Goal: Task Accomplishment & Management: Manage account settings

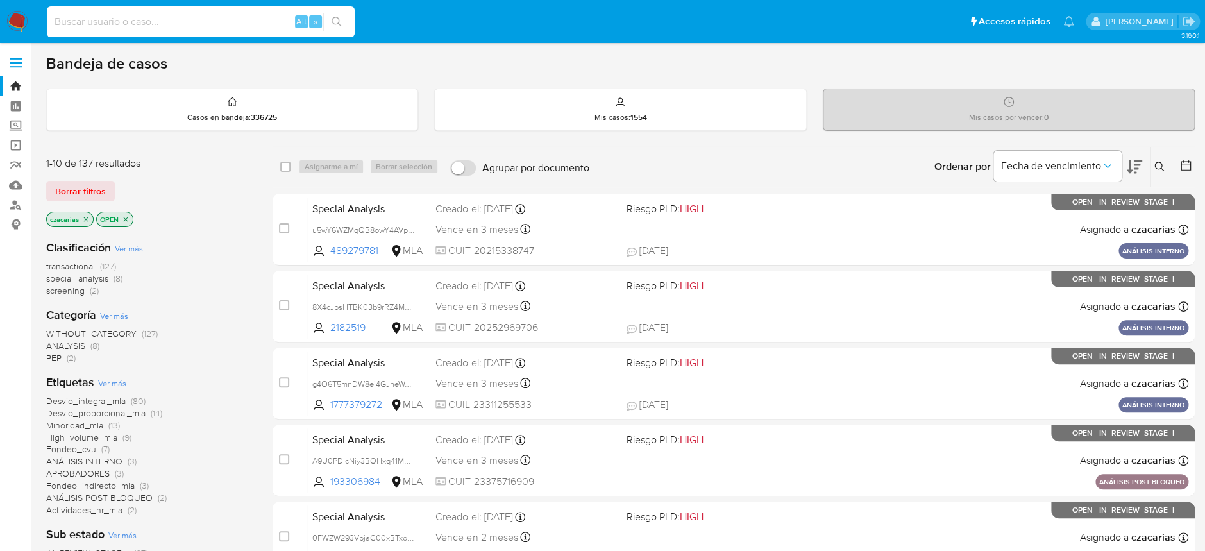
drag, startPoint x: 148, startPoint y: 16, endPoint x: 183, endPoint y: 31, distance: 38.2
click at [149, 20] on input at bounding box center [201, 21] width 308 height 17
paste input "KlbMX4h7UvP14Df1q4ST0pUQ"
type input "KlbMX4h7UvP14Df1q4ST0pUQ"
click at [328, 24] on button "search-icon" at bounding box center [336, 22] width 26 height 18
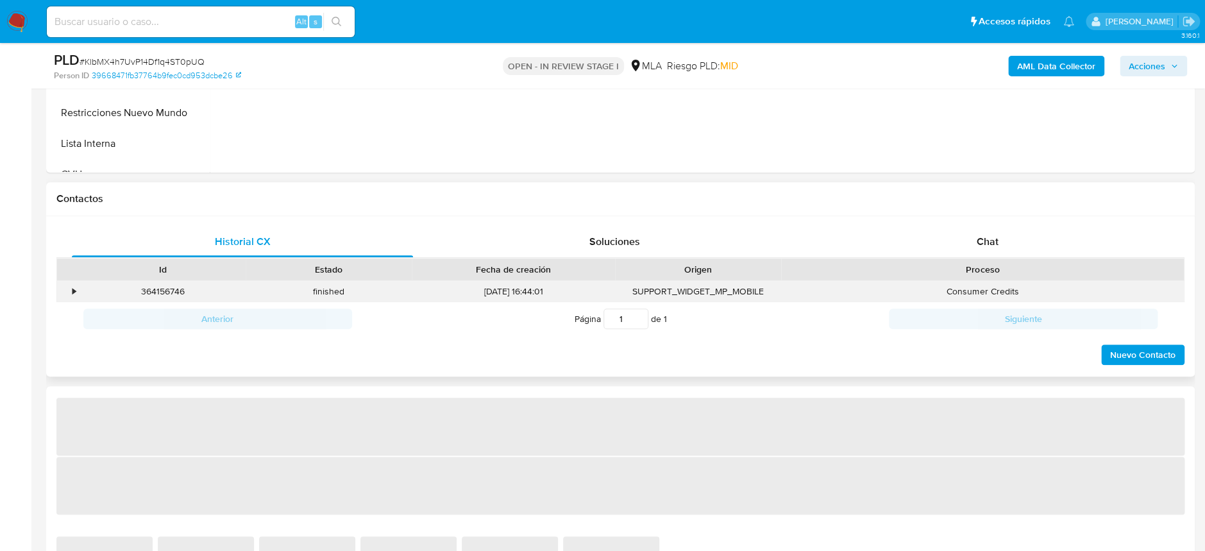
scroll to position [512, 0]
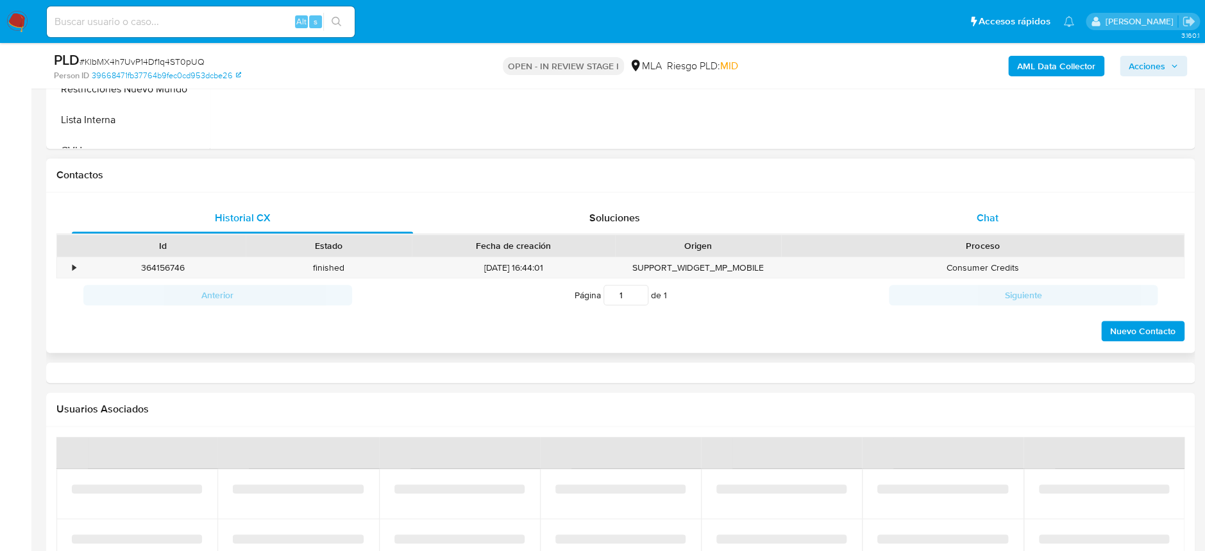
select select "10"
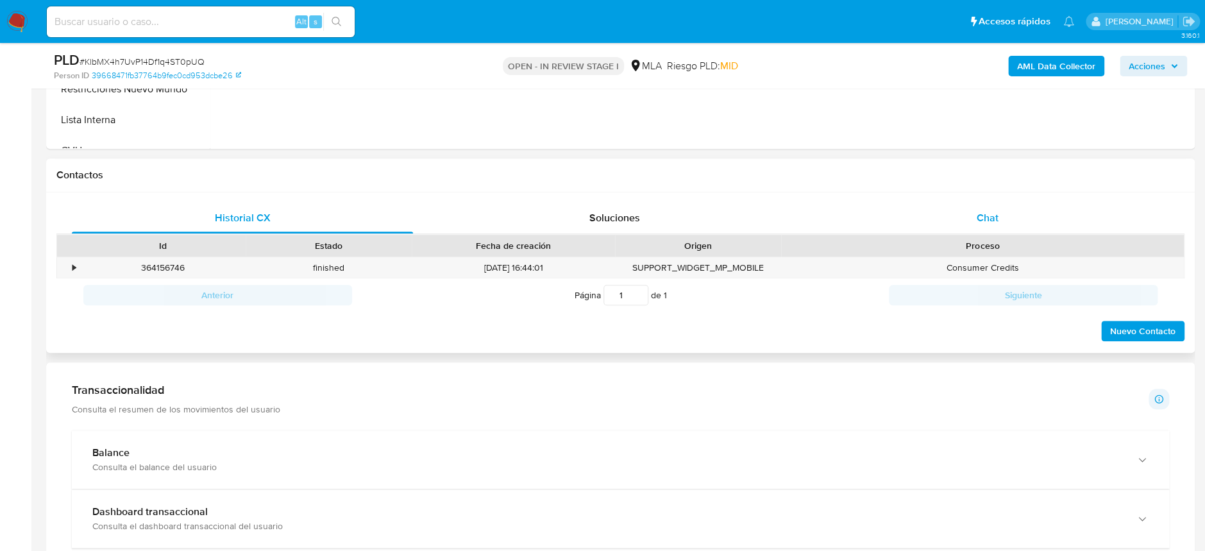
click at [997, 222] on span "Chat" at bounding box center [987, 217] width 22 height 15
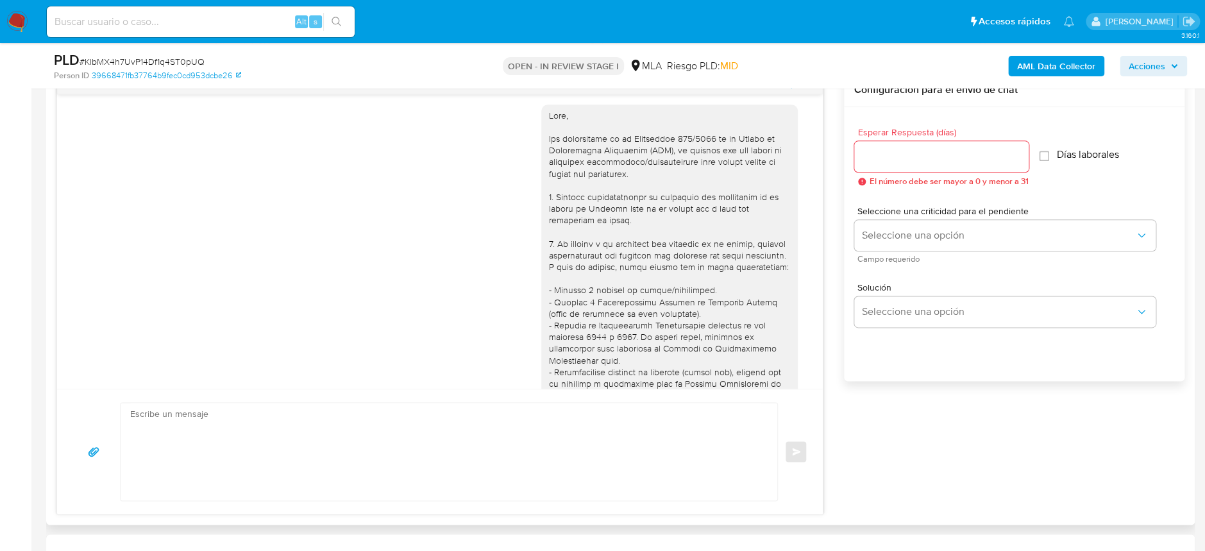
scroll to position [0, 0]
drag, startPoint x: 215, startPoint y: 17, endPoint x: 240, endPoint y: 22, distance: 25.4
click at [219, 19] on input at bounding box center [201, 21] width 308 height 17
paste input "rTaPBW23f0IRlKugeTvPwHwz"
type input "rTaPBW23f0IRlKugeTvPwHwz"
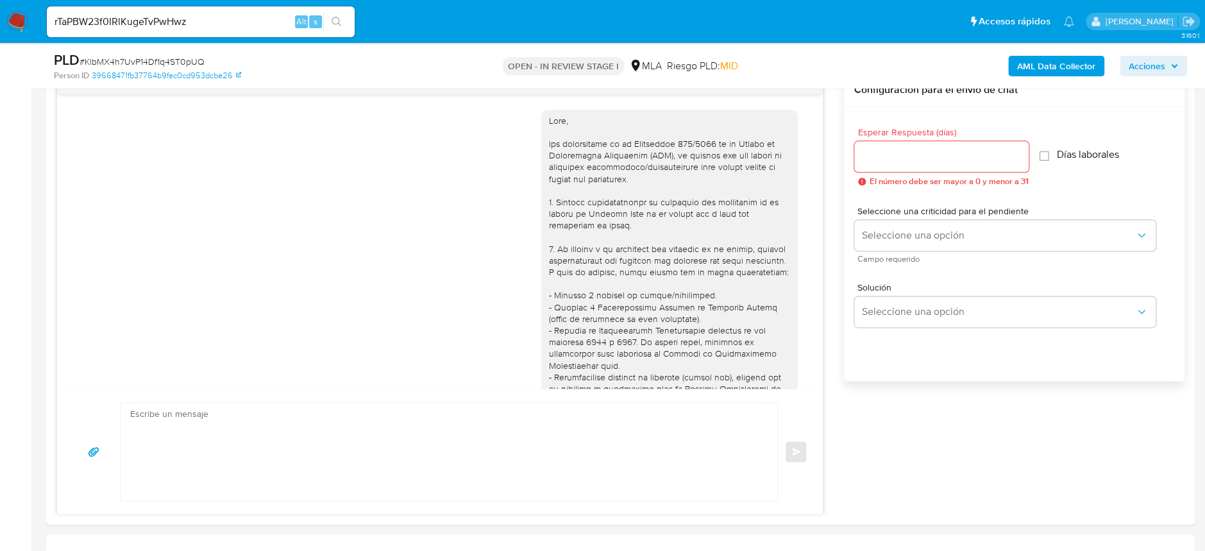
click at [328, 24] on button "search-icon" at bounding box center [336, 22] width 26 height 18
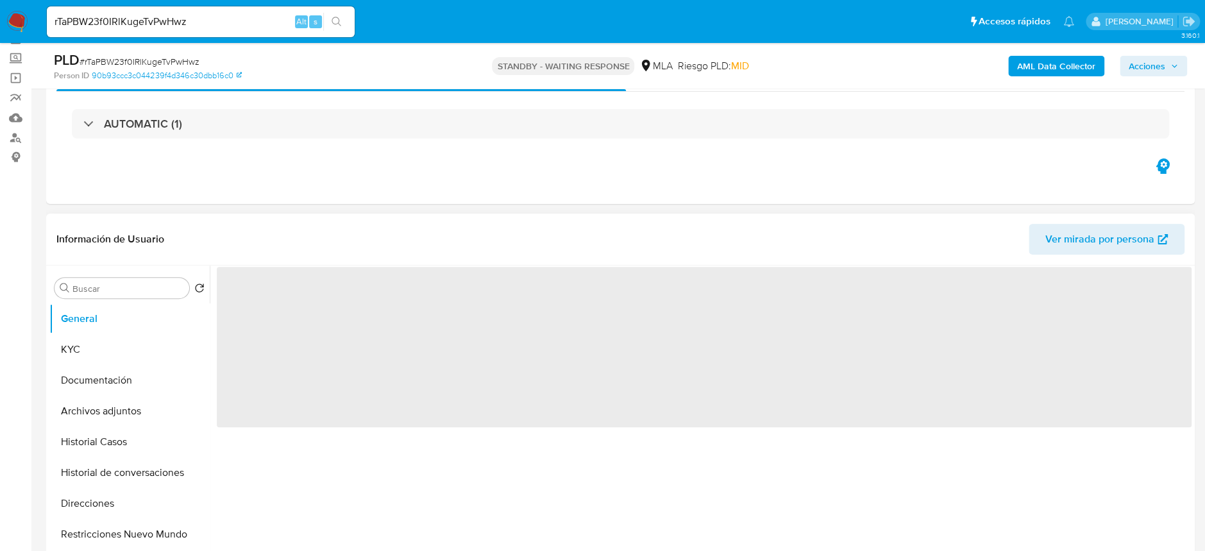
scroll to position [85, 0]
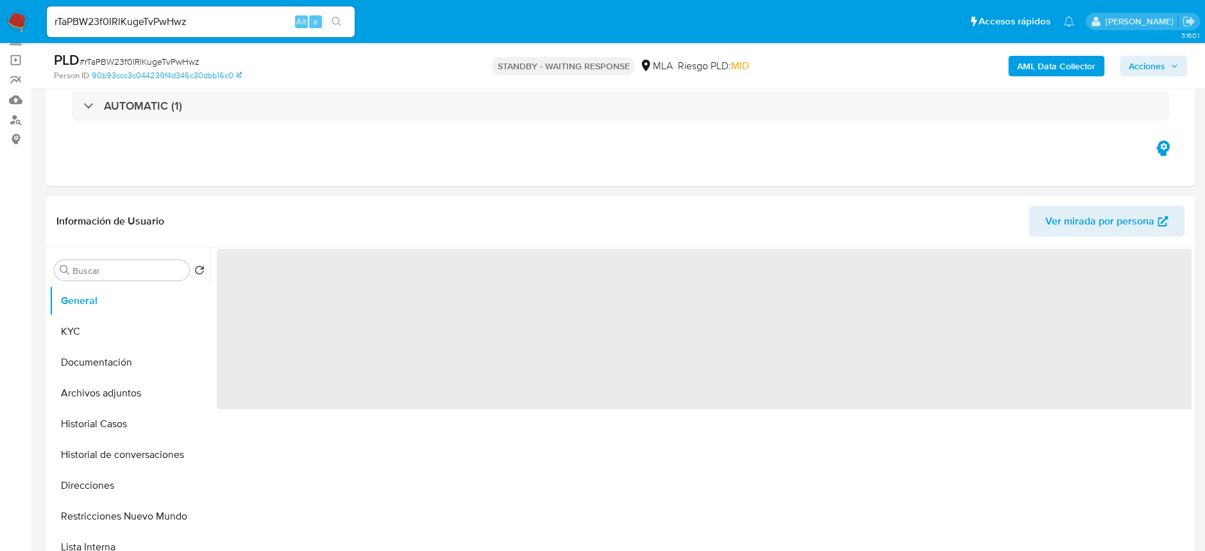
select select "10"
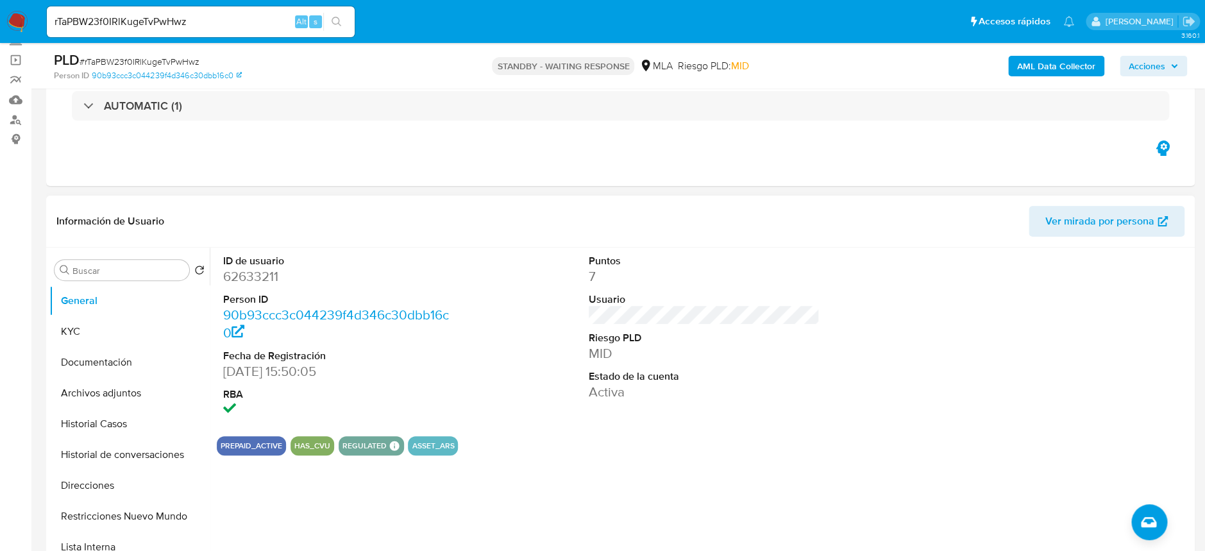
click at [181, 13] on div "rTaPBW23f0IRlKugeTvPwHwz Alt s" at bounding box center [201, 21] width 308 height 31
click at [174, 19] on input "rTaPBW23f0IRlKugeTvPwHwz" at bounding box center [201, 21] width 308 height 17
paste input "bRJiQNsvS2848UjPwQatd8cN"
type input "bRJiQNsvS2848UjPwQatd8cN"
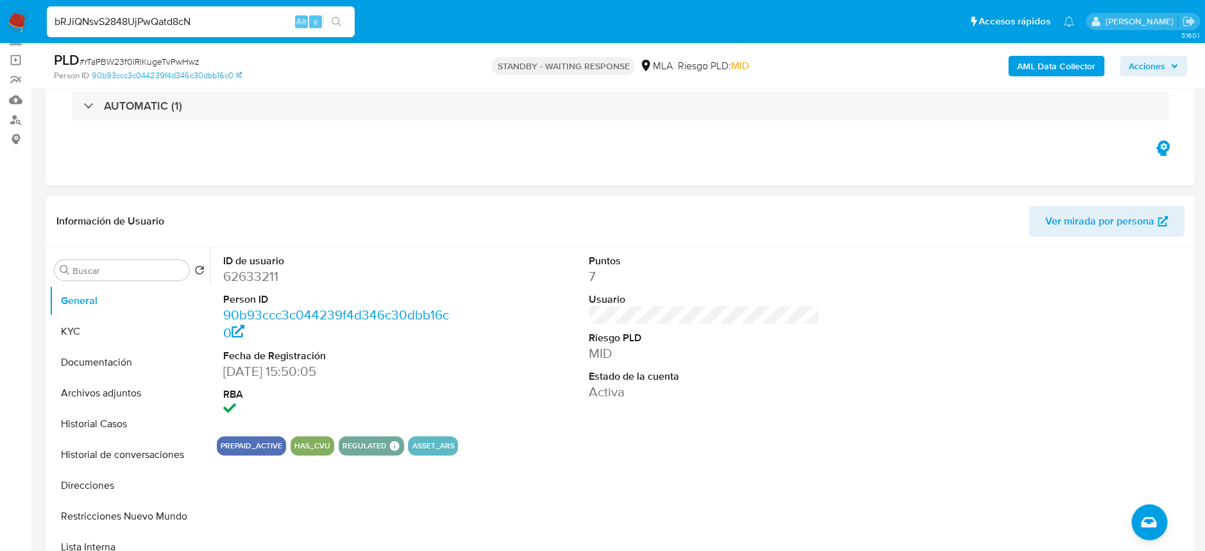
click at [346, 26] on button "search-icon" at bounding box center [336, 22] width 26 height 18
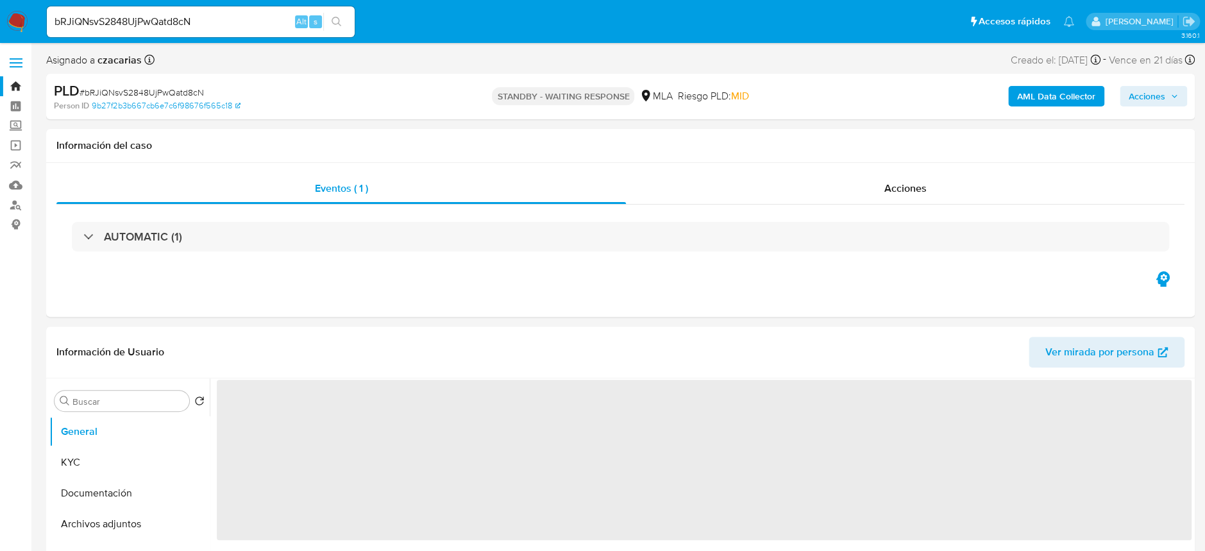
select select "10"
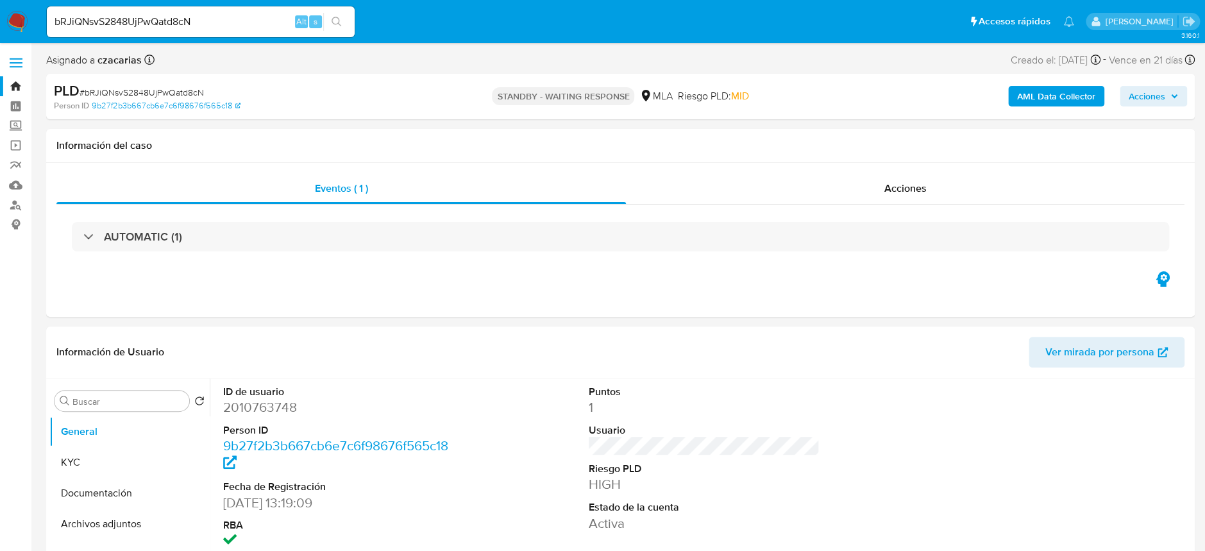
click at [128, 21] on input "bRJiQNsvS2848UjPwQatd8cN" at bounding box center [201, 21] width 308 height 17
click at [128, 20] on input "bRJiQNsvS2848UjPwQatd8cN" at bounding box center [201, 21] width 308 height 17
paste input "fXUPoxocaShoLy2lE7gYcg5Z"
type input "fXUPoxocaShoLy2lE7gYcg5Z"
click at [334, 23] on icon "search-icon" at bounding box center [337, 22] width 10 height 10
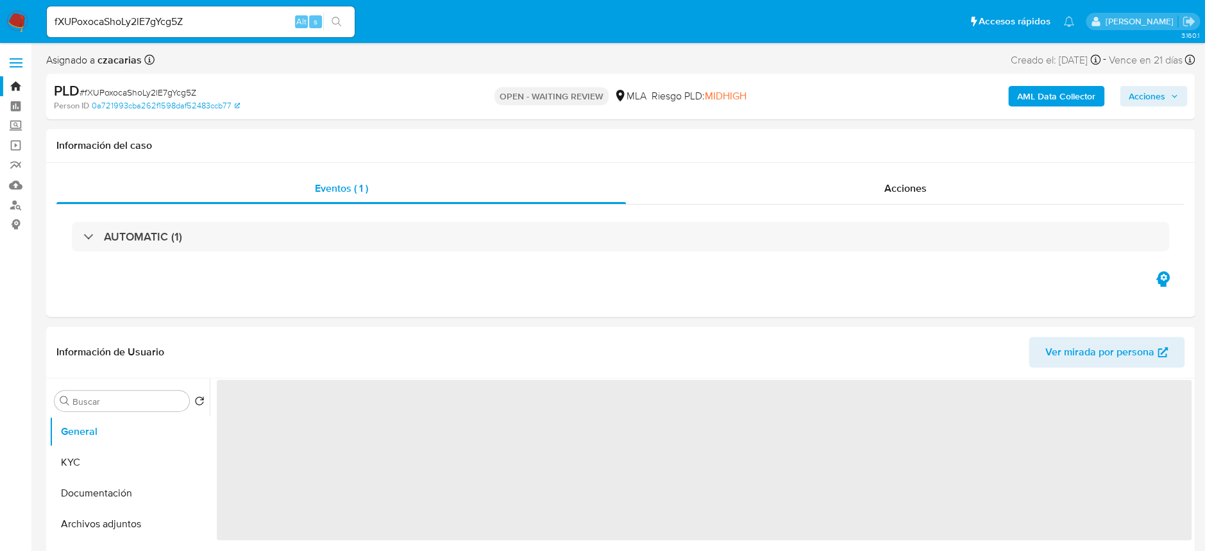
select select "10"
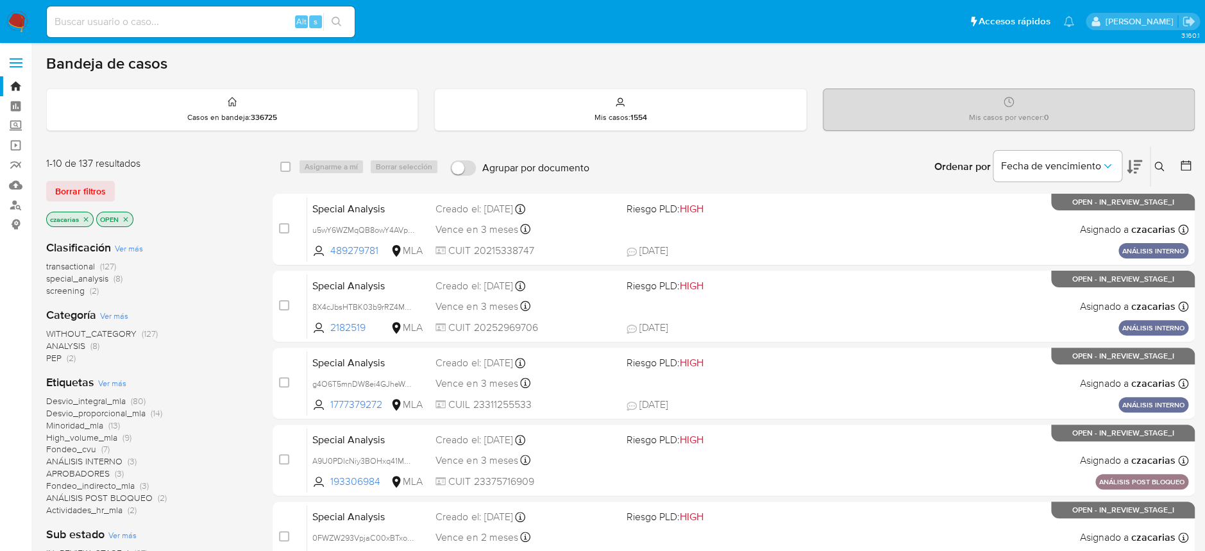
click at [1158, 165] on icon at bounding box center [1160, 167] width 10 height 10
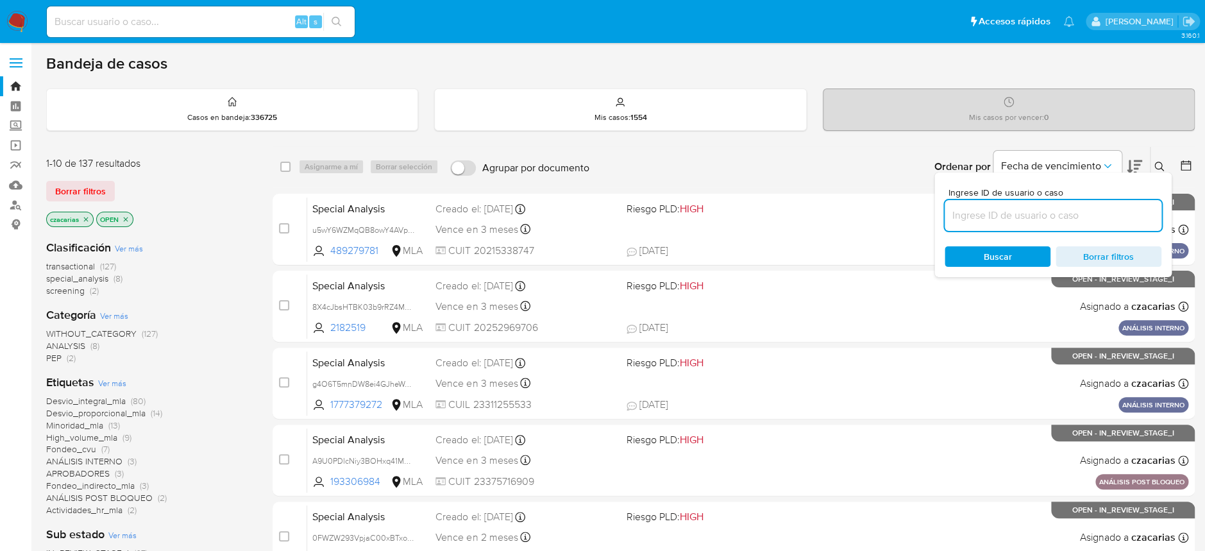
click at [1080, 220] on input at bounding box center [1053, 215] width 217 height 17
type input "fXUPoxocaShoLy2lE7gYcg5Z"
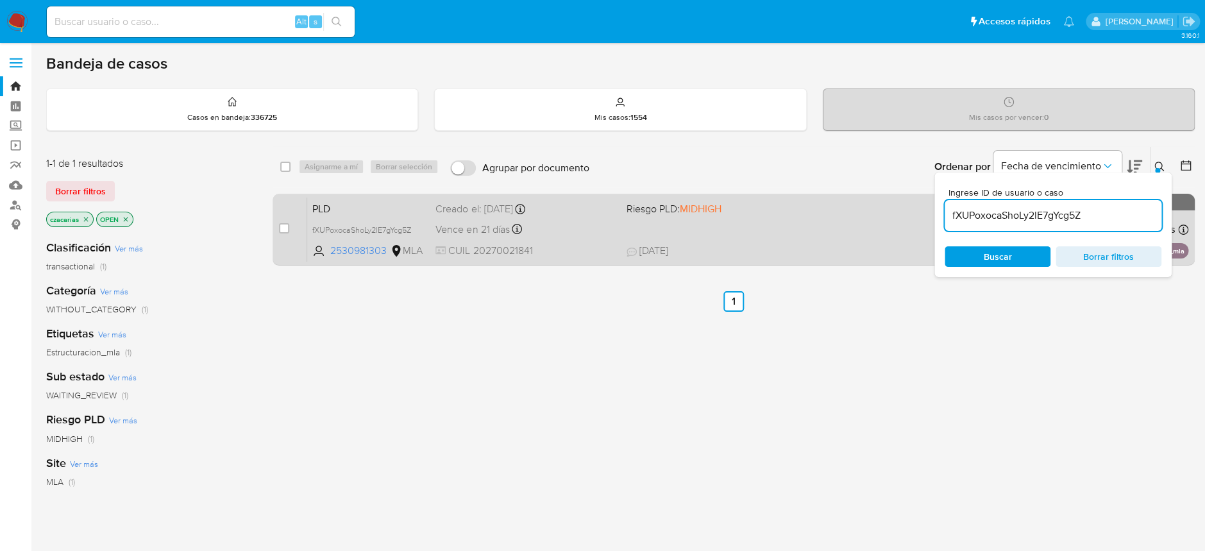
drag, startPoint x: 278, startPoint y: 227, endPoint x: 298, endPoint y: 216, distance: 22.7
click at [280, 227] on input "checkbox" at bounding box center [284, 228] width 10 height 10
checkbox input "true"
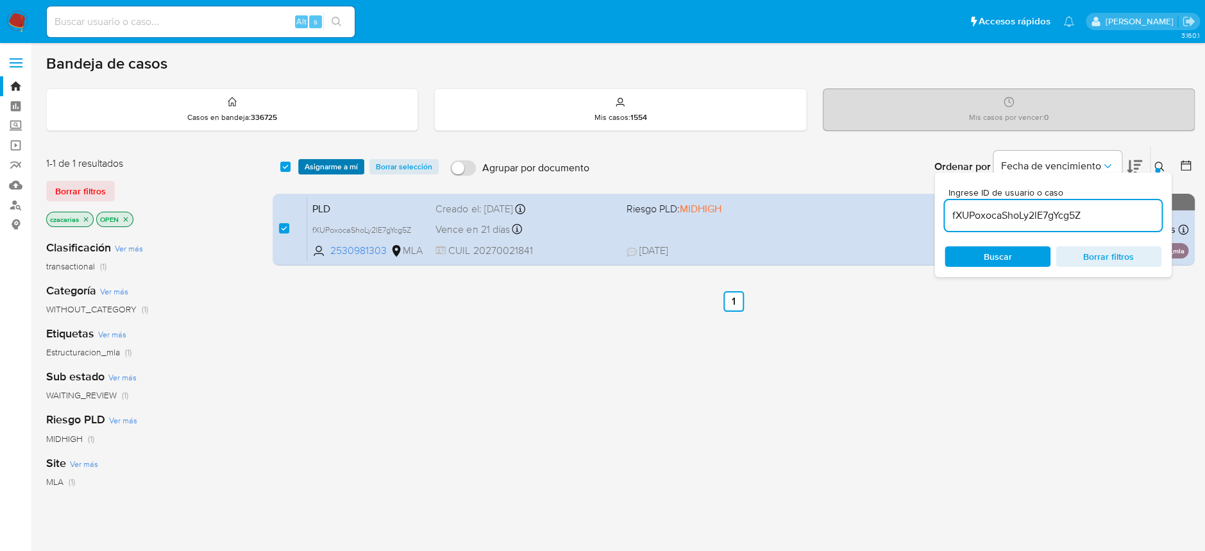
click at [335, 167] on span "Asignarme a mí" at bounding box center [331, 166] width 53 height 13
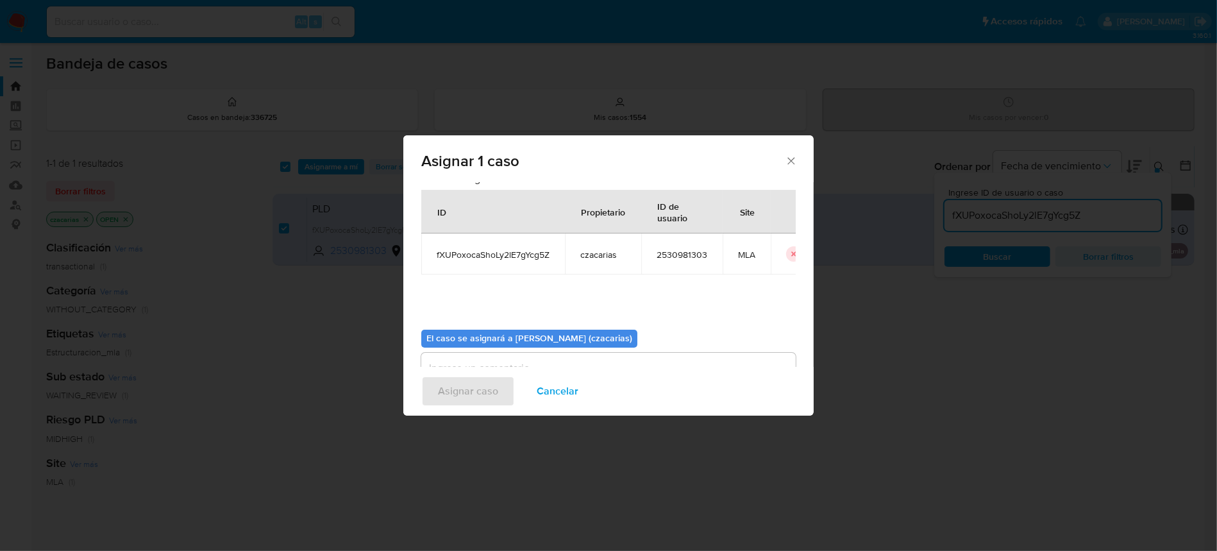
scroll to position [65, 0]
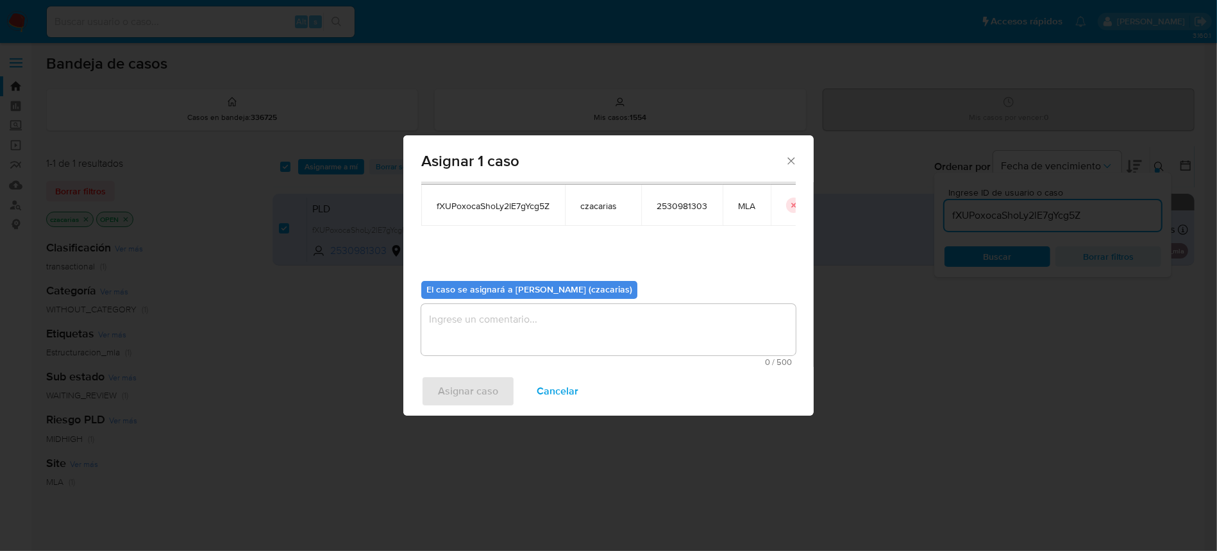
drag, startPoint x: 464, startPoint y: 314, endPoint x: 462, endPoint y: 327, distance: 13.6
click at [462, 317] on textarea "assign-modal" at bounding box center [608, 329] width 375 height 51
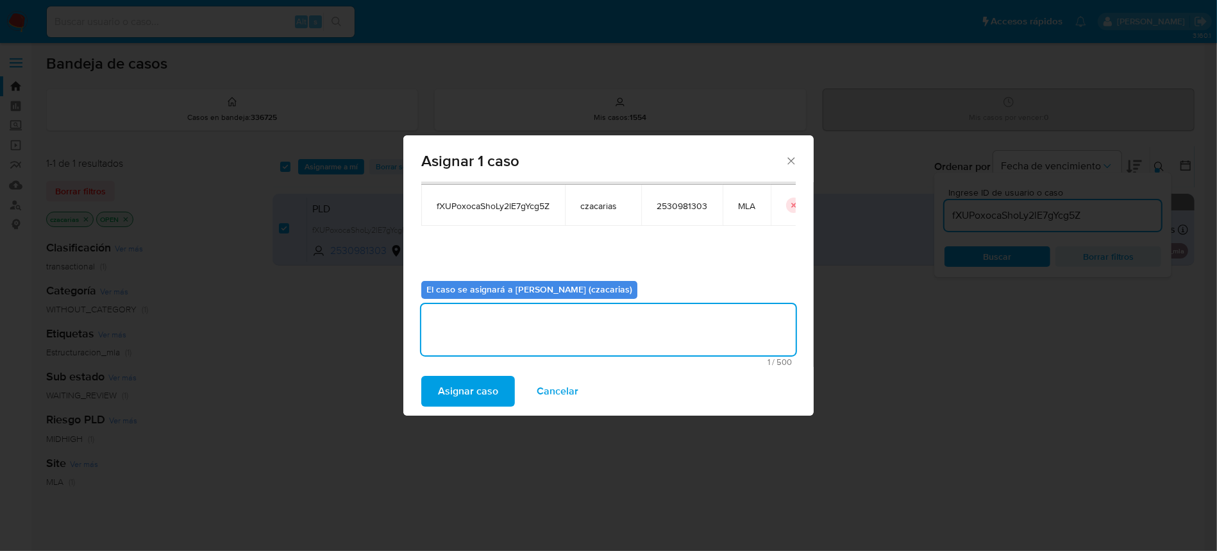
click at [458, 371] on div "Asignar caso Cancelar" at bounding box center [608, 391] width 410 height 49
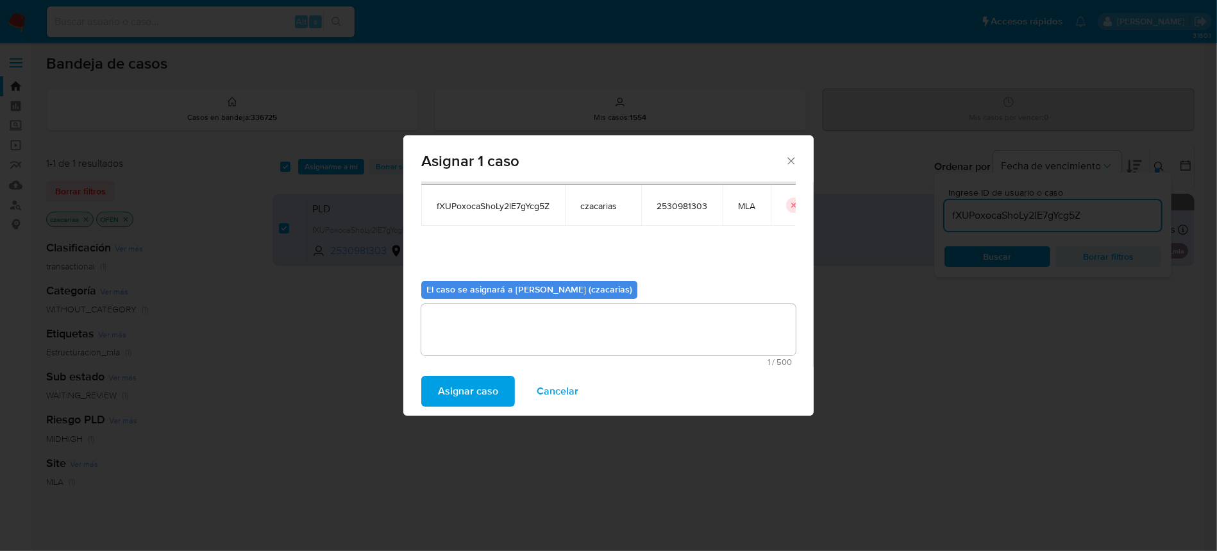
click at [462, 384] on span "Asignar caso" at bounding box center [468, 391] width 60 height 28
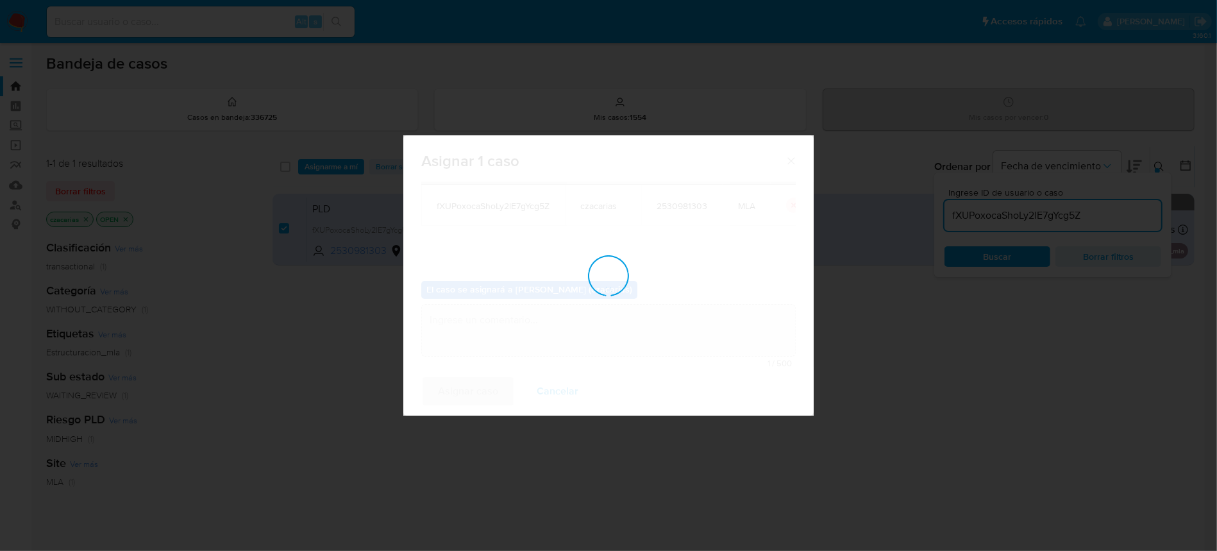
checkbox input "false"
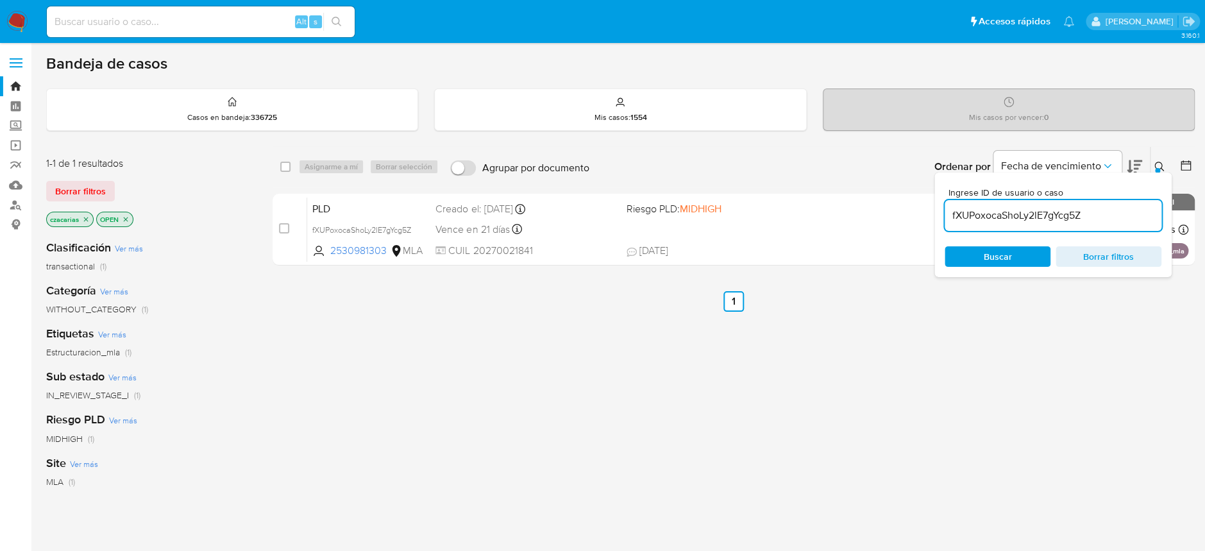
click at [982, 215] on input "fXUPoxocaShoLy2lE7gYcg5Z" at bounding box center [1053, 215] width 217 height 17
paste input "cx5Gig6JA3qelFajn01JVEoI"
type input "cx5Gig6JA3qelFajn01JVEoI"
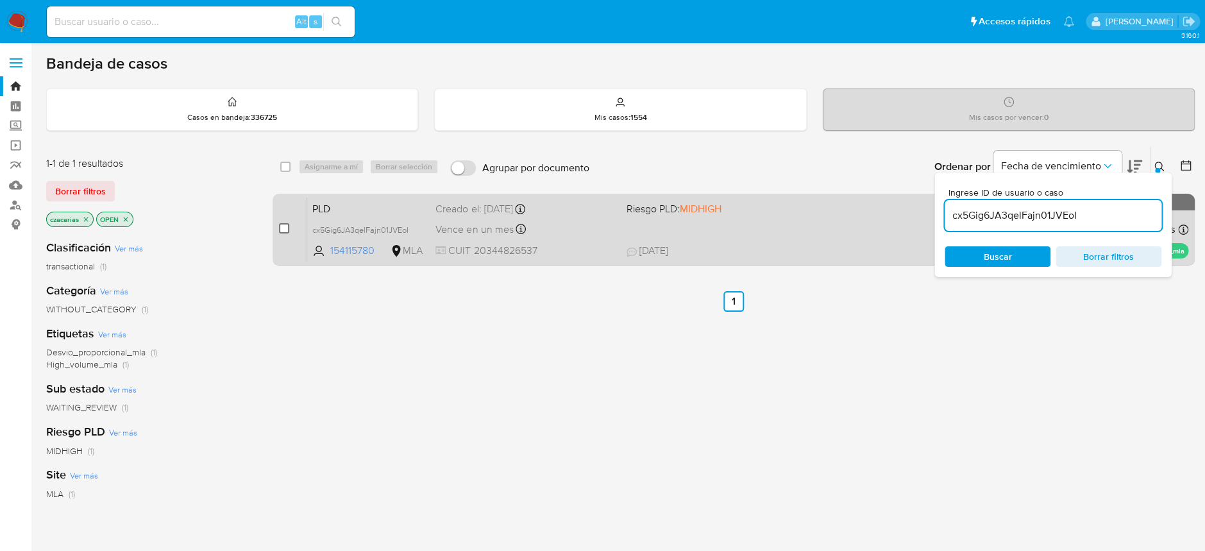
click at [289, 228] on input "checkbox" at bounding box center [284, 228] width 10 height 10
checkbox input "true"
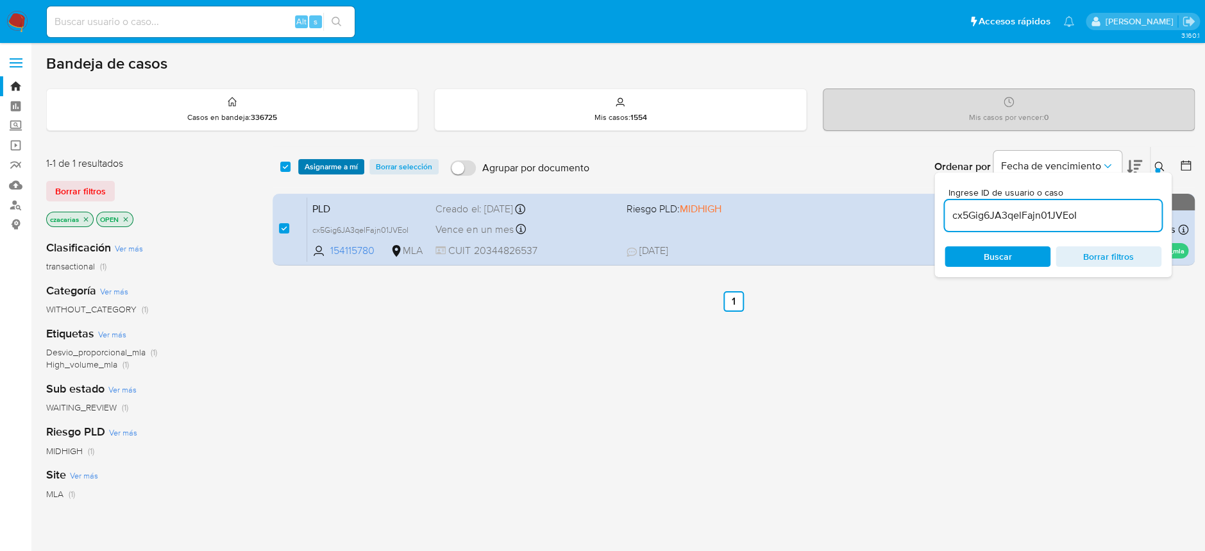
click at [345, 171] on span "Asignarme a mí" at bounding box center [331, 166] width 53 height 13
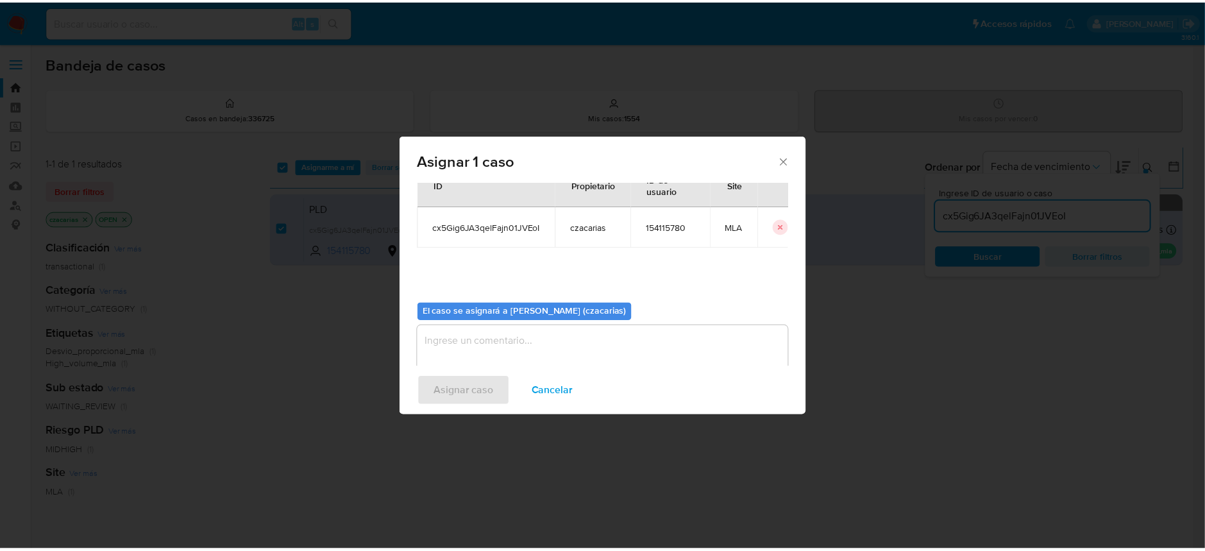
scroll to position [65, 0]
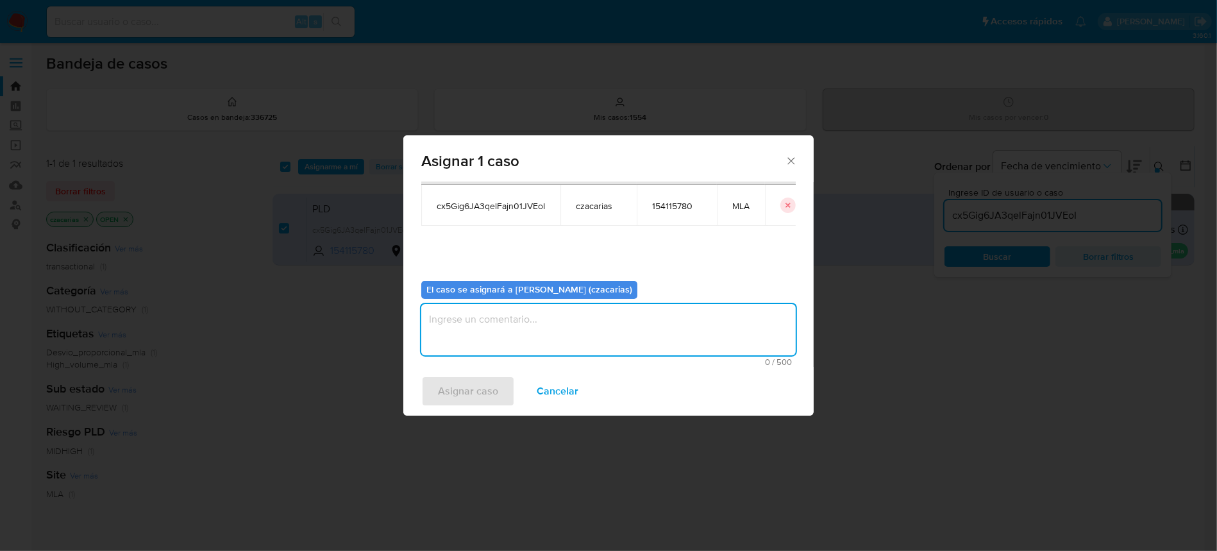
click at [481, 317] on textarea "assign-modal" at bounding box center [608, 329] width 375 height 51
click at [464, 385] on span "Asignar caso" at bounding box center [468, 391] width 60 height 28
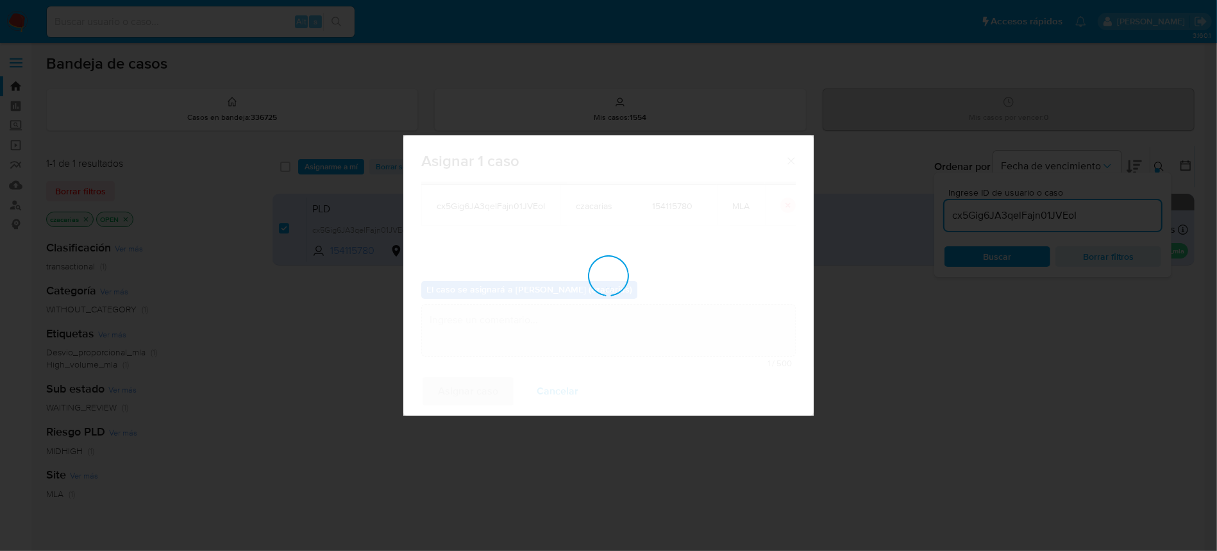
checkbox input "false"
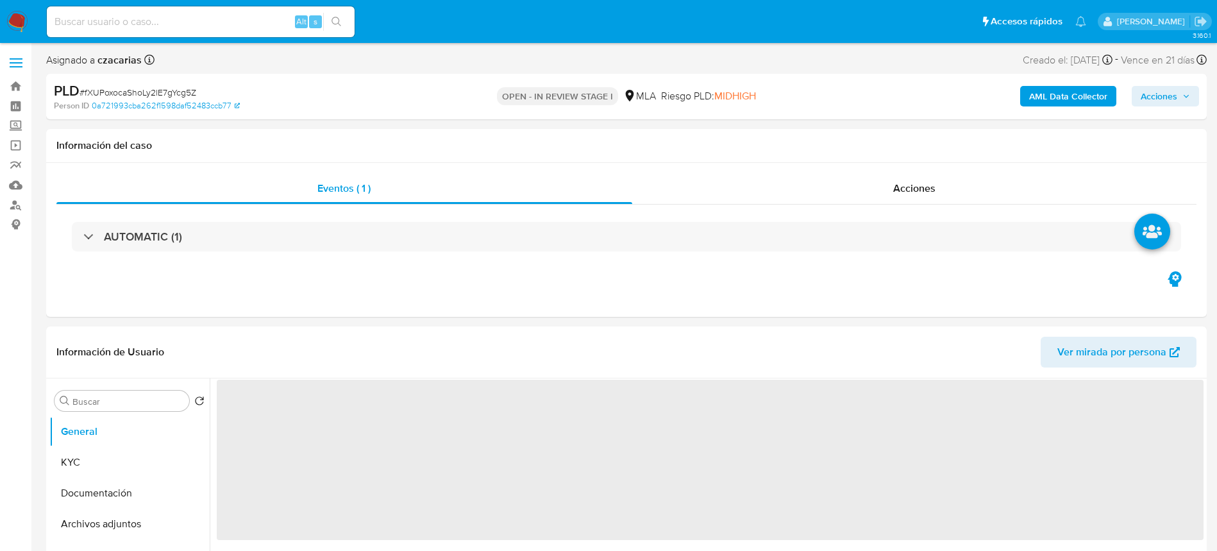
select select "10"
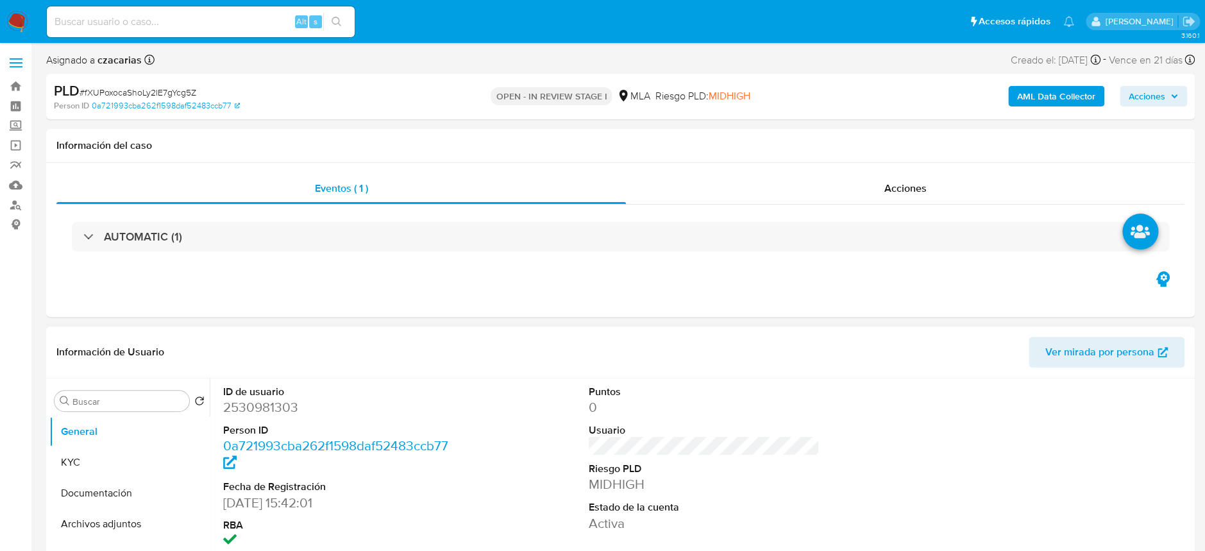
click at [275, 403] on dd "2530981303" at bounding box center [338, 407] width 231 height 18
drag, startPoint x: 275, startPoint y: 403, endPoint x: 305, endPoint y: 399, distance: 30.5
click at [278, 401] on dd "2530981303" at bounding box center [338, 407] width 231 height 18
copy dd "2530981303"
click at [266, 409] on dd "2530981303" at bounding box center [338, 407] width 231 height 18
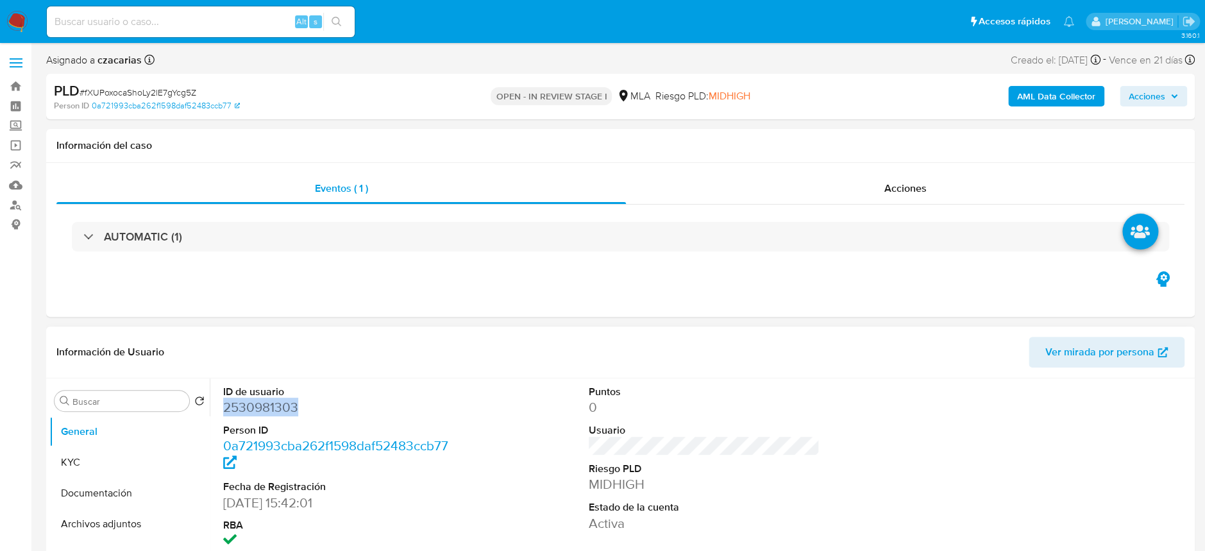
click at [264, 410] on dd "2530981303" at bounding box center [338, 407] width 231 height 18
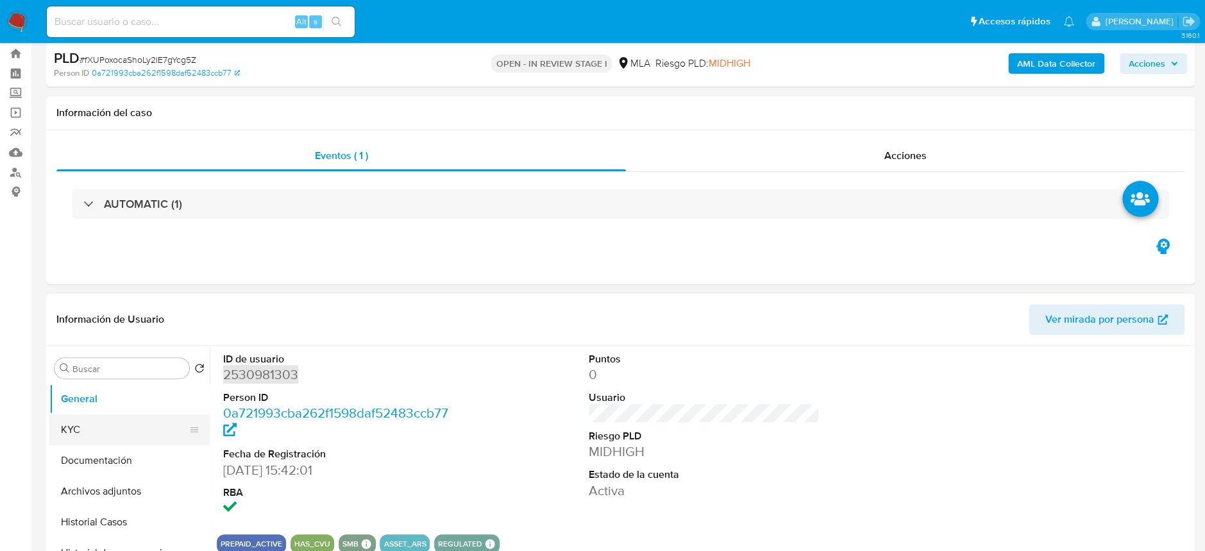
scroll to position [85, 0]
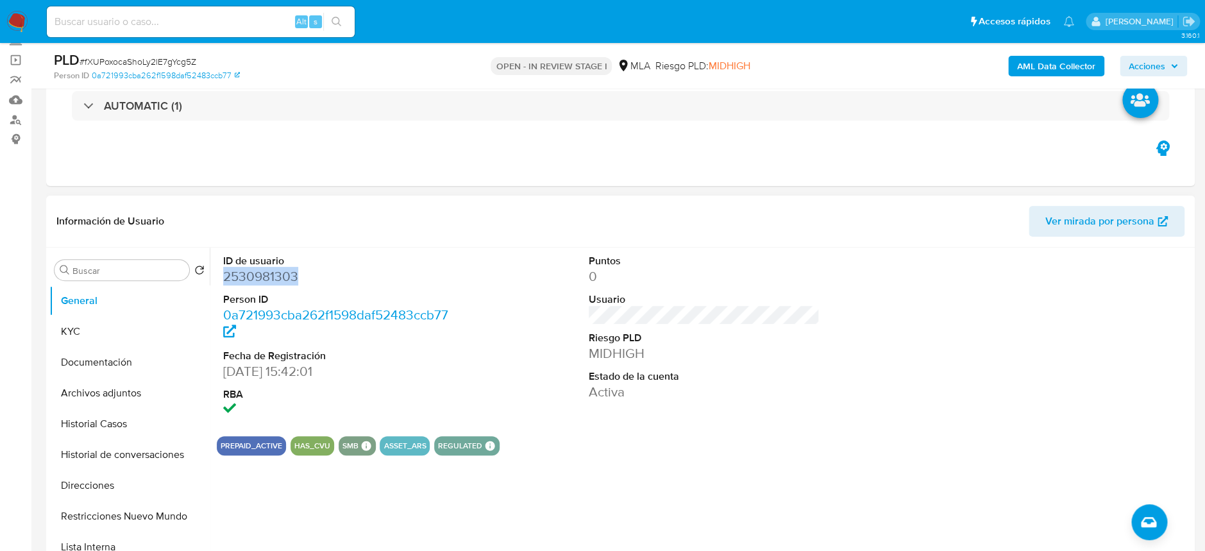
click at [272, 282] on dd "2530981303" at bounding box center [338, 276] width 231 height 18
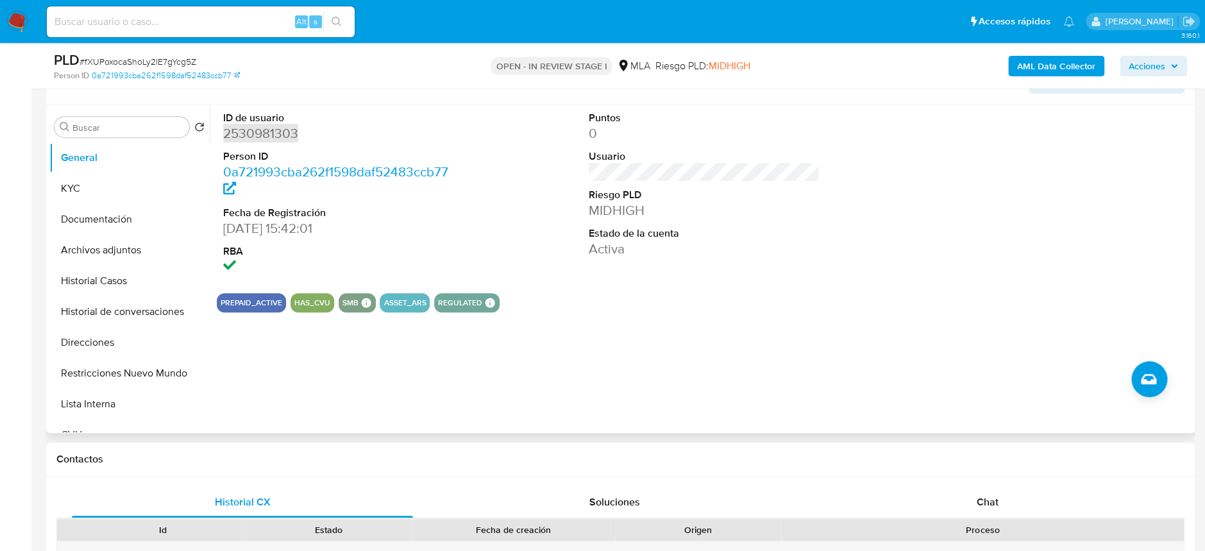
scroll to position [257, 0]
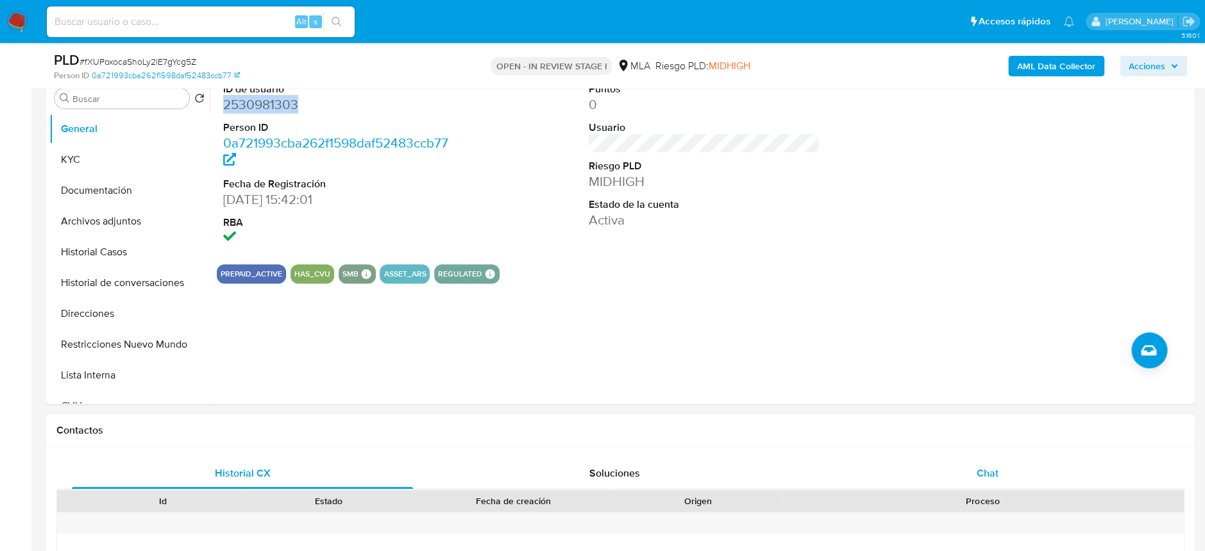
click at [1023, 475] on div "Chat" at bounding box center [987, 473] width 341 height 31
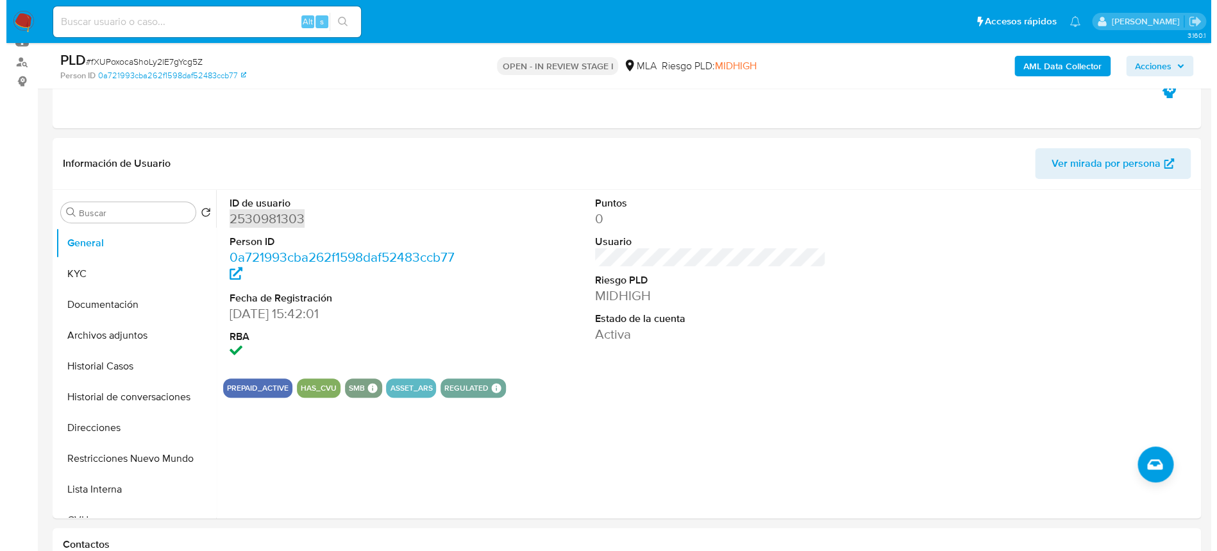
scroll to position [87, 0]
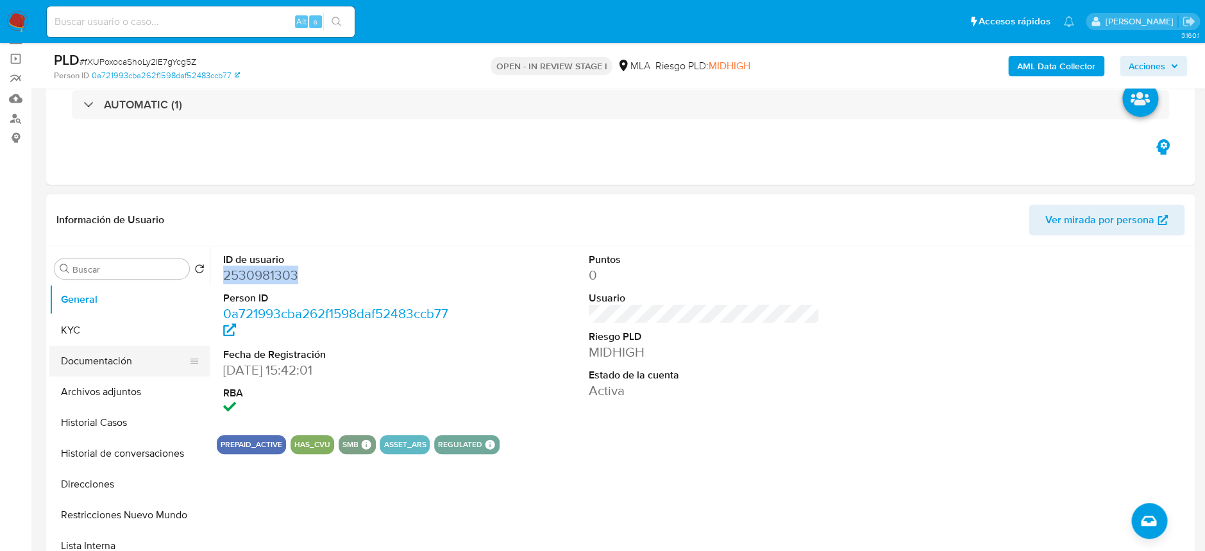
drag, startPoint x: 96, startPoint y: 322, endPoint x: 133, endPoint y: 355, distance: 49.5
click at [96, 322] on button "KYC" at bounding box center [129, 330] width 160 height 31
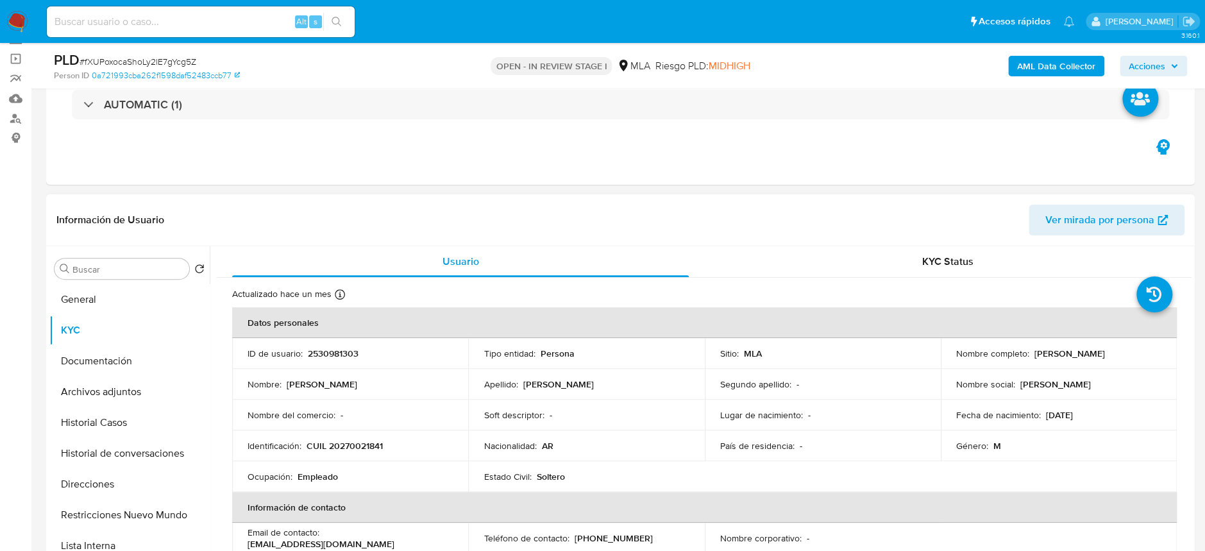
click at [343, 443] on p "CUIL 20270021841" at bounding box center [345, 446] width 76 height 12
click at [342, 443] on p "CUIL 20270021841" at bounding box center [345, 446] width 76 height 12
copy p "20270021841"
click at [359, 441] on p "CUIL 20270021841" at bounding box center [345, 446] width 76 height 12
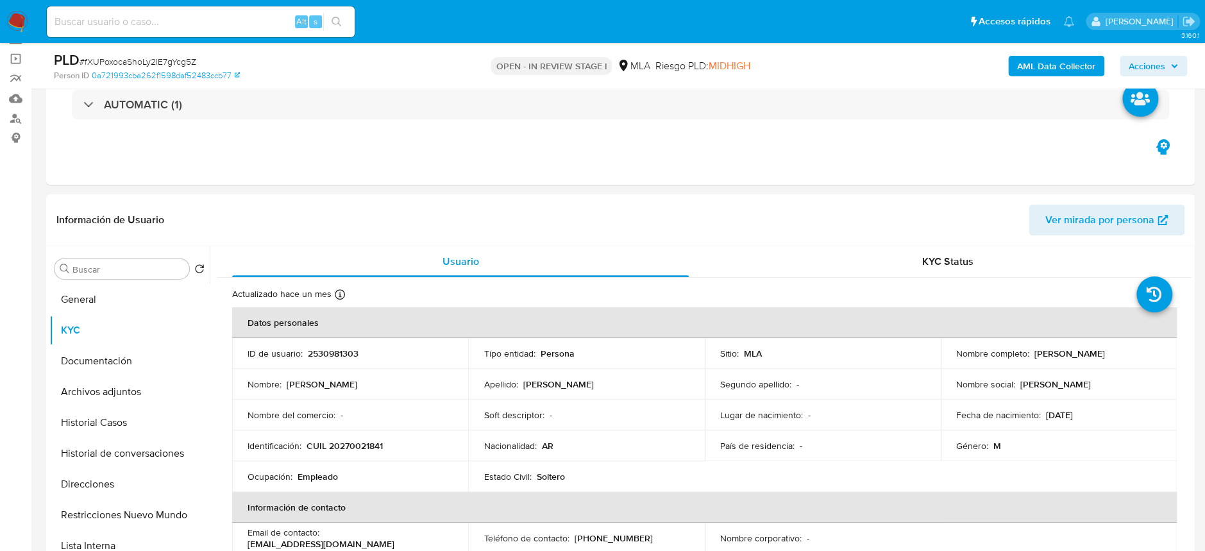
click at [1042, 62] on b "AML Data Collector" at bounding box center [1056, 66] width 78 height 21
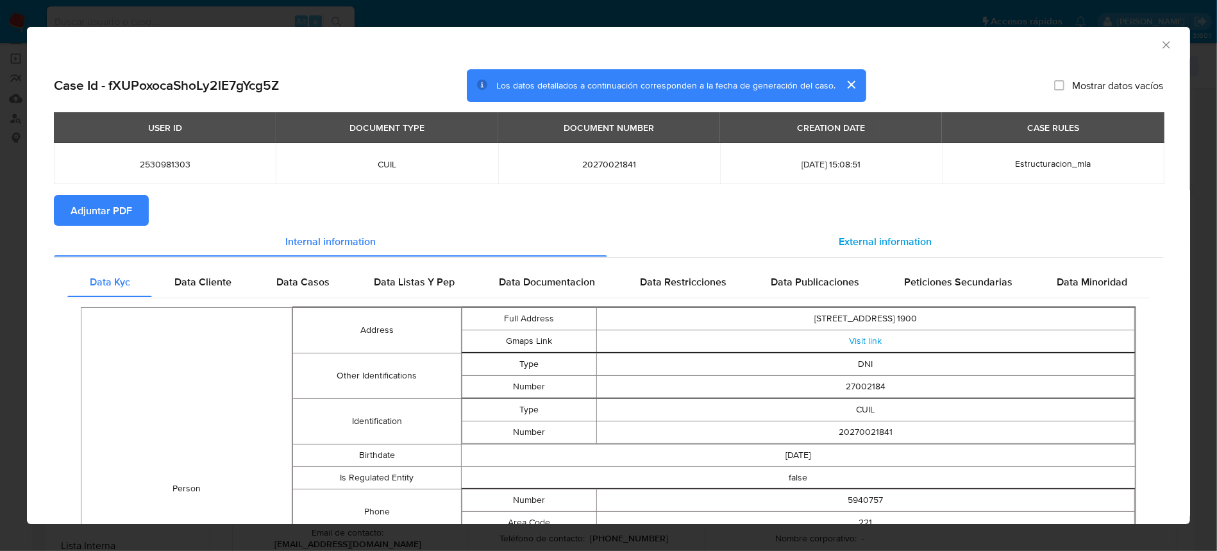
click at [886, 235] on span "External information" at bounding box center [885, 240] width 93 height 15
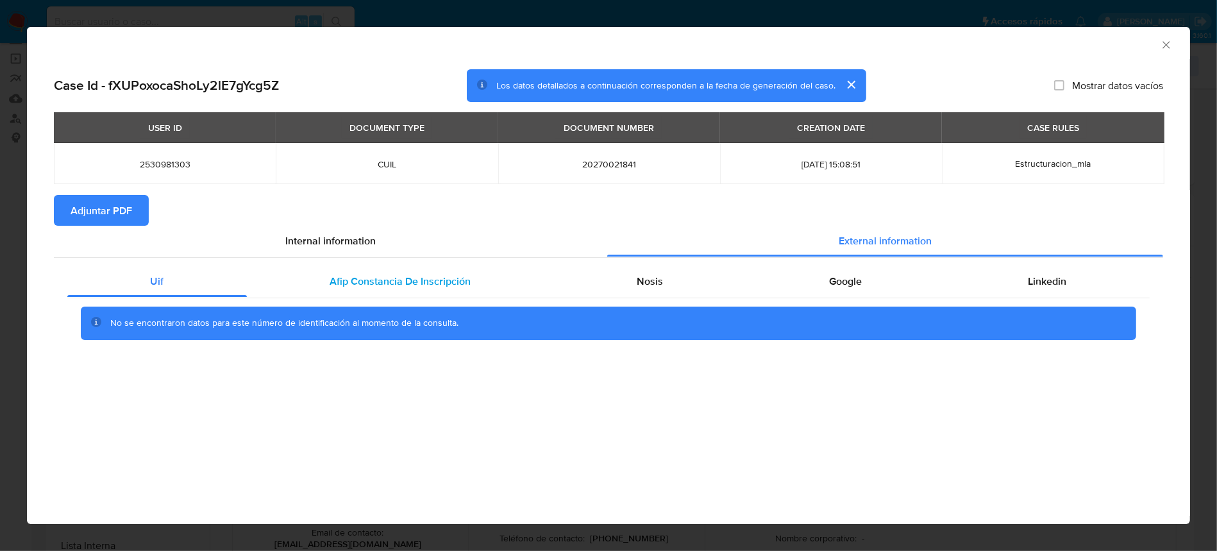
click at [427, 282] on span "Afip Constancia De Inscripción" at bounding box center [400, 281] width 141 height 15
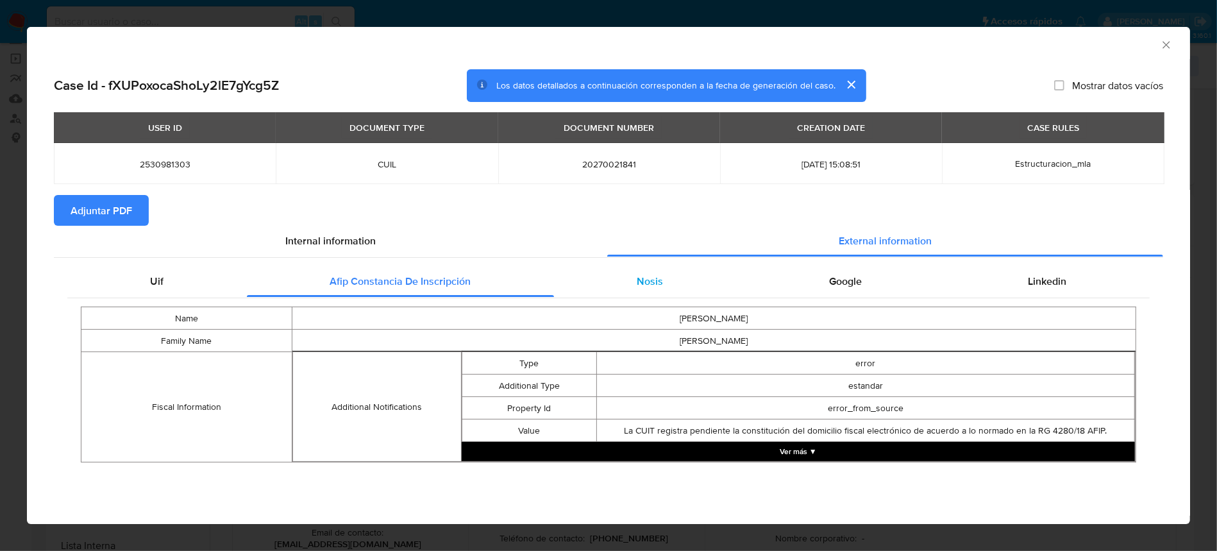
click at [652, 283] on span "Nosis" at bounding box center [651, 281] width 26 height 15
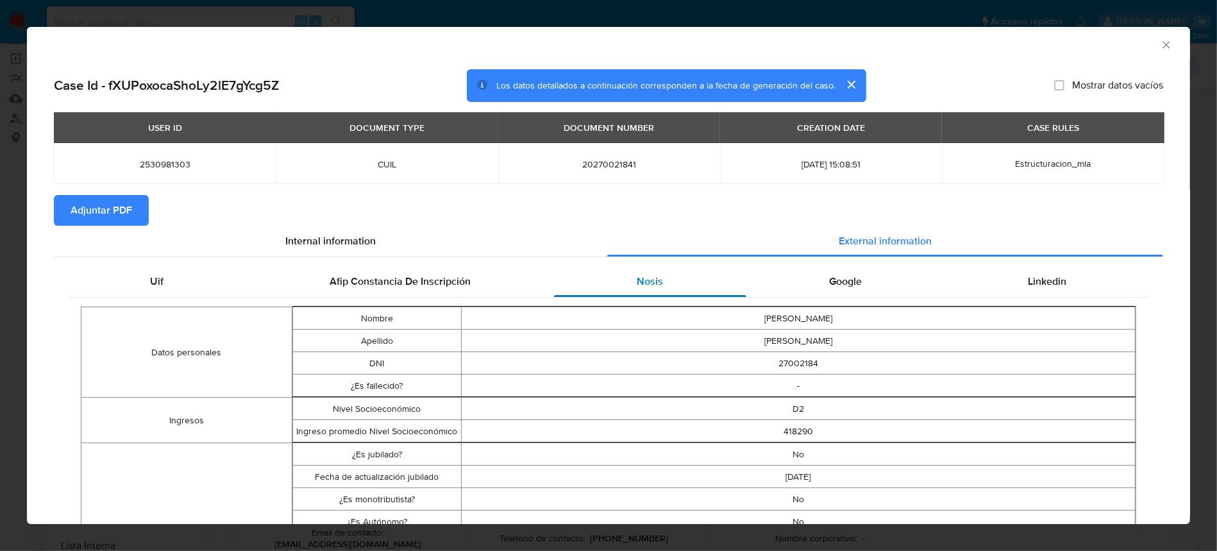
scroll to position [83, 0]
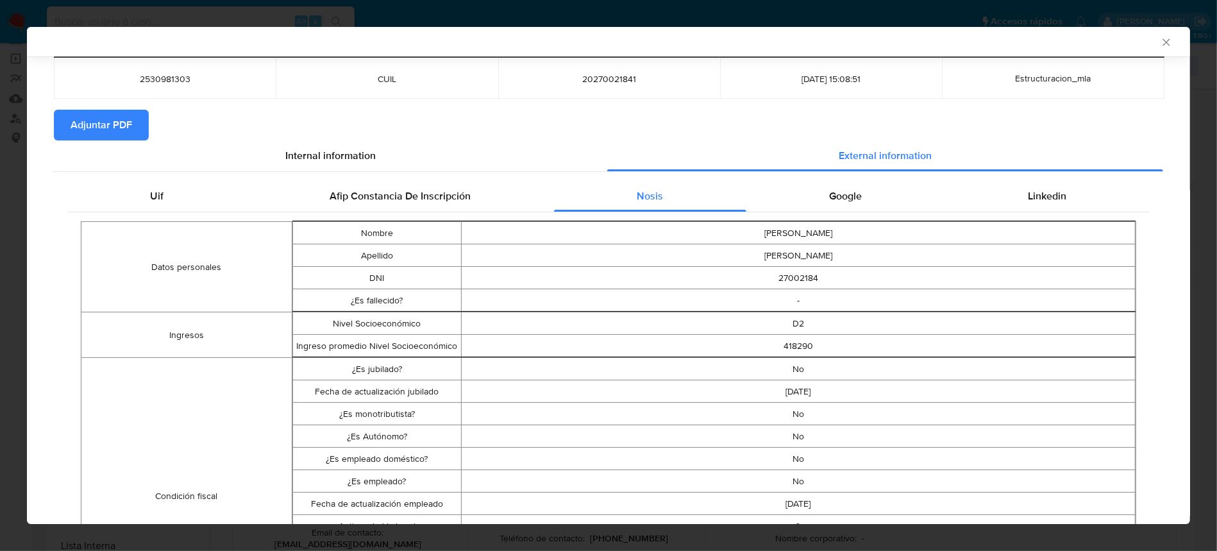
click at [491, 183] on div "Afip Constancia De Inscripción" at bounding box center [400, 196] width 307 height 31
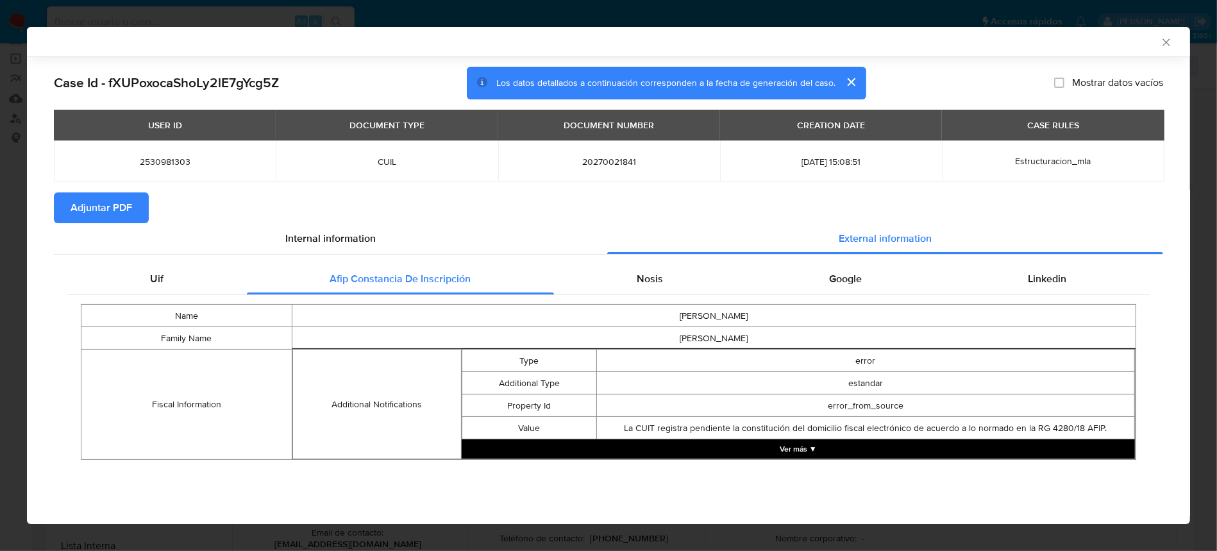
scroll to position [0, 0]
click at [806, 448] on button "Ver más ▼" at bounding box center [798, 448] width 673 height 19
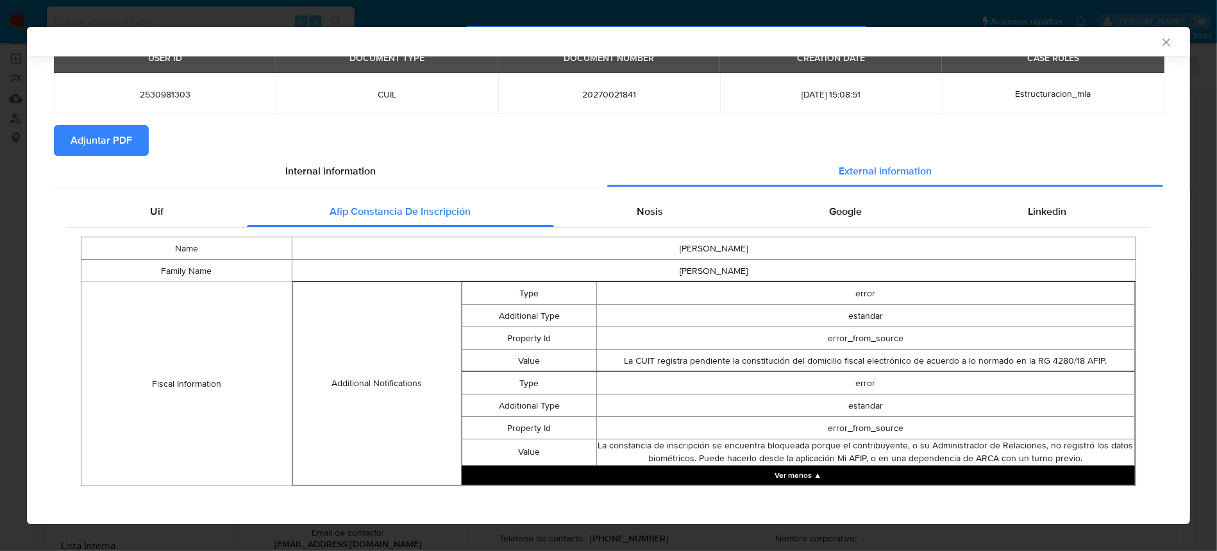
scroll to position [73, 0]
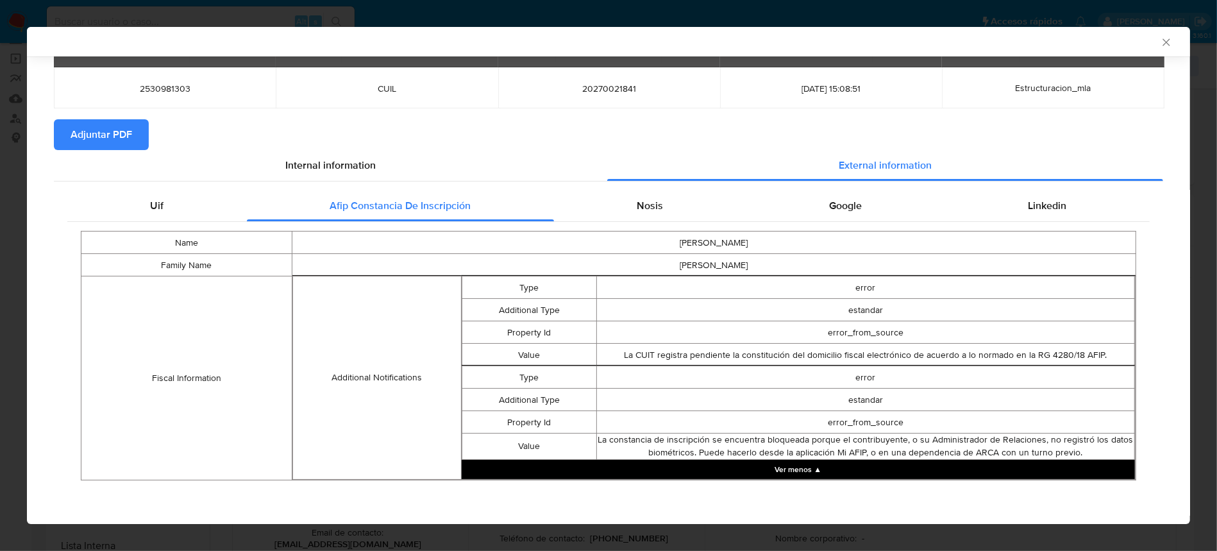
click at [803, 465] on button "Ver menos ▲" at bounding box center [798, 469] width 673 height 19
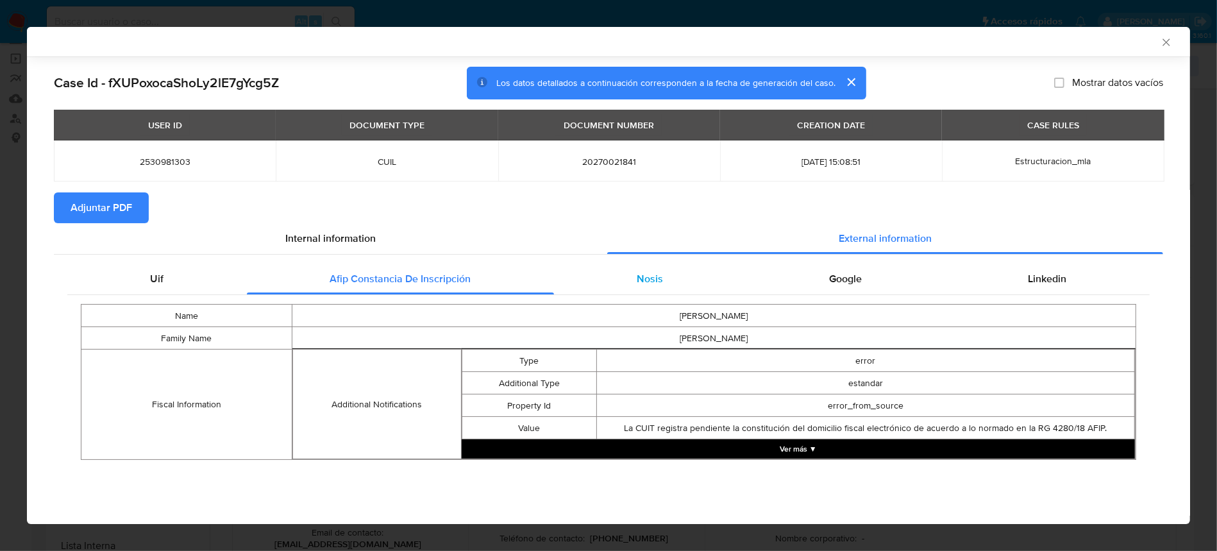
scroll to position [0, 0]
click at [656, 271] on span "Nosis" at bounding box center [651, 278] width 26 height 15
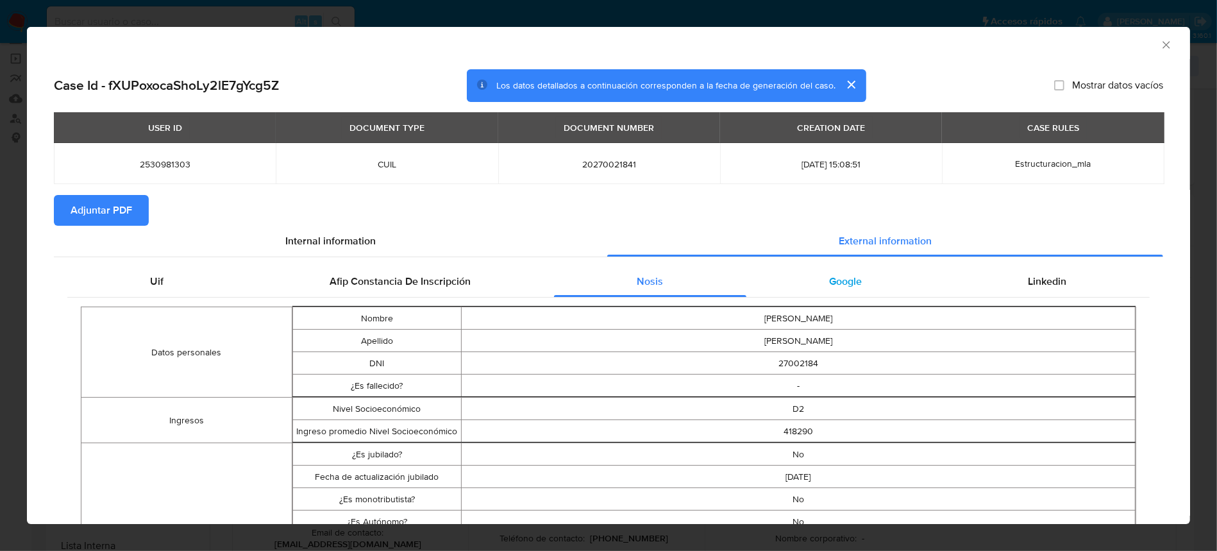
click at [821, 292] on div "Google" at bounding box center [846, 281] width 199 height 31
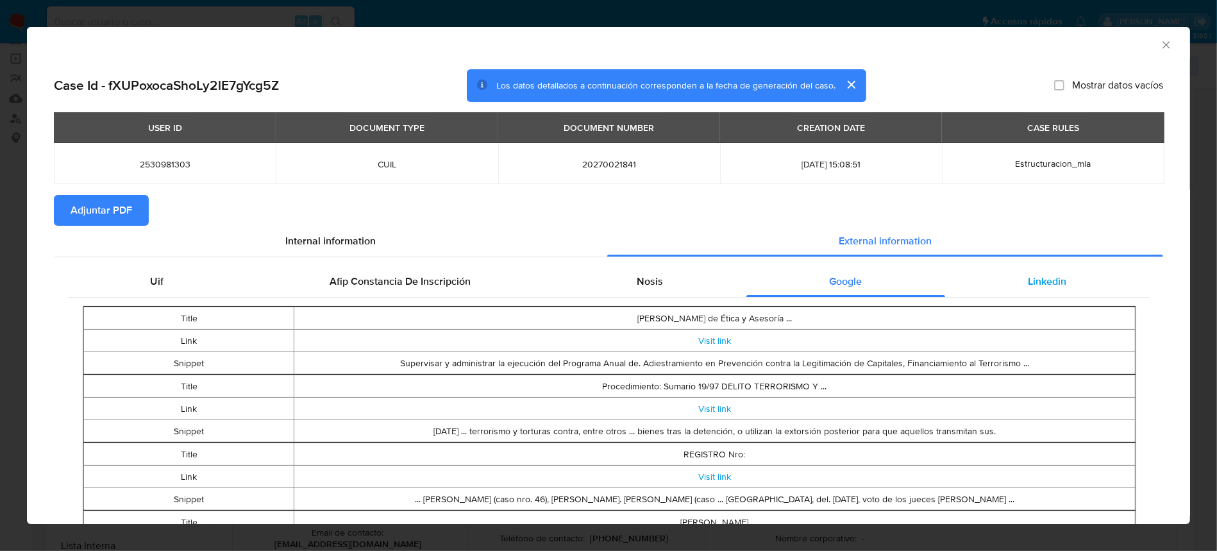
click at [1039, 285] on span "Linkedin" at bounding box center [1048, 281] width 38 height 15
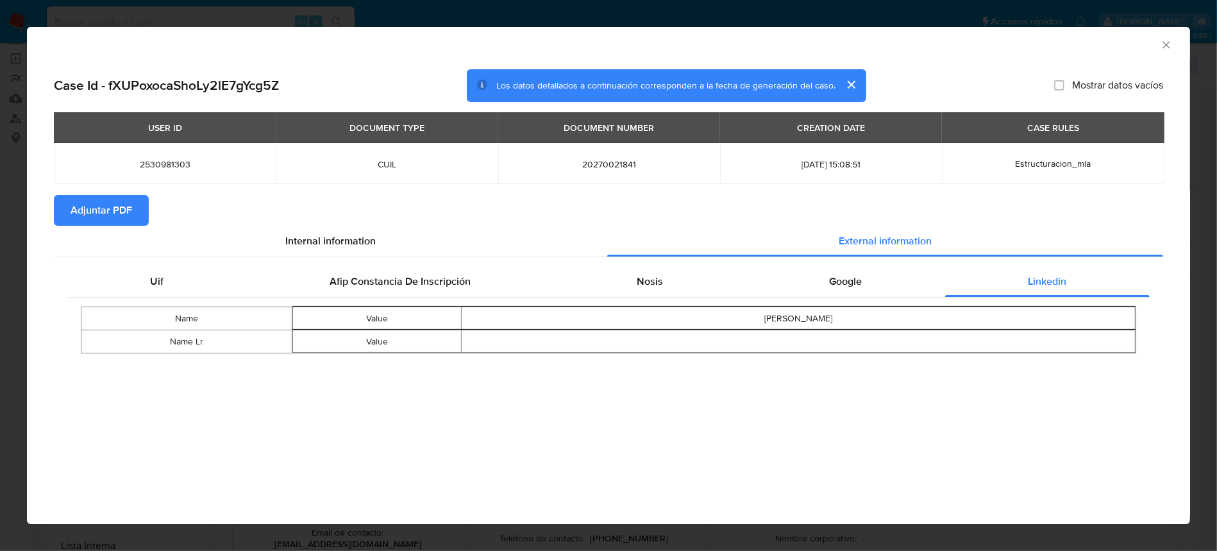
click at [89, 211] on span "Adjuntar PDF" at bounding box center [102, 210] width 62 height 28
click at [1162, 44] on icon "Cerrar ventana" at bounding box center [1166, 44] width 13 height 13
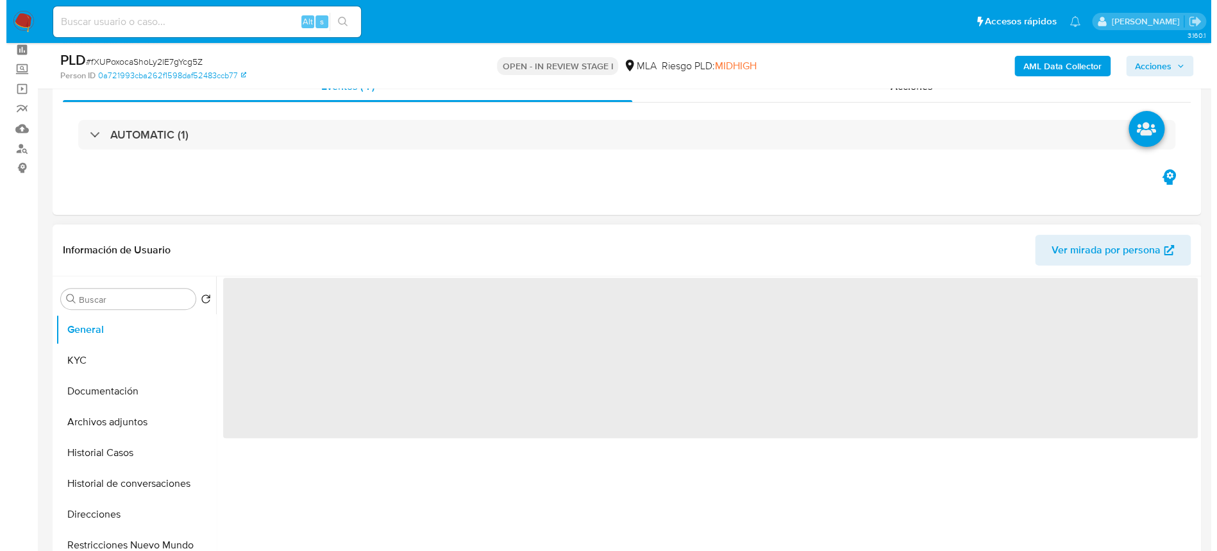
scroll to position [171, 0]
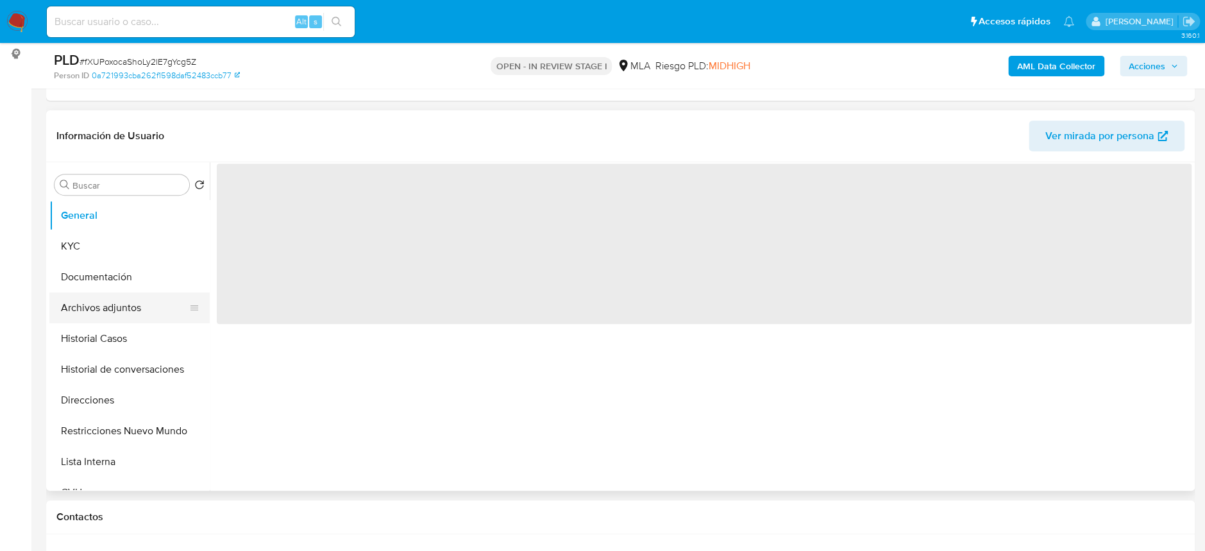
select select "10"
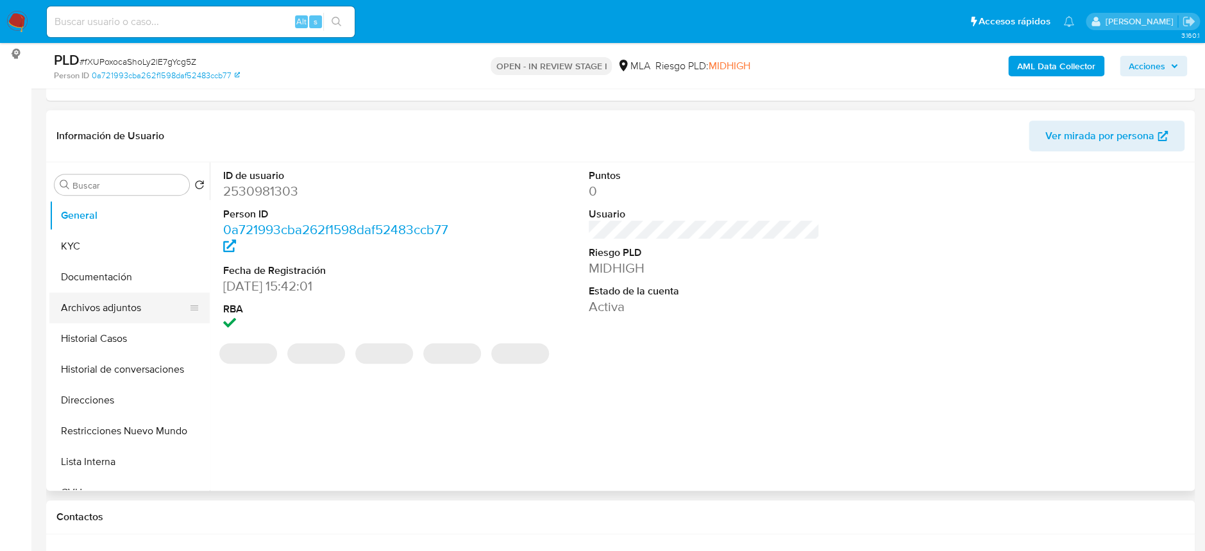
click at [118, 299] on button "Archivos adjuntos" at bounding box center [124, 307] width 150 height 31
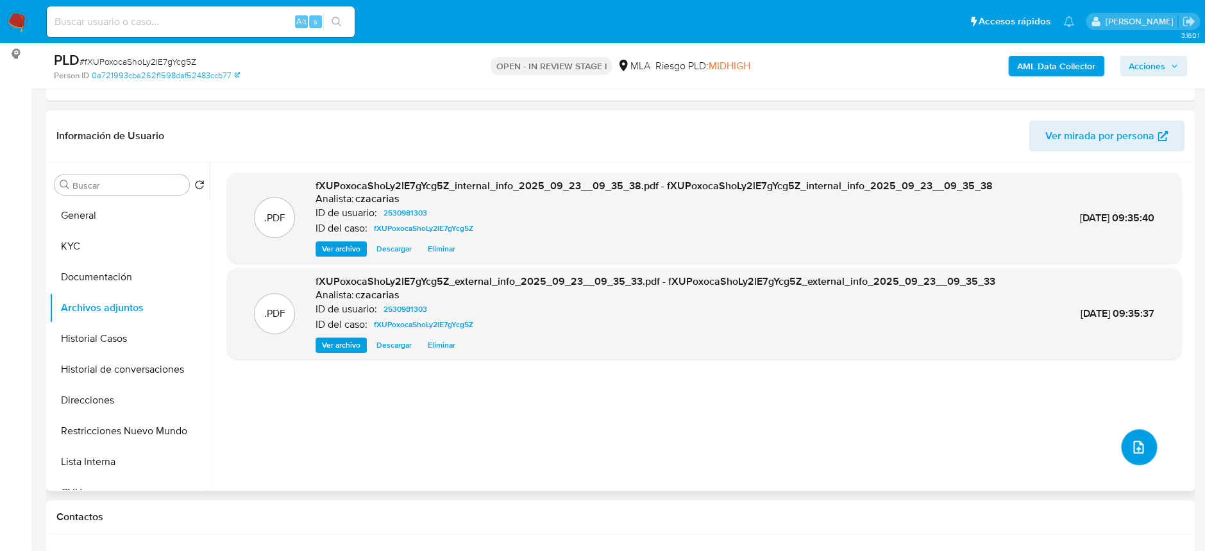
click at [1131, 444] on icon "upload-file" at bounding box center [1138, 446] width 15 height 15
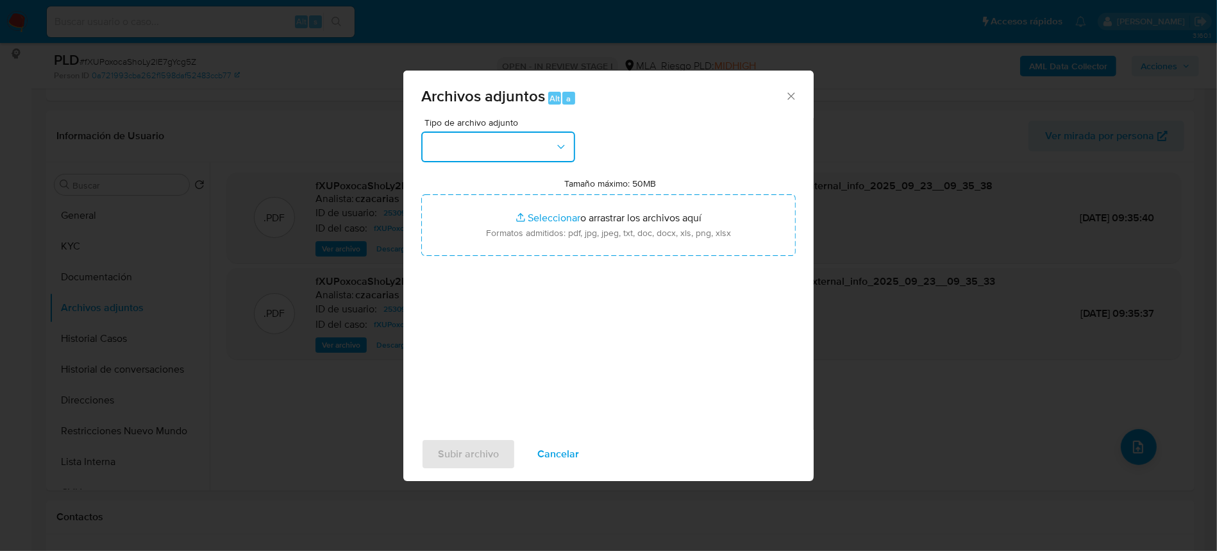
click at [552, 155] on button "button" at bounding box center [498, 146] width 154 height 31
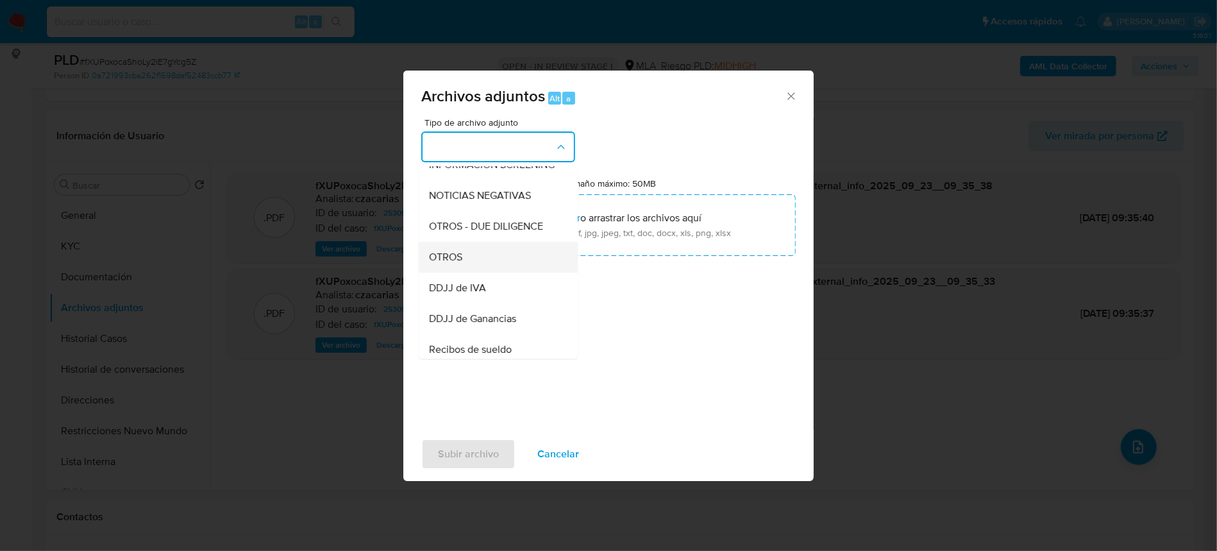
click at [477, 269] on div "OTROS" at bounding box center [494, 257] width 131 height 31
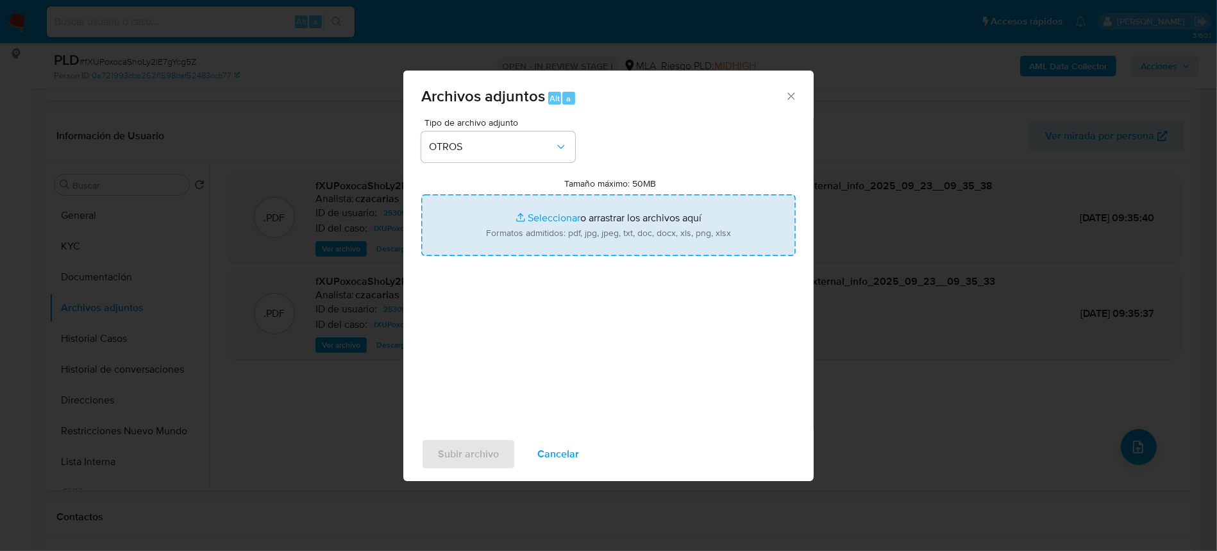
type input "C:\fakepath\Movimientos-2530981303.xlsx"
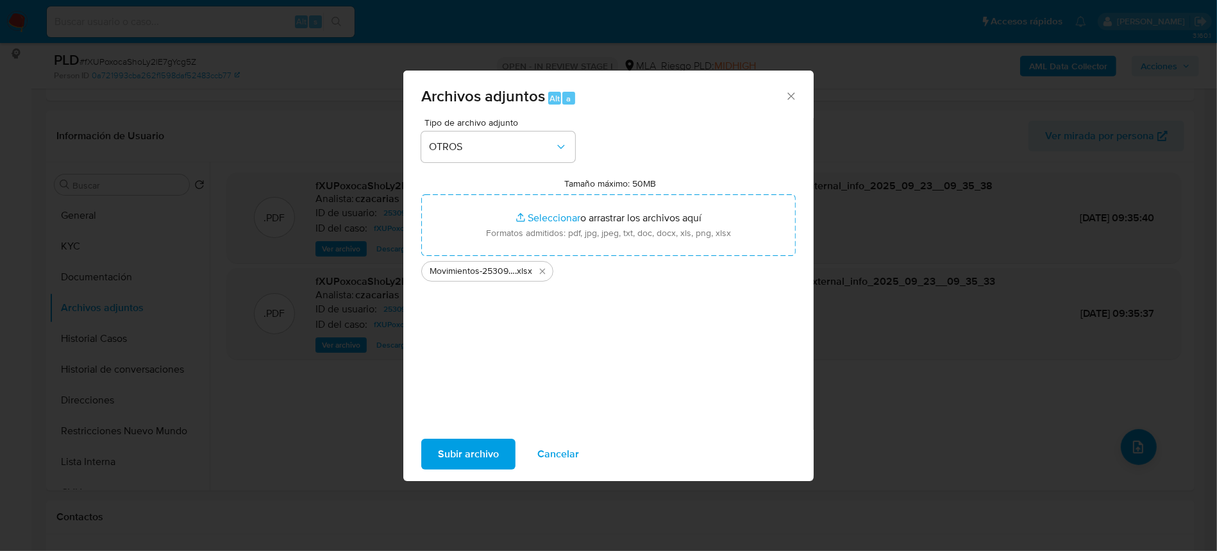
click at [450, 460] on span "Subir archivo" at bounding box center [468, 454] width 61 height 28
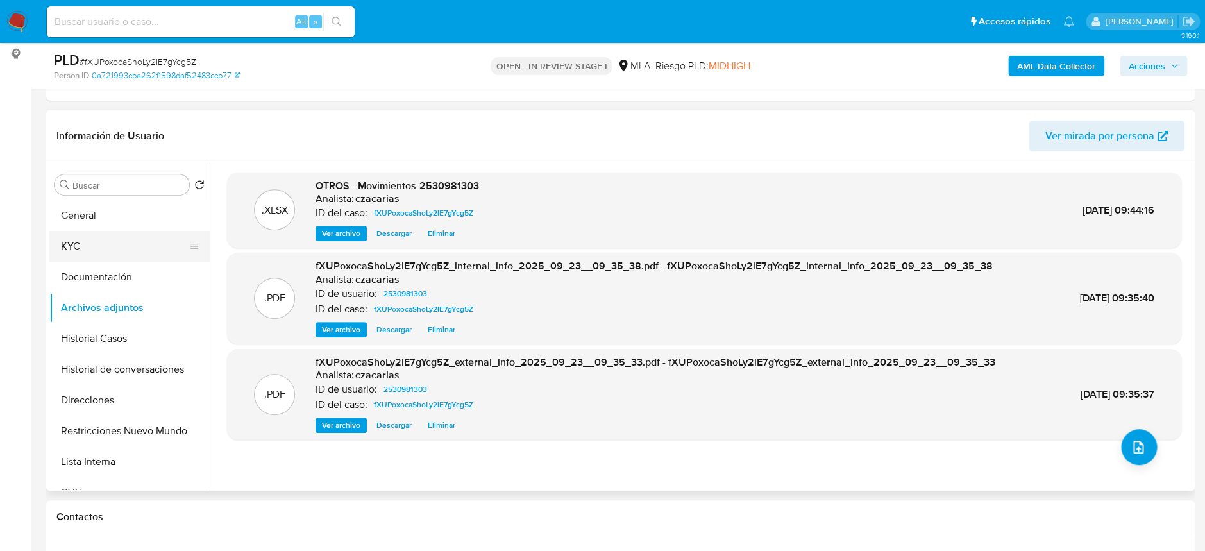
click at [95, 238] on button "KYC" at bounding box center [124, 246] width 150 height 31
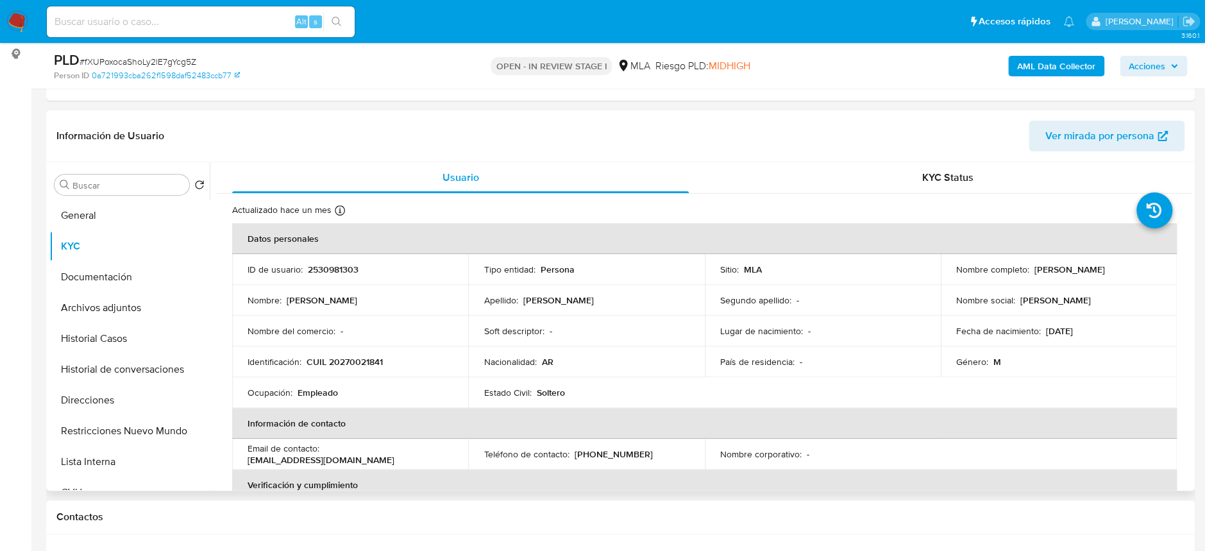
drag, startPoint x: 1028, startPoint y: 270, endPoint x: 1165, endPoint y: 276, distance: 138.1
click at [1165, 276] on td "Nombre completo : Daniel Eduardo Fernandez" at bounding box center [1059, 269] width 236 height 31
copy div "Daniel Eduardo Fernandez"
click at [352, 365] on p "CUIL 20270021841" at bounding box center [345, 362] width 76 height 12
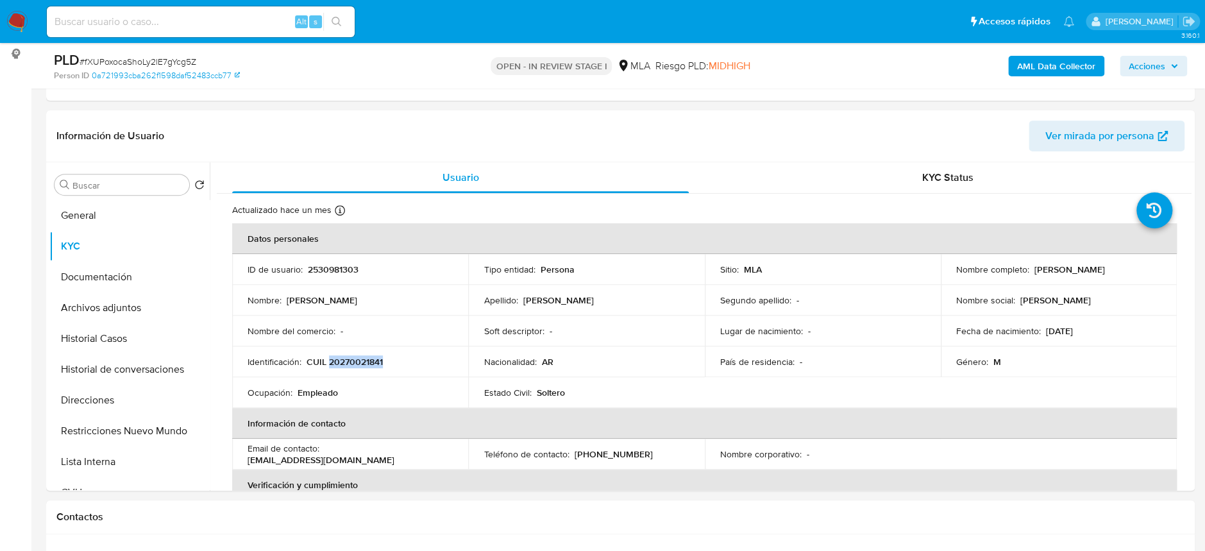
copy p "20270021841"
click at [347, 356] on p "CUIL 20270021841" at bounding box center [345, 362] width 76 height 12
click at [369, 357] on p "CUIL 20270021841" at bounding box center [345, 362] width 76 height 12
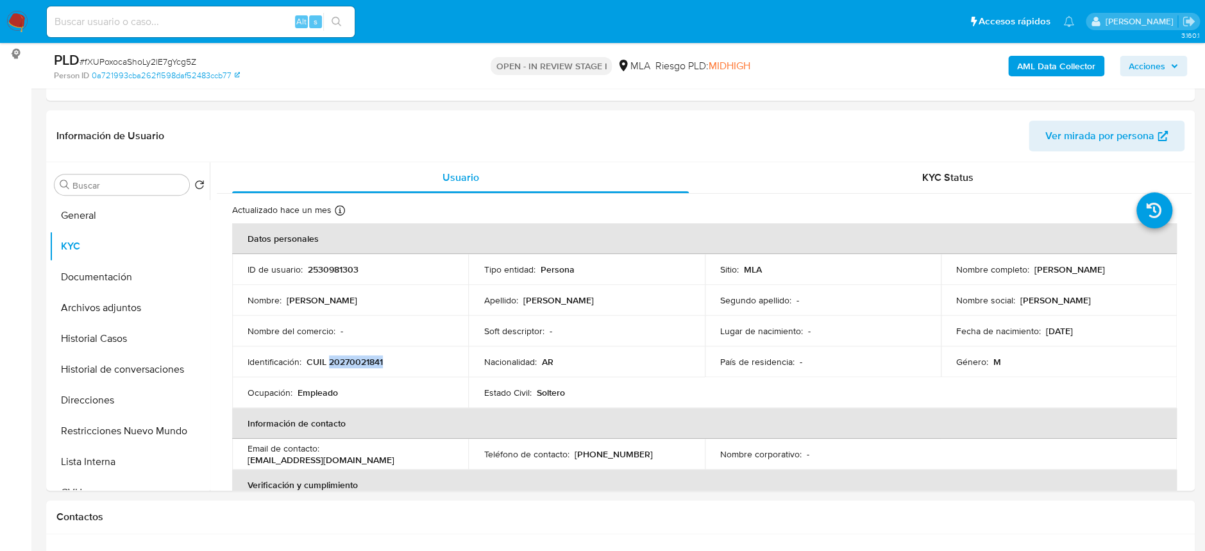
copy p "20270021841"
click at [337, 364] on p "CUIL 20270021841" at bounding box center [345, 362] width 76 height 12
copy p "20270021841"
click at [358, 366] on p "CUIL 20270021841" at bounding box center [345, 362] width 76 height 12
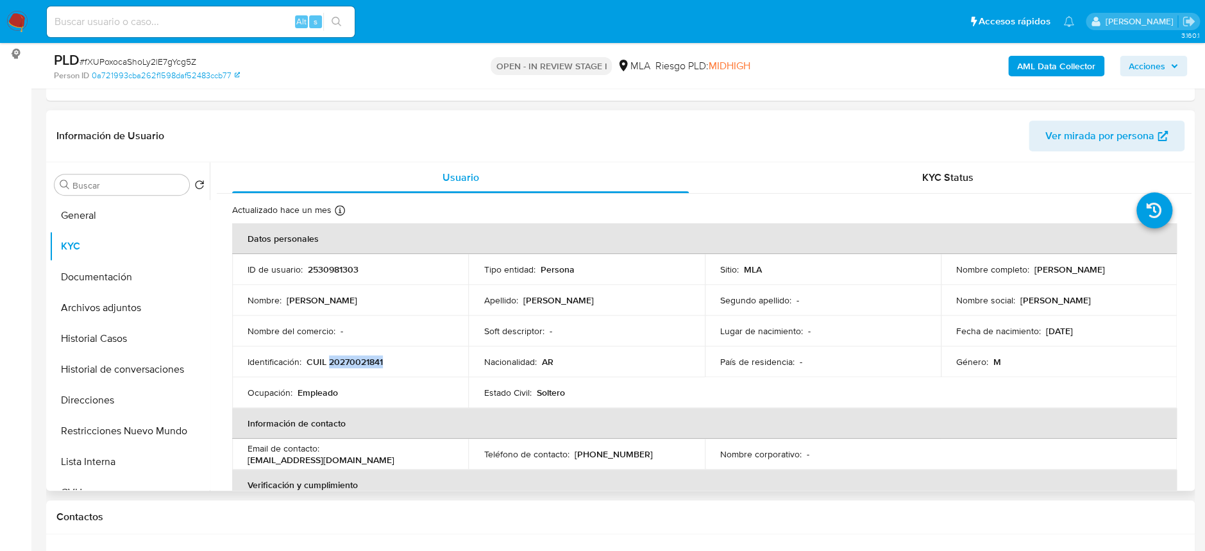
click at [358, 366] on p "CUIL 20270021841" at bounding box center [345, 362] width 76 height 12
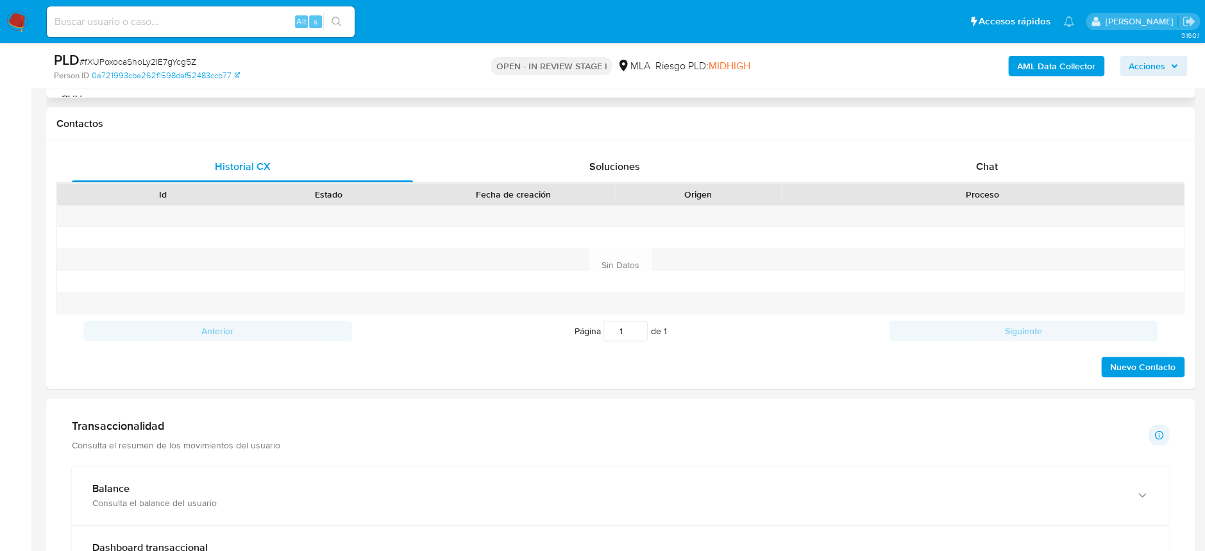
scroll to position [598, 0]
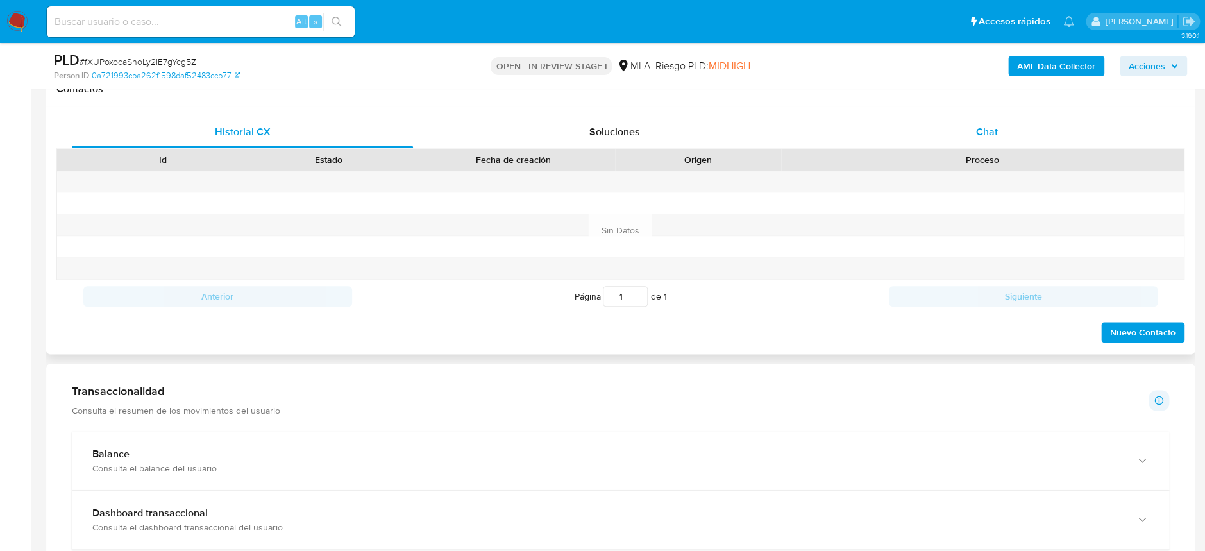
click at [995, 136] on span "Chat" at bounding box center [987, 131] width 22 height 15
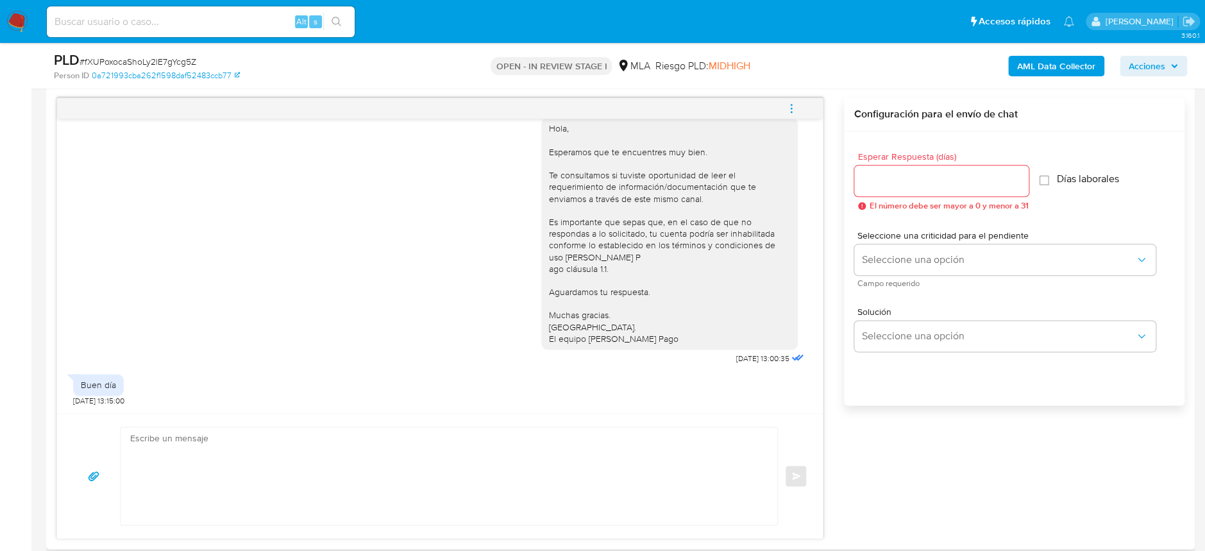
scroll to position [684, 0]
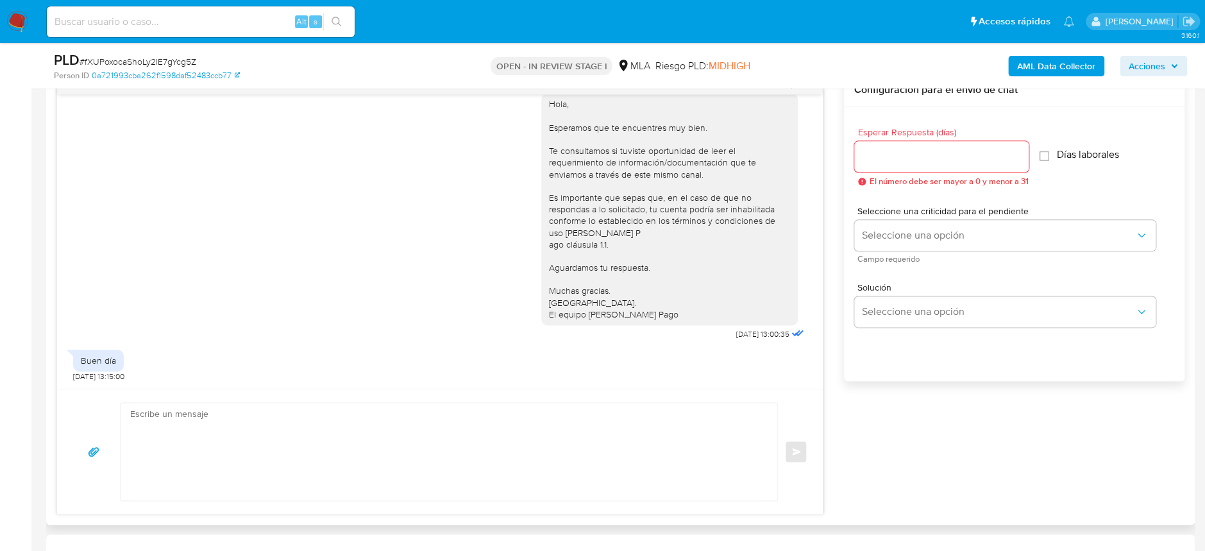
click at [386, 443] on textarea at bounding box center [445, 451] width 631 height 97
type textarea "H"
type textarea "o"
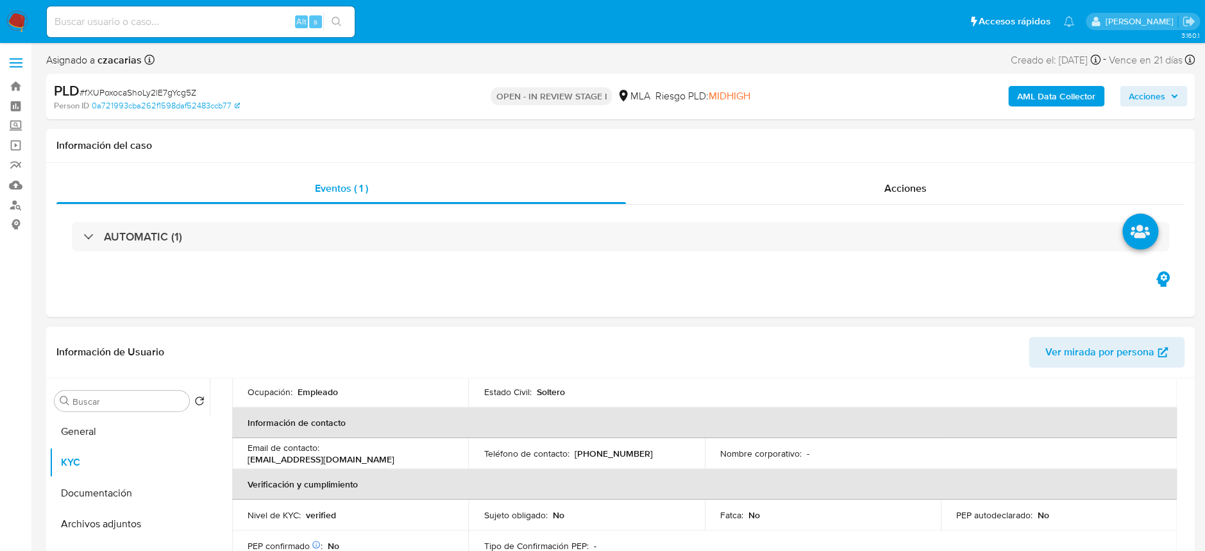
scroll to position [0, 0]
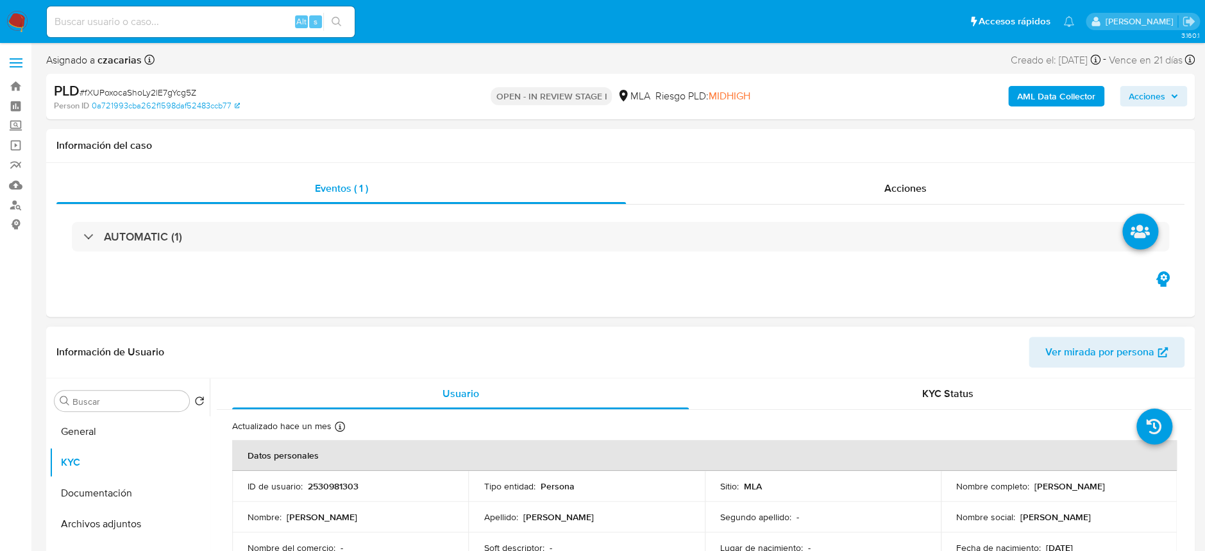
drag, startPoint x: 1032, startPoint y: 484, endPoint x: 1160, endPoint y: 487, distance: 127.7
click at [1160, 487] on td "Nombre completo : Daniel Eduardo Fernandez" at bounding box center [1059, 486] width 236 height 31
copy p "Daniel Eduardo Fernandez"
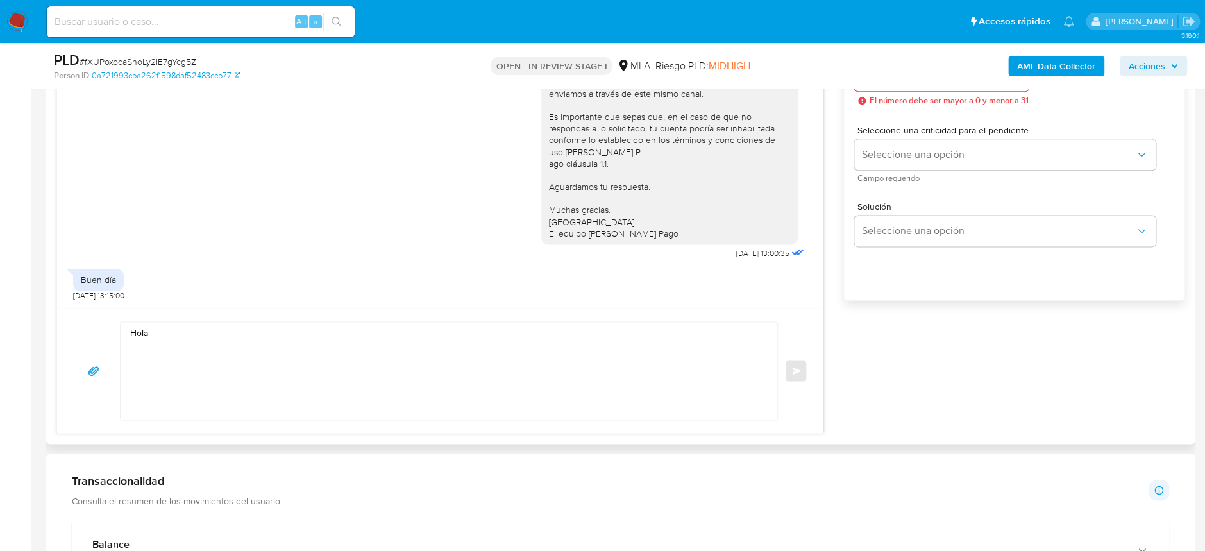
scroll to position [770, 0]
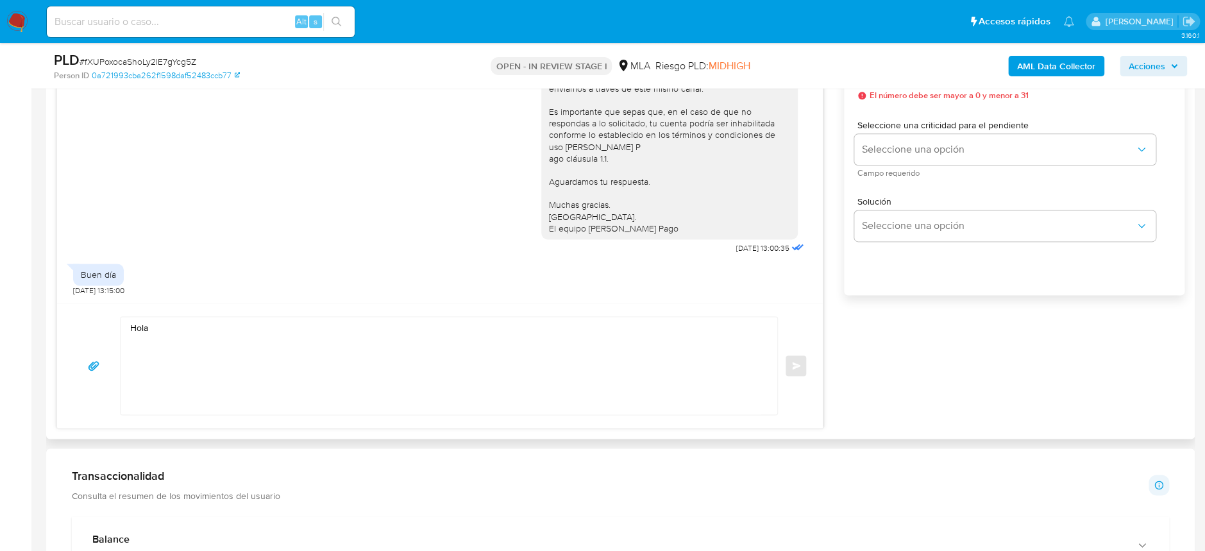
click at [245, 334] on textarea "Hola" at bounding box center [445, 365] width 631 height 97
paste textarea "Daniel Eduardo Fernandez"
paste textarea "En función de las operaciones registradas en tu cuenta de Mercado Pago, necesit…"
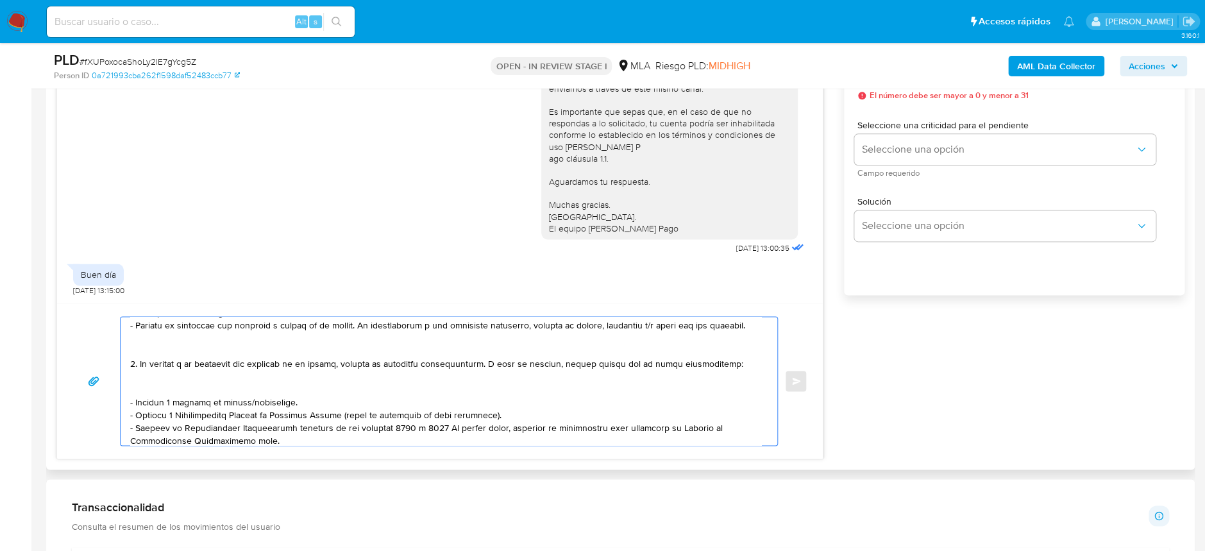
scroll to position [158, 0]
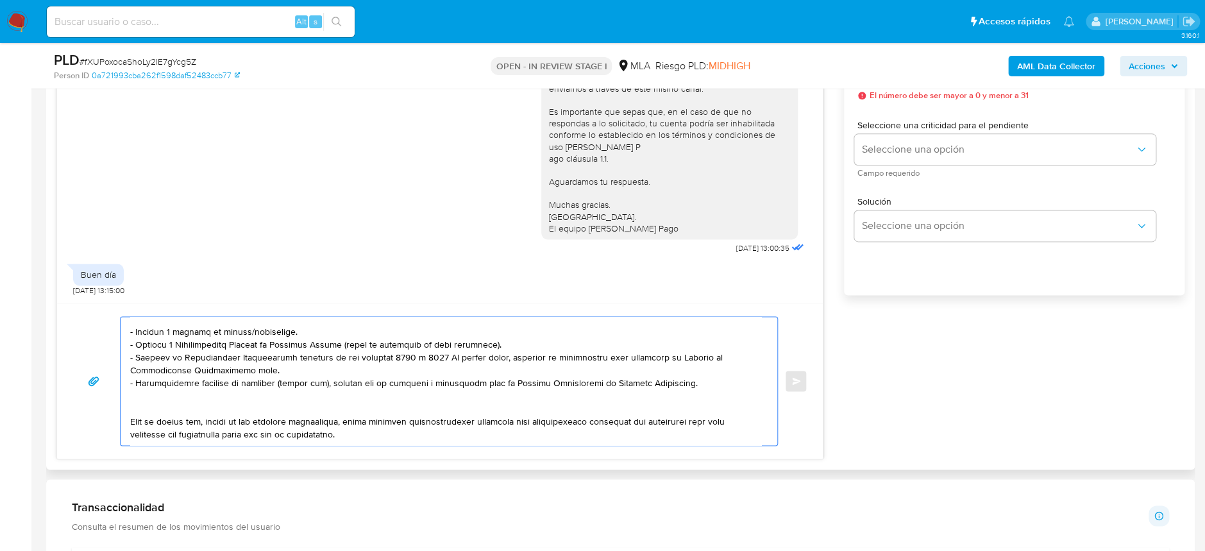
click at [217, 433] on textarea at bounding box center [445, 381] width 631 height 128
paste textarea "3. Proporciona el vínculo con las siguientes contrapartes con las que operaste,…"
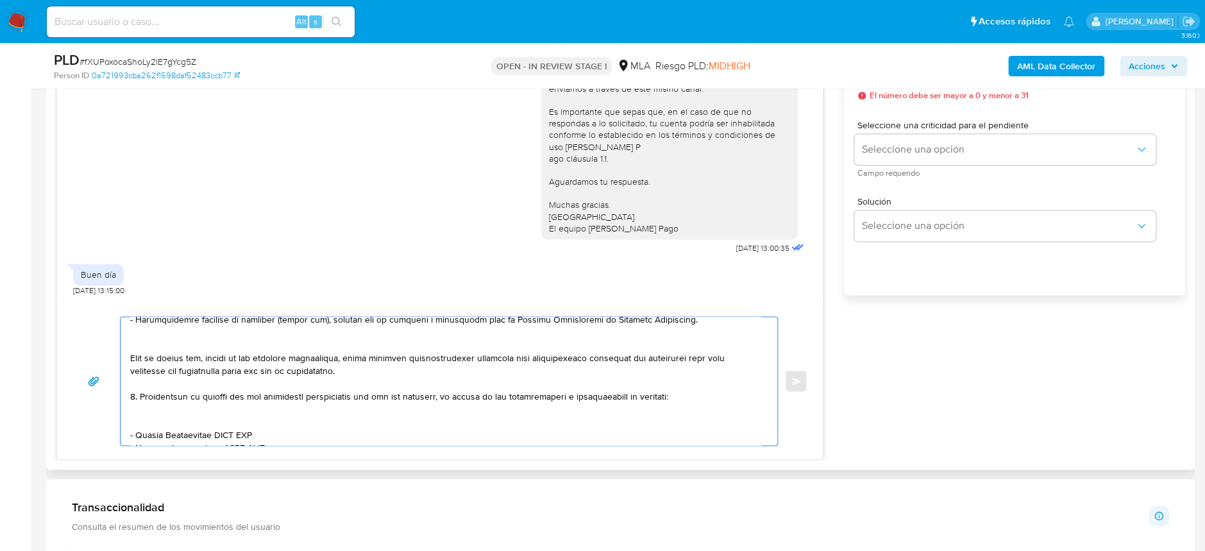
scroll to position [235, 0]
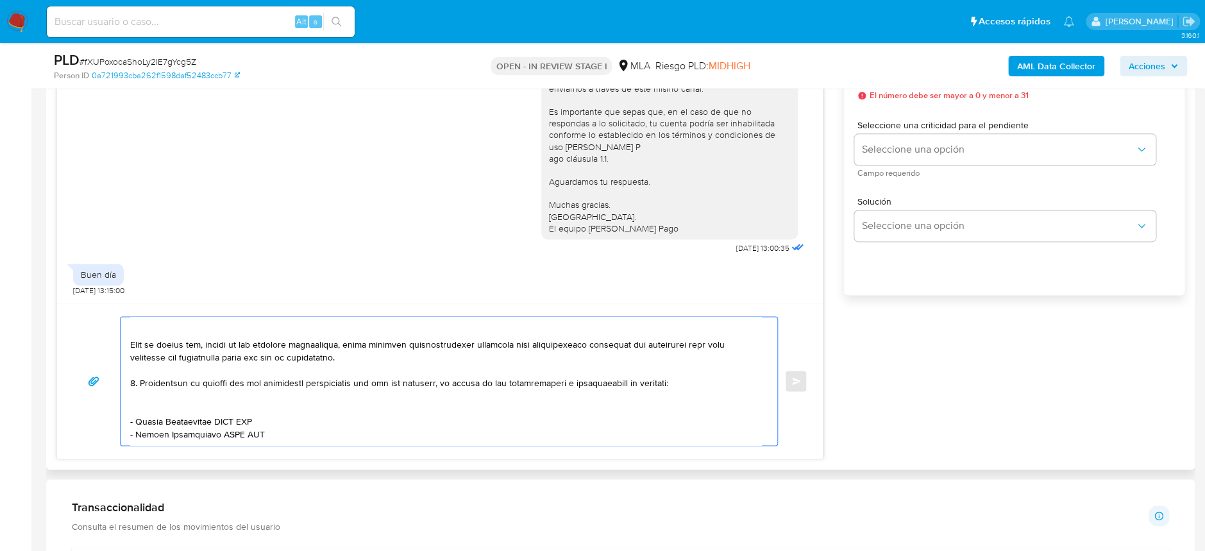
drag, startPoint x: 137, startPoint y: 406, endPoint x: 214, endPoint y: 407, distance: 76.3
click at [214, 407] on textarea at bounding box center [445, 381] width 631 height 128
paste textarea "Lucas Abel Gomez"
click at [235, 410] on textarea at bounding box center [445, 381] width 631 height 128
click at [235, 409] on textarea at bounding box center [445, 381] width 631 height 128
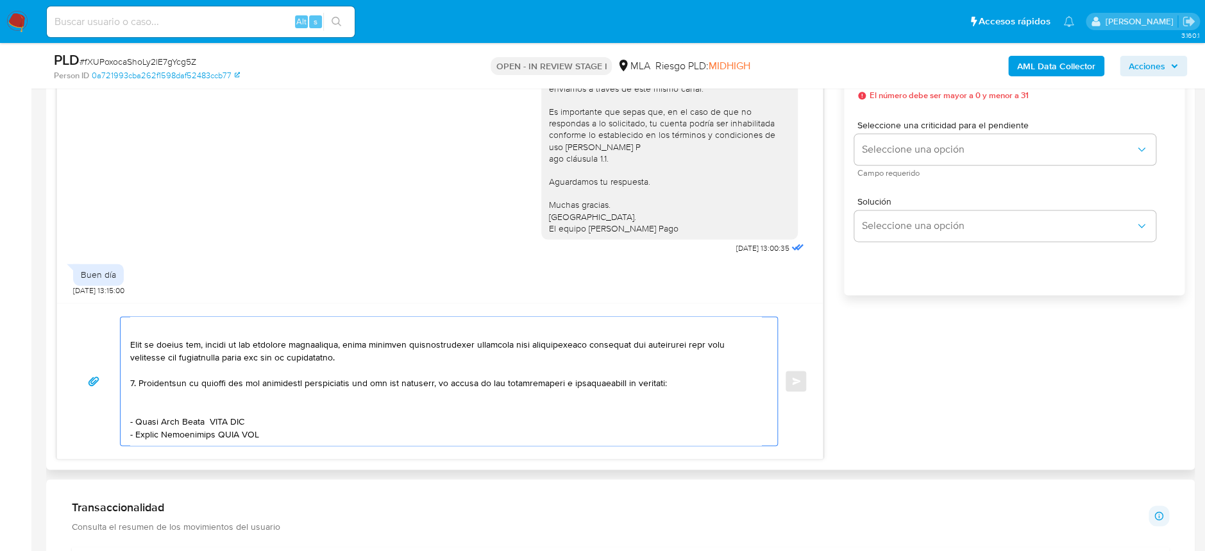
paste textarea "20338671025"
drag, startPoint x: 137, startPoint y: 425, endPoint x: 215, endPoint y: 421, distance: 77.7
click at [215, 421] on textarea at bounding box center [445, 381] width 631 height 128
click at [343, 431] on textarea at bounding box center [445, 381] width 631 height 128
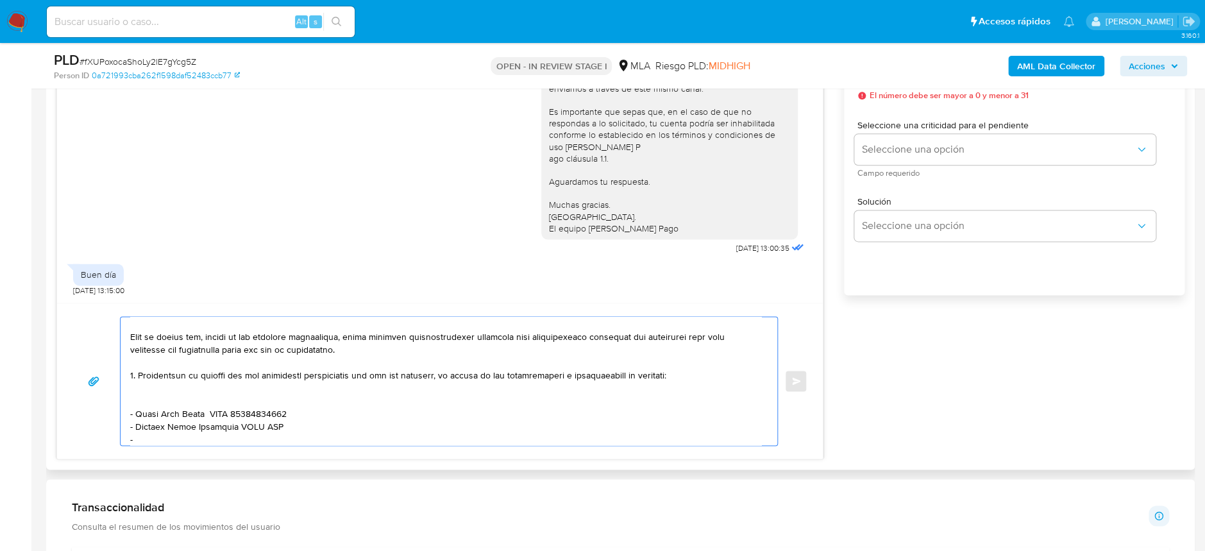
paste textarea "Axel Facundo Solis"
click at [269, 425] on textarea at bounding box center [445, 381] width 631 height 128
paste textarea "20241307809"
click at [253, 434] on textarea at bounding box center [445, 381] width 631 height 128
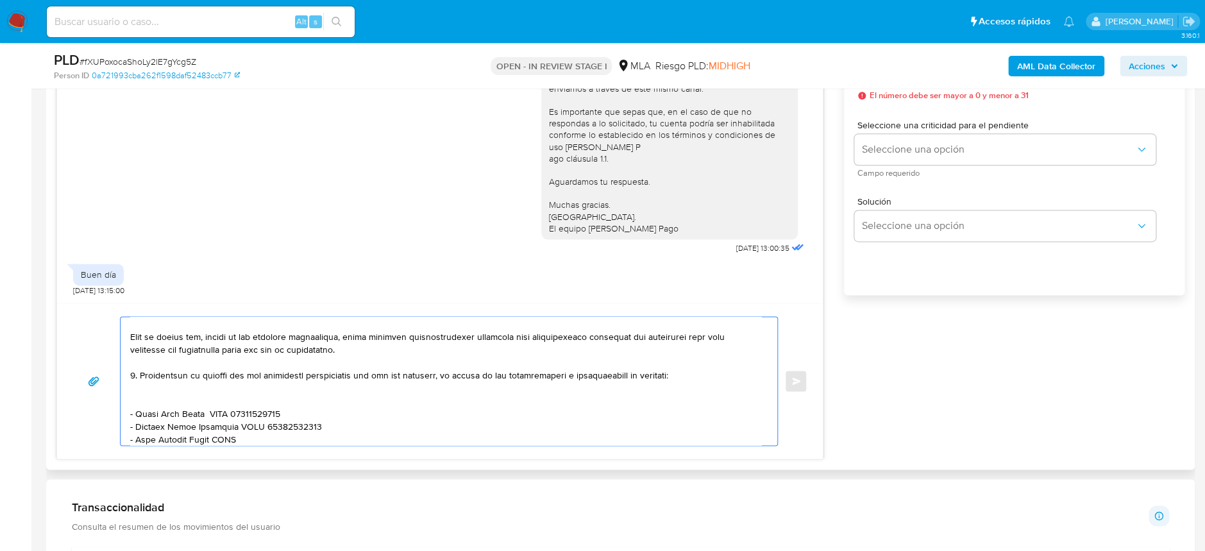
paste textarea "23457424809"
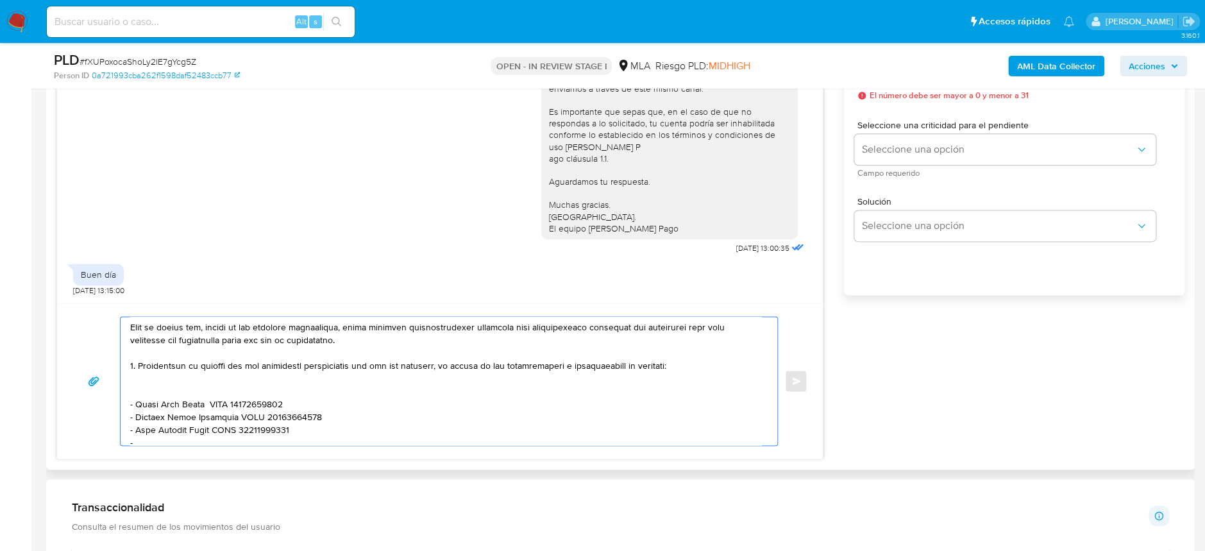
click at [150, 438] on textarea at bounding box center [445, 381] width 631 height 128
paste textarea "Rafaela Soledad Montenegro"
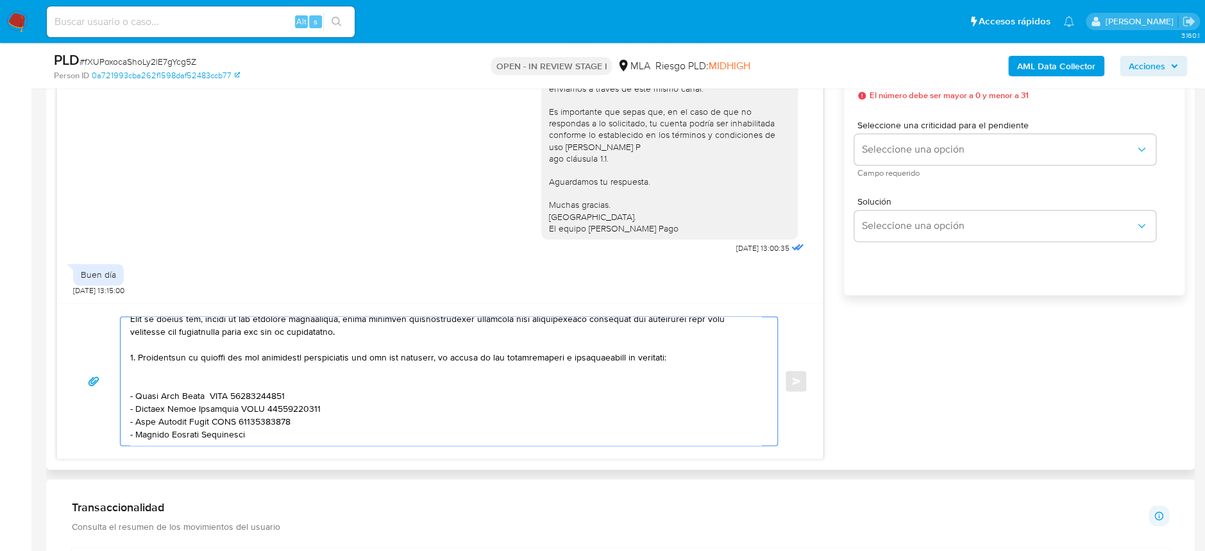
click at [291, 418] on textarea at bounding box center [445, 381] width 631 height 128
click at [283, 427] on textarea at bounding box center [445, 381] width 631 height 128
paste textarea "27273148170"
click at [150, 435] on textarea at bounding box center [445, 381] width 631 height 128
paste textarea "Pablo Agustin Torres"
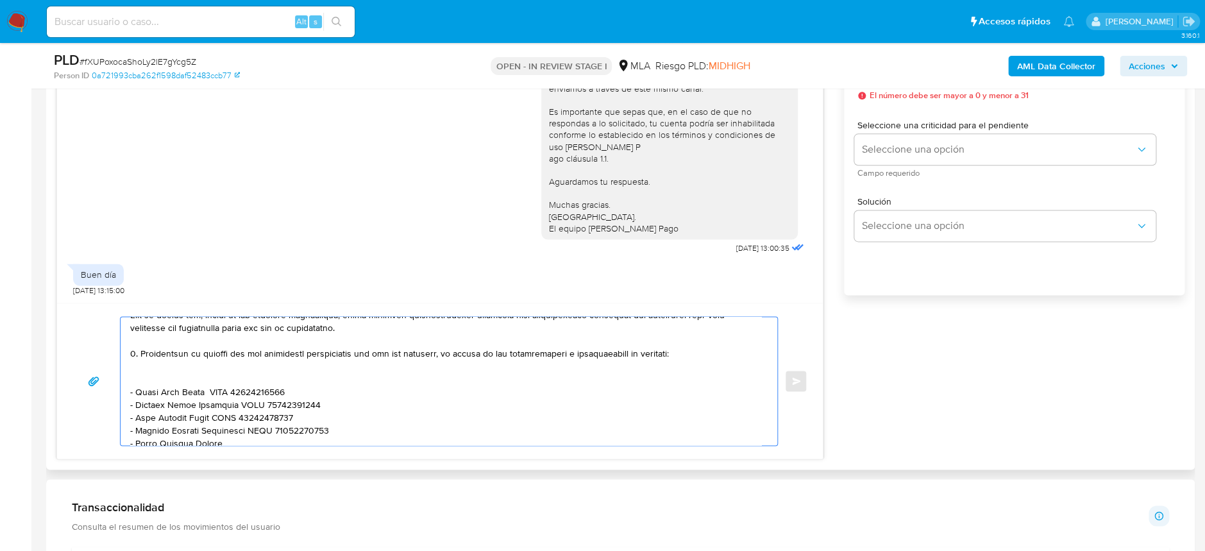
scroll to position [269, 0]
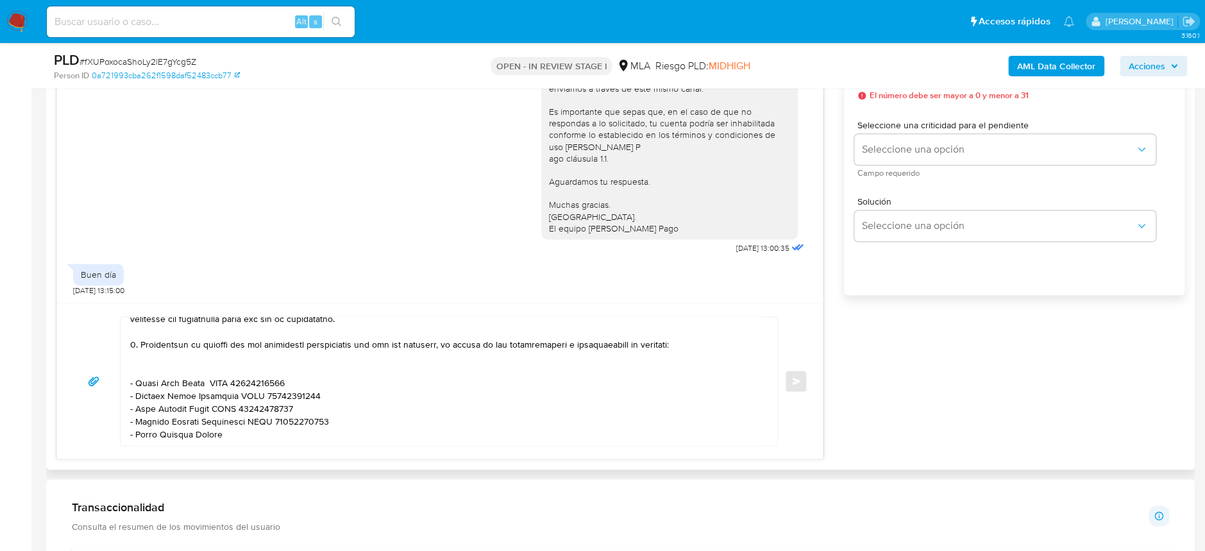
click at [317, 444] on textarea at bounding box center [445, 381] width 631 height 128
click at [320, 432] on textarea at bounding box center [445, 381] width 631 height 128
click at [329, 417] on textarea at bounding box center [445, 381] width 631 height 128
click at [320, 427] on textarea at bounding box center [445, 381] width 631 height 128
paste textarea "24459866953"
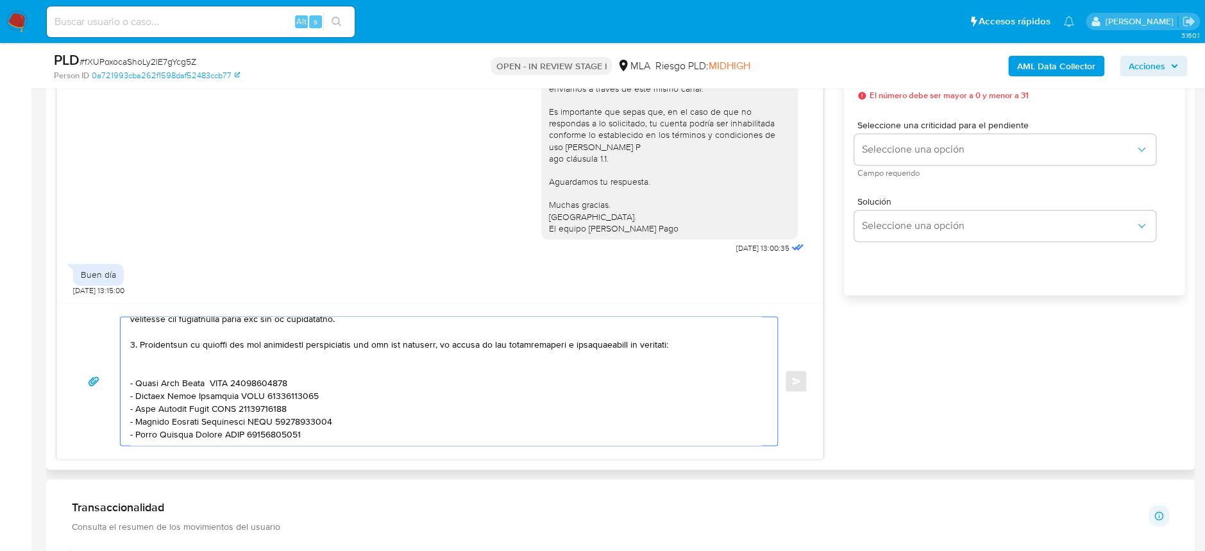
scroll to position [282, 0]
paste textarea "Es importante que sepas que, en el caso de que no respondas a lo solicitado, tu…"
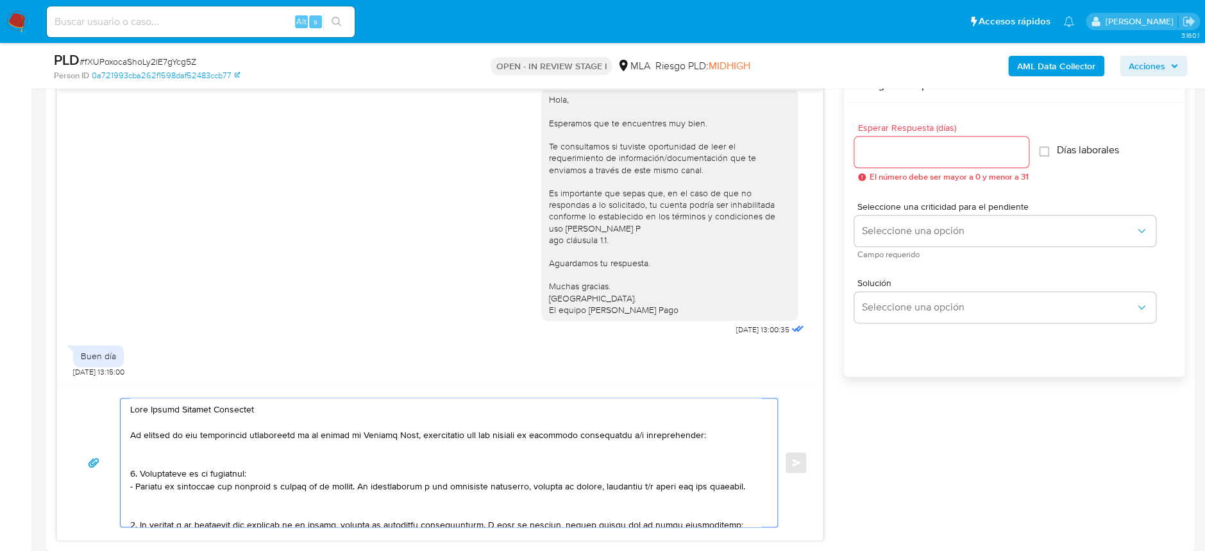
scroll to position [598, 0]
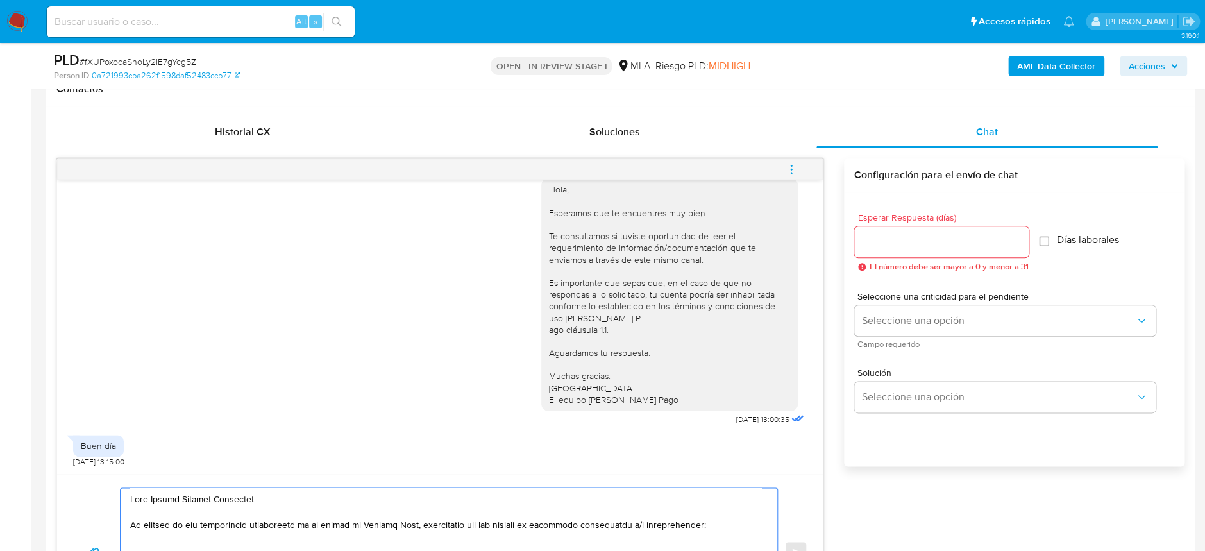
type textarea "Hola Daniel Eduardo Fernandez En función de las operaciones registradas en tu c…"
click at [940, 239] on input "Esperar Respuesta (días)" at bounding box center [941, 241] width 174 height 17
type input "1"
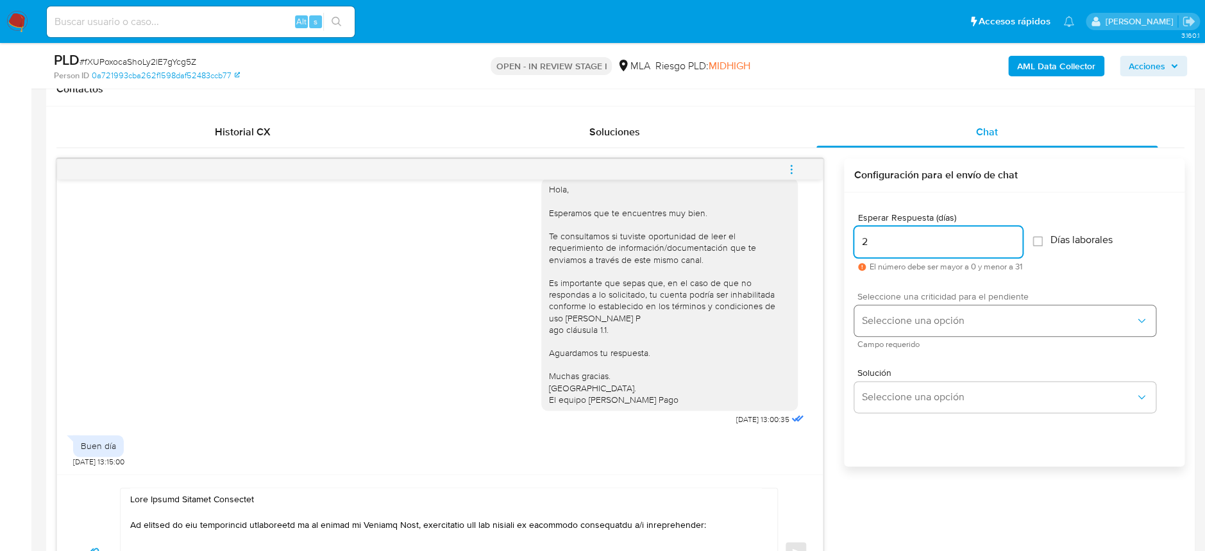
type input "2"
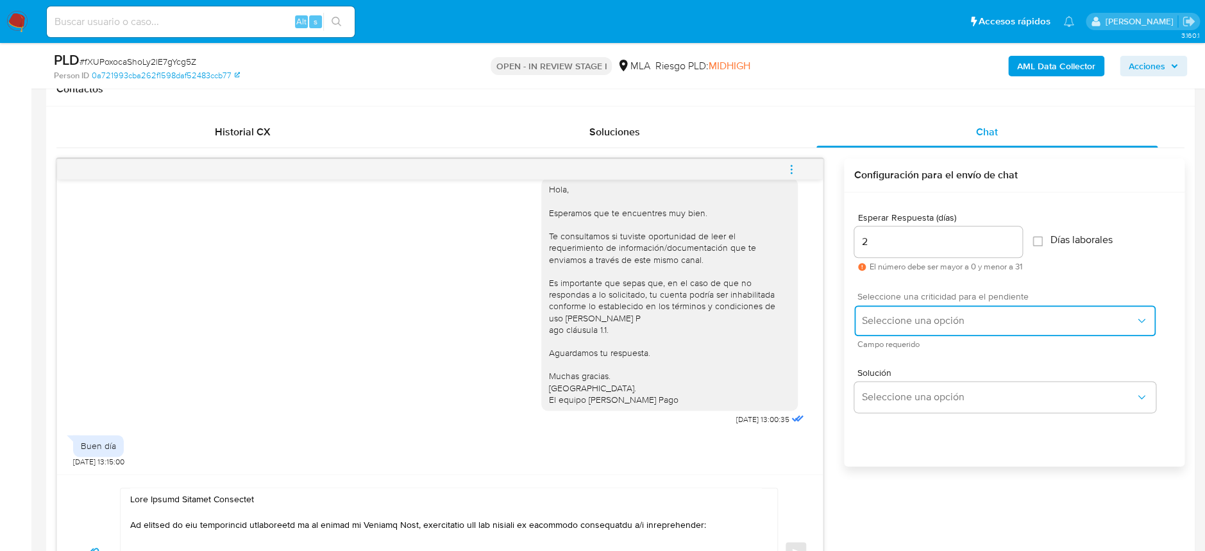
click at [926, 312] on button "Seleccione una opción" at bounding box center [1004, 320] width 301 height 31
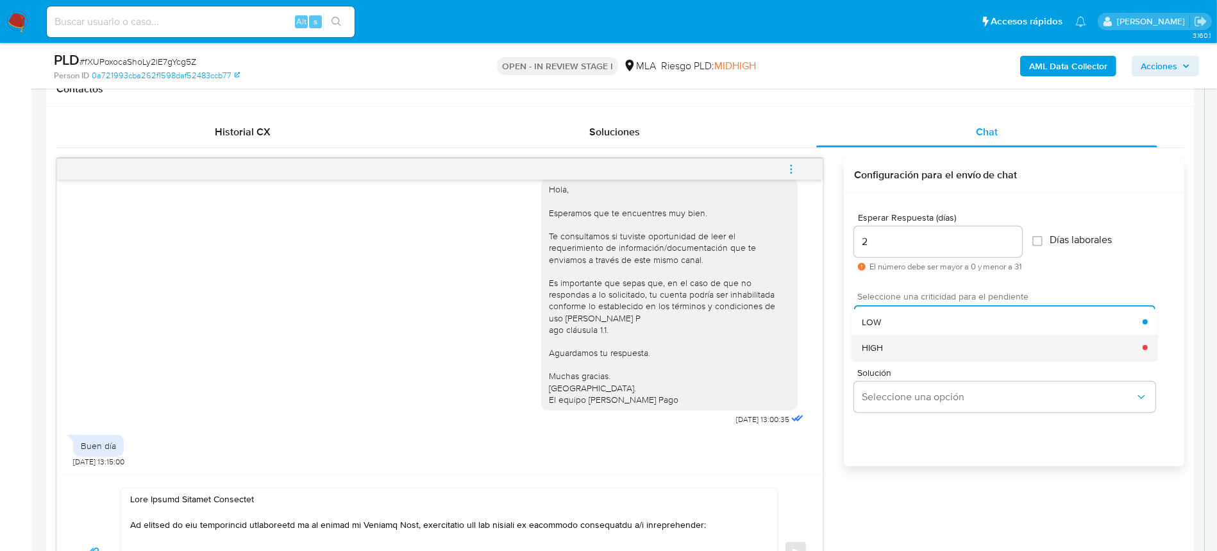
click at [938, 344] on div "HIGH" at bounding box center [1002, 348] width 281 height 26
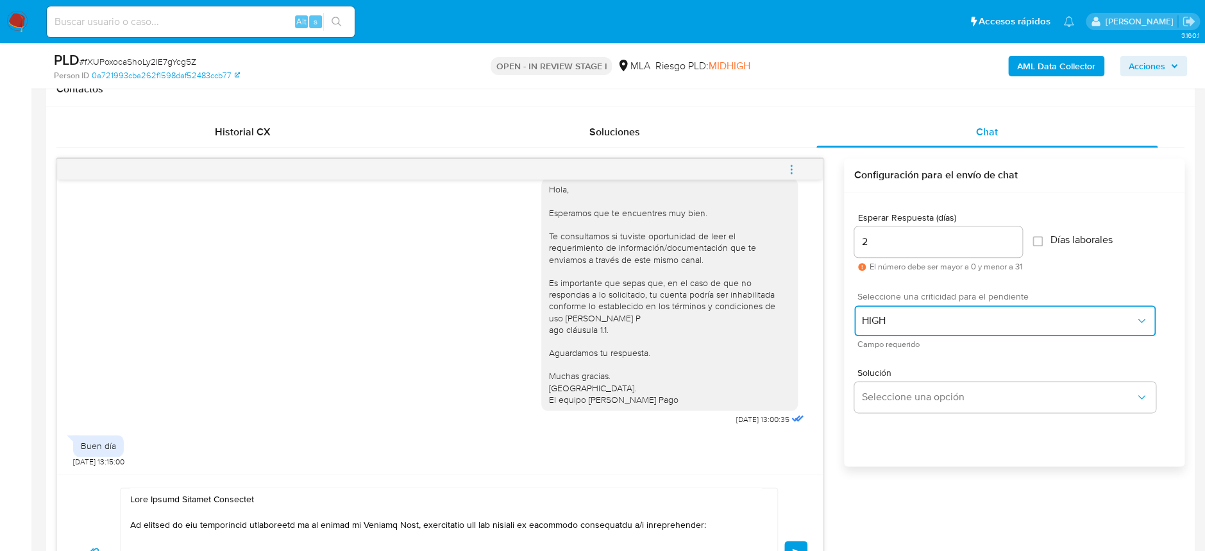
scroll to position [684, 0]
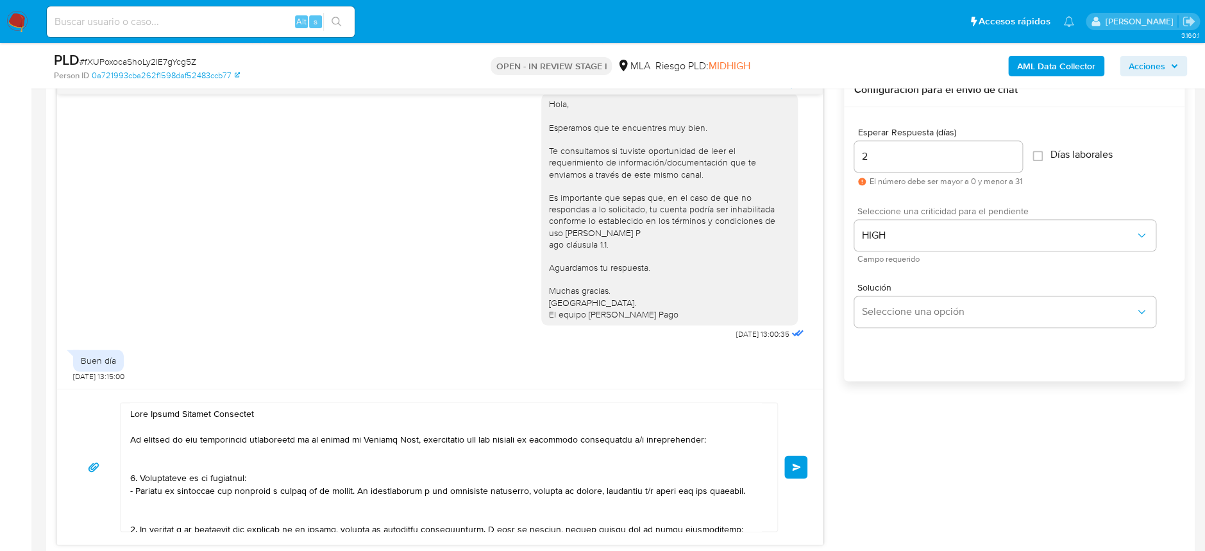
click at [805, 464] on button "Enviar" at bounding box center [795, 466] width 23 height 23
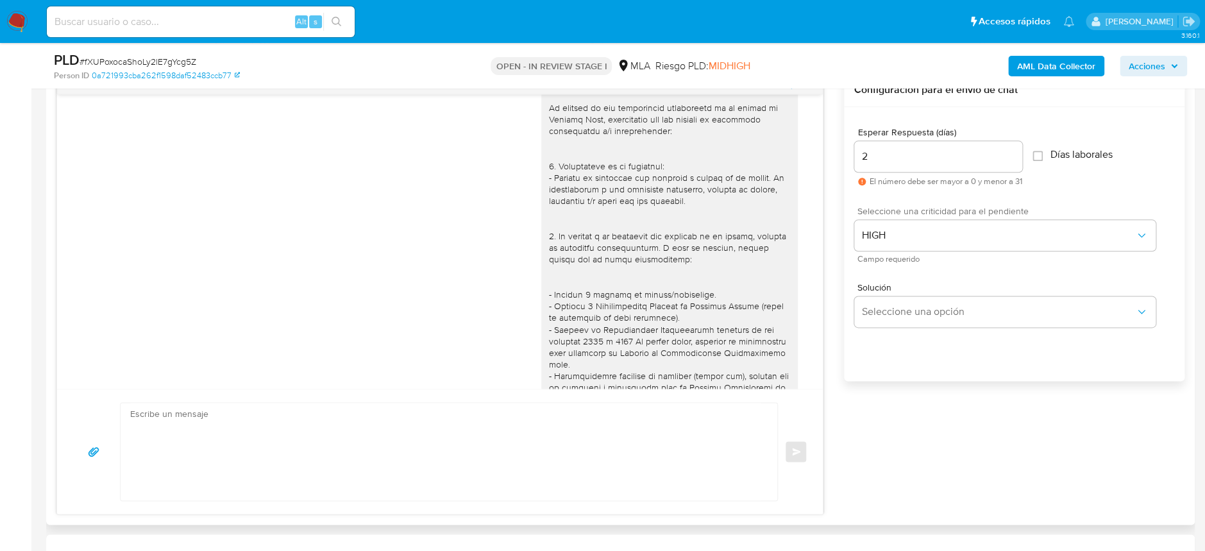
scroll to position [1028, 0]
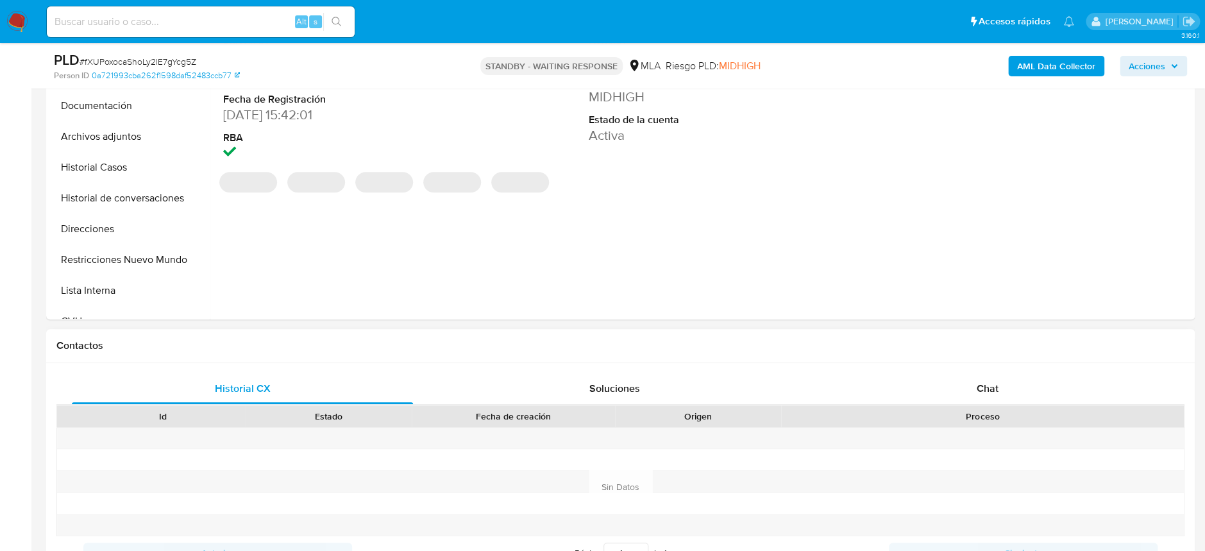
select select "10"
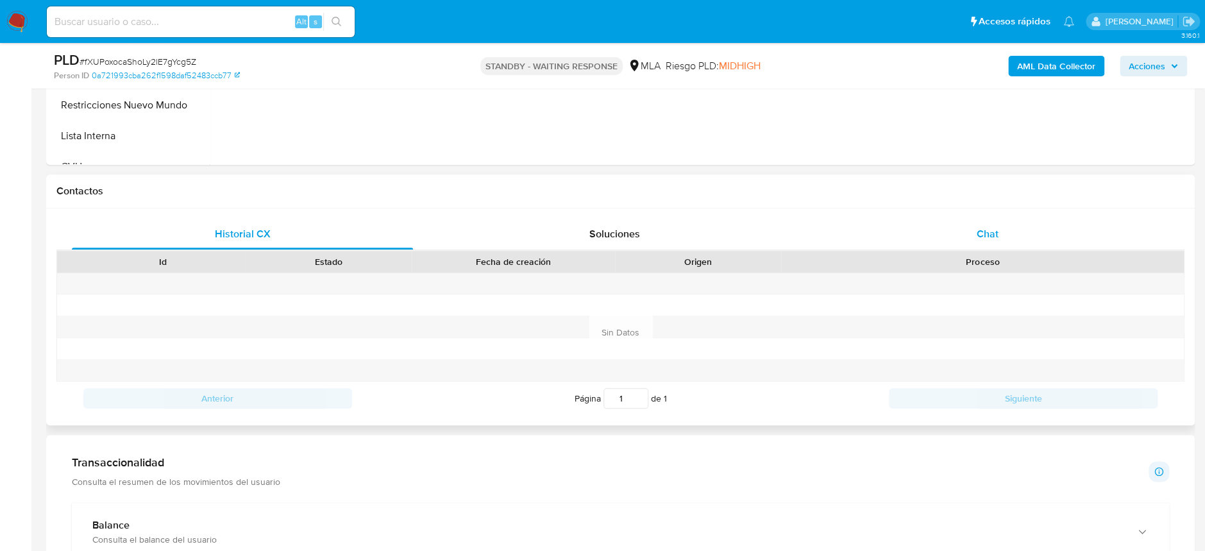
scroll to position [512, 0]
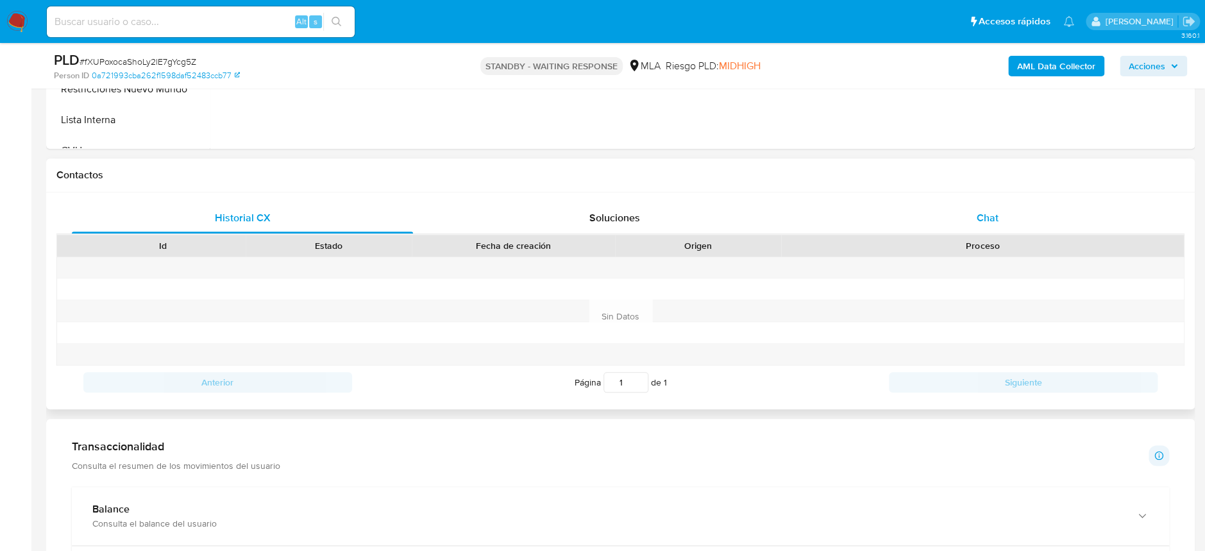
click at [1001, 224] on div "Chat" at bounding box center [987, 218] width 341 height 31
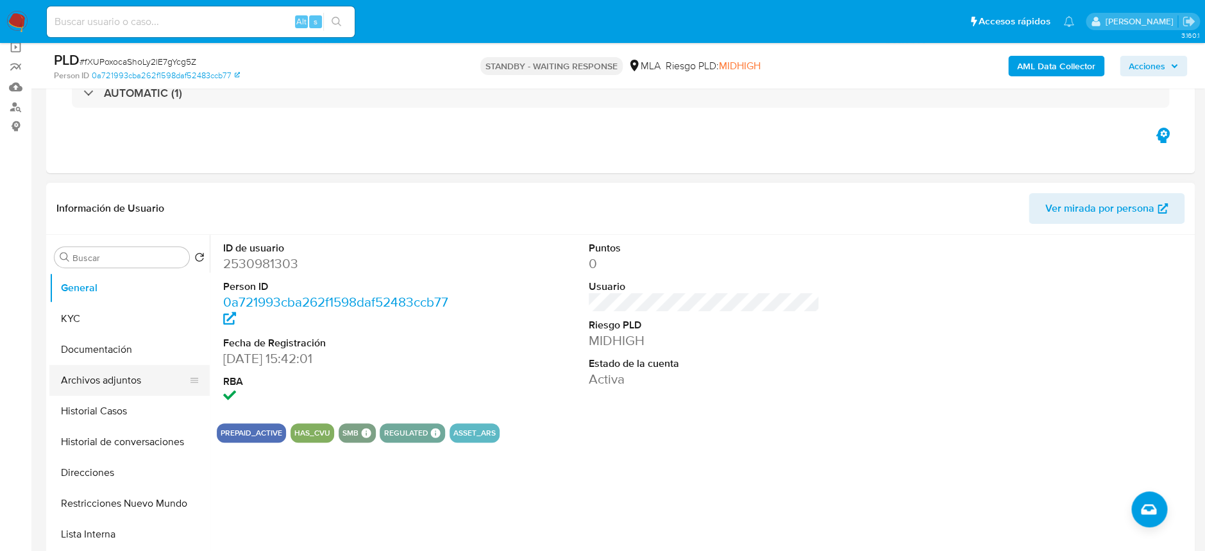
scroll to position [0, 0]
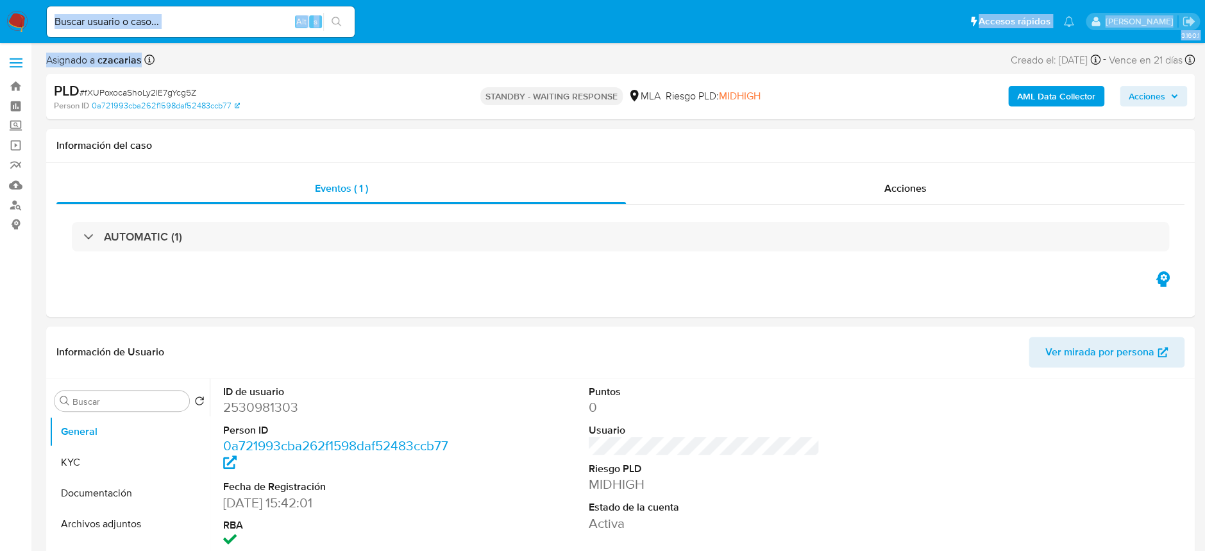
drag, startPoint x: 212, startPoint y: 44, endPoint x: 221, endPoint y: 28, distance: 18.4
click at [221, 27] on input at bounding box center [201, 21] width 308 height 17
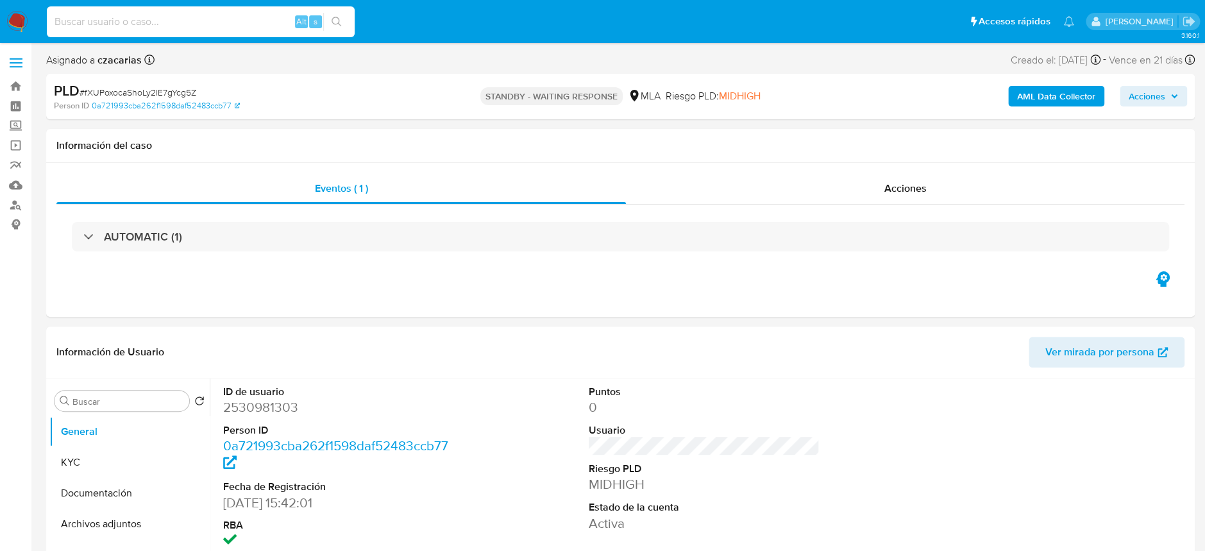
paste input "cx5Gig6JA3qelFajn01JVEoI"
type input "cx5Gig6JA3qelFajn01JVEoI"
click at [330, 26] on button "search-icon" at bounding box center [336, 22] width 26 height 18
select select "10"
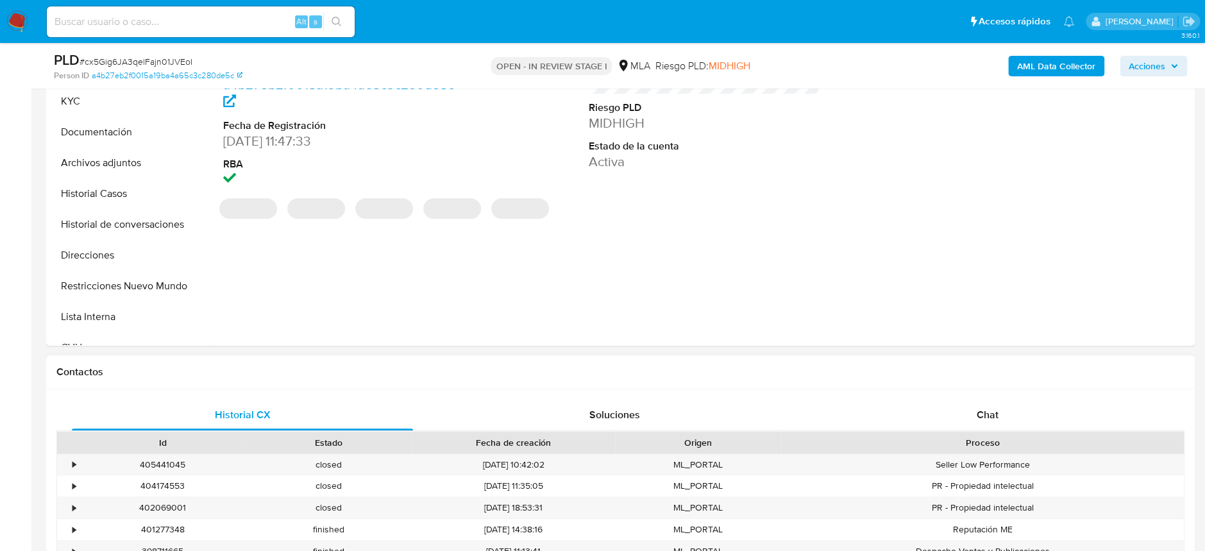
scroll to position [342, 0]
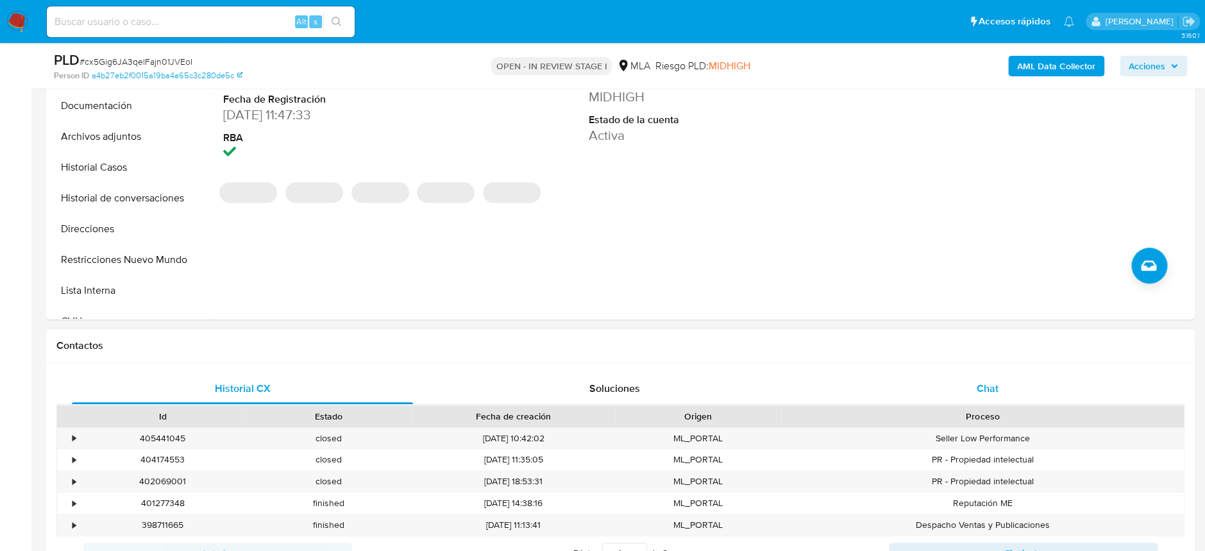
click at [975, 377] on div "Chat" at bounding box center [987, 388] width 341 height 31
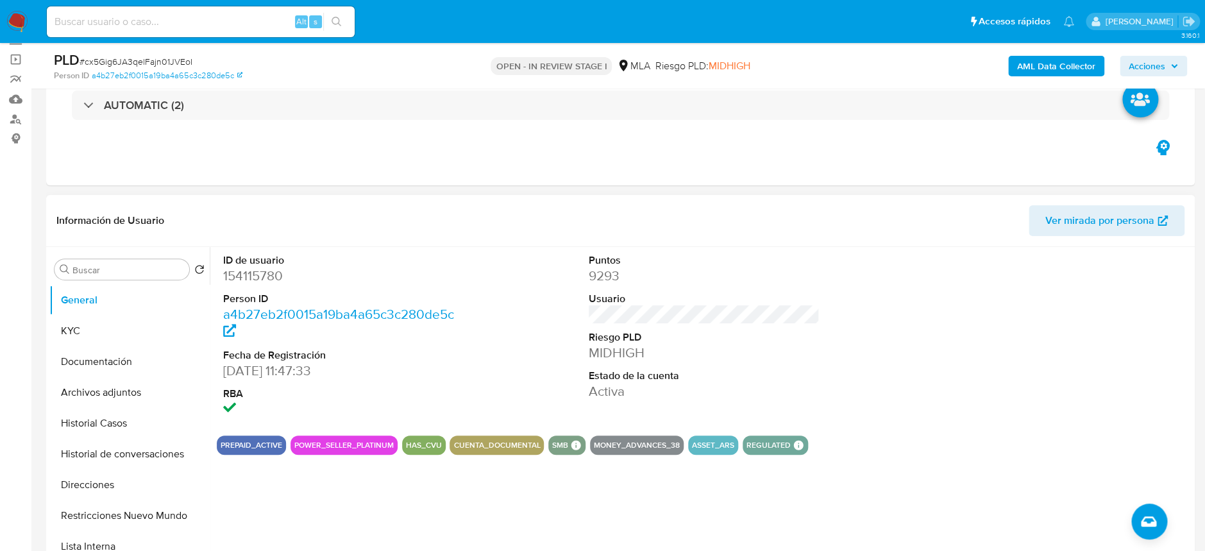
scroll to position [85, 0]
click at [257, 272] on dd "154115780" at bounding box center [338, 276] width 231 height 18
copy dd "154115780"
click at [103, 429] on button "Historial Casos" at bounding box center [124, 424] width 150 height 31
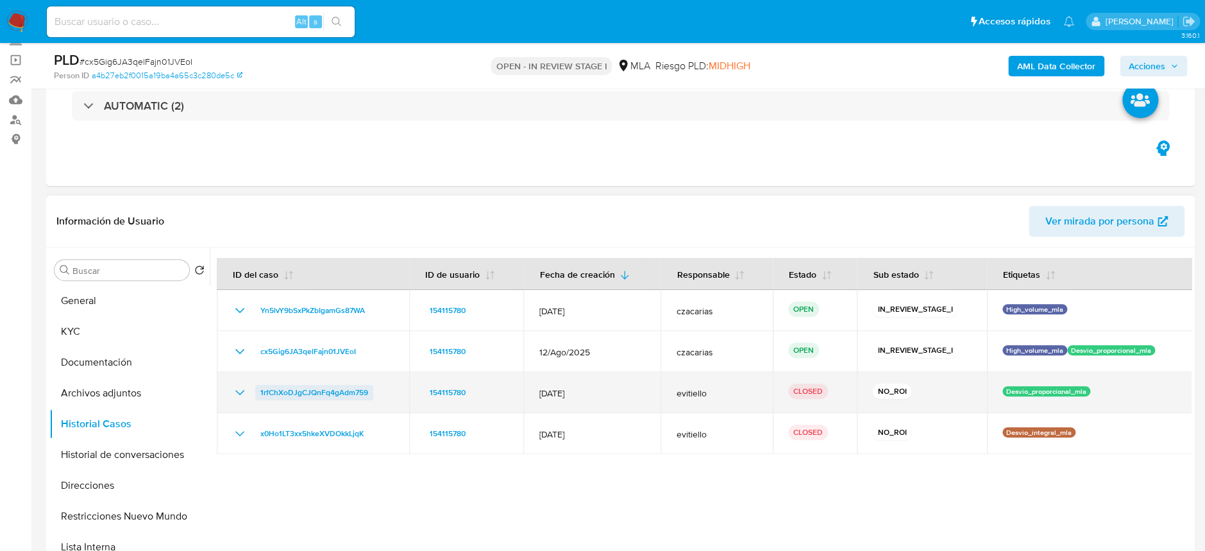
click at [298, 392] on span "1rfChXoDJgCJQnFq4gAdm759" at bounding box center [314, 392] width 108 height 15
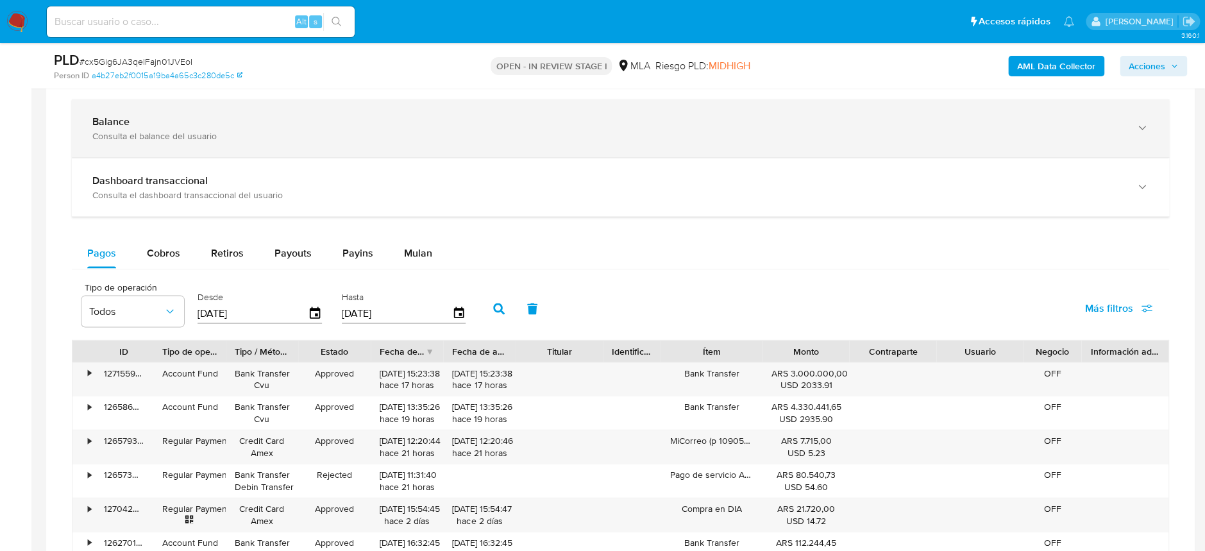
scroll to position [1197, 0]
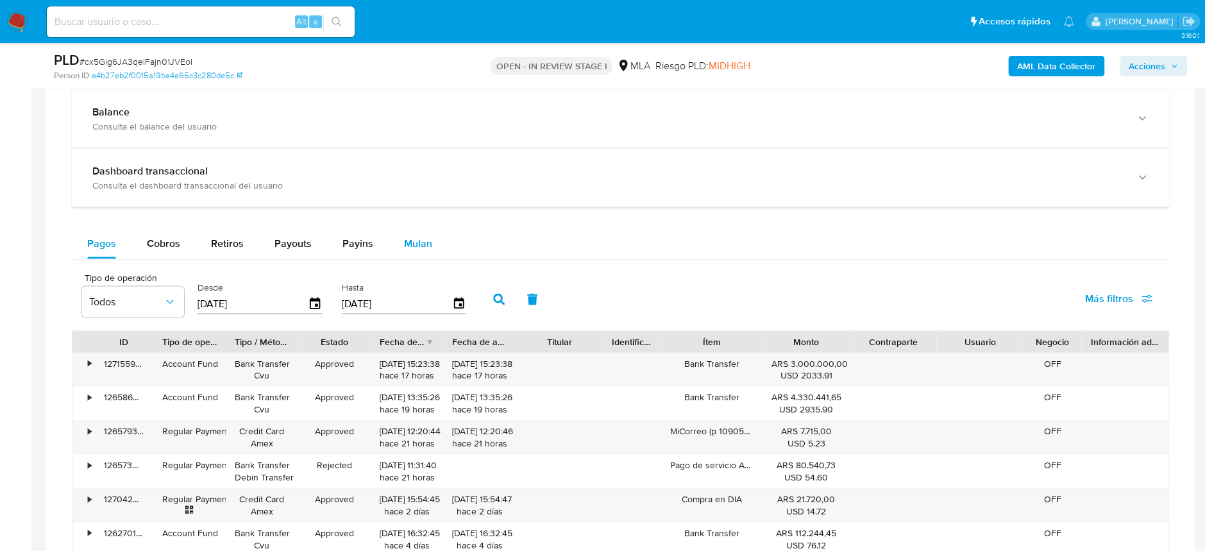
click at [407, 229] on div "Mulan" at bounding box center [418, 243] width 28 height 31
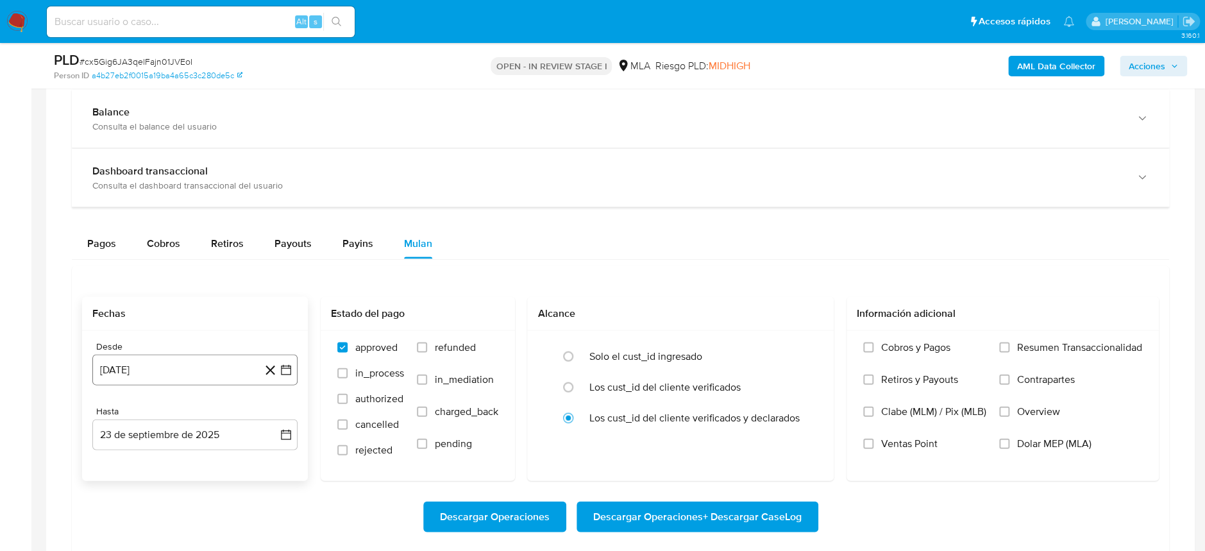
click at [146, 359] on button "[DATE]" at bounding box center [194, 369] width 205 height 31
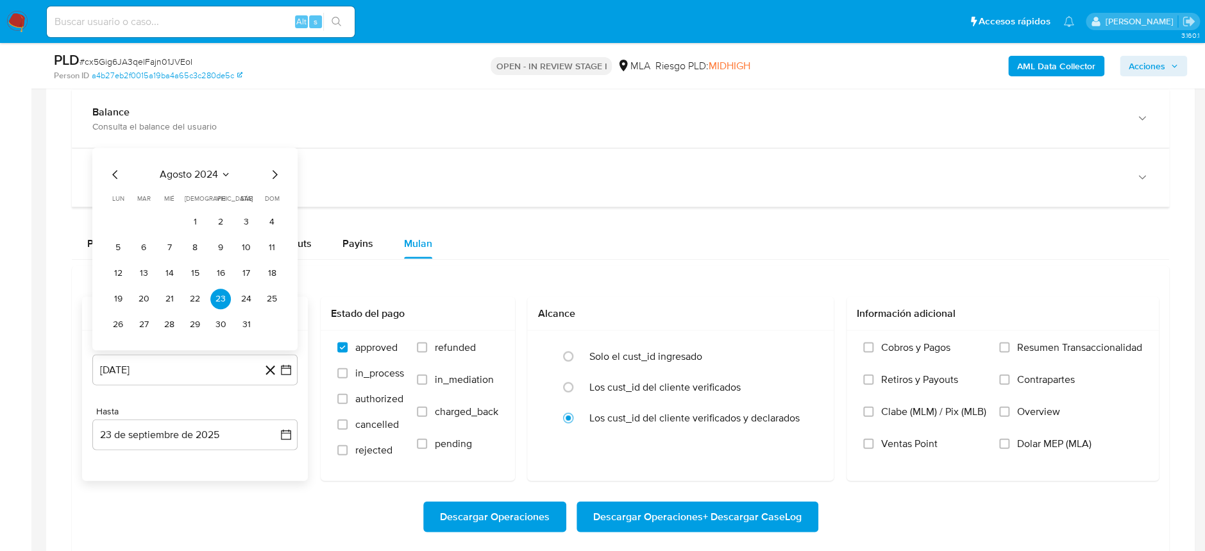
click at [210, 181] on div "agosto 2024" at bounding box center [195, 173] width 174 height 15
click at [226, 167] on button "agosto 2024" at bounding box center [195, 173] width 71 height 13
click at [273, 153] on icon "Año siguiente" at bounding box center [271, 158] width 15 height 15
click at [141, 284] on button "[DATE]" at bounding box center [139, 277] width 36 height 21
click at [148, 216] on button "1" at bounding box center [143, 221] width 21 height 21
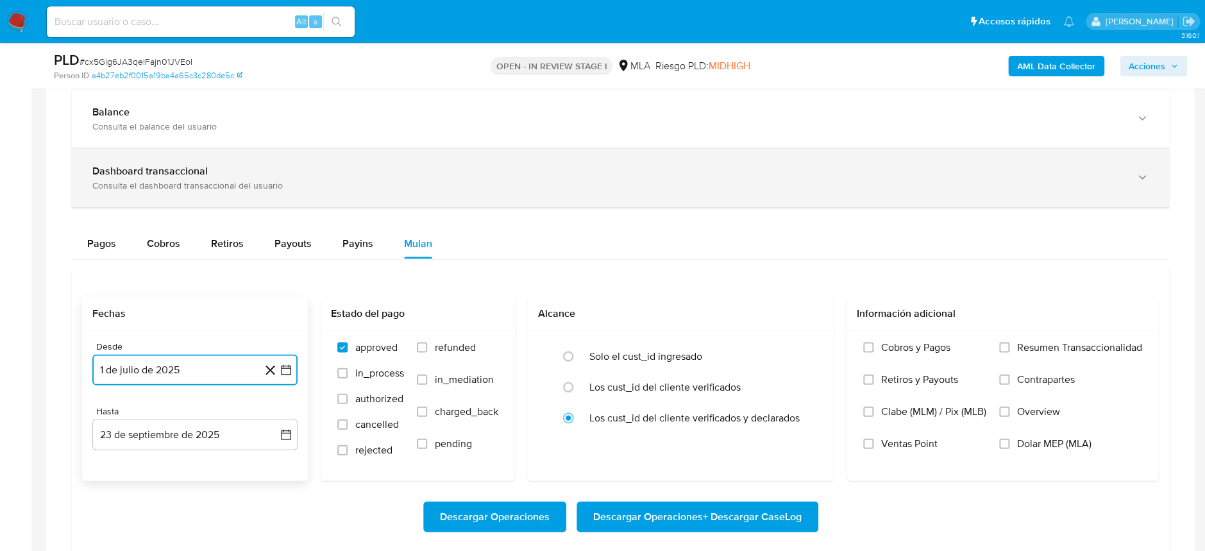
click at [529, 156] on div "Dashboard transaccional Consulta el dashboard transaccional del usuario" at bounding box center [620, 177] width 1097 height 58
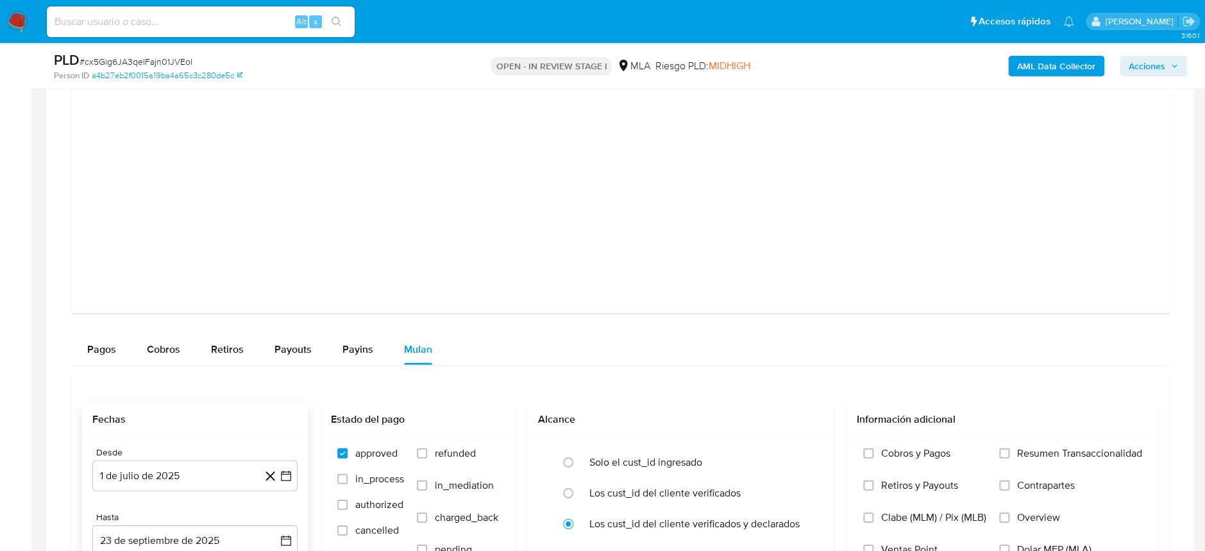
scroll to position [1881, 0]
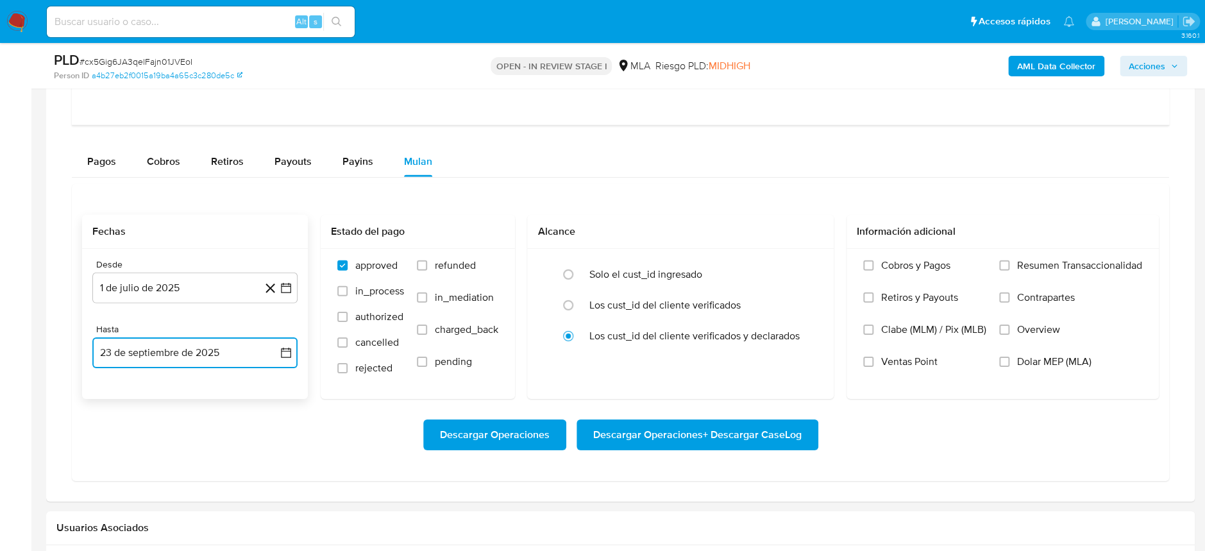
click at [174, 348] on button "23 de septiembre de 2025" at bounding box center [194, 352] width 205 height 31
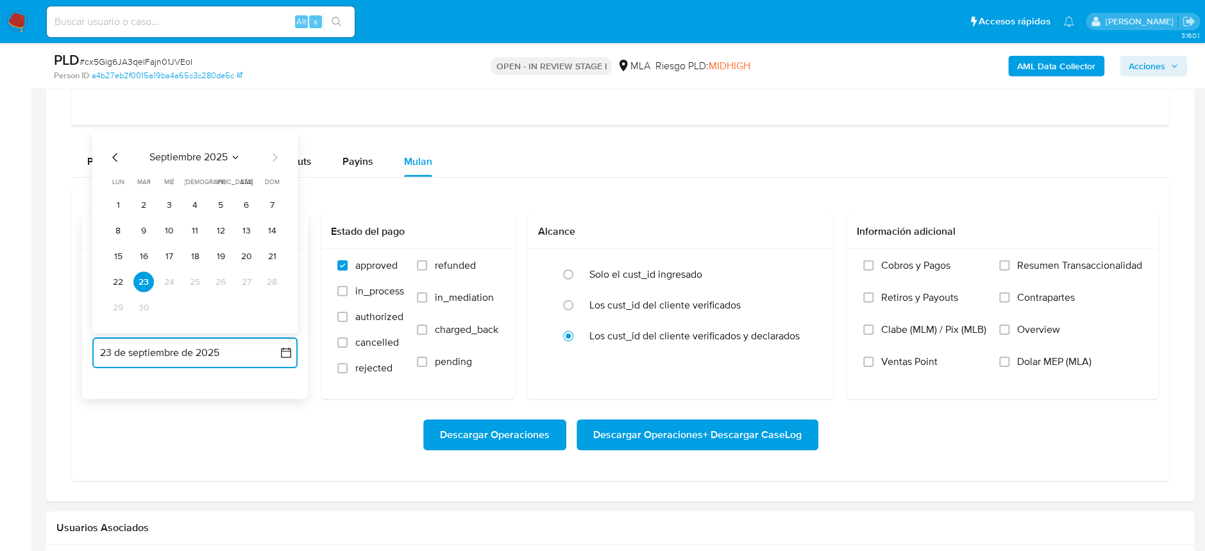
click at [115, 159] on icon "Mes anterior" at bounding box center [114, 157] width 5 height 9
click at [279, 309] on button "31" at bounding box center [272, 307] width 21 height 21
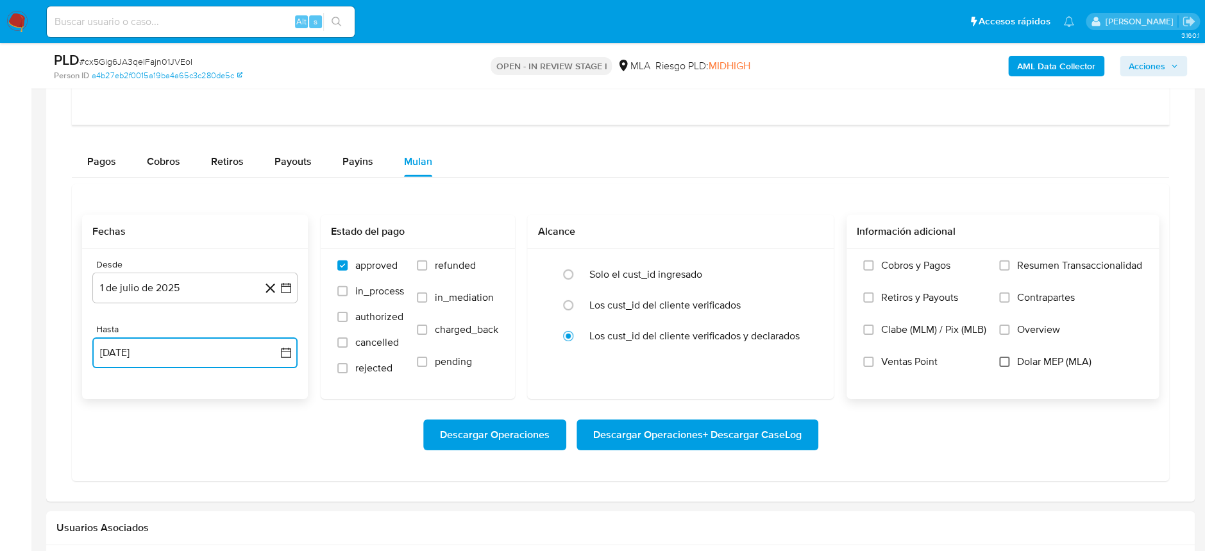
click at [1004, 359] on input "Dolar MEP (MLA)" at bounding box center [1004, 362] width 10 height 10
click at [763, 430] on span "Descargar Operaciones + Descargar CaseLog" at bounding box center [697, 435] width 208 height 28
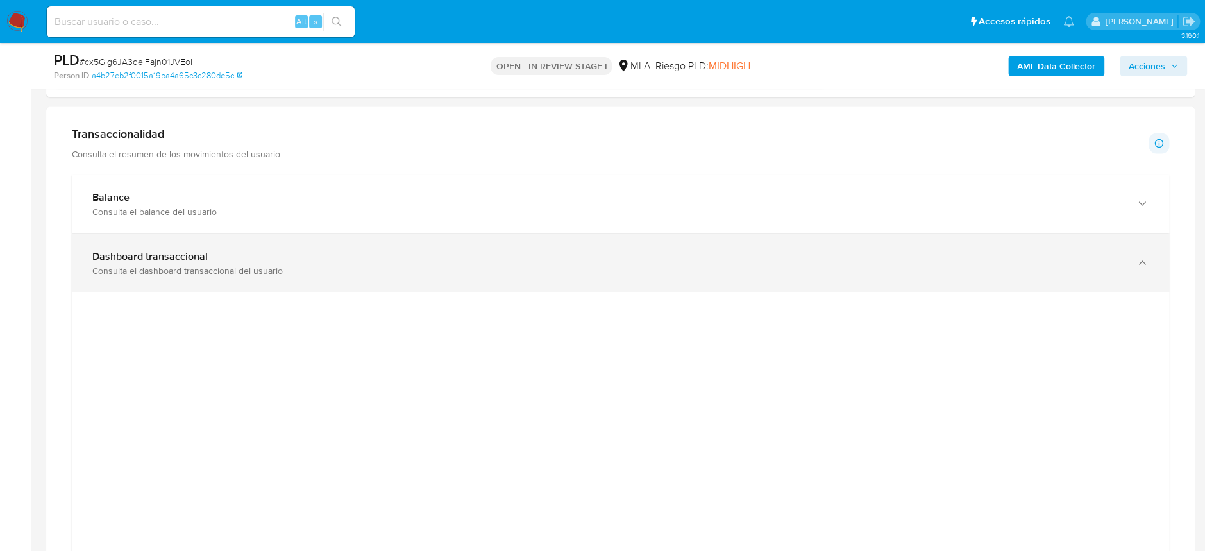
scroll to position [1197, 0]
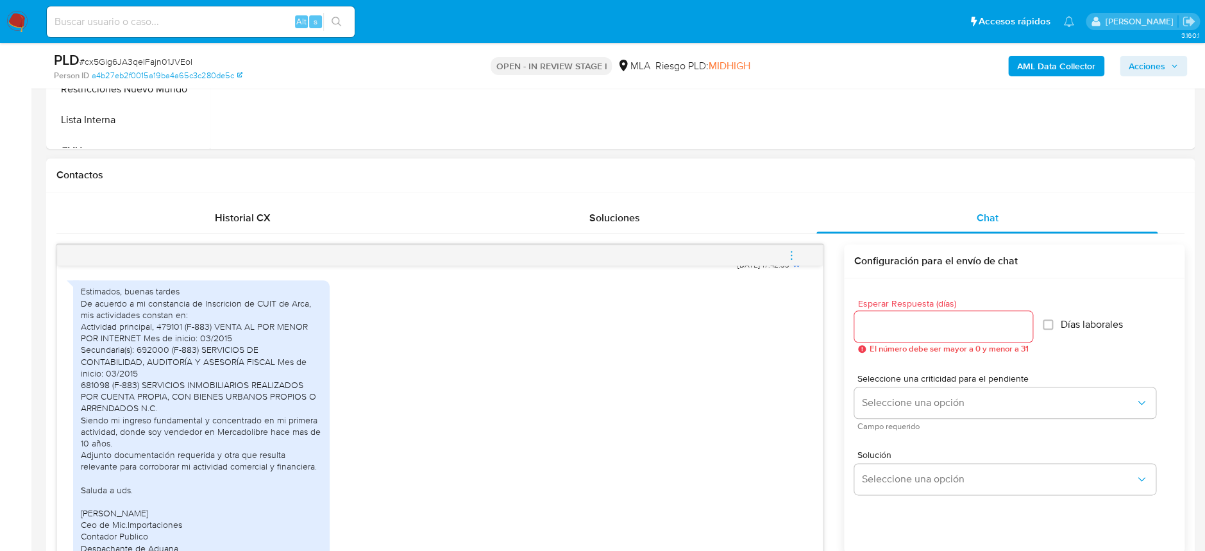
scroll to position [674, 0]
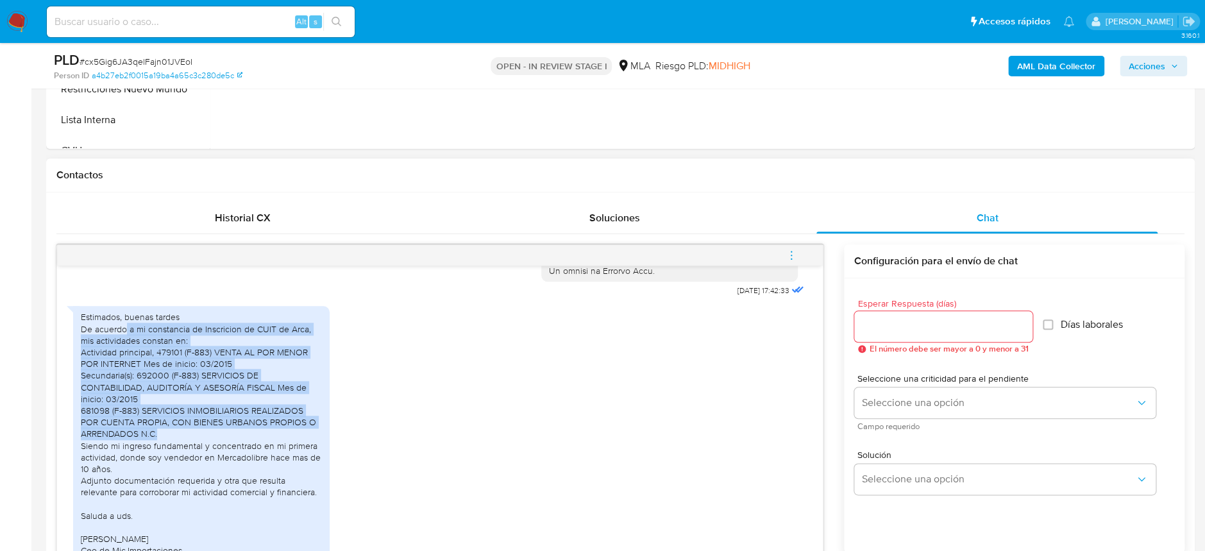
drag, startPoint x: 133, startPoint y: 355, endPoint x: 303, endPoint y: 457, distance: 197.9
click at [303, 457] on div "Estimados, buenas tardes De acuerdo a mi constancia de Inscricion de CUIT de Ar…" at bounding box center [201, 451] width 241 height 280
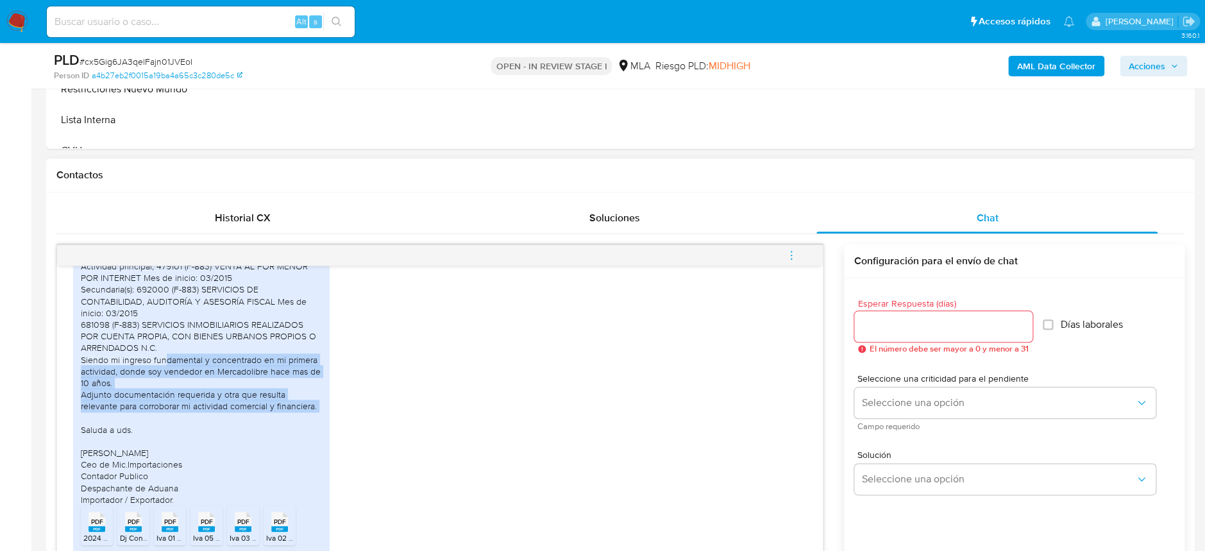
drag, startPoint x: 164, startPoint y: 386, endPoint x: 291, endPoint y: 437, distance: 136.4
click at [291, 437] on div "Estimados, buenas tardes De acuerdo a mi constancia de Inscricion de CUIT de Ar…" at bounding box center [201, 365] width 241 height 280
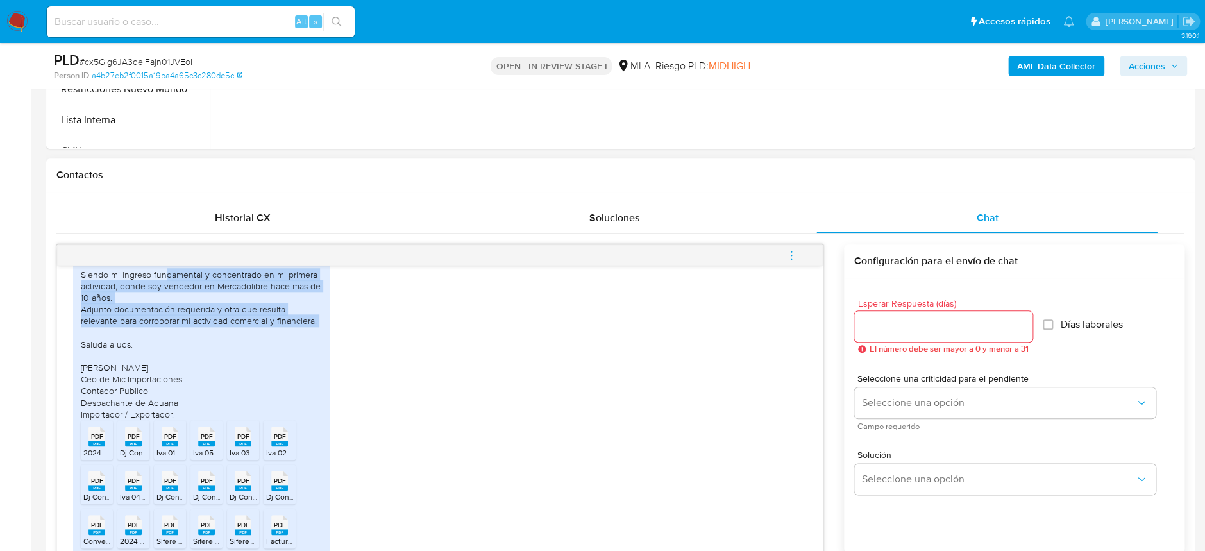
scroll to position [931, 0]
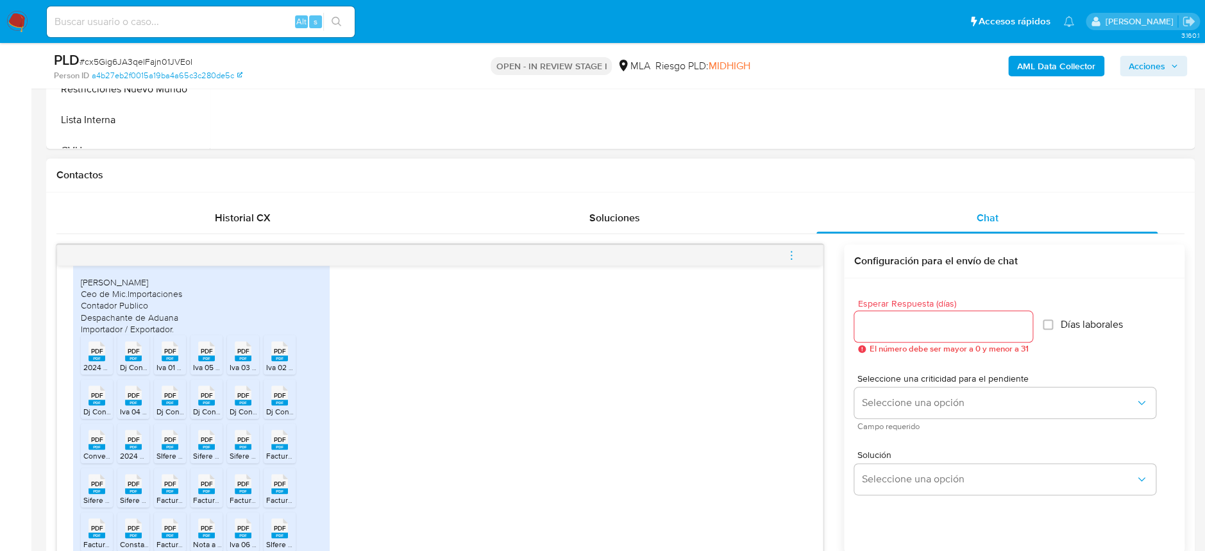
click at [89, 361] on rect at bounding box center [97, 358] width 17 height 6
click at [135, 355] on span "PDF" at bounding box center [134, 351] width 12 height 8
click at [165, 355] on span "PDF" at bounding box center [170, 351] width 12 height 8
click at [204, 355] on span "PDF" at bounding box center [207, 351] width 12 height 8
drag, startPoint x: 244, startPoint y: 382, endPoint x: 273, endPoint y: 386, distance: 29.8
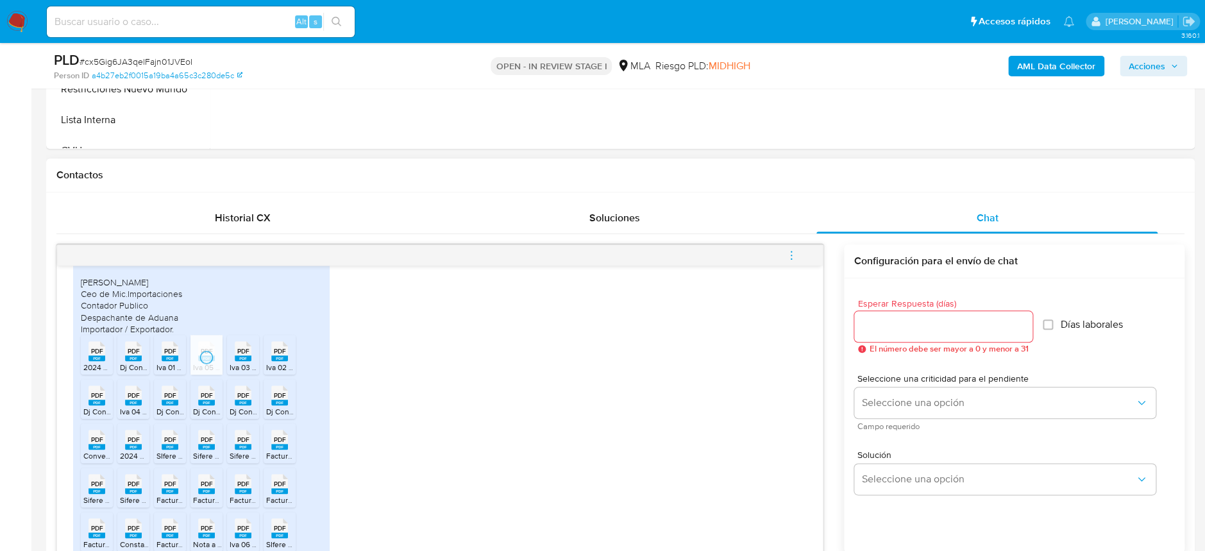
click at [244, 361] on rect at bounding box center [243, 358] width 17 height 6
drag, startPoint x: 279, startPoint y: 387, endPoint x: 230, endPoint y: 396, distance: 50.2
click at [277, 373] on span "Iva 02 2025.pdf" at bounding box center [292, 367] width 53 height 11
click at [83, 407] on div "PDF PDF" at bounding box center [96, 394] width 27 height 25
click at [144, 407] on div "PDF PDF" at bounding box center [133, 394] width 27 height 25
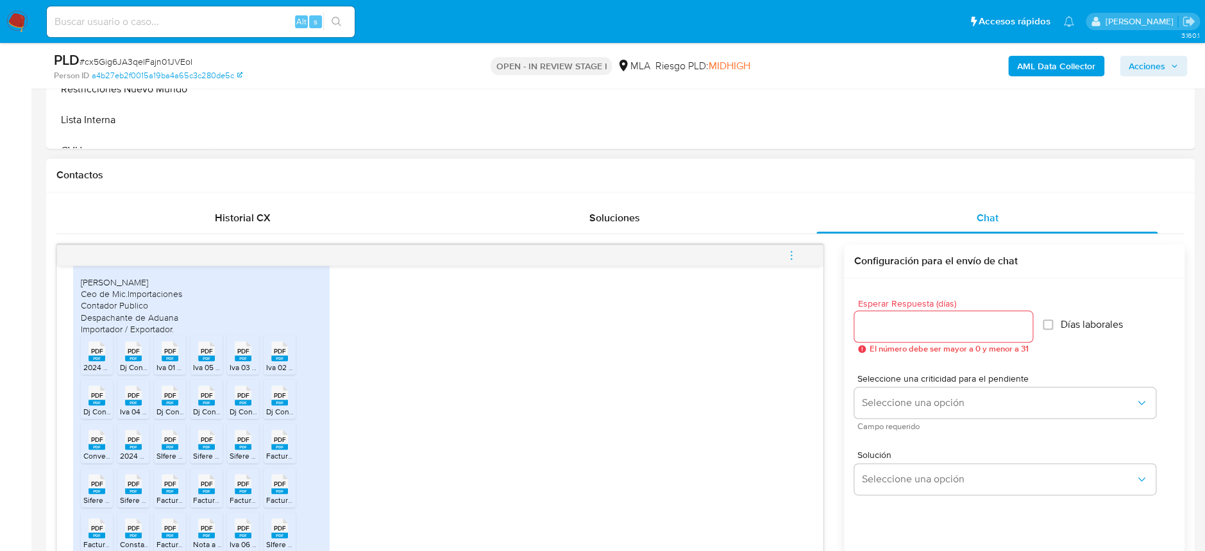
drag, startPoint x: 196, startPoint y: 428, endPoint x: 183, endPoint y: 431, distance: 12.5
click at [195, 419] on li "PDF PDF Dj Convenio 03 2025.pdf" at bounding box center [206, 399] width 32 height 40
click at [170, 417] on span "Dj Convenio 05 2025.pdf" at bounding box center [200, 411] width 86 height 11
click at [233, 417] on span "Dj Convenio 04 2025.pdf" at bounding box center [273, 411] width 86 height 11
drag, startPoint x: 273, startPoint y: 427, endPoint x: 249, endPoint y: 434, distance: 25.6
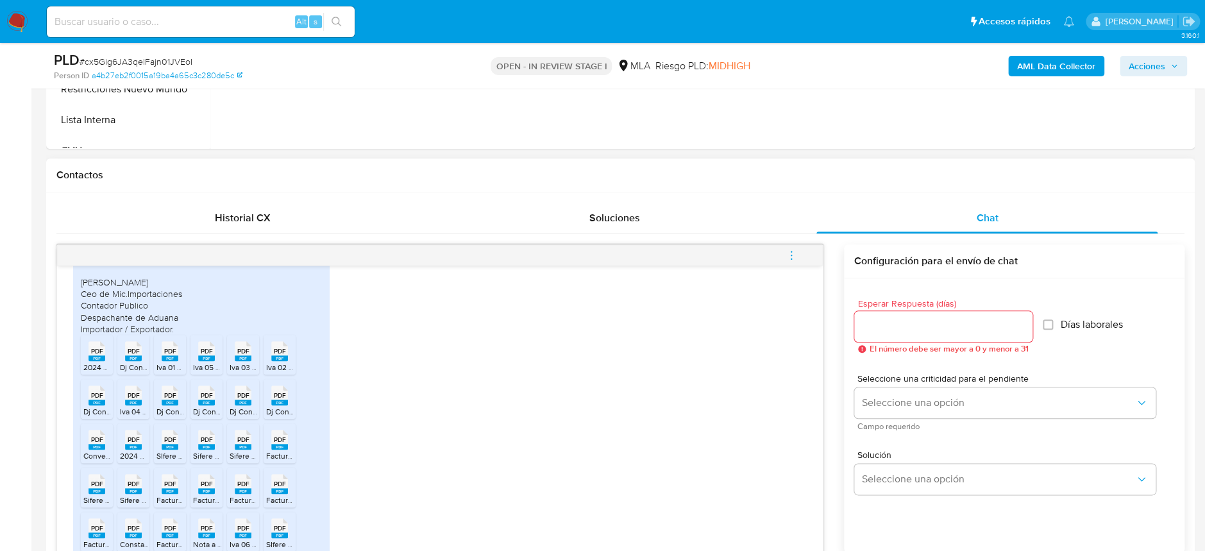
click at [273, 405] on rect at bounding box center [279, 403] width 17 height 6
drag, startPoint x: 89, startPoint y: 473, endPoint x: 124, endPoint y: 469, distance: 34.9
click at [89, 461] on span "Convenio DDJJ_ANUAL_391892724.pdf" at bounding box center [152, 455] width 138 height 11
click at [135, 450] on rect at bounding box center [133, 447] width 17 height 6
click at [171, 450] on rect at bounding box center [170, 447] width 17 height 6
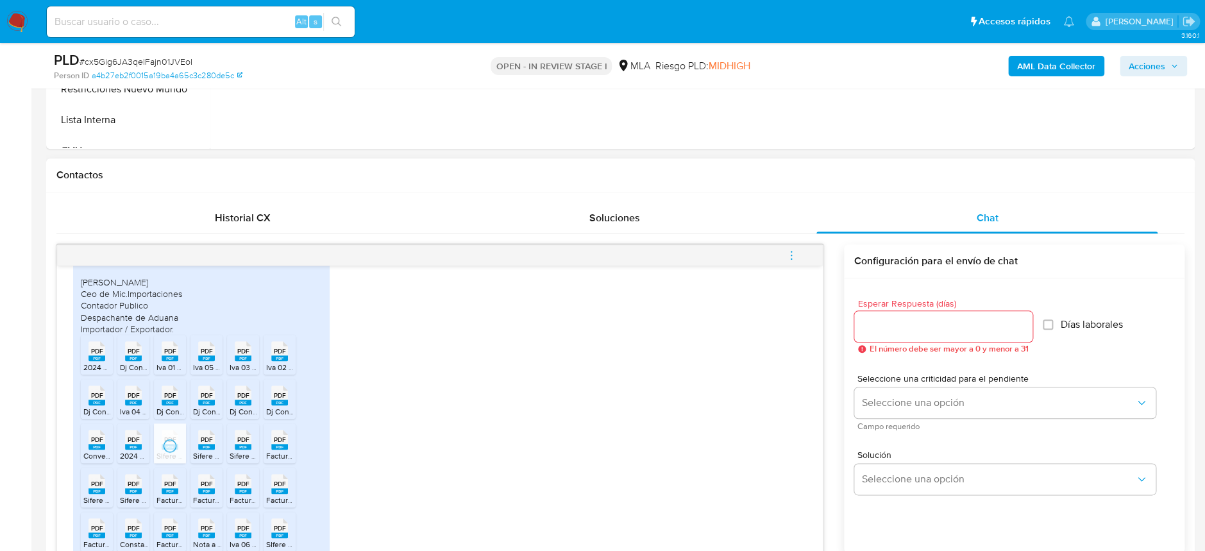
click at [214, 450] on rect at bounding box center [206, 447] width 17 height 6
drag, startPoint x: 239, startPoint y: 467, endPoint x: 260, endPoint y: 468, distance: 21.2
click at [239, 450] on rect at bounding box center [243, 447] width 17 height 6
click at [273, 450] on rect at bounding box center [279, 447] width 17 height 6
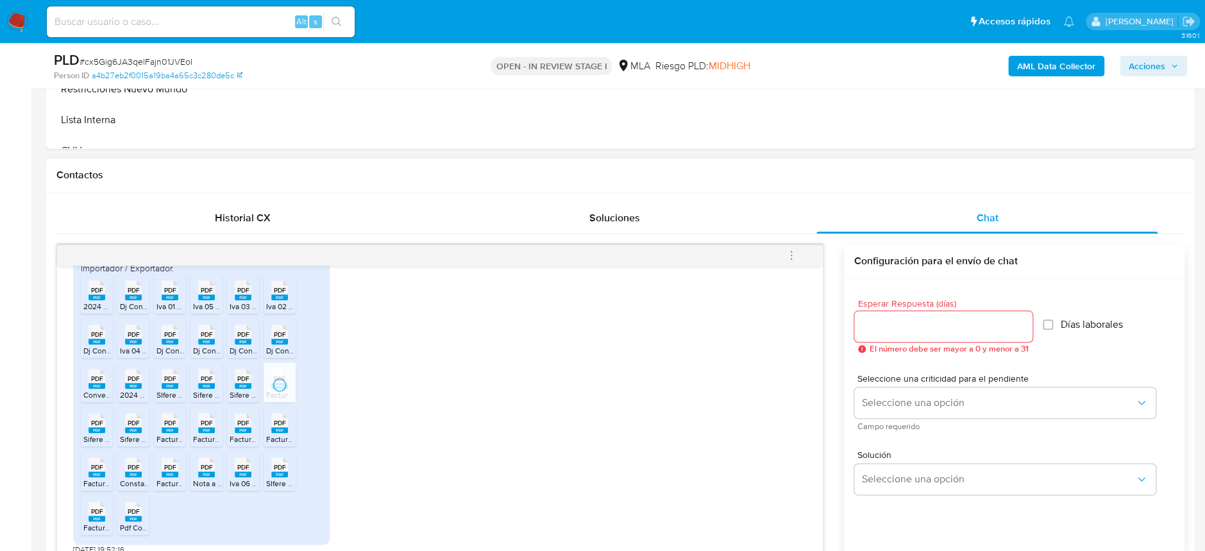
scroll to position [1017, 0]
drag, startPoint x: 96, startPoint y: 427, endPoint x: 120, endPoint y: 425, distance: 24.4
click at [96, 427] on rect at bounding box center [97, 428] width 17 height 6
click at [136, 427] on rect at bounding box center [133, 428] width 17 height 6
drag, startPoint x: 163, startPoint y: 431, endPoint x: 192, endPoint y: 434, distance: 29.0
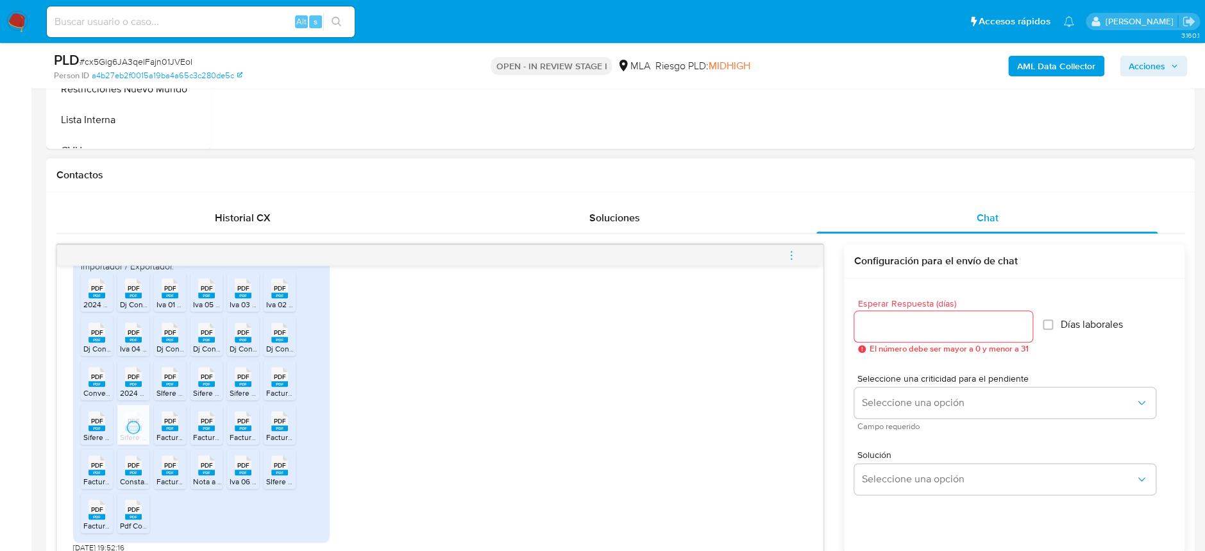
click at [163, 431] on icon "PDF" at bounding box center [170, 421] width 17 height 22
click at [207, 434] on span "Facturas 03 2025.pdf" at bounding box center [229, 437] width 73 height 11
click at [236, 434] on span "Facturas 06 2025.pdf" at bounding box center [266, 437] width 73 height 11
click at [261, 433] on ul "PDF PDF 2024 Bienes Personales.pdf PDF PDF Dj Convenio 02 2025.pdf PDF PDF Iva …" at bounding box center [201, 405] width 241 height 266
drag, startPoint x: 275, startPoint y: 430, endPoint x: 259, endPoint y: 437, distance: 17.3
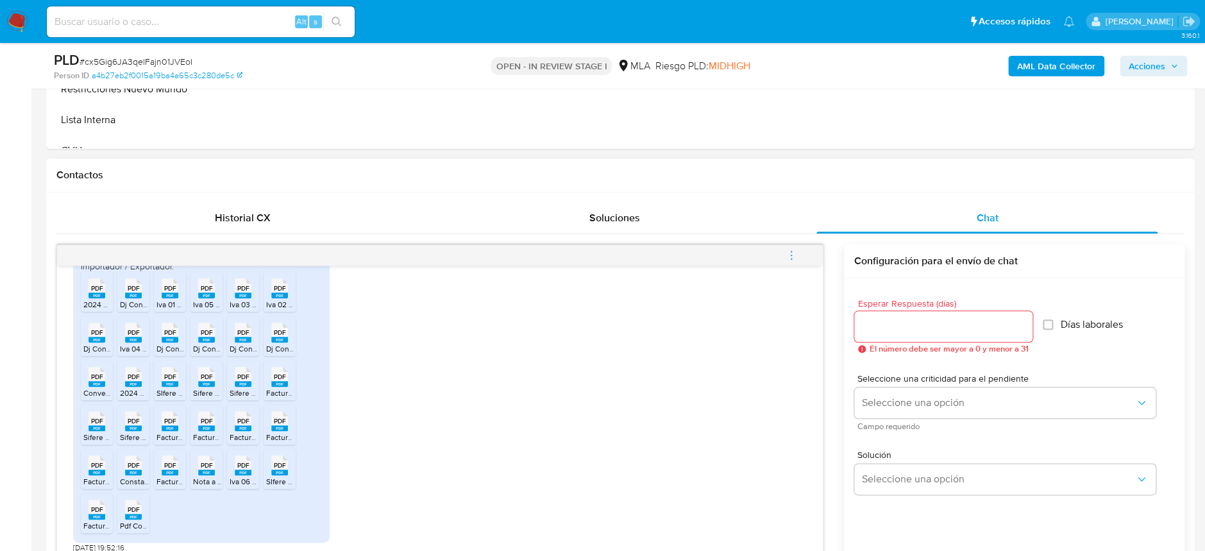
click at [276, 430] on rect at bounding box center [279, 428] width 17 height 6
click at [90, 475] on icon "PDF" at bounding box center [97, 465] width 17 height 22
click at [140, 468] on icon at bounding box center [133, 465] width 17 height 20
click at [164, 468] on span "PDF" at bounding box center [170, 465] width 12 height 8
click at [206, 470] on rect at bounding box center [206, 473] width 17 height 6
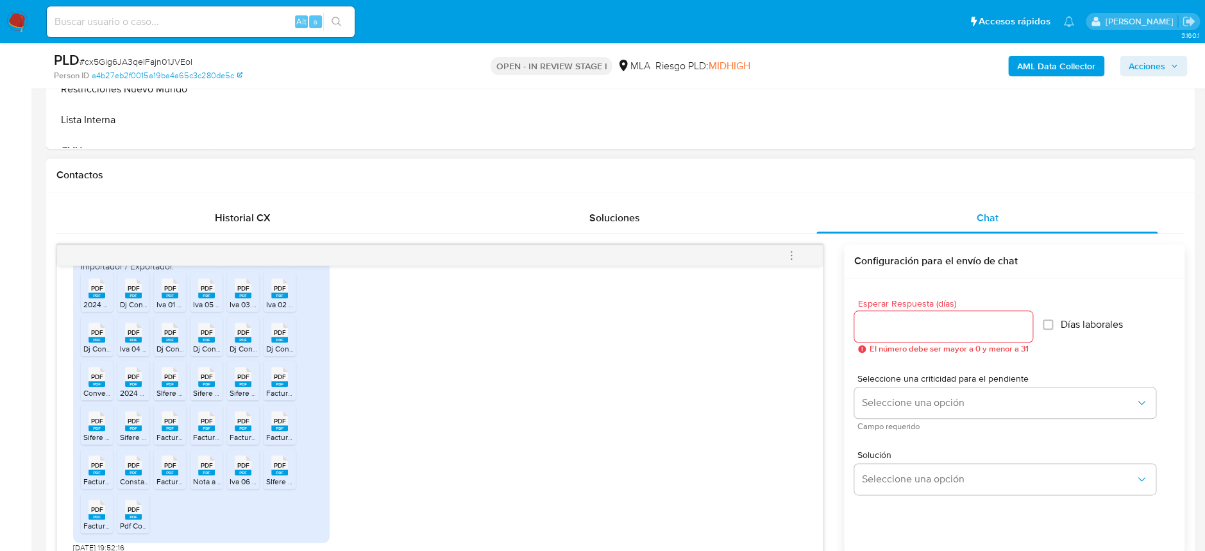
click at [244, 473] on rect at bounding box center [243, 473] width 17 height 6
drag, startPoint x: 274, startPoint y: 471, endPoint x: 257, endPoint y: 475, distance: 17.6
click at [274, 471] on rect at bounding box center [279, 473] width 17 height 6
drag, startPoint x: 91, startPoint y: 511, endPoint x: 128, endPoint y: 517, distance: 37.1
click at [91, 511] on span "PDF" at bounding box center [97, 509] width 12 height 8
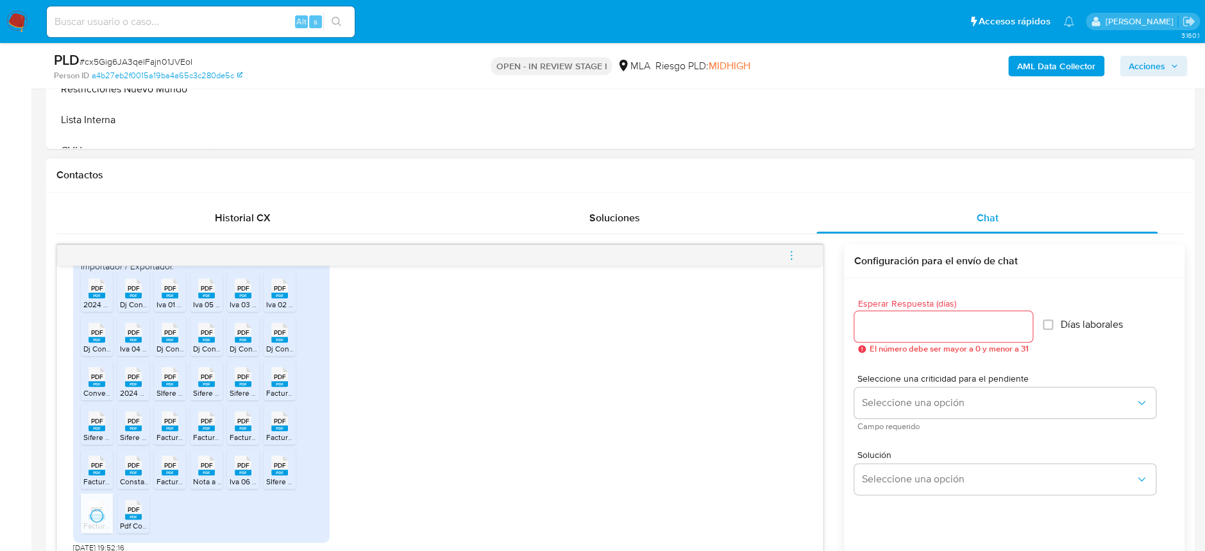
click at [142, 518] on div "PDF PDF" at bounding box center [133, 508] width 27 height 25
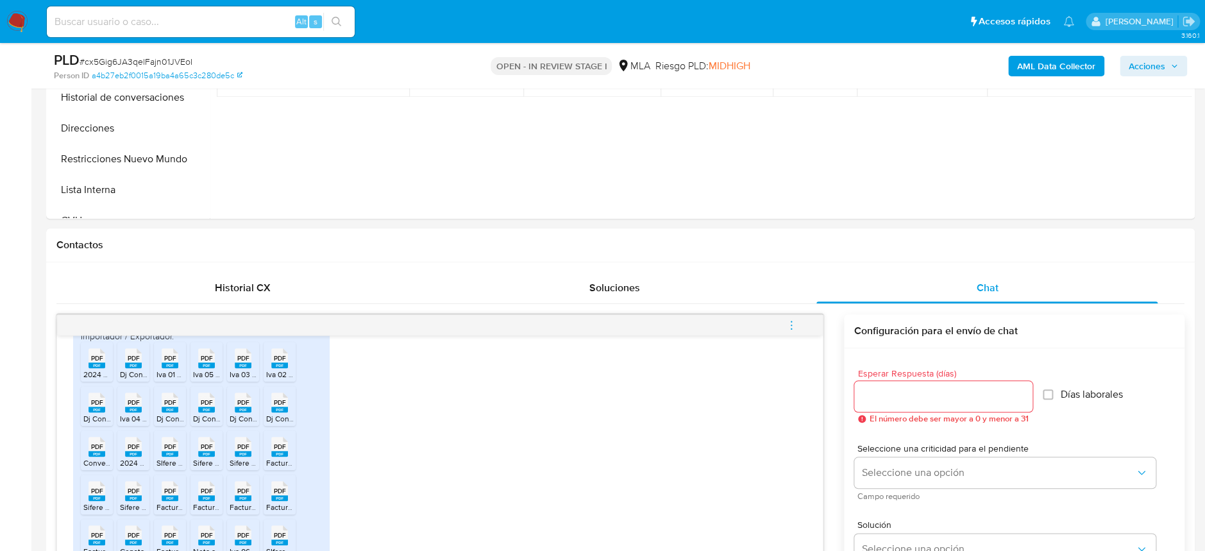
scroll to position [171, 0]
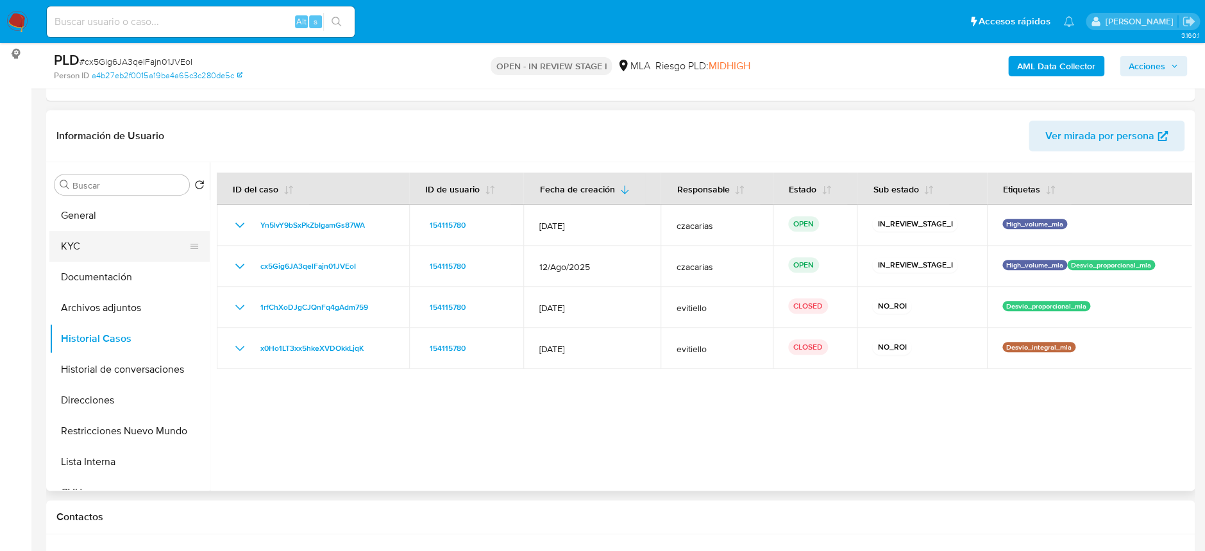
click at [106, 232] on button "KYC" at bounding box center [124, 246] width 150 height 31
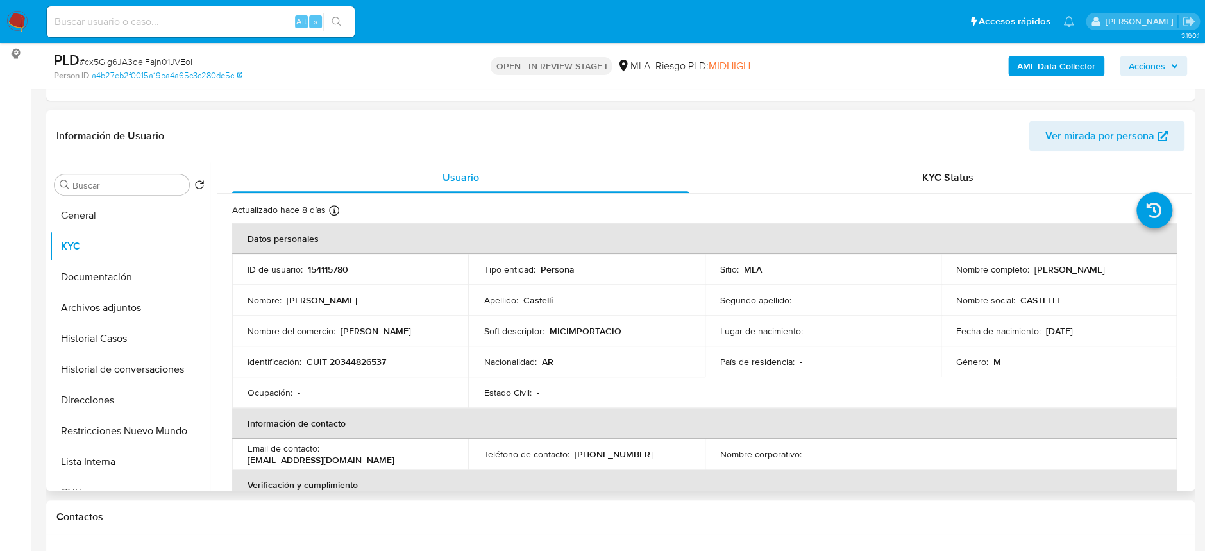
drag, startPoint x: 1030, startPoint y: 271, endPoint x: 1133, endPoint y: 277, distance: 102.8
click at [1133, 277] on td "Nombre completo : Martin Ignacio Castelli" at bounding box center [1059, 269] width 236 height 31
copy p "[PERSON_NAME] [PERSON_NAME]"
click at [136, 292] on button "Archivos adjuntos" at bounding box center [124, 307] width 150 height 31
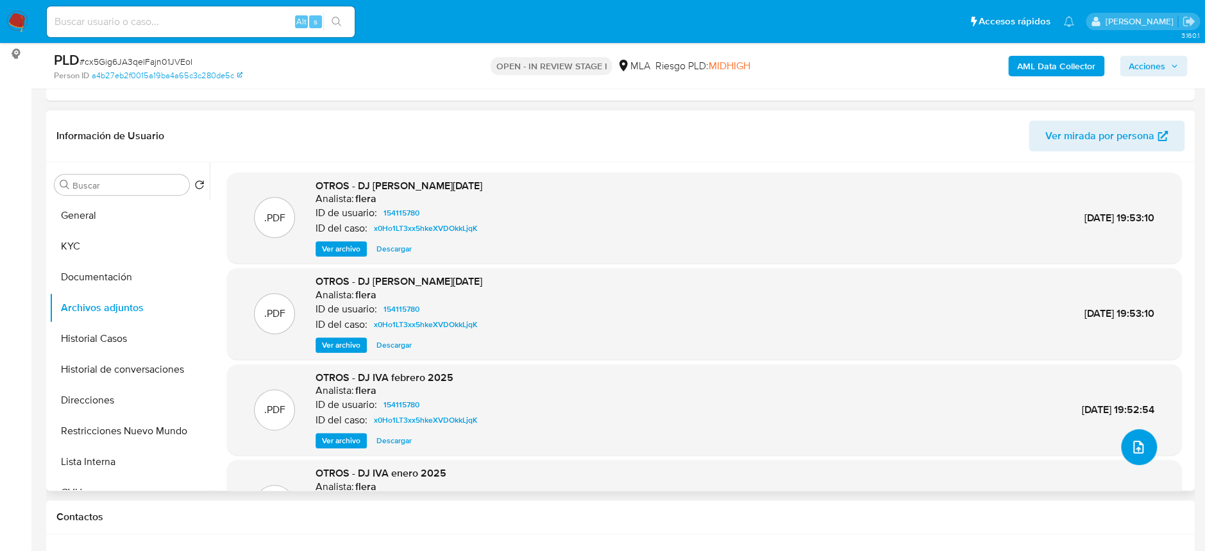
click at [1133, 446] on icon "upload-file" at bounding box center [1138, 447] width 10 height 13
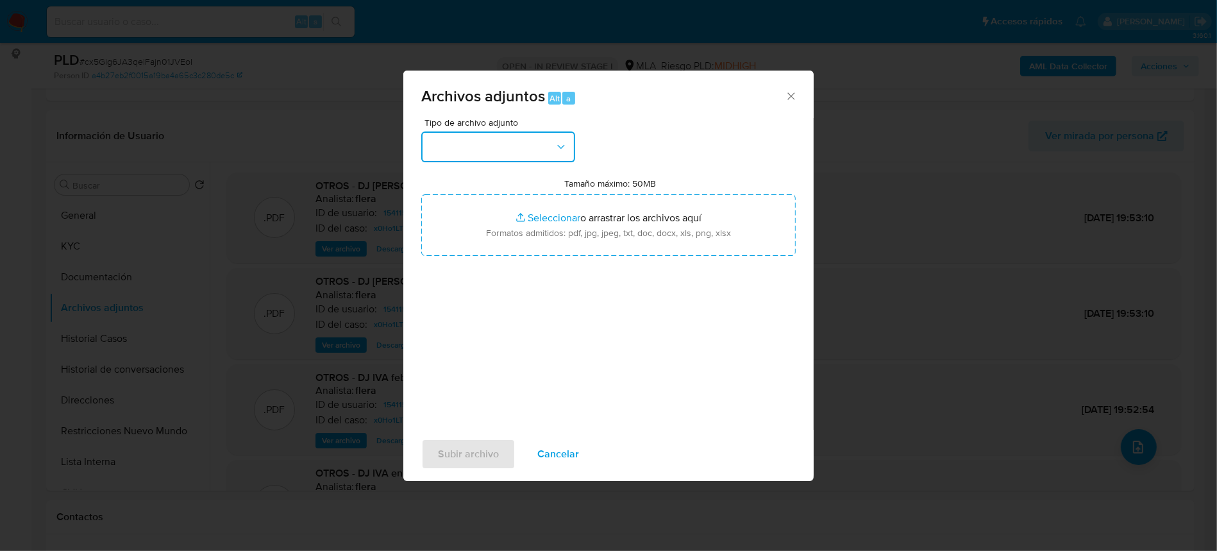
click at [520, 146] on button "button" at bounding box center [498, 146] width 154 height 31
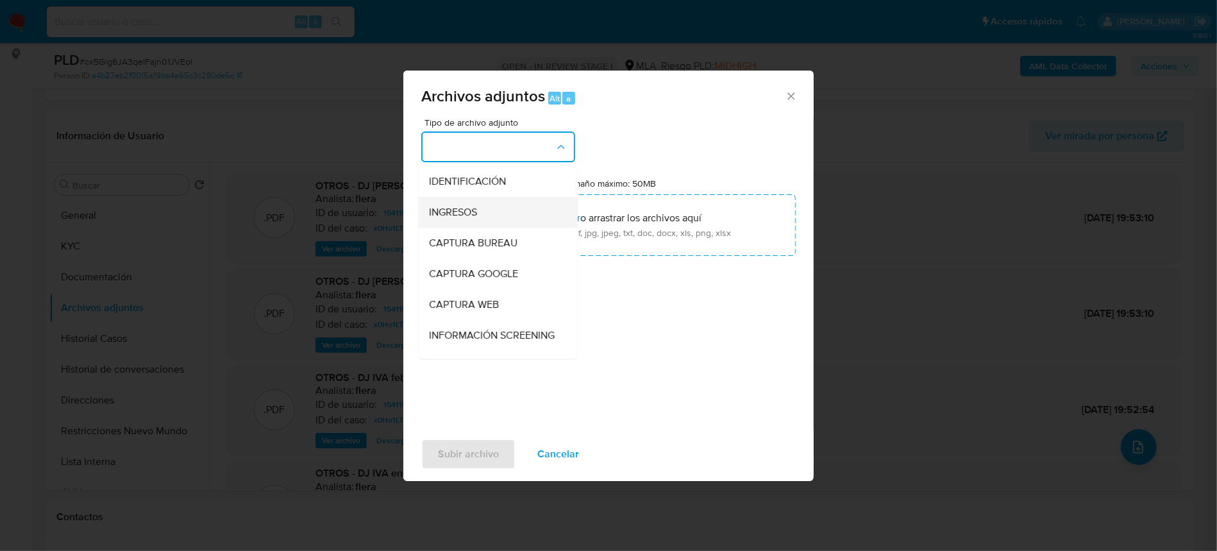
click at [515, 213] on div "INGRESOS" at bounding box center [494, 212] width 131 height 31
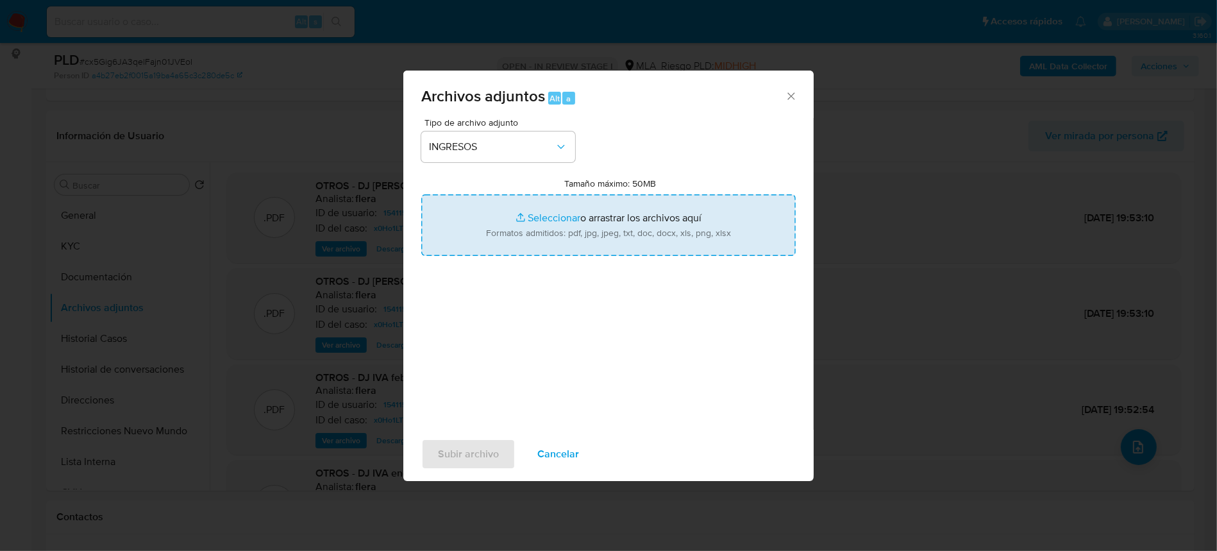
type input "C:\fakepath\CM05 2024.pdf"
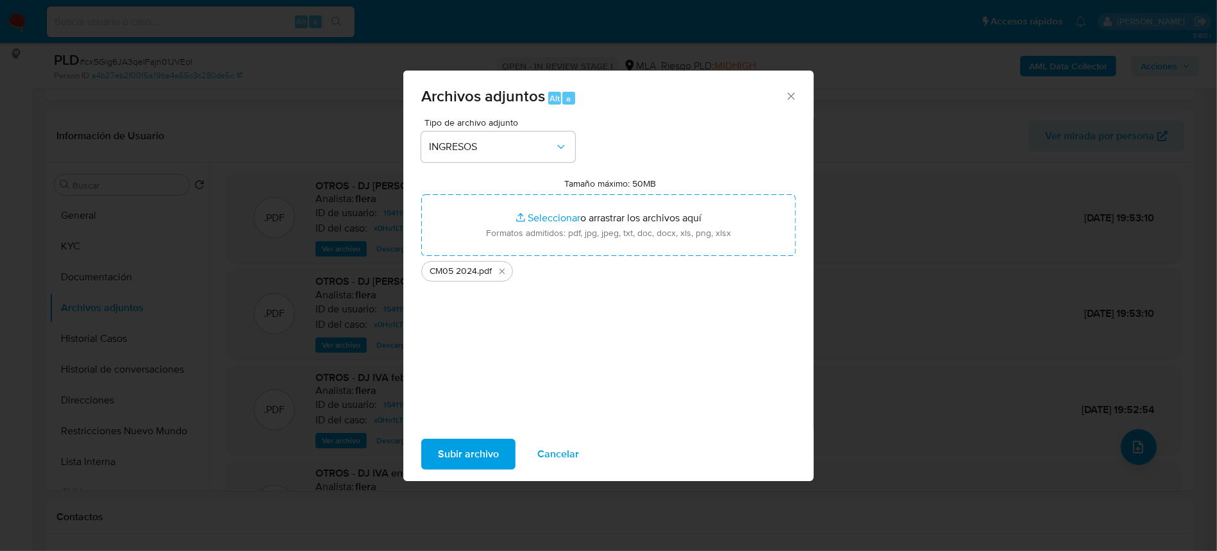
click at [469, 441] on span "Subir archivo" at bounding box center [468, 454] width 61 height 28
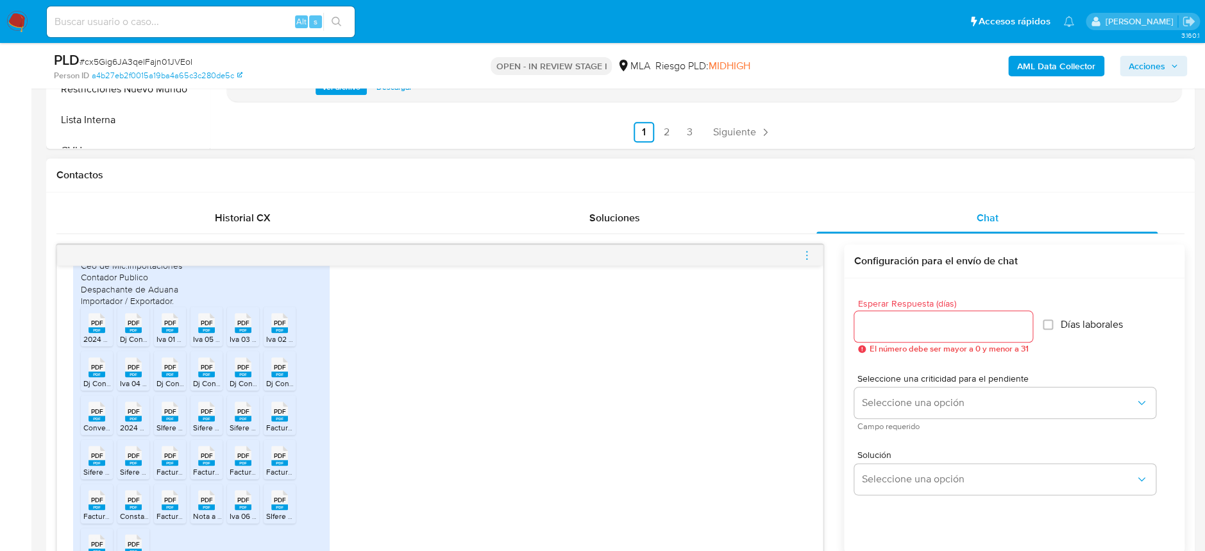
scroll to position [931, 0]
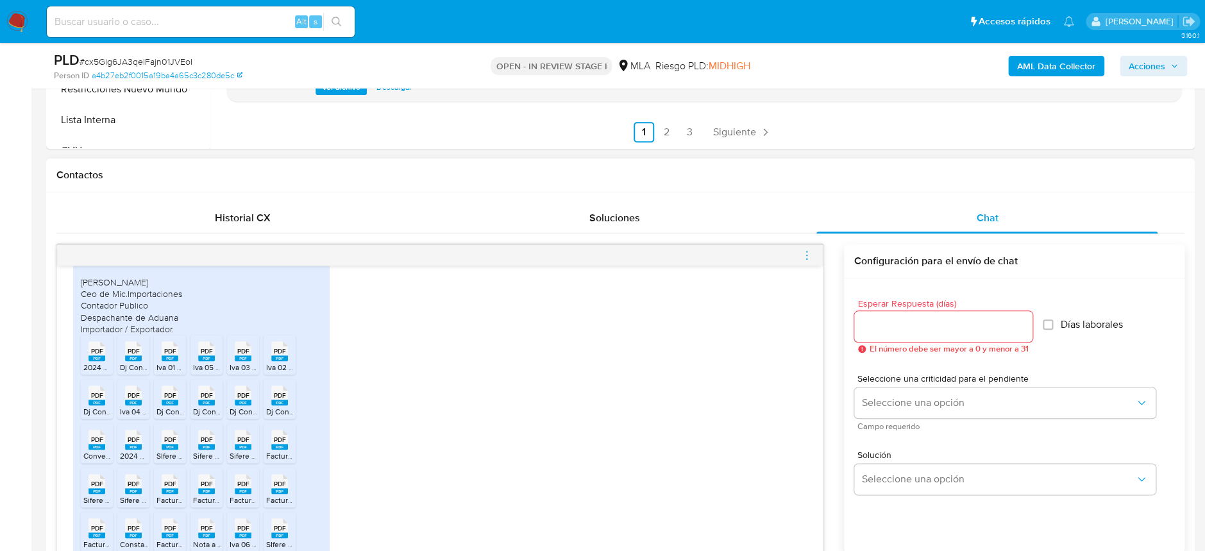
click at [139, 373] on span "Dj Convenio 02 2025.pdf" at bounding box center [163, 367] width 86 height 11
click at [173, 373] on span "Iva 01 2025.pdf" at bounding box center [182, 367] width 51 height 11
click at [212, 373] on span "Iva 05 2025.pdf" at bounding box center [219, 367] width 53 height 11
click at [248, 373] on span "Iva 03 2025.pdf" at bounding box center [256, 367] width 53 height 11
click at [285, 373] on span "Iva 02 2025.pdf" at bounding box center [292, 367] width 53 height 11
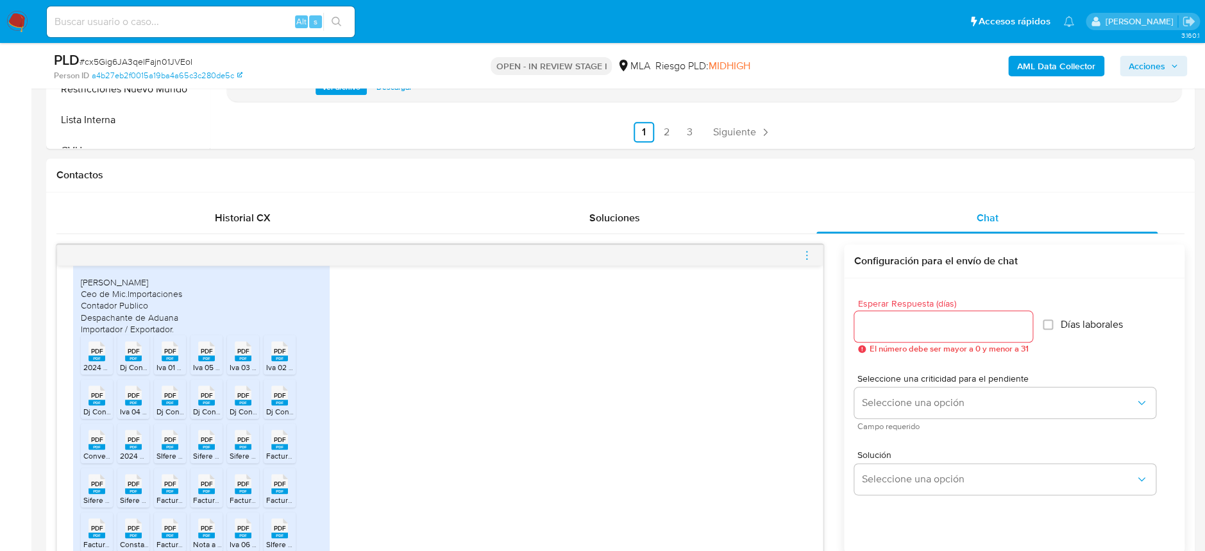
click at [88, 417] on span "Dj Convenio 01 2025.pdf" at bounding box center [125, 411] width 84 height 11
click at [138, 417] on span "Iva 04 2025.pdf" at bounding box center [146, 411] width 53 height 11
drag, startPoint x: 174, startPoint y: 430, endPoint x: 192, endPoint y: 429, distance: 17.3
click at [174, 417] on span "Dj Convenio 05 2025.pdf" at bounding box center [200, 411] width 86 height 11
click at [211, 417] on span "Dj Convenio 03 2025.pdf" at bounding box center [236, 411] width 86 height 11
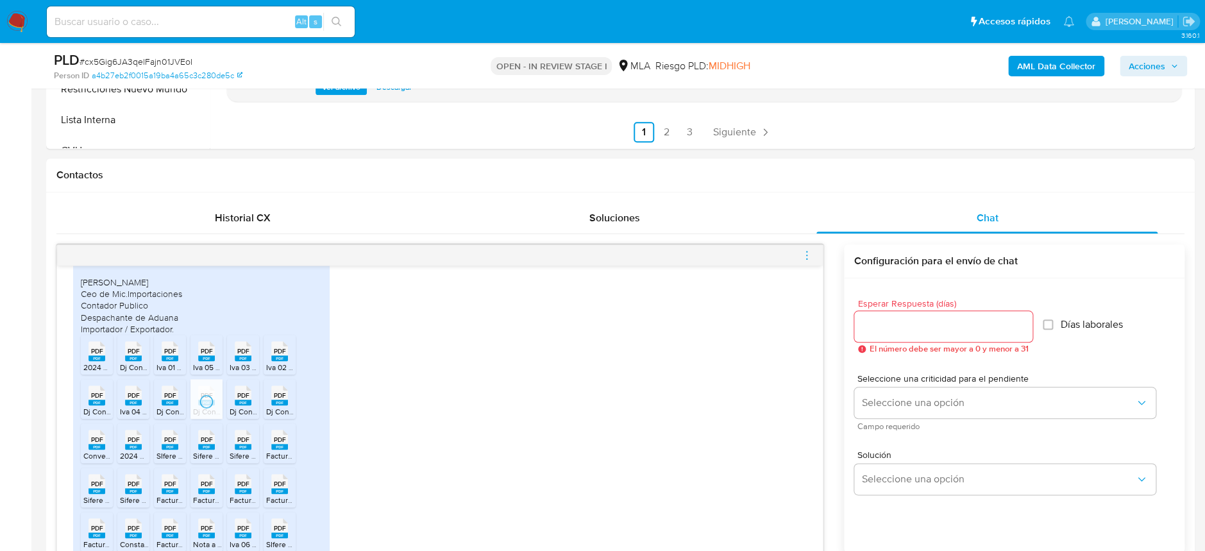
click at [235, 407] on icon "PDF" at bounding box center [243, 395] width 17 height 22
drag, startPoint x: 285, startPoint y: 424, endPoint x: 312, endPoint y: 407, distance: 32.0
click at [286, 405] on rect at bounding box center [279, 403] width 17 height 6
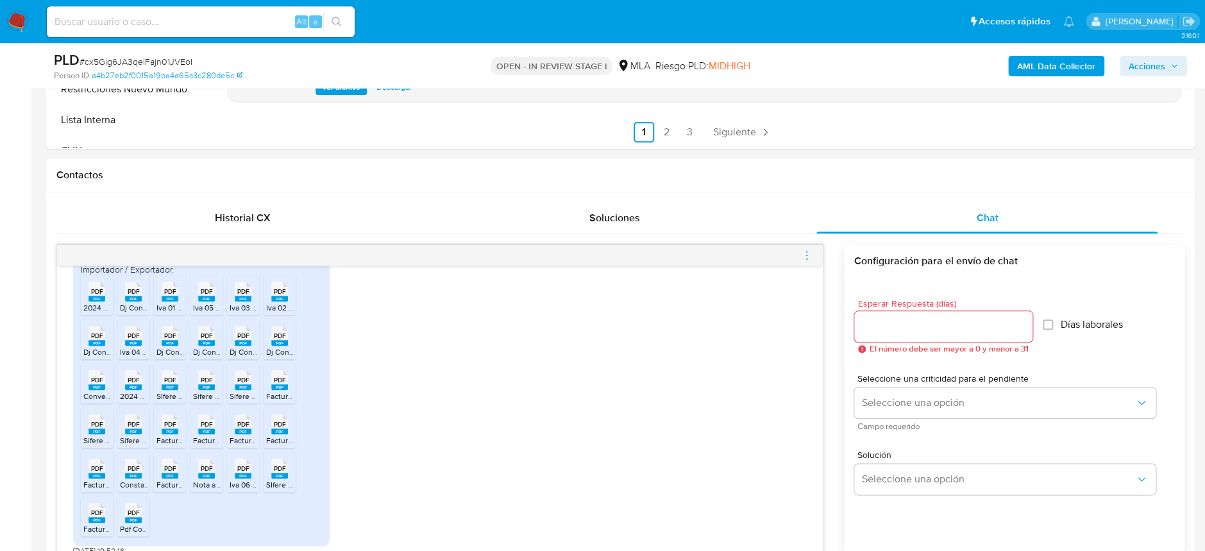
scroll to position [1017, 0]
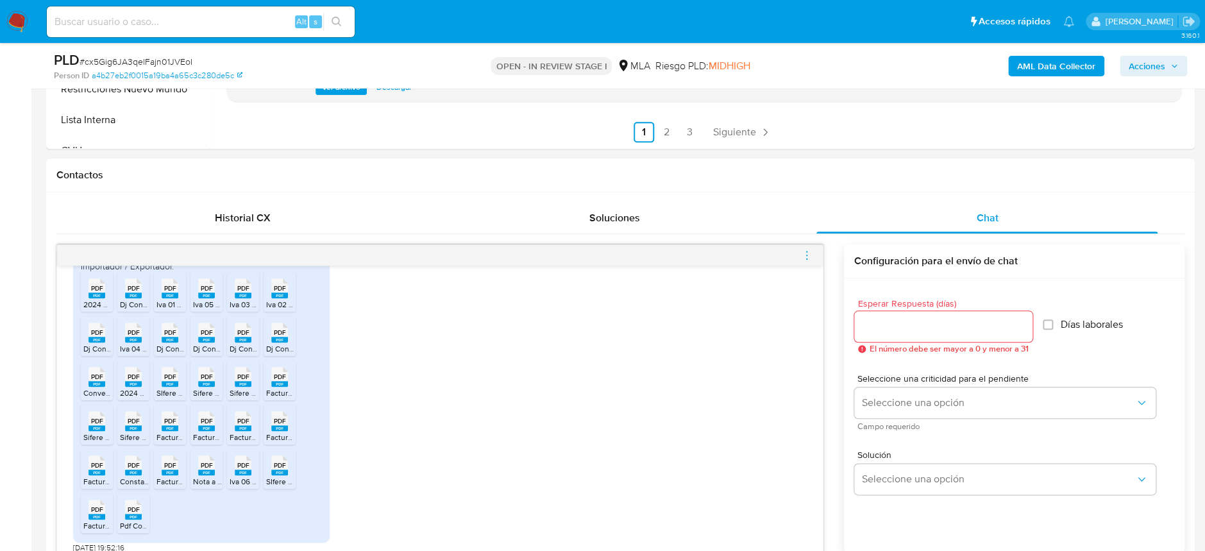
click at [95, 389] on span "Convenio DDJJ_ANUAL_391892724.pdf" at bounding box center [152, 392] width 138 height 11
click at [240, 475] on rect at bounding box center [243, 473] width 17 height 6
click at [170, 385] on rect at bounding box center [170, 384] width 17 height 6
click at [207, 382] on rect at bounding box center [206, 384] width 17 height 6
drag, startPoint x: 248, startPoint y: 393, endPoint x: 262, endPoint y: 393, distance: 13.5
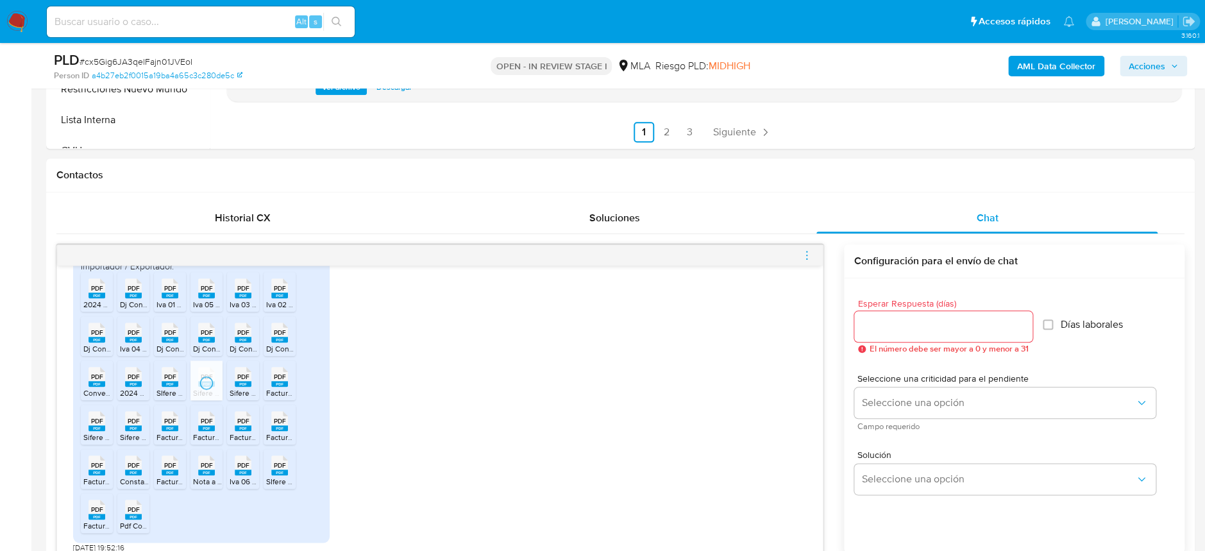
click at [248, 393] on span "Sifere 02 2025.pdf" at bounding box center [261, 392] width 63 height 11
click at [273, 391] on span "Facturas 02 2025.pdf" at bounding box center [302, 392] width 73 height 11
drag, startPoint x: 96, startPoint y: 425, endPoint x: 114, endPoint y: 427, distance: 18.0
click at [96, 425] on span "PDF" at bounding box center [97, 421] width 12 height 8
click at [130, 428] on rect at bounding box center [133, 428] width 17 height 6
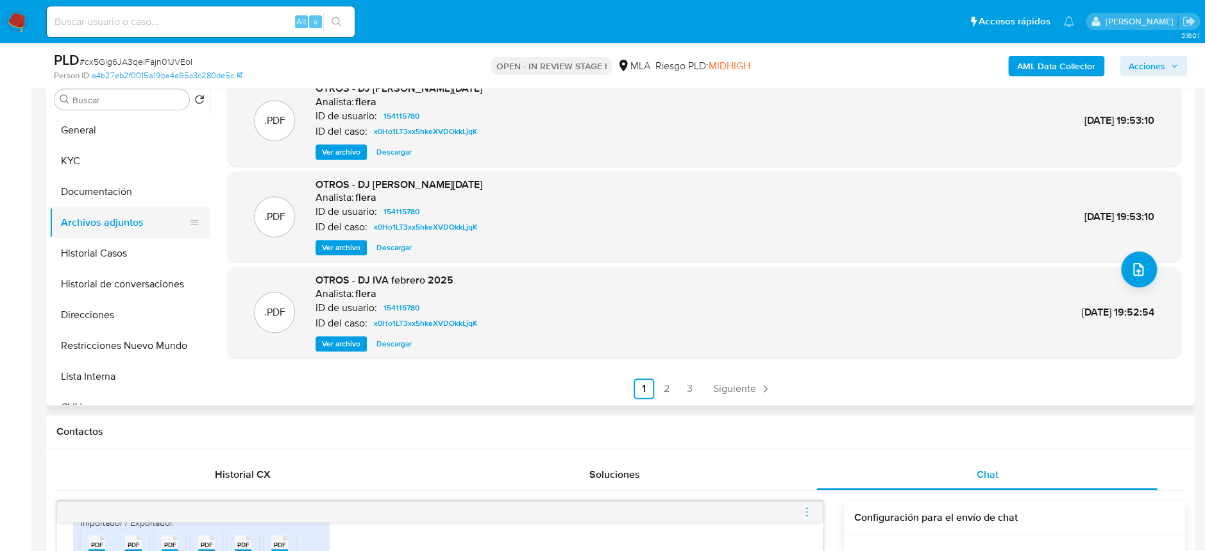
scroll to position [171, 0]
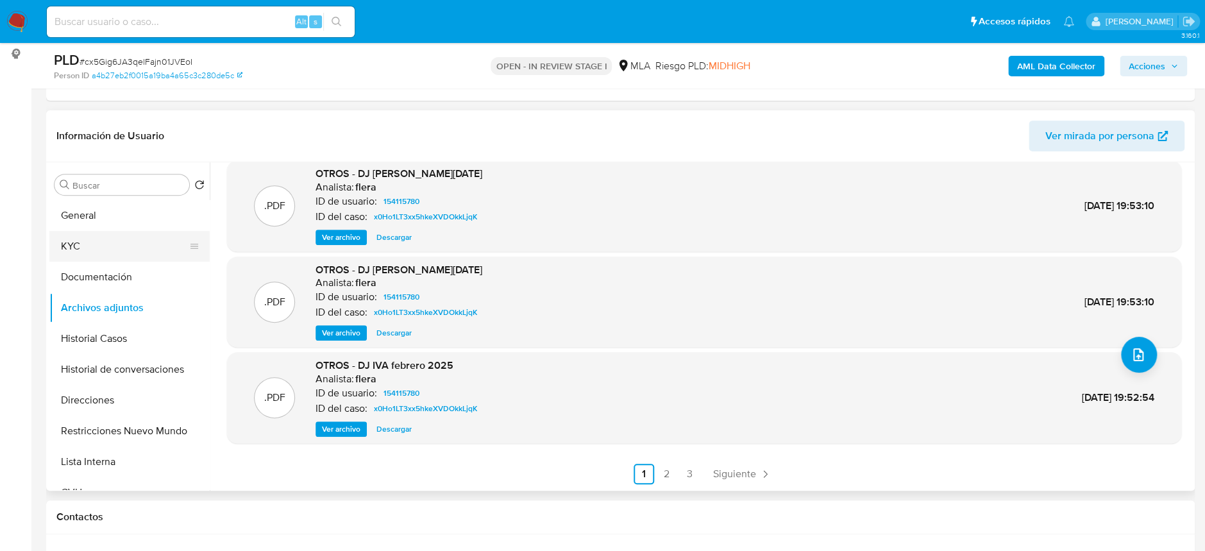
click at [77, 244] on button "KYC" at bounding box center [124, 246] width 150 height 31
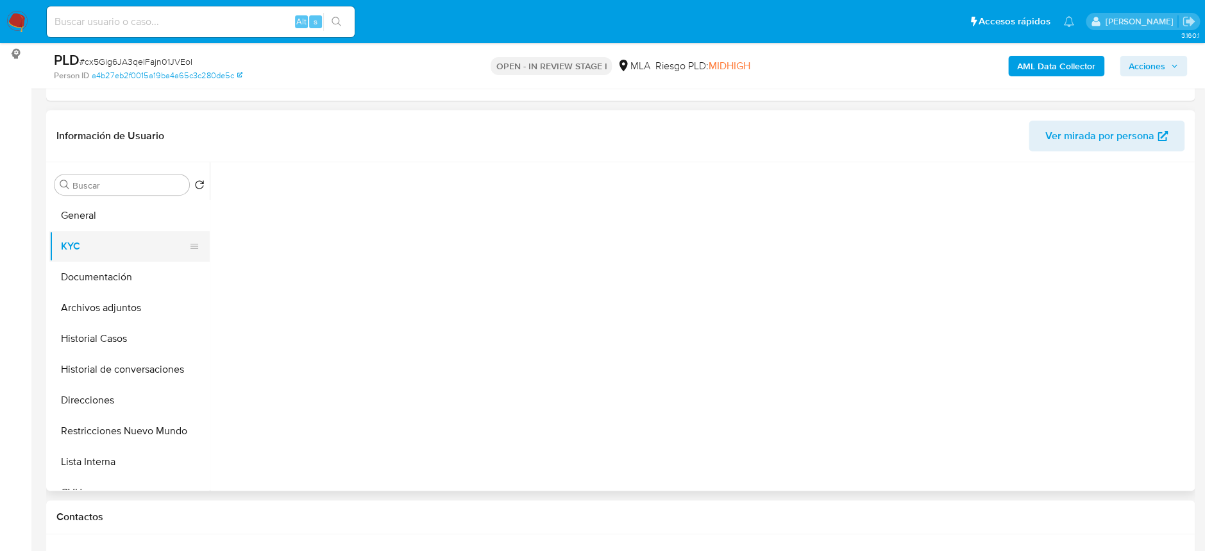
scroll to position [0, 0]
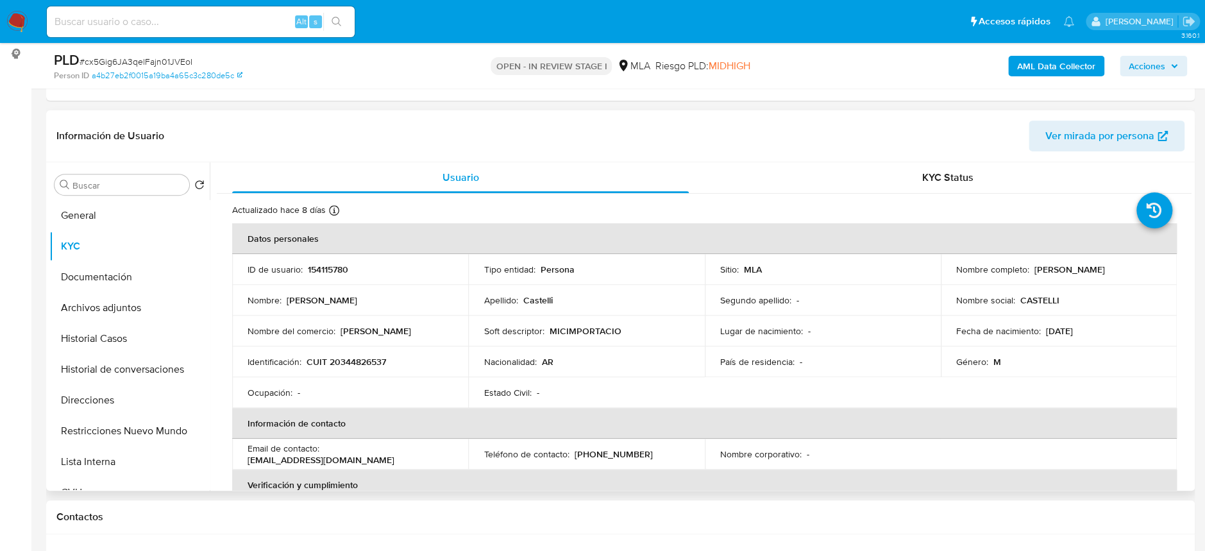
drag, startPoint x: 1031, startPoint y: 270, endPoint x: 1154, endPoint y: 271, distance: 123.2
click at [1154, 271] on div "Nombre completo : Martin Ignacio Castelli" at bounding box center [1058, 270] width 205 height 12
copy p "[PERSON_NAME] [PERSON_NAME]"
click at [88, 305] on button "Archivos adjuntos" at bounding box center [124, 307] width 150 height 31
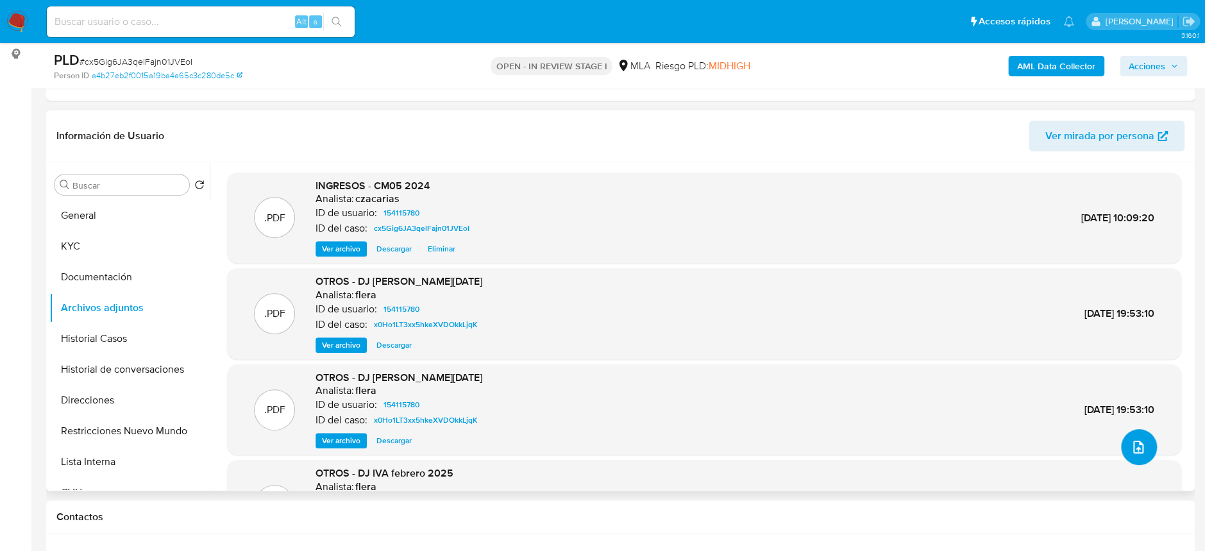
click at [1140, 442] on button "upload-file" at bounding box center [1139, 447] width 36 height 36
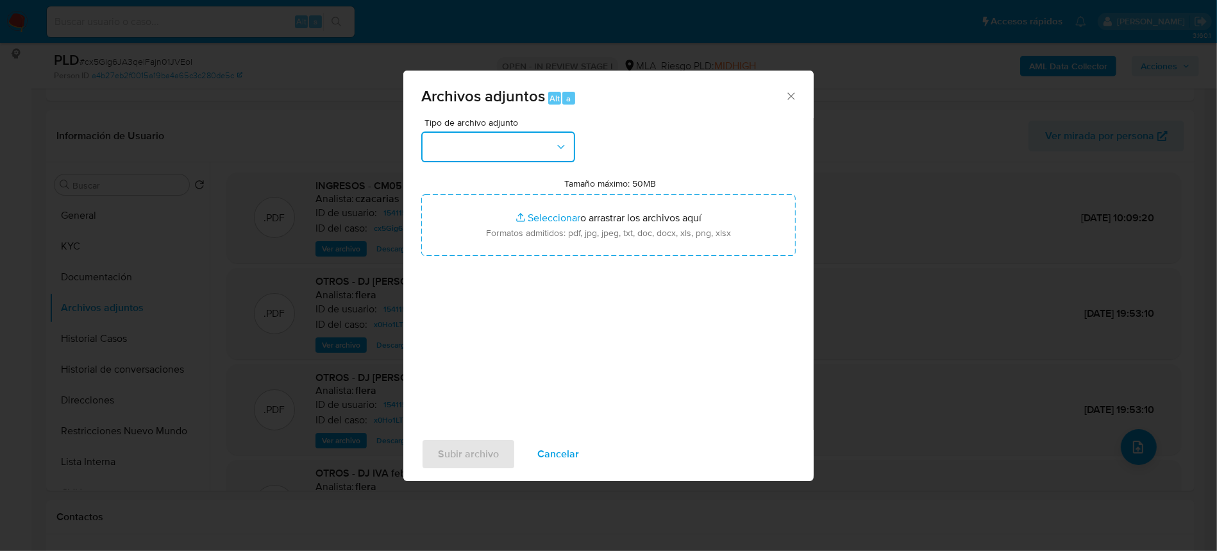
click at [474, 142] on button "button" at bounding box center [498, 146] width 154 height 31
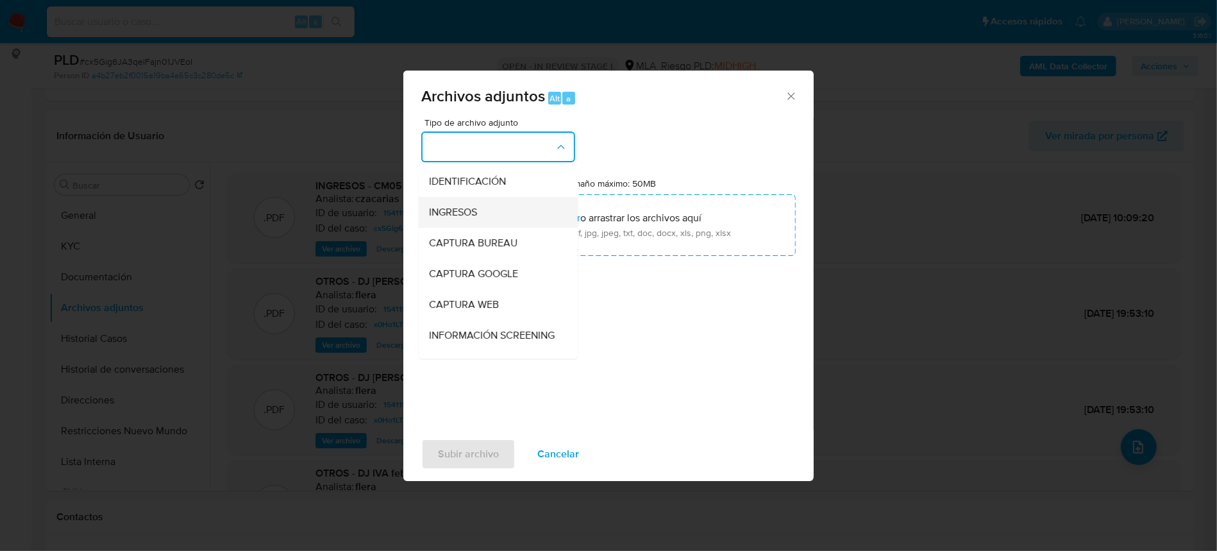
click at [489, 203] on div "INGRESOS" at bounding box center [494, 212] width 131 height 31
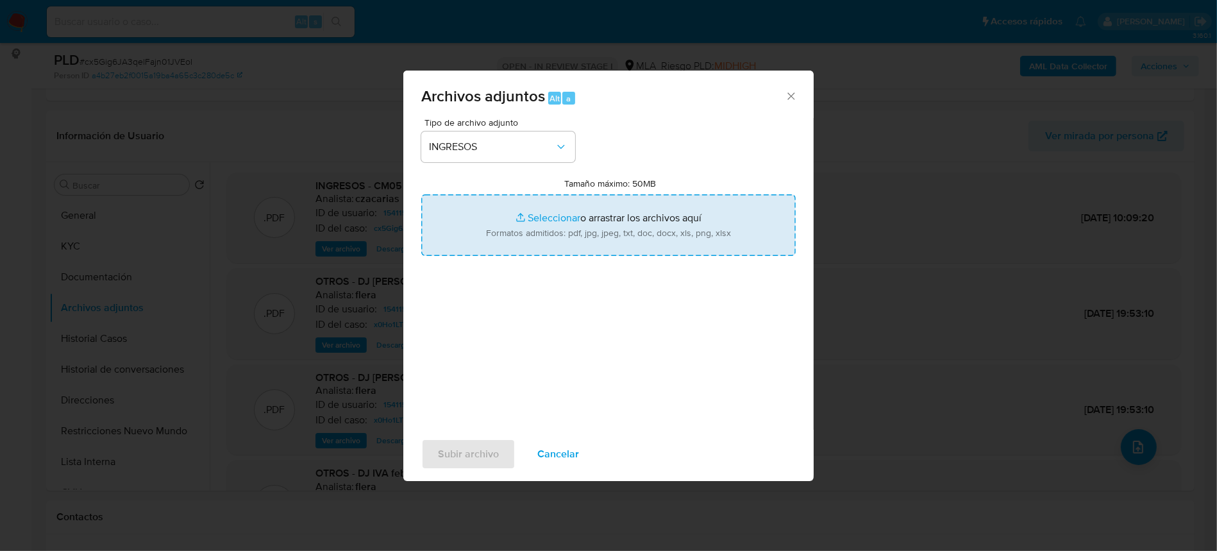
type input "C:\fakepath\IIBB IVA - Martin Ignacio Castelli.pdf"
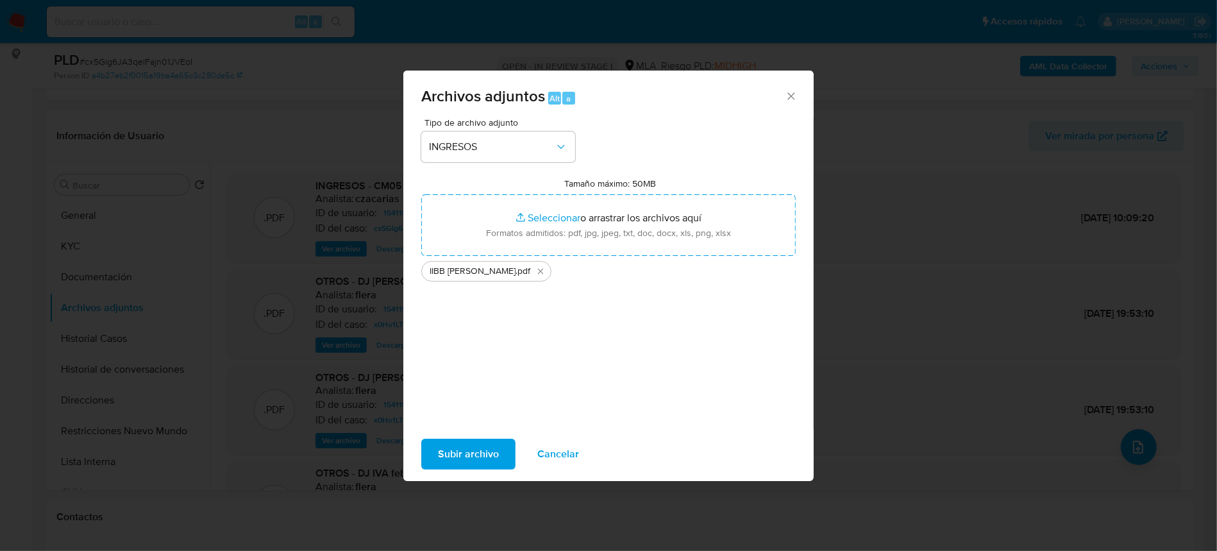
click at [463, 452] on span "Subir archivo" at bounding box center [468, 454] width 61 height 28
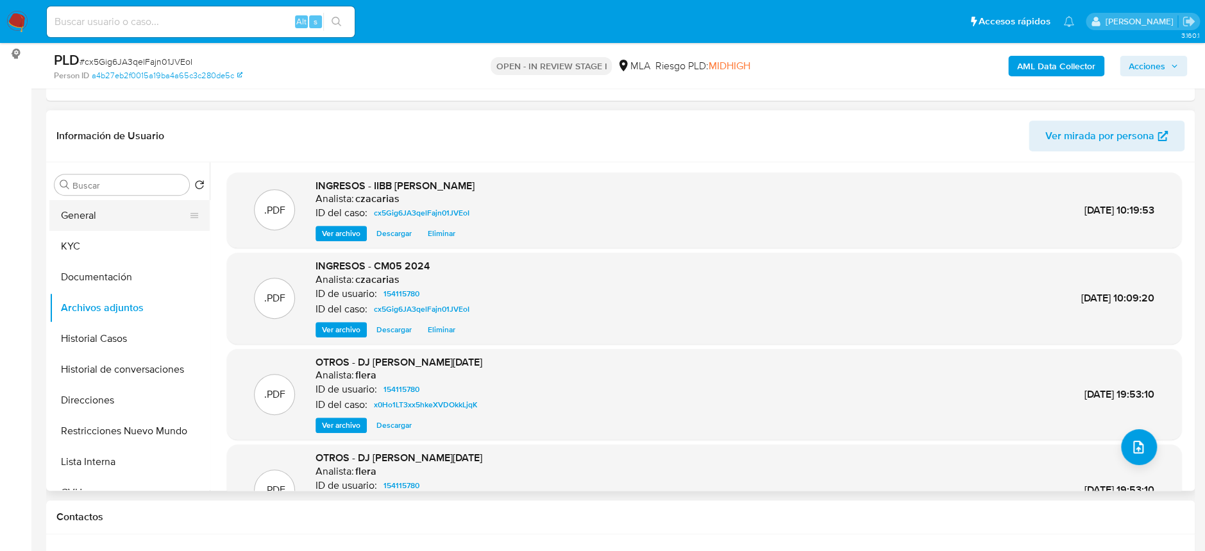
click at [102, 214] on button "General" at bounding box center [124, 215] width 150 height 31
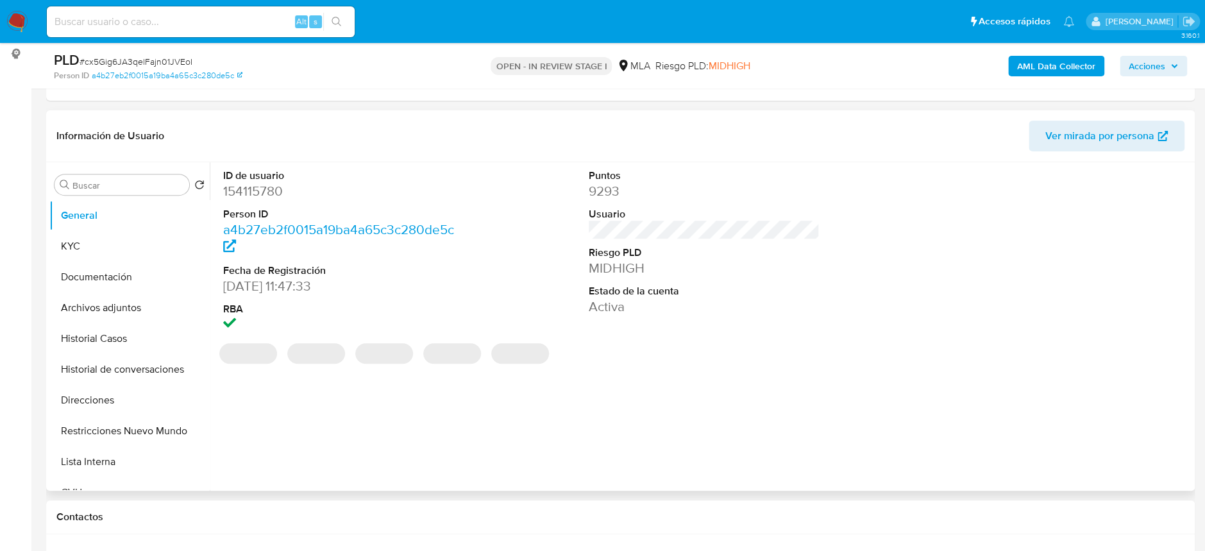
click at [258, 198] on dd "154115780" at bounding box center [338, 191] width 231 height 18
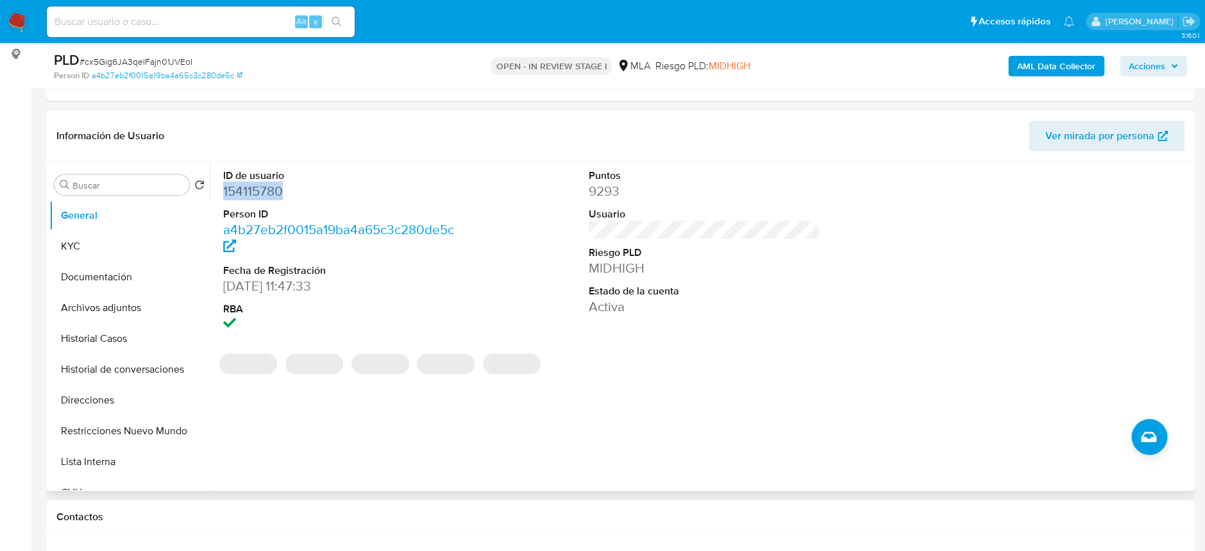
copy dd "154115780"
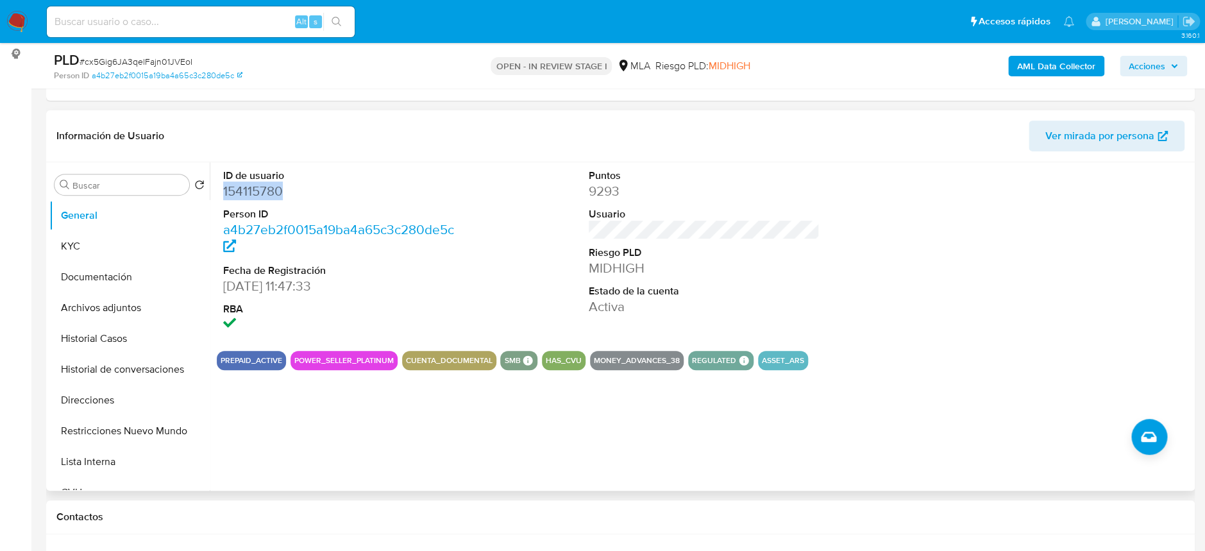
click at [238, 189] on dd "154115780" at bounding box center [338, 191] width 231 height 18
click at [238, 188] on dd "154115780" at bounding box center [338, 191] width 231 height 18
click at [101, 330] on button "Historial Casos" at bounding box center [124, 338] width 150 height 31
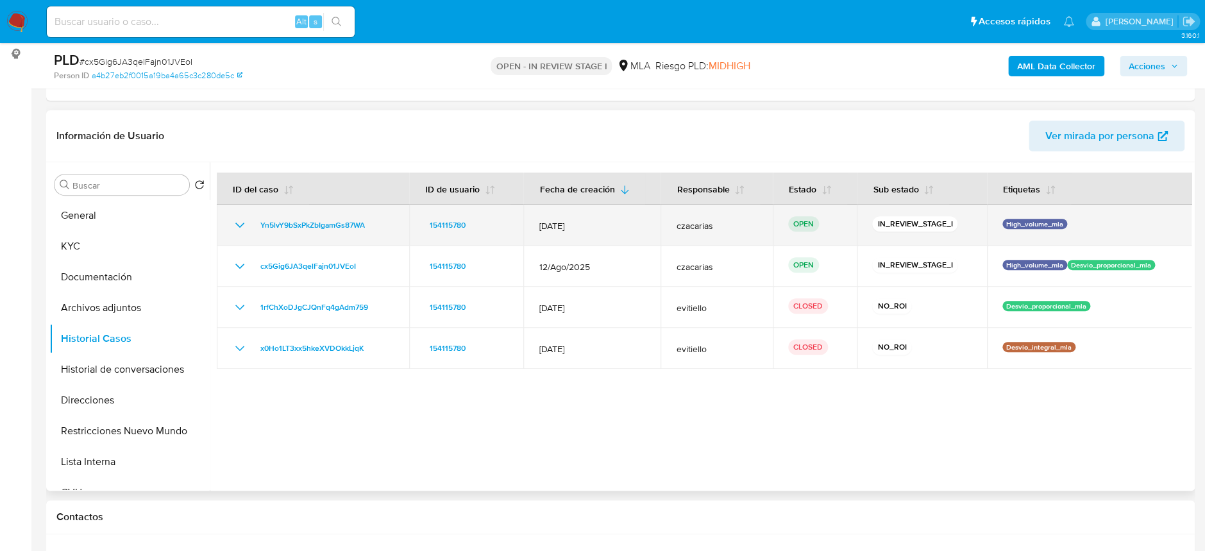
drag, startPoint x: 250, startPoint y: 220, endPoint x: 389, endPoint y: 232, distance: 139.1
click at [389, 232] on td "Yn5lvY9bSxPkZbIgamGs87WA" at bounding box center [313, 225] width 192 height 41
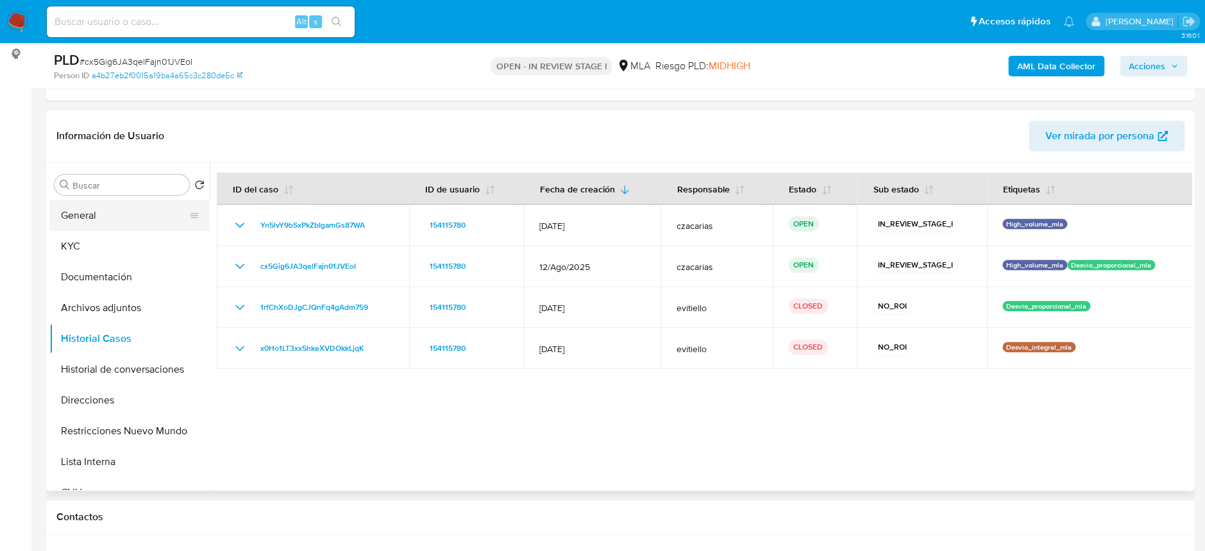
click at [78, 205] on button "General" at bounding box center [124, 215] width 150 height 31
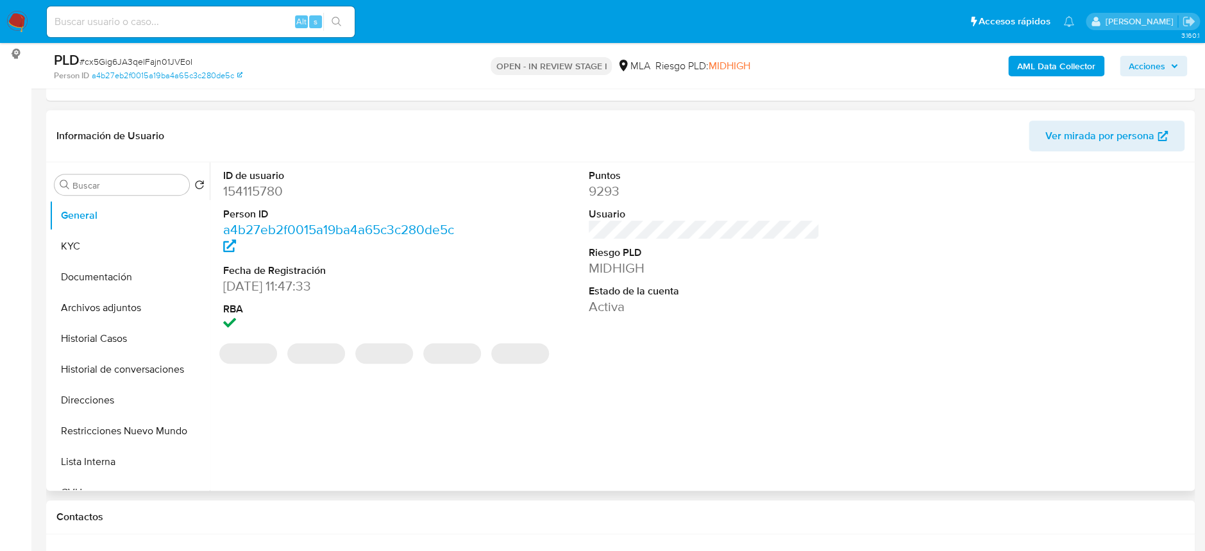
click at [300, 198] on dd "154115780" at bounding box center [338, 191] width 231 height 18
click at [255, 196] on dd "154115780" at bounding box center [338, 191] width 231 height 18
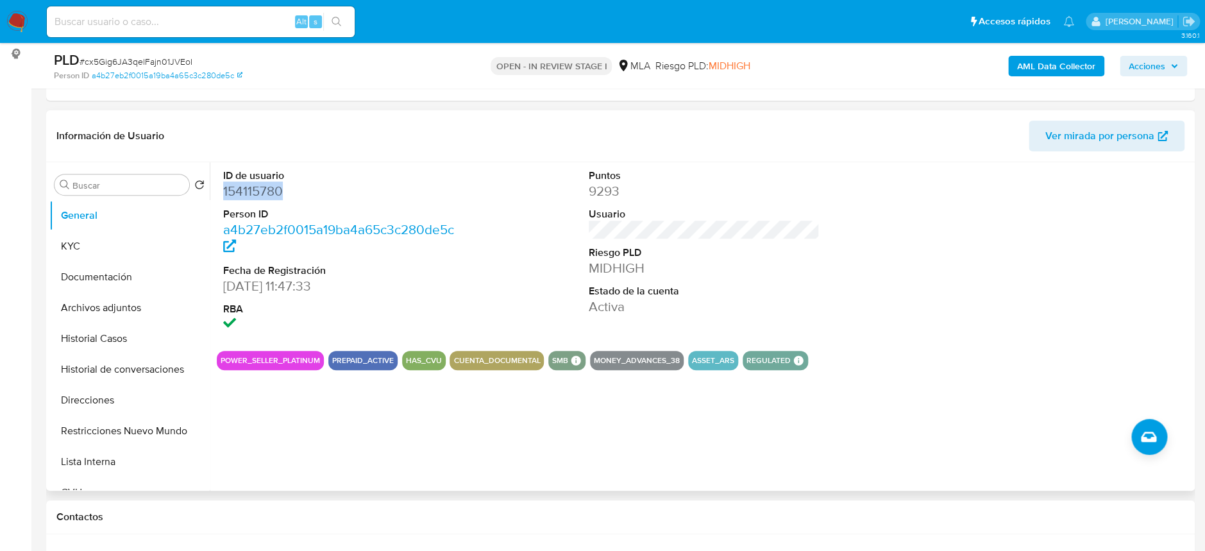
copy dd "154115780"
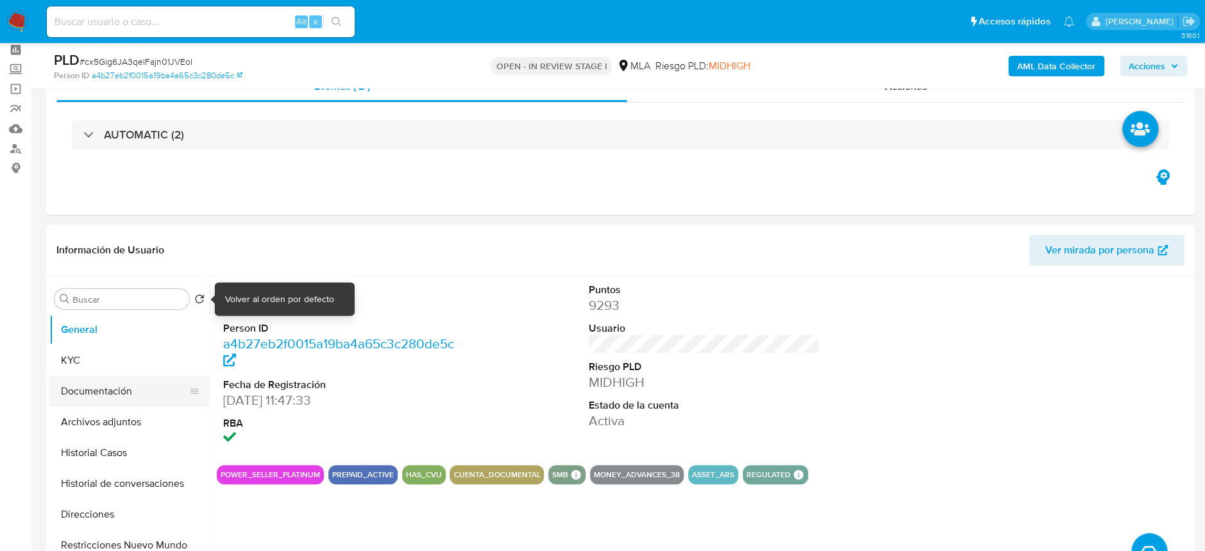
scroll to position [85, 0]
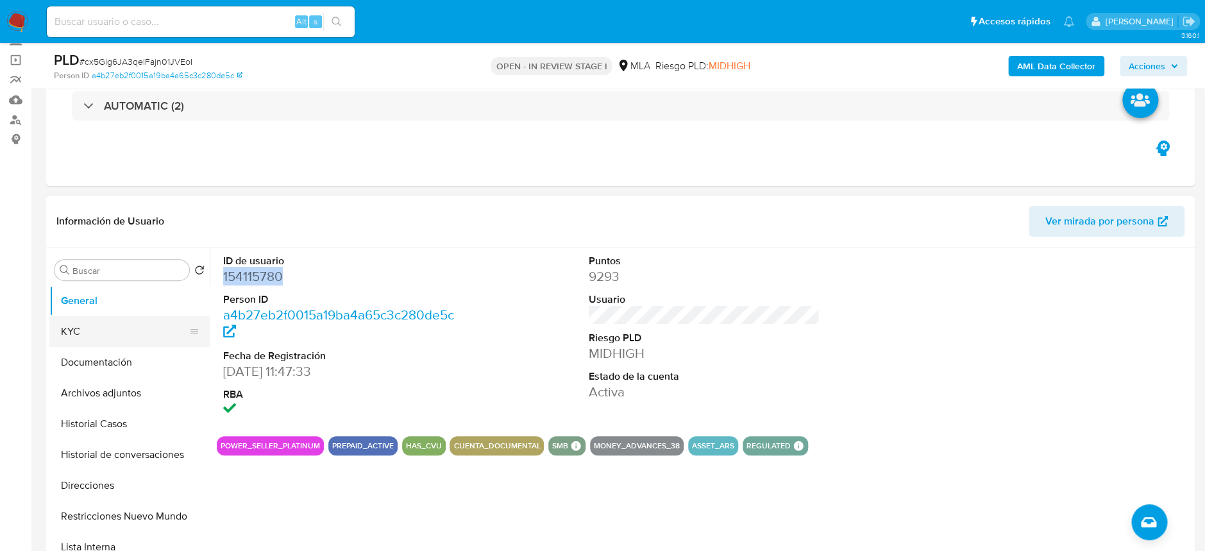
click at [77, 327] on button "KYC" at bounding box center [124, 331] width 150 height 31
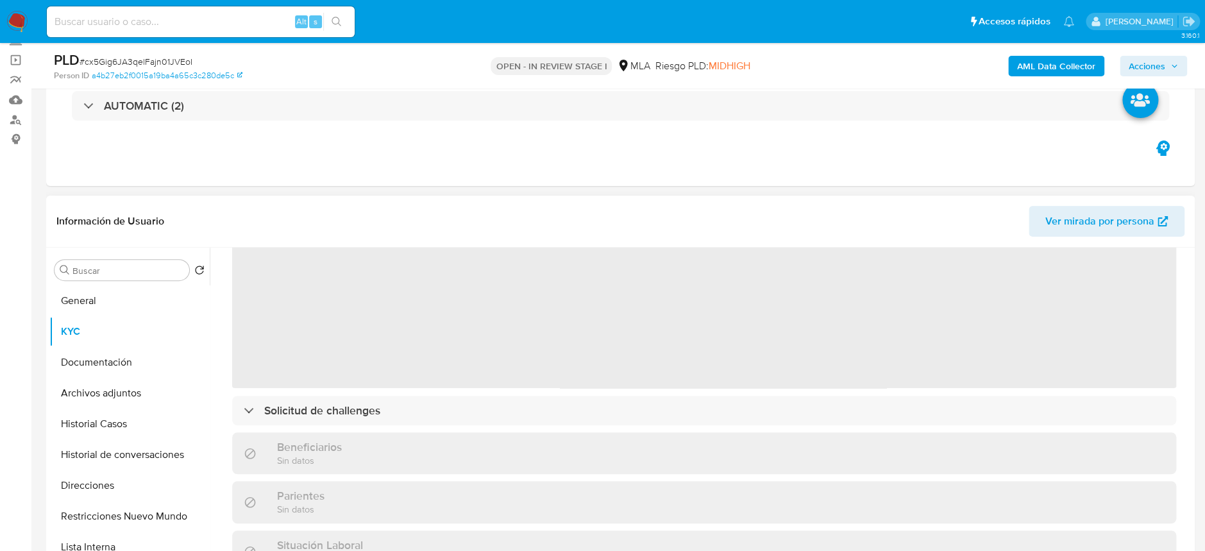
scroll to position [171, 0]
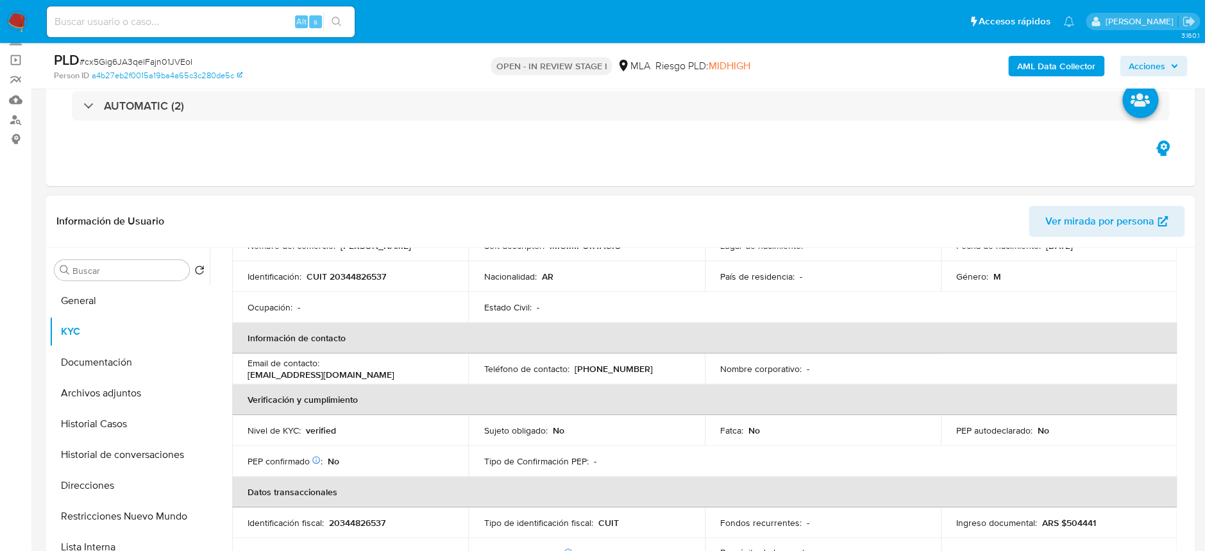
click at [341, 273] on p "CUIT 20344826537" at bounding box center [347, 277] width 80 height 12
copy p "20344826537"
click at [141, 388] on button "Archivos adjuntos" at bounding box center [124, 393] width 150 height 31
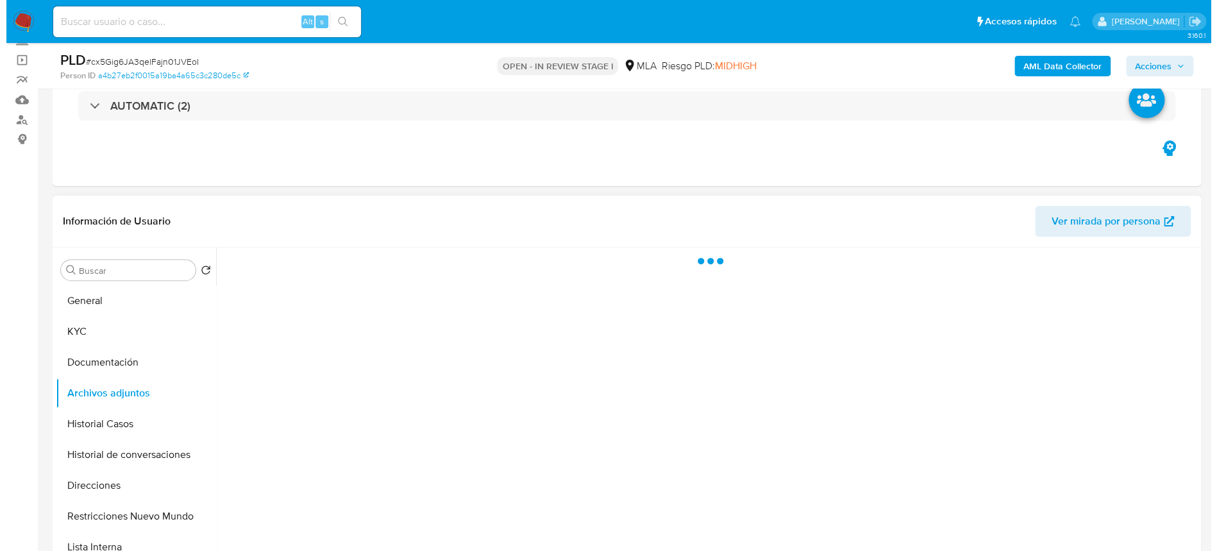
scroll to position [0, 0]
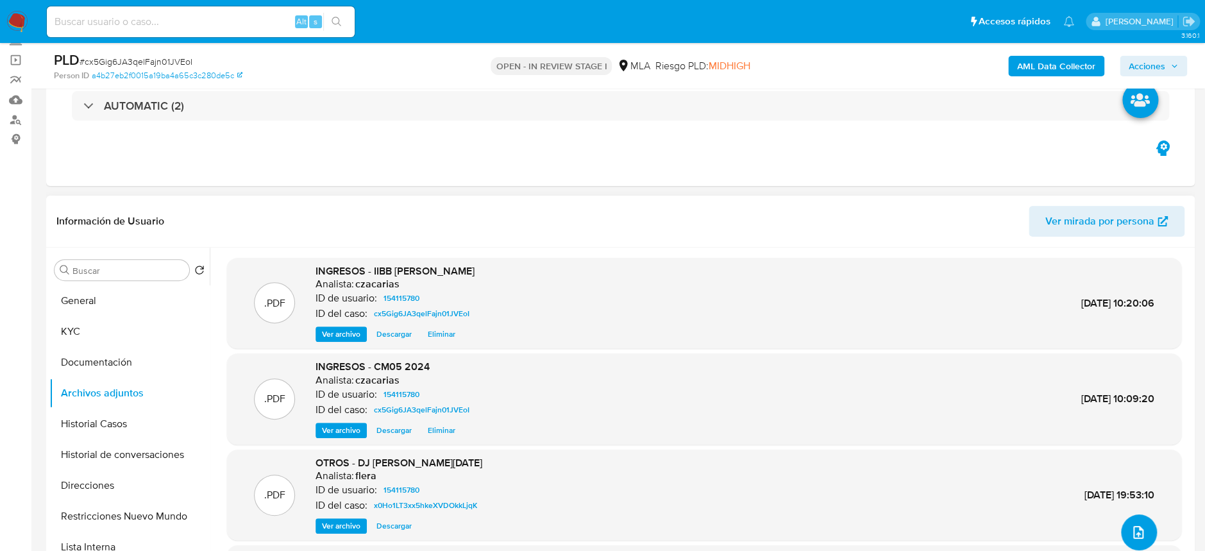
click at [1131, 530] on icon "upload-file" at bounding box center [1138, 532] width 15 height 15
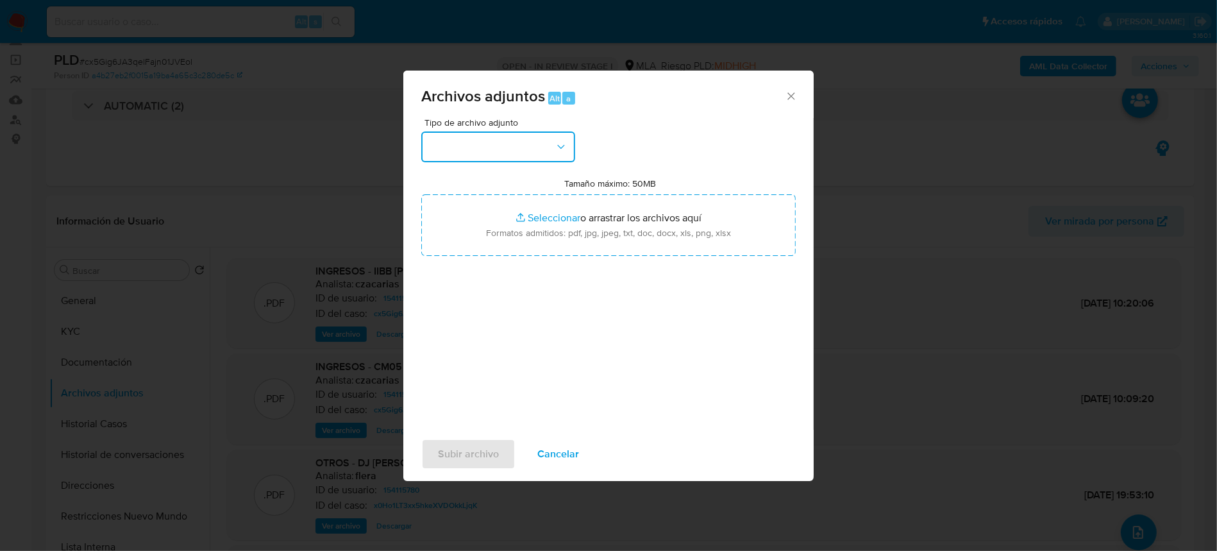
click at [490, 134] on button "button" at bounding box center [498, 146] width 154 height 31
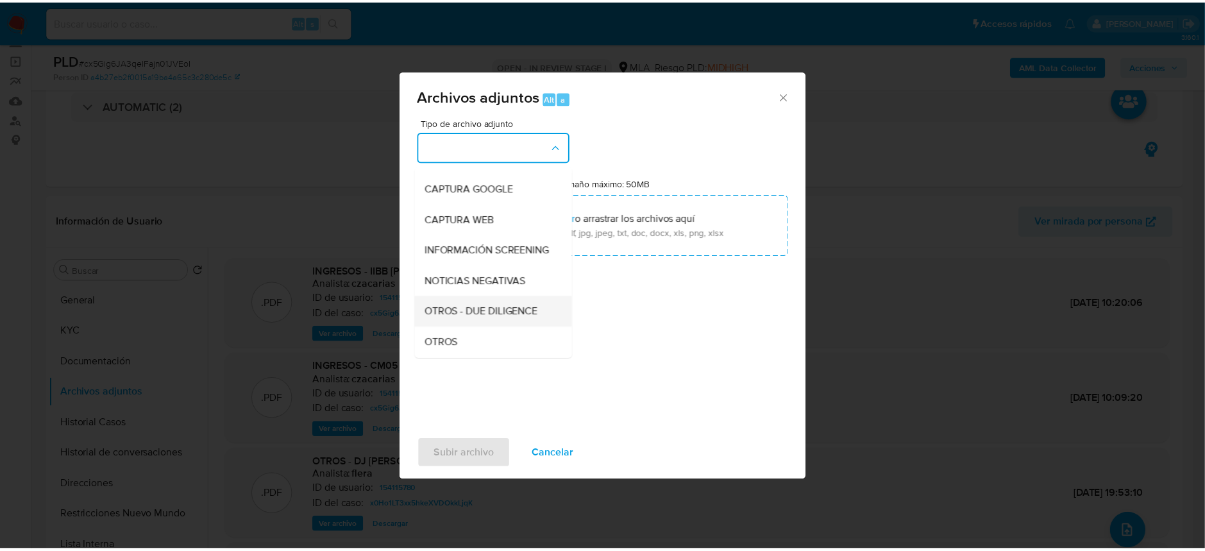
scroll to position [171, 0]
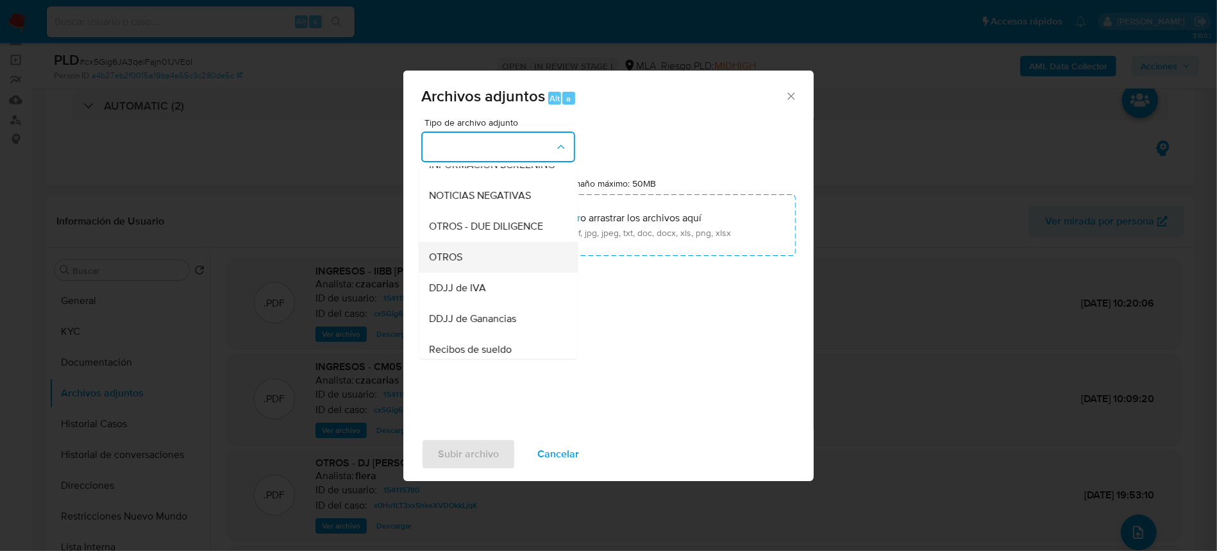
click at [475, 257] on div "OTROS" at bounding box center [494, 257] width 131 height 31
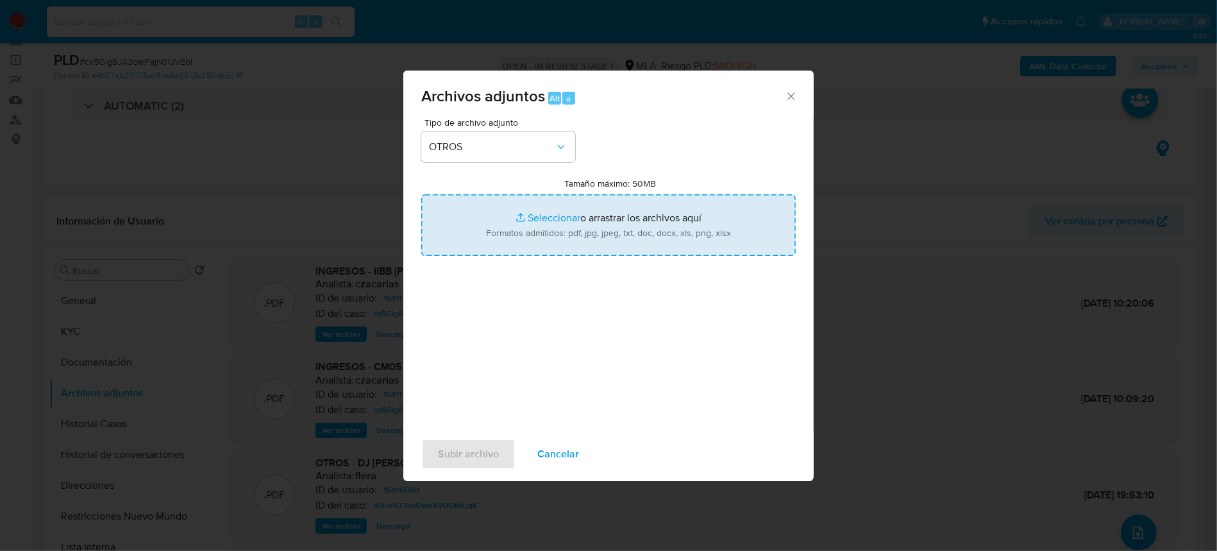
type input "C:\fakepath\Movimientos-154115780.xlsx"
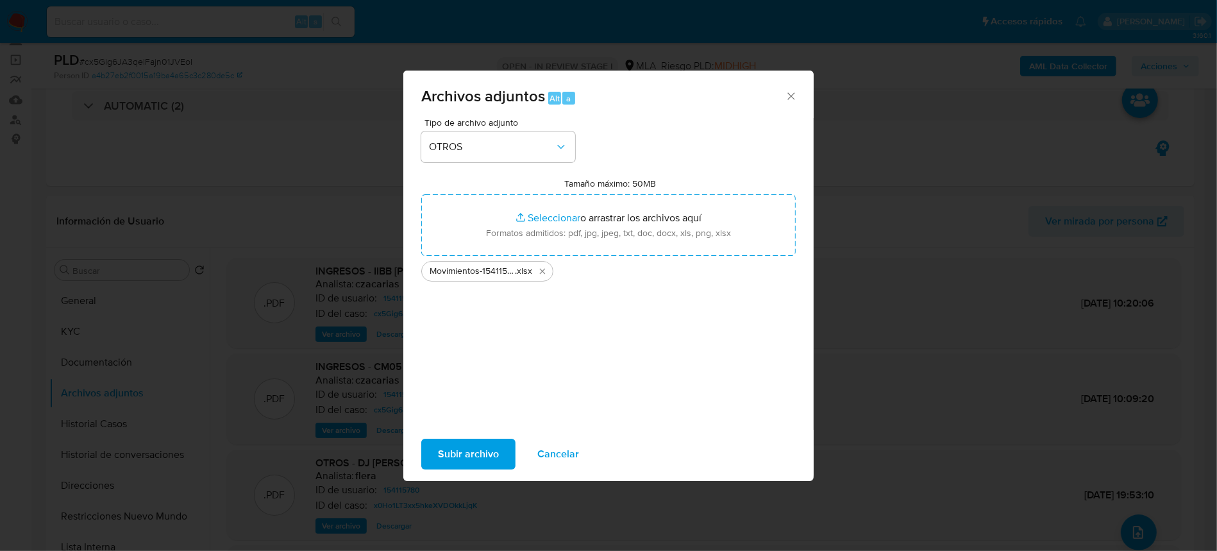
click at [480, 451] on span "Subir archivo" at bounding box center [468, 454] width 61 height 28
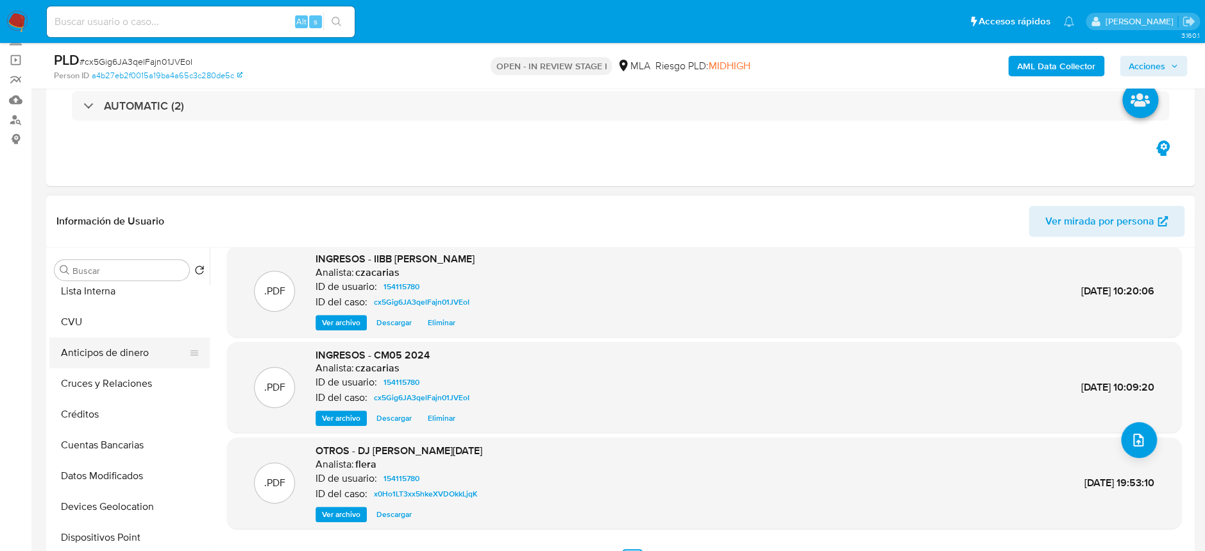
scroll to position [0, 0]
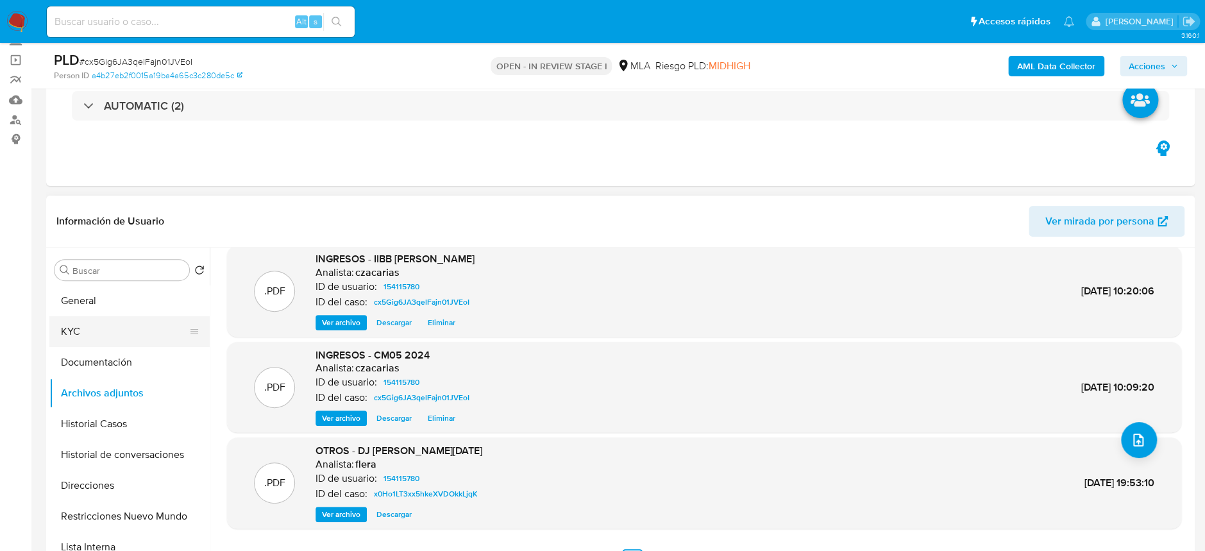
click at [91, 321] on button "KYC" at bounding box center [124, 331] width 150 height 31
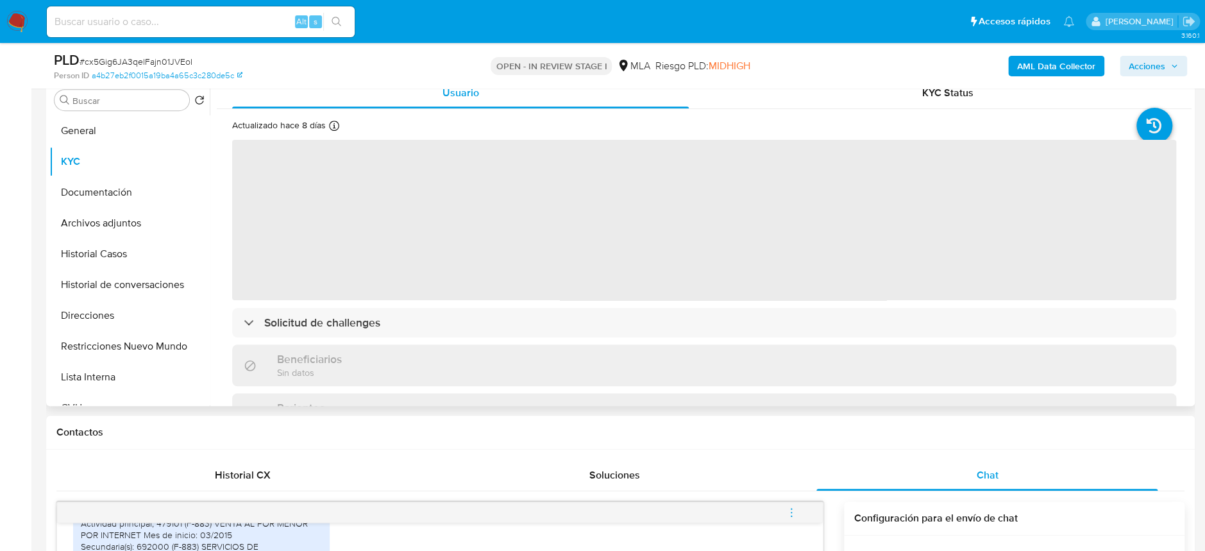
scroll to position [256, 0]
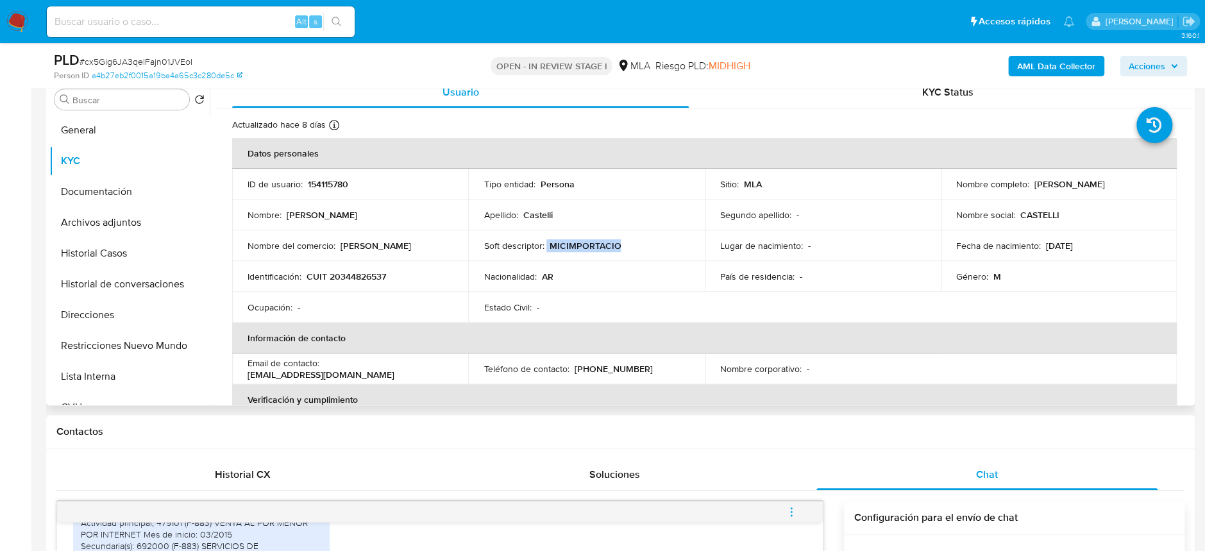
drag, startPoint x: 545, startPoint y: 242, endPoint x: 622, endPoint y: 246, distance: 76.4
click at [622, 246] on div "Soft descriptor : MICIMPORTACIO" at bounding box center [586, 246] width 205 height 12
copy div "MICIMPORTACIO"
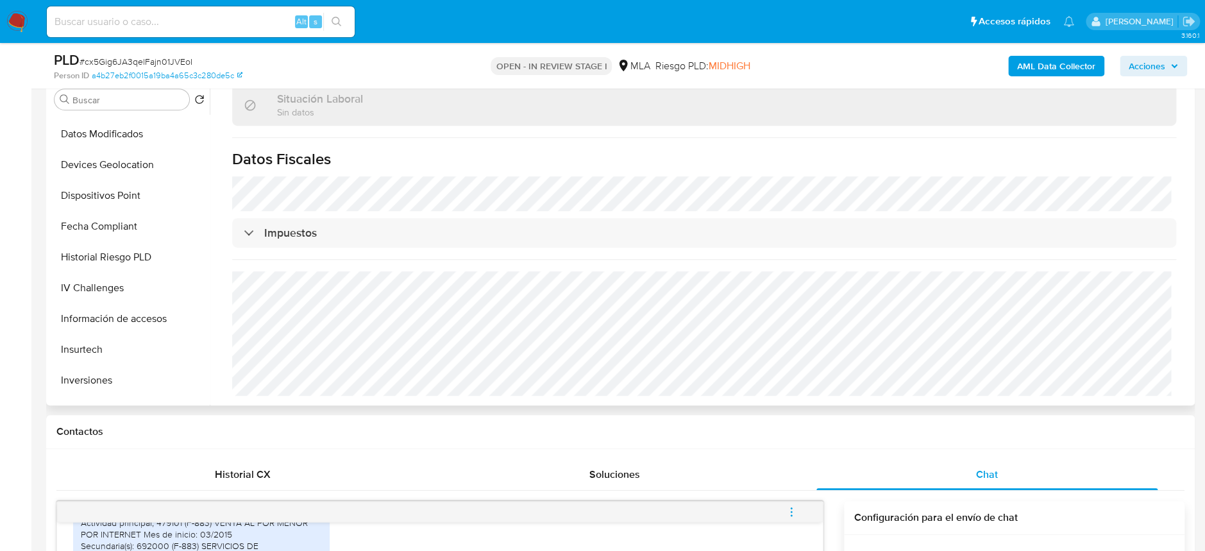
scroll to position [512, 0]
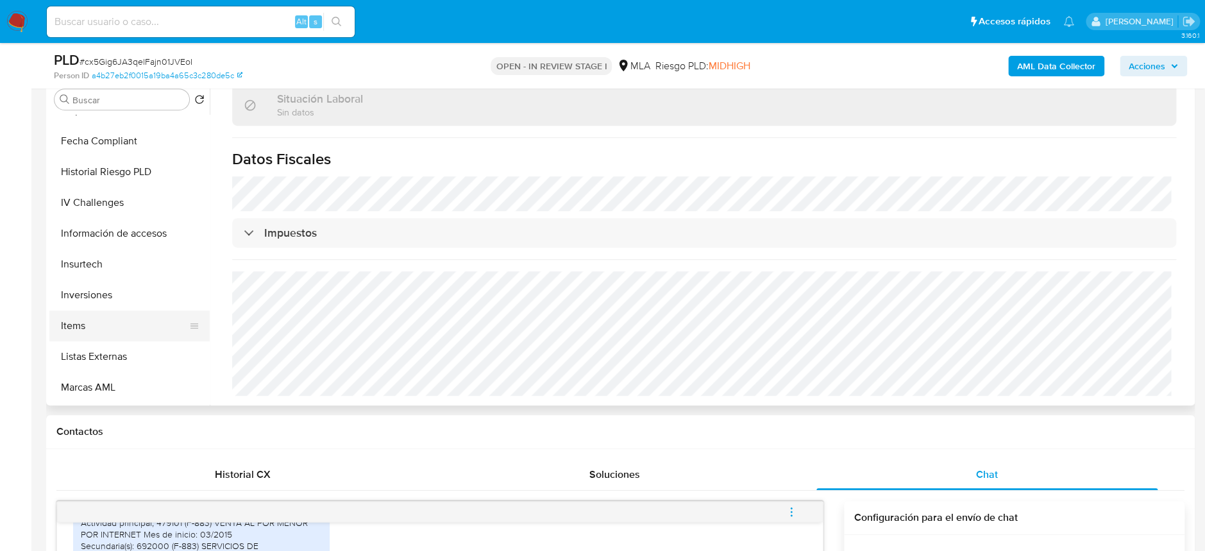
click at [105, 324] on button "Items" at bounding box center [124, 325] width 150 height 31
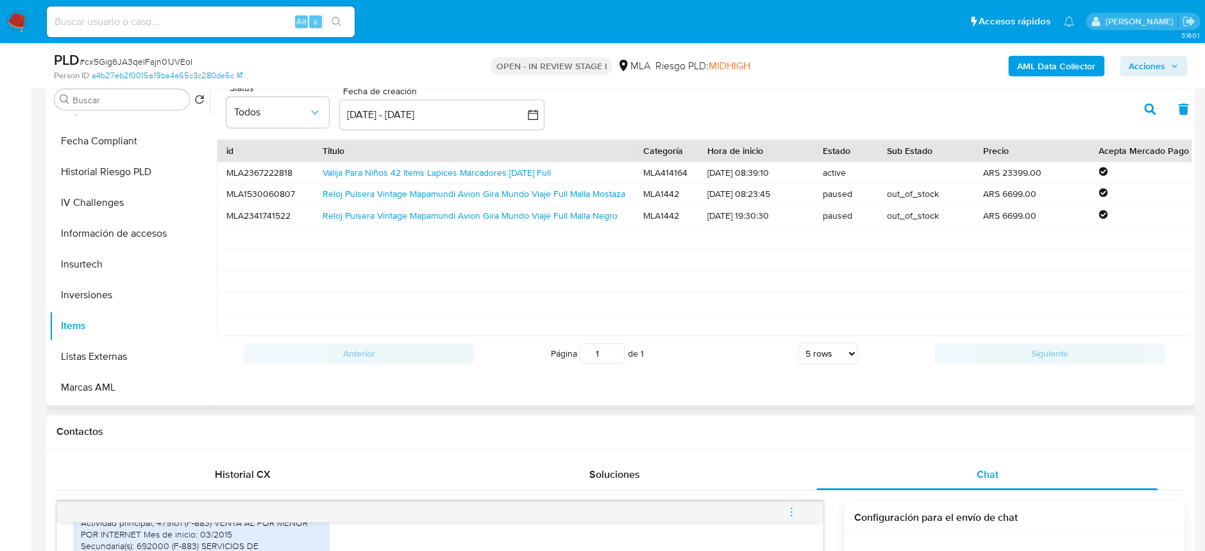
scroll to position [171, 0]
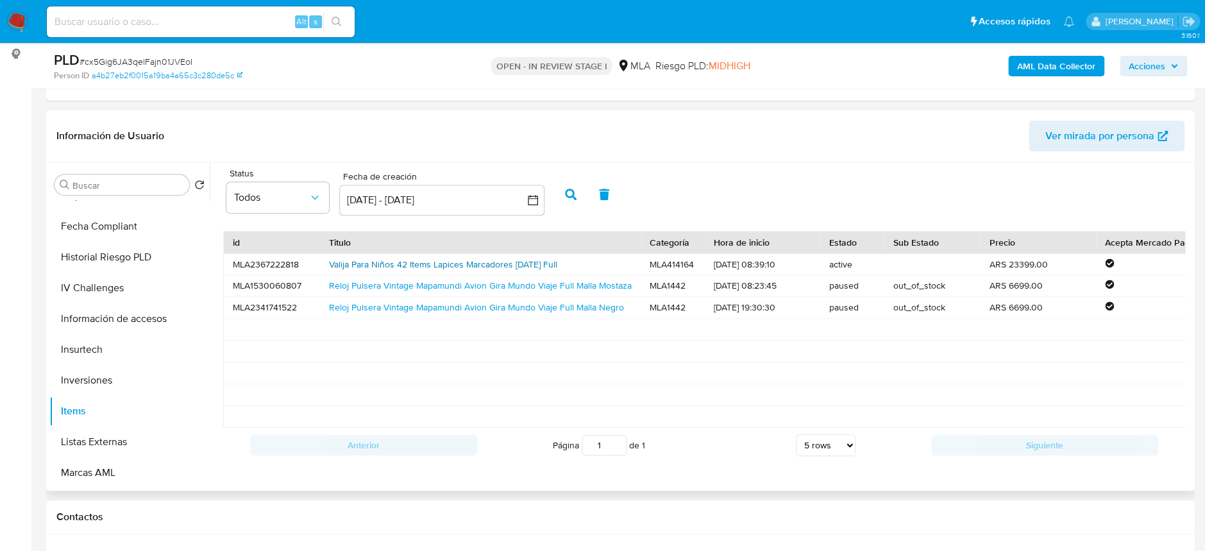
click at [461, 260] on link "Valija Para Niños 42 Items Lapices Marcadores Navidad Full" at bounding box center [443, 264] width 228 height 13
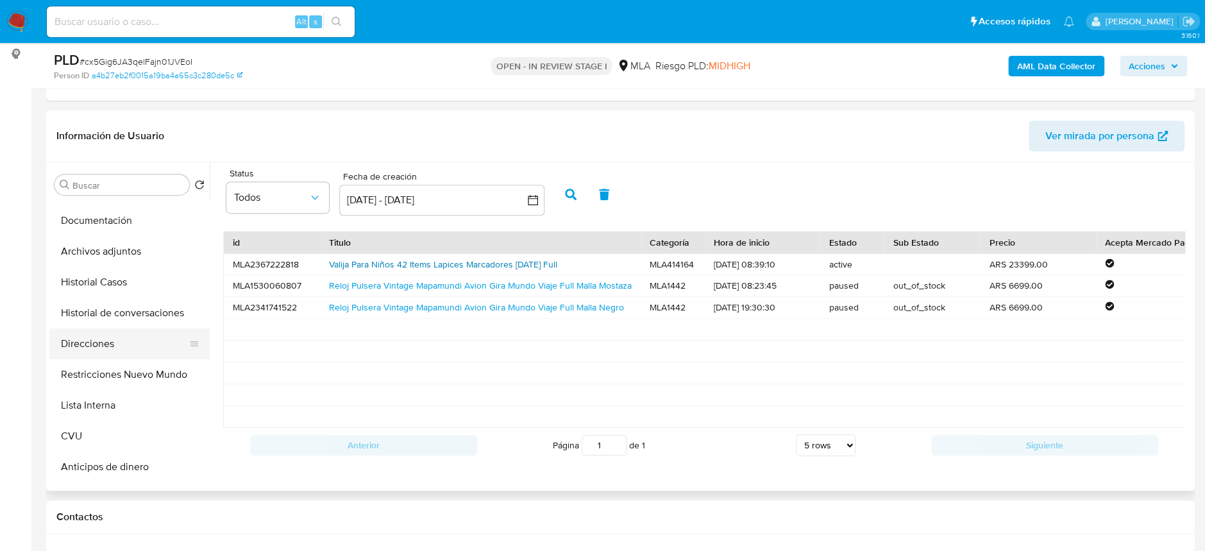
scroll to position [0, 0]
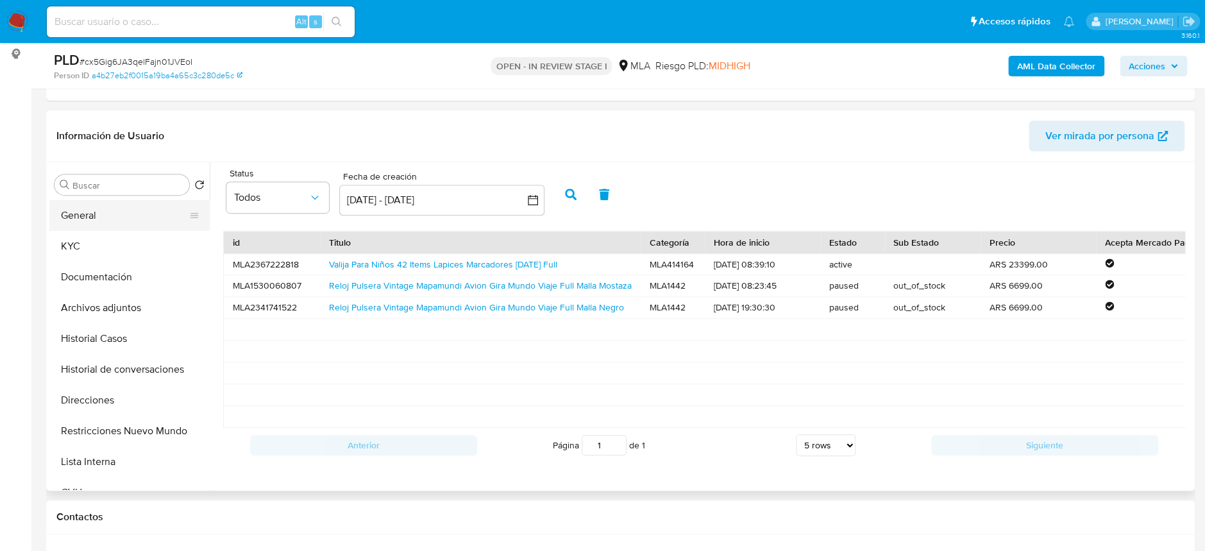
click at [128, 217] on button "General" at bounding box center [124, 215] width 150 height 31
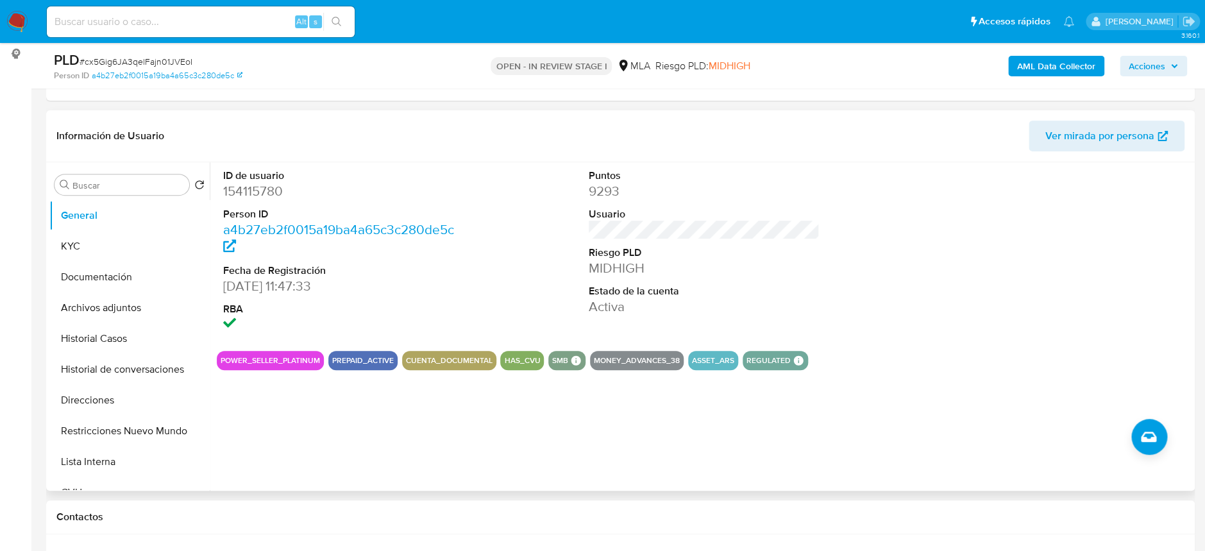
click at [564, 235] on div "ID de usuario 154115780 Person ID a4b27eb2f0015a19ba4a65c3c280de5c Fecha de Reg…" at bounding box center [704, 251] width 975 height 178
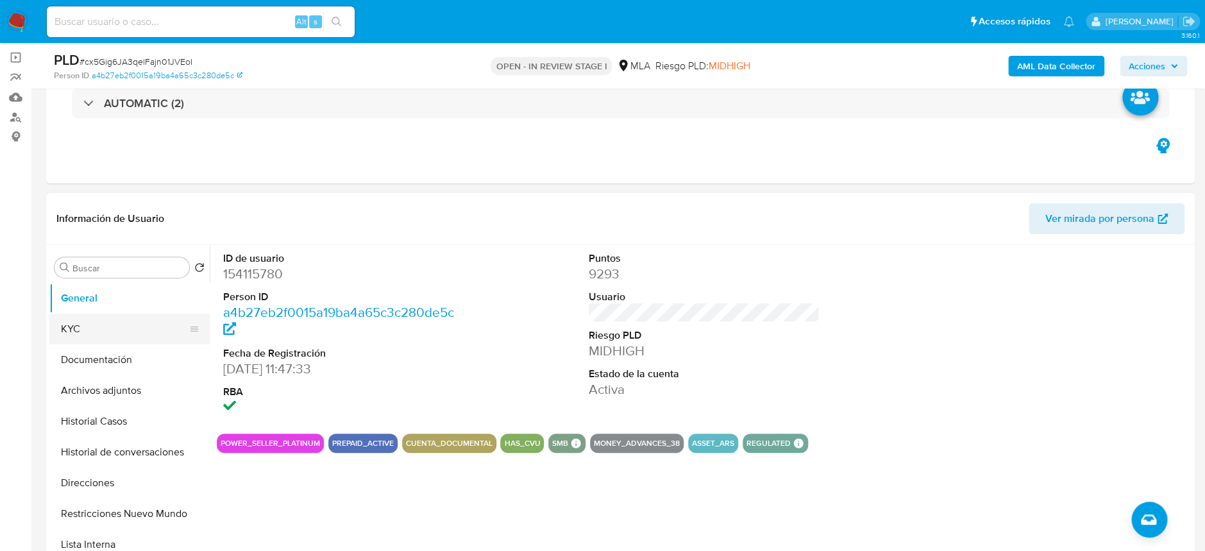
scroll to position [85, 0]
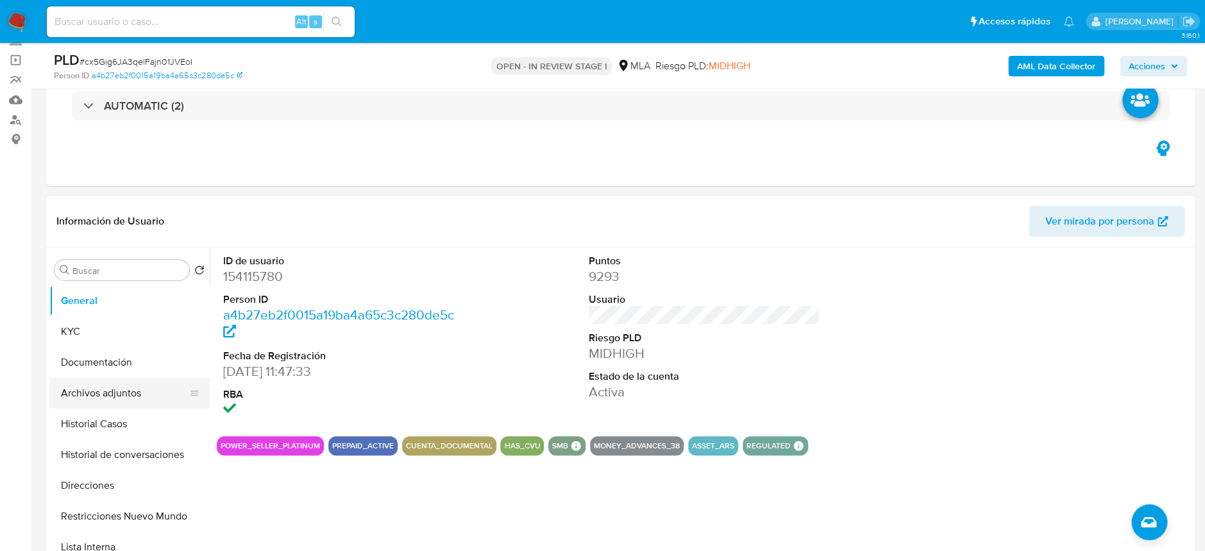
click at [136, 387] on button "Archivos adjuntos" at bounding box center [124, 393] width 150 height 31
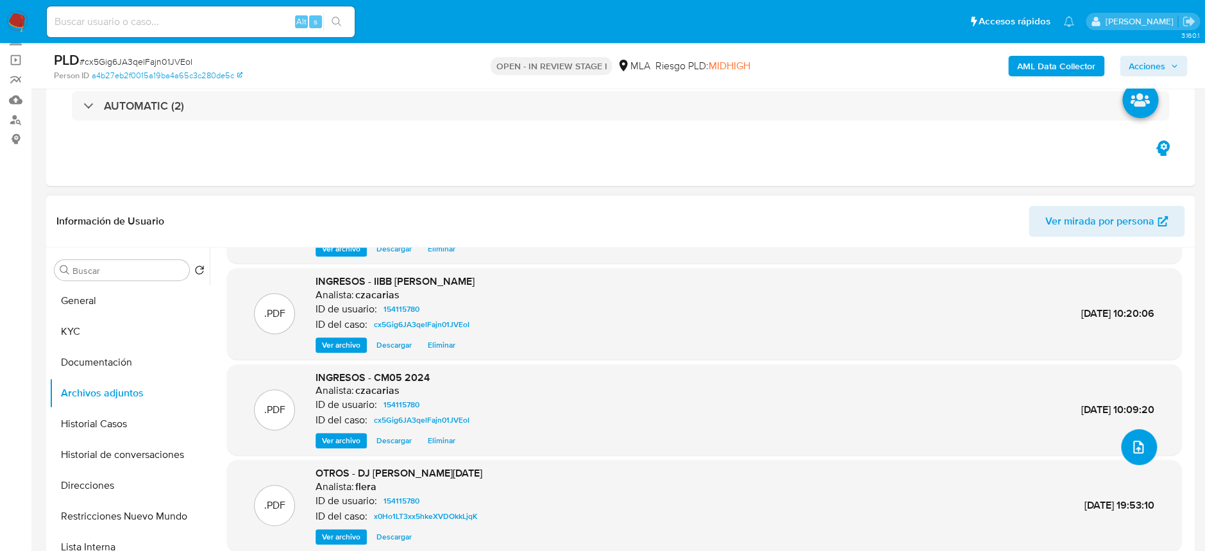
click at [1140, 455] on button "upload-file" at bounding box center [1139, 447] width 36 height 36
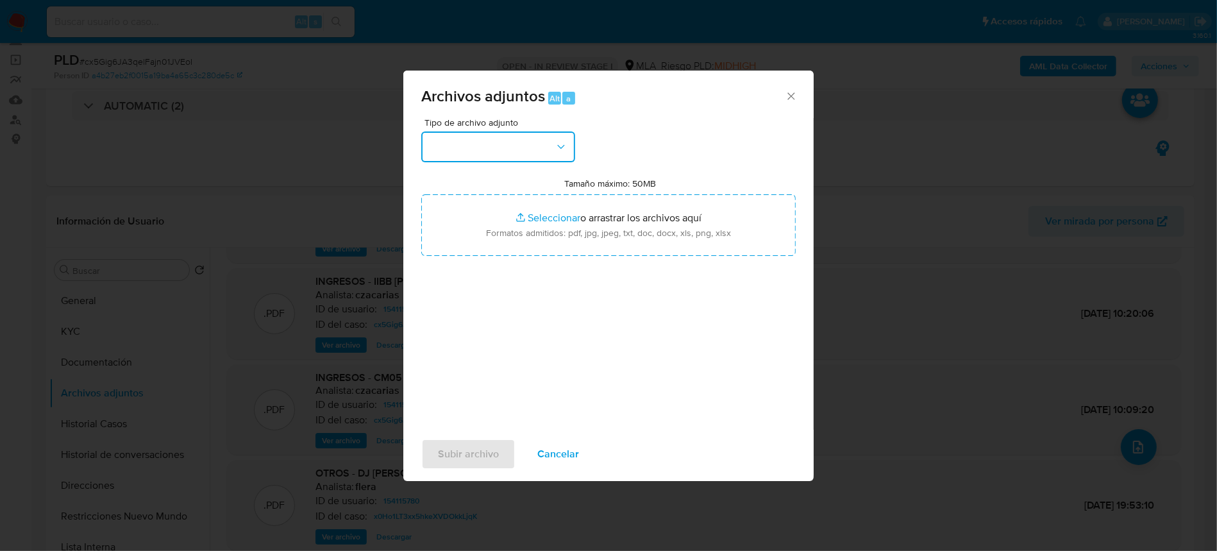
drag, startPoint x: 532, startPoint y: 136, endPoint x: 530, endPoint y: 160, distance: 23.8
click at [532, 137] on button "button" at bounding box center [498, 146] width 154 height 31
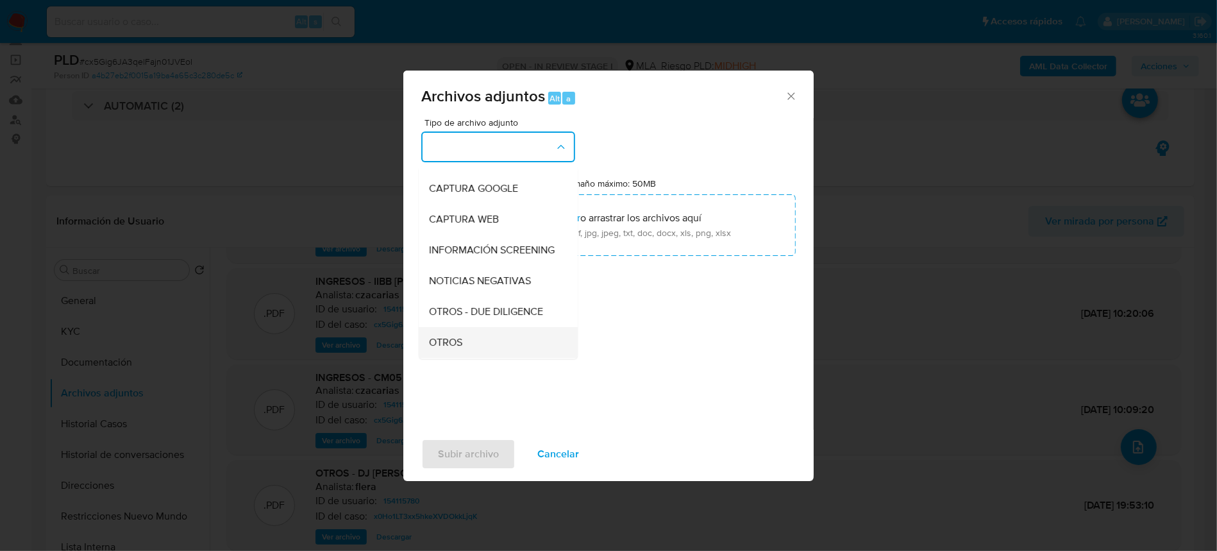
click at [454, 349] on span "OTROS" at bounding box center [445, 342] width 33 height 13
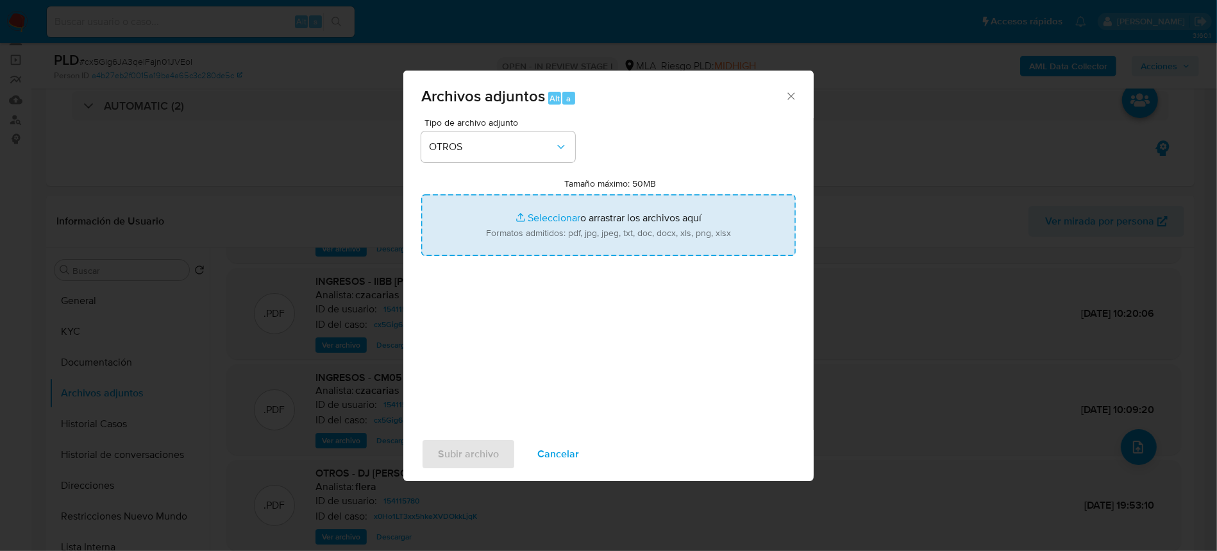
type input "C:\fakepath\Calculador Martin Ignacio Castelli.xlsx"
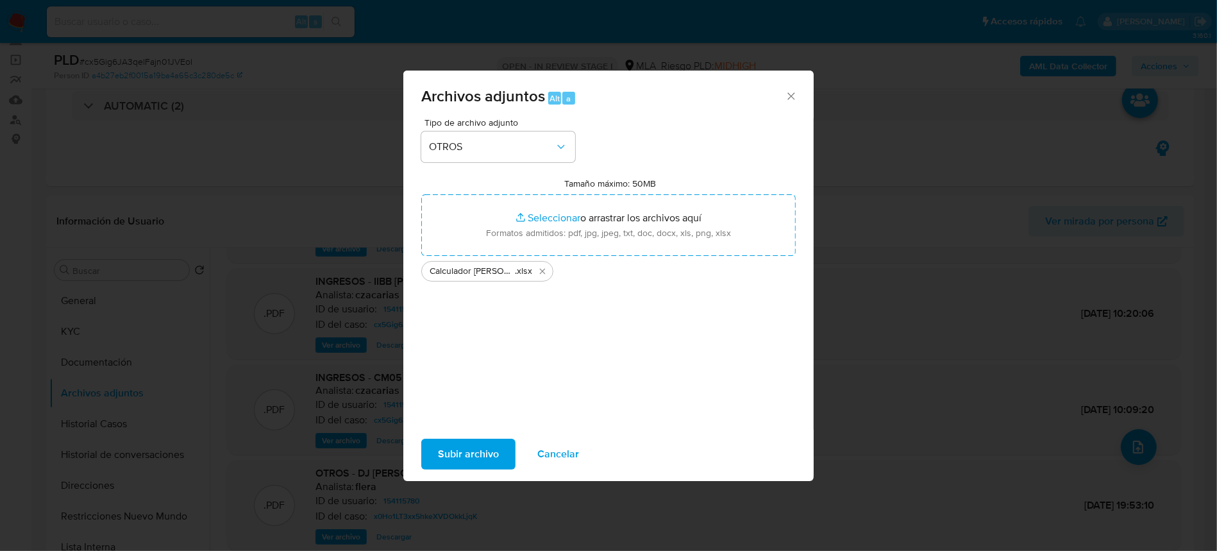
click at [438, 446] on button "Subir archivo" at bounding box center [468, 454] width 94 height 31
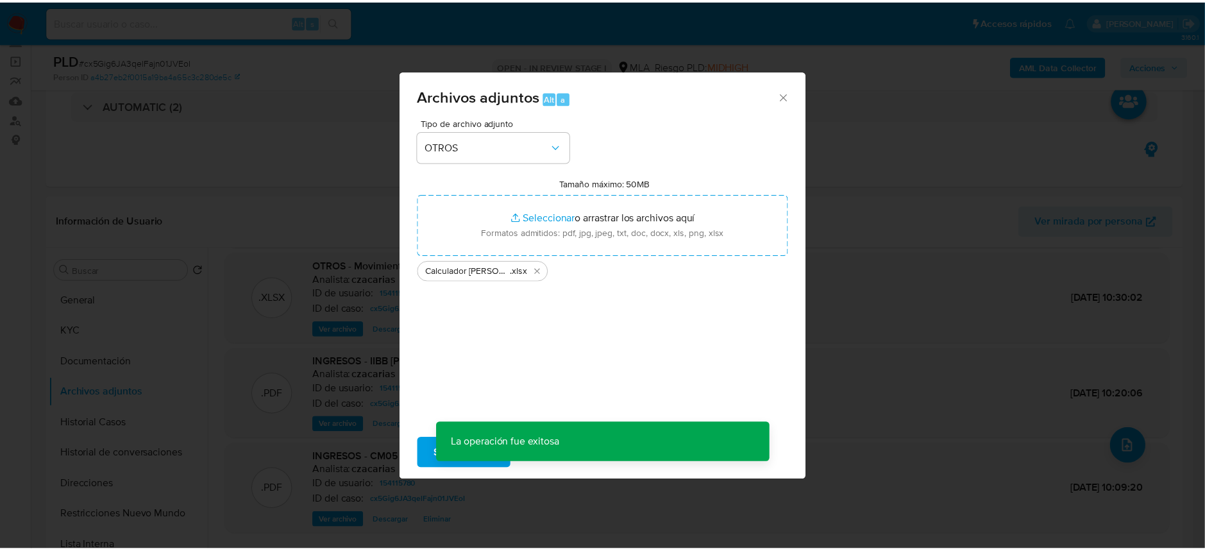
scroll to position [92, 0]
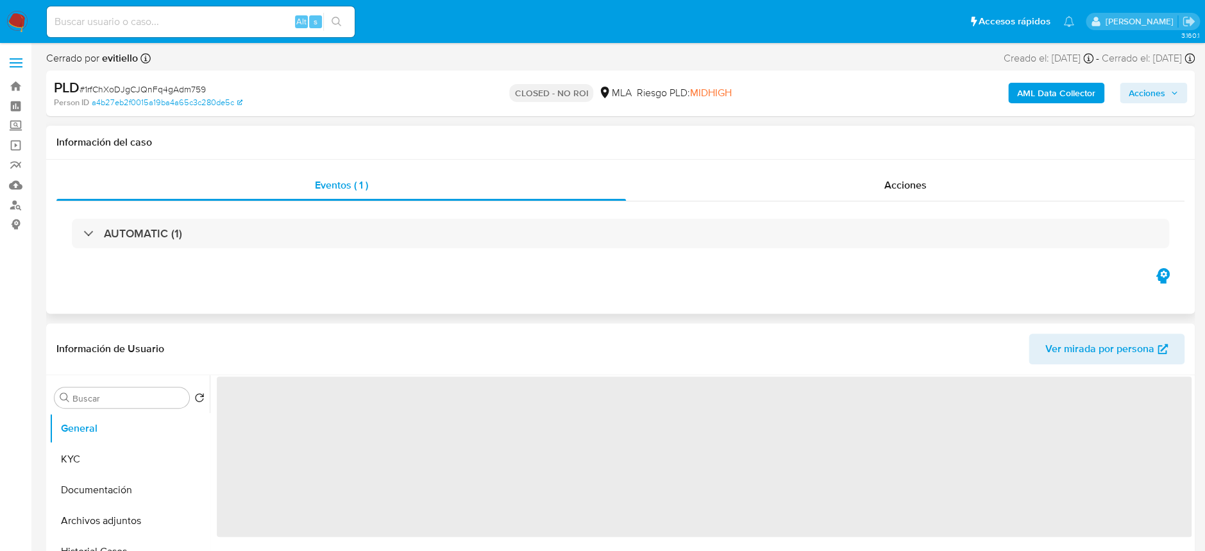
select select "10"
click at [878, 183] on div "Acciones" at bounding box center [905, 185] width 559 height 31
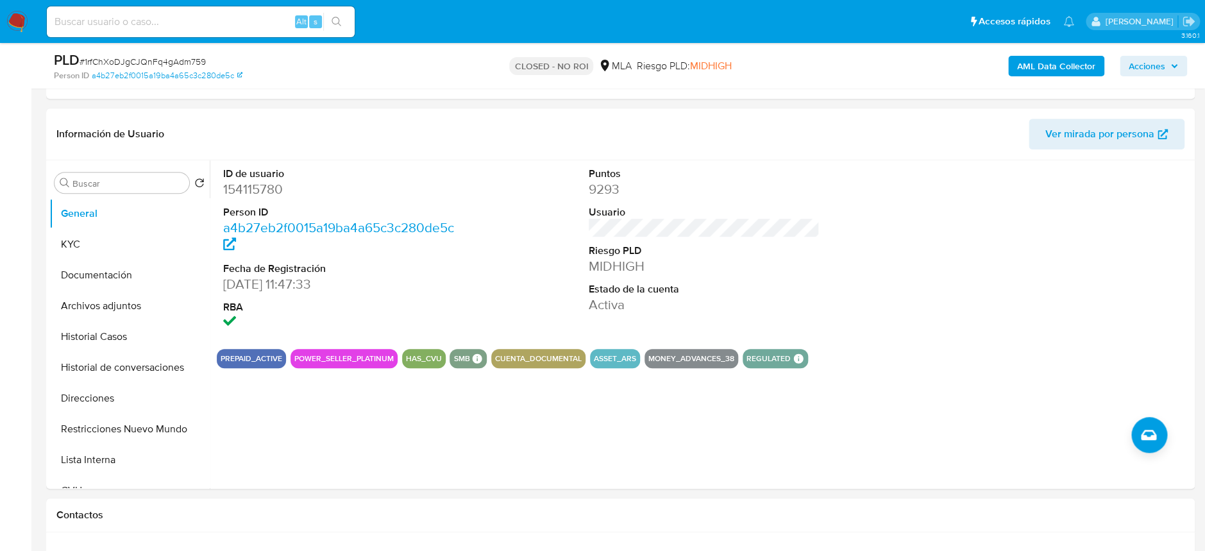
scroll to position [342, 0]
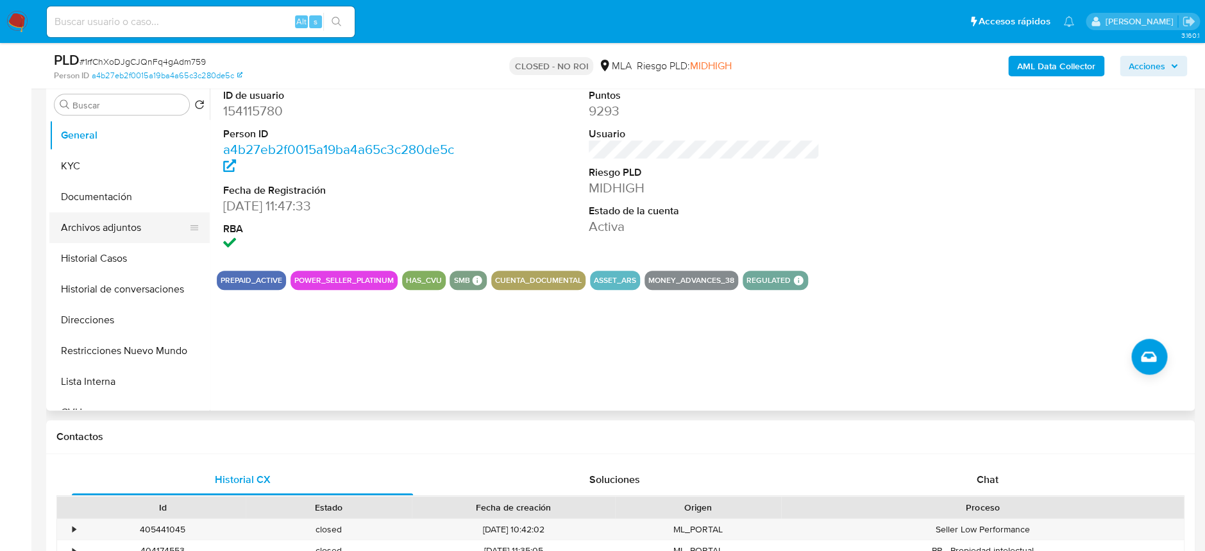
click at [106, 223] on button "Archivos adjuntos" at bounding box center [124, 227] width 150 height 31
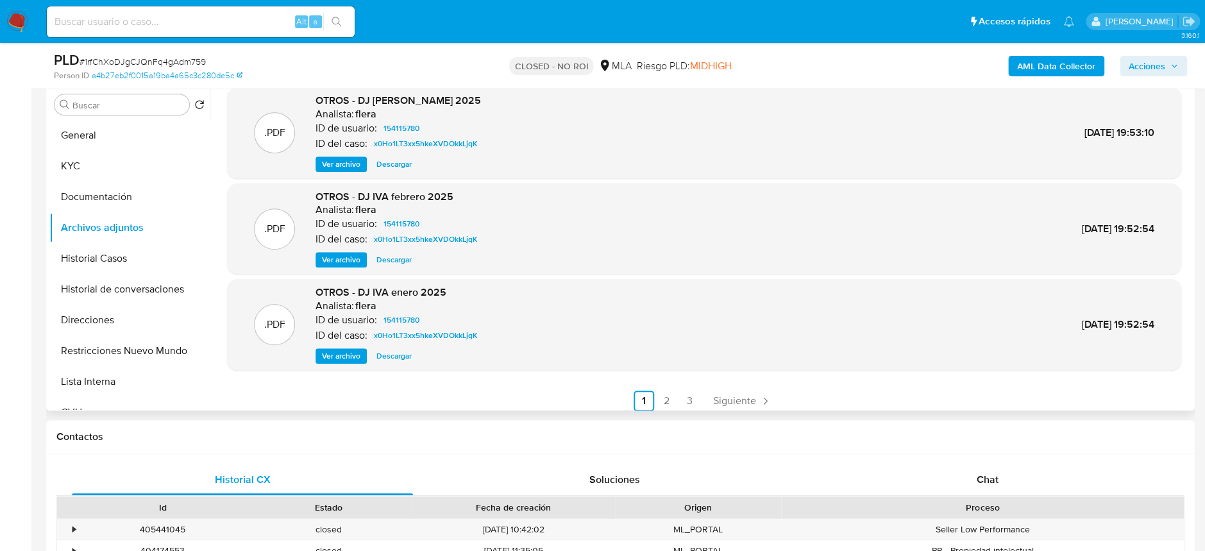
scroll to position [107, 0]
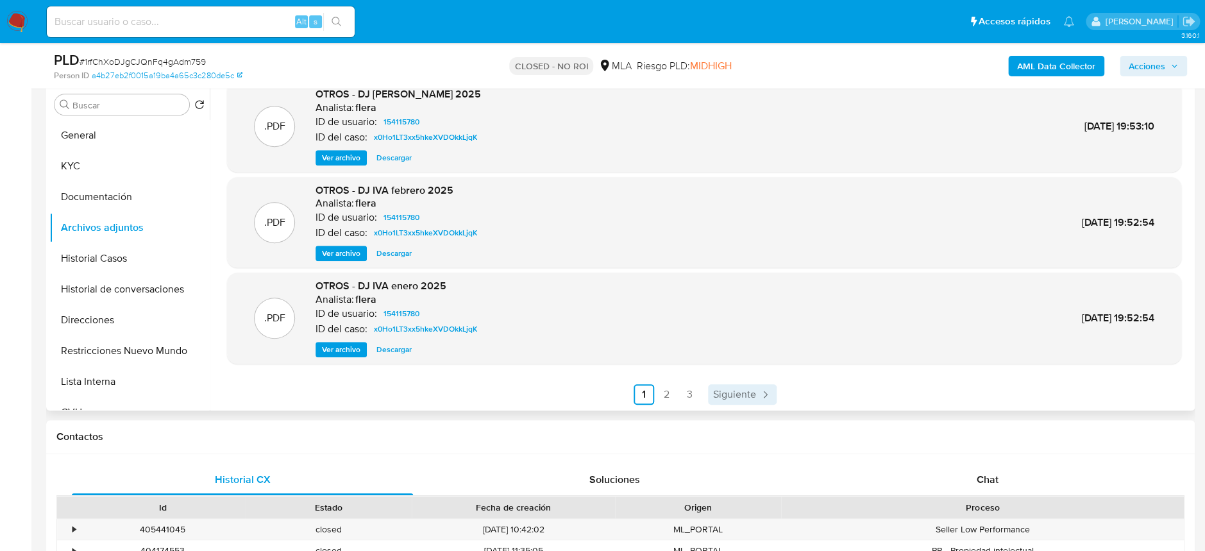
click at [718, 395] on span "Siguiente" at bounding box center [734, 394] width 43 height 10
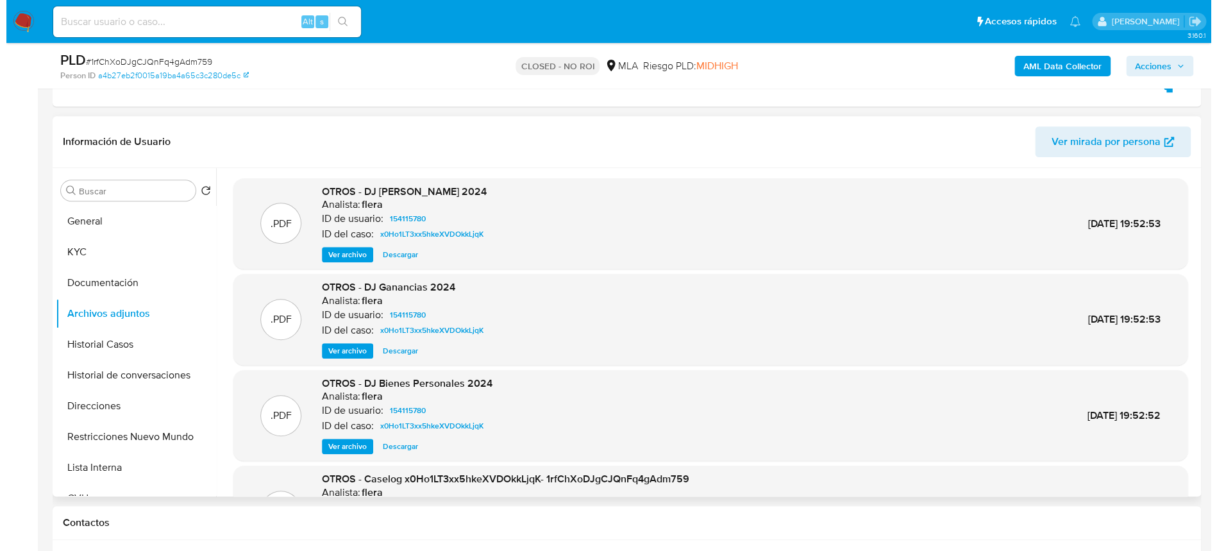
scroll to position [85, 0]
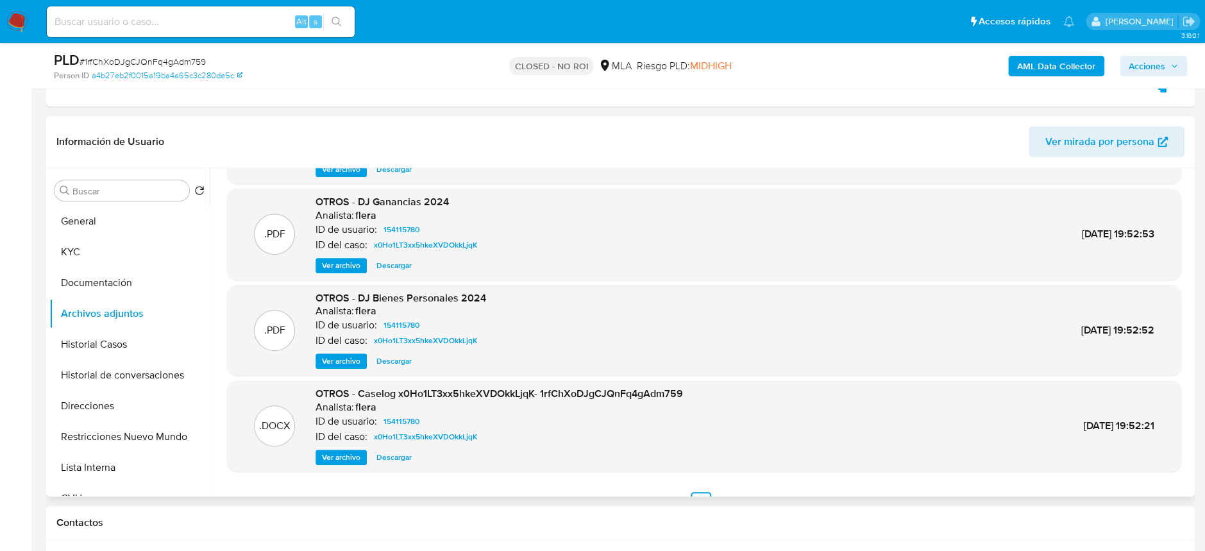
click at [342, 457] on span "Ver archivo" at bounding box center [341, 457] width 38 height 13
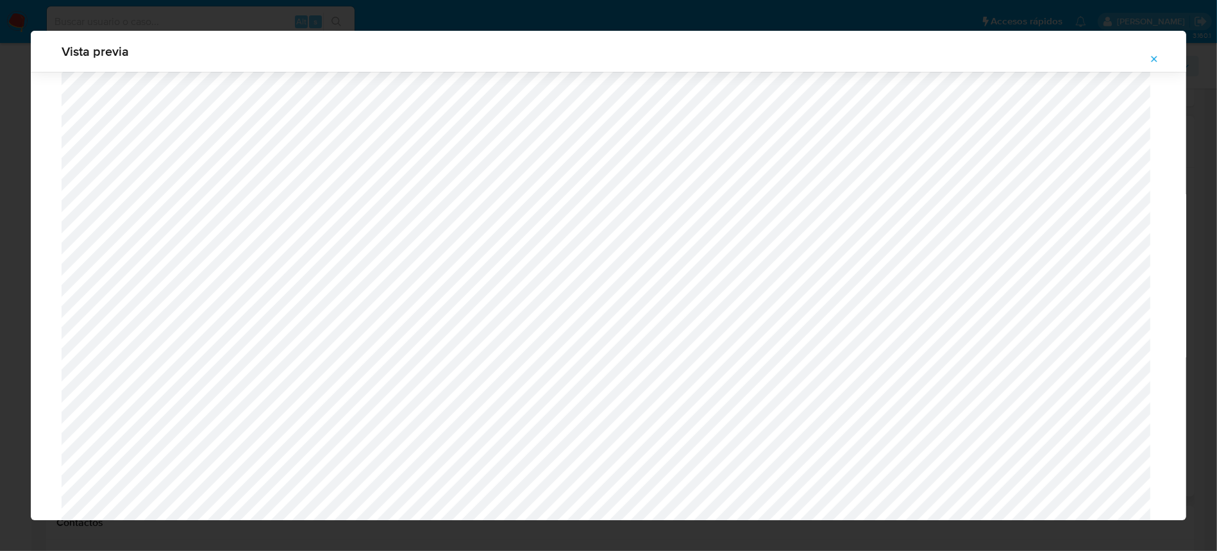
scroll to position [316, 0]
click at [1150, 53] on span "Attachment preview" at bounding box center [1154, 59] width 10 height 18
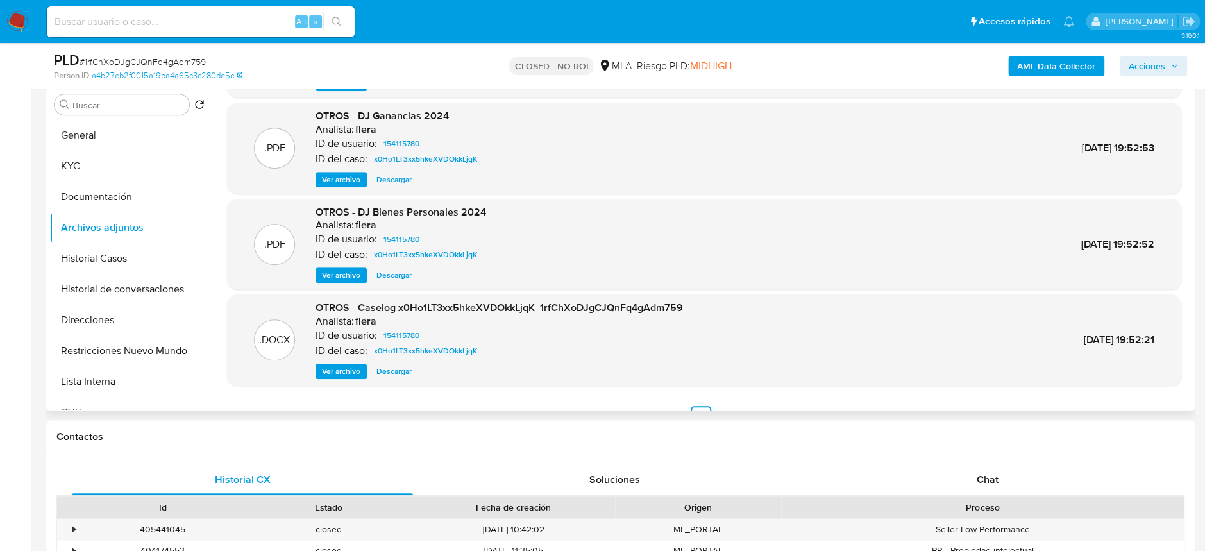
scroll to position [107, 0]
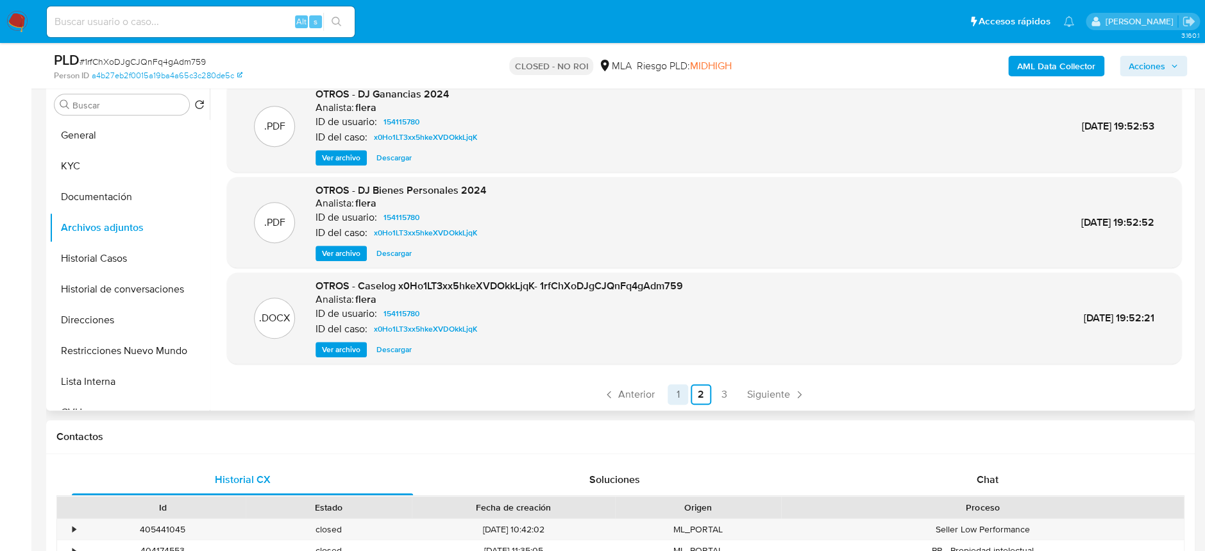
click at [673, 390] on link "1" at bounding box center [678, 394] width 21 height 21
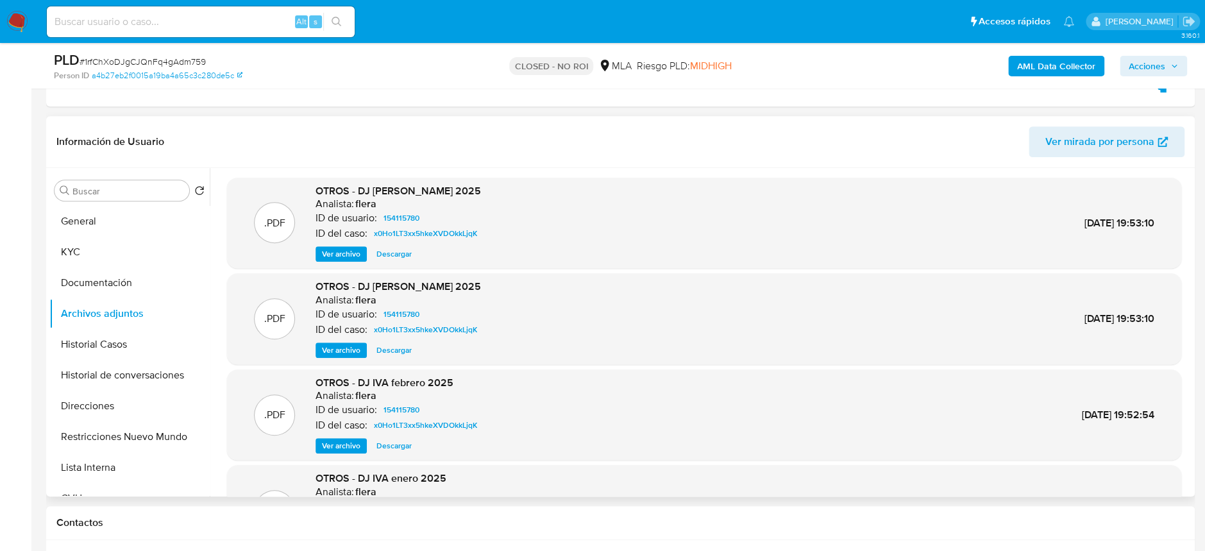
scroll to position [0, 0]
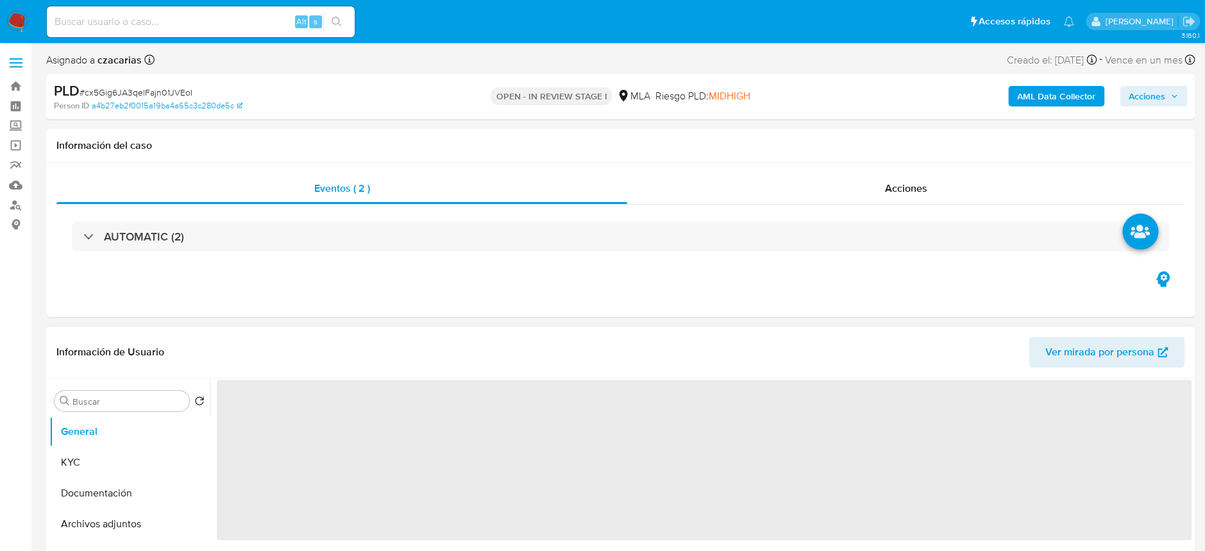
select select "10"
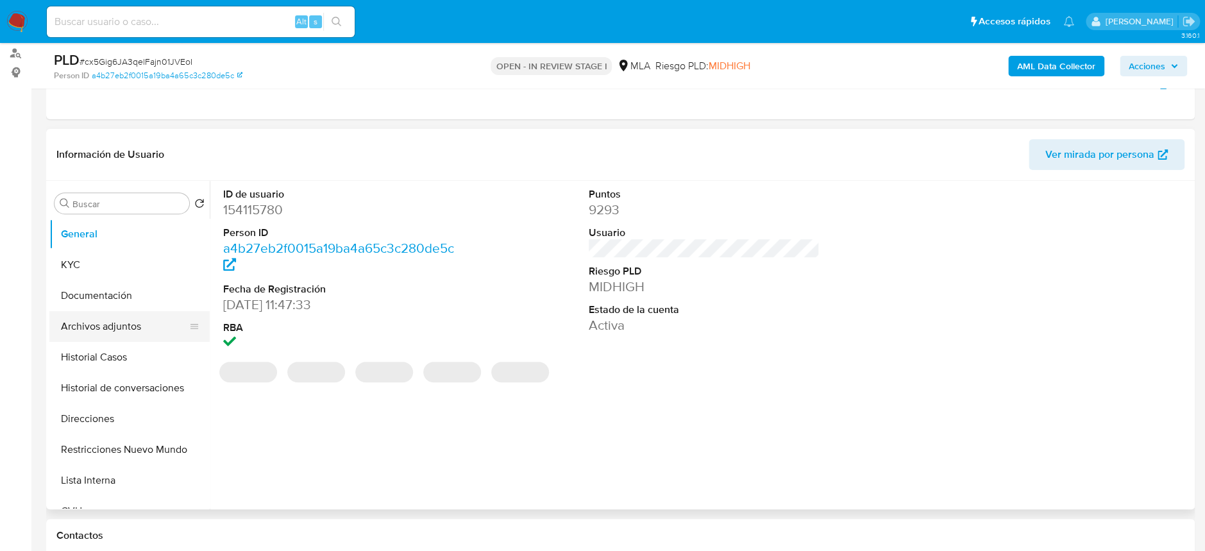
scroll to position [171, 0]
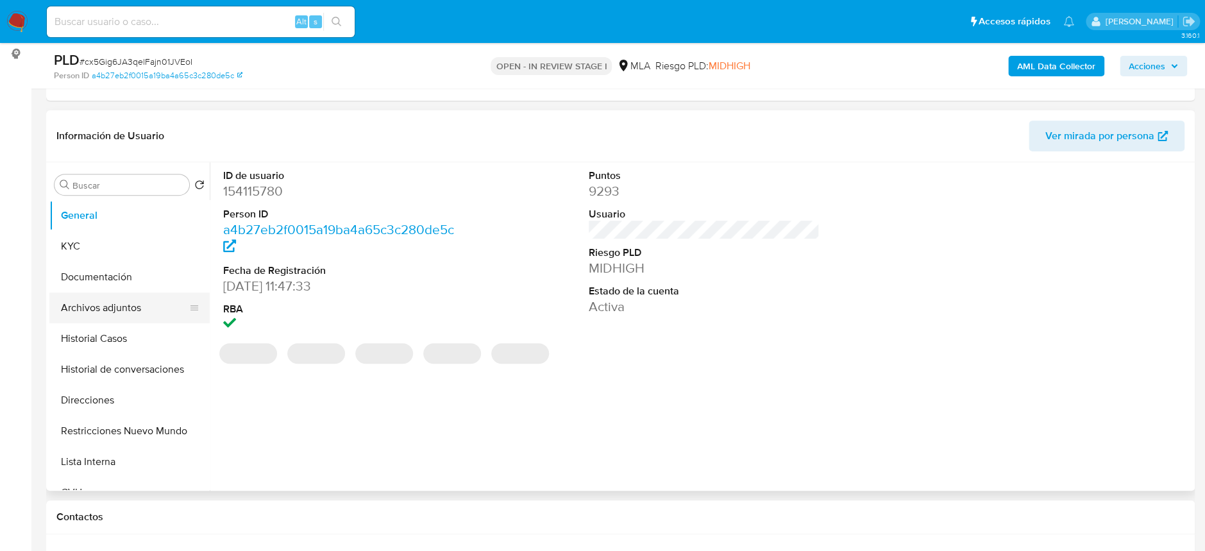
click at [126, 318] on button "Archivos adjuntos" at bounding box center [124, 307] width 150 height 31
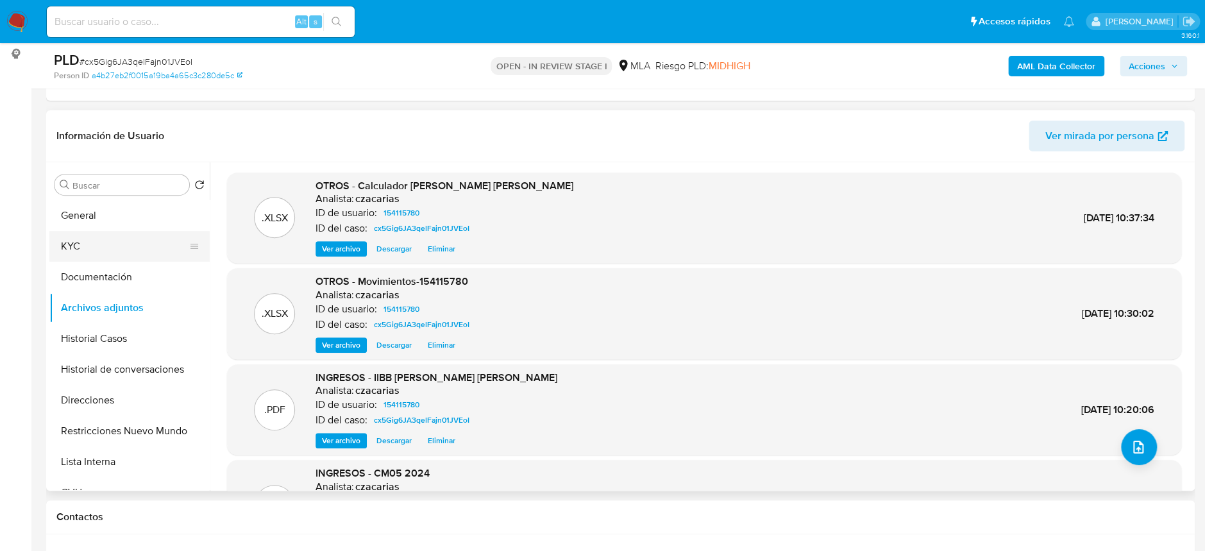
click at [124, 237] on button "KYC" at bounding box center [124, 246] width 150 height 31
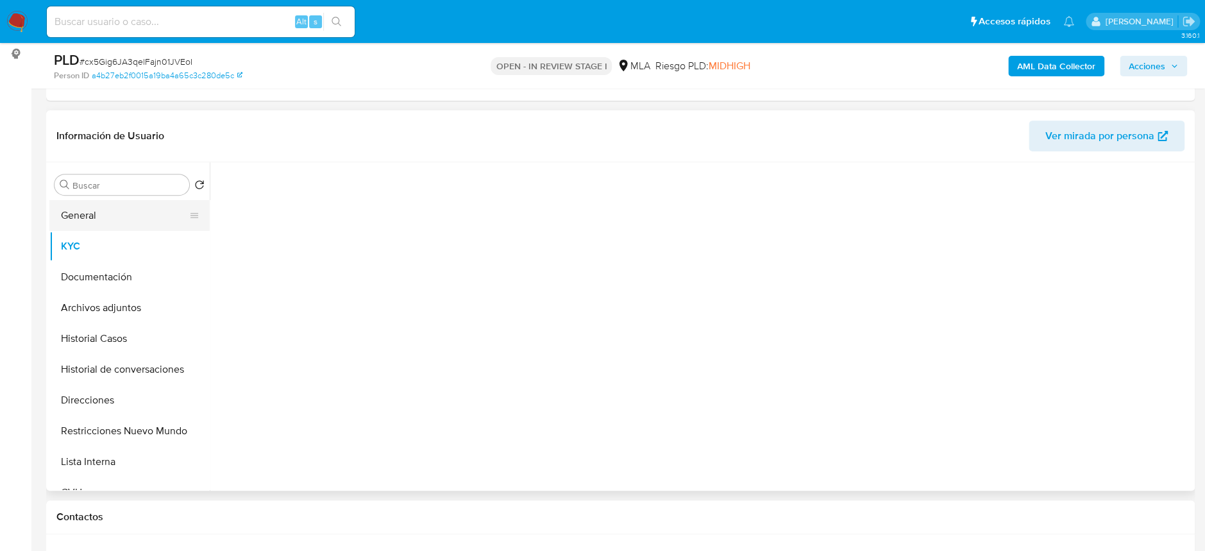
click at [128, 221] on button "General" at bounding box center [124, 215] width 150 height 31
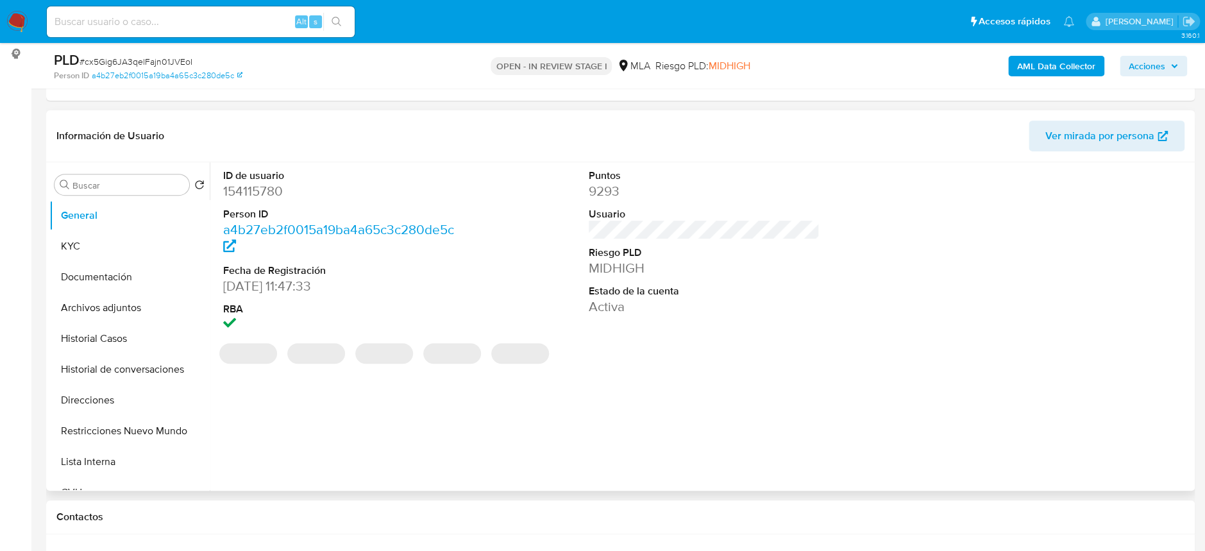
click at [246, 188] on dd "154115780" at bounding box center [338, 191] width 231 height 18
click at [246, 187] on dd "154115780" at bounding box center [338, 191] width 231 height 18
copy dd "154115780"
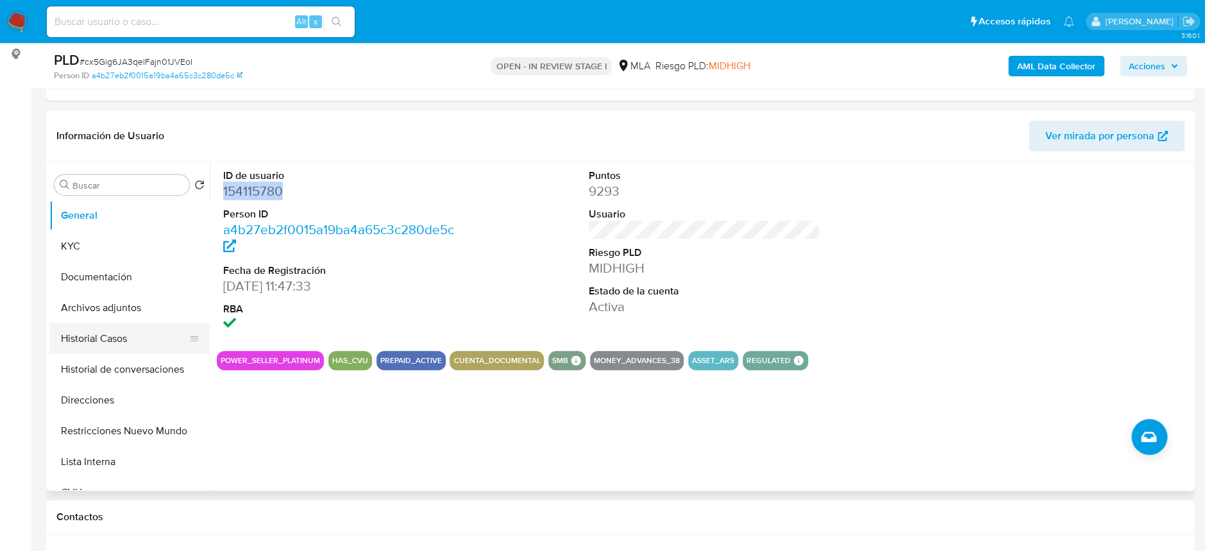
click at [97, 325] on button "Historial Casos" at bounding box center [124, 338] width 150 height 31
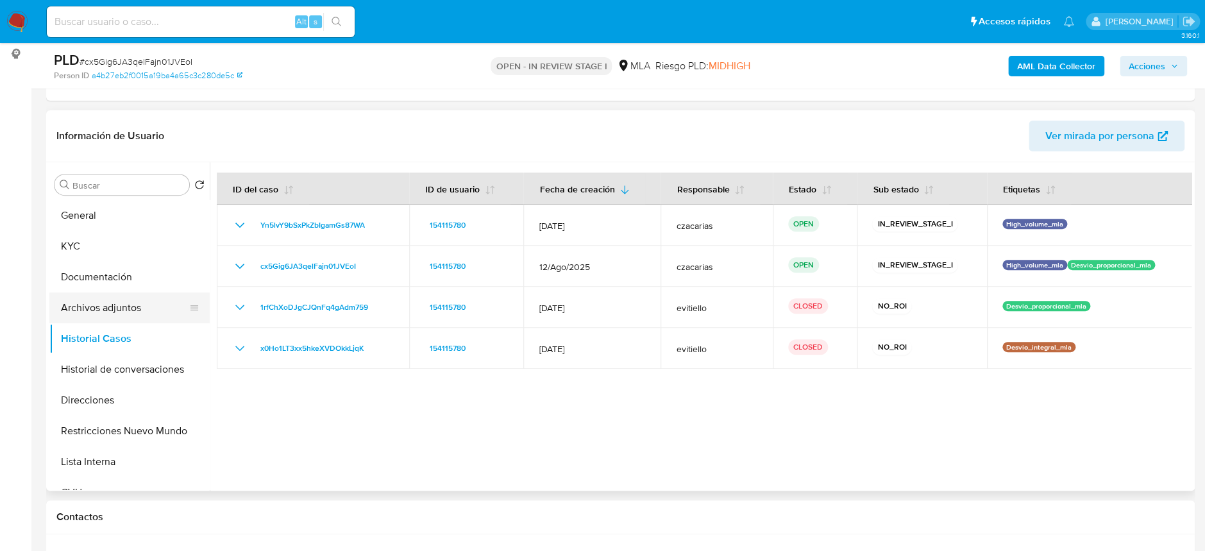
click at [103, 310] on button "Archivos adjuntos" at bounding box center [124, 307] width 150 height 31
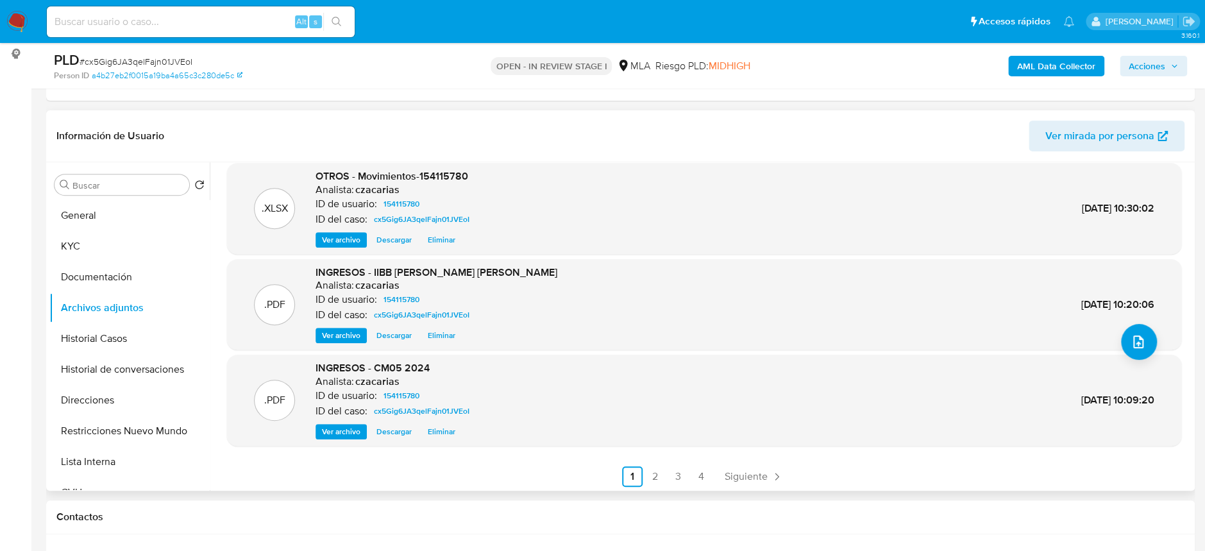
scroll to position [107, 0]
click at [650, 468] on link "2" at bounding box center [655, 474] width 21 height 21
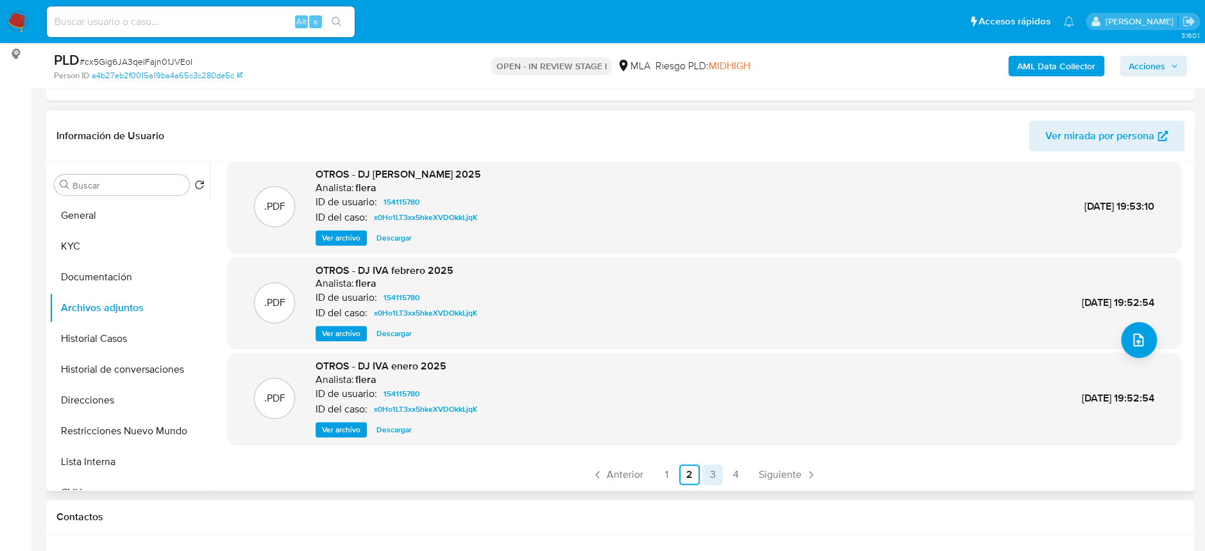
click at [716, 468] on link "3" at bounding box center [712, 474] width 21 height 21
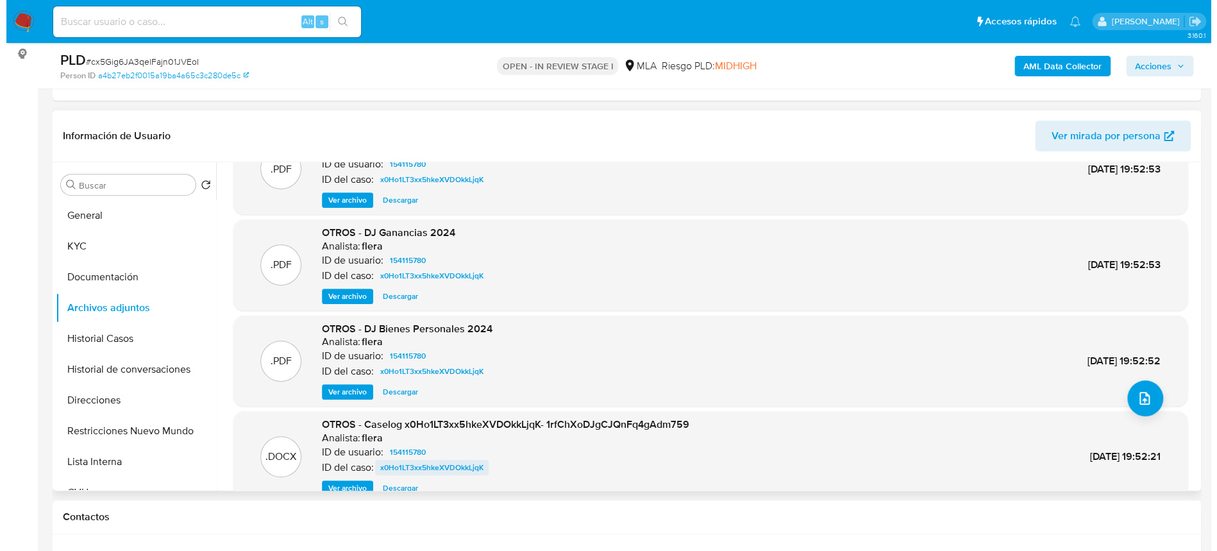
scroll to position [85, 0]
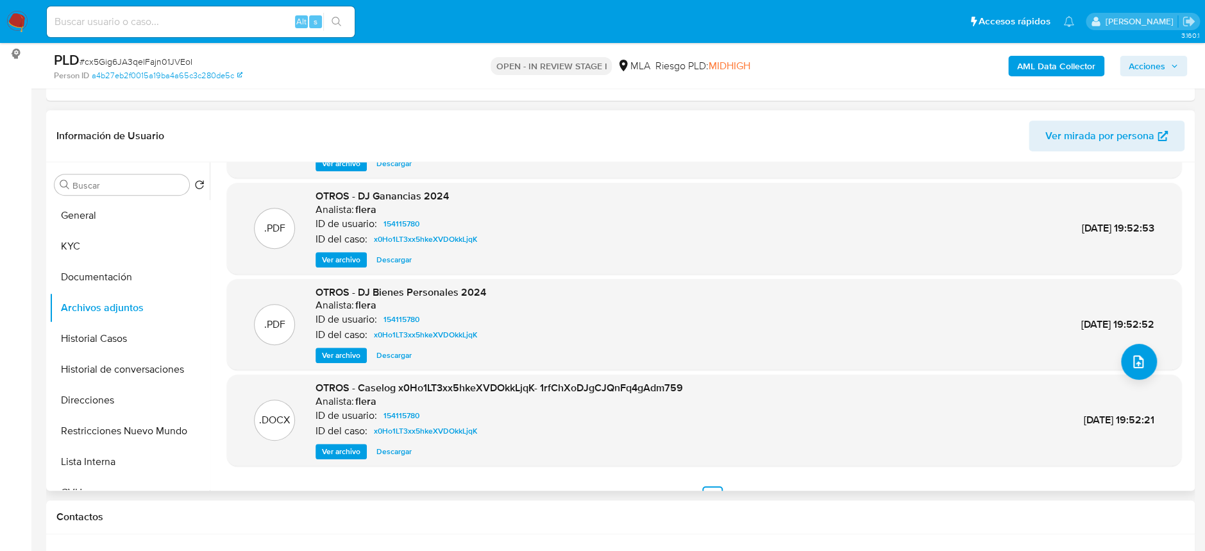
click at [343, 440] on div "OTROS - Caselog x0Ho1LT3xx5hkeXVDOkkLjqK- 1rfChXoDJgCJQnFq4gAdm759 Analista: fl…" at bounding box center [500, 420] width 368 height 78
click at [343, 445] on span "Ver archivo" at bounding box center [341, 451] width 38 height 13
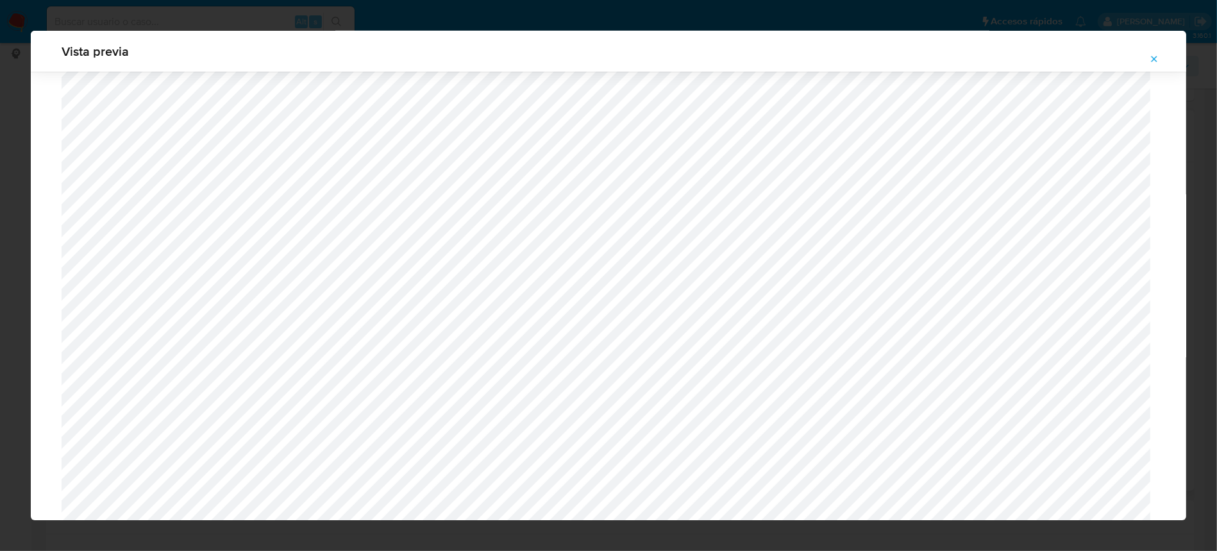
scroll to position [1249, 0]
click at [1160, 63] on button "Attachment preview" at bounding box center [1154, 59] width 28 height 21
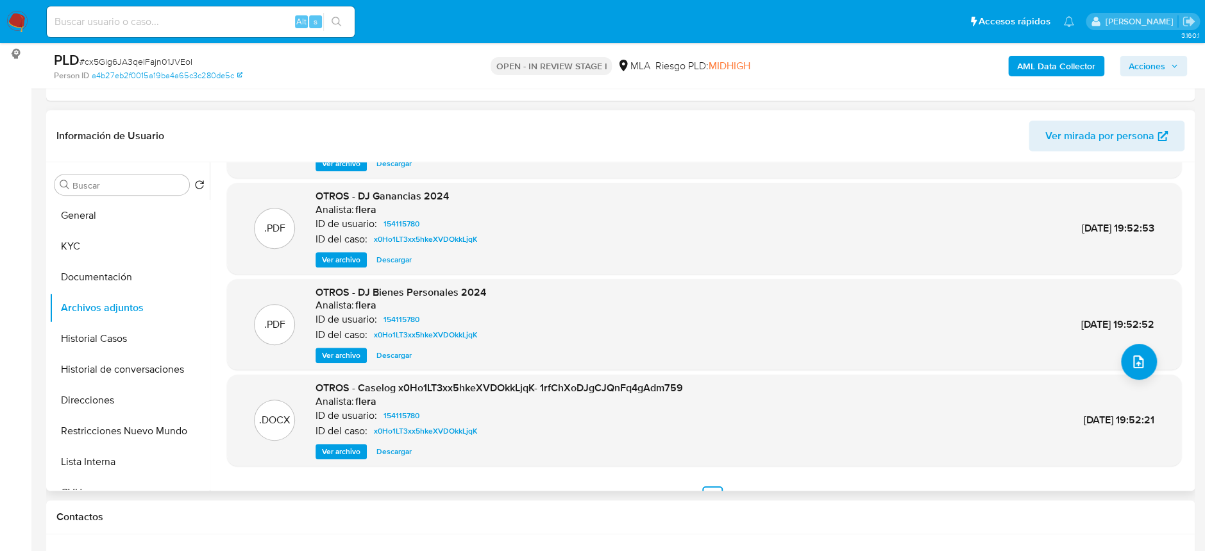
click at [346, 455] on span "Ver archivo" at bounding box center [341, 451] width 38 height 13
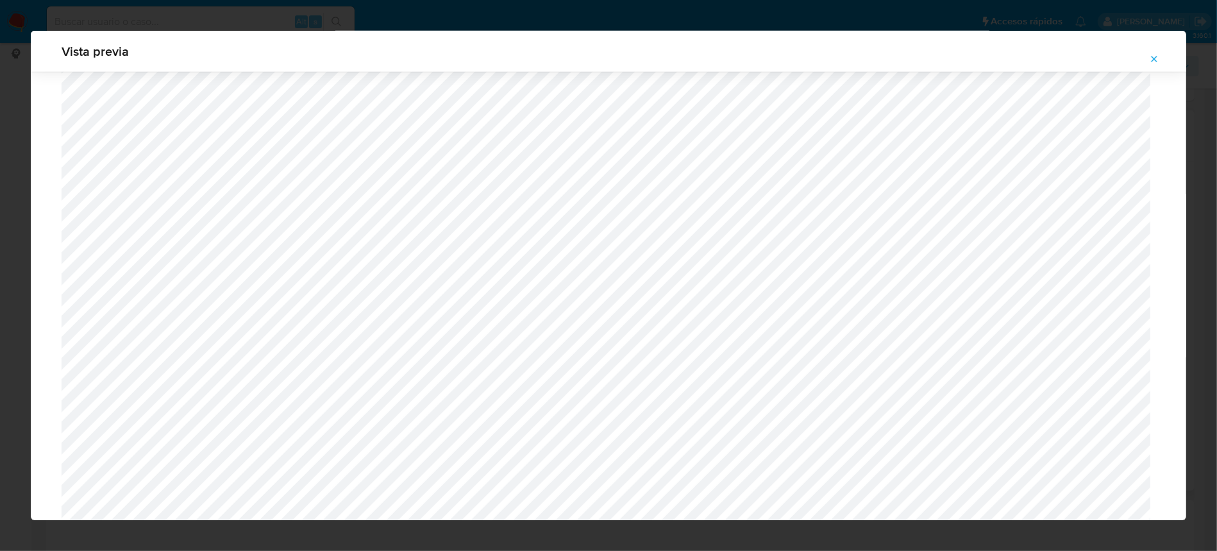
scroll to position [829, 0]
click at [1138, 55] on span "Vista previa" at bounding box center [609, 51] width 1094 height 13
click at [1148, 59] on button "Attachment preview" at bounding box center [1154, 59] width 28 height 21
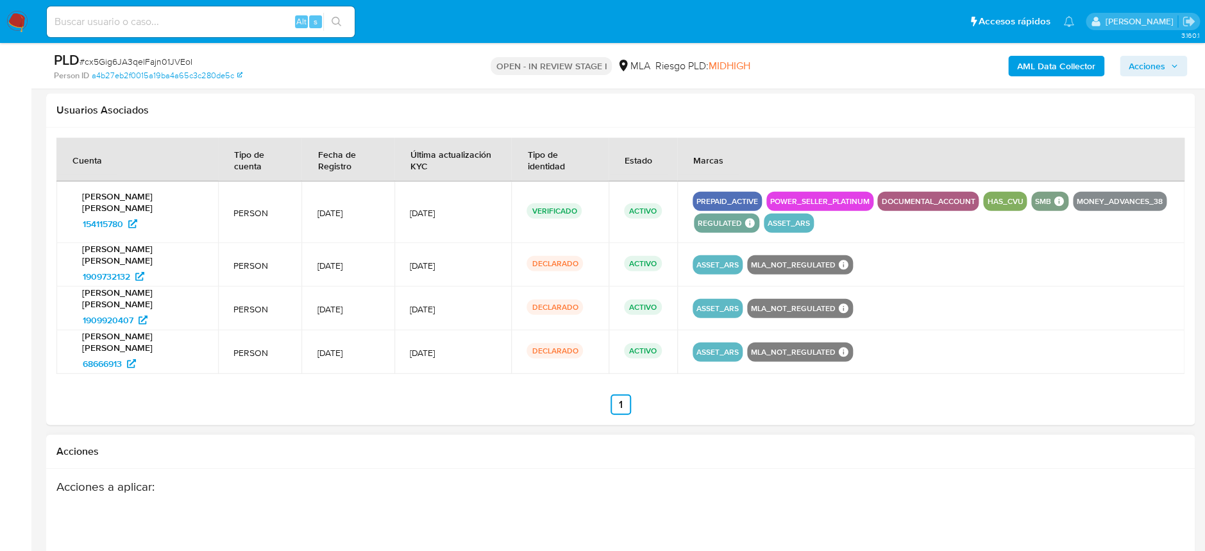
scroll to position [1868, 0]
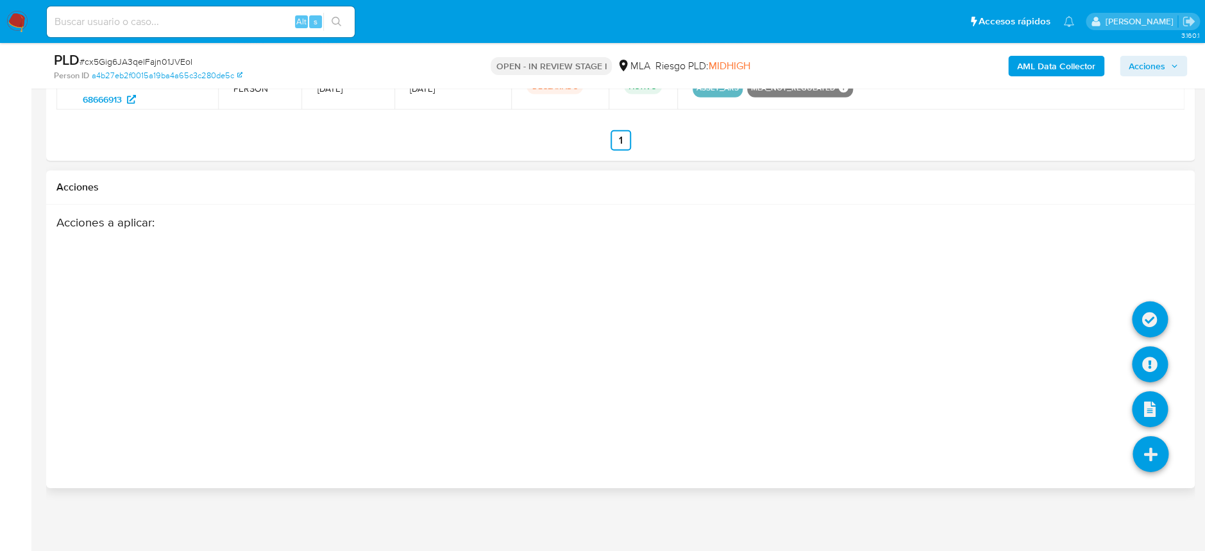
click at [1155, 457] on icon at bounding box center [1151, 454] width 36 height 36
click at [1147, 356] on icon at bounding box center [1150, 364] width 36 height 36
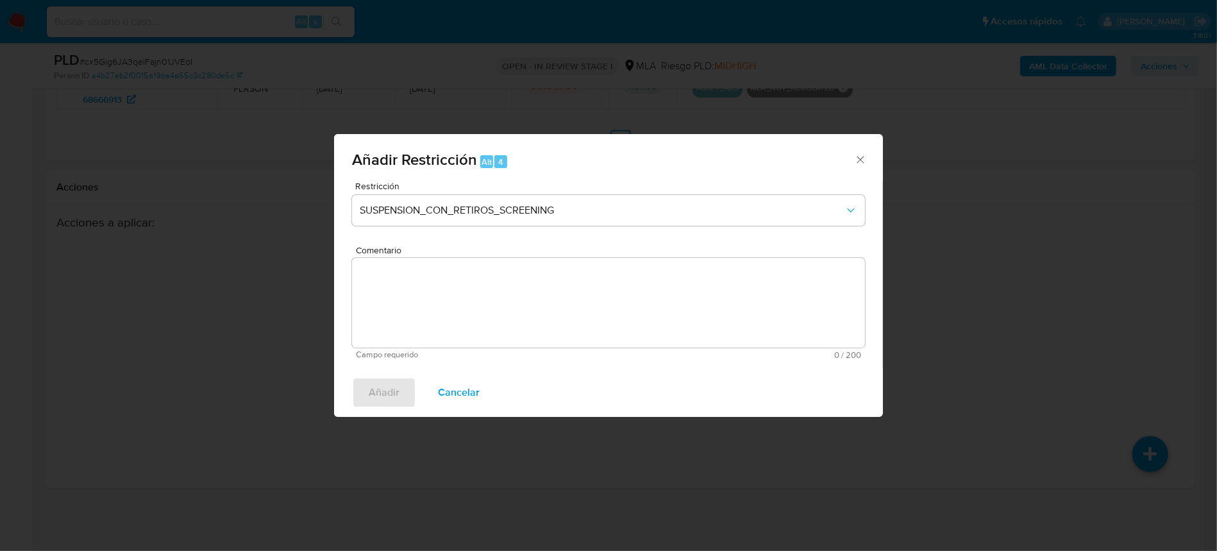
click at [854, 160] on icon "Cerrar ventana" at bounding box center [860, 159] width 13 height 13
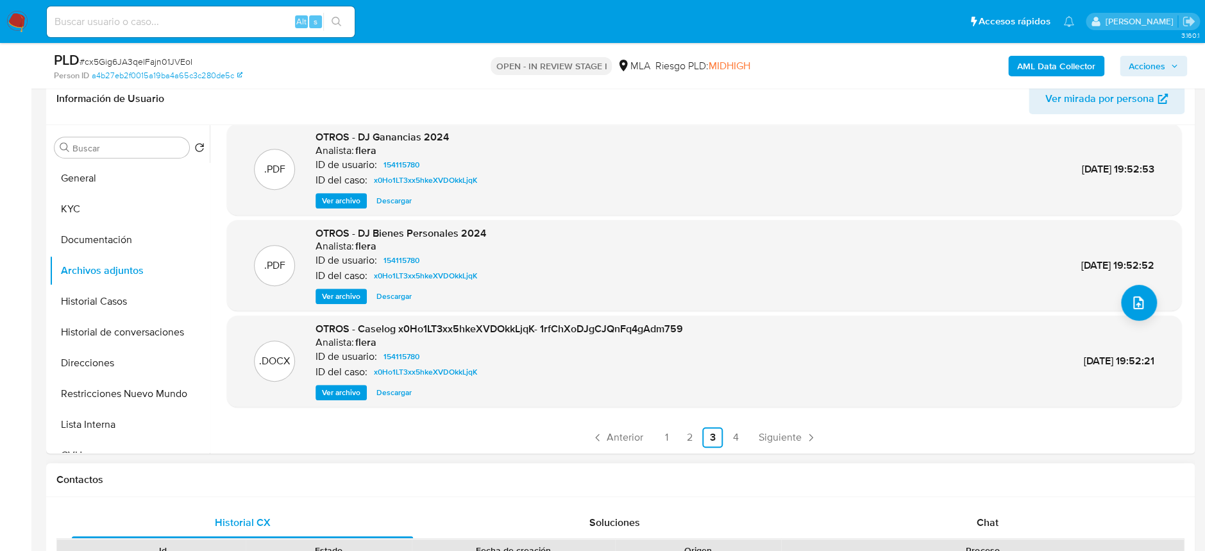
scroll to position [342, 0]
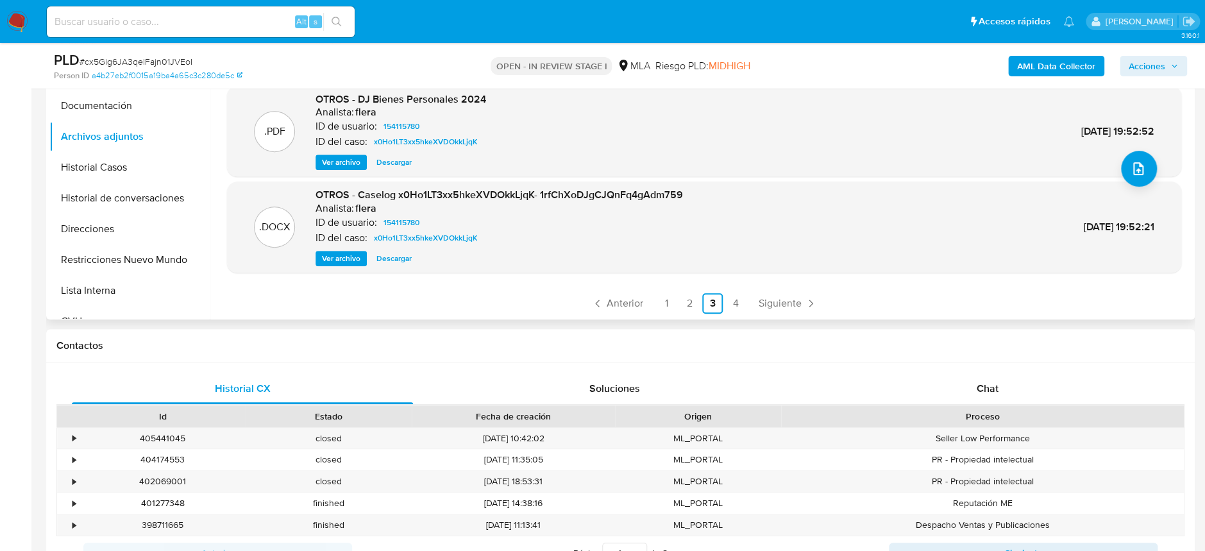
click at [652, 309] on ul "Anterior 1 2 3 4 Siguiente" at bounding box center [704, 303] width 954 height 21
click at [669, 297] on link "1" at bounding box center [666, 303] width 21 height 21
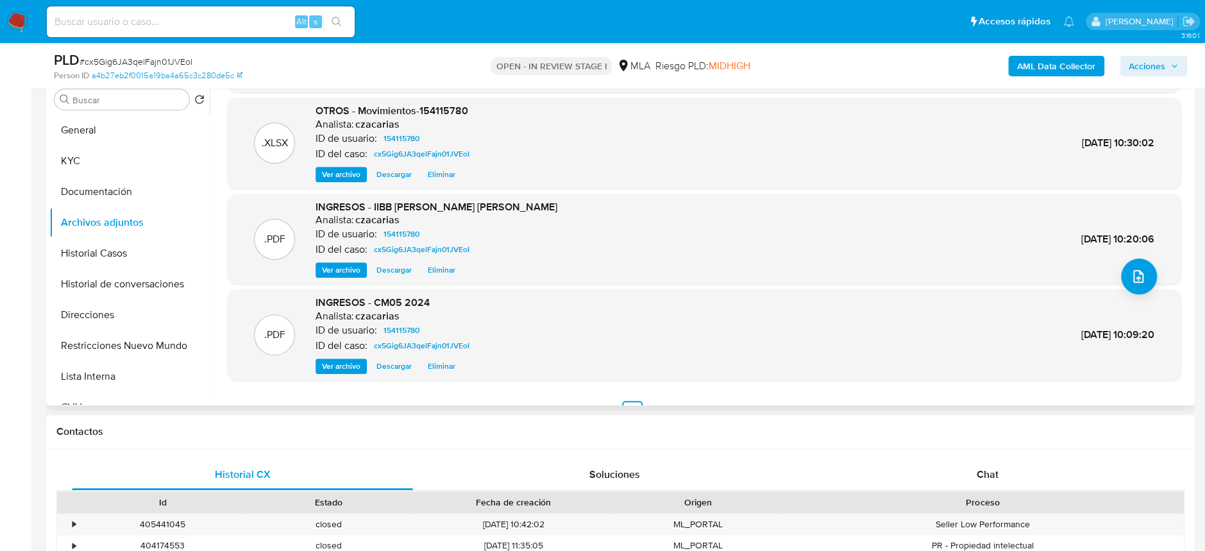
scroll to position [107, 0]
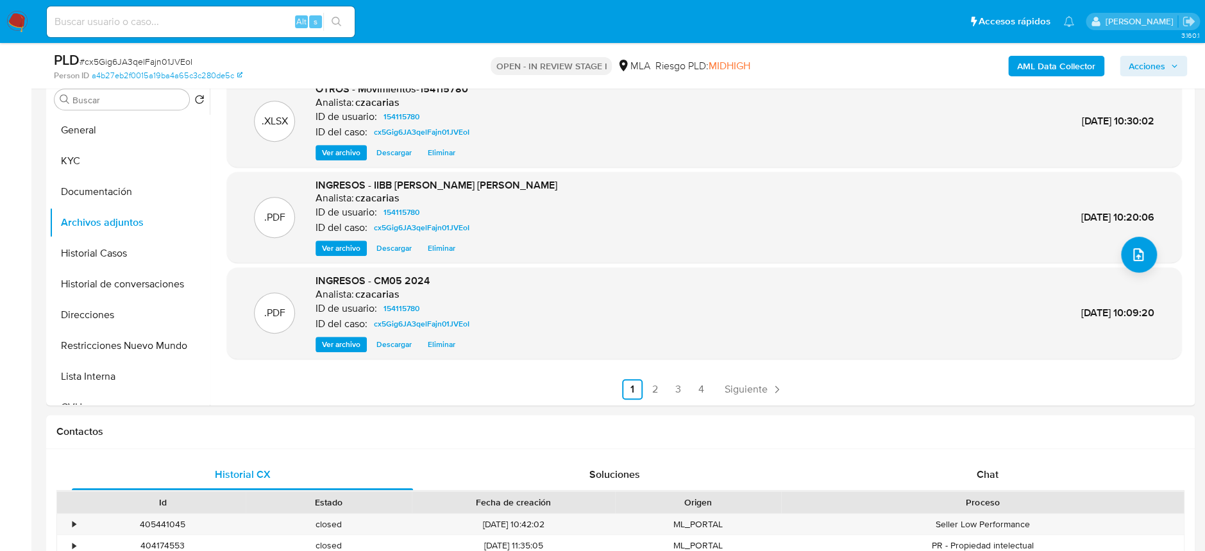
click at [1082, 69] on b "AML Data Collector" at bounding box center [1056, 66] width 78 height 21
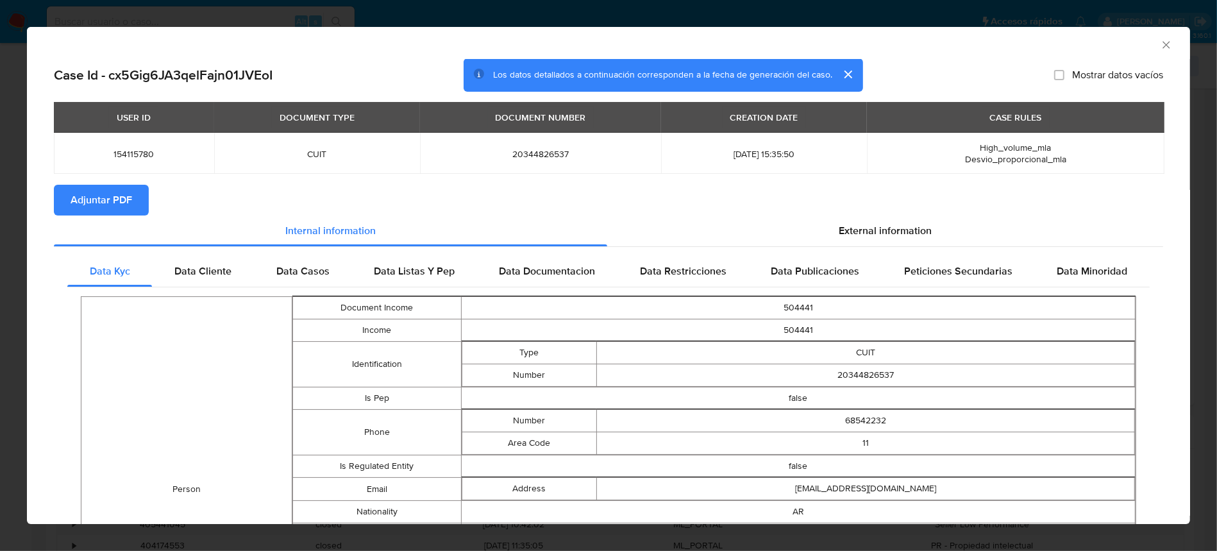
click at [87, 210] on span "Adjuntar PDF" at bounding box center [102, 200] width 62 height 28
click at [1160, 48] on icon "Cerrar ventana" at bounding box center [1166, 44] width 13 height 13
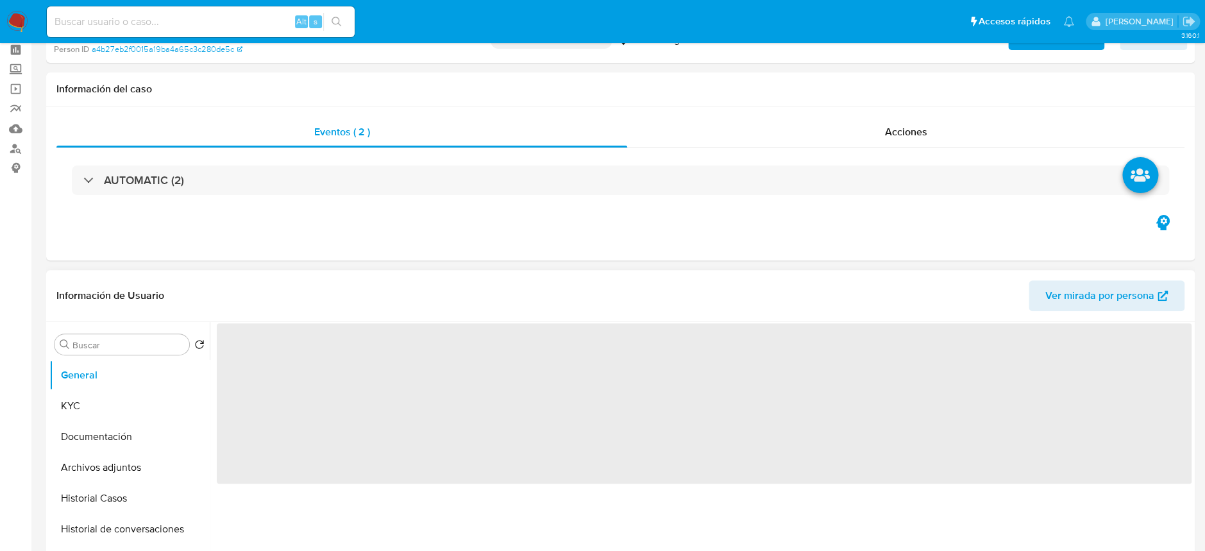
select select "10"
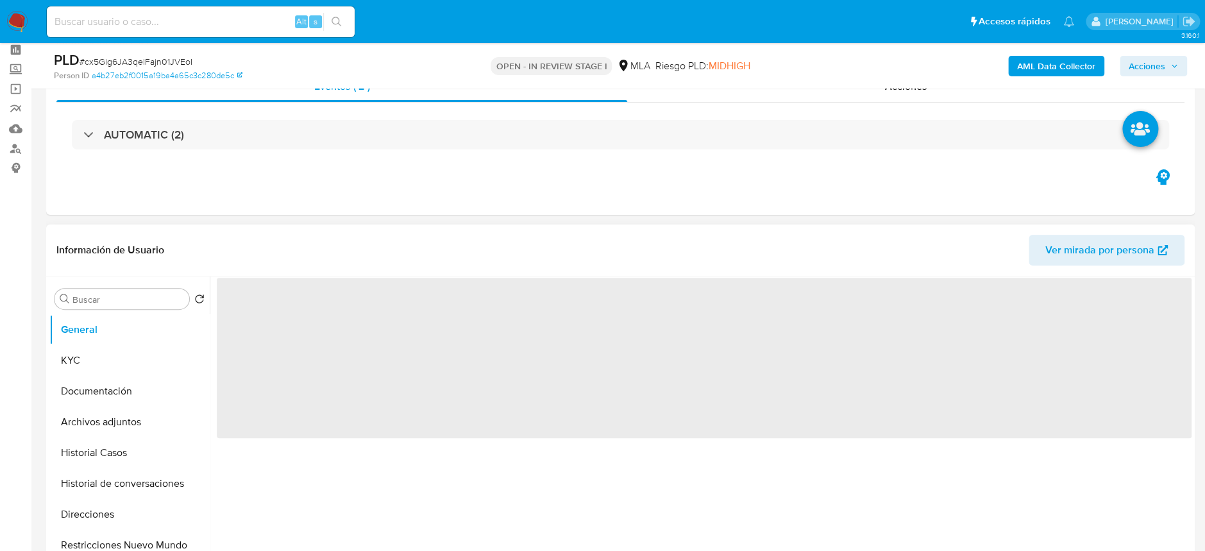
scroll to position [85, 0]
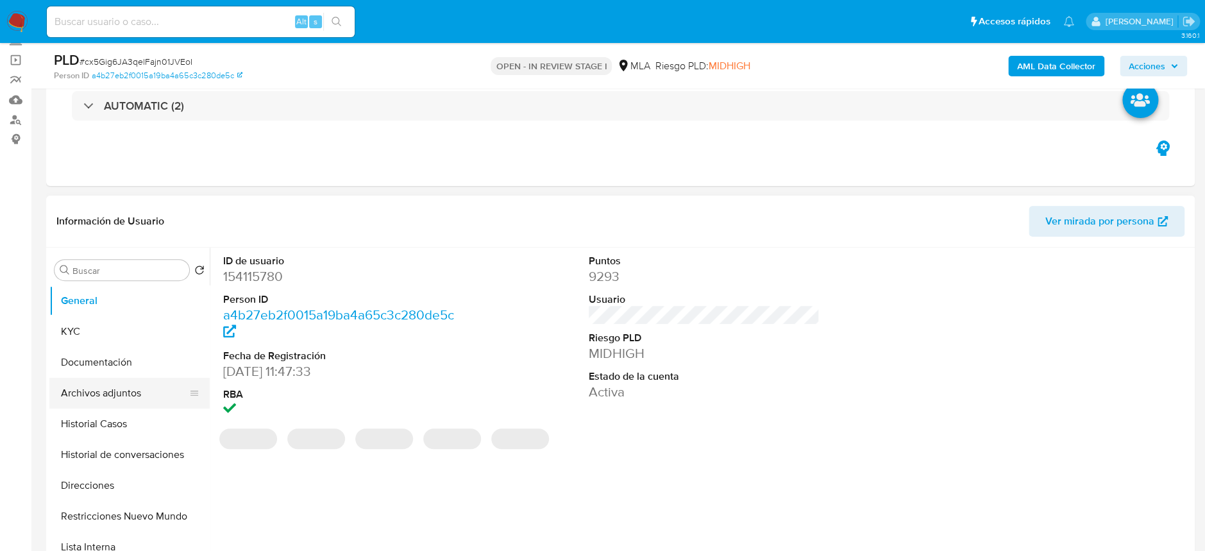
click at [124, 401] on button "Archivos adjuntos" at bounding box center [124, 393] width 150 height 31
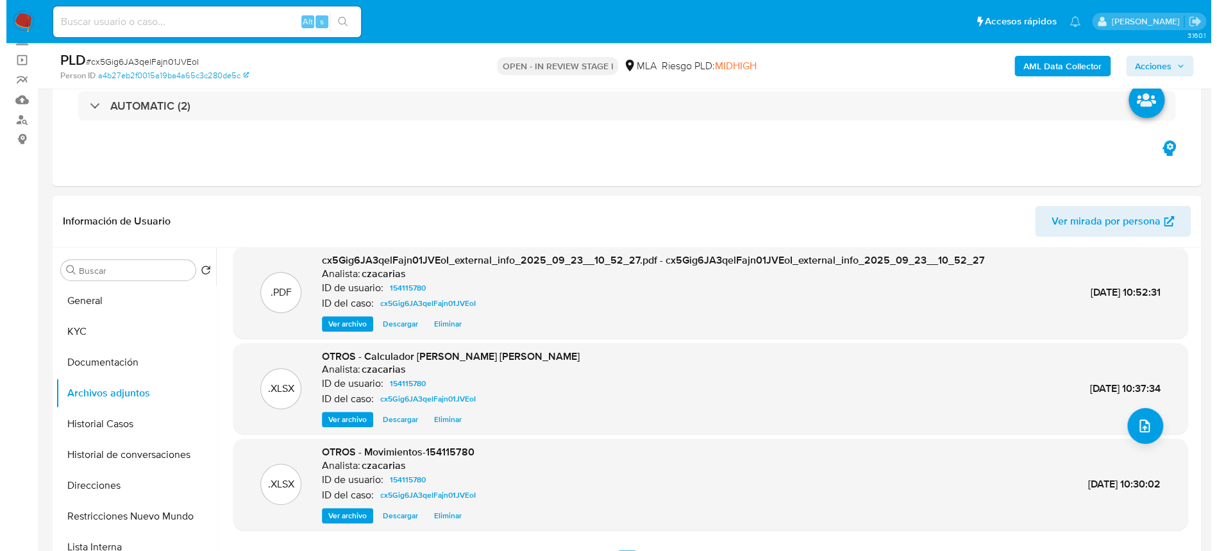
scroll to position [107, 0]
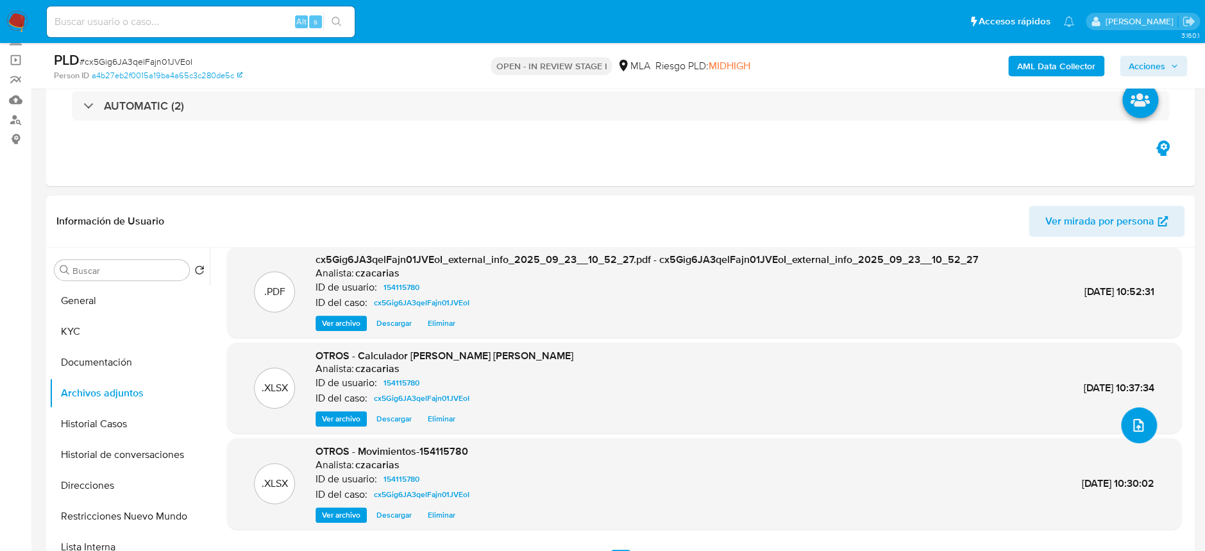
click at [1121, 425] on button "upload-file" at bounding box center [1139, 425] width 36 height 36
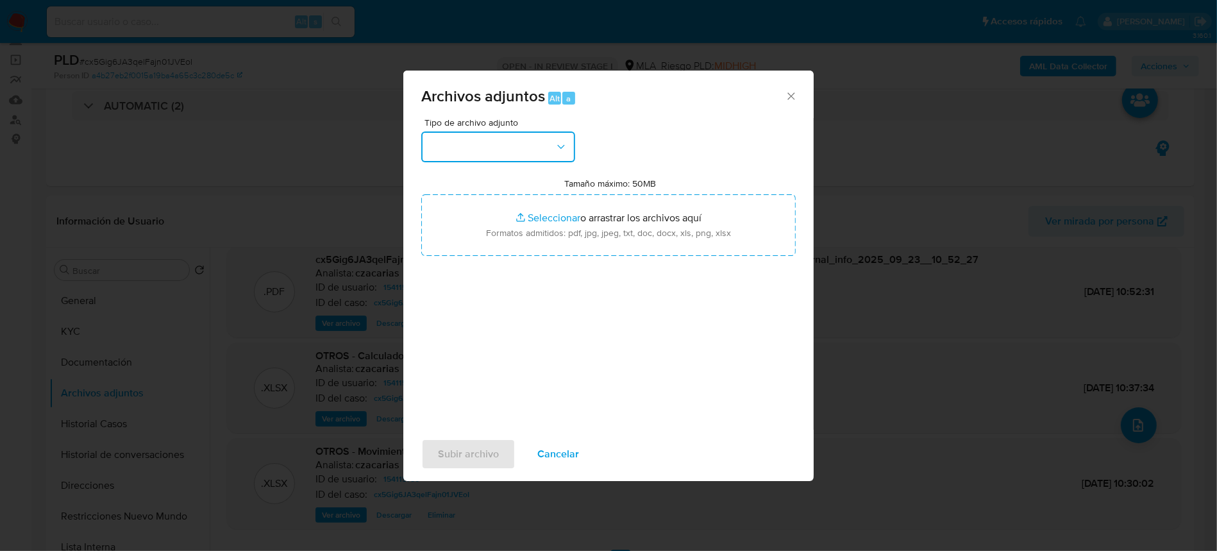
click at [497, 147] on button "button" at bounding box center [498, 146] width 154 height 31
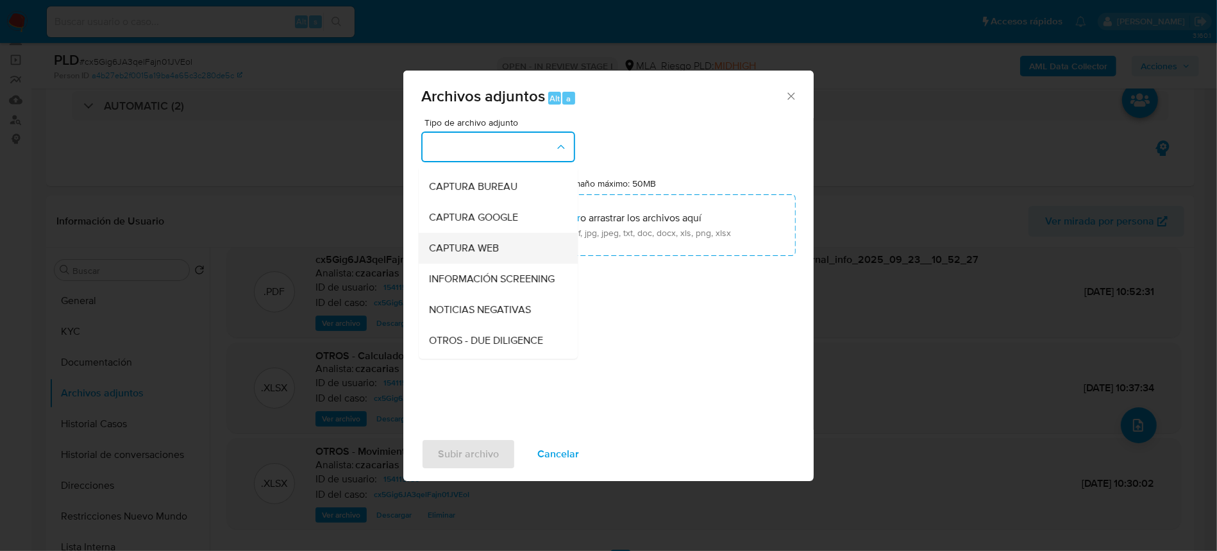
scroll to position [85, 0]
click at [468, 349] on div "OTROS" at bounding box center [494, 342] width 131 height 31
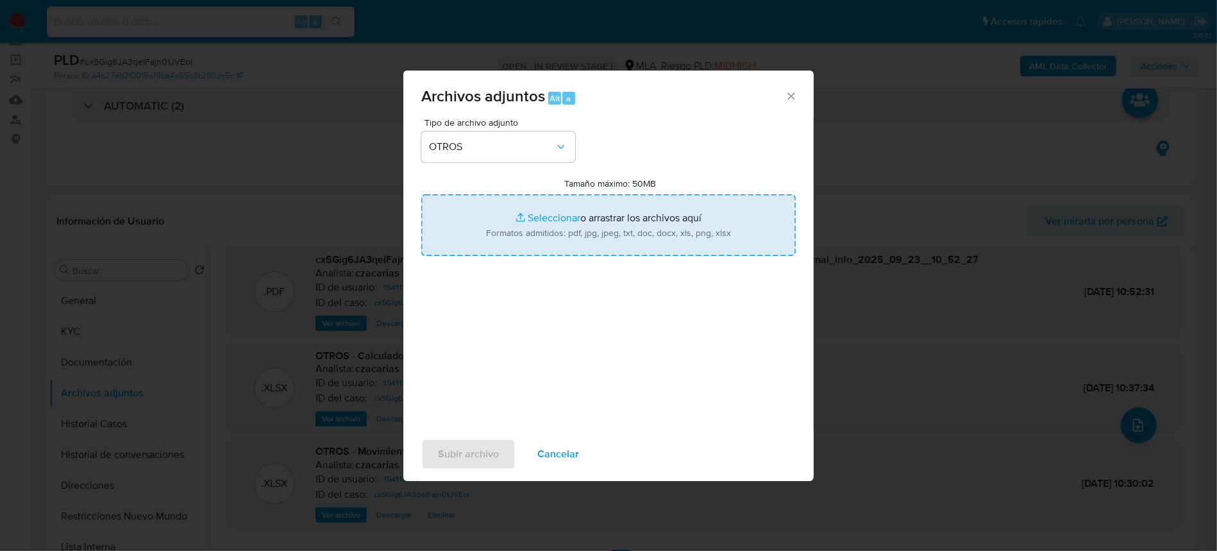
type input "C:\fakepath\Caselog cx5Gig6JA3qelFajn01JVEoI_2025_09_23_09_09_38.docx"
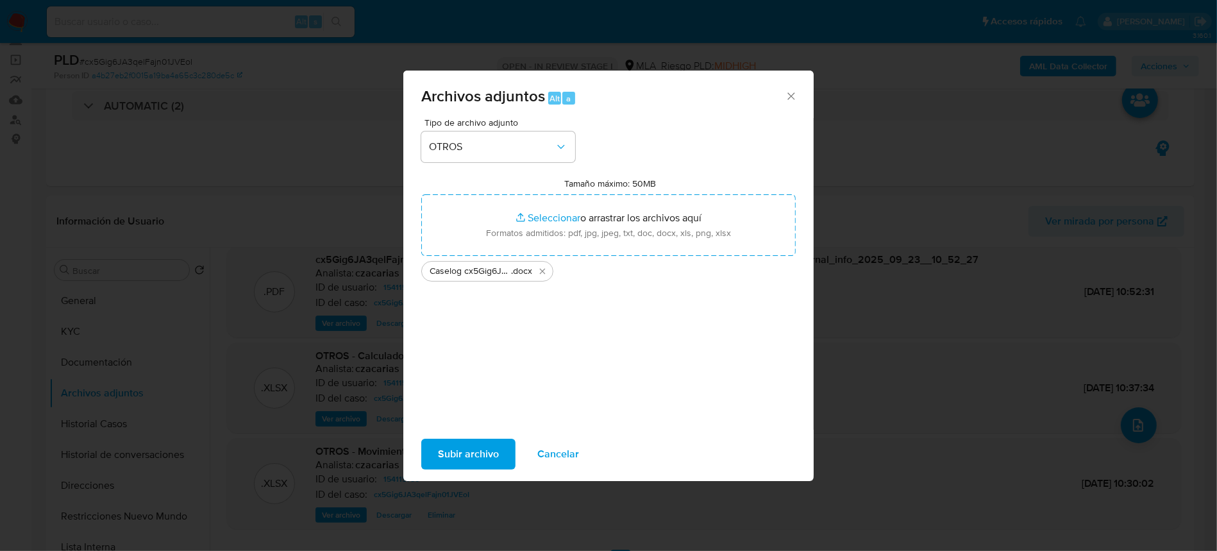
click at [459, 436] on div "Subir archivo Cancelar" at bounding box center [608, 454] width 410 height 49
click at [466, 450] on span "Subir archivo" at bounding box center [468, 454] width 61 height 28
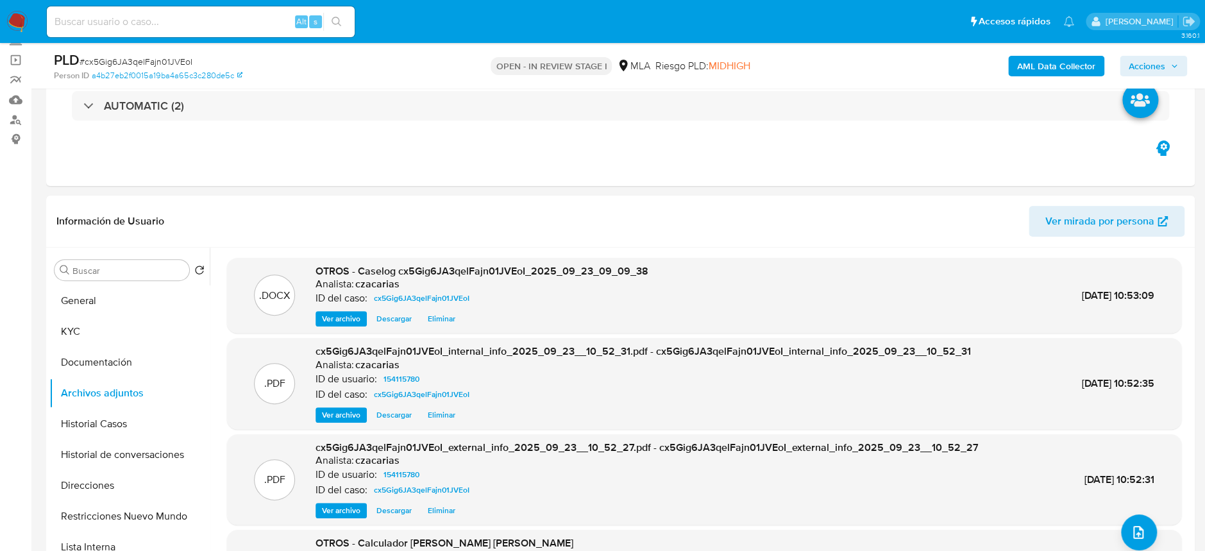
scroll to position [0, 0]
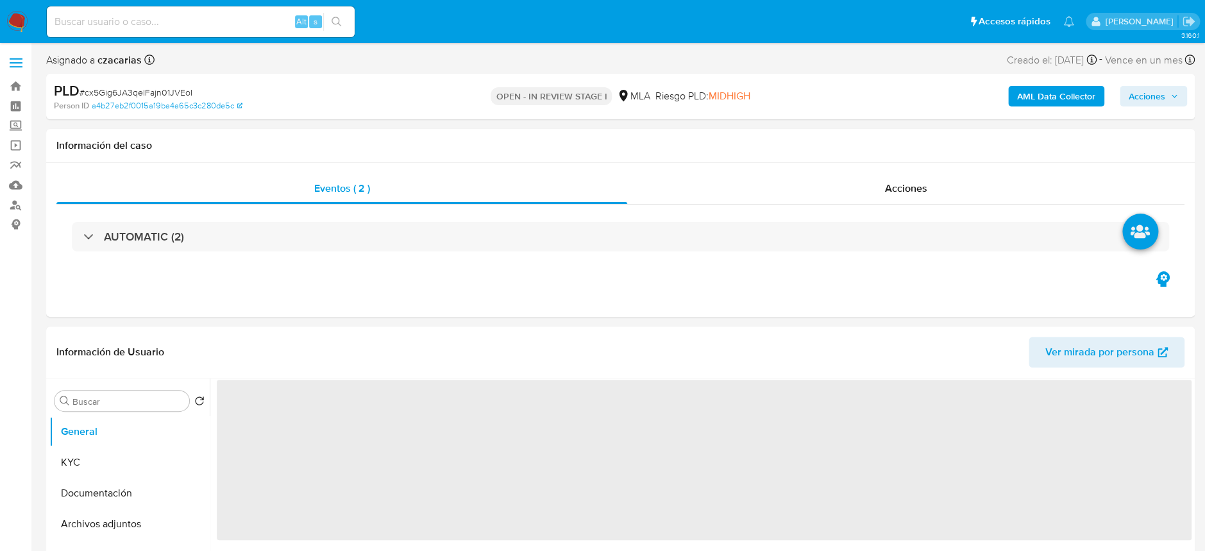
select select "10"
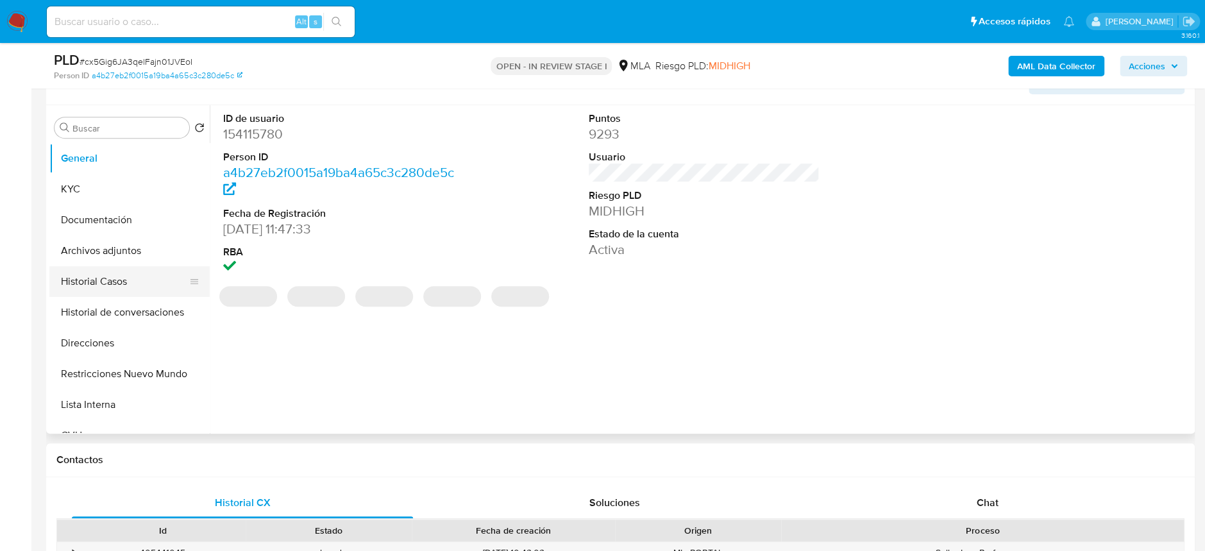
scroll to position [256, 0]
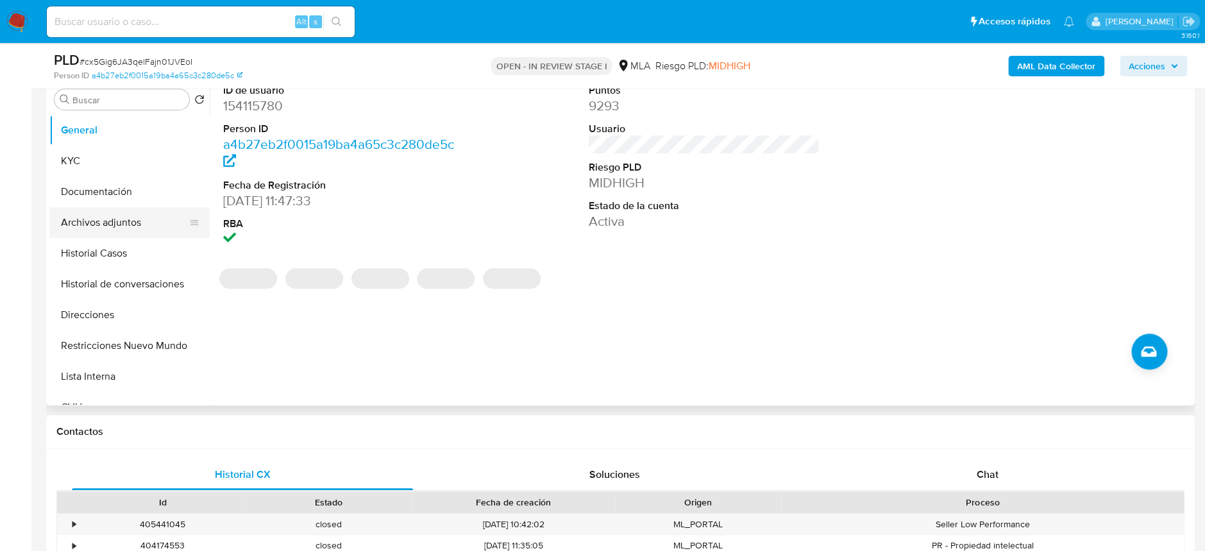
click at [87, 231] on button "Archivos adjuntos" at bounding box center [124, 222] width 150 height 31
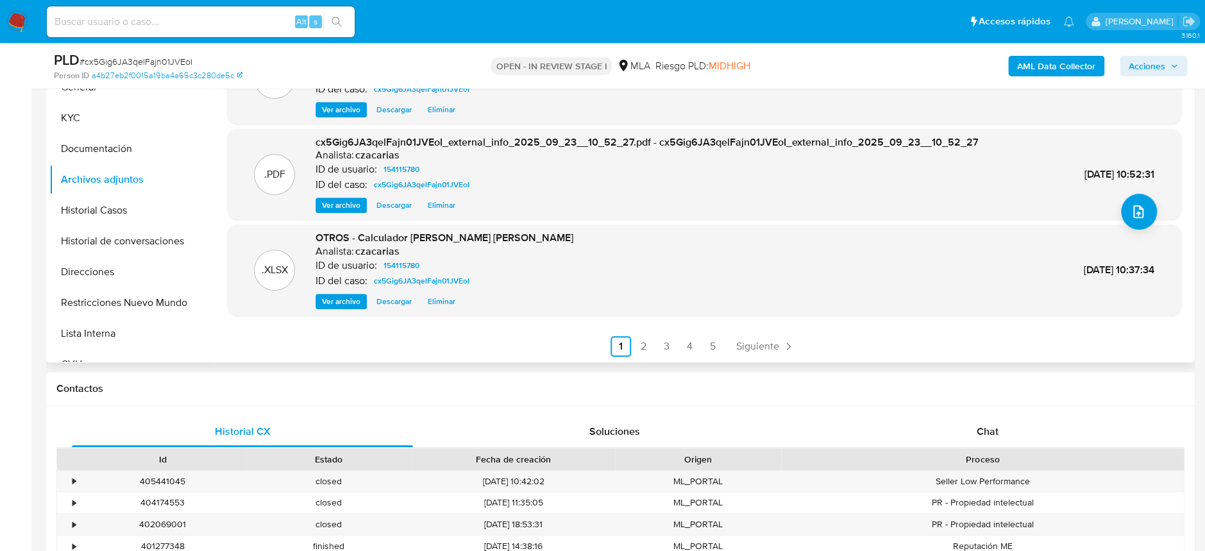
scroll to position [342, 0]
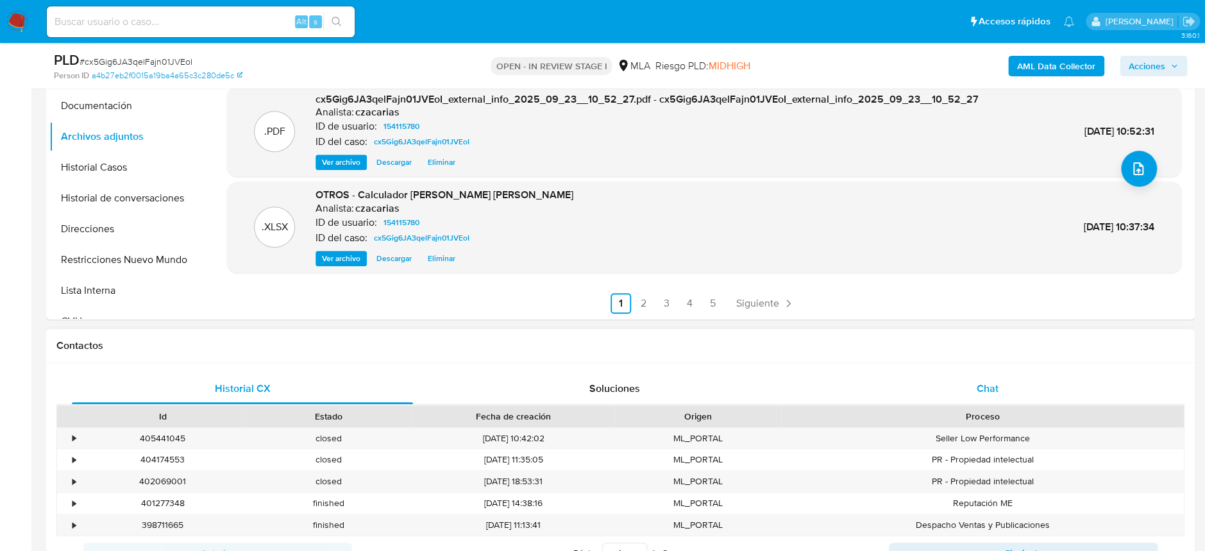
click at [967, 385] on div "Chat" at bounding box center [987, 388] width 341 height 31
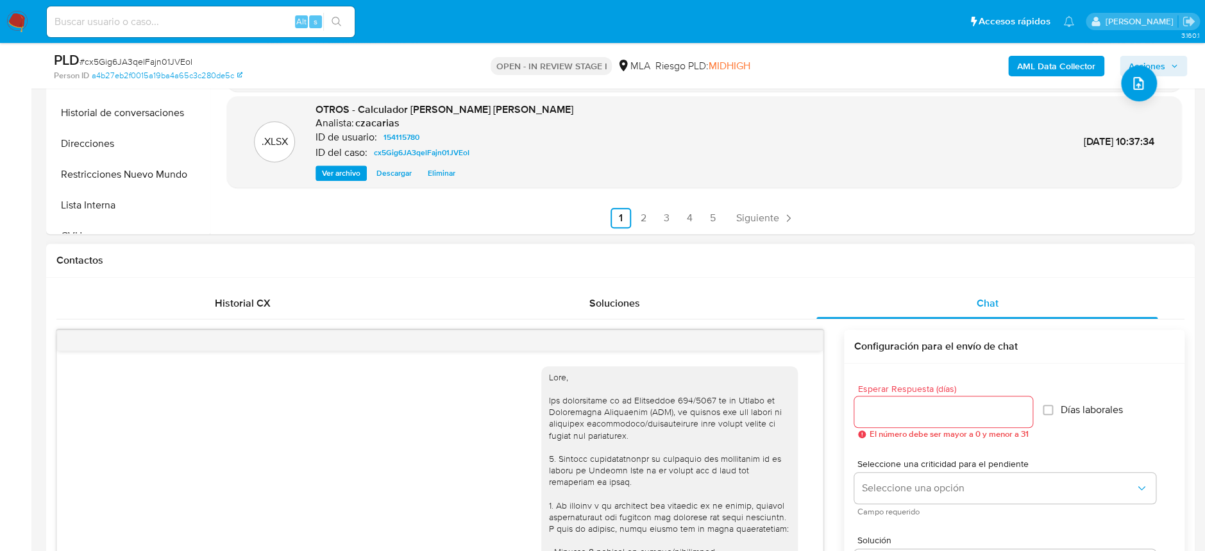
scroll to position [1017, 0]
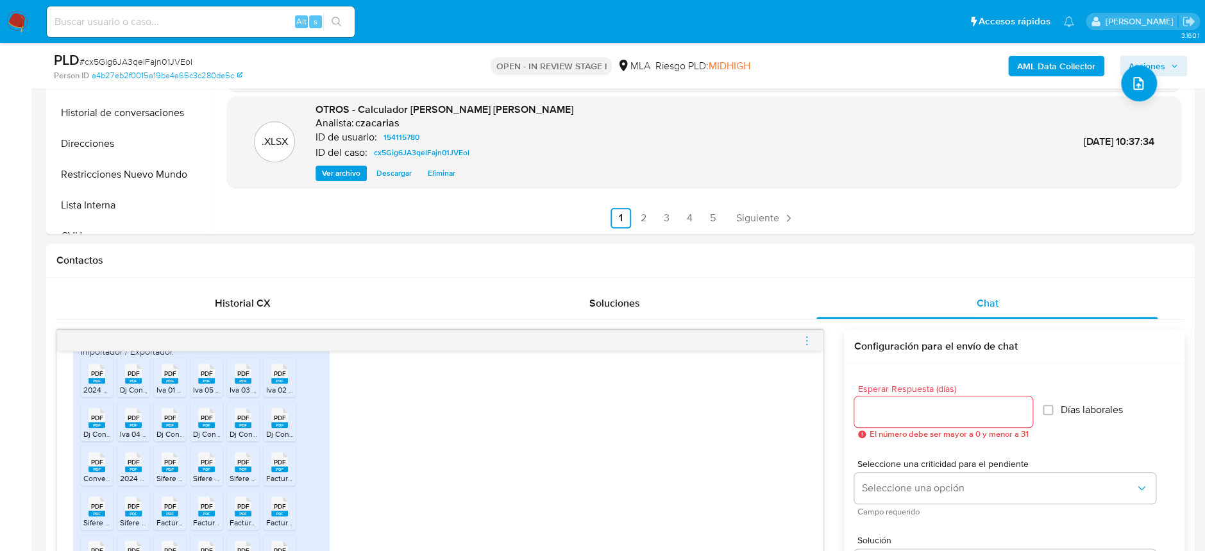
click at [804, 344] on icon "menu-action" at bounding box center [807, 341] width 12 height 12
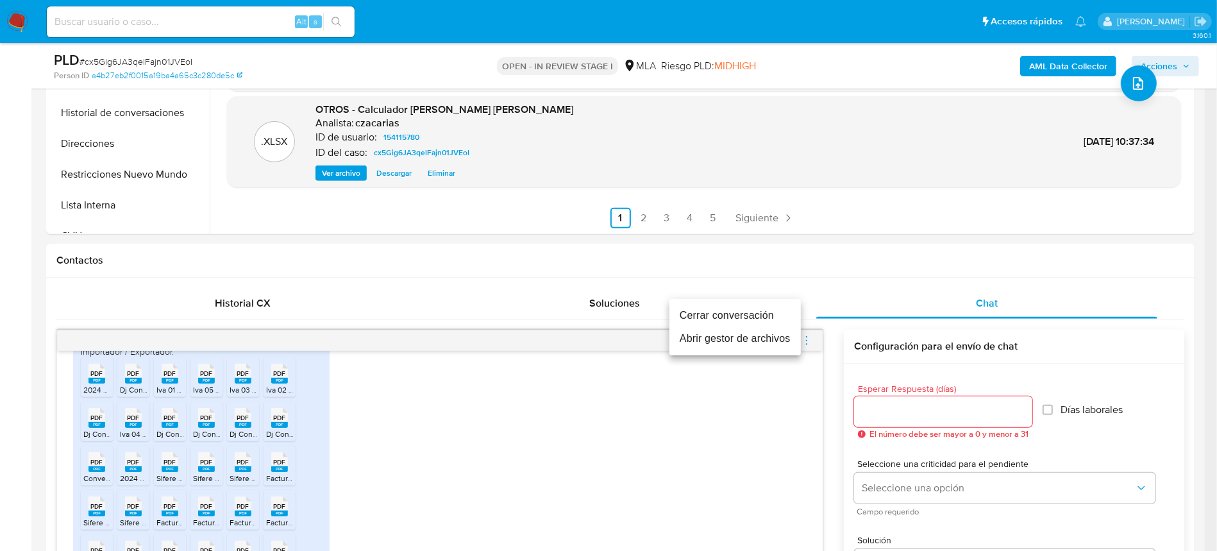
click at [702, 314] on li "Cerrar conversación" at bounding box center [735, 315] width 131 height 23
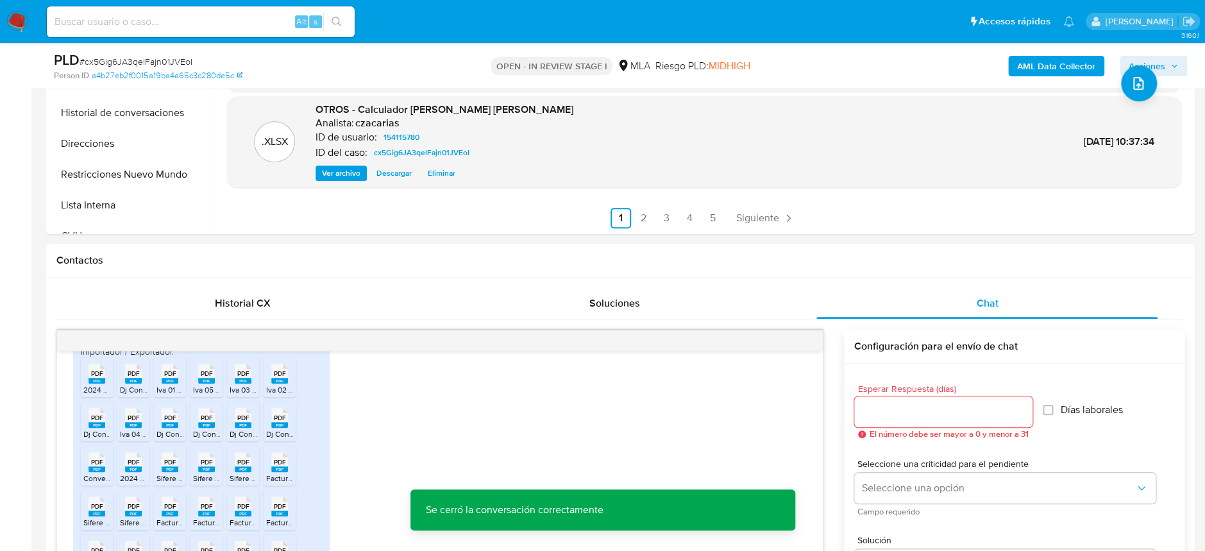
click at [1179, 60] on button "Acciones" at bounding box center [1153, 66] width 67 height 21
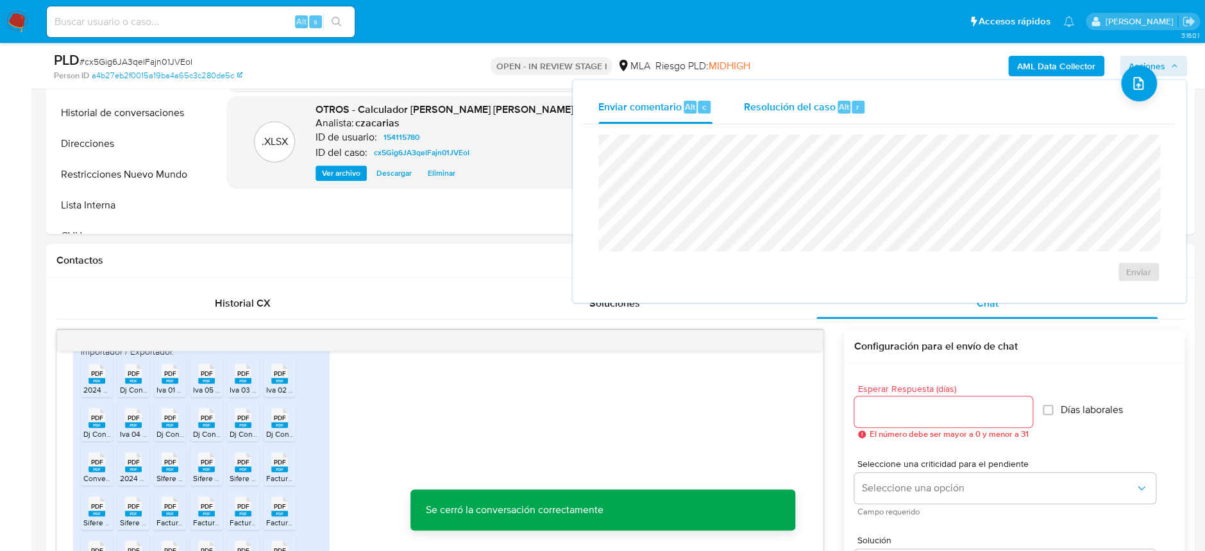
click at [800, 114] on div "Resolución del caso Alt r" at bounding box center [804, 106] width 123 height 33
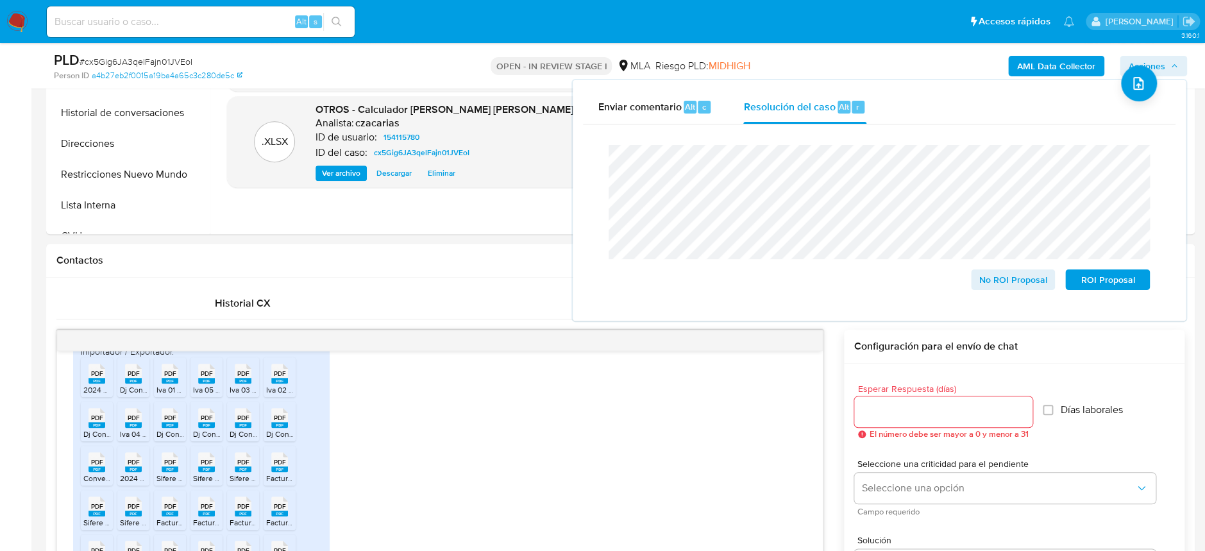
click at [158, 53] on div "PLD # cx5Gig6JA3qelFajn01JVEoI" at bounding box center [240, 60] width 373 height 19
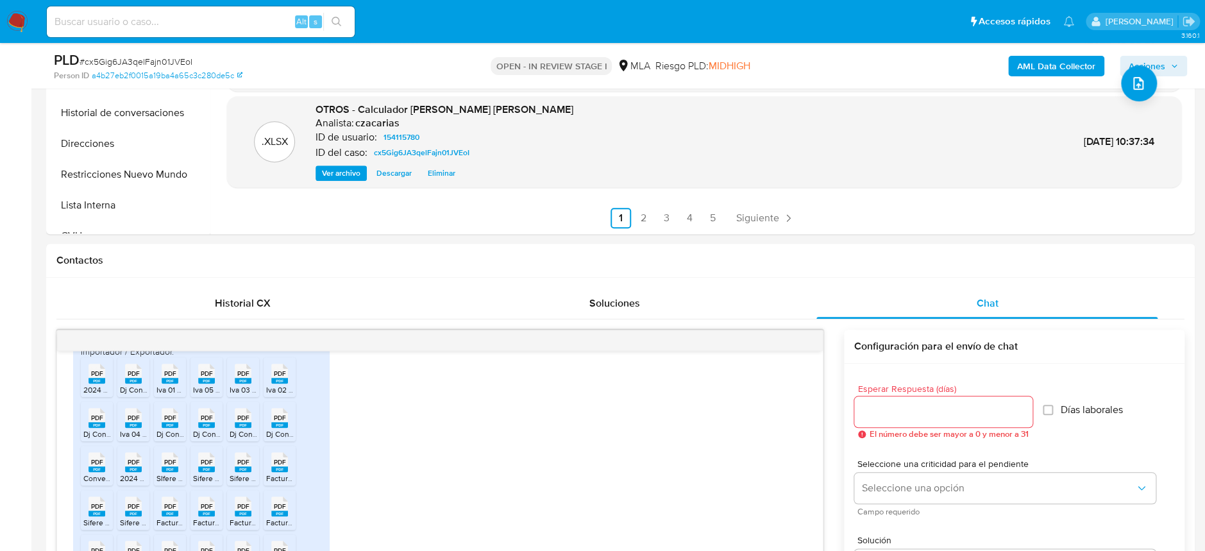
click at [156, 60] on span "# cx5Gig6JA3qelFajn01JVEoI" at bounding box center [136, 61] width 113 height 13
copy span "cx5Gig6JA3qelFajn01JVEoI"
click at [1172, 62] on icon "button" at bounding box center [1175, 66] width 8 height 8
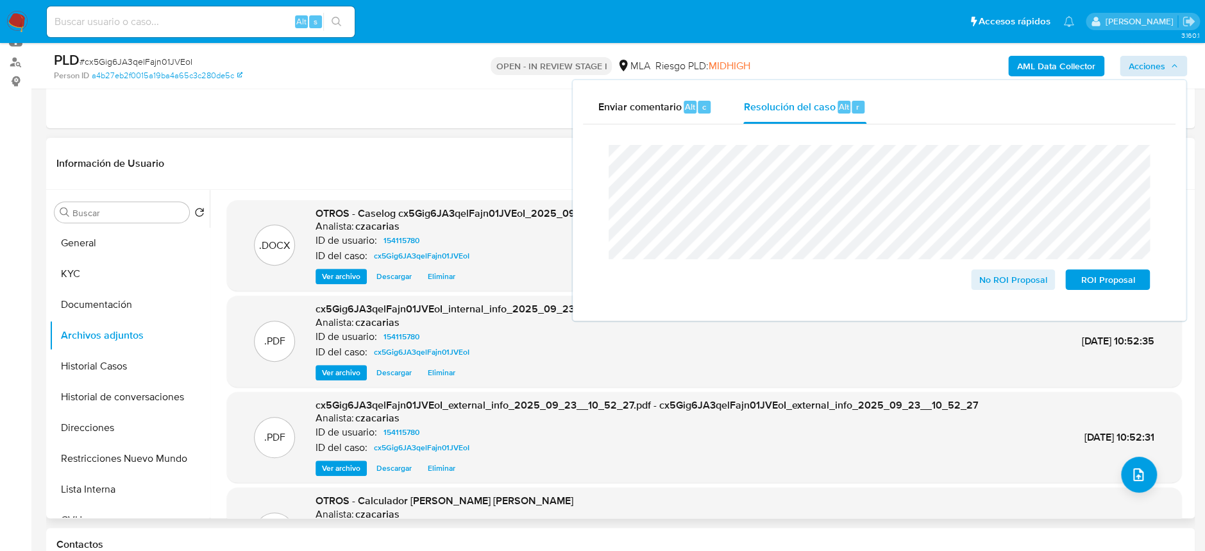
scroll to position [85, 0]
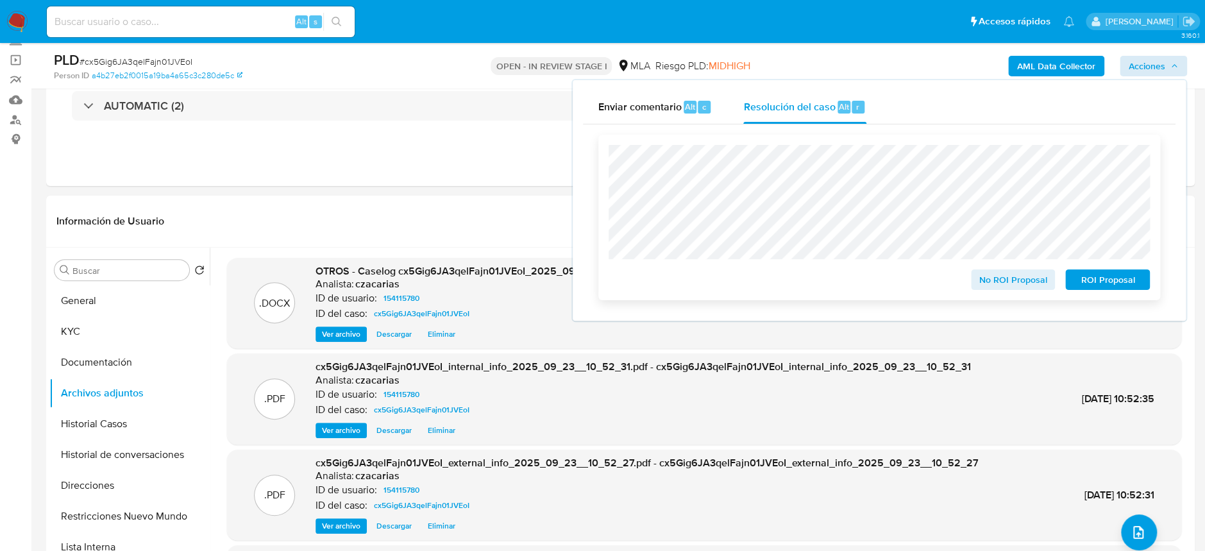
click at [1000, 282] on span "No ROI Proposal" at bounding box center [1013, 280] width 67 height 18
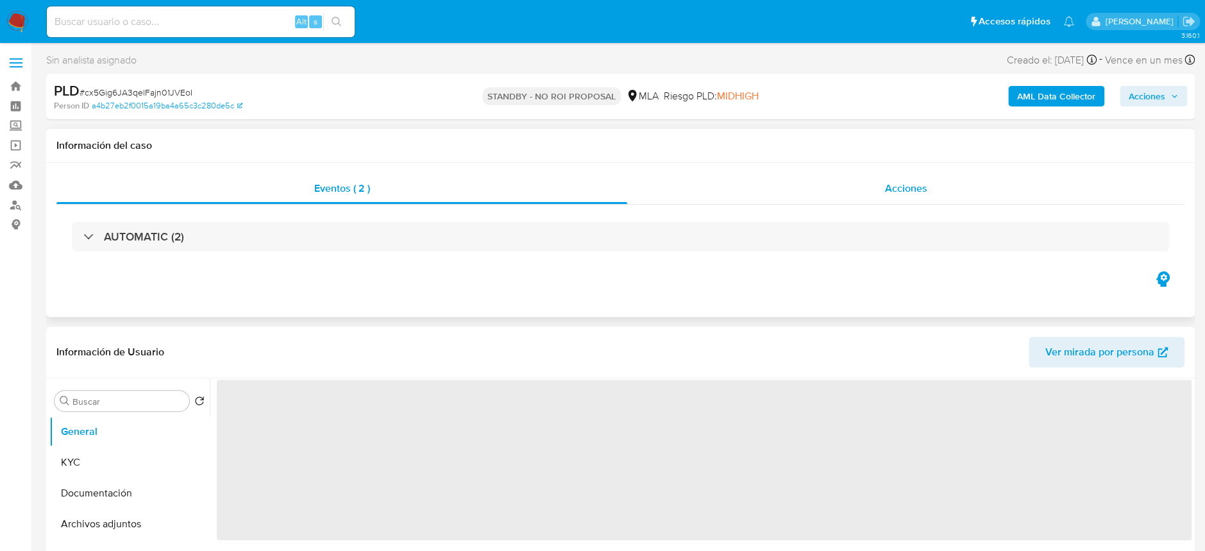
click at [881, 187] on div "Acciones" at bounding box center [905, 188] width 557 height 31
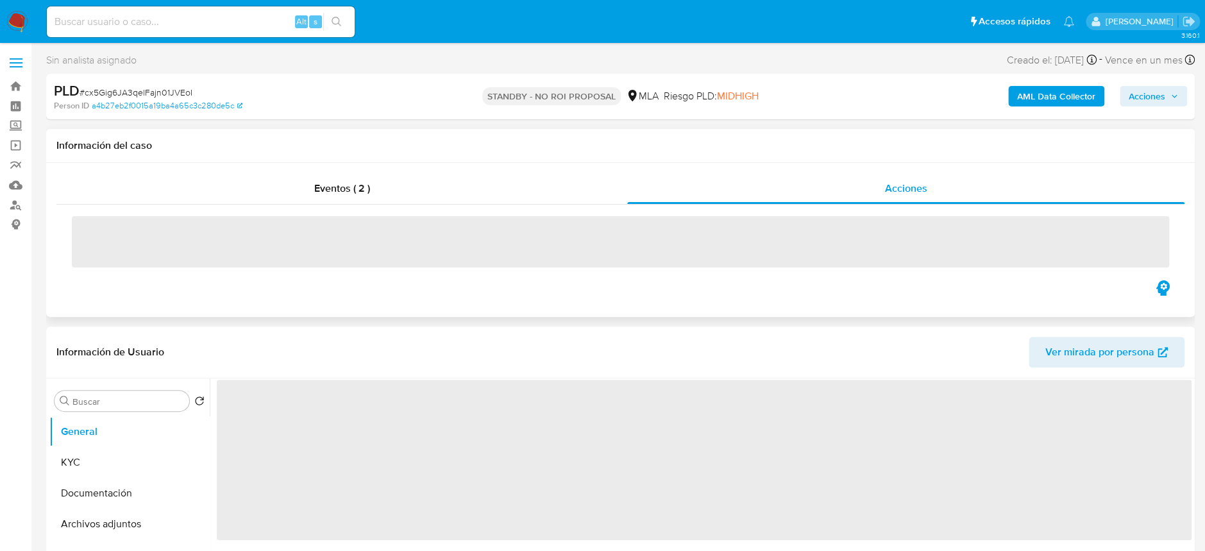
select select "10"
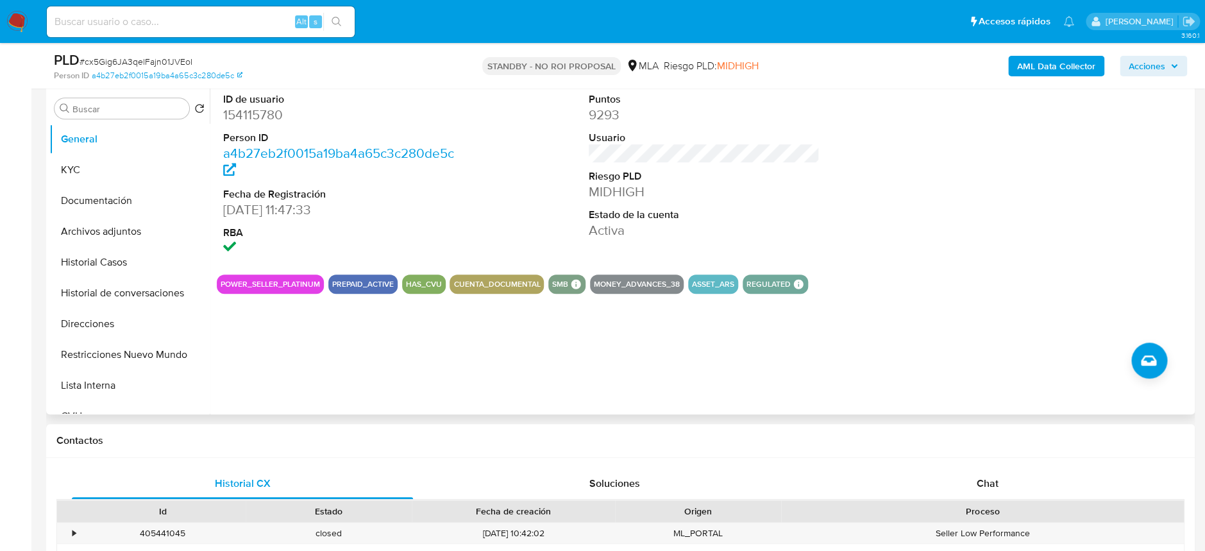
scroll to position [342, 0]
click at [98, 265] on button "Historial Casos" at bounding box center [124, 261] width 150 height 31
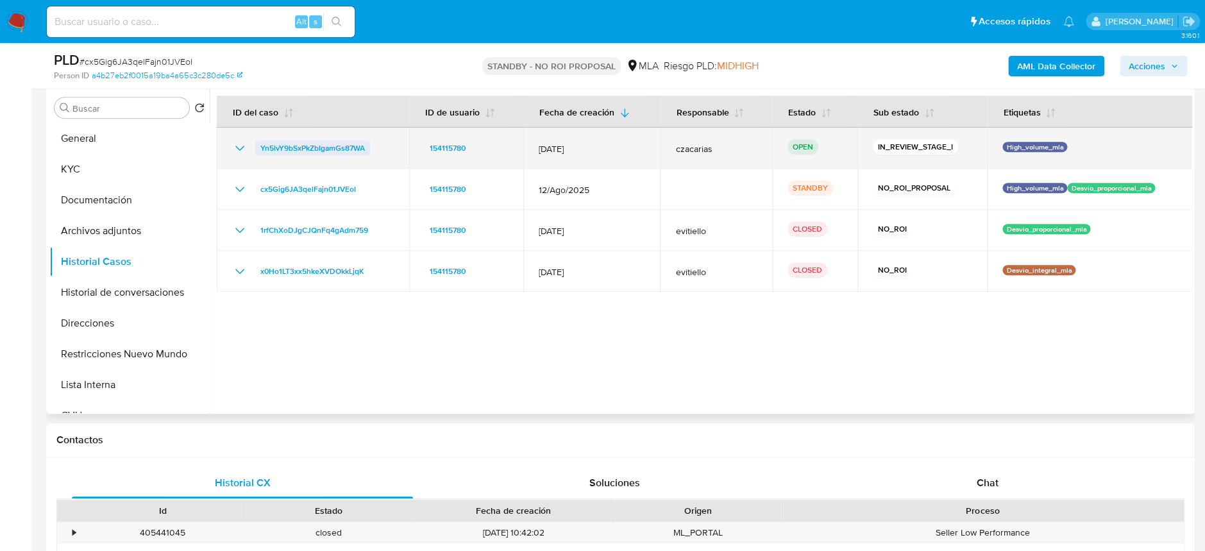
click at [342, 149] on span "Yn5lvY9bSxPkZbIgamGs87WA" at bounding box center [312, 147] width 105 height 15
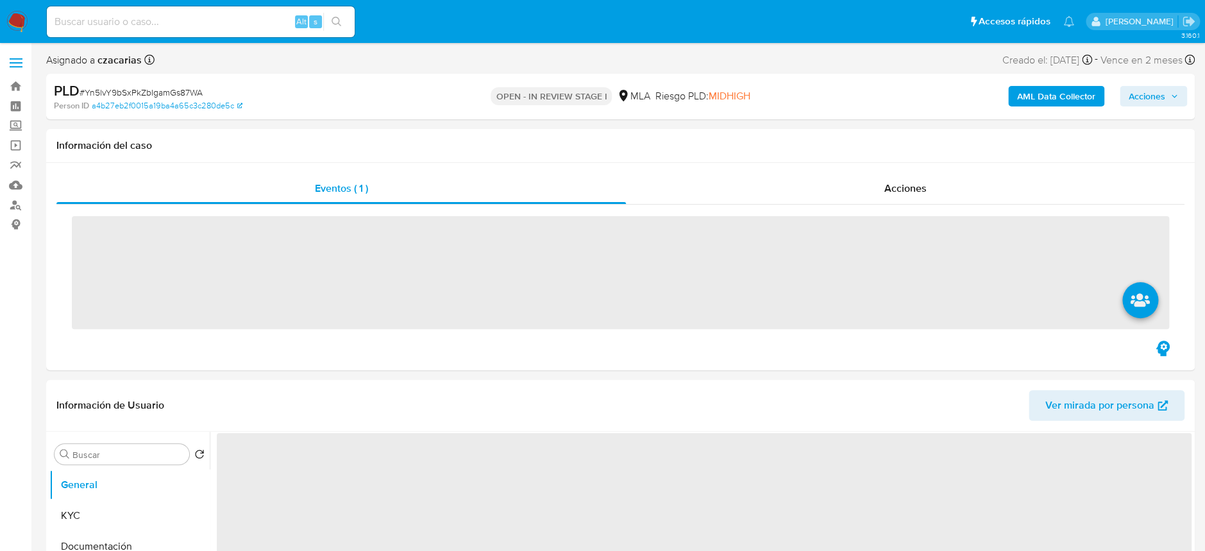
click at [1149, 92] on span "Acciones" at bounding box center [1147, 96] width 37 height 21
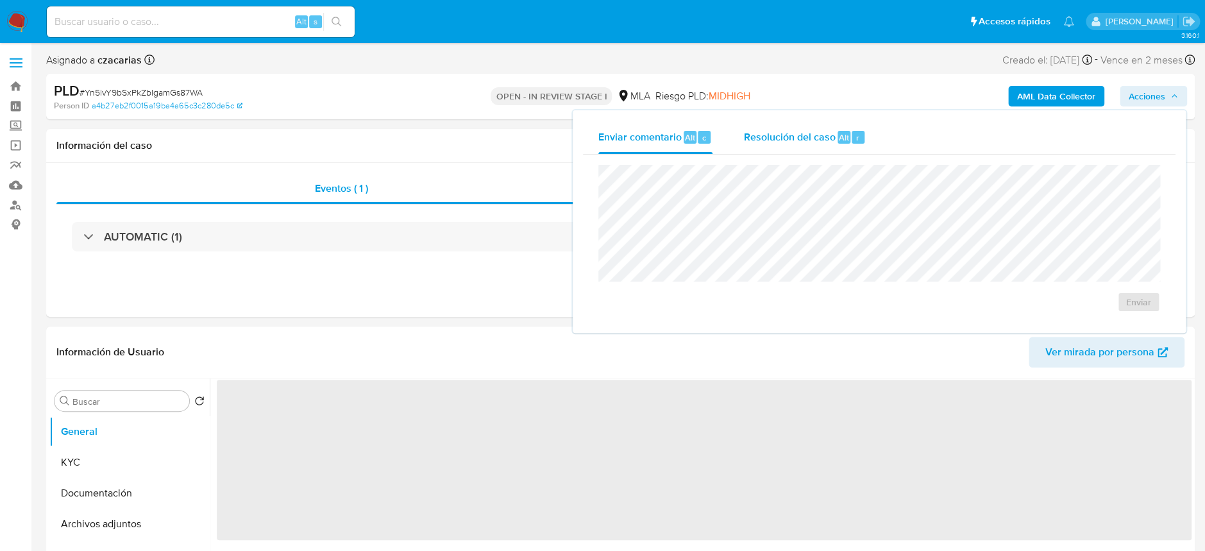
click at [736, 137] on div "Enviar comentario Alt c Resolución del caso Alt r" at bounding box center [879, 137] width 593 height 33
select select "10"
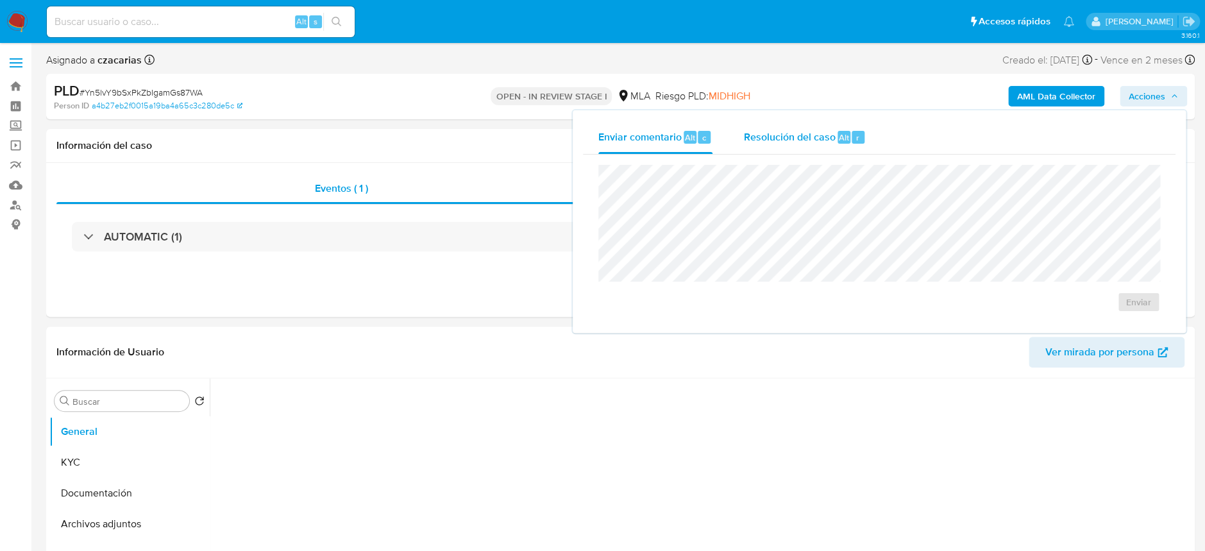
click at [774, 137] on span "Resolución del caso" at bounding box center [789, 137] width 92 height 15
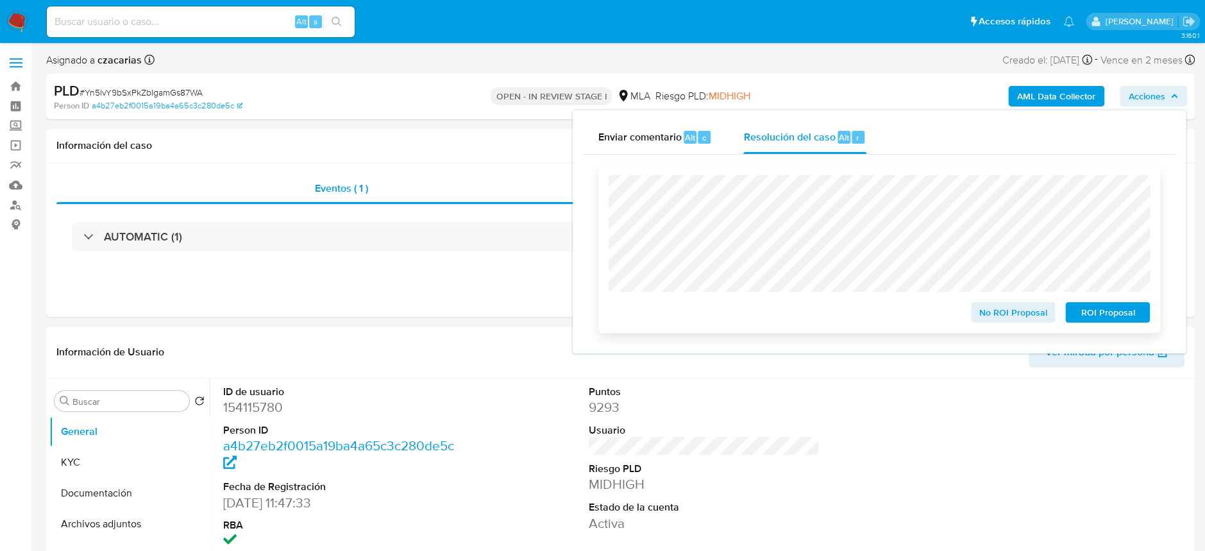
click at [1006, 311] on span "No ROI Proposal" at bounding box center [1013, 312] width 67 height 18
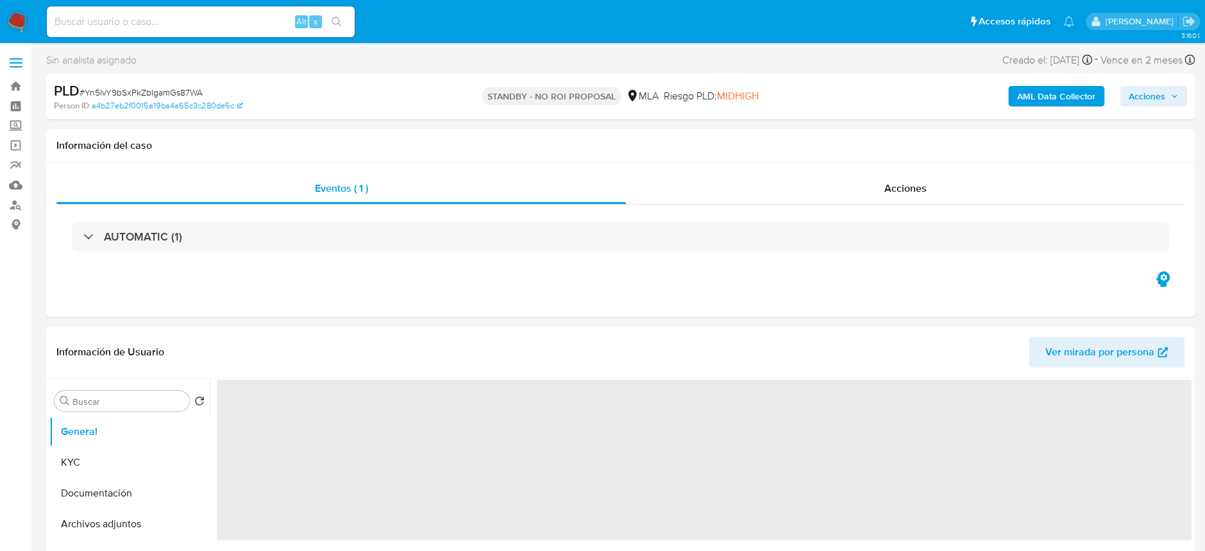
select select "10"
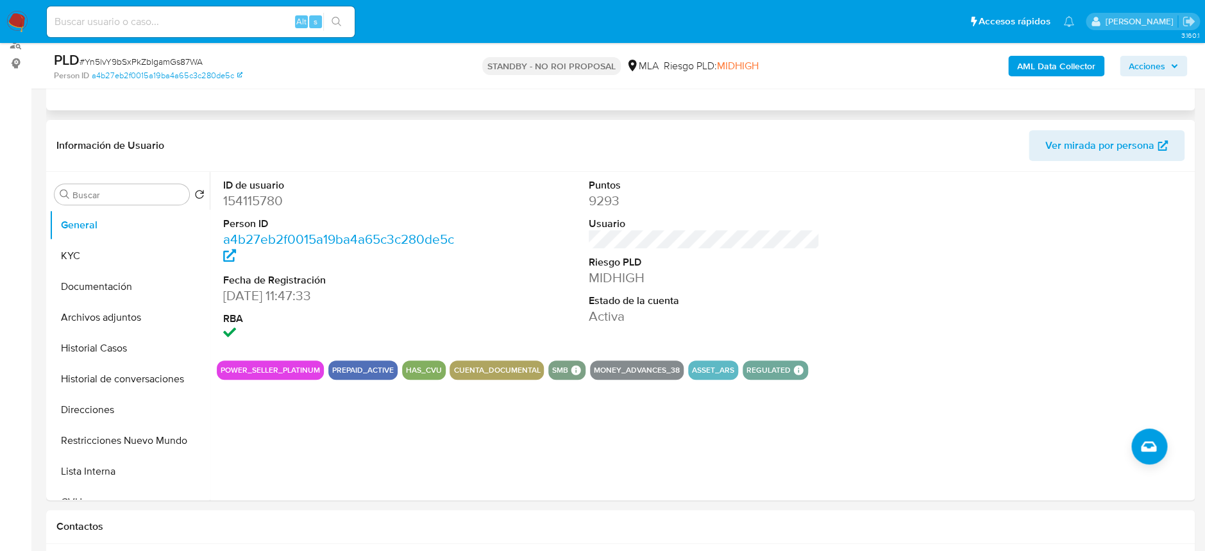
scroll to position [171, 0]
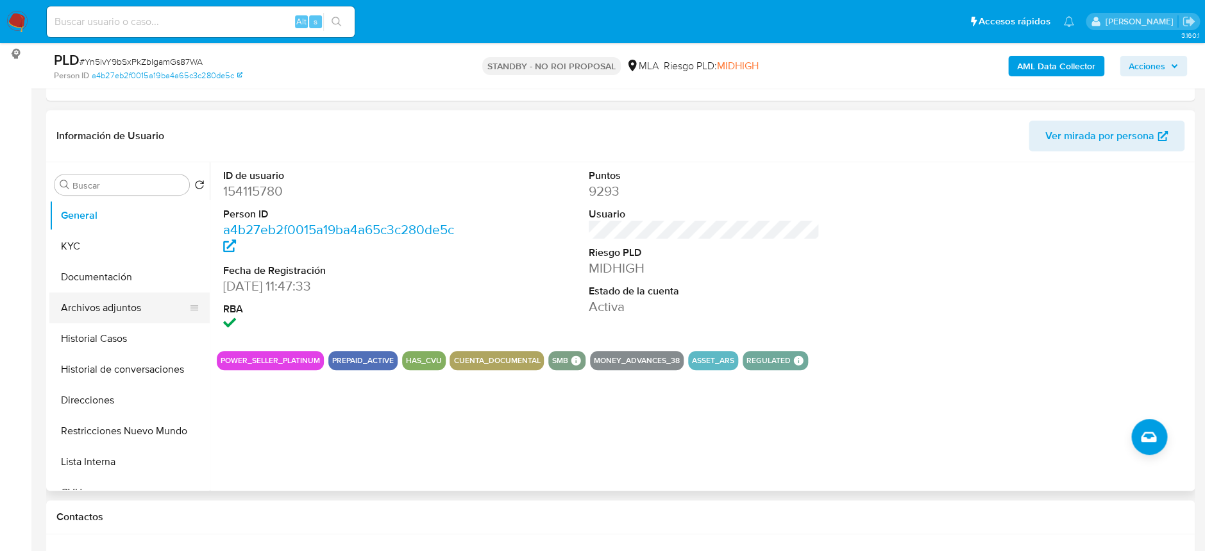
click at [136, 306] on button "Archivos adjuntos" at bounding box center [124, 307] width 150 height 31
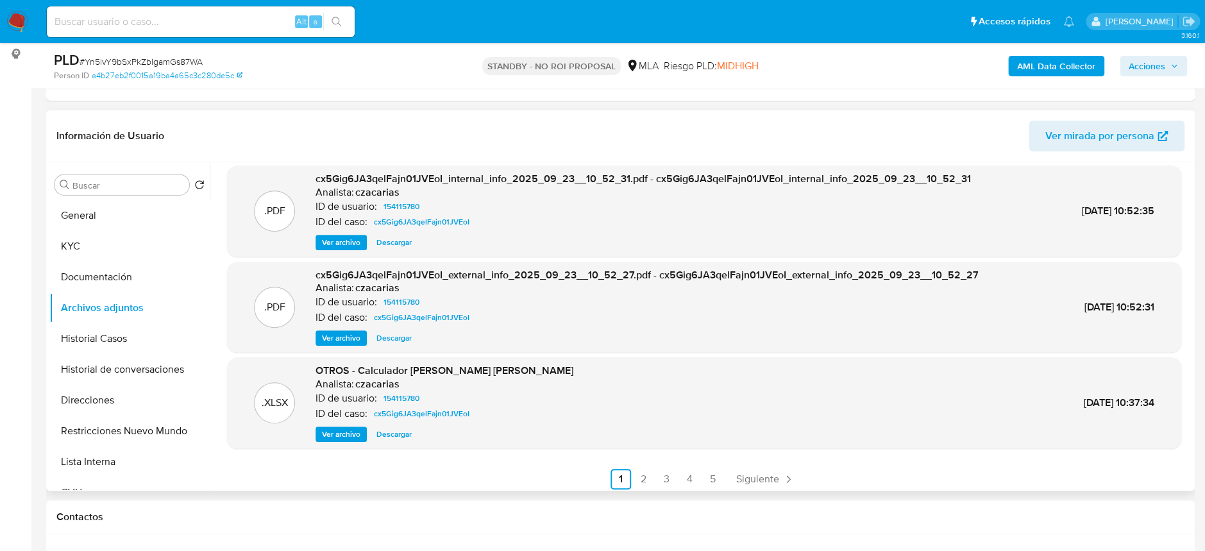
scroll to position [107, 0]
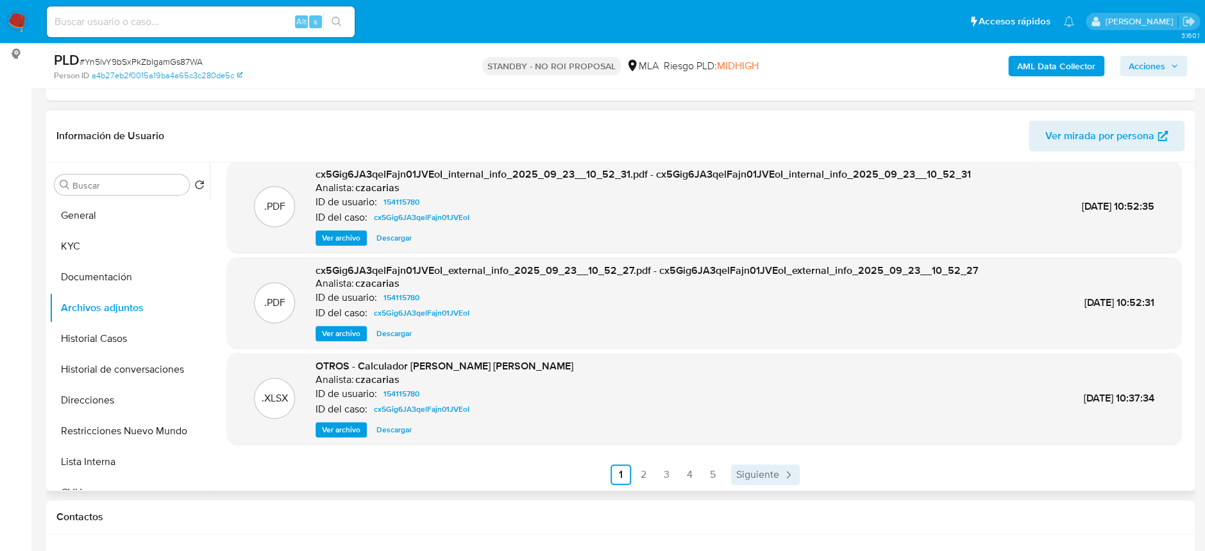
click at [768, 474] on span "Siguiente" at bounding box center [757, 475] width 43 height 10
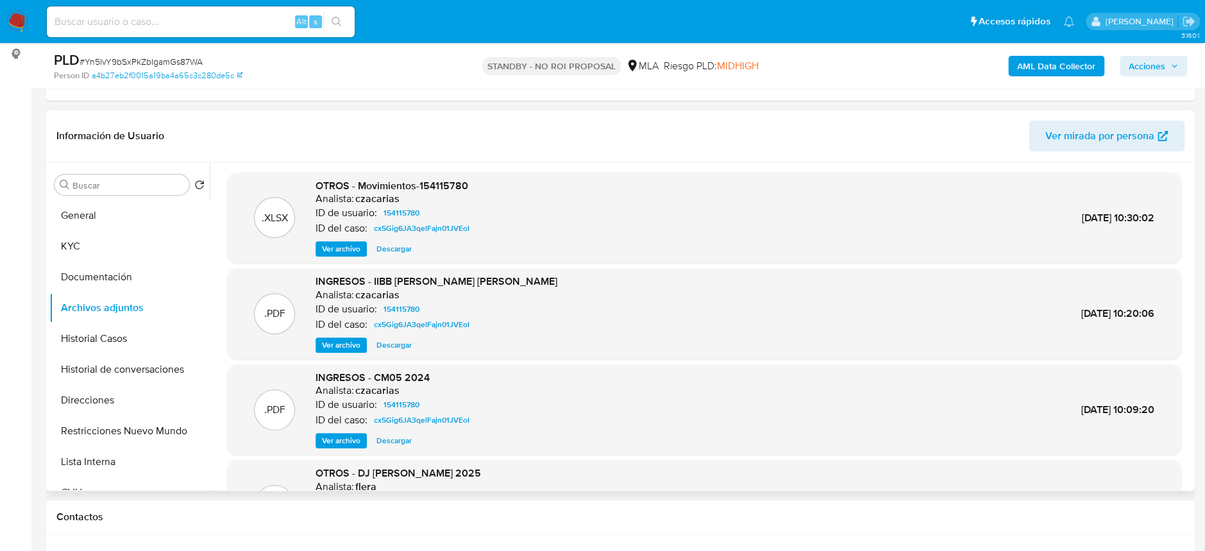
click at [19, 31] on img at bounding box center [17, 22] width 22 height 22
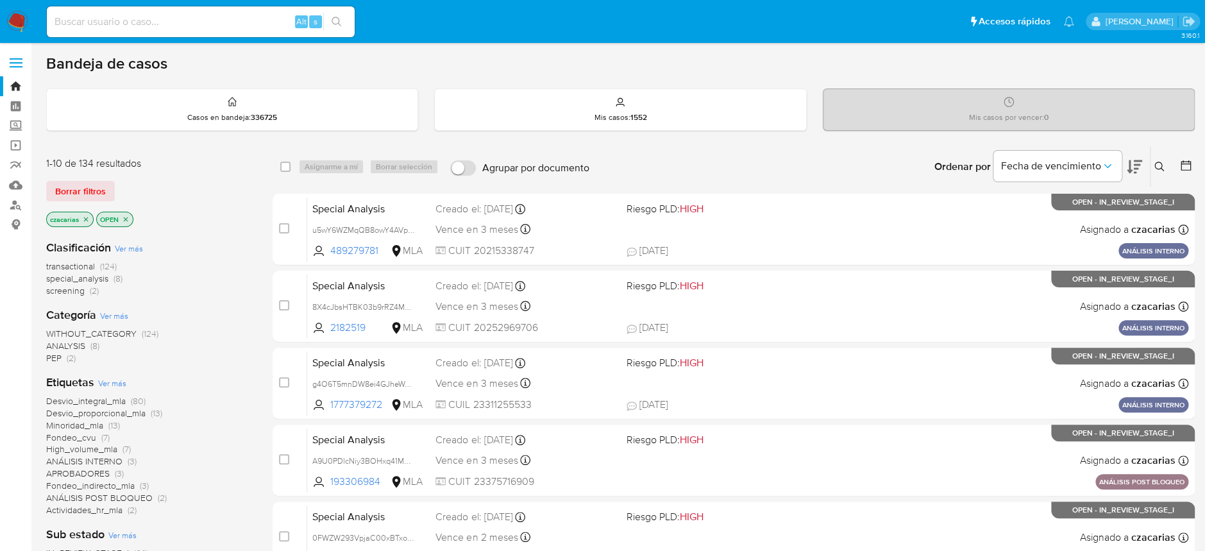
click at [250, 41] on nav "Pausado Ver notificaciones Alt s Accesos rápidos Presiona las siguientes teclas…" at bounding box center [602, 21] width 1205 height 43
click at [258, 29] on input at bounding box center [201, 21] width 308 height 17
paste input "a5Vazl31B1qmqs30mBBO5pcx"
type input "a5Vazl31B1qmqs30mBBO5pcx"
click at [344, 19] on button "search-icon" at bounding box center [336, 22] width 26 height 18
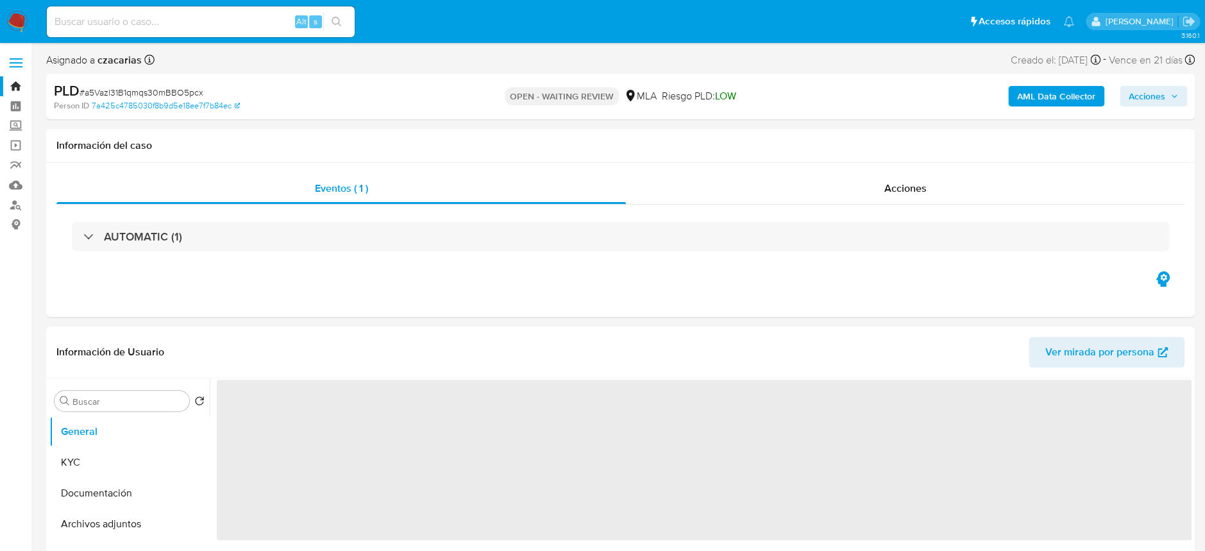
select select "10"
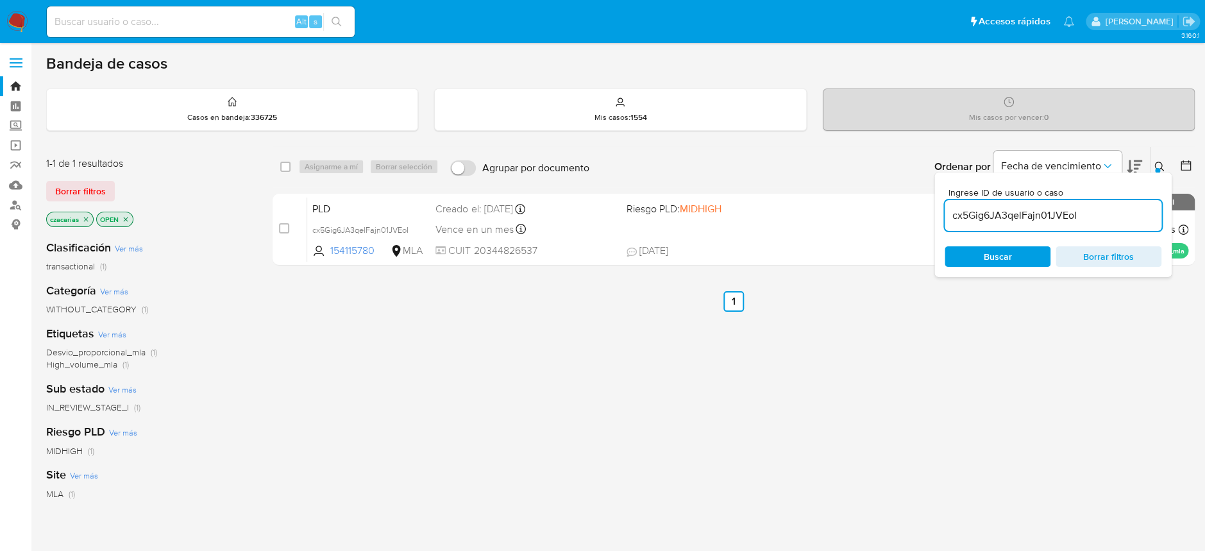
click at [1039, 213] on input "cx5Gig6JA3qelFajn01JVEoI" at bounding box center [1053, 215] width 217 height 17
paste input "a5Vazl31B1qmqs30mBBO5pcx"
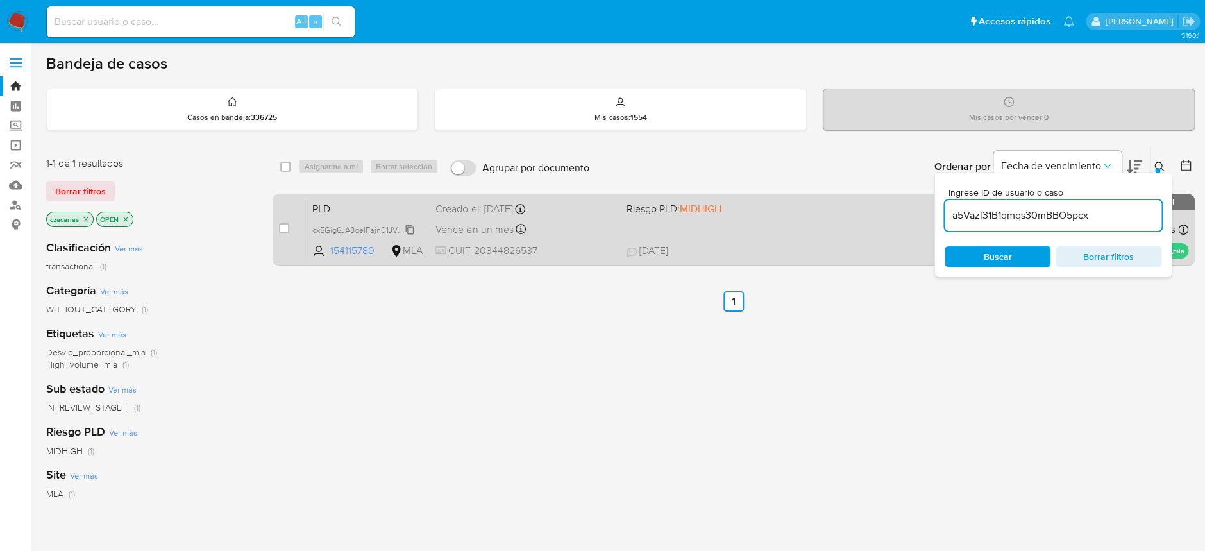
type input "a5Vazl31B1qmqs30mBBO5pcx"
click at [280, 230] on input "checkbox" at bounding box center [284, 228] width 10 height 10
checkbox input "true"
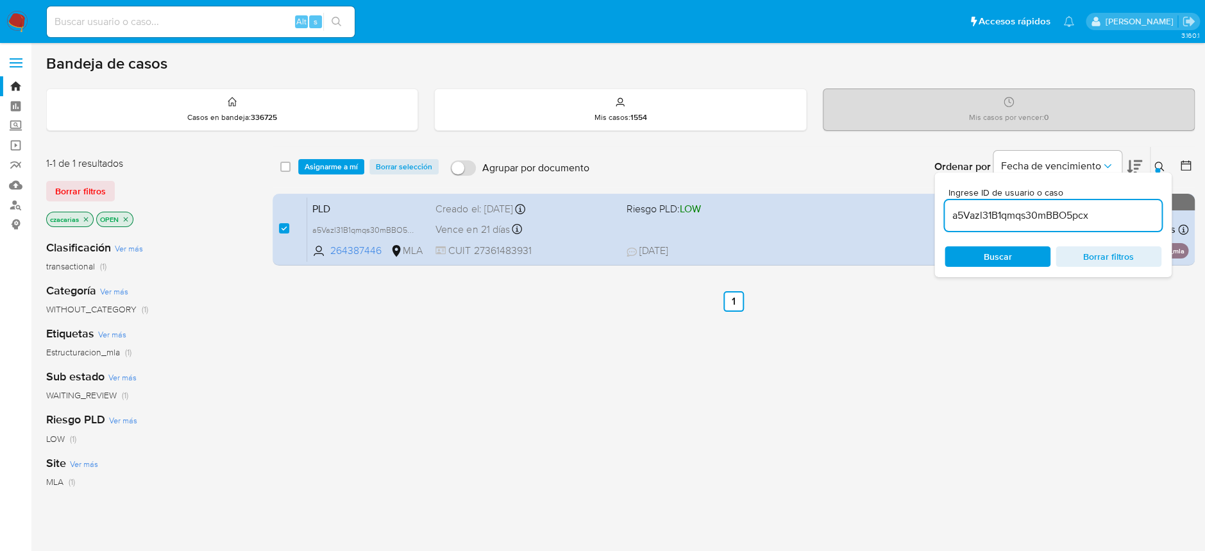
click at [311, 176] on div "select-all-cases-checkbox Asignarme a mí Borrar selección Agrupar por documento…" at bounding box center [734, 167] width 922 height 40
click at [334, 167] on span "Asignarme a mí" at bounding box center [331, 166] width 53 height 13
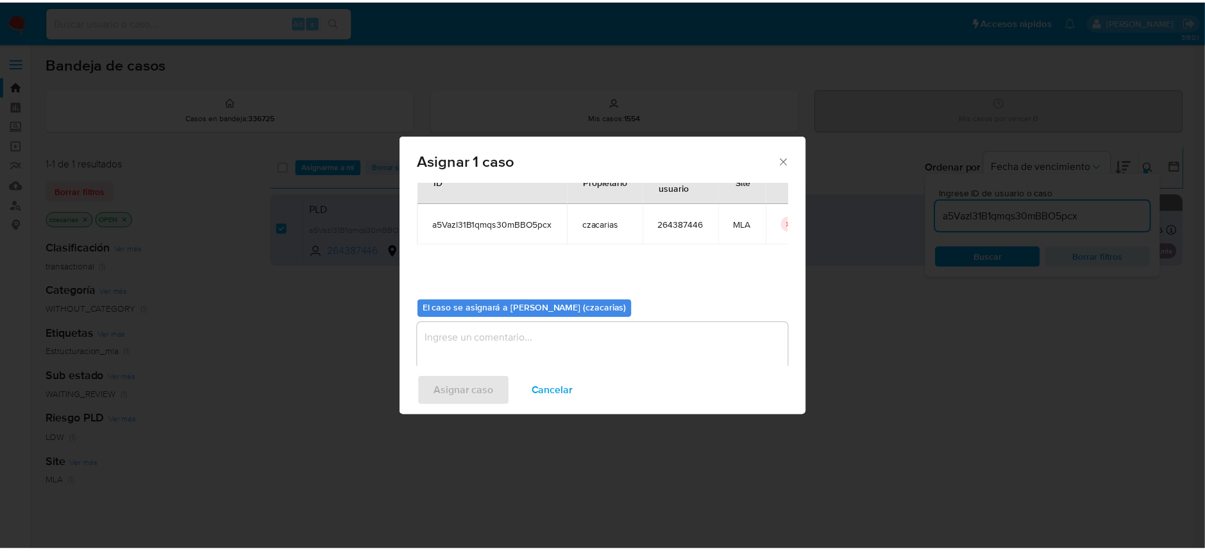
scroll to position [65, 0]
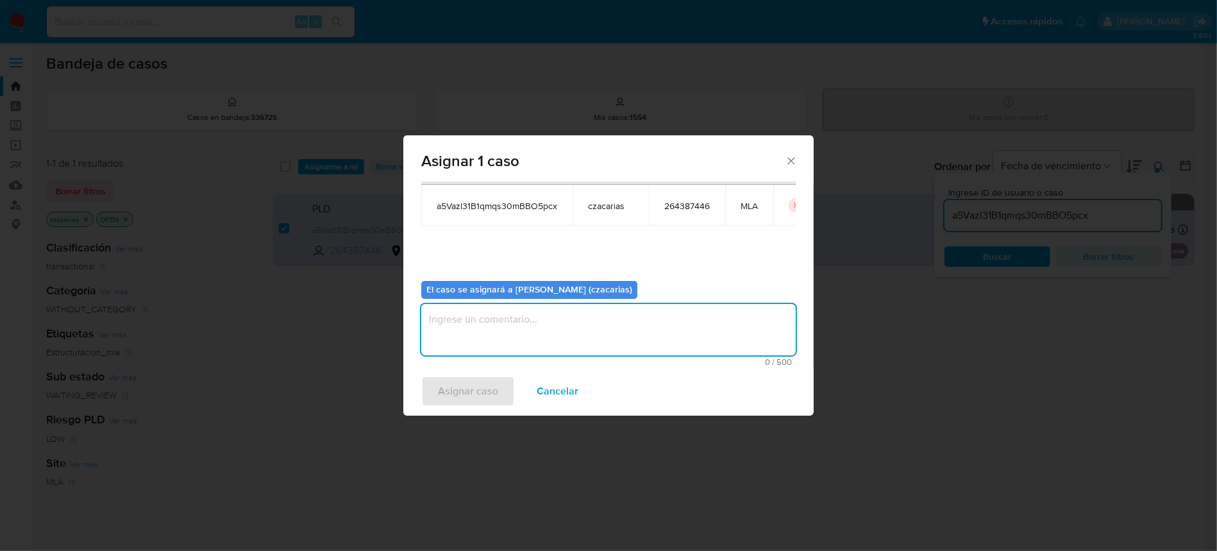
click at [504, 312] on textarea "assign-modal" at bounding box center [608, 329] width 375 height 51
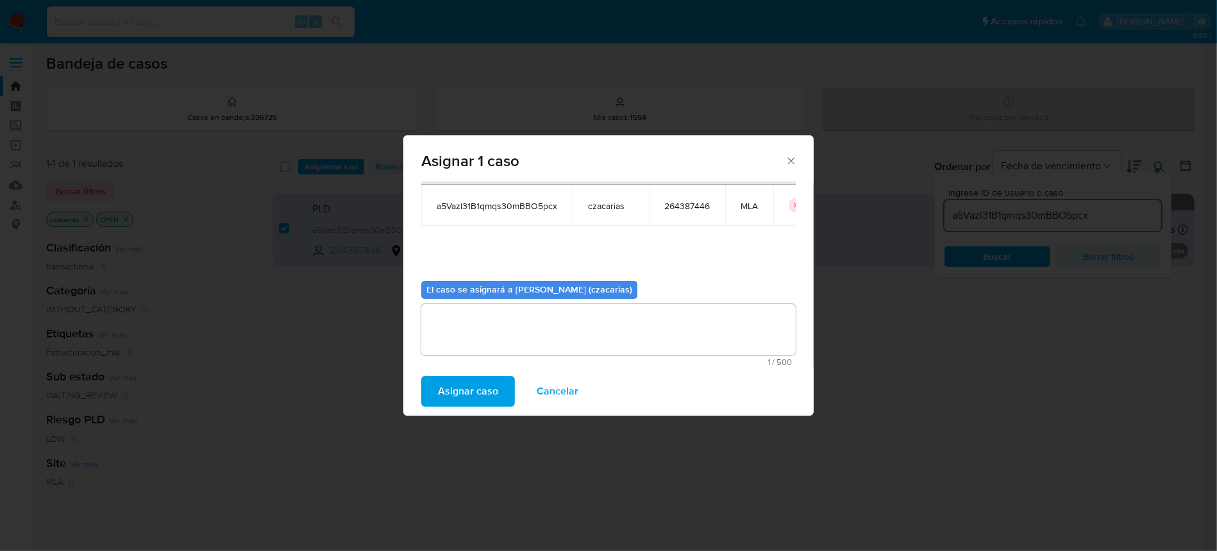
click at [475, 392] on span "Asignar caso" at bounding box center [468, 391] width 60 height 28
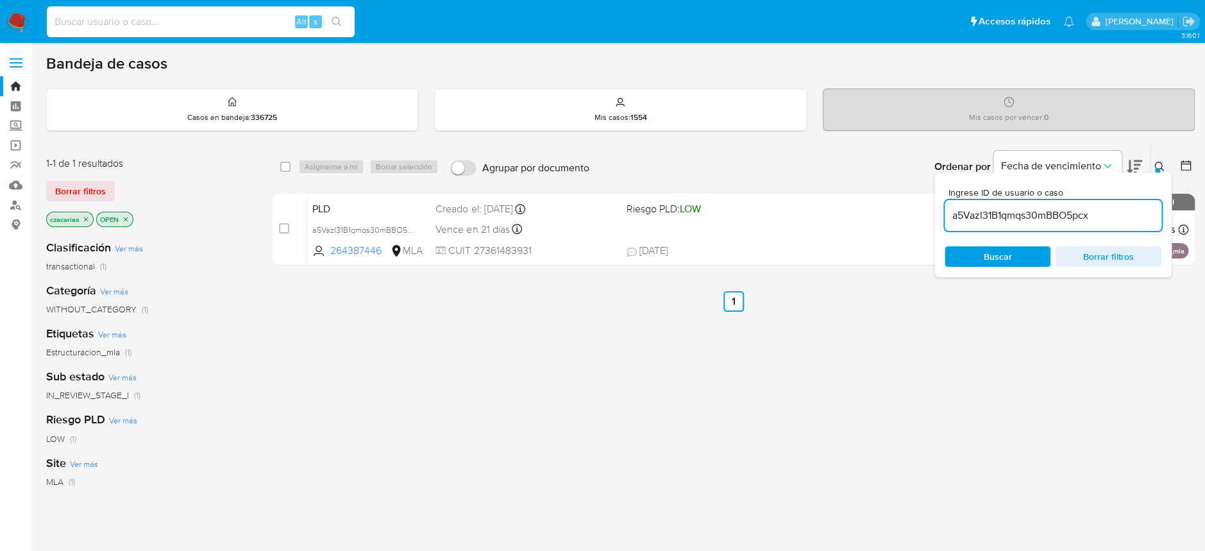
click at [205, 24] on input at bounding box center [201, 21] width 308 height 17
paste input "154115780"
type input "154115780"
click at [337, 26] on icon "search-icon" at bounding box center [337, 22] width 10 height 10
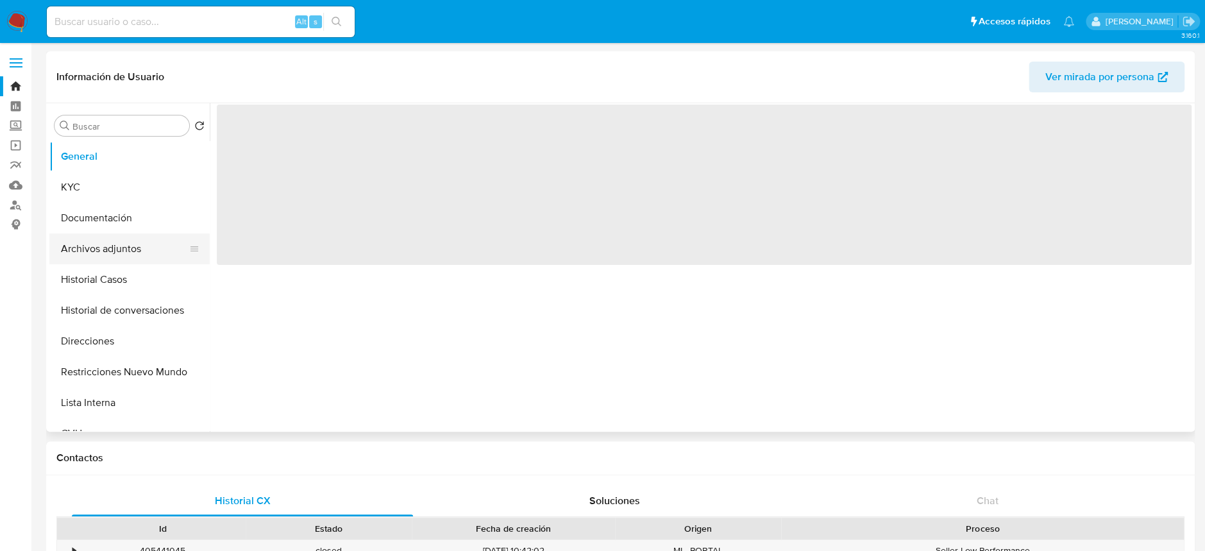
click at [76, 250] on button "Archivos adjuntos" at bounding box center [124, 248] width 150 height 31
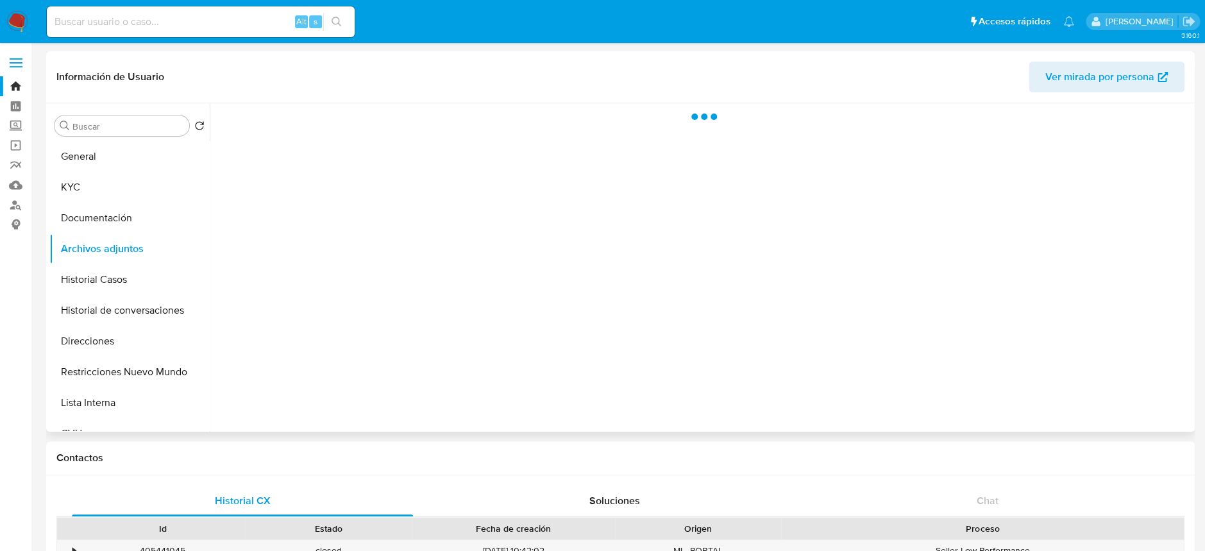
select select "10"
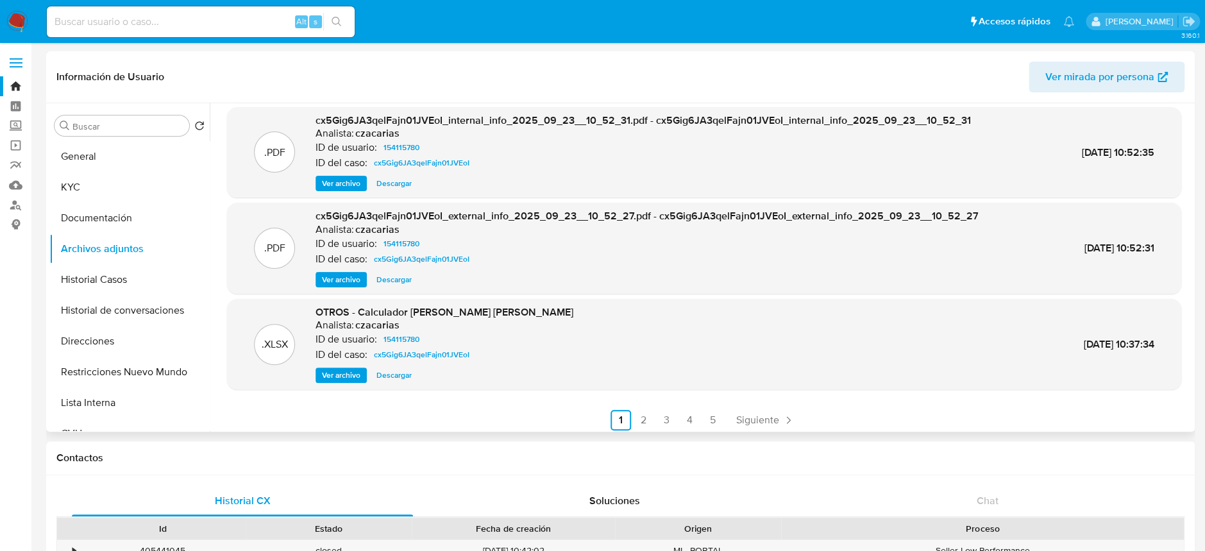
scroll to position [108, 0]
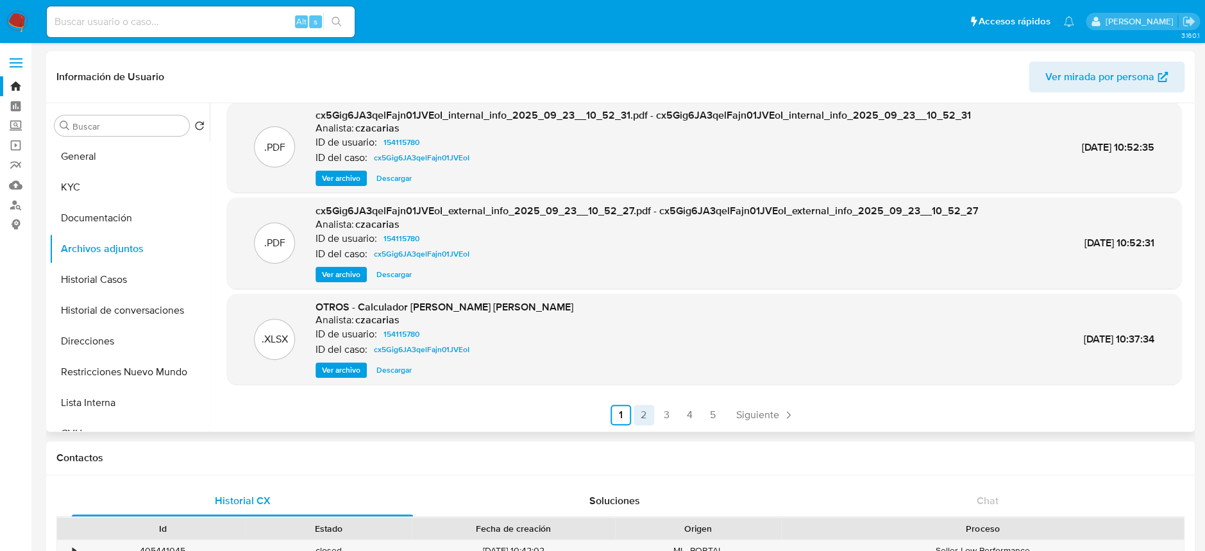
click at [643, 412] on link "2" at bounding box center [644, 415] width 21 height 21
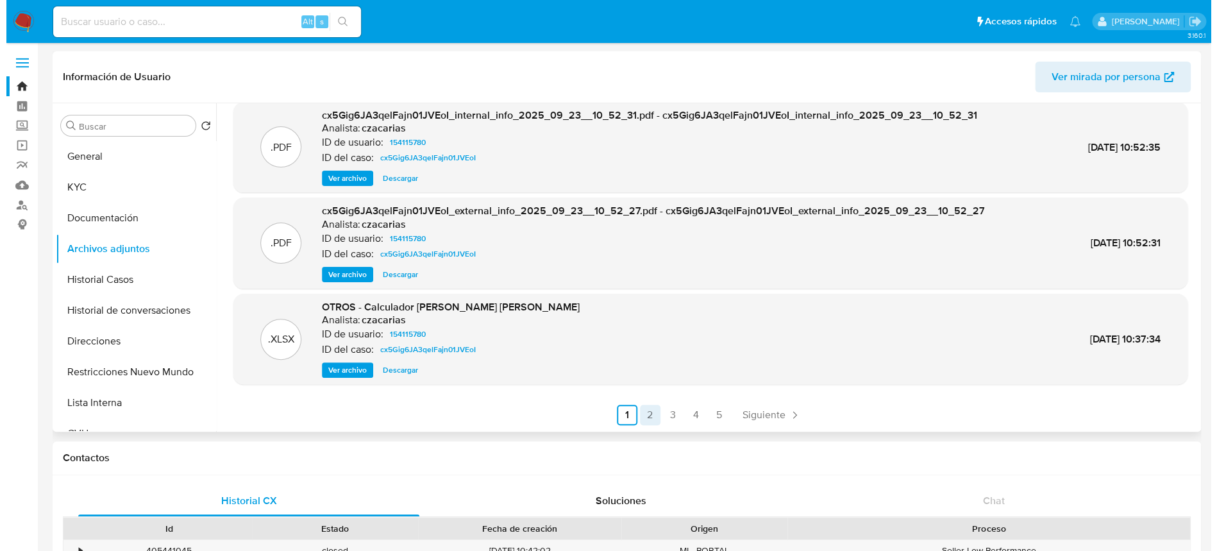
scroll to position [0, 0]
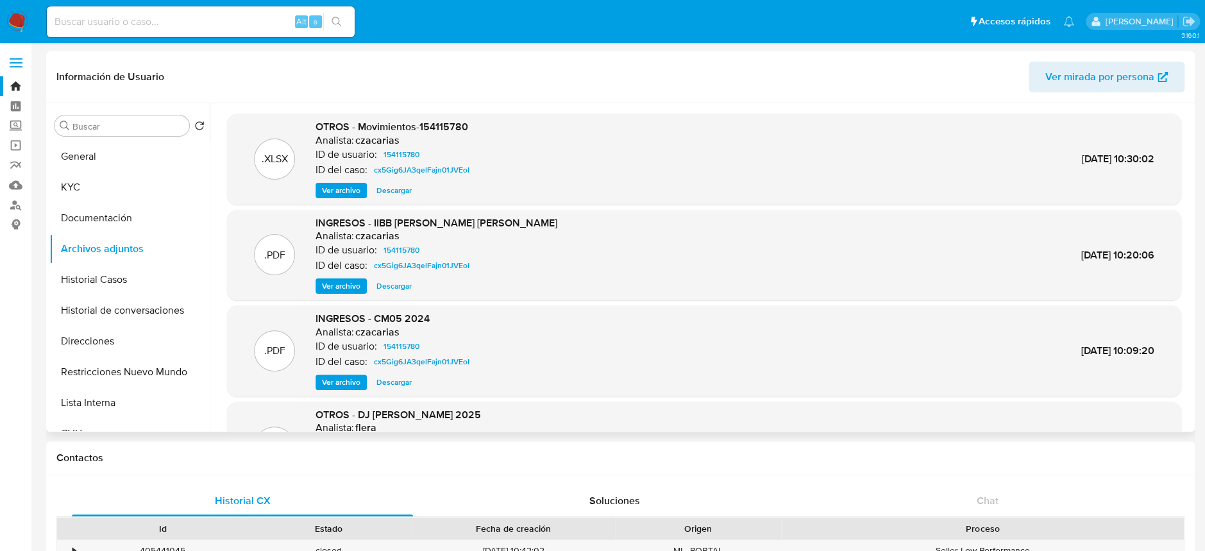
click at [351, 192] on span "Ver archivo" at bounding box center [341, 190] width 38 height 13
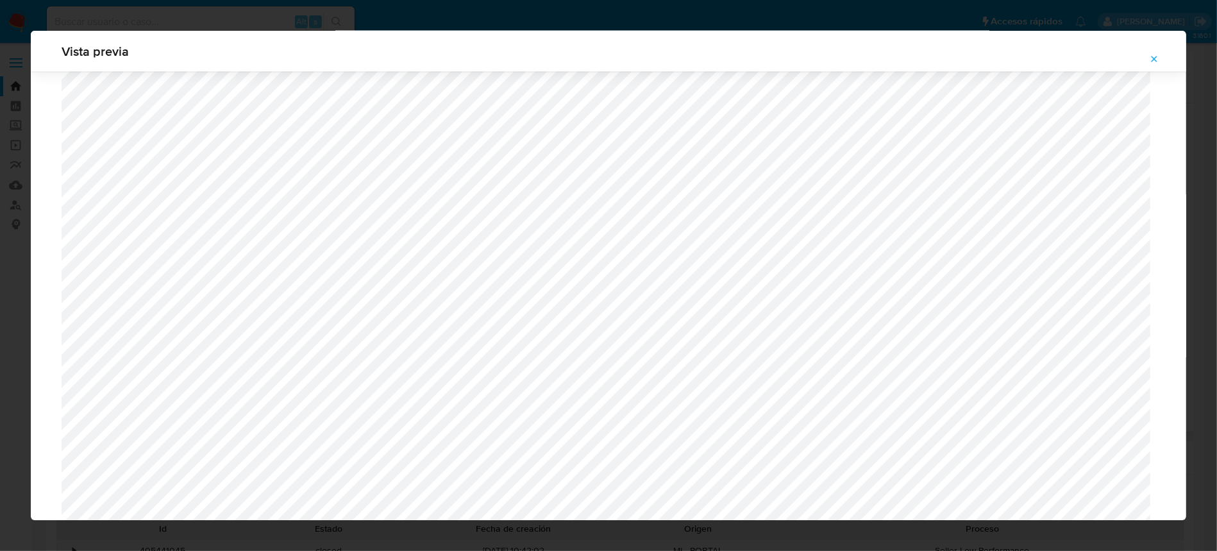
scroll to position [2195, 0]
click at [1143, 56] on button "Attachment preview" at bounding box center [1154, 59] width 28 height 21
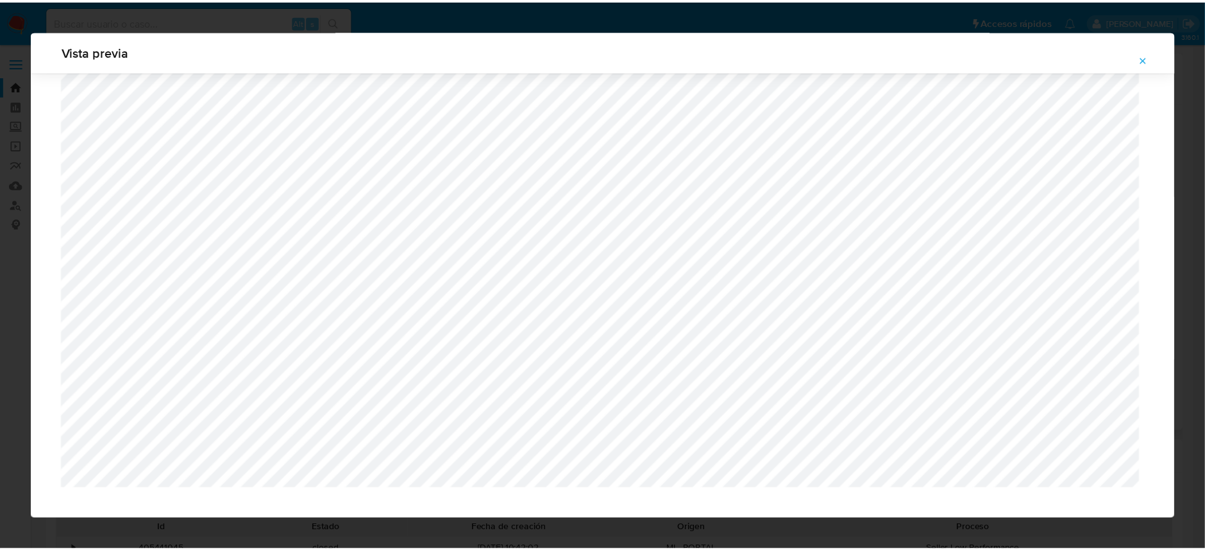
scroll to position [0, 0]
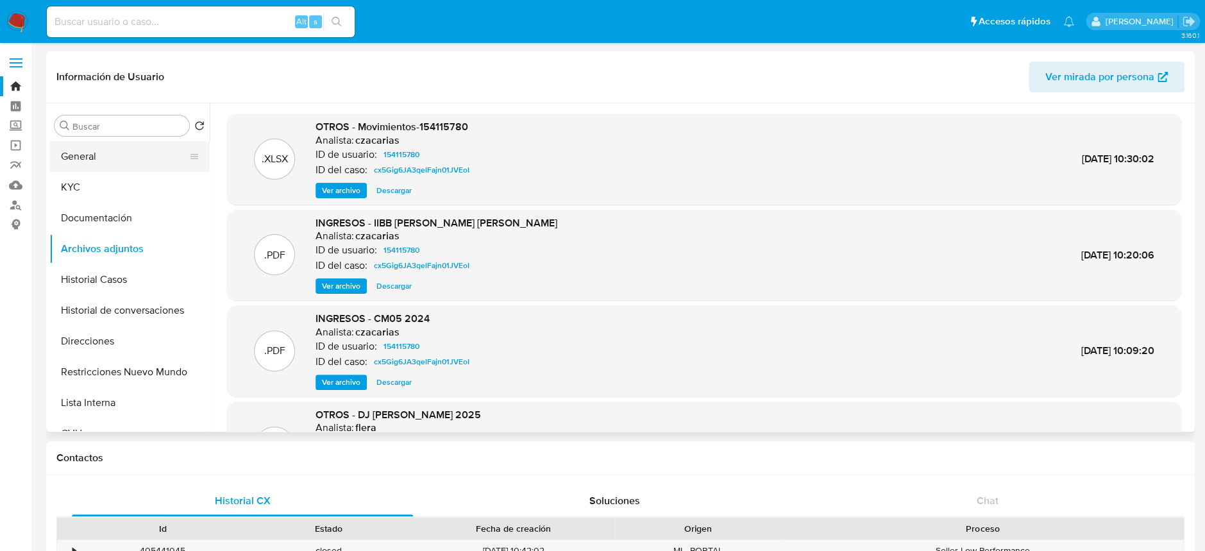
click at [62, 160] on button "General" at bounding box center [124, 156] width 150 height 31
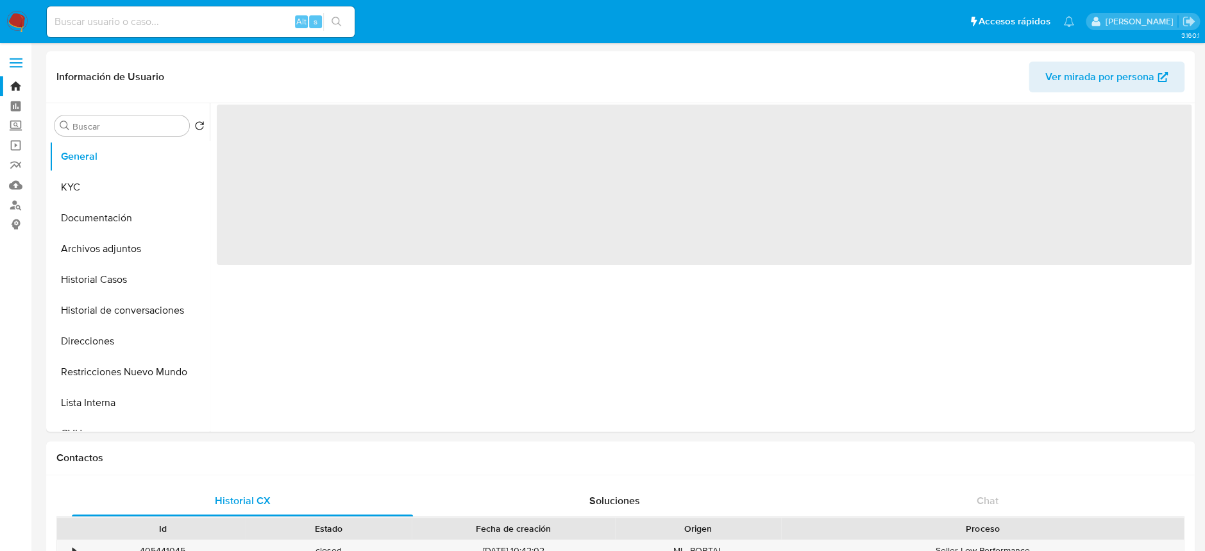
click at [257, 148] on span "‌" at bounding box center [704, 185] width 975 height 160
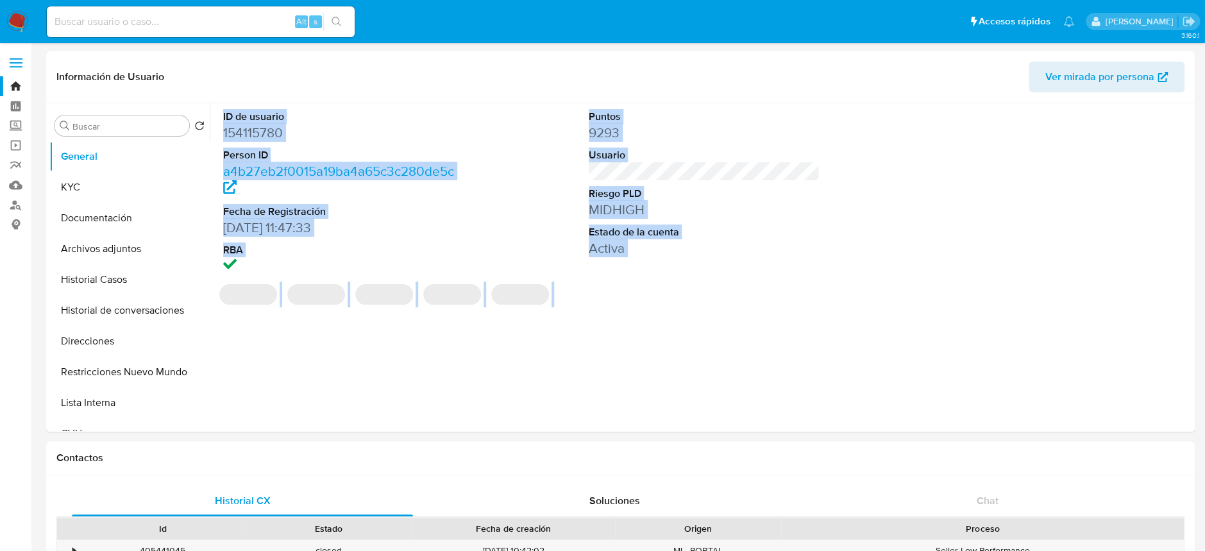
click at [266, 139] on dd "154115780" at bounding box center [338, 133] width 231 height 18
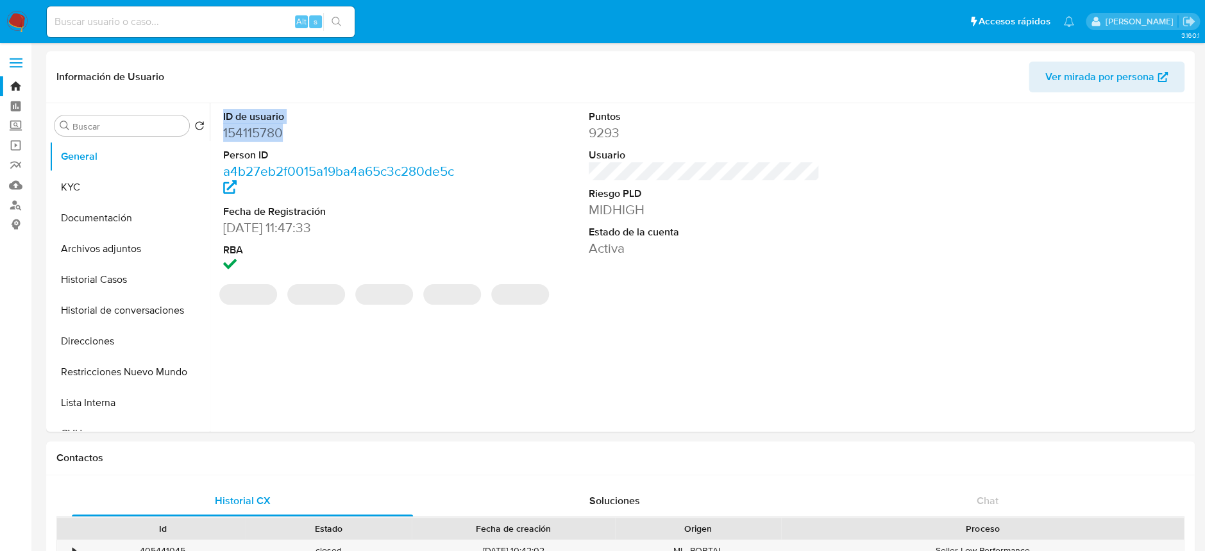
click at [266, 139] on dd "154115780" at bounding box center [338, 133] width 231 height 18
click at [267, 137] on dd "154115780" at bounding box center [338, 133] width 231 height 18
click at [278, 130] on dd "154115780" at bounding box center [338, 133] width 231 height 18
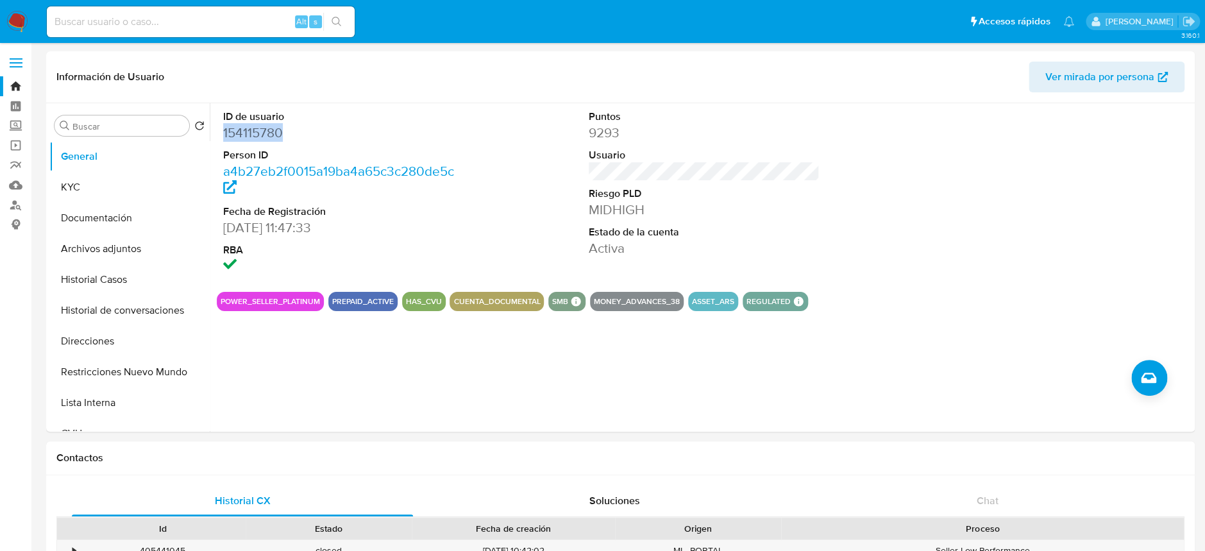
click at [278, 130] on dd "154115780" at bounding box center [338, 133] width 231 height 18
drag, startPoint x: 13, startPoint y: 32, endPoint x: 17, endPoint y: 26, distance: 6.6
click at [14, 31] on img at bounding box center [17, 22] width 22 height 22
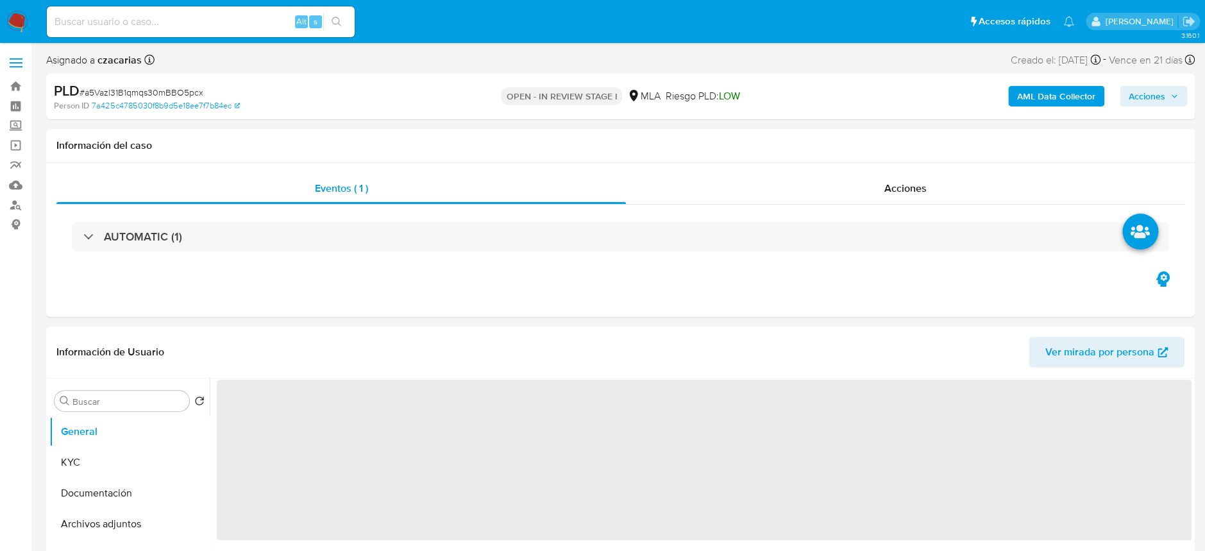
select select "10"
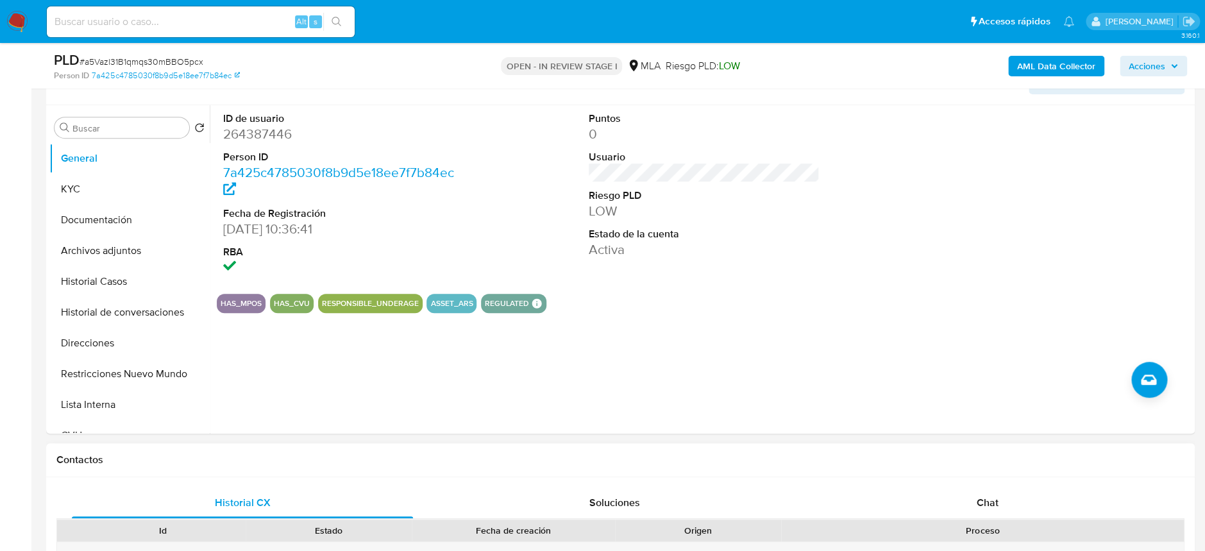
scroll to position [256, 0]
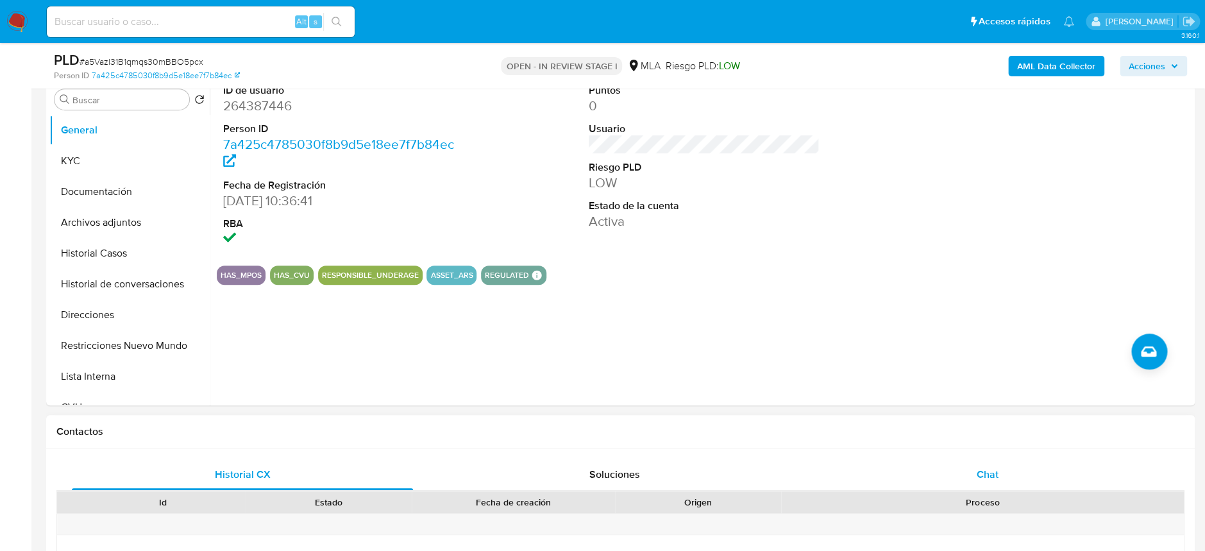
click at [1005, 478] on div "Chat" at bounding box center [987, 474] width 341 height 31
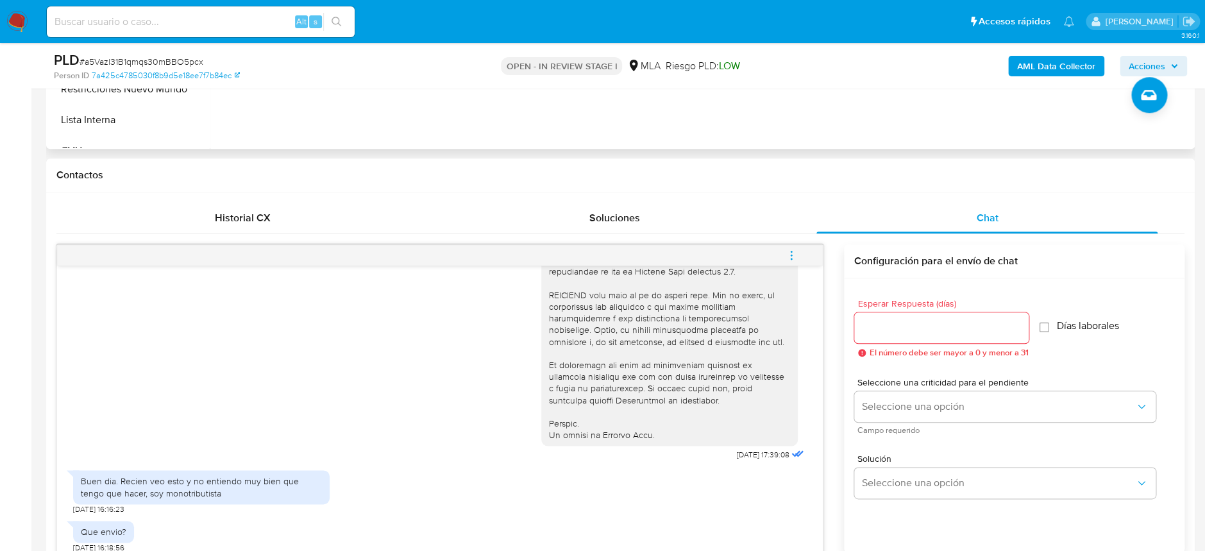
scroll to position [598, 0]
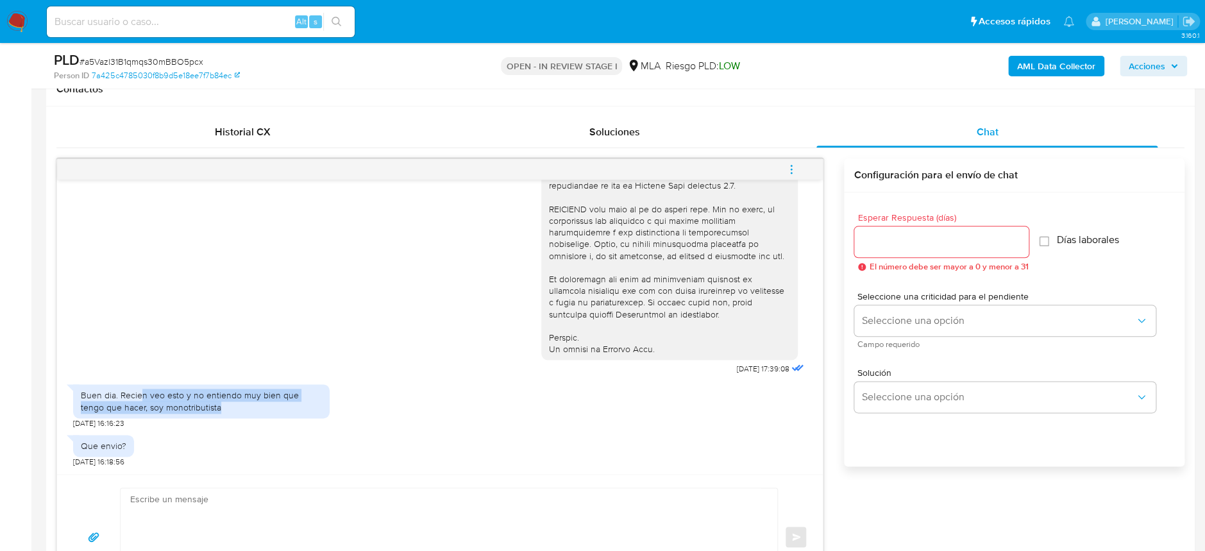
drag, startPoint x: 143, startPoint y: 390, endPoint x: 263, endPoint y: 408, distance: 121.3
click at [263, 408] on div "Buen dia. Recien veo esto y no entiendo muy bien que tengo que hacer, soy monot…" at bounding box center [201, 400] width 241 height 23
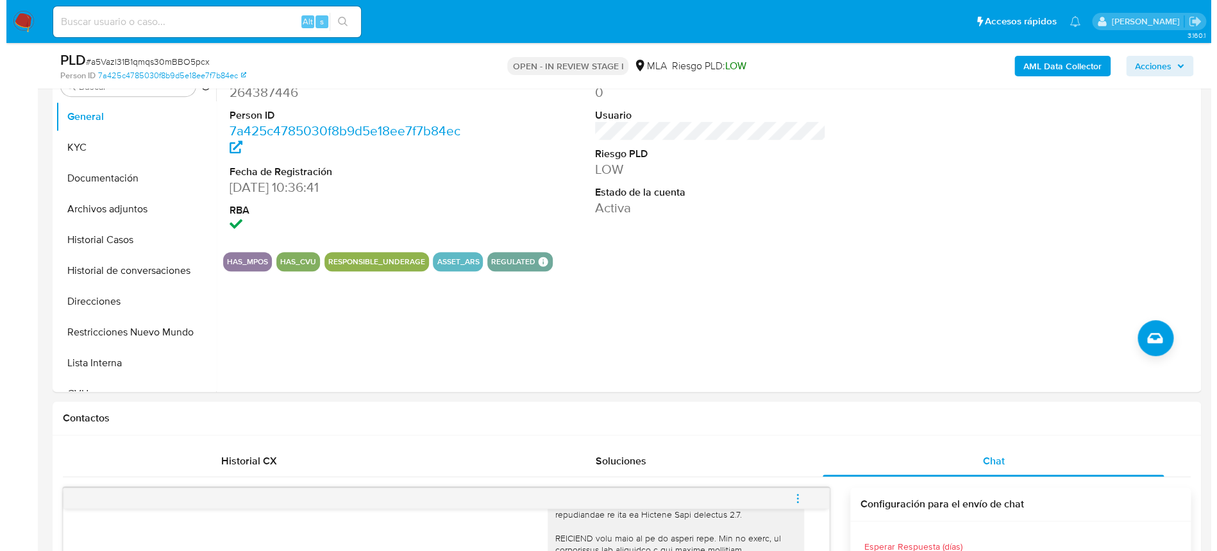
scroll to position [171, 0]
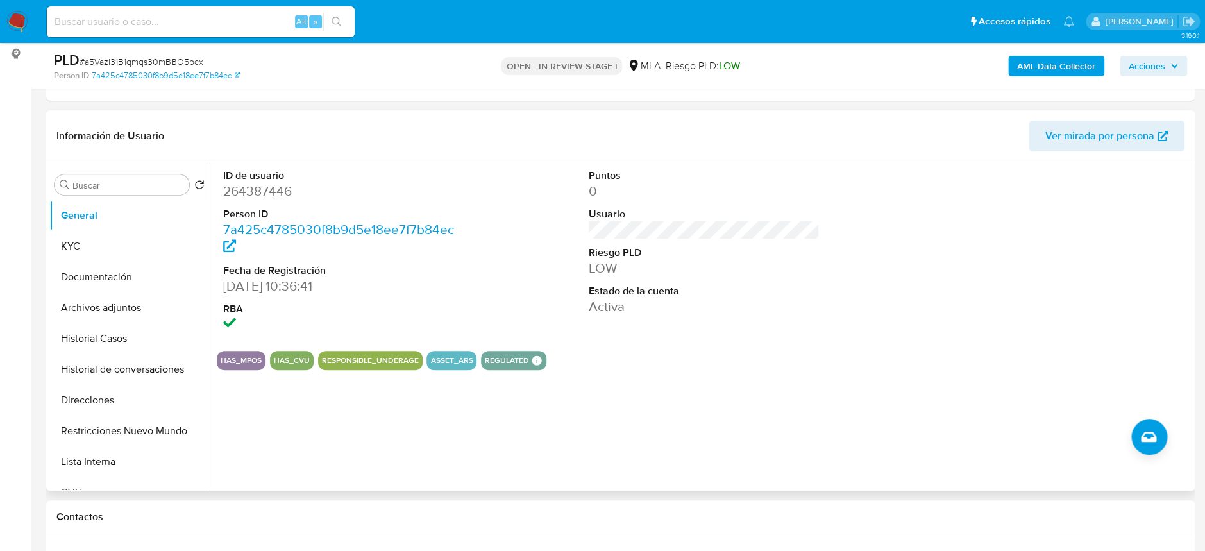
click at [265, 190] on dd "264387446" at bounding box center [338, 191] width 231 height 18
copy dd "264387446"
click at [263, 189] on dd "264387446" at bounding box center [338, 191] width 231 height 18
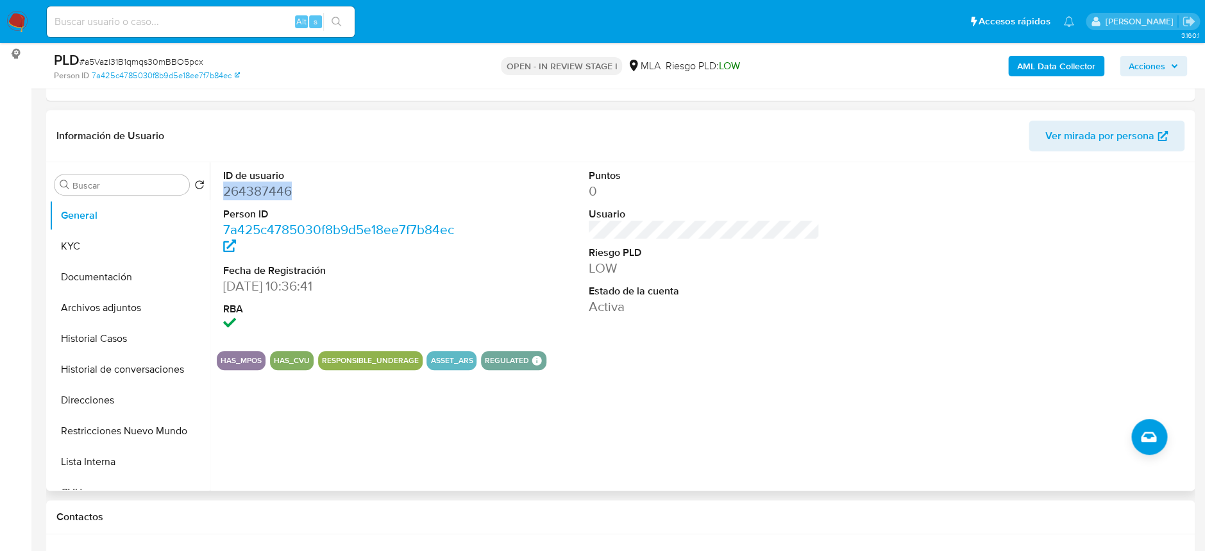
click at [224, 189] on dd "264387446" at bounding box center [338, 191] width 231 height 18
click at [82, 228] on button "General" at bounding box center [124, 215] width 150 height 31
click at [77, 238] on button "KYC" at bounding box center [124, 246] width 150 height 31
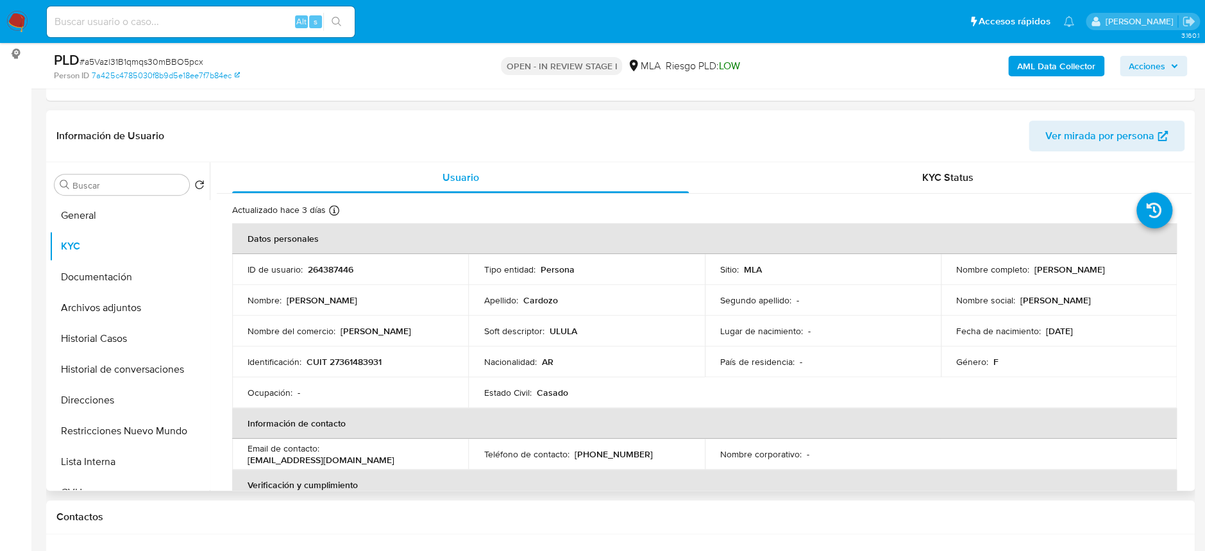
click at [369, 363] on p "CUIT 27361483931" at bounding box center [344, 362] width 75 height 12
copy p "27361483931"
click at [1069, 67] on b "AML Data Collector" at bounding box center [1056, 66] width 78 height 21
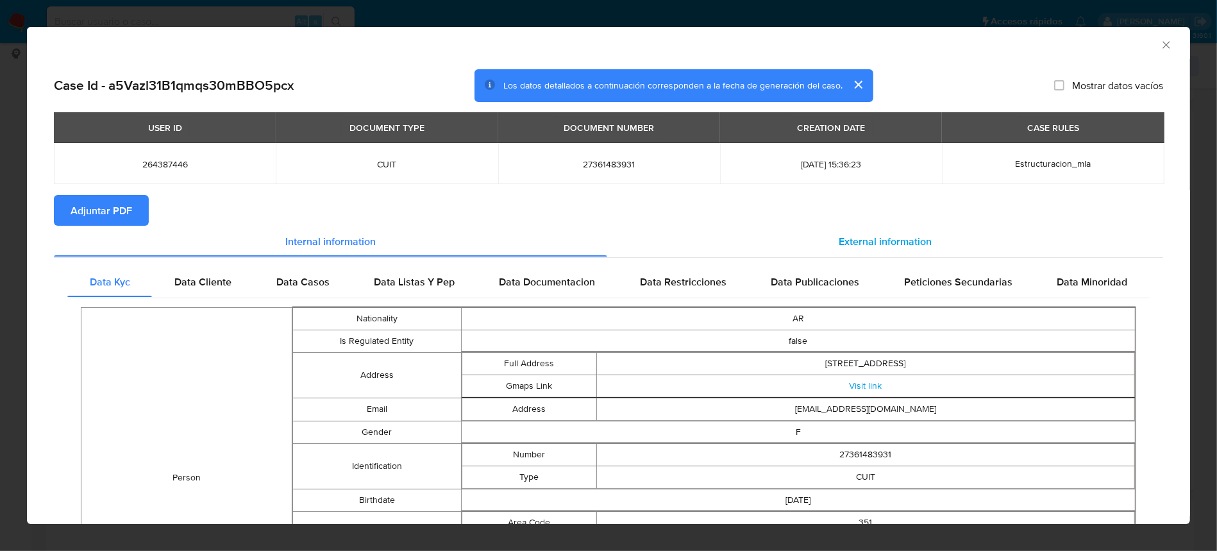
click at [882, 248] on span "External information" at bounding box center [885, 240] width 93 height 15
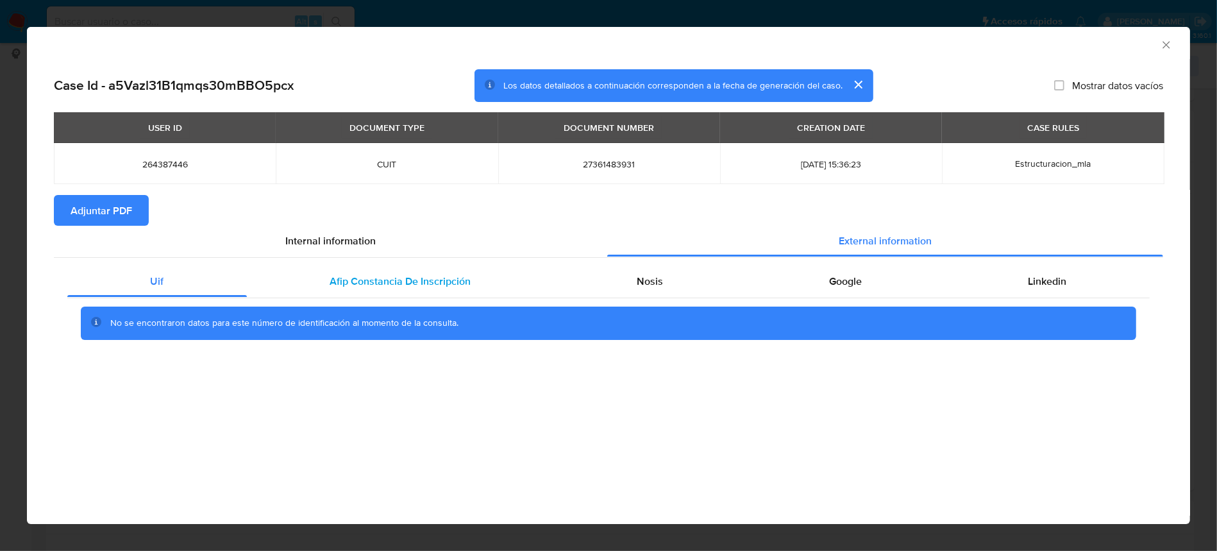
click at [448, 274] on span "Afip Constancia De Inscripción" at bounding box center [400, 281] width 141 height 15
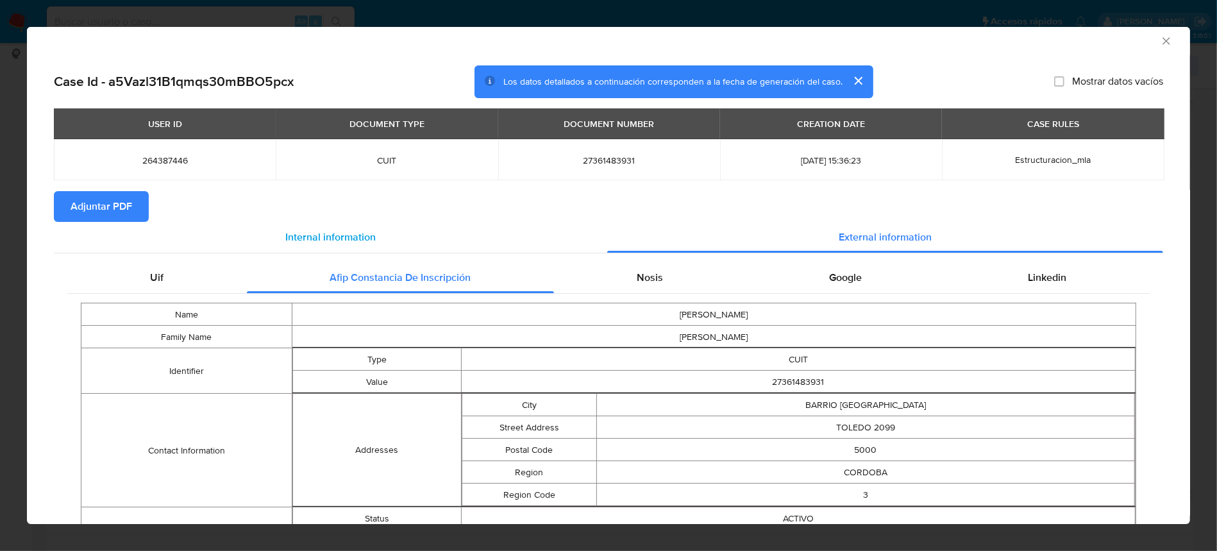
scroll to position [0, 0]
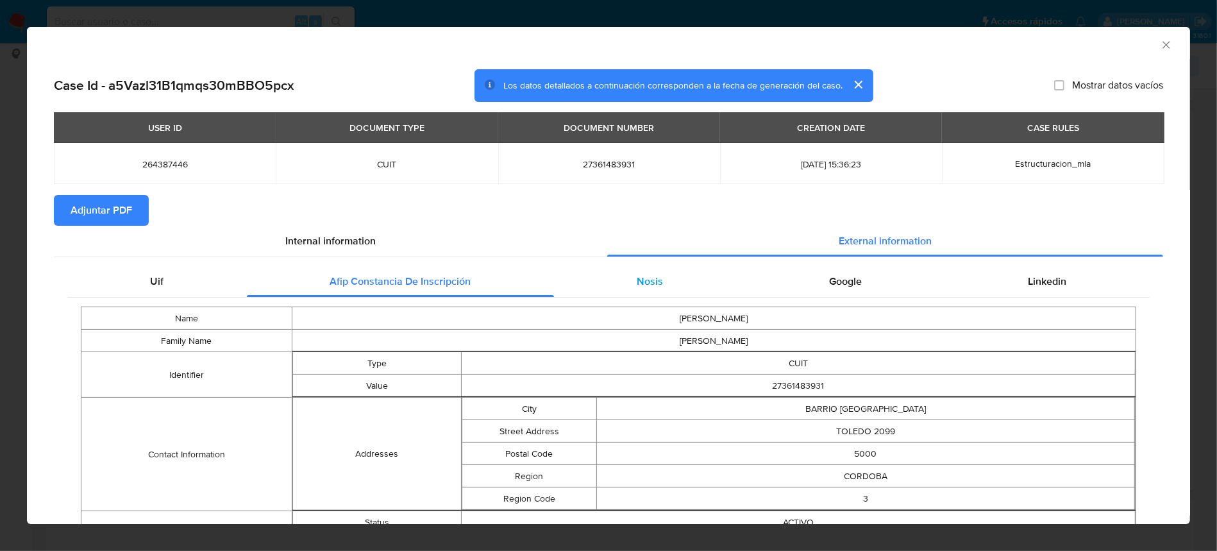
click at [638, 286] on span "Nosis" at bounding box center [651, 281] width 26 height 15
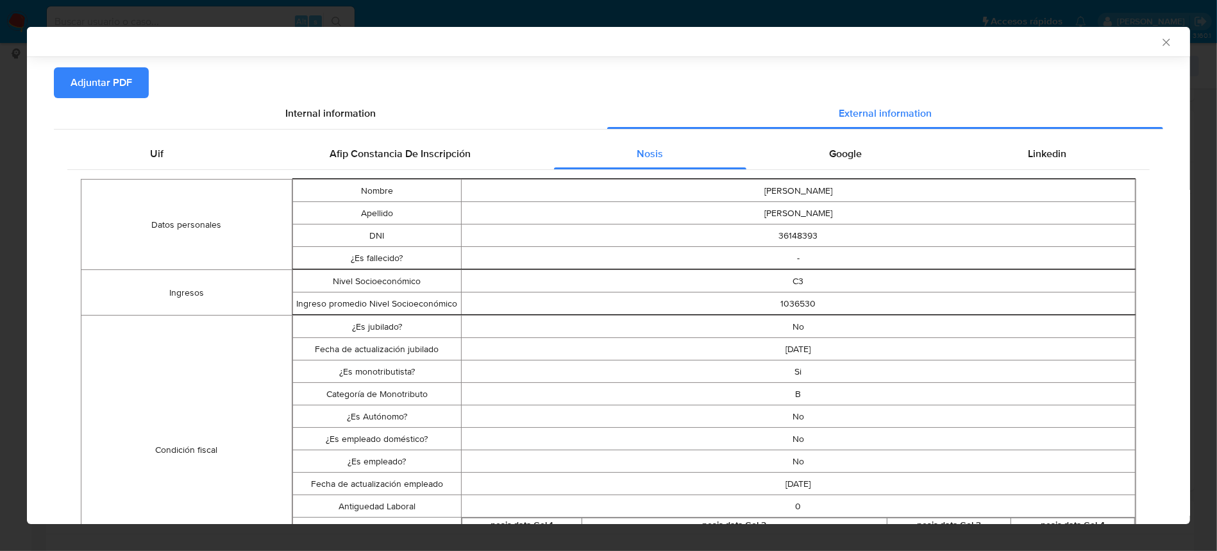
scroll to position [168, 0]
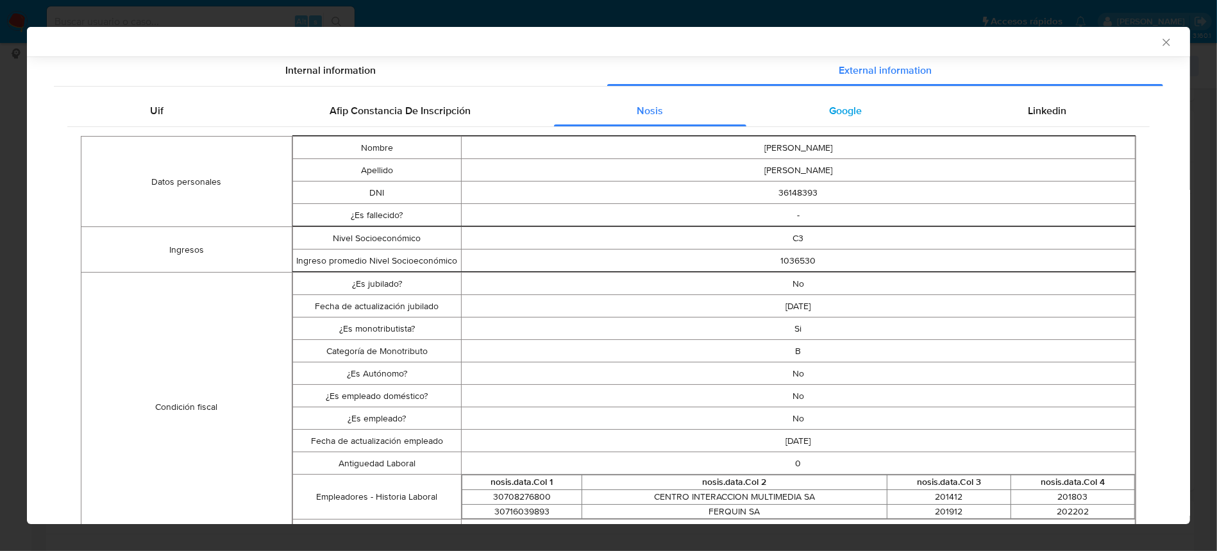
click at [917, 108] on div "Google" at bounding box center [846, 111] width 199 height 31
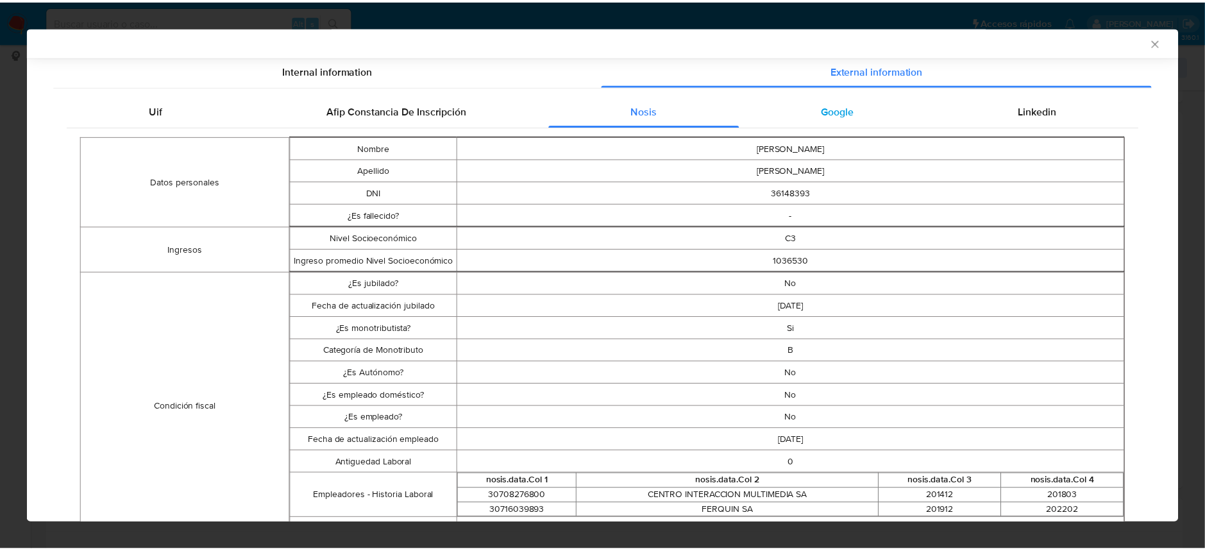
scroll to position [0, 0]
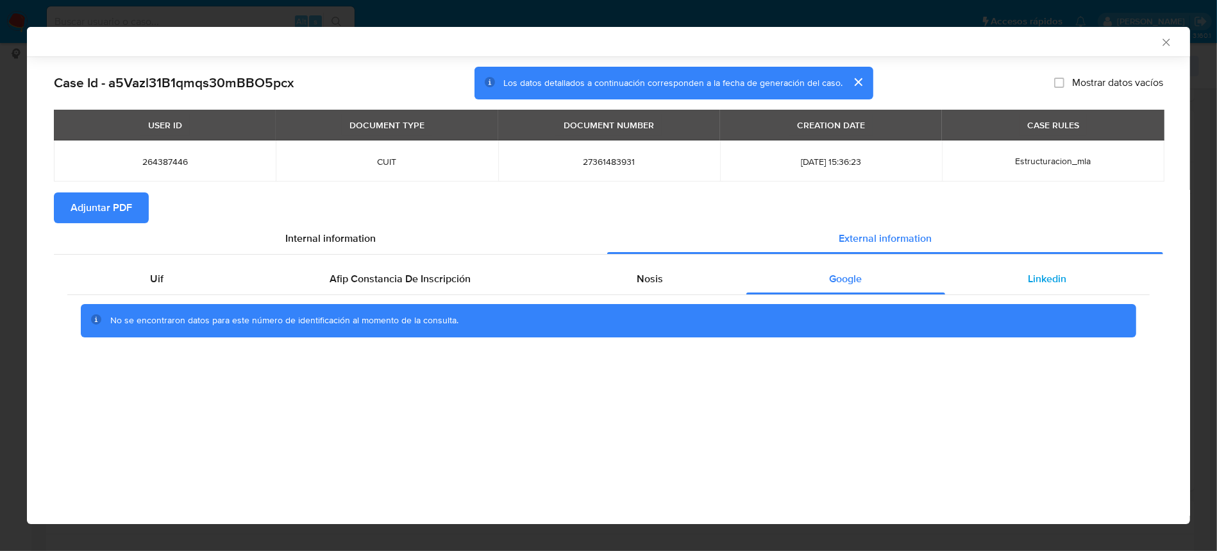
click at [1033, 265] on div "Linkedin" at bounding box center [1047, 279] width 205 height 31
click at [124, 205] on span "Adjuntar PDF" at bounding box center [102, 208] width 62 height 28
click at [1164, 40] on icon "Cerrar ventana" at bounding box center [1166, 41] width 7 height 7
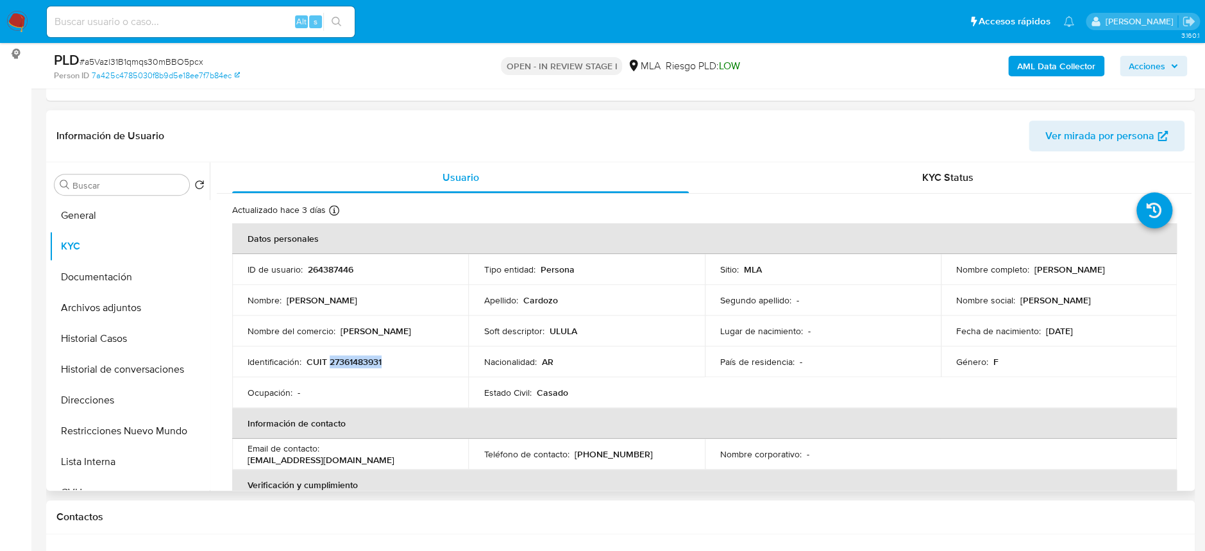
click at [376, 362] on p "CUIT 27361483931" at bounding box center [344, 362] width 75 height 12
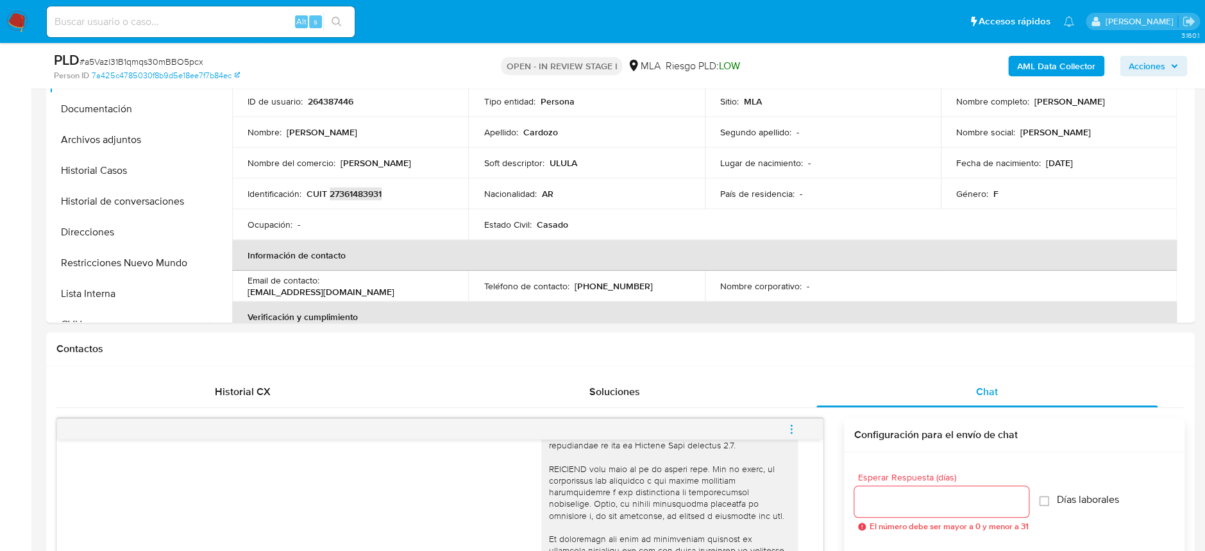
scroll to position [256, 0]
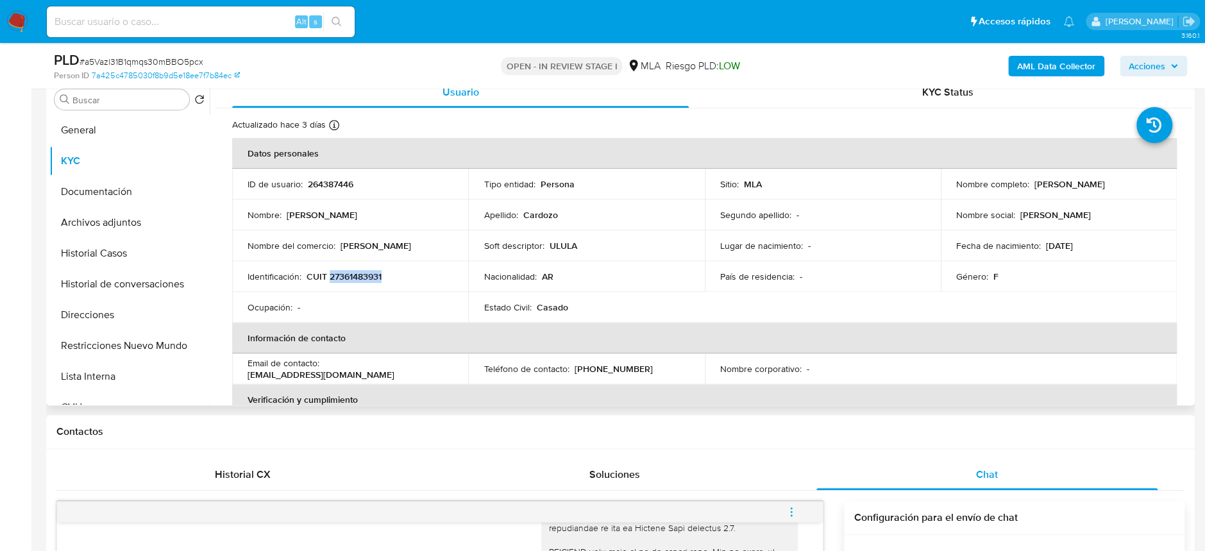
click at [349, 276] on p "CUIT 27361483931" at bounding box center [344, 277] width 75 height 12
drag, startPoint x: 338, startPoint y: 242, endPoint x: 396, endPoint y: 250, distance: 58.9
click at [396, 250] on div "Nombre del comercio : [PERSON_NAME]" at bounding box center [350, 246] width 205 height 12
copy div "[PERSON_NAME]"
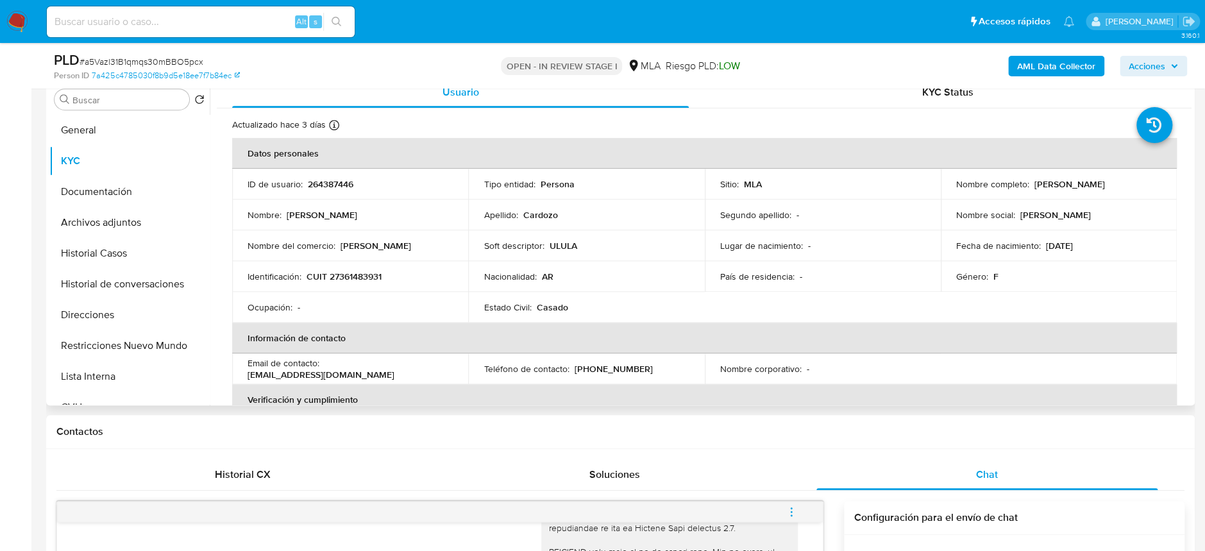
click at [355, 273] on p "CUIT 27361483931" at bounding box center [344, 277] width 75 height 12
copy p "27361483931"
click at [102, 219] on button "Archivos adjuntos" at bounding box center [124, 222] width 150 height 31
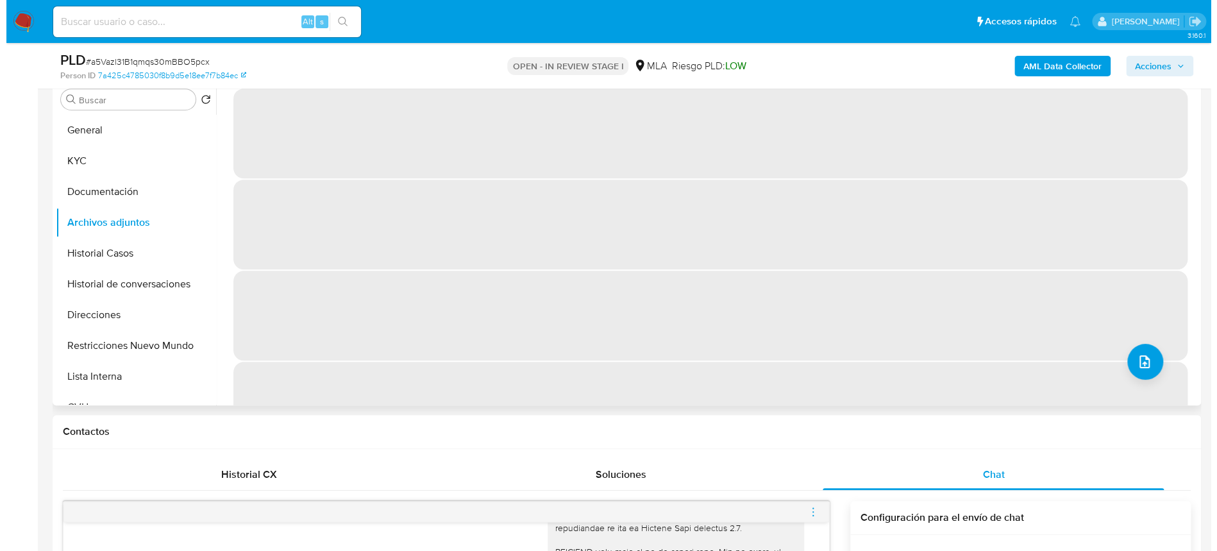
scroll to position [171, 0]
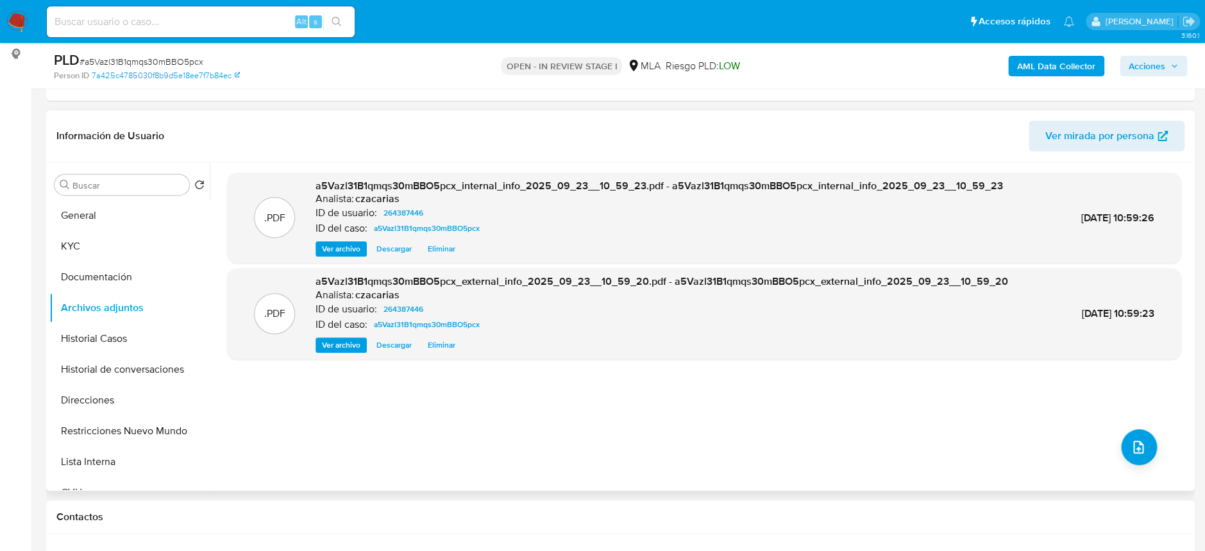
click at [1152, 444] on div ".PDF a5Vazl31B1qmqs30mBBO5pcx_internal_info_2025_09_23__10_59_23.pdf - a5Vazl31…" at bounding box center [704, 327] width 954 height 308
click at [1115, 449] on div ".PDF a5Vazl31B1qmqs30mBBO5pcx_internal_info_2025_09_23__10_59_23.pdf - a5Vazl31…" at bounding box center [704, 327] width 954 height 308
click at [1131, 441] on icon "upload-file" at bounding box center [1138, 446] width 15 height 15
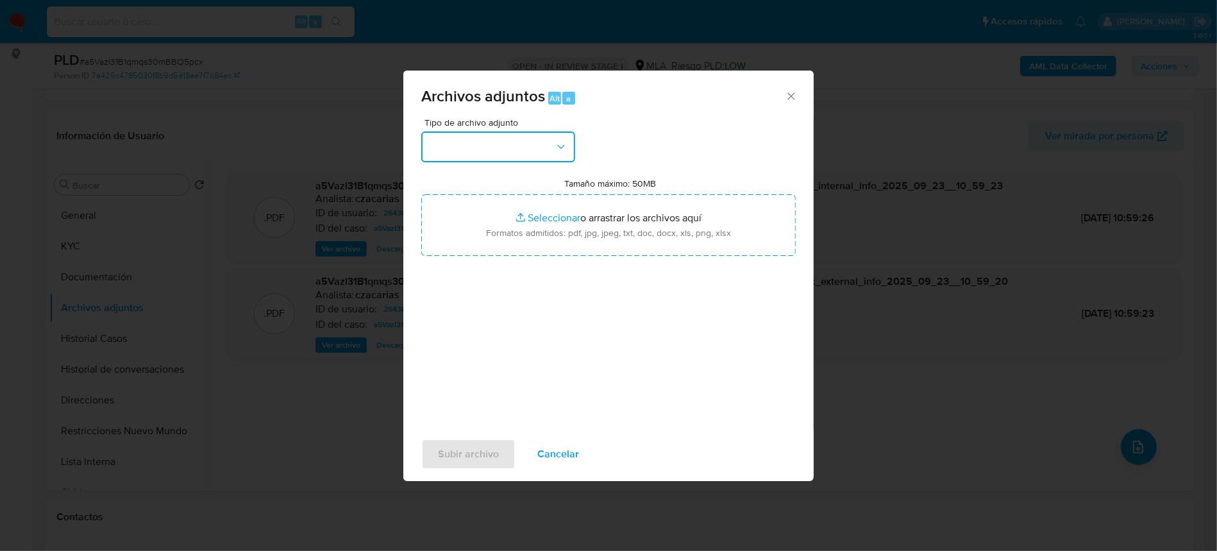
click at [487, 146] on button "button" at bounding box center [498, 146] width 154 height 31
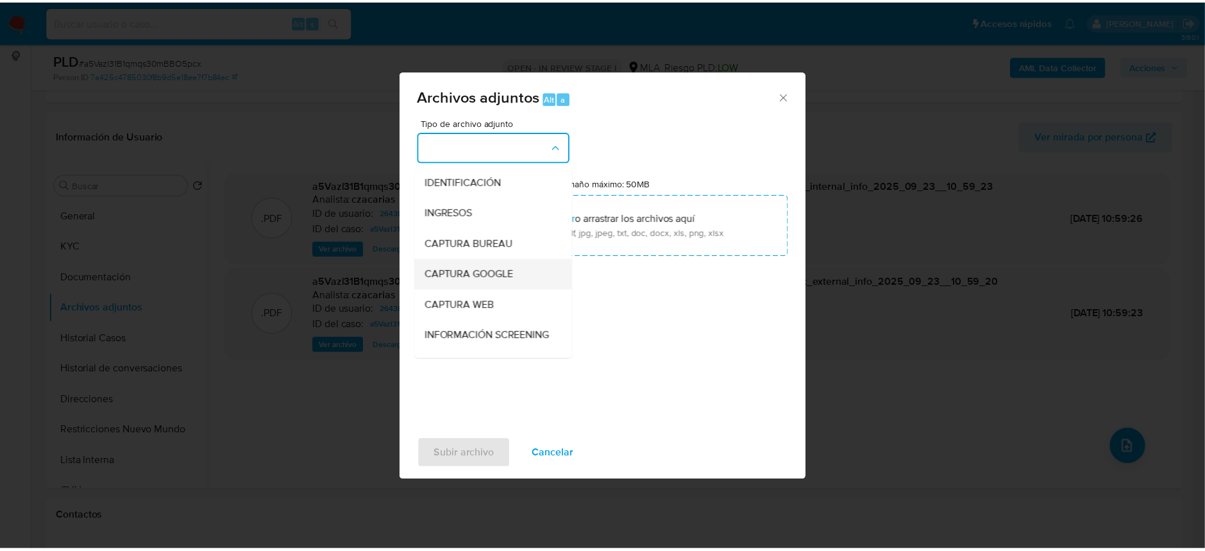
scroll to position [85, 0]
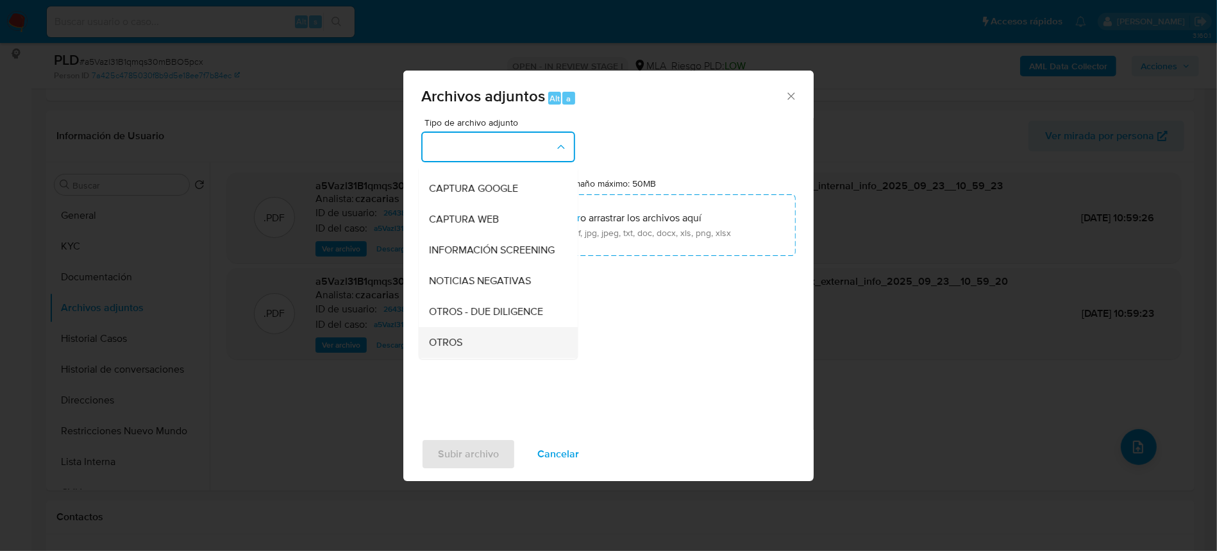
click at [459, 349] on span "OTROS" at bounding box center [445, 342] width 33 height 13
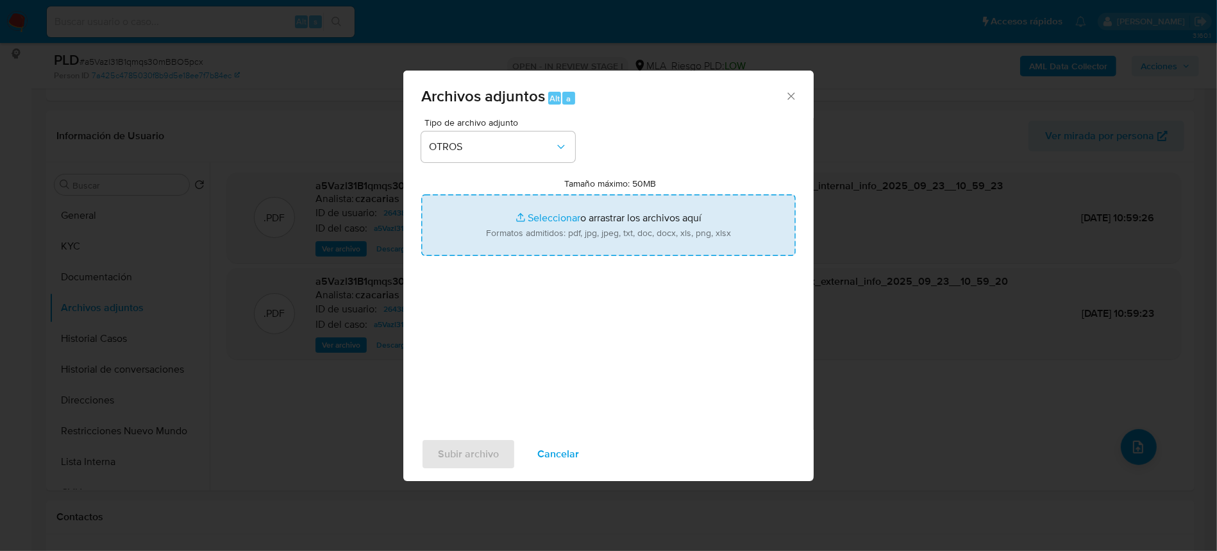
type input "C:\fakepath\Movimientos-264387446.xlsx"
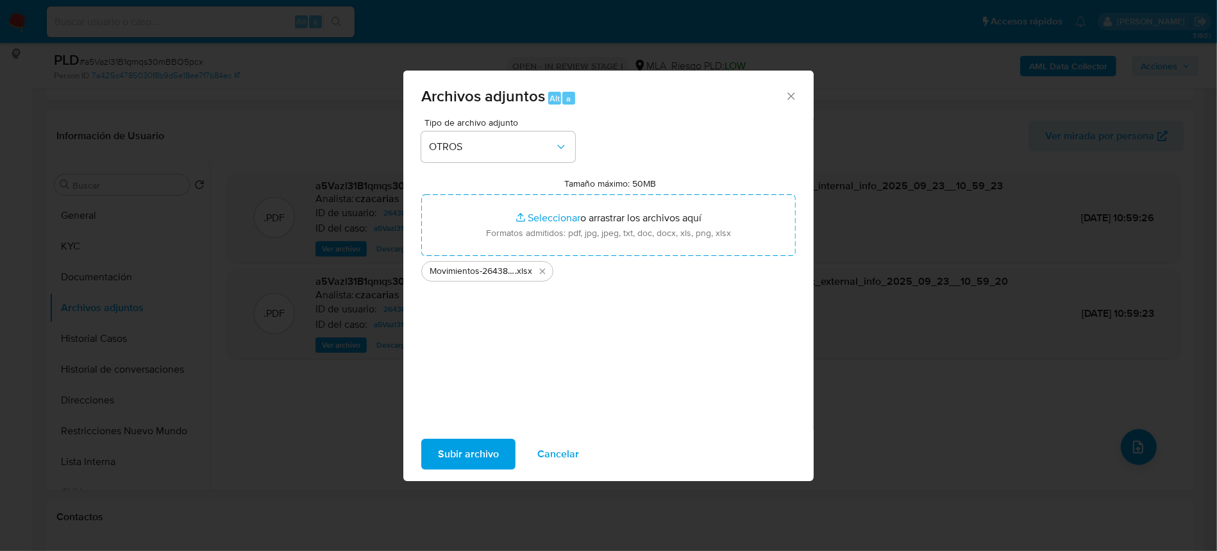
click at [467, 448] on span "Subir archivo" at bounding box center [468, 454] width 61 height 28
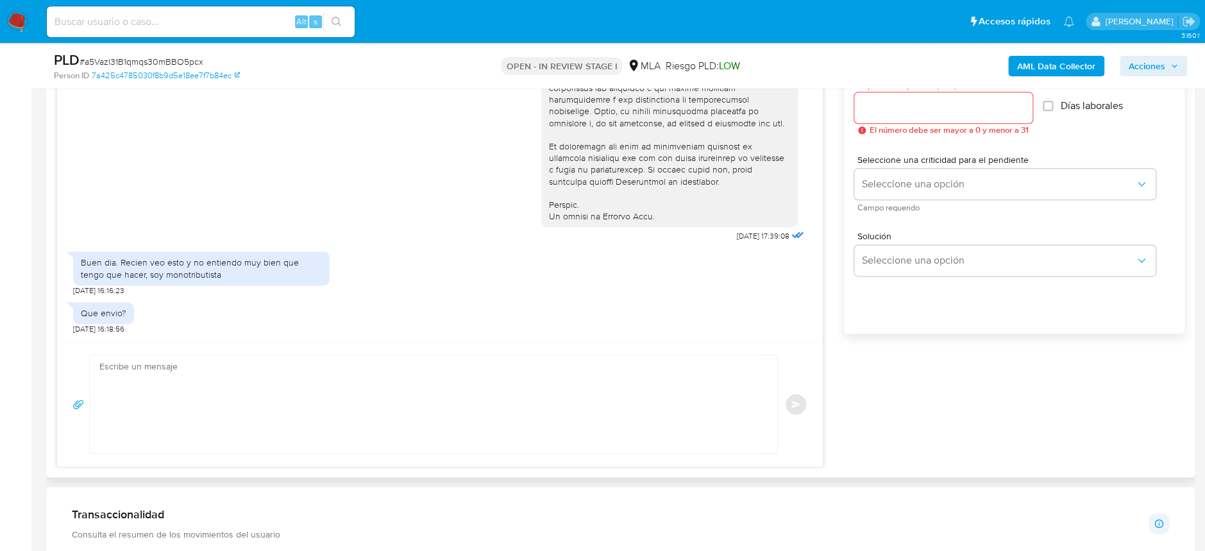
scroll to position [770, 0]
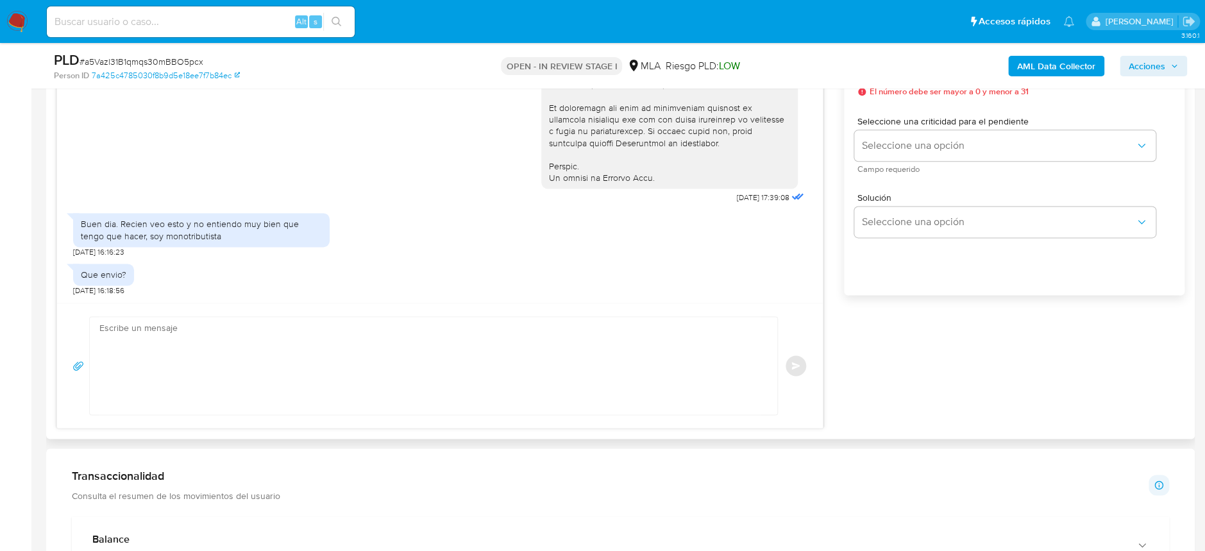
click at [343, 405] on textarea at bounding box center [430, 365] width 662 height 97
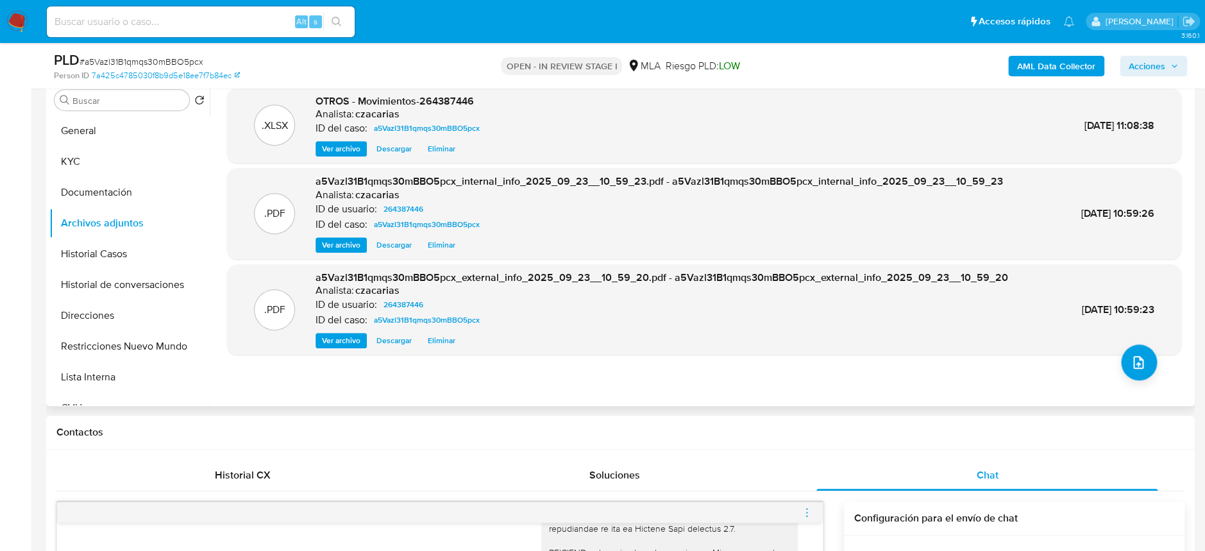
scroll to position [171, 0]
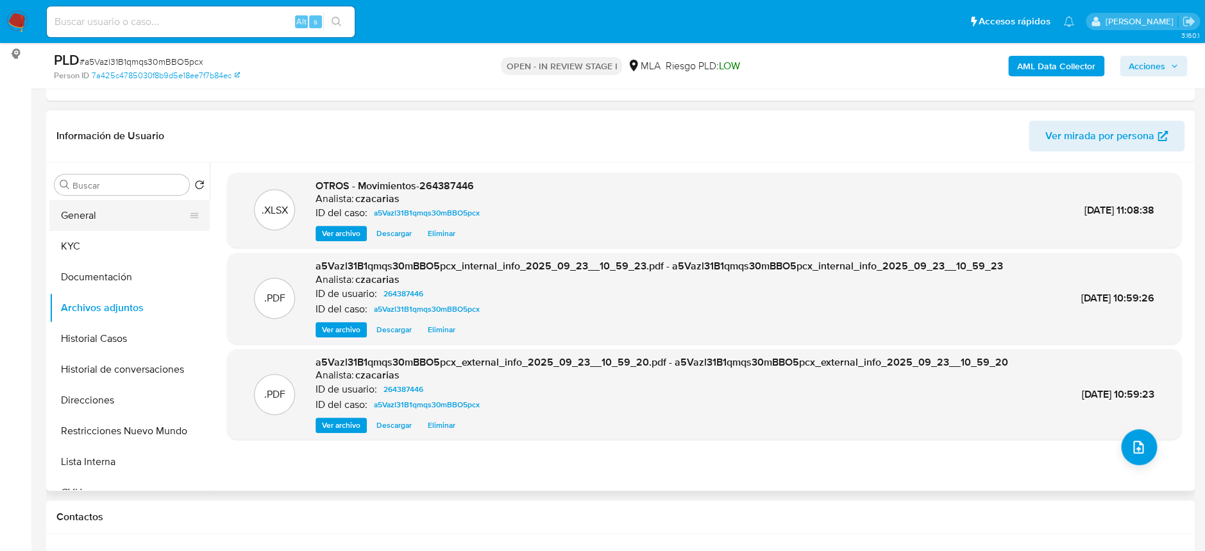
click at [102, 218] on button "General" at bounding box center [124, 215] width 150 height 31
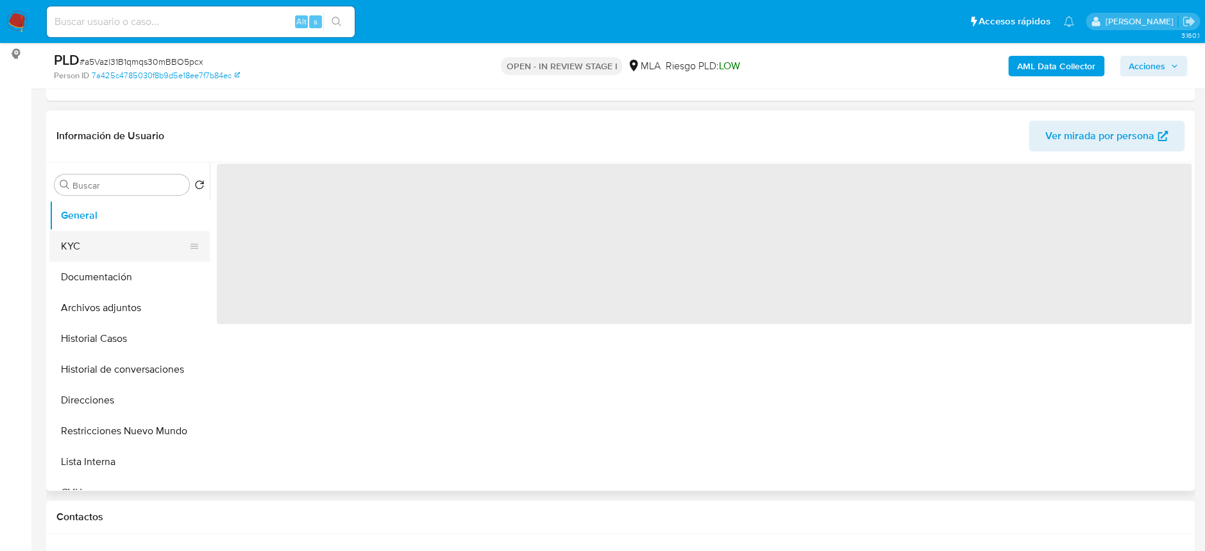
click at [114, 246] on button "KYC" at bounding box center [124, 246] width 150 height 31
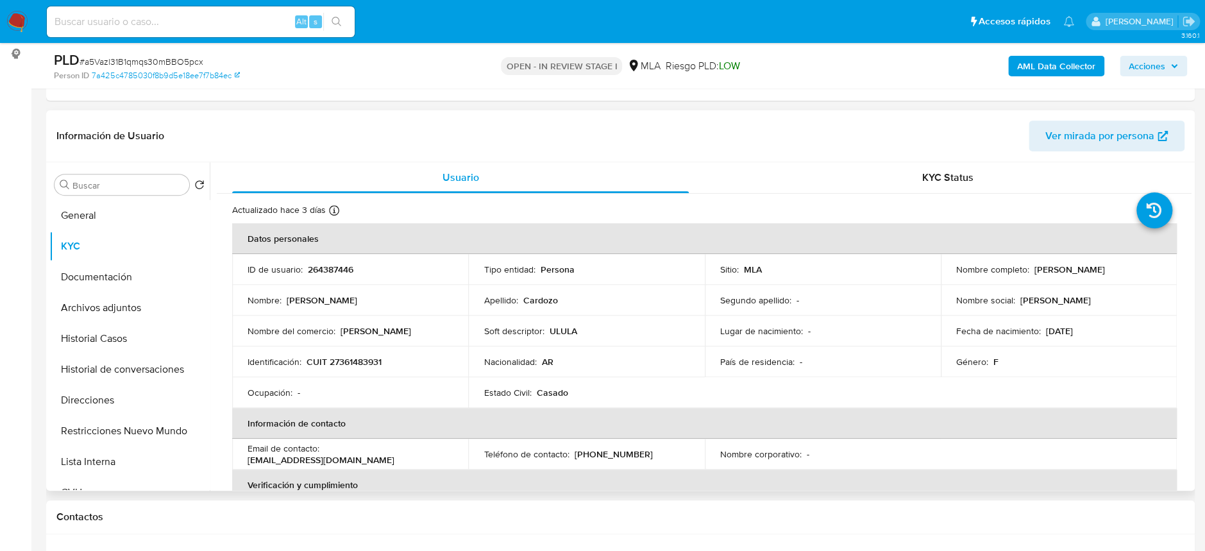
drag, startPoint x: 1031, startPoint y: 272, endPoint x: 1131, endPoint y: 269, distance: 100.1
click at [1131, 269] on div "Nombre completo : [PERSON_NAME]" at bounding box center [1058, 270] width 205 height 12
copy p "[PERSON_NAME]"
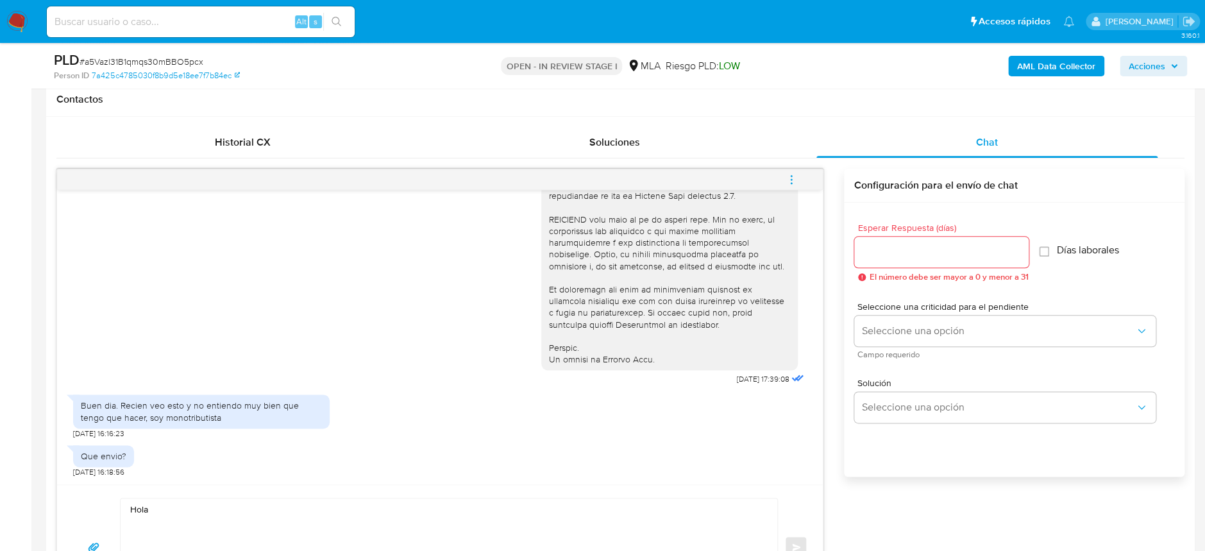
scroll to position [684, 0]
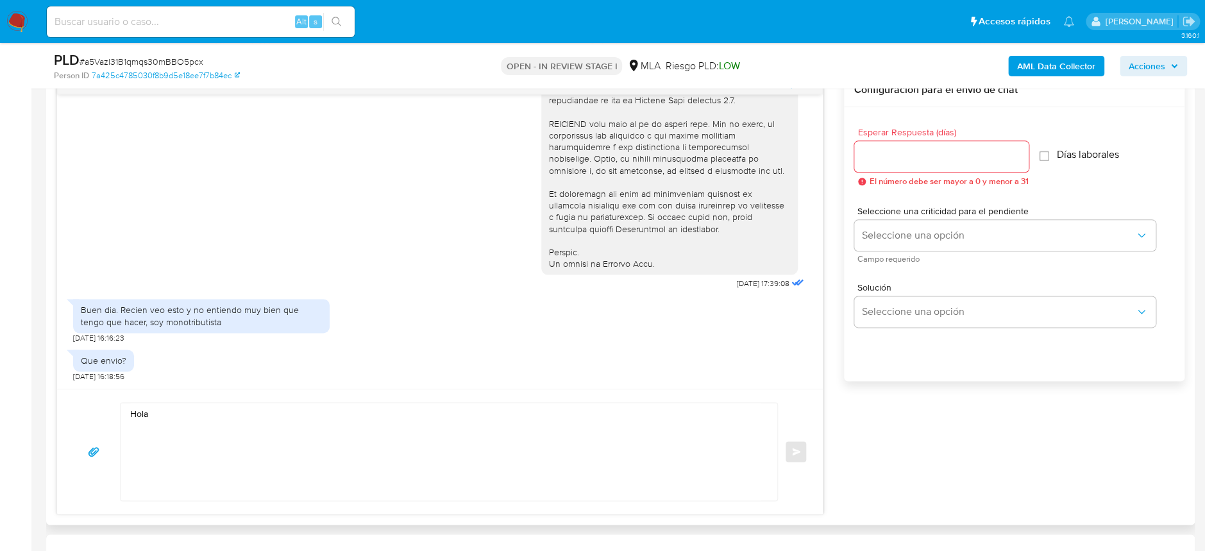
click at [249, 403] on textarea "Hola" at bounding box center [445, 451] width 631 height 97
paste textarea "[PERSON_NAME]"
paste textarea "En función de las operaciones registradas en tu cuenta [PERSON_NAME] Pago, nece…"
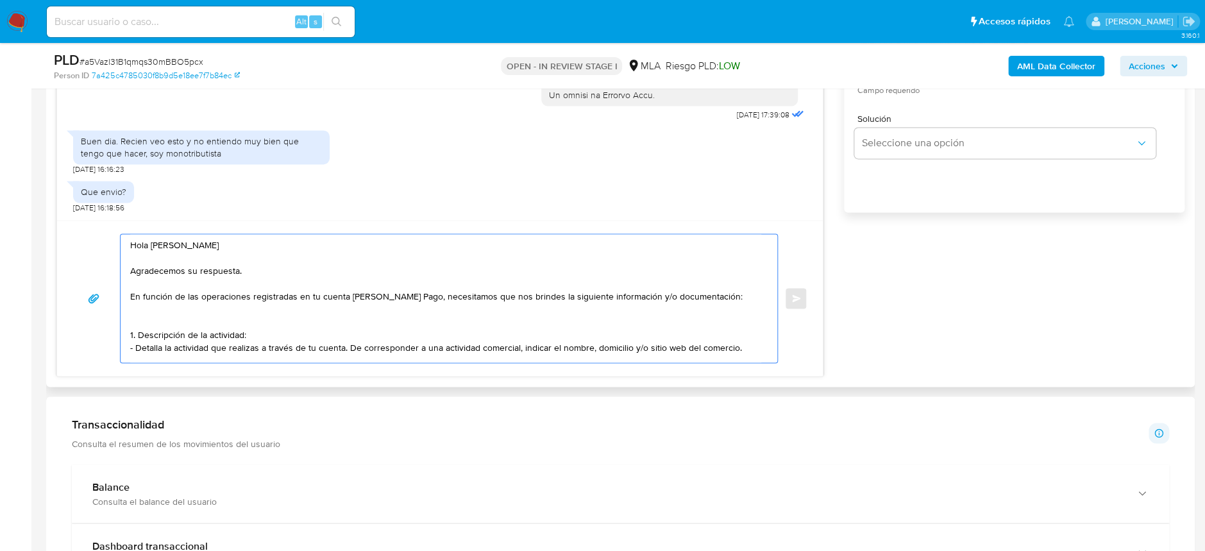
scroll to position [855, 0]
click at [737, 341] on textarea "Hola [PERSON_NAME] Agradecemos su respuesta. En función de las operaciones regi…" at bounding box center [445, 296] width 631 height 128
paste textarea "2. De acuerdo a la actividad que realices en tu cuenta, adjunta la siguiente do…"
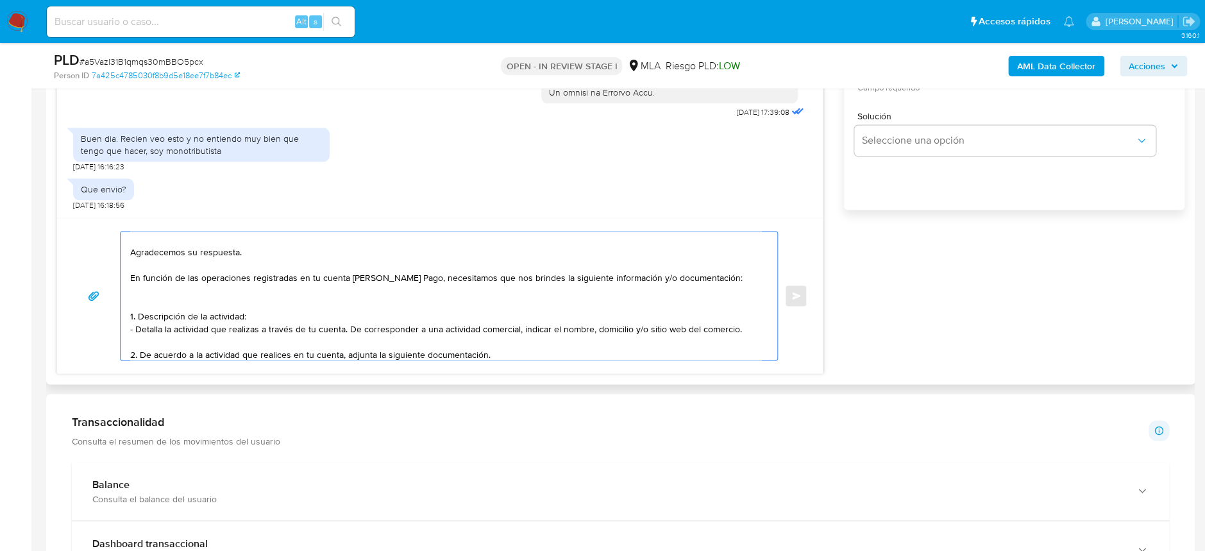
scroll to position [29, 0]
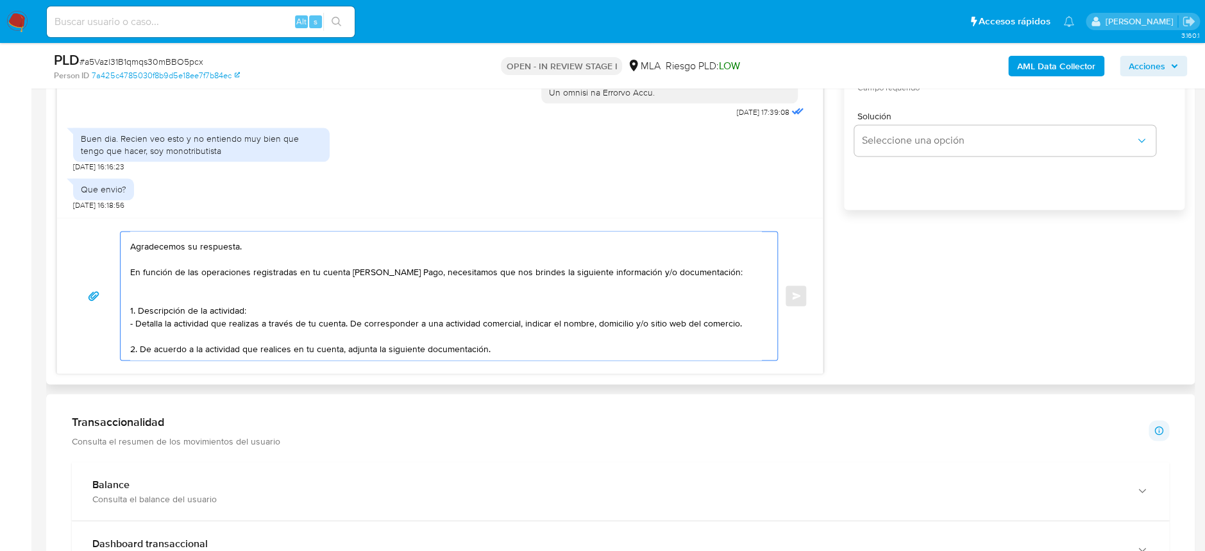
click at [498, 336] on textarea "Hola [PERSON_NAME] Agradecemos su respuesta. En función de las operaciones regi…" at bounding box center [445, 296] width 631 height 128
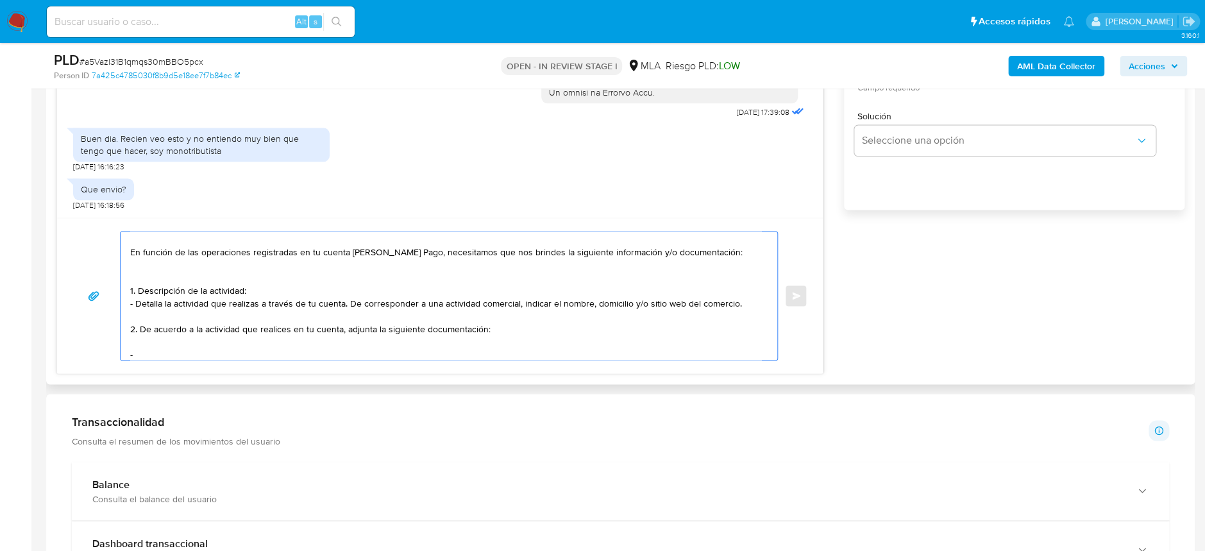
paste textarea "- Resumen de Comprobantes Electrónicos emitidos de los períodos [DATE] y [DATE]…"
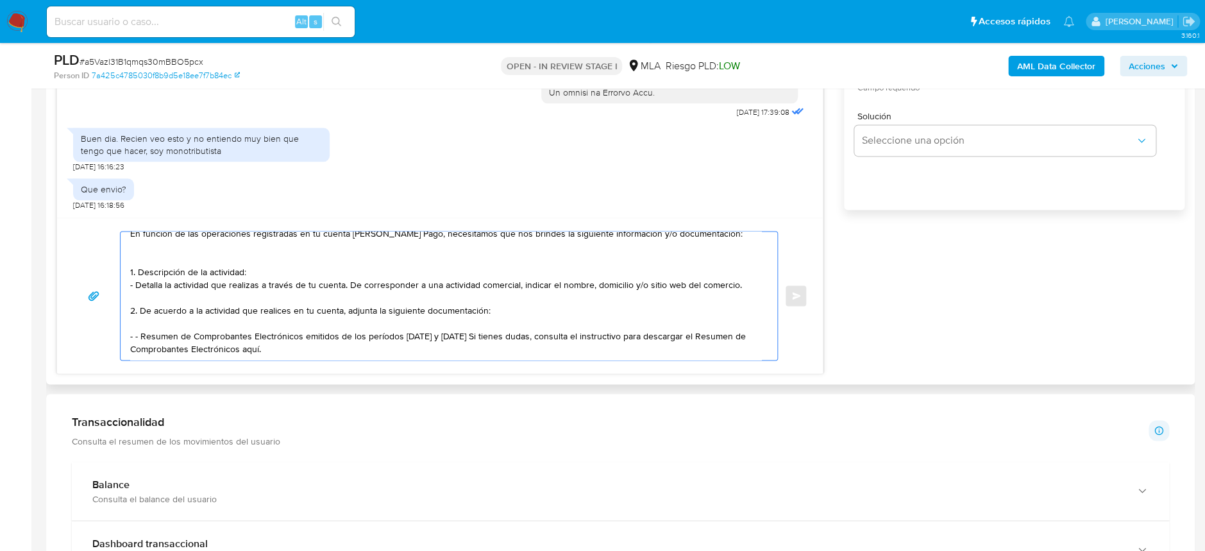
drag, startPoint x: 138, startPoint y: 328, endPoint x: 224, endPoint y: 307, distance: 89.1
click at [143, 327] on textarea "Hola [PERSON_NAME] Agradecemos su respuesta. En función de las operaciones regi…" at bounding box center [445, 296] width 631 height 128
click at [292, 341] on textarea "Hola [PERSON_NAME] Agradecemos su respuesta. En función de las operaciones regi…" at bounding box center [445, 296] width 631 height 128
drag, startPoint x: 300, startPoint y: 342, endPoint x: 240, endPoint y: 327, distance: 61.4
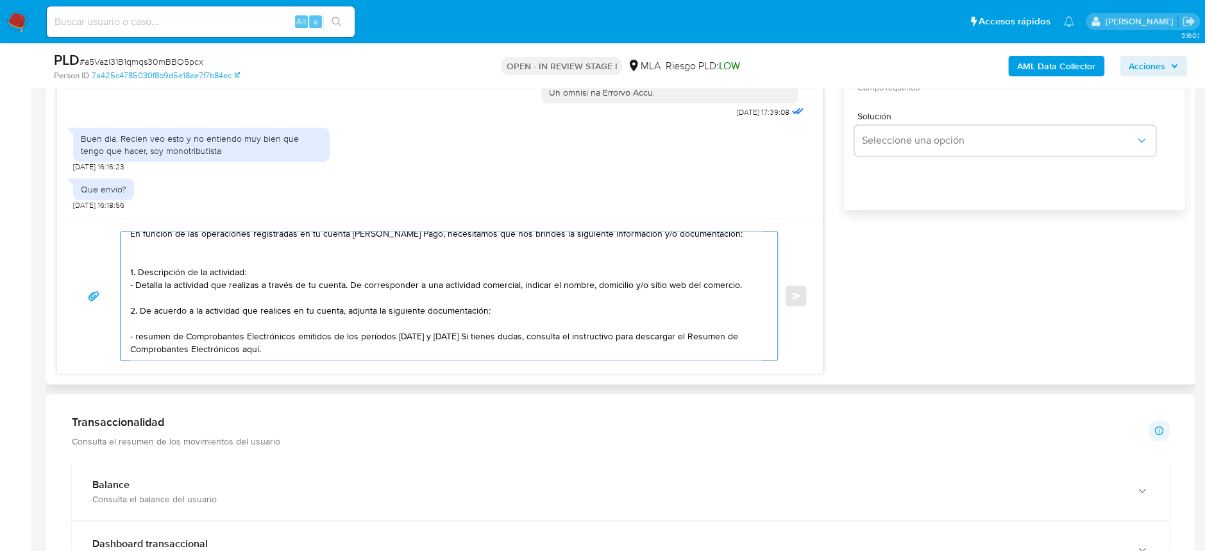
click at [240, 327] on textarea "Hola Karol Janet Cardozo Agradecemos su respuesta. En función de las operacione…" at bounding box center [445, 296] width 631 height 128
click at [281, 333] on textarea "Hola Karol Janet Cardozo Agradecemos su respuesta. En función de las operacione…" at bounding box center [445, 296] width 631 height 128
click at [306, 335] on textarea "Hola Karol Janet Cardozo Agradecemos su respuesta. En función de las operacione…" at bounding box center [445, 296] width 631 height 128
click at [311, 326] on textarea "Hola Karol Janet Cardozo Agradecemos su respuesta. En función de las operacione…" at bounding box center [445, 296] width 631 height 128
paste textarea "https://www.mercadopago.com.ar/ayuda/30181"
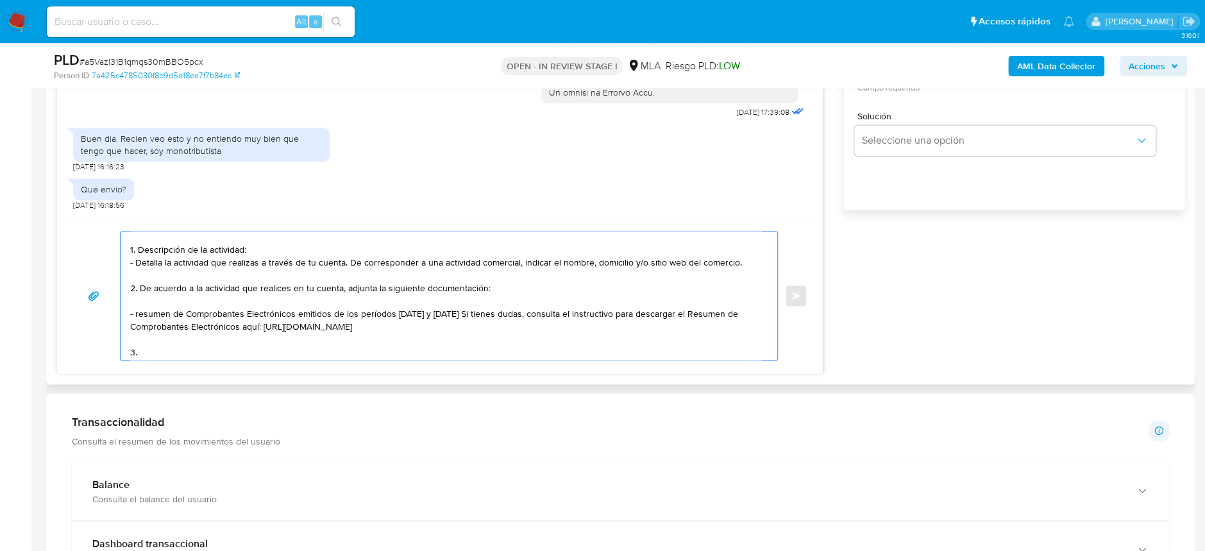
paste textarea "Proporciona el vínculo con las siguientes contrapartes con las que operaste, el…"
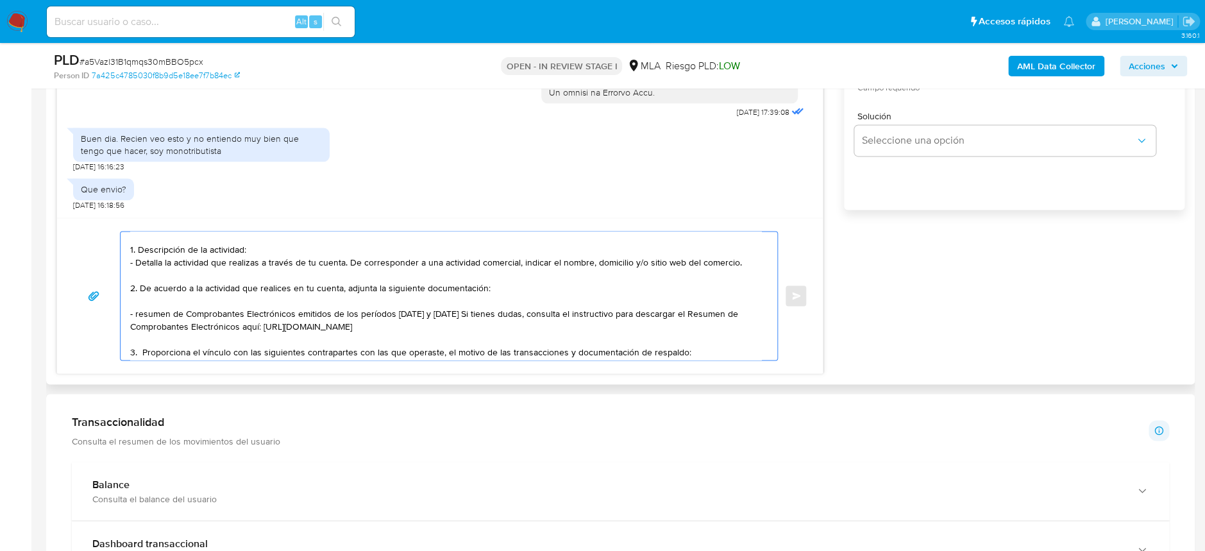
scroll to position [143, 0]
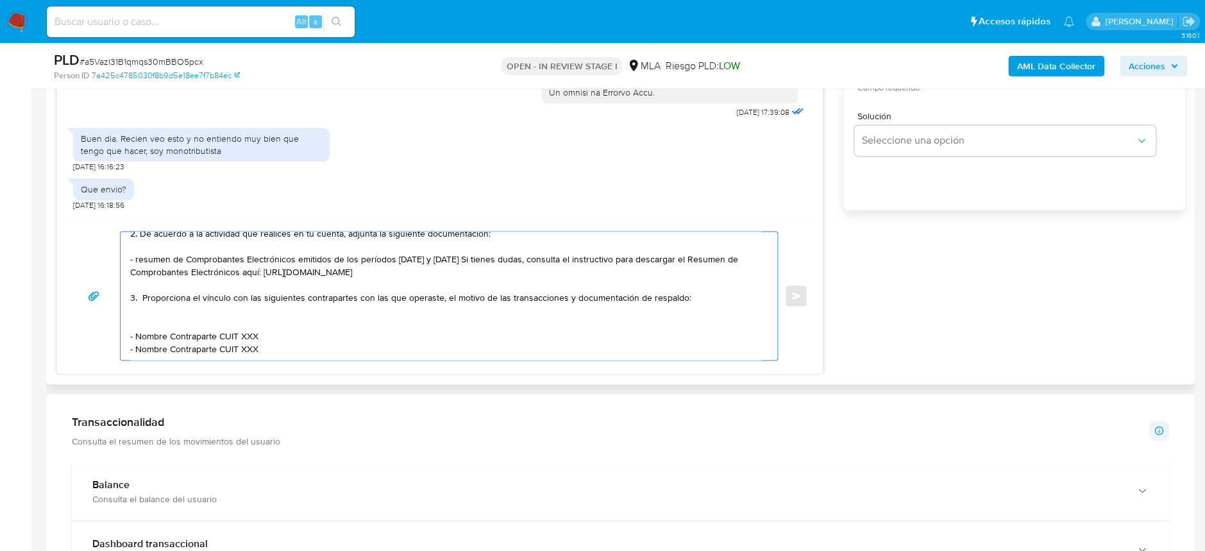
drag, startPoint x: 137, startPoint y: 325, endPoint x: 216, endPoint y: 327, distance: 78.3
click at [216, 327] on textarea "Hola Karol Janet Cardozo Agradecemos su respuesta. En función de las operacione…" at bounding box center [445, 296] width 631 height 128
paste textarea "Sabrina Antonella Cardozo"
click at [285, 325] on textarea "Hola Karol Janet Cardozo Agradecemos su respuesta. En función de las operacione…" at bounding box center [445, 296] width 631 height 128
click at [278, 325] on textarea "Hola Karol Janet Cardozo Agradecemos su respuesta. En función de las operacione…" at bounding box center [445, 296] width 631 height 128
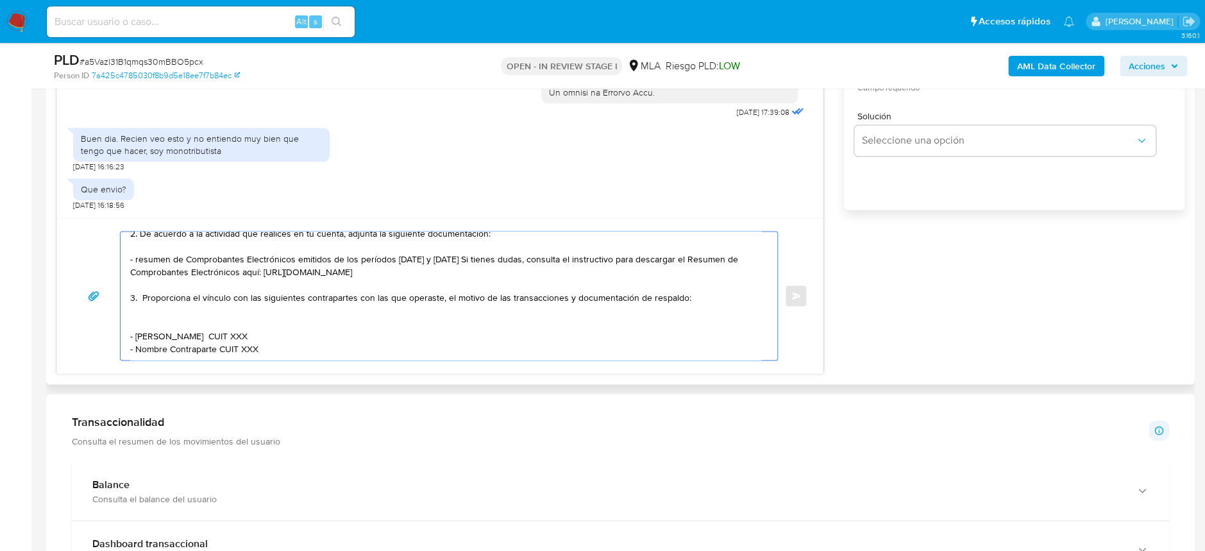
click at [278, 325] on textarea "Hola Karol Janet Cardozo Agradecemos su respuesta. En función de las operacione…" at bounding box center [445, 296] width 631 height 128
paste textarea "27432330317"
drag, startPoint x: 135, startPoint y: 339, endPoint x: 216, endPoint y: 337, distance: 81.5
click at [216, 337] on textarea "Hola Karol Janet Cardozo Agradecemos su respuesta. En función de las operacione…" at bounding box center [445, 296] width 631 height 128
paste textarea "Jose Hernan Aviles Mamani"
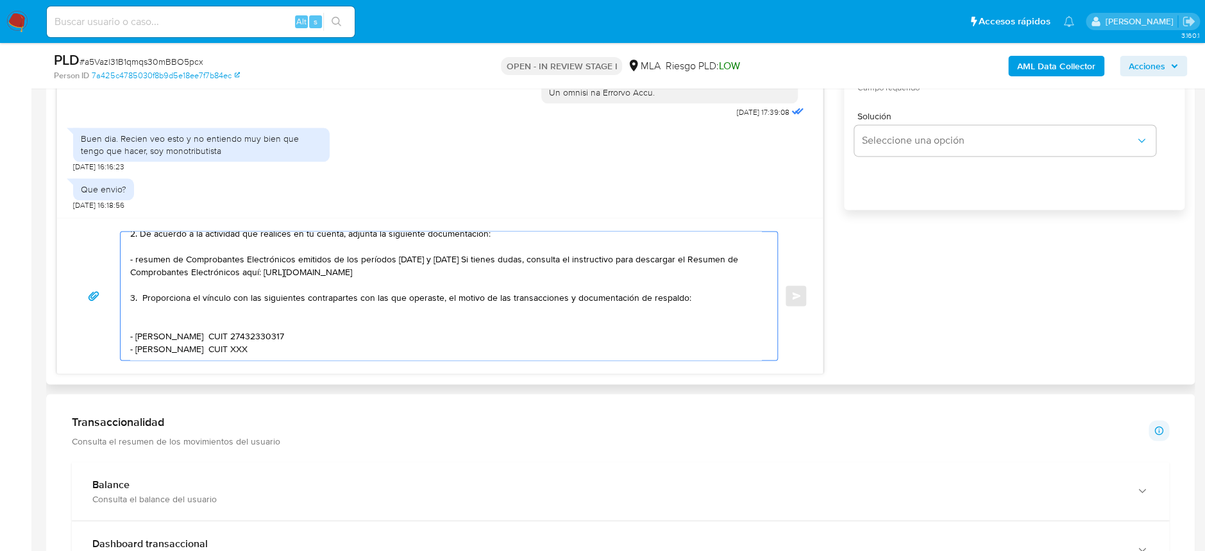
click at [277, 338] on textarea "Hola Karol Janet Cardozo Agradecemos su respuesta. En función de las operacione…" at bounding box center [445, 296] width 631 height 128
paste textarea "20174825166"
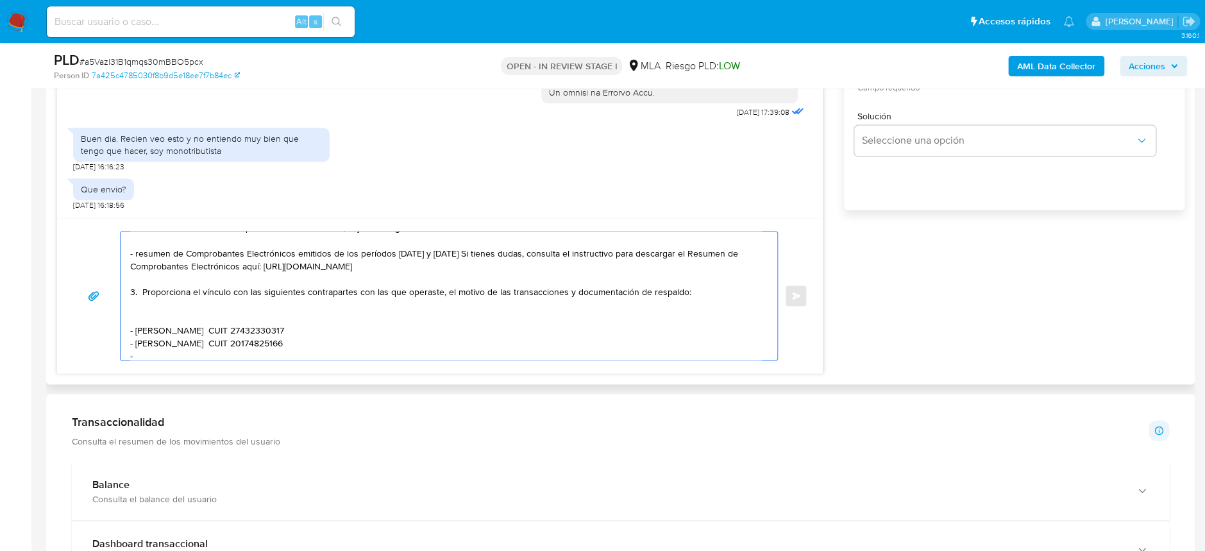
click at [145, 351] on textarea "Hola Karol Janet Cardozo Agradecemos su respuesta. En función de las operacione…" at bounding box center [445, 296] width 631 height 128
paste textarea "Vanesa Edith Lopez"
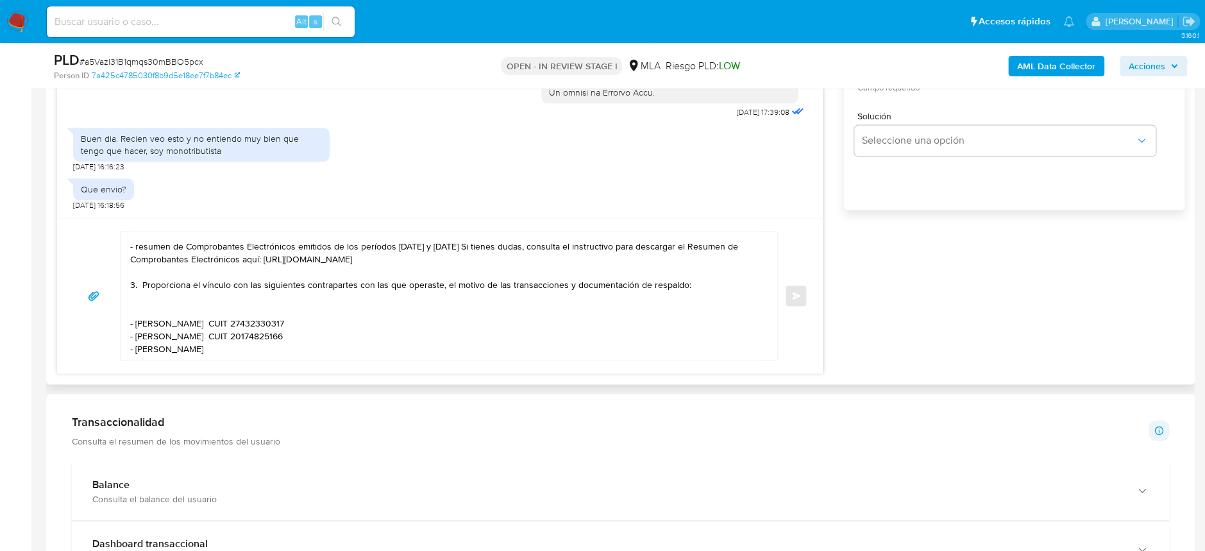
click at [250, 341] on textarea "Hola Karol Janet Cardozo Agradecemos su respuesta. En función de las operacione…" at bounding box center [445, 296] width 631 height 128
paste textarea "27355763167"
click at [175, 351] on textarea "Hola Karol Janet Cardozo Agradecemos su respuesta. En función de las operacione…" at bounding box center [445, 296] width 631 height 128
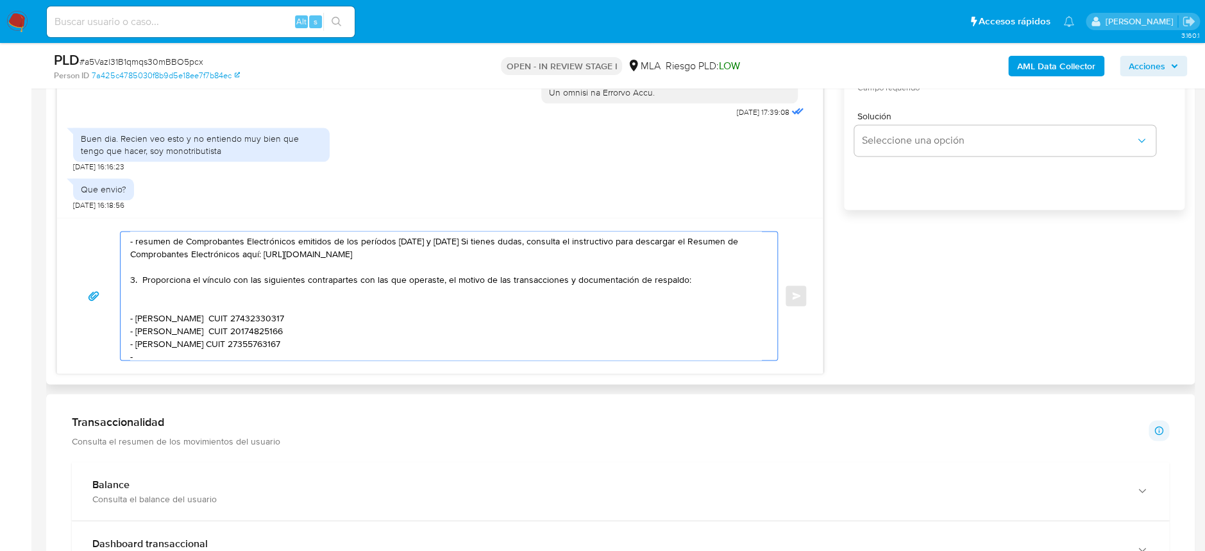
paste textarea "Silvio Nahuel Suarez"
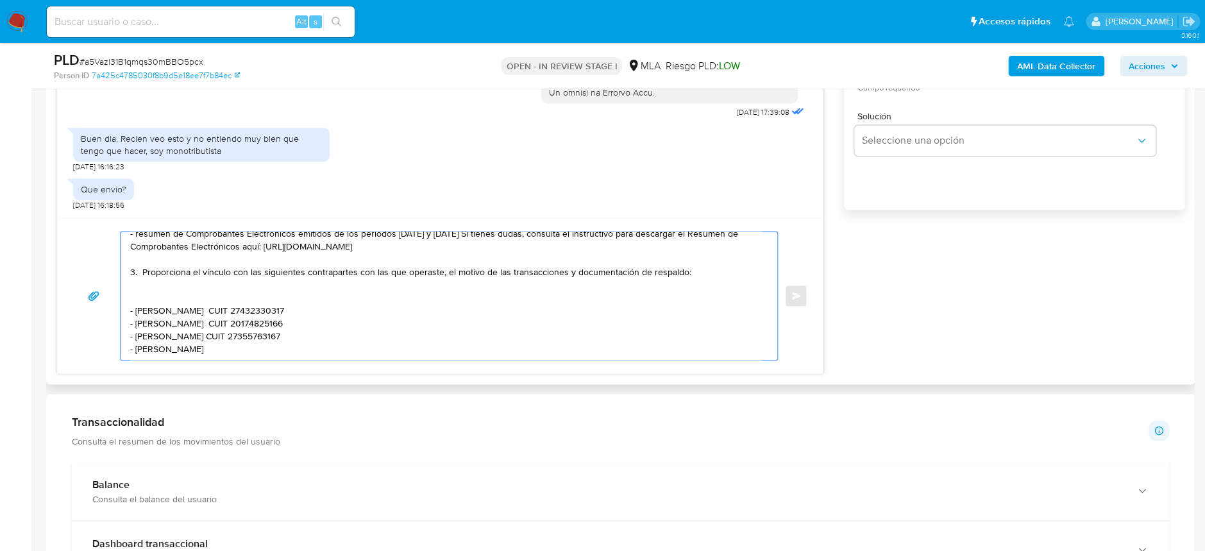
click at [301, 330] on textarea "Hola Karol Janet Cardozo Agradecemos su respuesta. En función de las operacione…" at bounding box center [445, 296] width 631 height 128
click at [288, 344] on textarea "Hola Karol Janet Cardozo Agradecemos su respuesta. En función de las operacione…" at bounding box center [445, 296] width 631 height 128
click at [292, 344] on textarea at bounding box center [445, 296] width 631 height 128
paste textarea "20446178408"
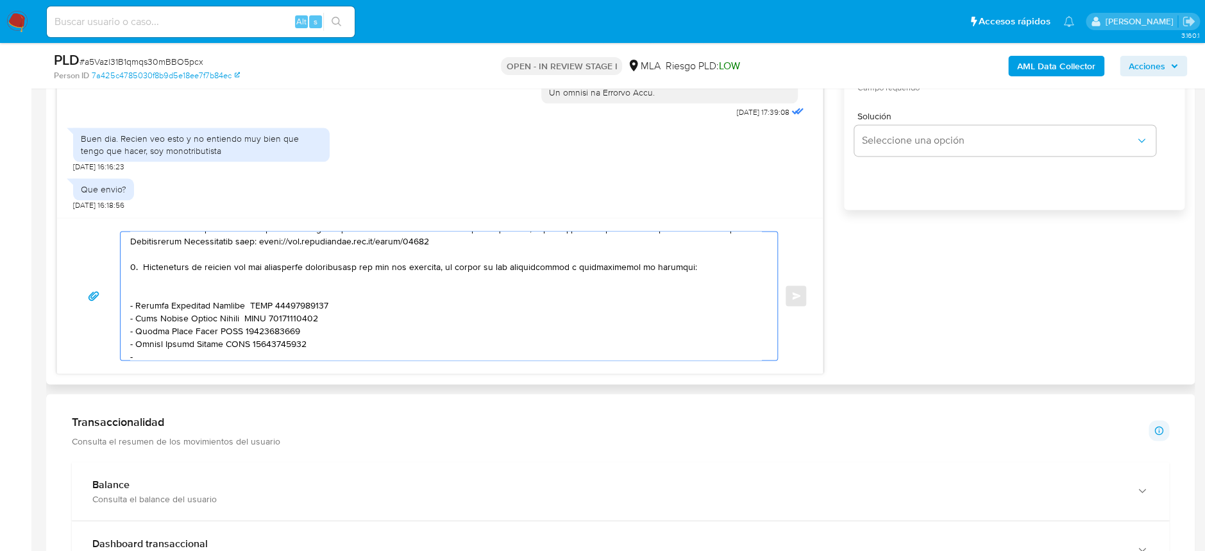
click at [198, 351] on textarea at bounding box center [445, 296] width 631 height 128
paste textarea "Maria Nancy Garay"
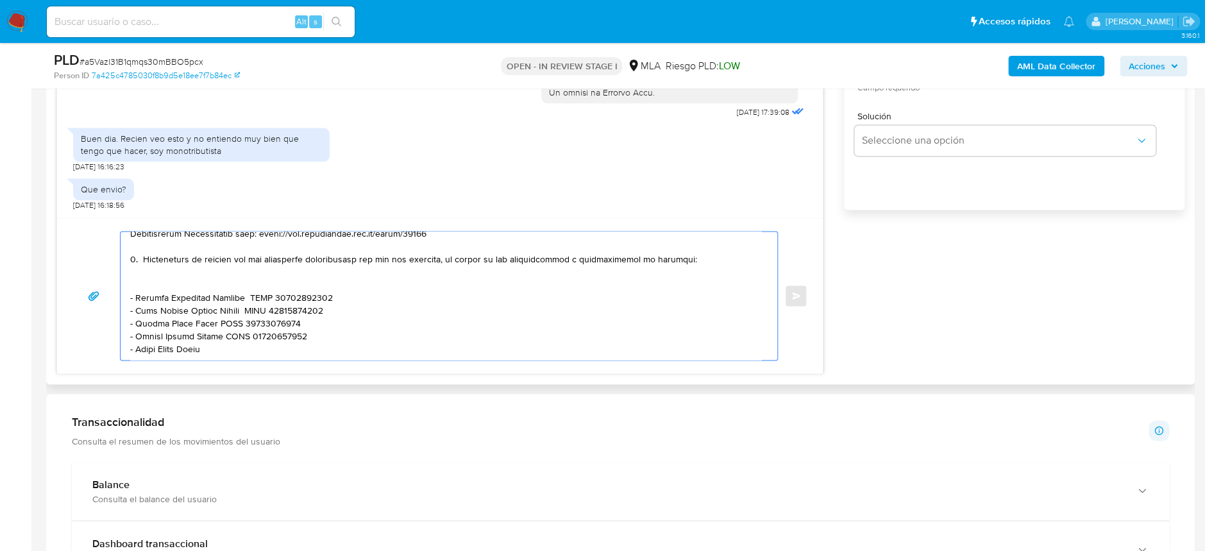
click at [224, 341] on textarea at bounding box center [445, 296] width 631 height 128
paste textarea "Maria Nancy Garay"
click at [269, 340] on textarea at bounding box center [445, 296] width 631 height 128
paste textarea "27226036550"
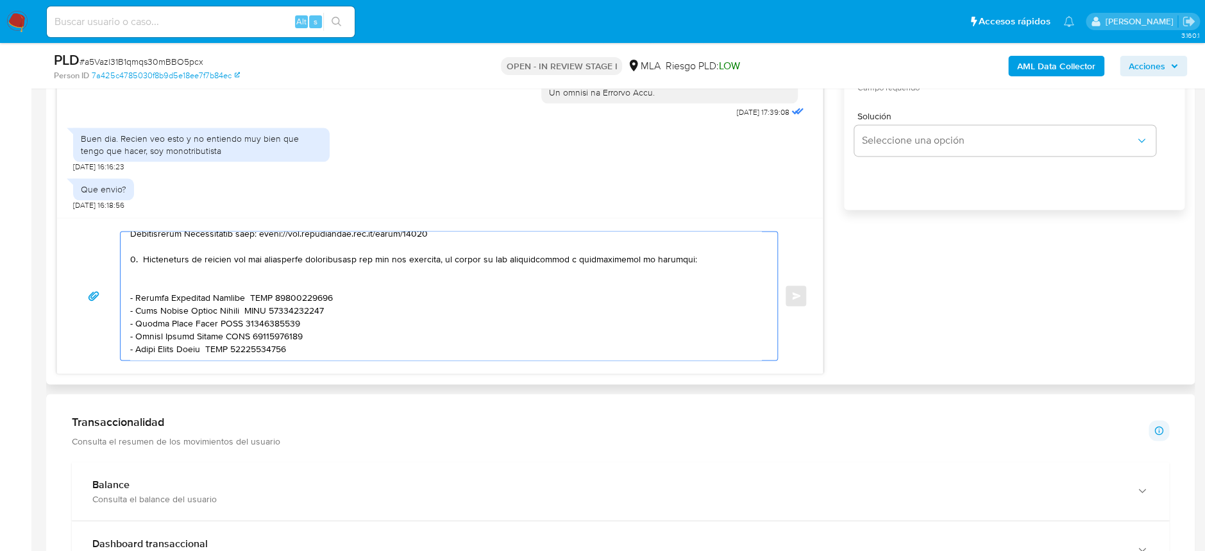
paste textarea "Es importante que sepas que, en el caso de que no respondas a lo solicitado, tu…"
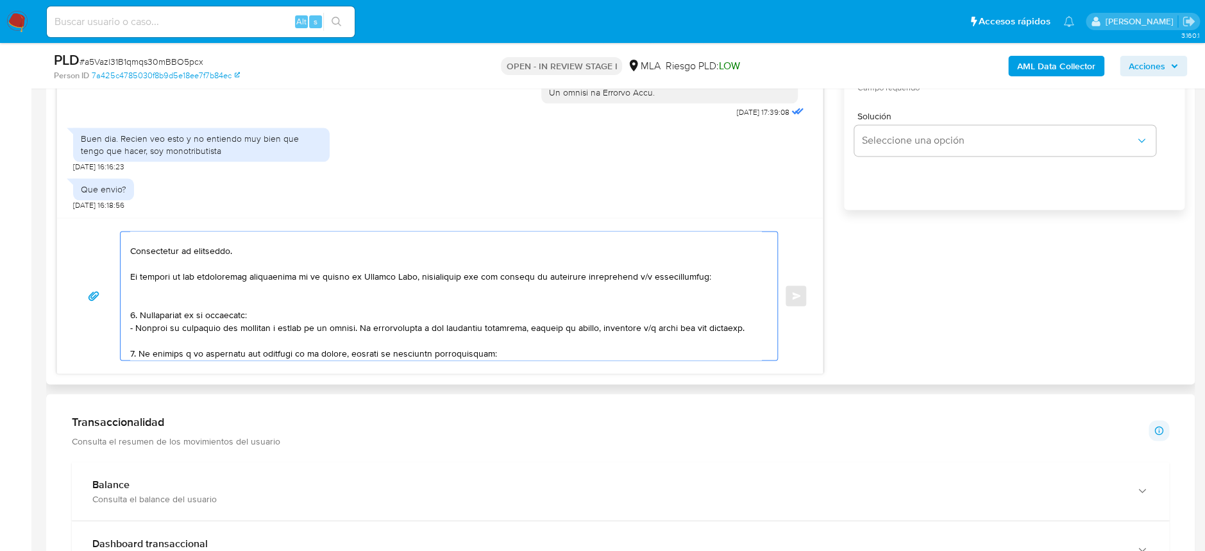
scroll to position [0, 0]
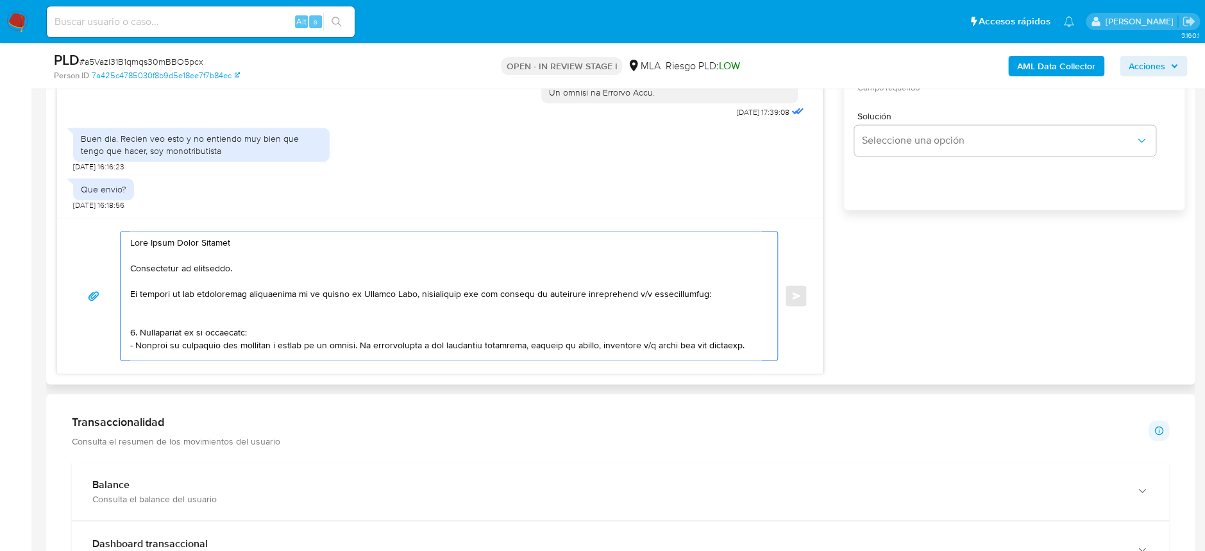
drag, startPoint x: 253, startPoint y: 275, endPoint x: 126, endPoint y: 270, distance: 127.7
click at [126, 270] on div at bounding box center [446, 296] width 650 height 128
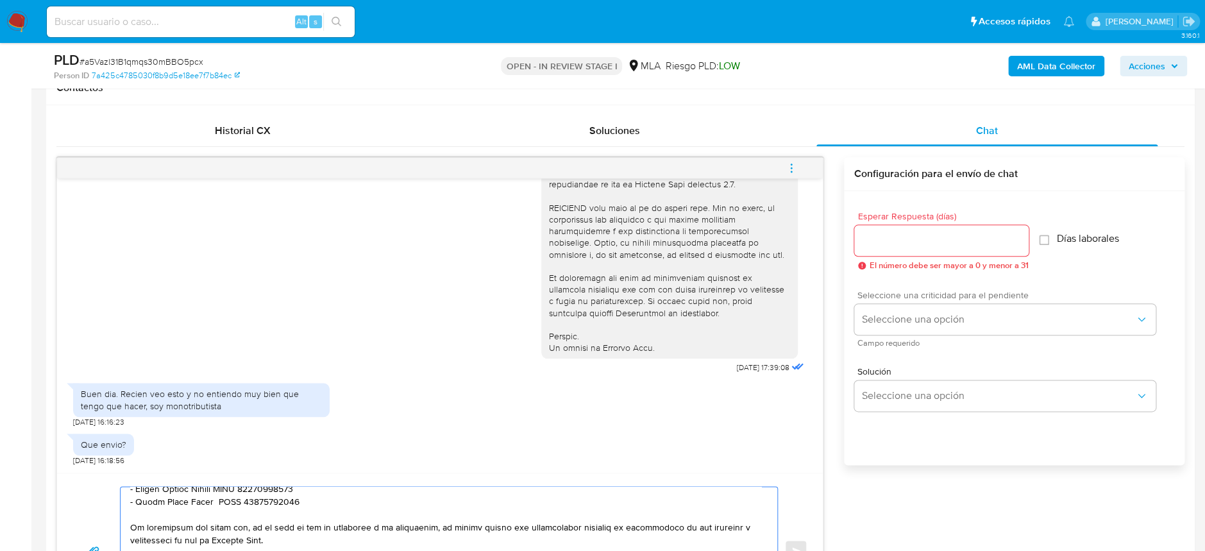
scroll to position [598, 0]
type textarea "Hola Karol Janet Cardozo En función de las operaciones registradas en tu cuenta…"
click at [923, 242] on input "Esperar Respuesta (días)" at bounding box center [941, 241] width 174 height 17
type input "2"
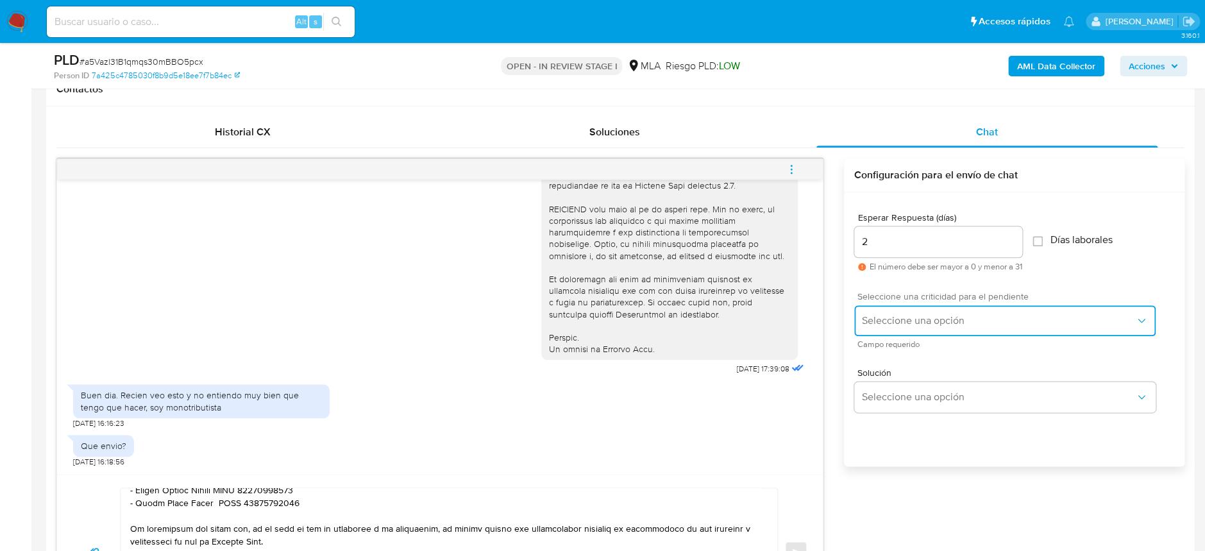
click at [917, 331] on button "Seleccione una opción" at bounding box center [1004, 320] width 301 height 31
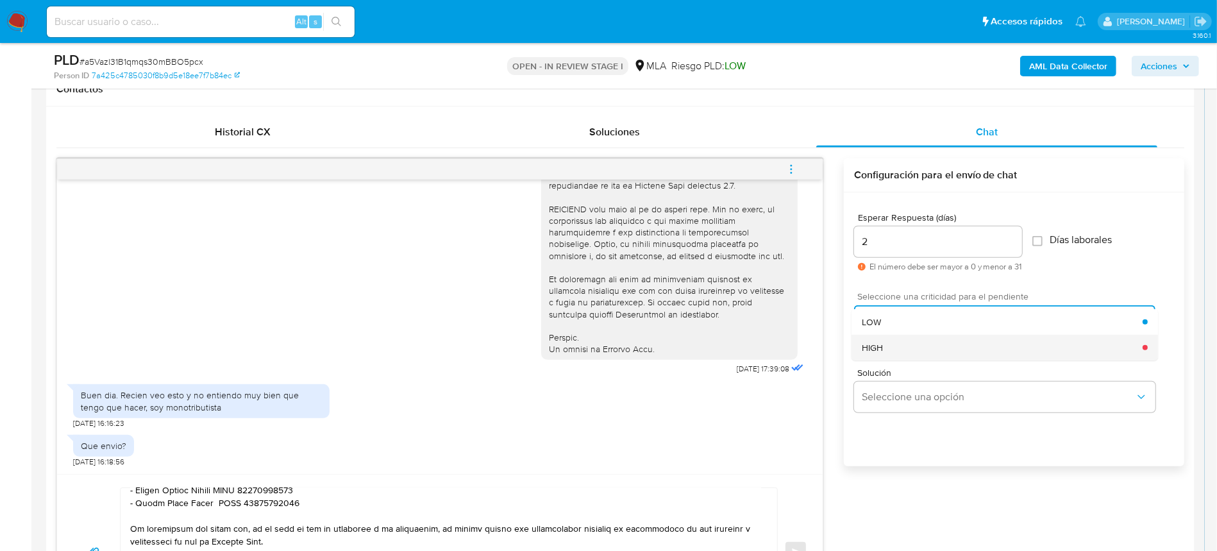
click at [899, 353] on div "HIGH" at bounding box center [1002, 348] width 281 height 26
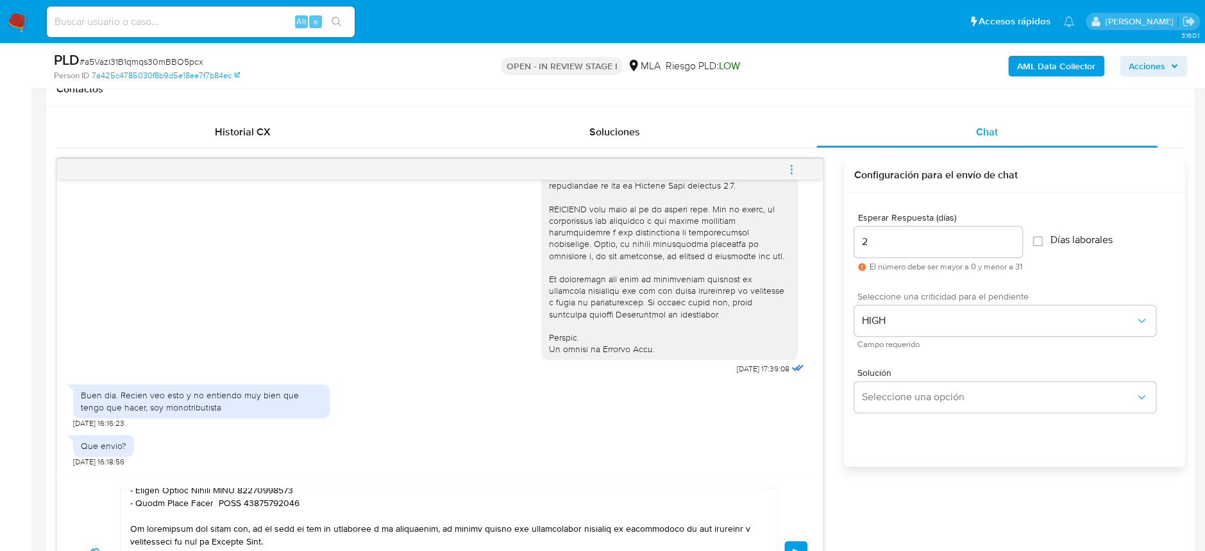
click at [797, 548] on span "Enviar" at bounding box center [796, 552] width 9 height 8
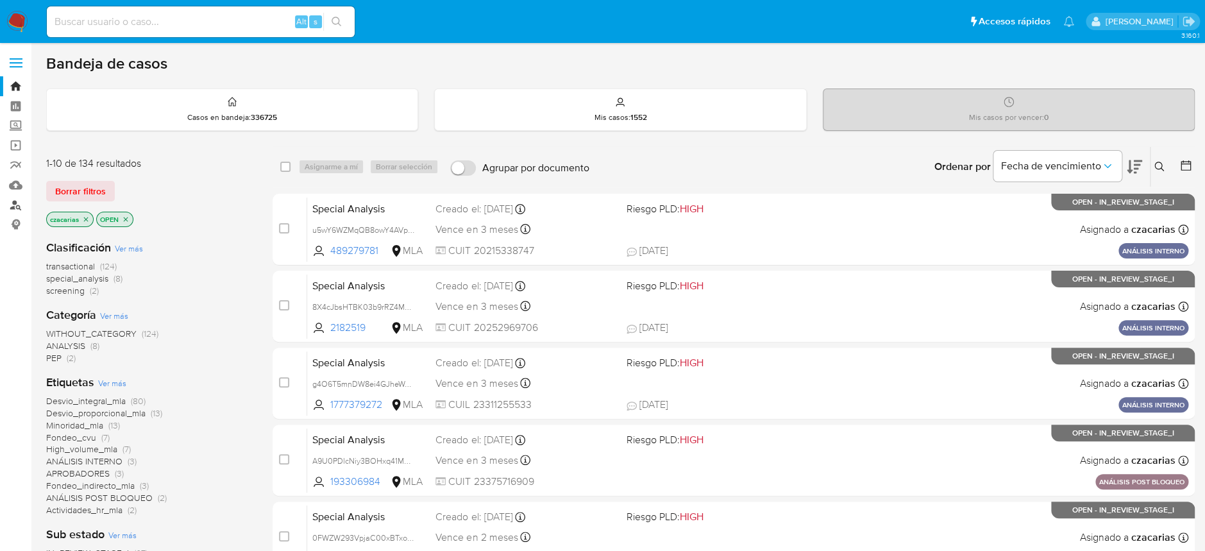
click at [21, 197] on link "Buscador de personas" at bounding box center [76, 205] width 153 height 20
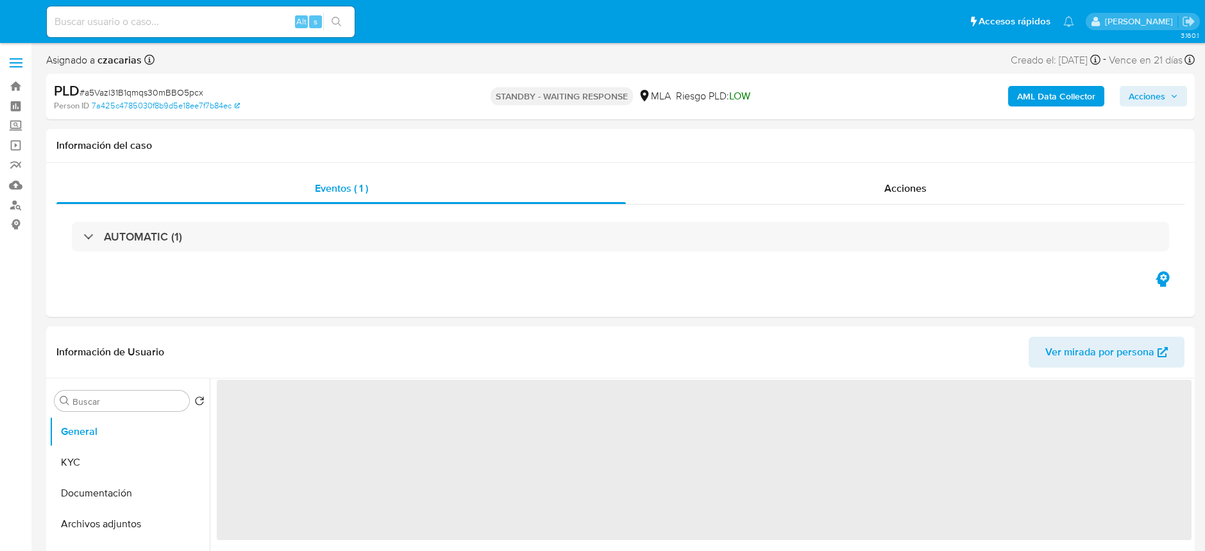
select select "10"
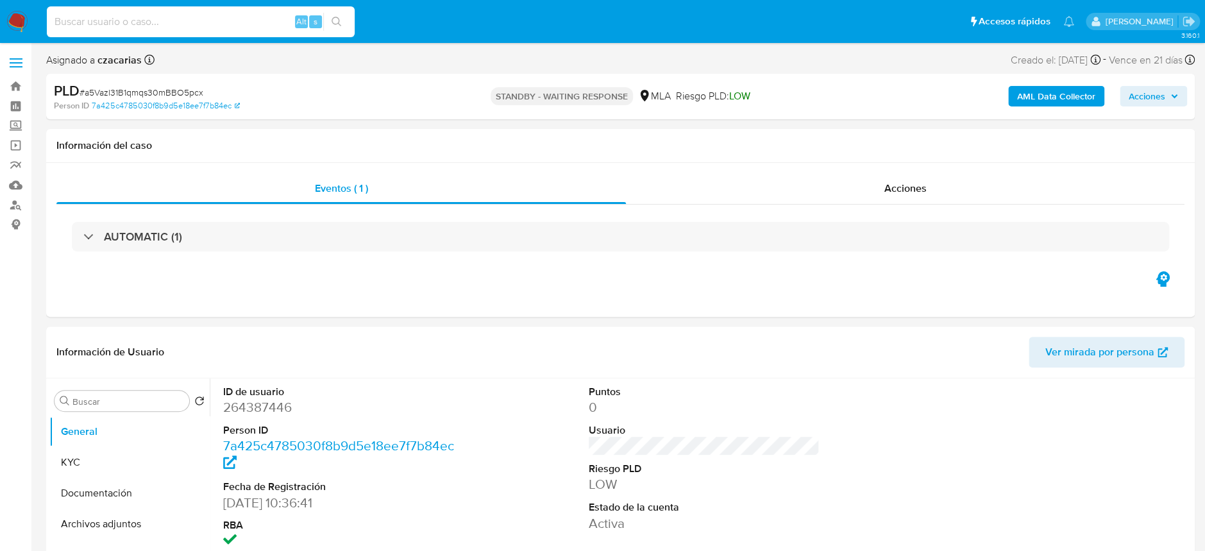
click at [235, 17] on input at bounding box center [201, 21] width 308 height 17
paste input "bRJiQNsvS2848UjPwQatd8cN"
type input "bRJiQNsvS2848UjPwQatd8cN"
click at [344, 33] on div "bRJiQNsvS2848UjPwQatd8cN Alt s" at bounding box center [201, 21] width 308 height 31
click at [340, 26] on button "search-icon" at bounding box center [336, 22] width 26 height 18
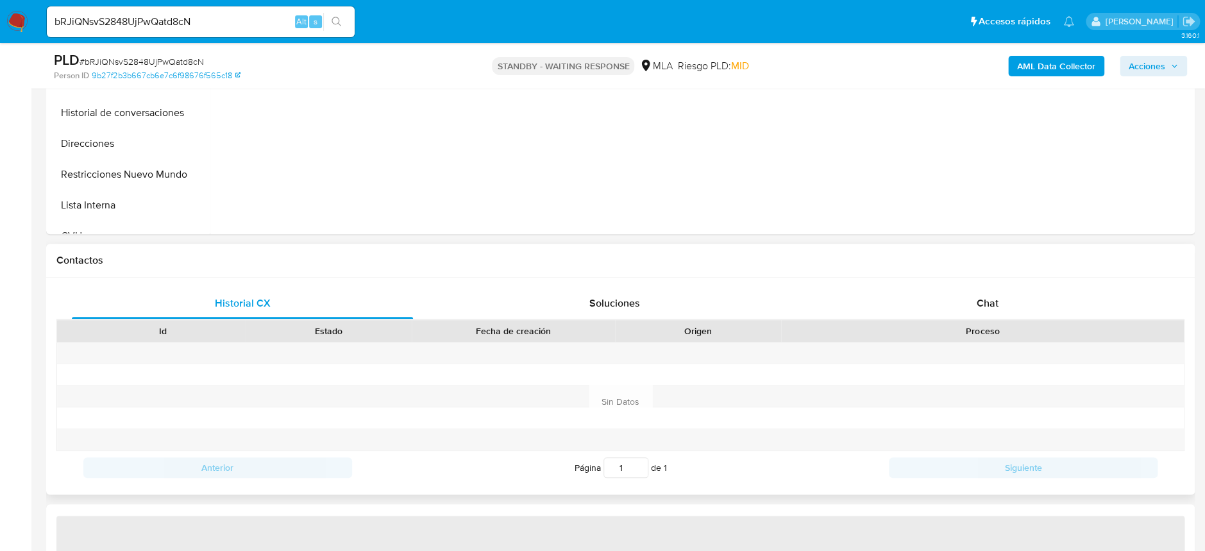
select select "10"
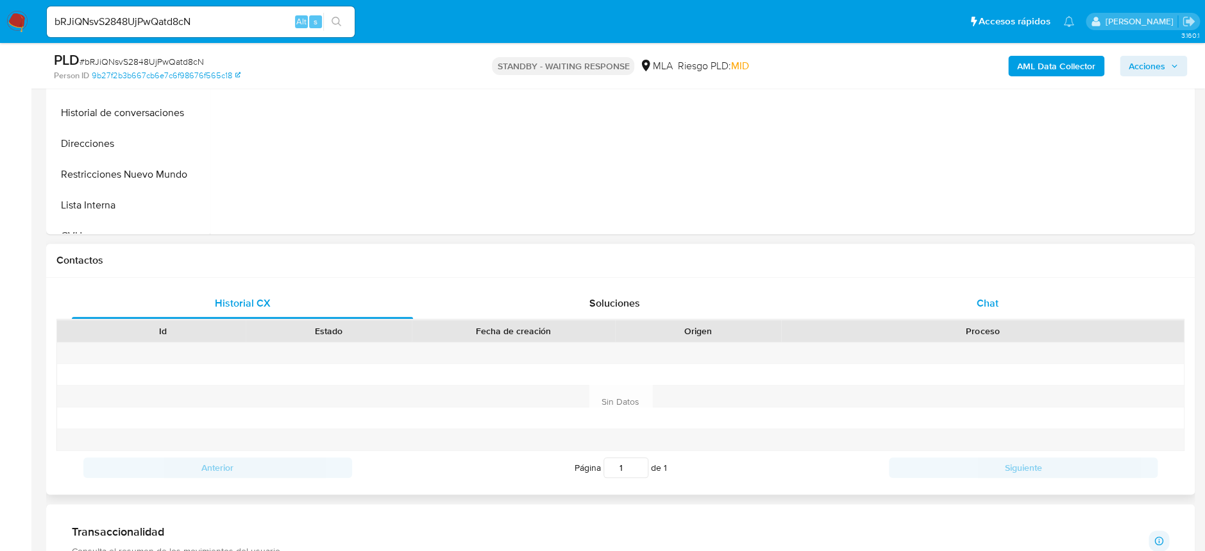
click at [988, 313] on div "Chat" at bounding box center [987, 303] width 341 height 31
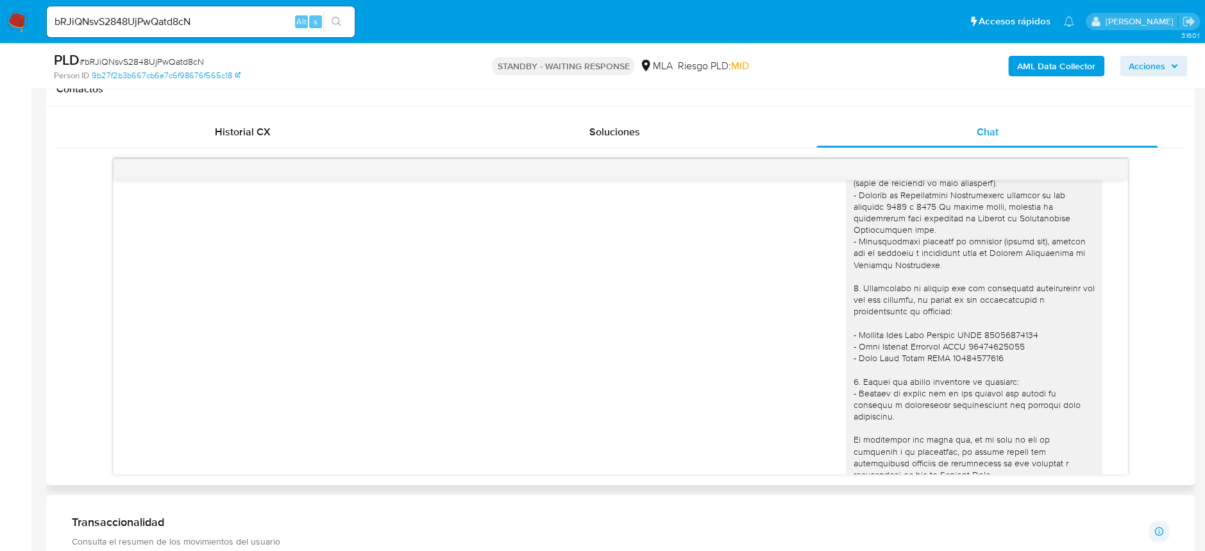
scroll to position [1371, 0]
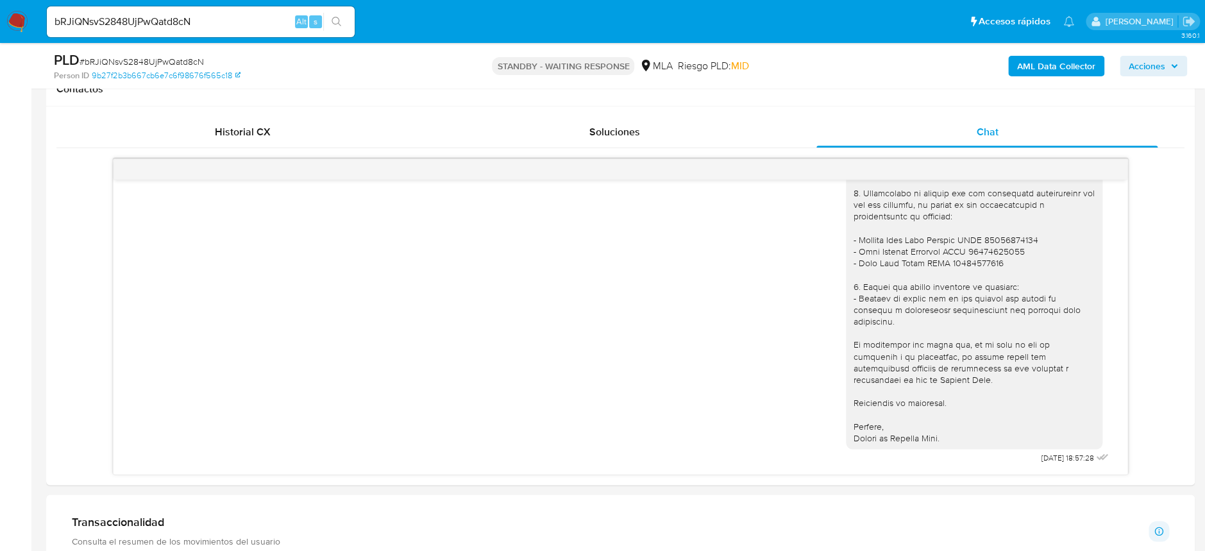
click at [158, 57] on span "# bRJiQNsvS2848UjPwQatd8cN" at bounding box center [142, 61] width 124 height 13
click at [158, 58] on span "# bRJiQNsvS2848UjPwQatd8cN" at bounding box center [142, 61] width 124 height 13
copy span "bRJiQNsvS2848UjPwQatd8cN"
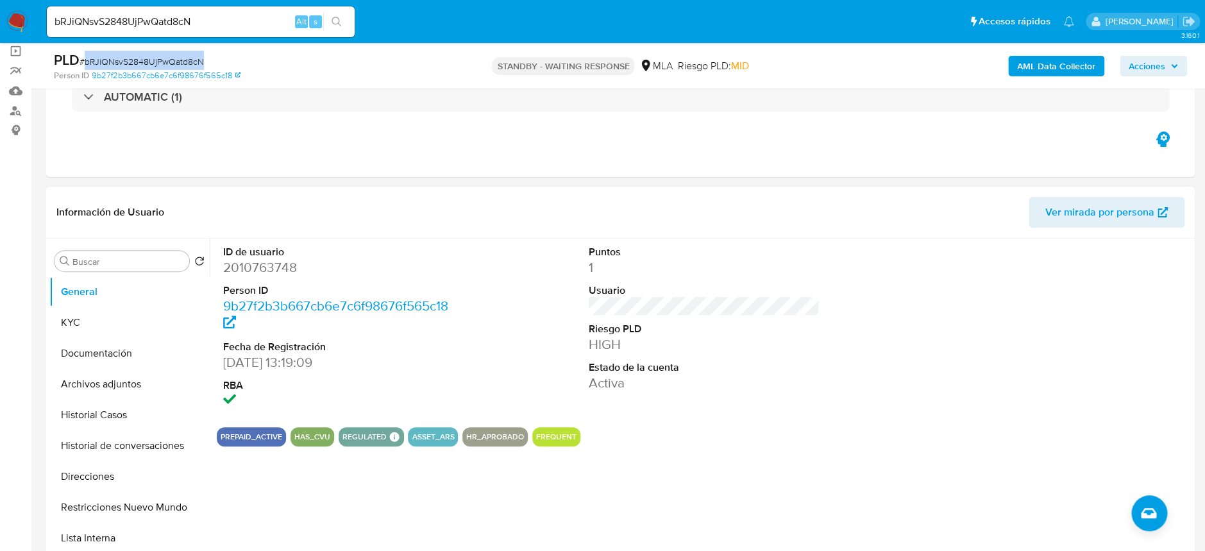
scroll to position [85, 0]
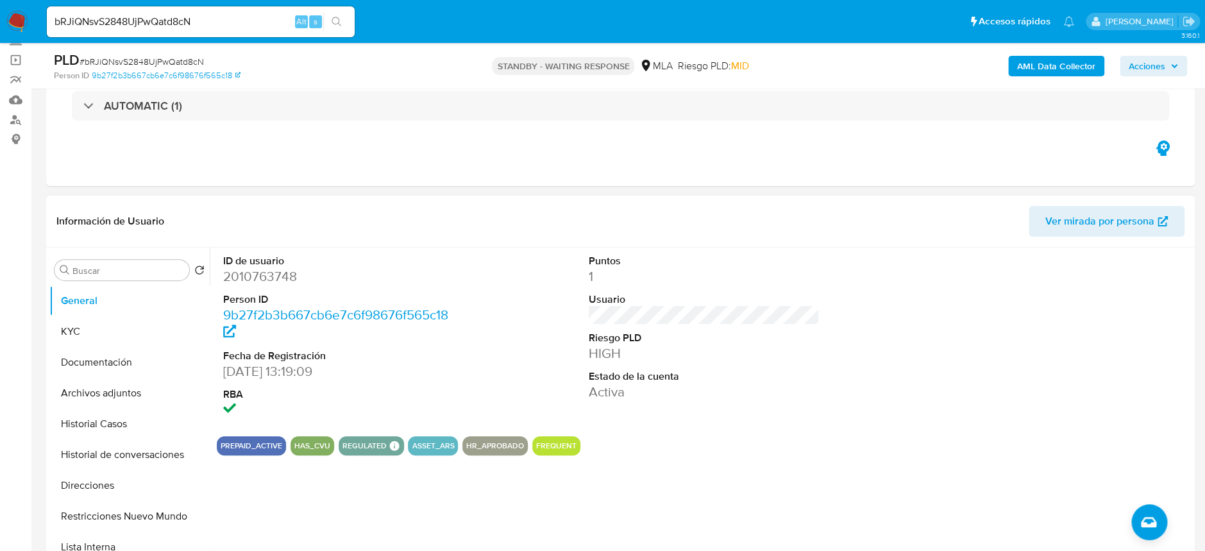
click at [256, 277] on dd "2010763748" at bounding box center [338, 276] width 231 height 18
copy dd "2010763748"
drag, startPoint x: 81, startPoint y: 330, endPoint x: 93, endPoint y: 331, distance: 11.6
click at [82, 330] on button "KYC" at bounding box center [124, 331] width 150 height 31
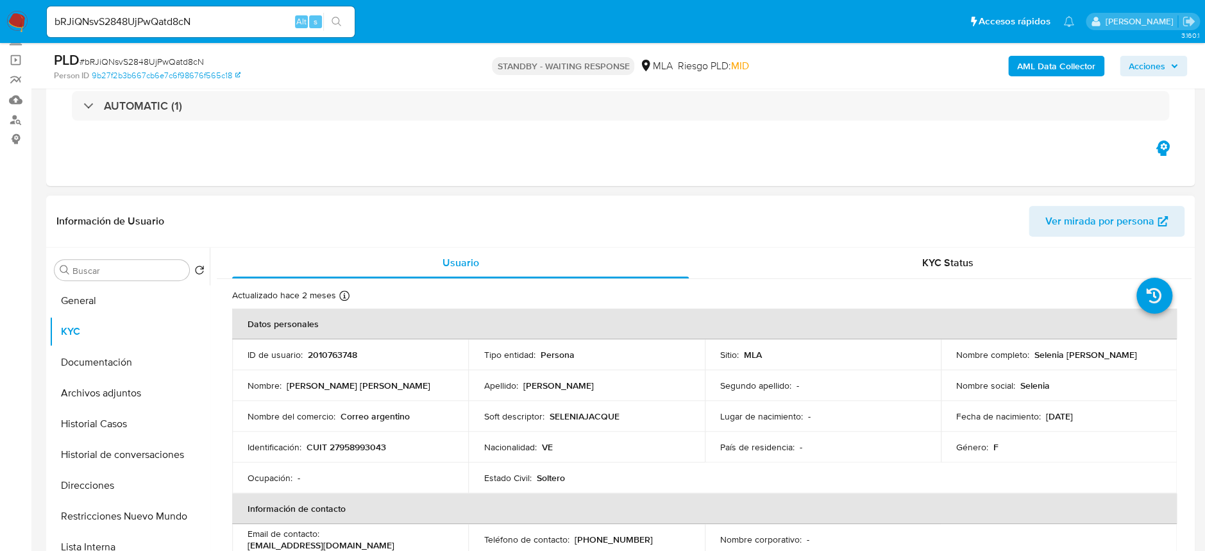
click at [353, 444] on p "CUIT 27958993043" at bounding box center [347, 447] width 80 height 12
copy p "27958993043"
click at [356, 452] on p "CUIT 27958993043" at bounding box center [347, 447] width 80 height 12
click at [356, 451] on p "CUIT 27958993043" at bounding box center [347, 447] width 80 height 12
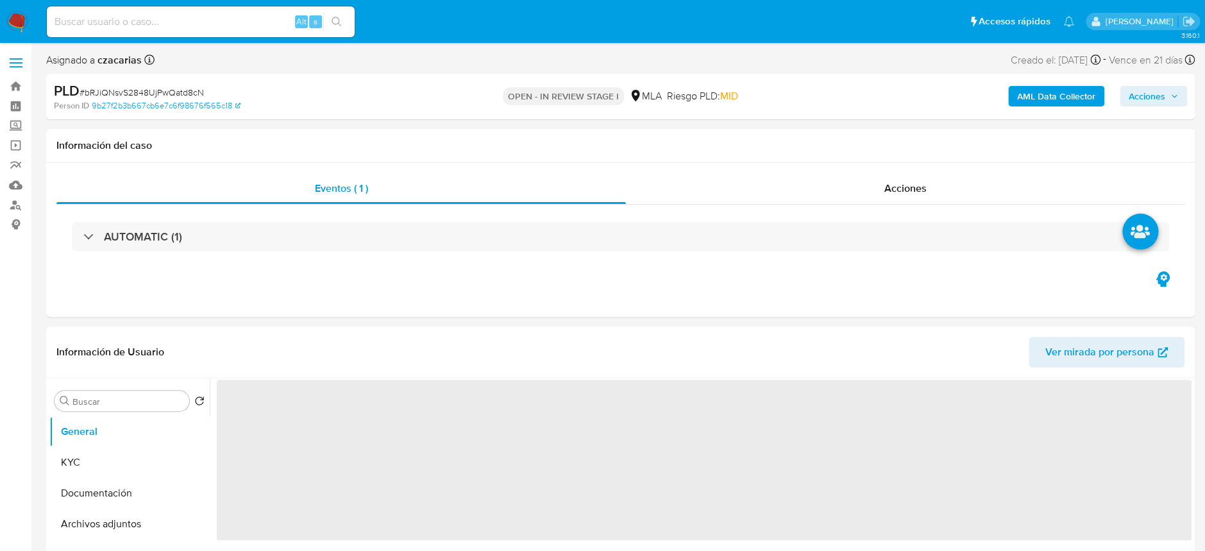
select select "10"
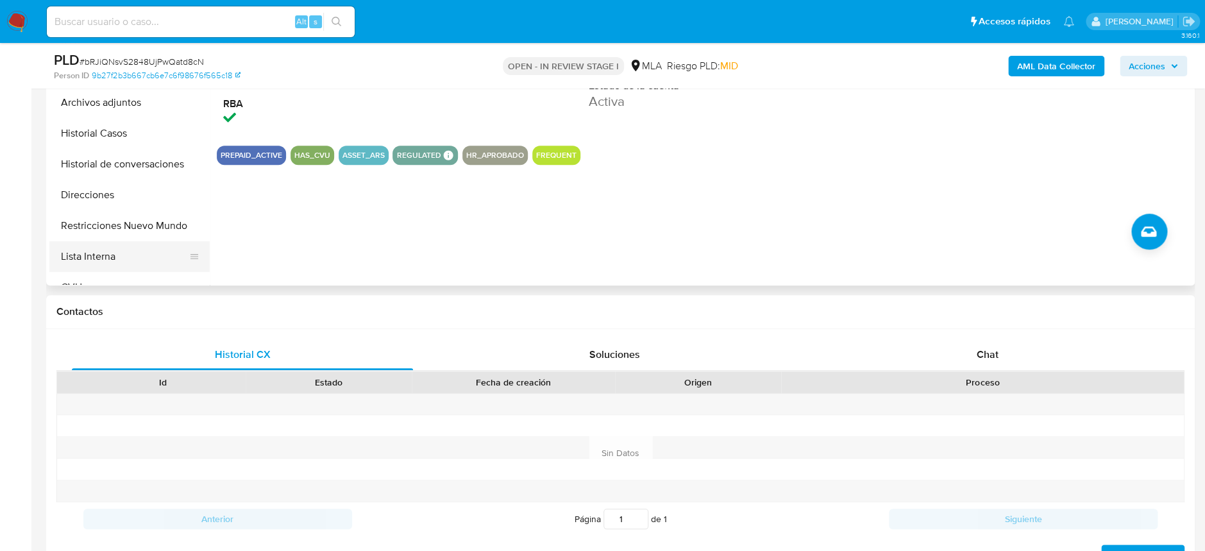
scroll to position [171, 0]
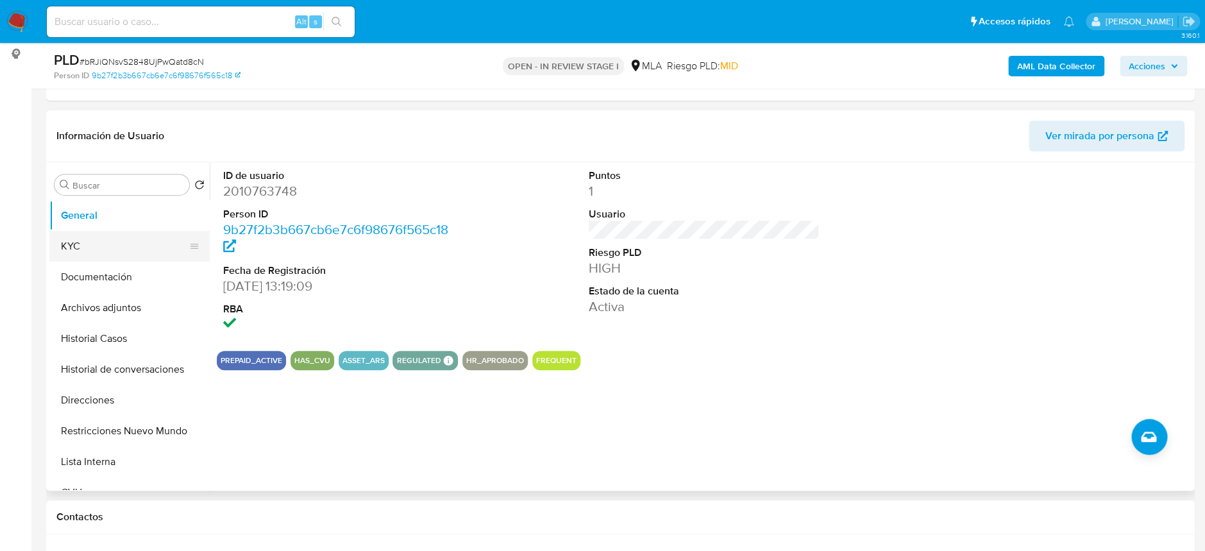
click at [103, 237] on button "KYC" at bounding box center [124, 246] width 150 height 31
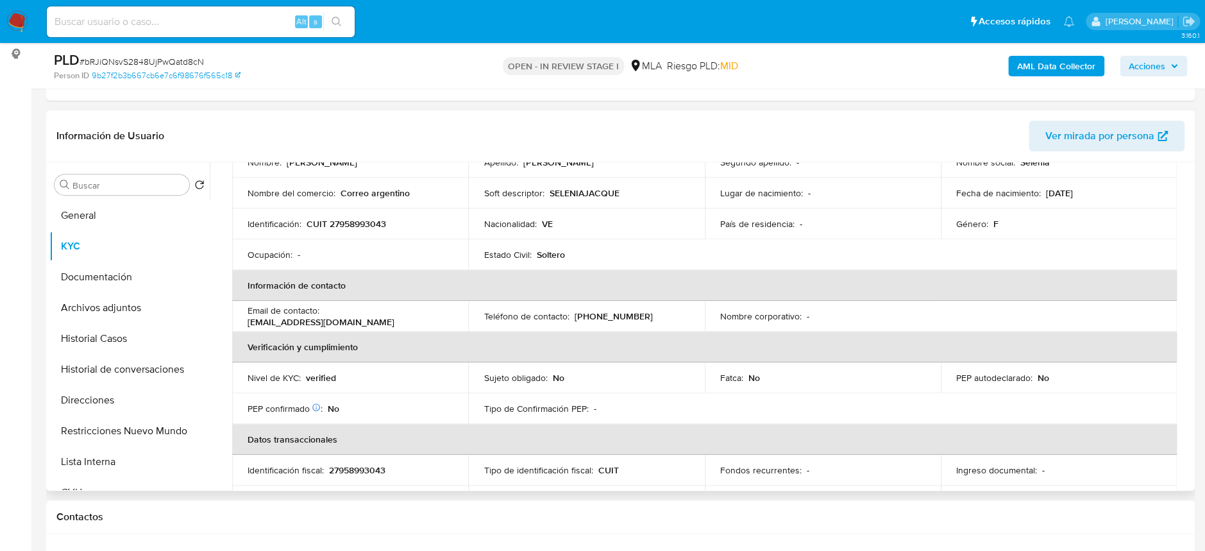
scroll to position [52, 0]
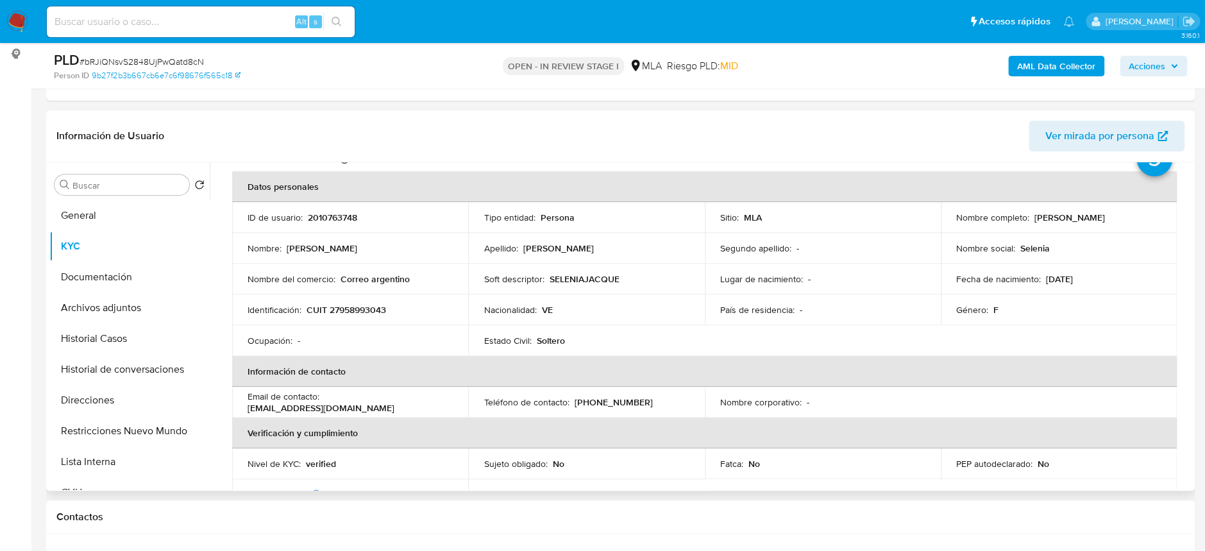
click at [352, 304] on p "CUIT 27958993043" at bounding box center [347, 310] width 80 height 12
copy p "27958993043"
click at [130, 296] on button "Archivos adjuntos" at bounding box center [124, 307] width 150 height 31
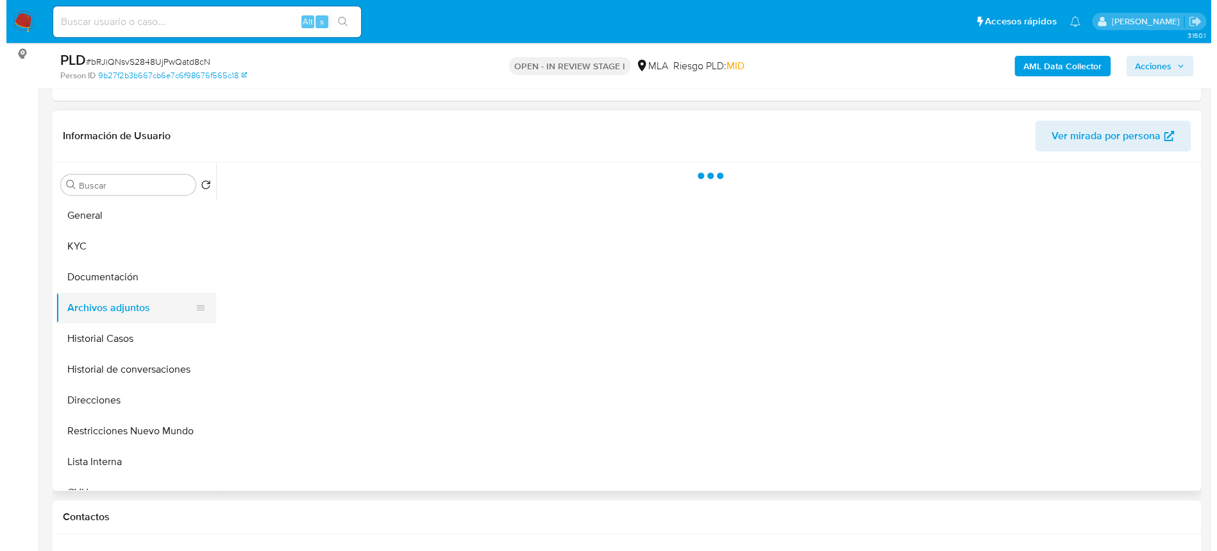
scroll to position [0, 0]
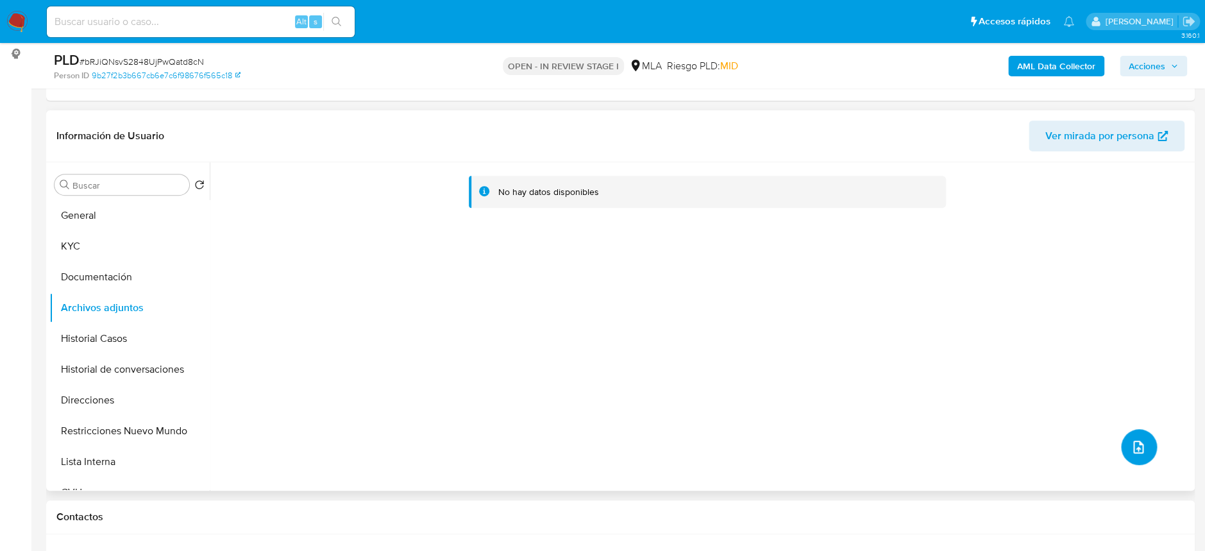
click at [1137, 446] on icon "upload-file" at bounding box center [1138, 446] width 15 height 15
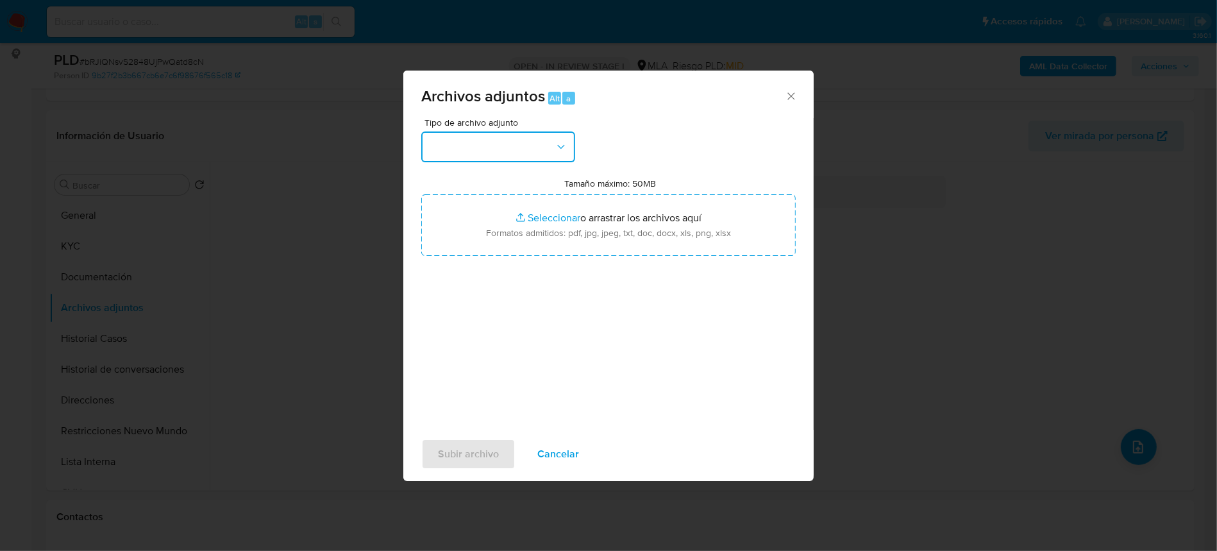
click at [515, 139] on button "button" at bounding box center [498, 146] width 154 height 31
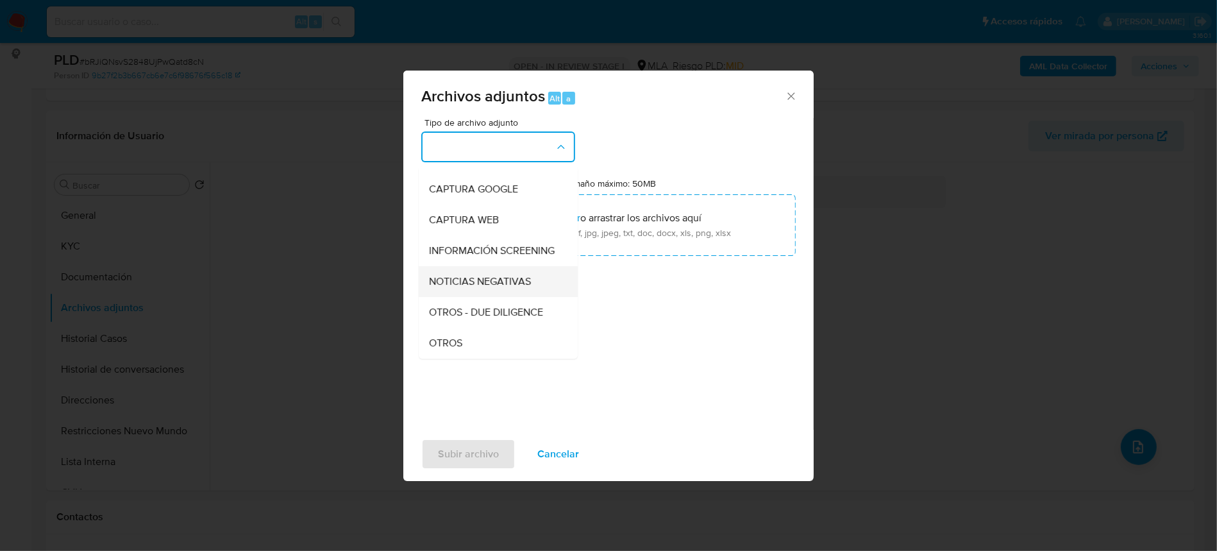
scroll to position [85, 0]
click at [459, 349] on span "OTROS" at bounding box center [445, 342] width 33 height 13
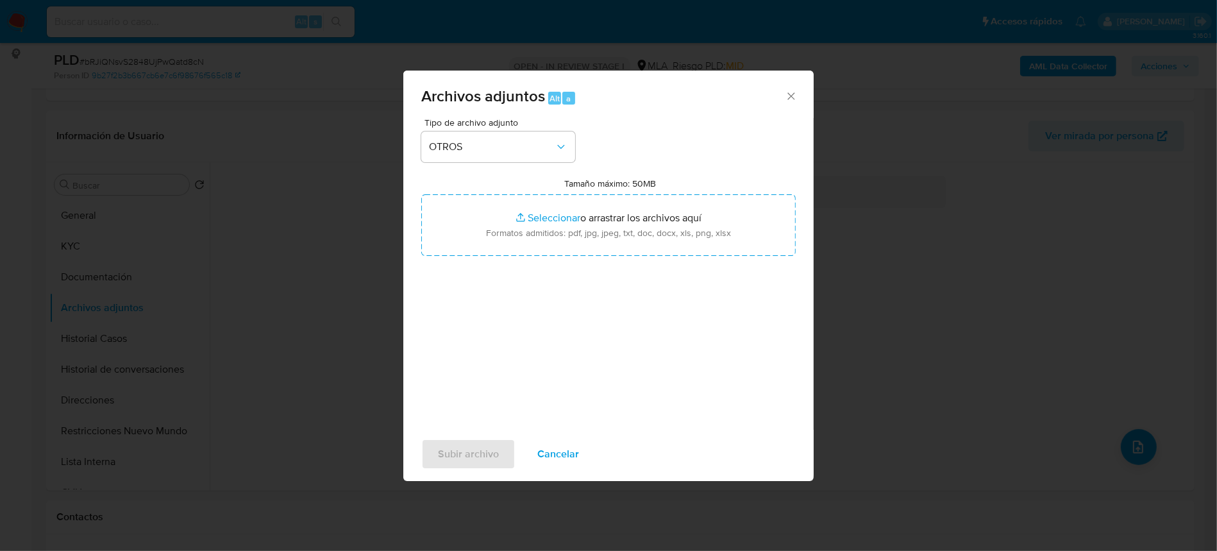
click at [563, 458] on span "Cancelar" at bounding box center [558, 454] width 42 height 28
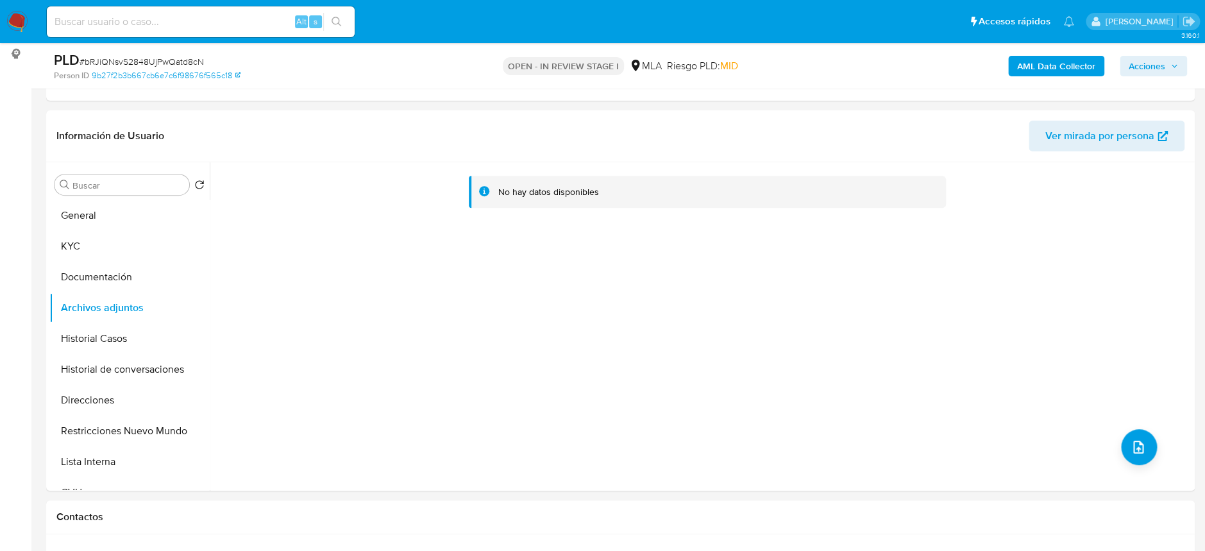
click at [120, 60] on span "# bRJiQNsvS2848UjPwQatd8cN" at bounding box center [142, 61] width 124 height 13
click at [84, 235] on button "KYC" at bounding box center [124, 246] width 150 height 31
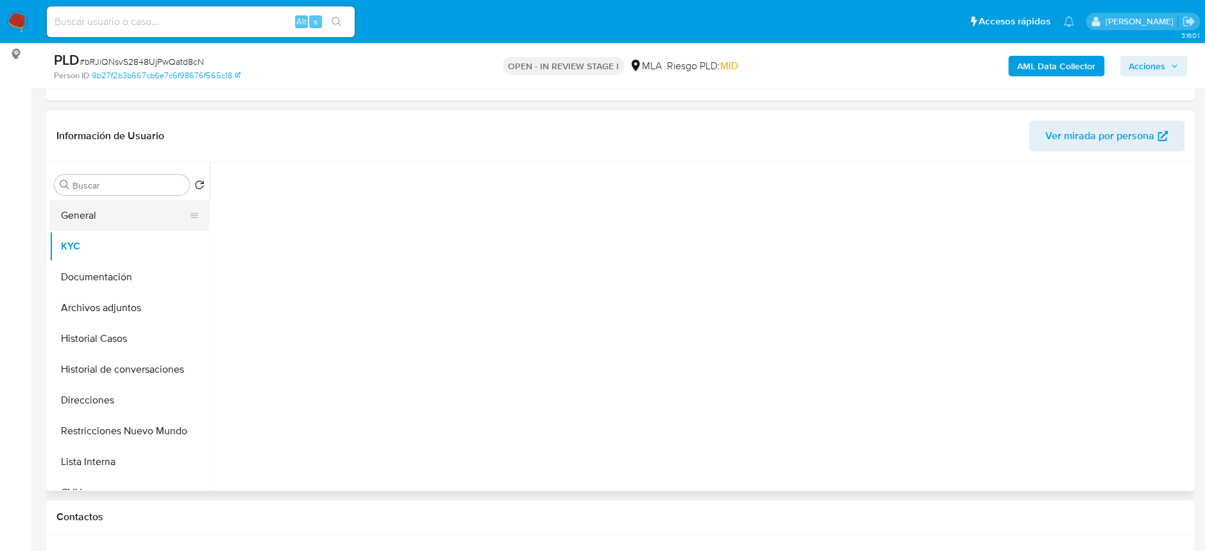
click at [95, 222] on button "General" at bounding box center [124, 215] width 150 height 31
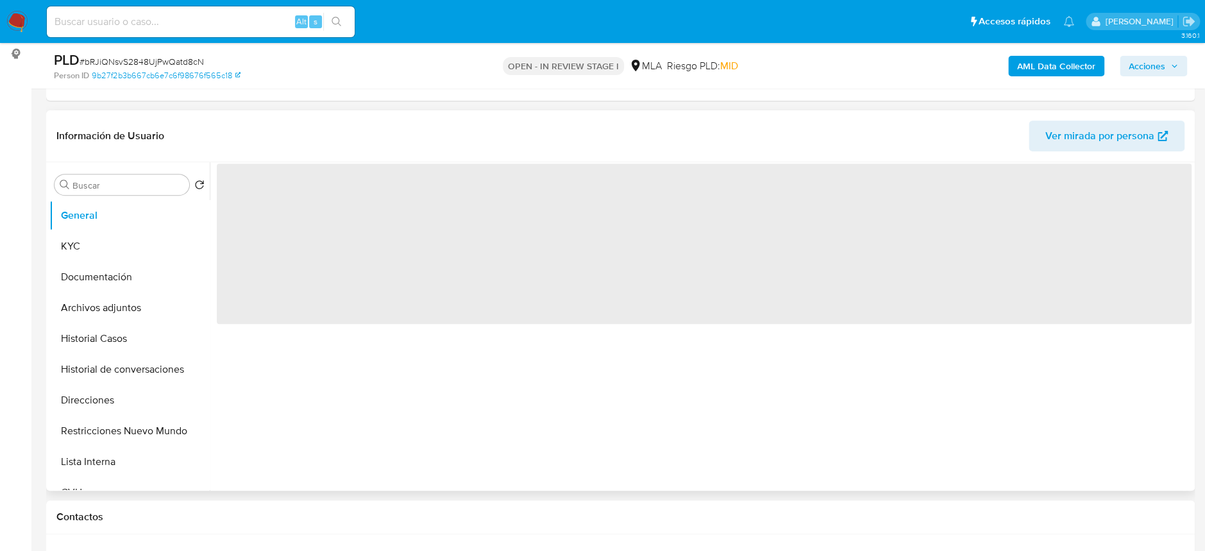
click at [264, 189] on span "‌" at bounding box center [704, 244] width 975 height 160
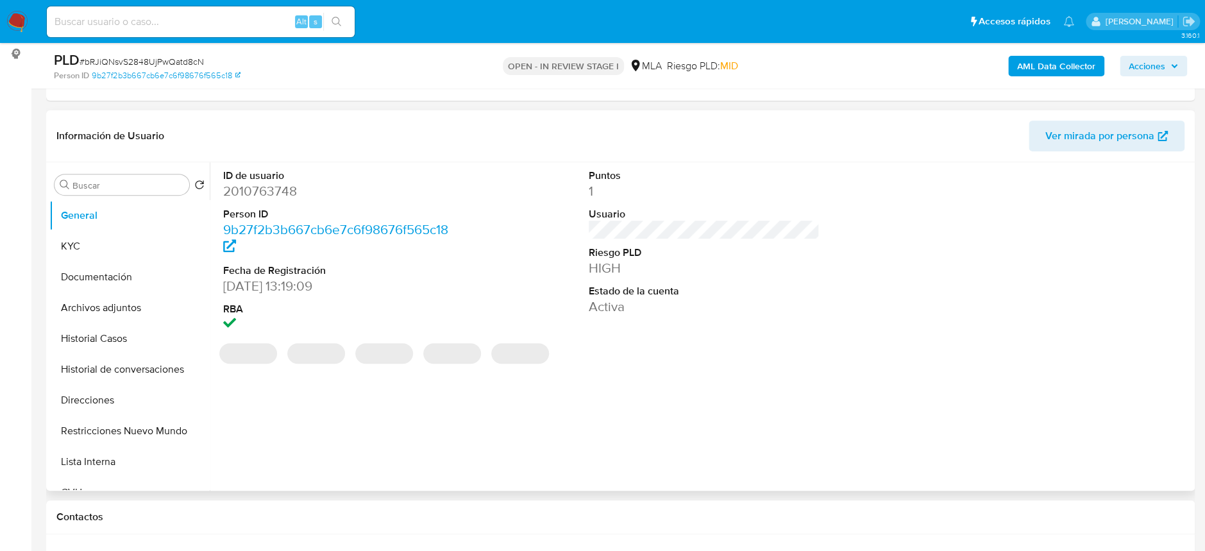
click at [257, 194] on dd "2010763748" at bounding box center [338, 191] width 231 height 18
copy dd "2010763748"
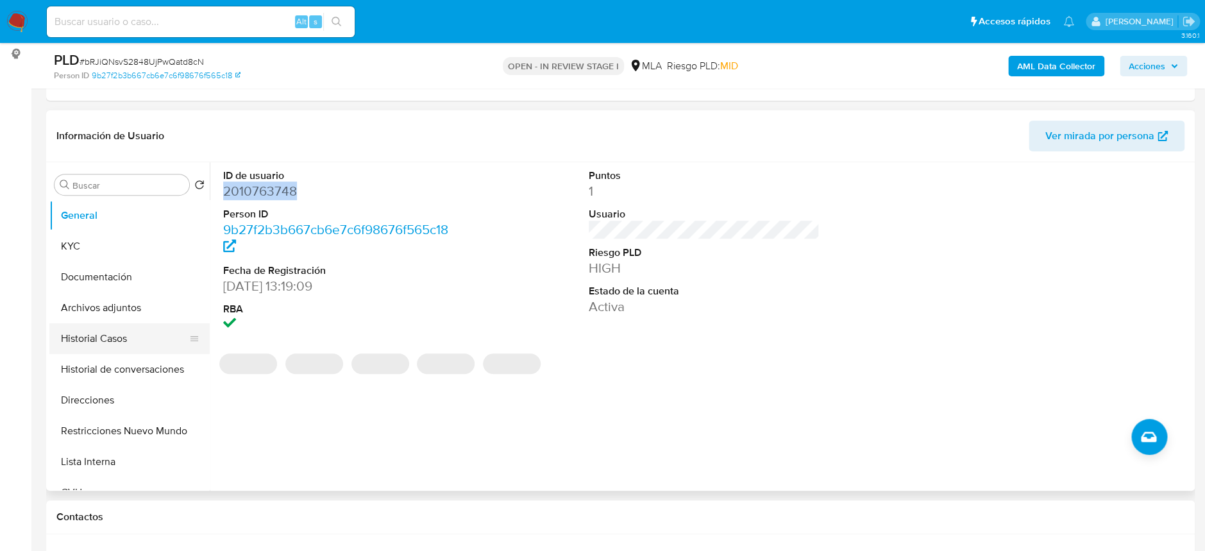
click at [94, 329] on button "Historial Casos" at bounding box center [124, 338] width 150 height 31
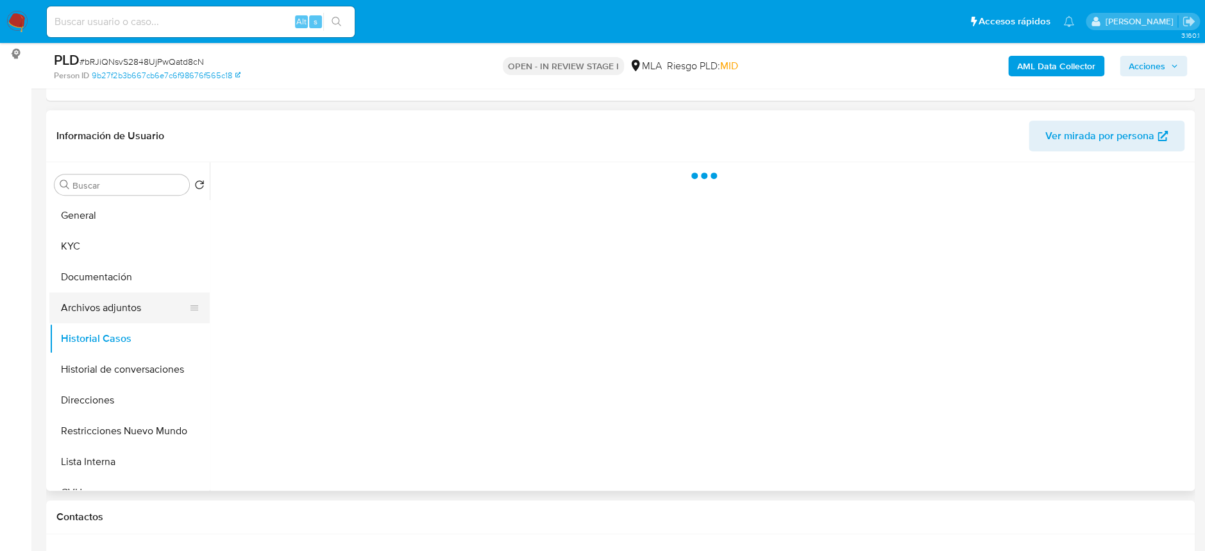
click at [105, 308] on button "Archivos adjuntos" at bounding box center [124, 307] width 150 height 31
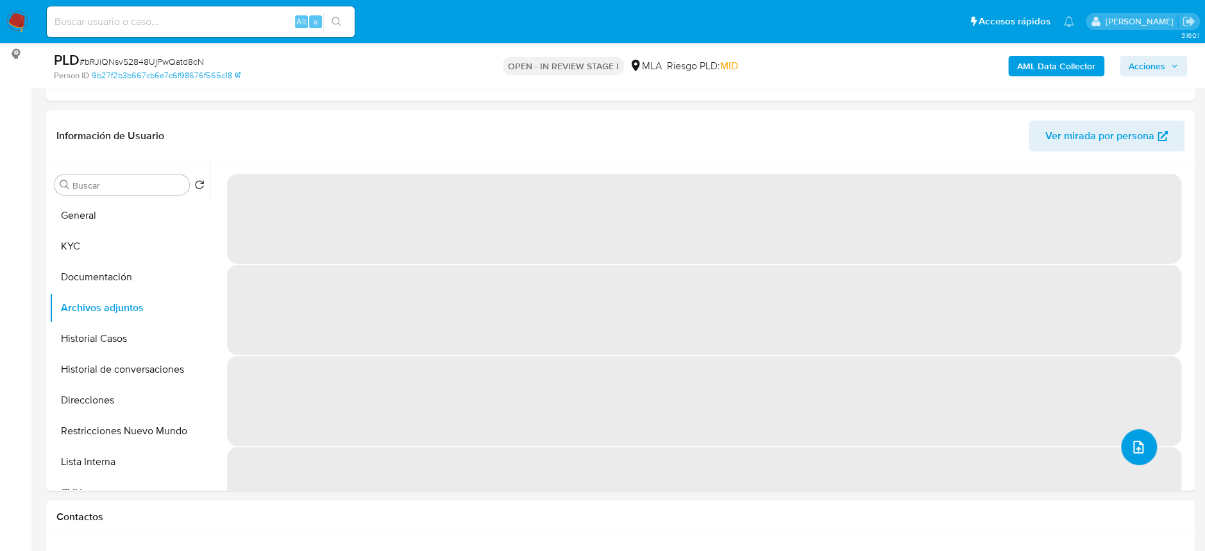
click at [1140, 443] on icon "upload-file" at bounding box center [1138, 446] width 15 height 15
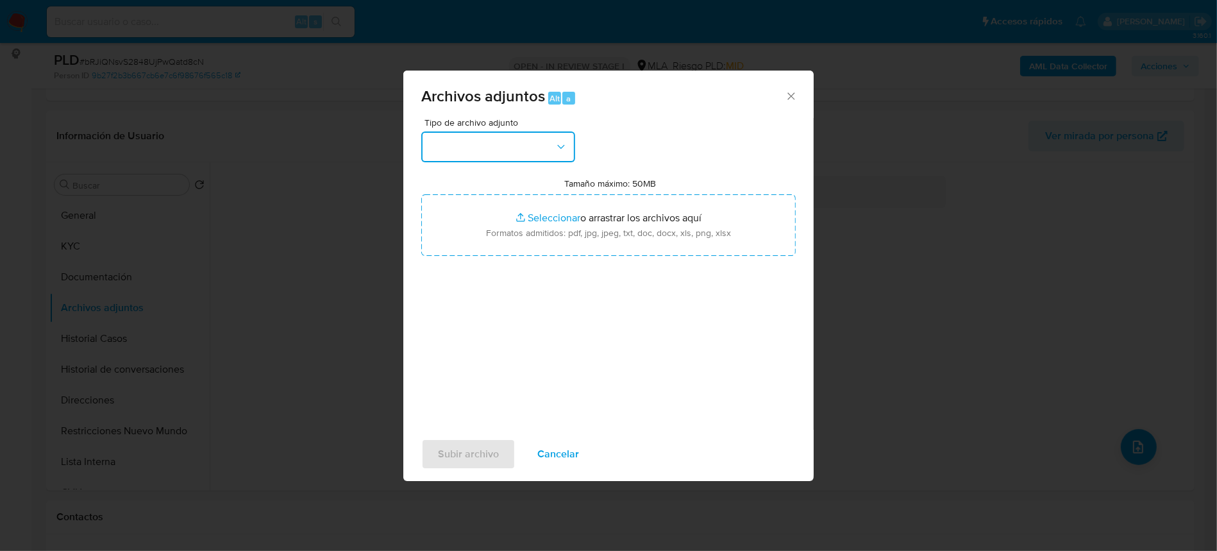
click at [533, 147] on button "button" at bounding box center [498, 146] width 154 height 31
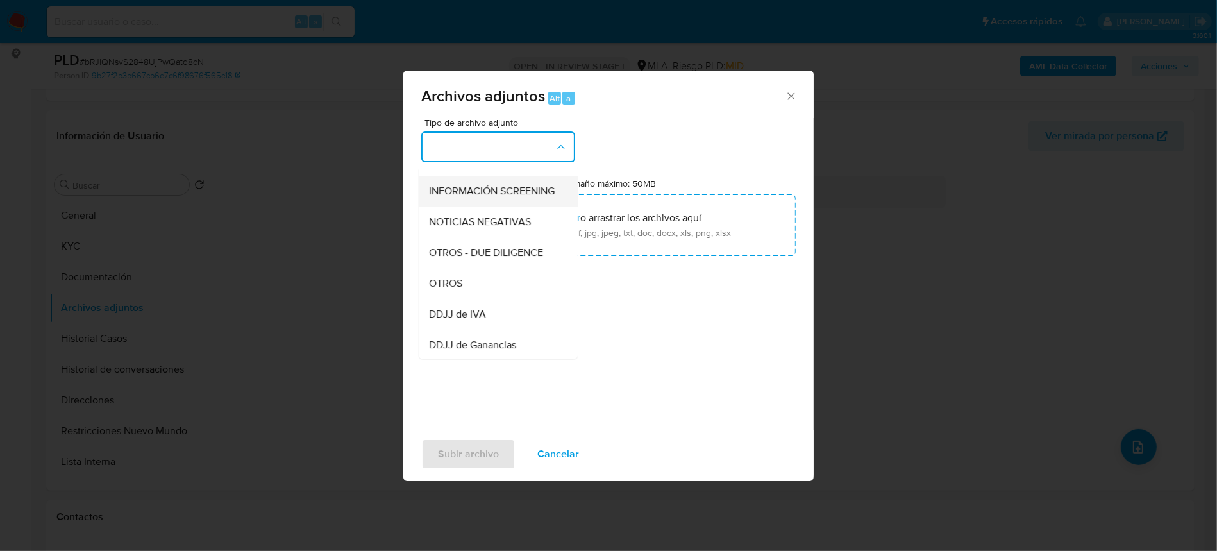
scroll to position [171, 0]
click at [473, 270] on div "OTROS" at bounding box center [494, 257] width 131 height 31
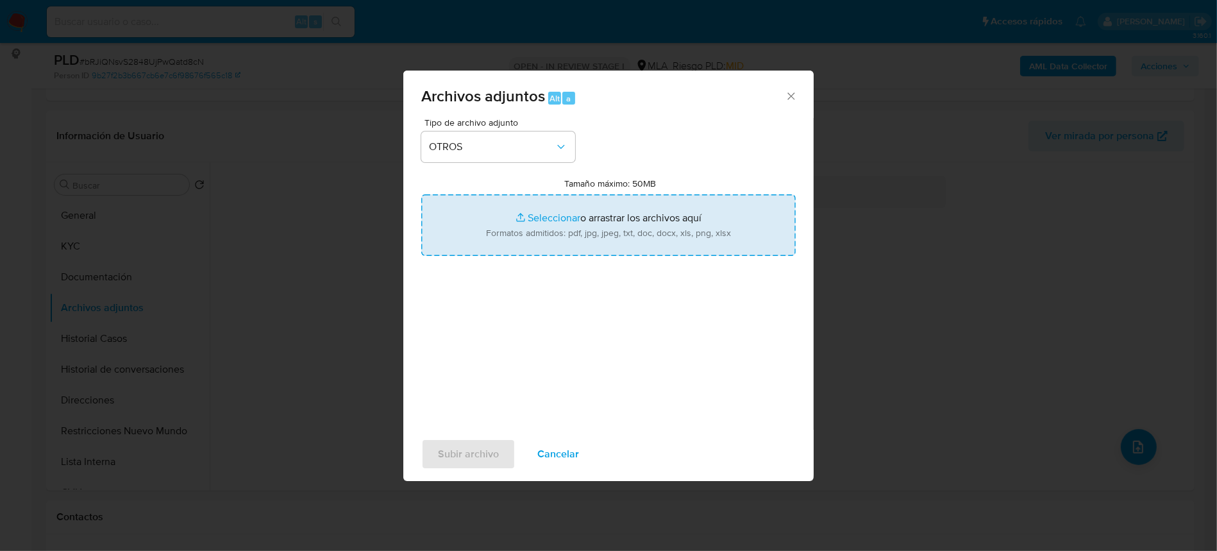
type input "C:\fakepath\Movimientos-2010763748.xlsx"
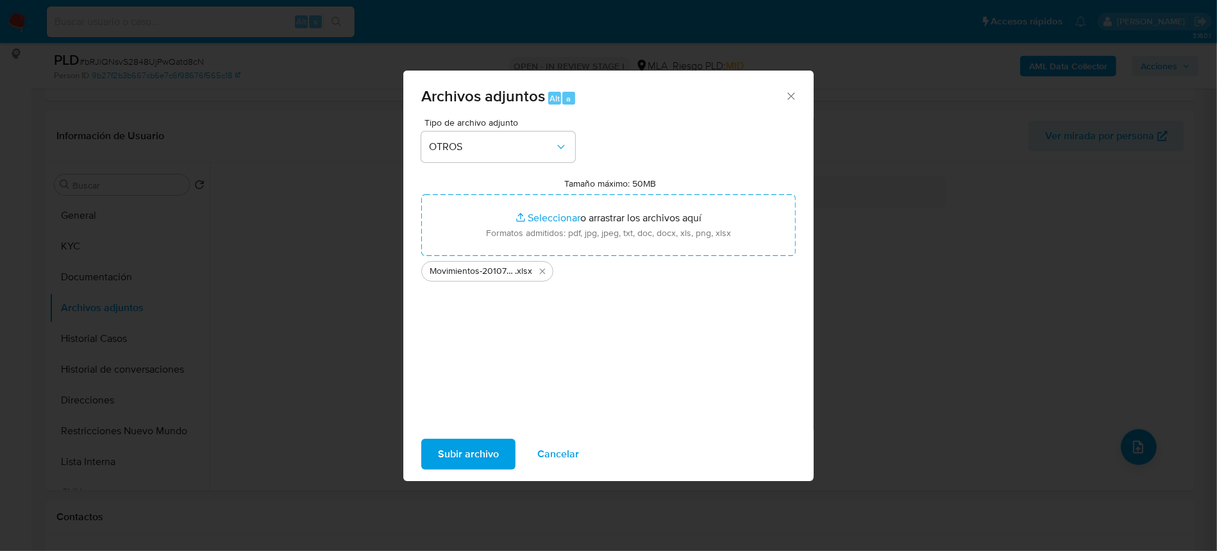
click at [487, 461] on span "Subir archivo" at bounding box center [468, 454] width 61 height 28
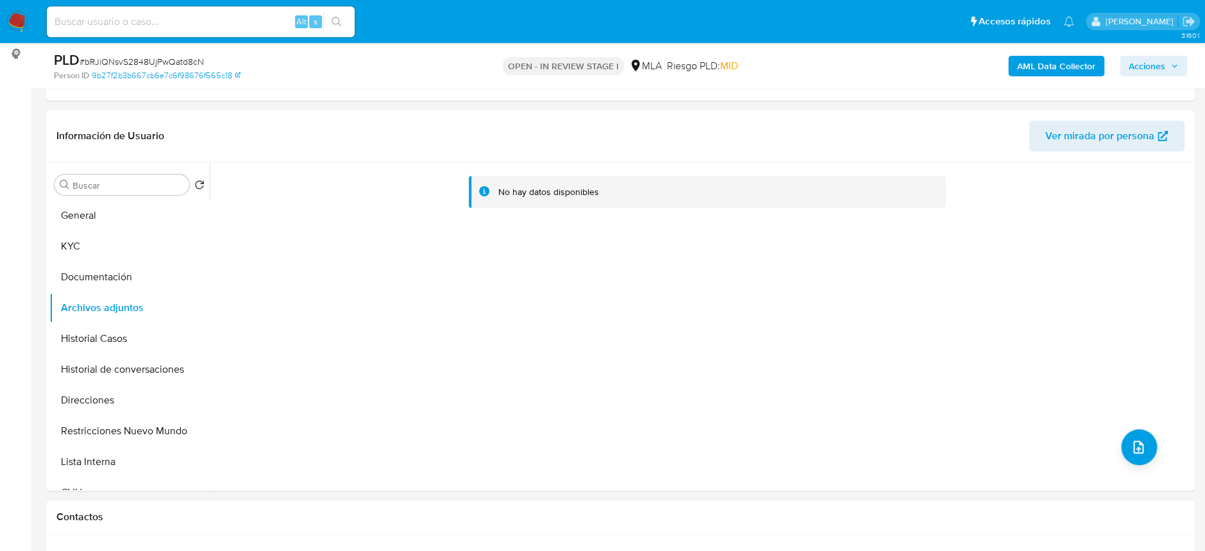
click at [1160, 56] on span "Acciones" at bounding box center [1147, 66] width 37 height 21
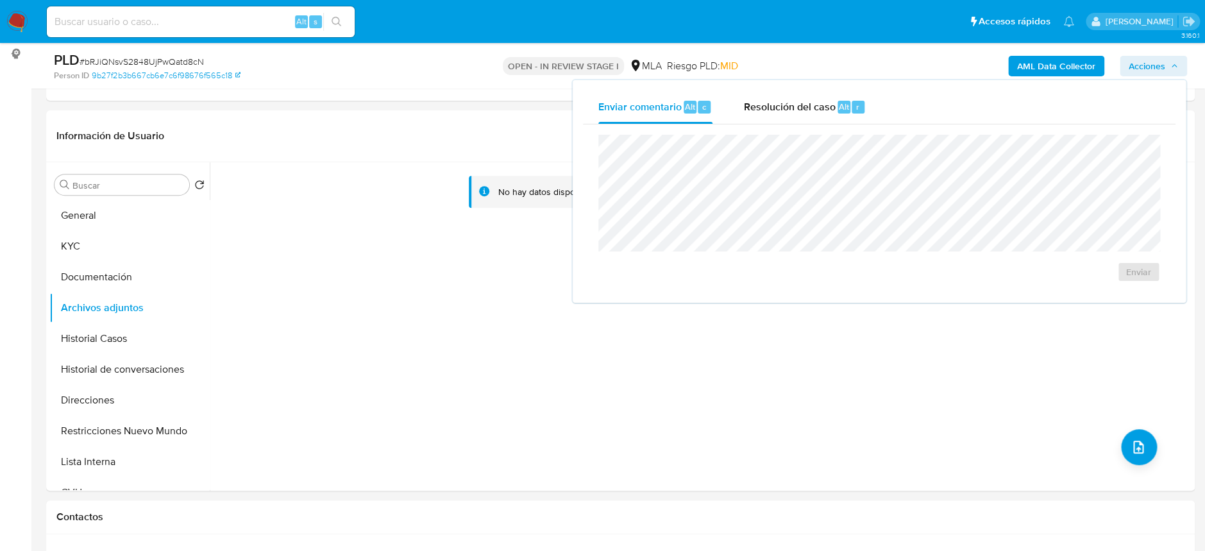
drag, startPoint x: 861, startPoint y: 68, endPoint x: 883, endPoint y: 68, distance: 21.8
click at [863, 67] on div "AML Data Collector Acciones Enviar comentario Alt c Resolución del caso Alt r E…" at bounding box center [1000, 66] width 375 height 30
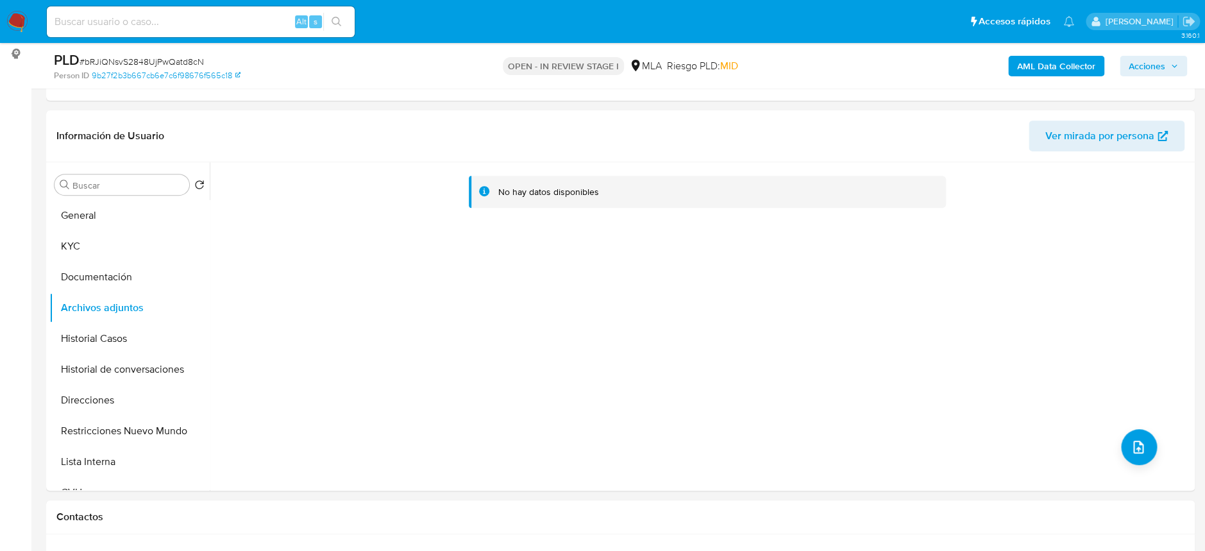
click at [1026, 54] on div "AML Data Collector Acciones" at bounding box center [1000, 66] width 375 height 30
click at [1026, 59] on b "AML Data Collector" at bounding box center [1056, 66] width 78 height 21
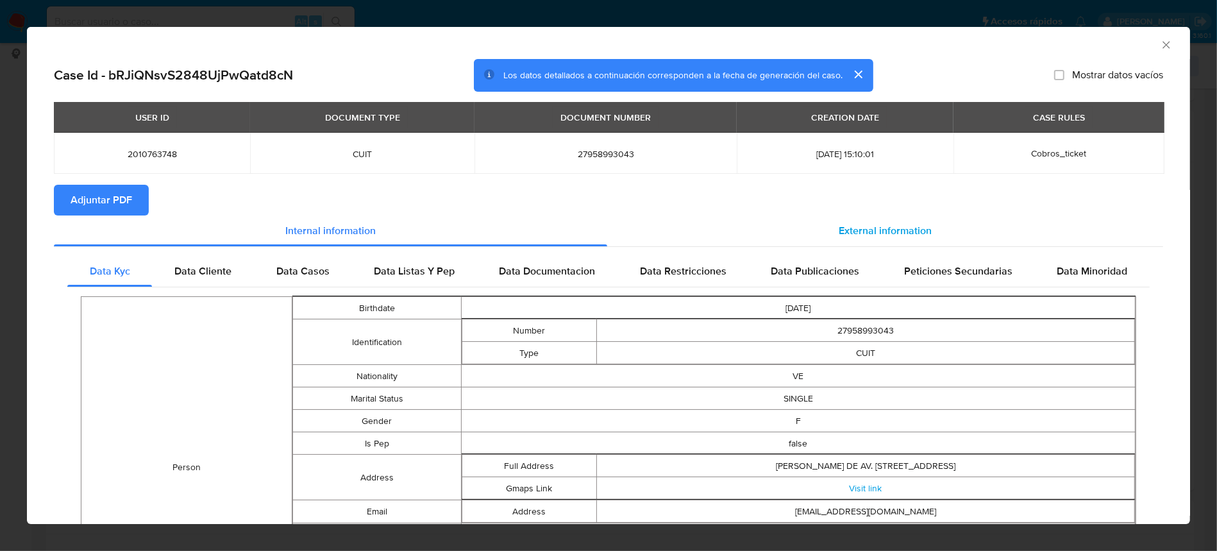
click at [833, 217] on div "External information" at bounding box center [885, 231] width 556 height 31
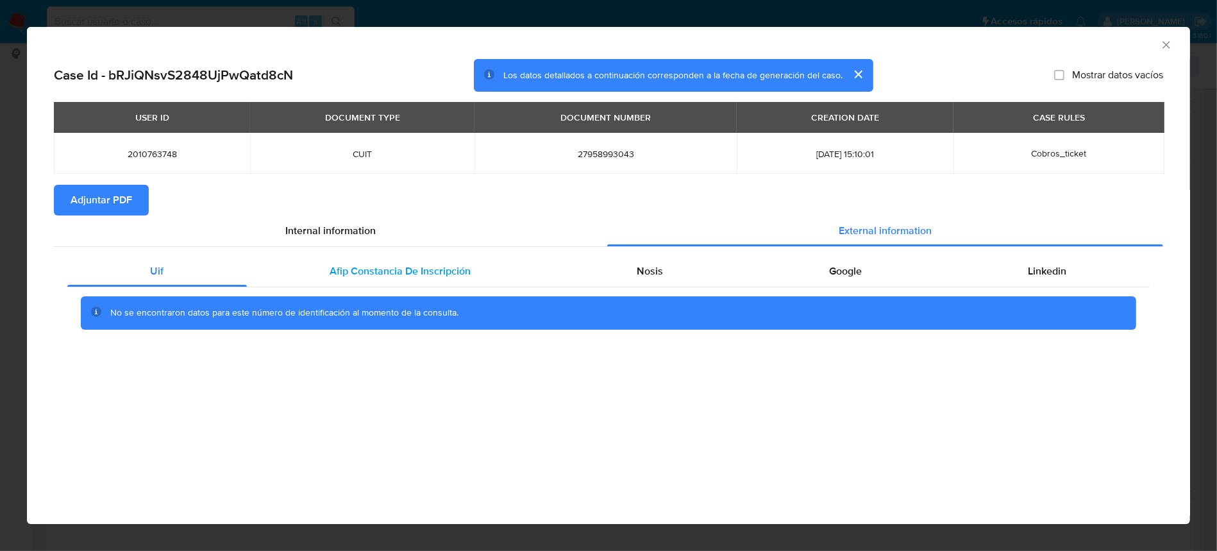
click at [448, 271] on span "Afip Constancia De Inscripción" at bounding box center [400, 271] width 141 height 15
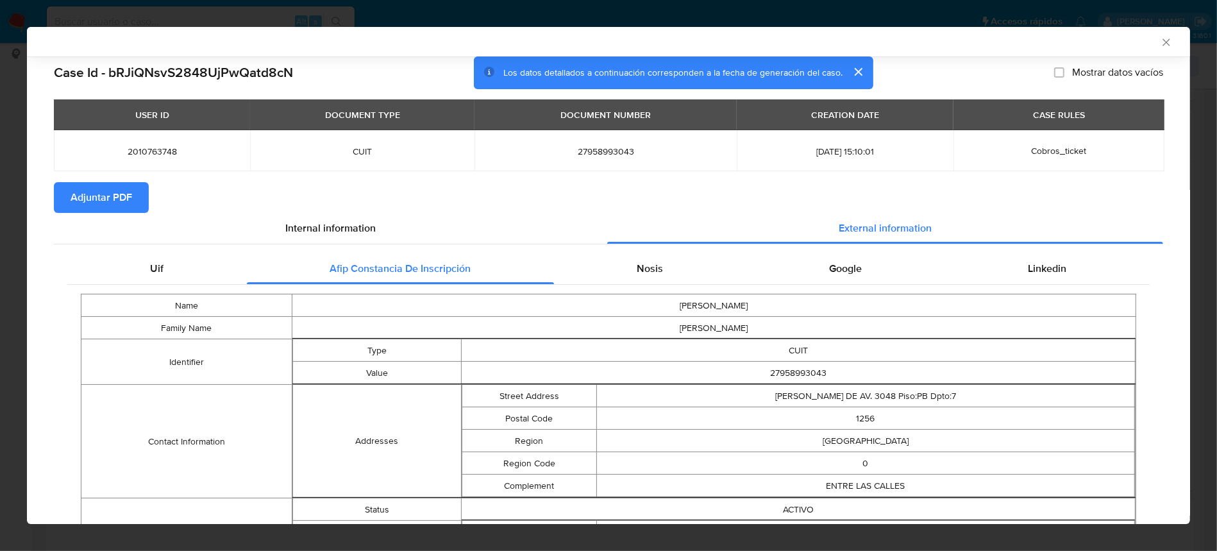
scroll to position [0, 0]
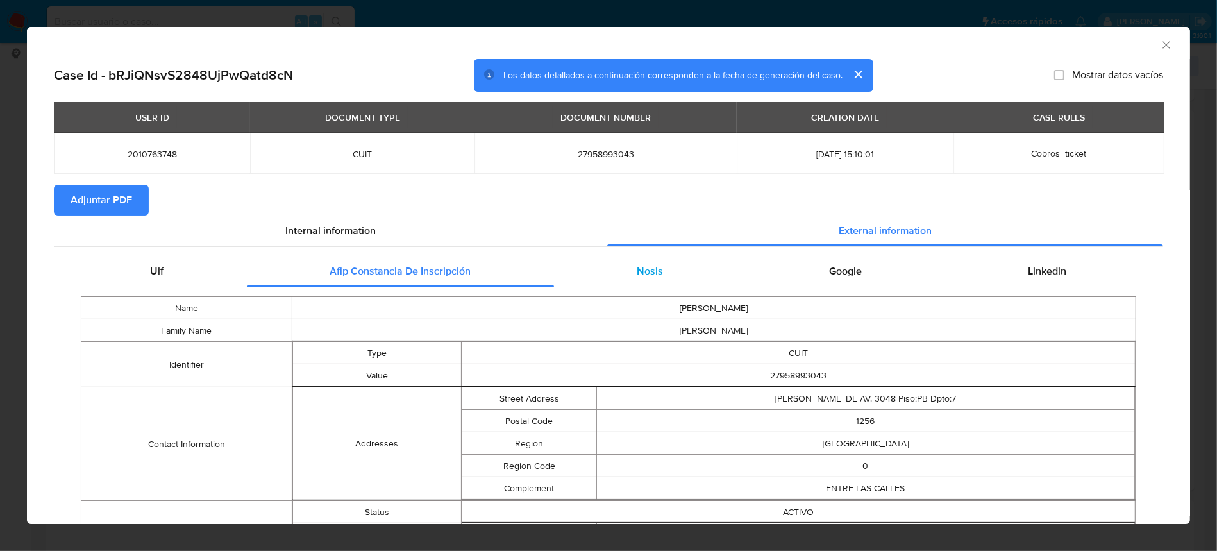
click at [643, 275] on span "Nosis" at bounding box center [651, 271] width 26 height 15
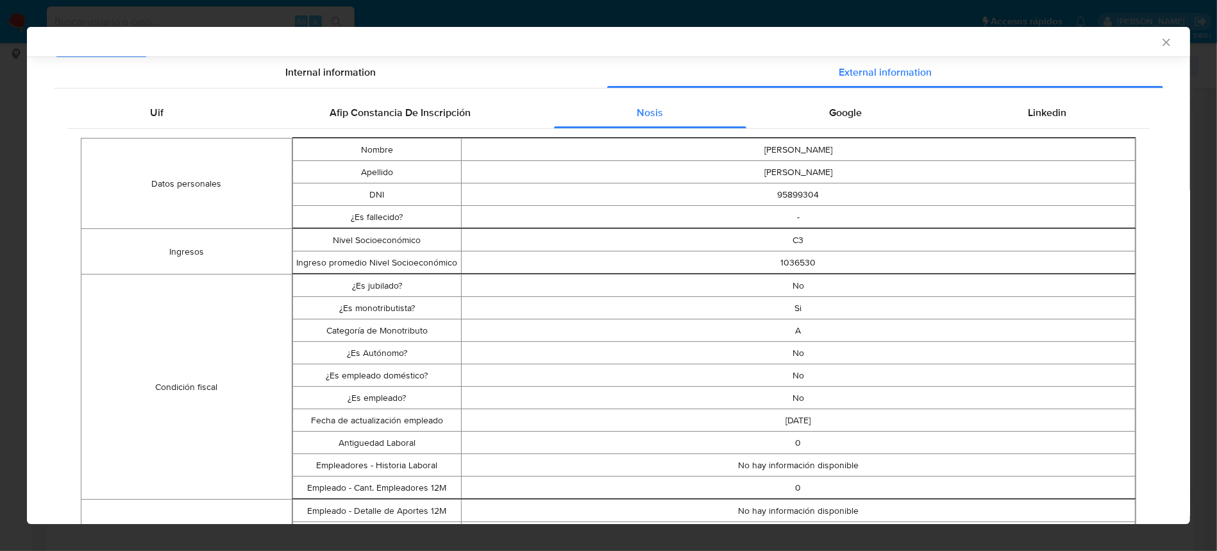
scroll to position [69, 0]
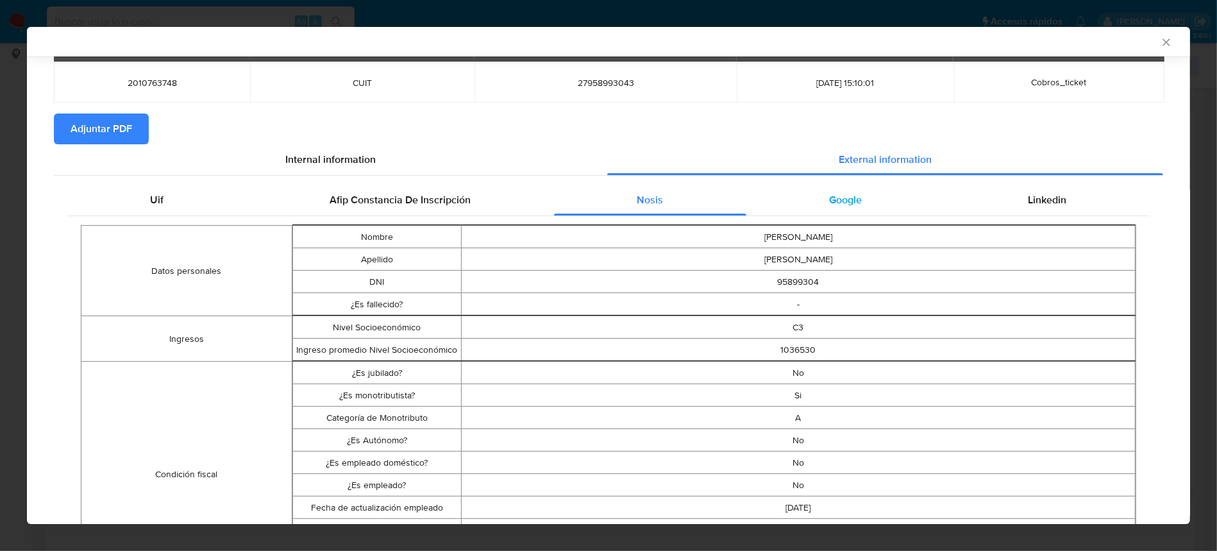
click at [869, 196] on div "Google" at bounding box center [846, 200] width 199 height 31
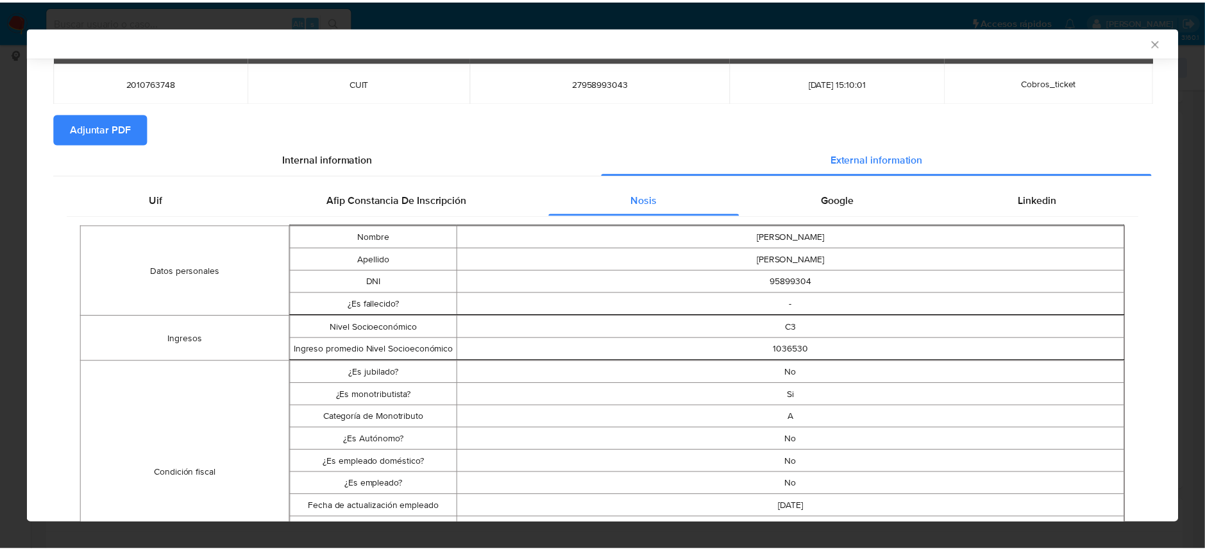
scroll to position [0, 0]
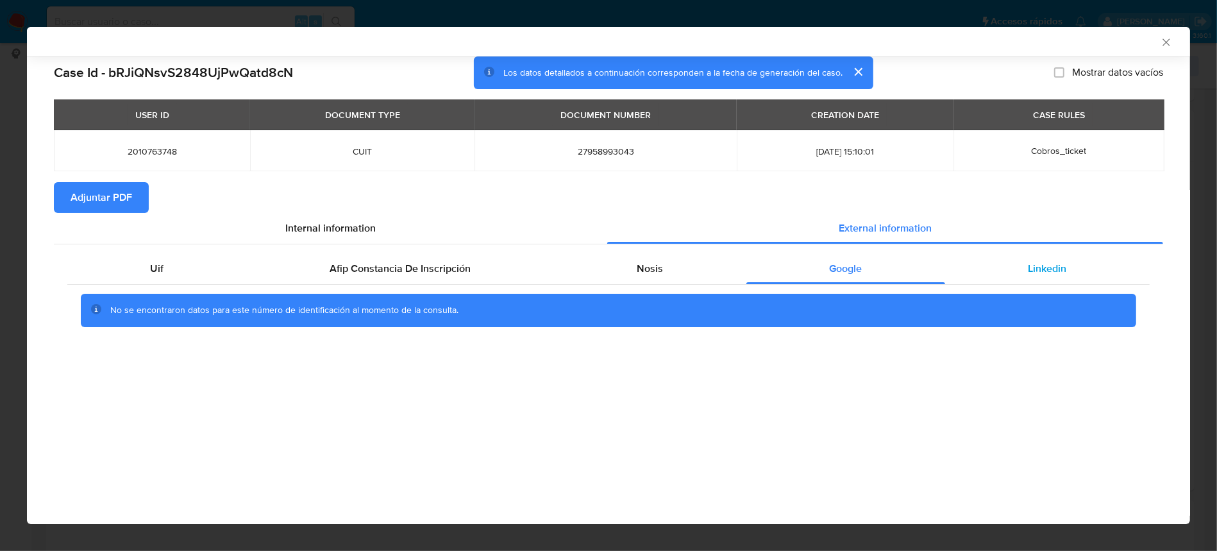
click at [1081, 273] on div "Linkedin" at bounding box center [1047, 268] width 205 height 31
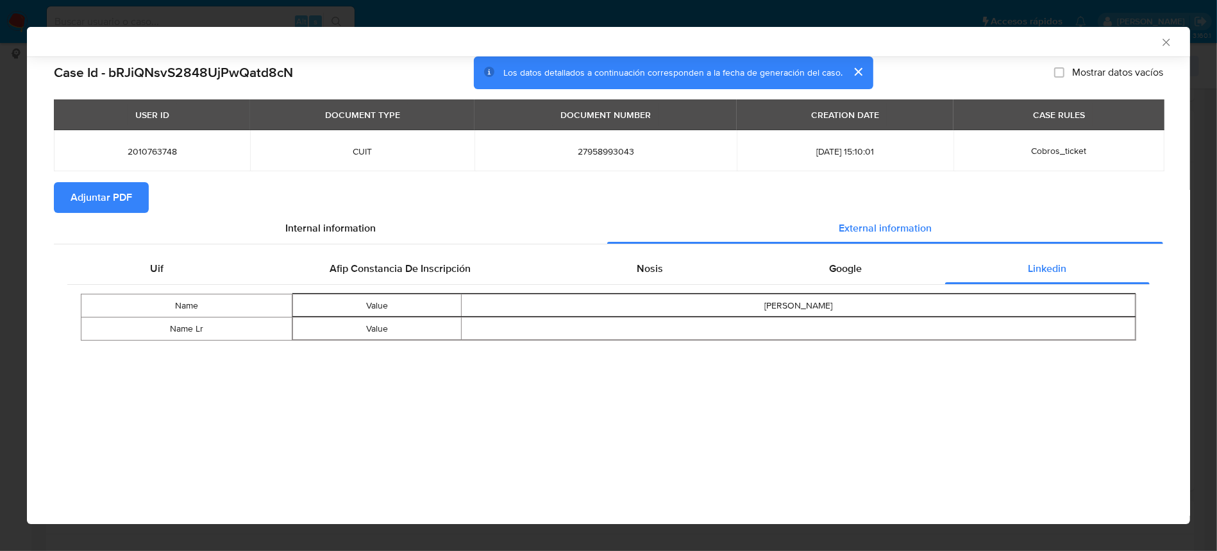
click at [1160, 38] on icon "Cerrar ventana" at bounding box center [1166, 42] width 13 height 13
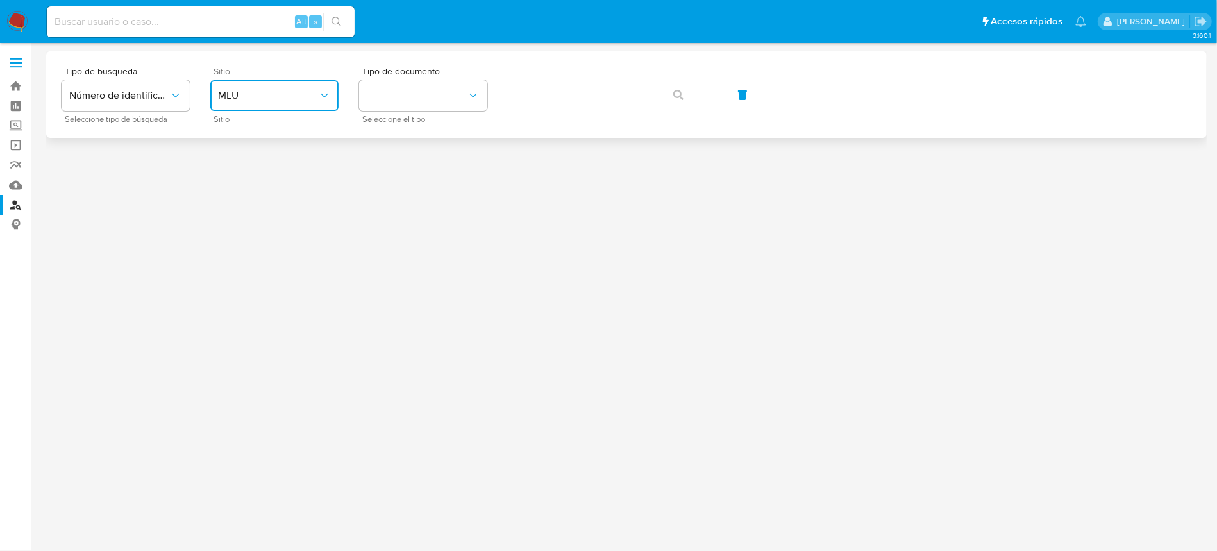
click at [258, 99] on span "MLU" at bounding box center [268, 95] width 100 height 13
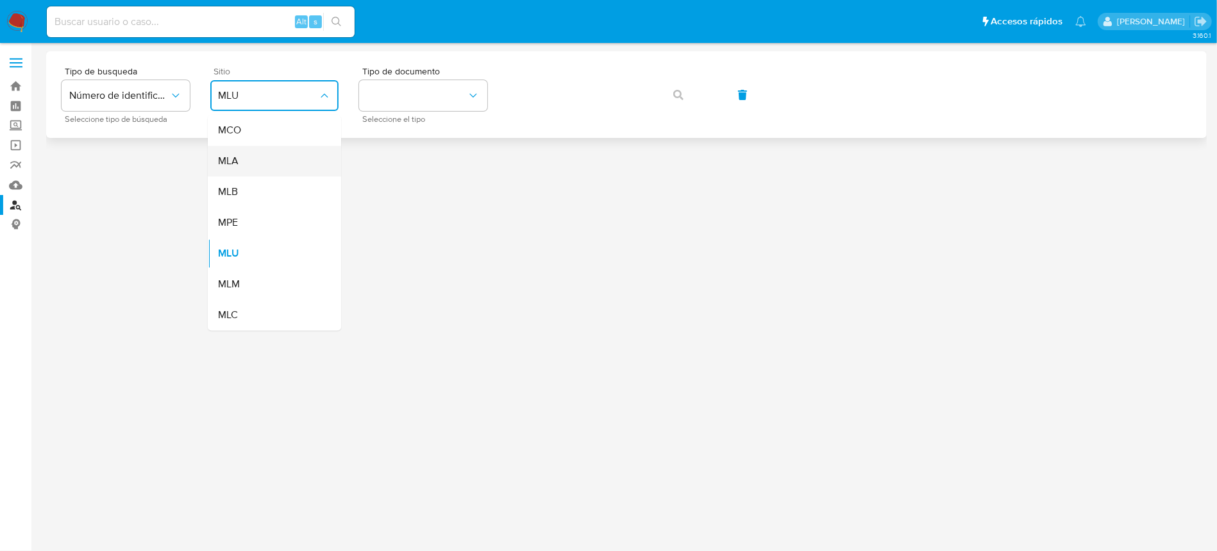
click at [273, 159] on div "MLA" at bounding box center [270, 161] width 105 height 31
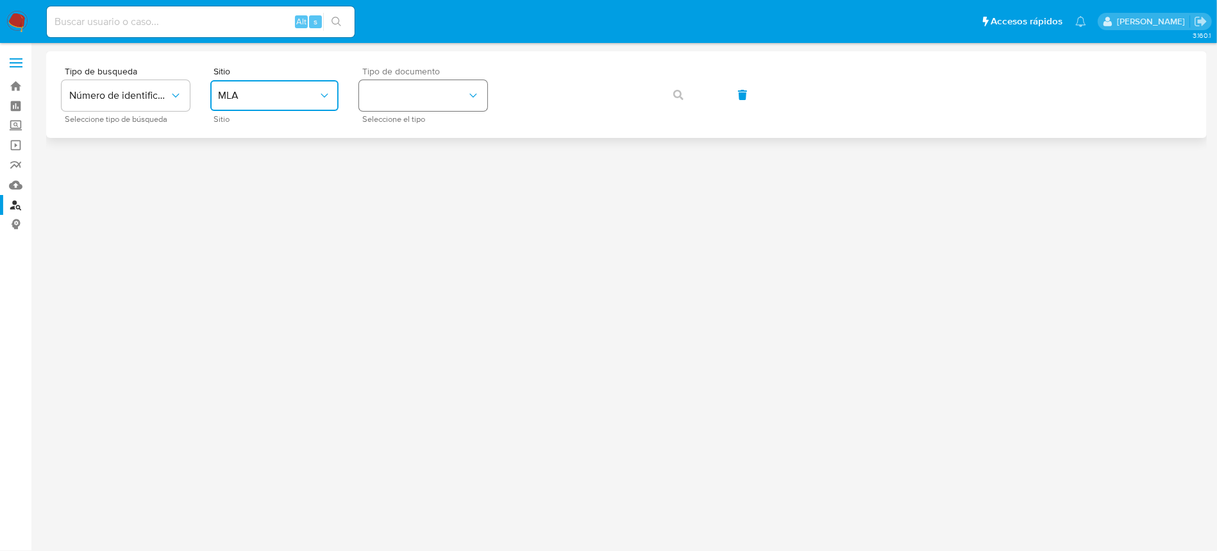
click at [391, 100] on button "identificationType" at bounding box center [423, 95] width 128 height 31
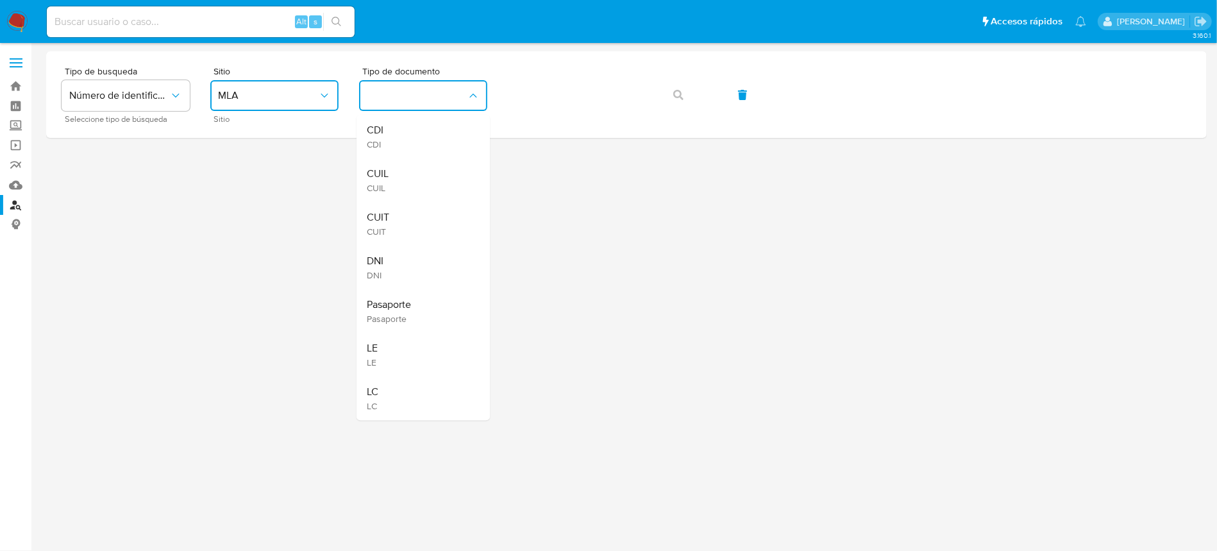
drag, startPoint x: 400, startPoint y: 208, endPoint x: 446, endPoint y: 182, distance: 53.5
click at [402, 210] on div "CUIT CUIT" at bounding box center [419, 224] width 105 height 44
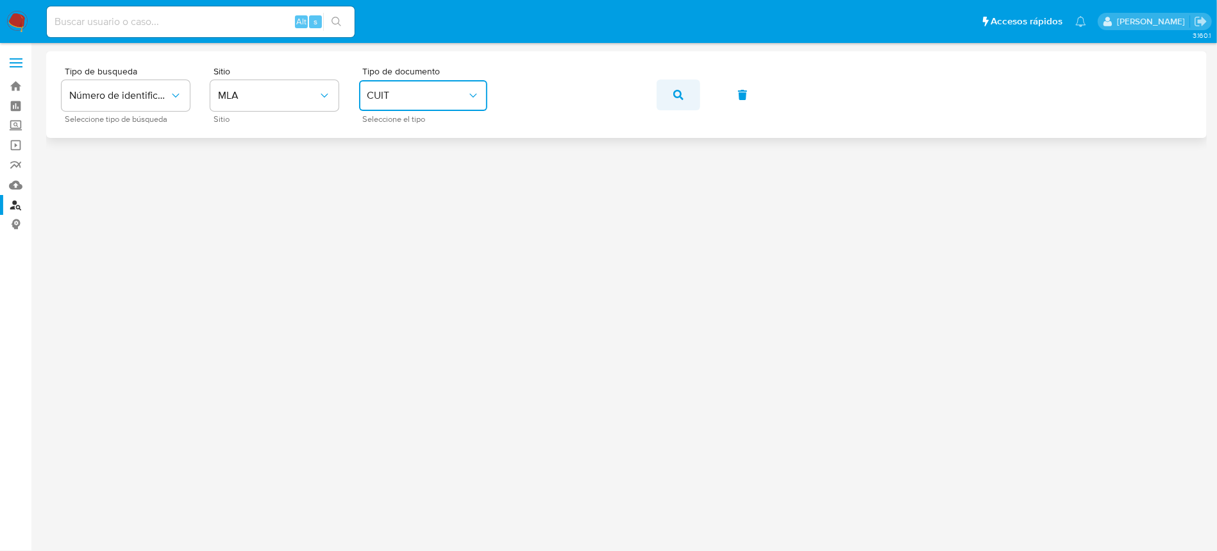
click at [675, 96] on icon "button" at bounding box center [678, 95] width 10 height 10
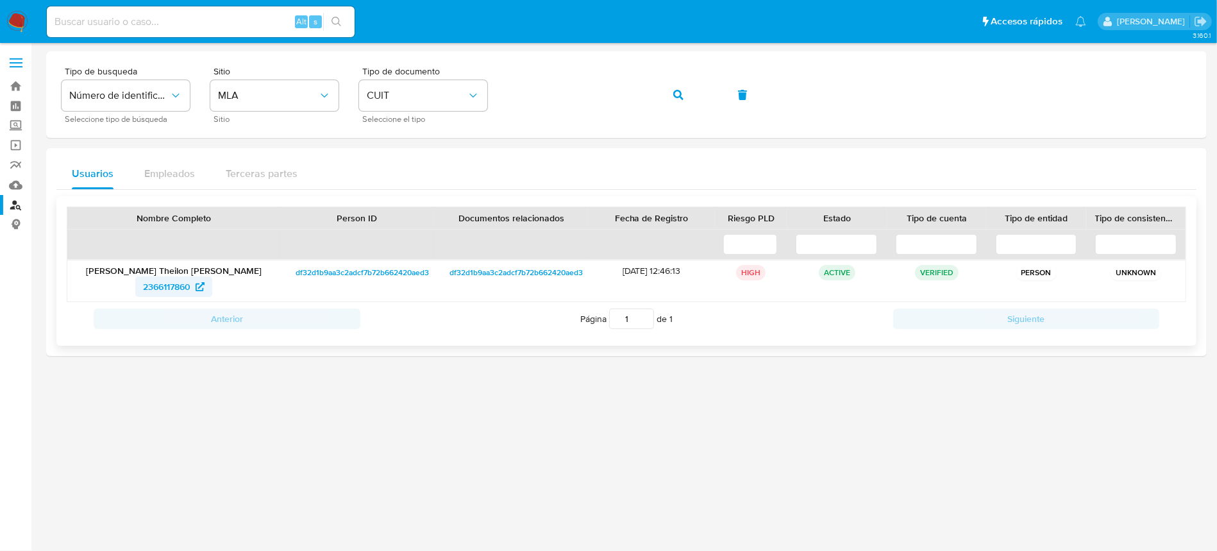
click at [181, 289] on span "2366117860" at bounding box center [166, 286] width 47 height 21
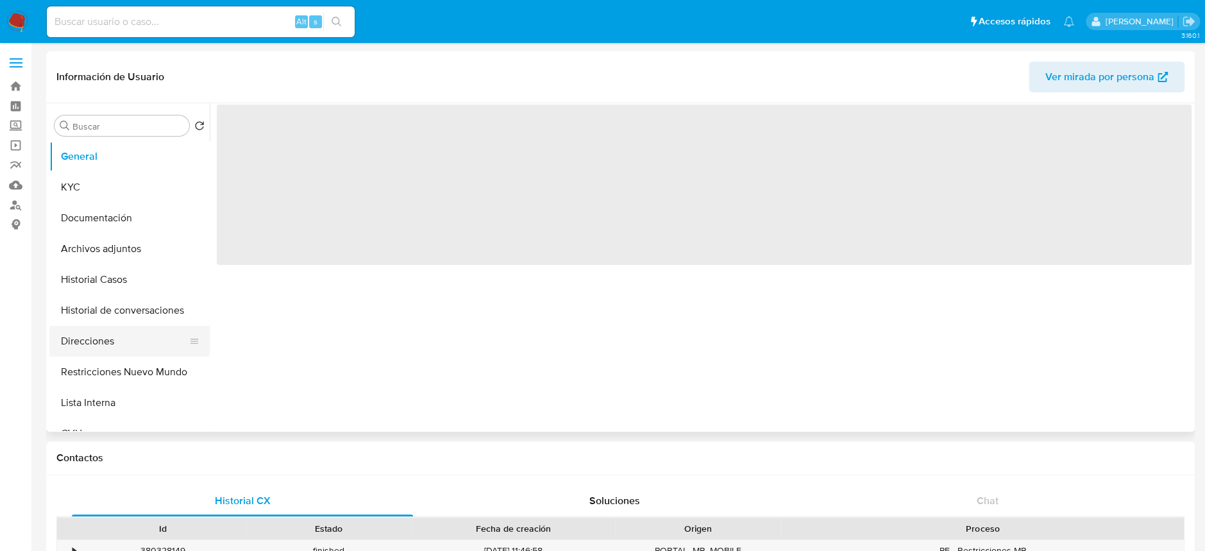
click at [112, 341] on button "Direcciones" at bounding box center [124, 341] width 150 height 31
select select "10"
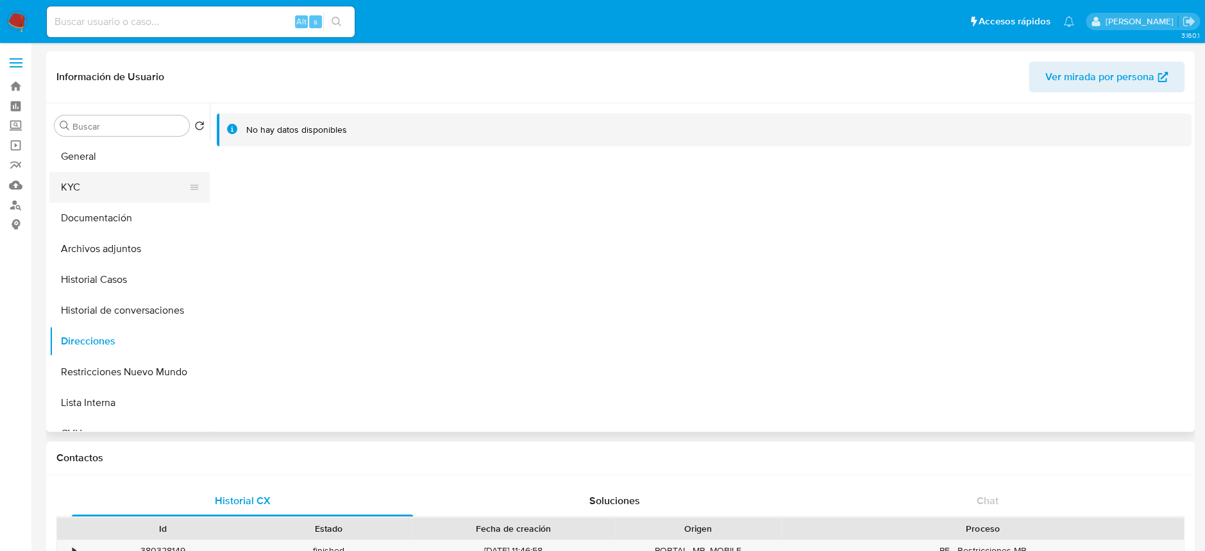
click at [84, 182] on button "KYC" at bounding box center [124, 187] width 150 height 31
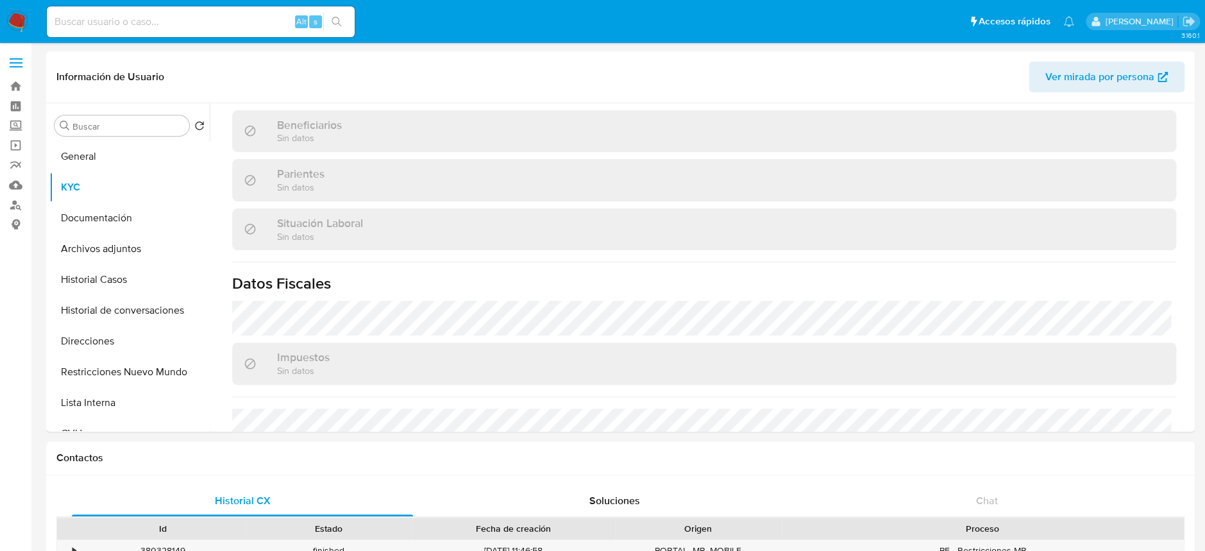
scroll to position [664, 0]
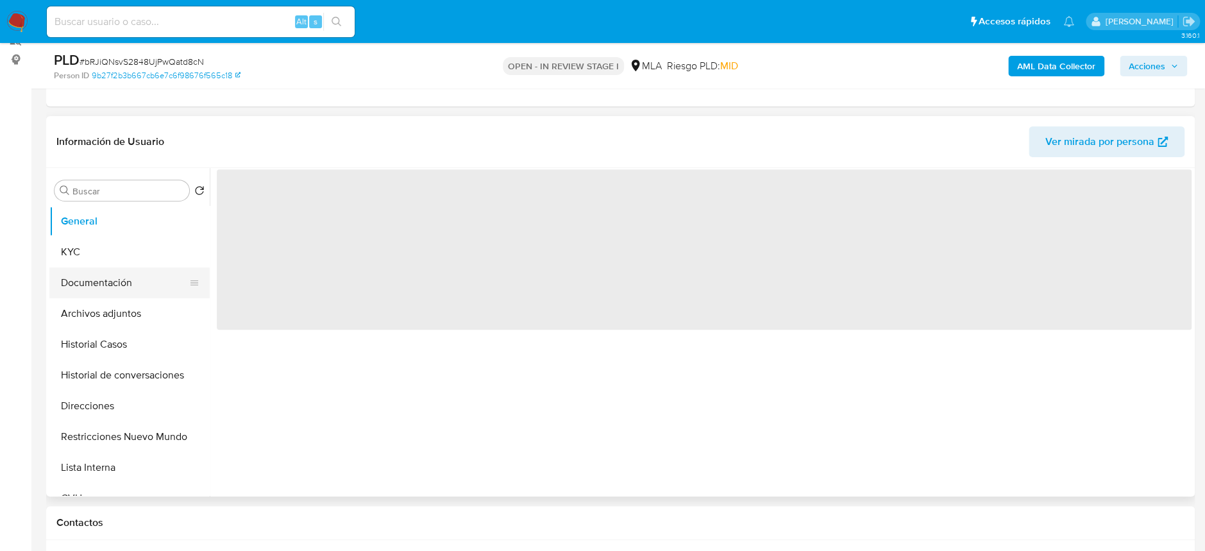
scroll to position [171, 0]
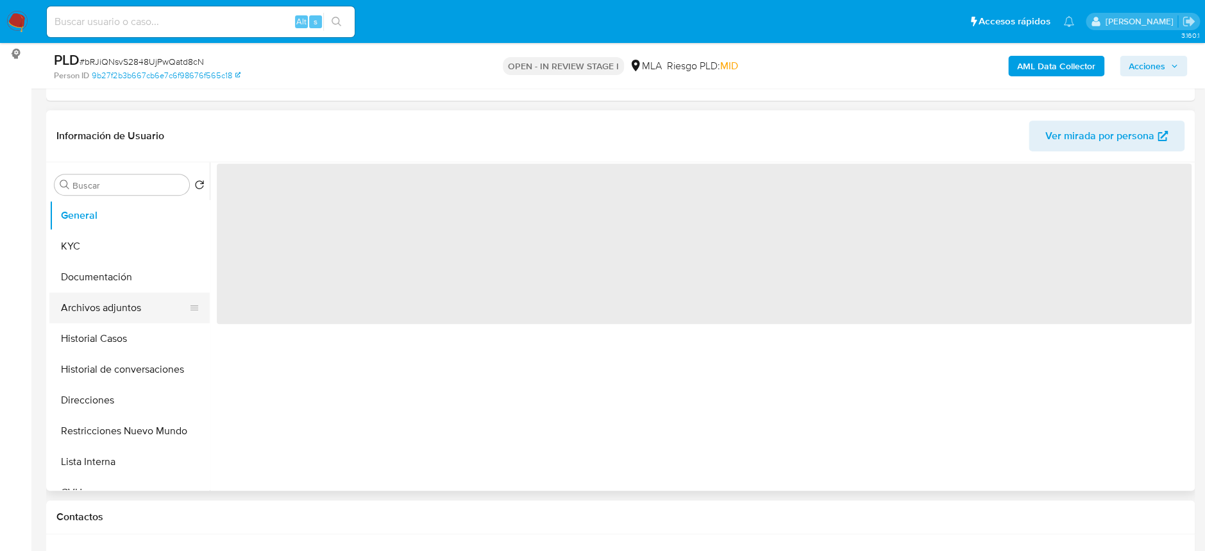
select select "10"
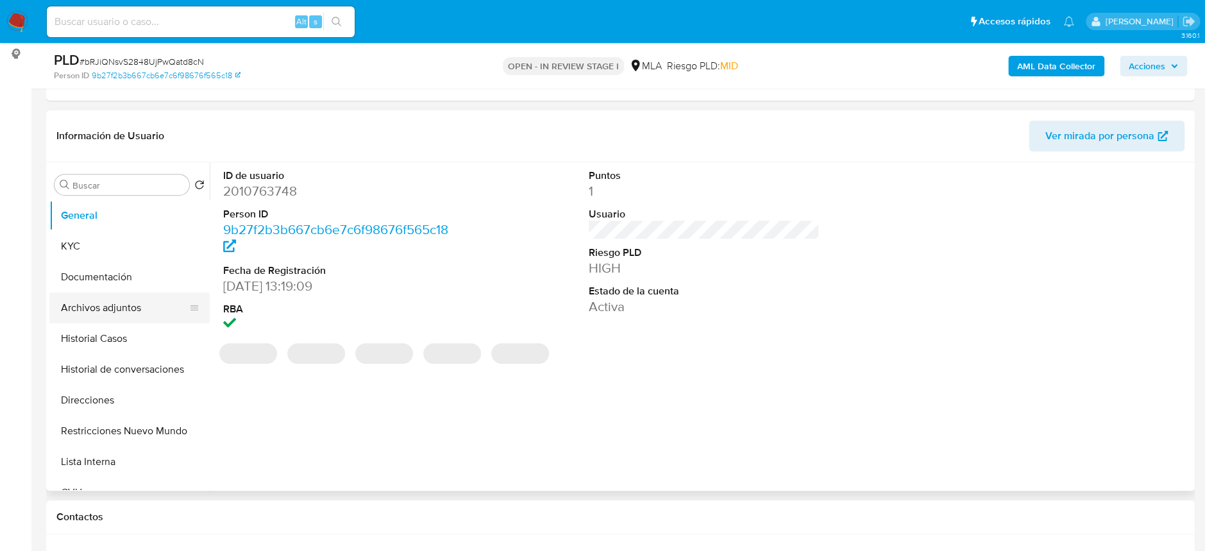
click at [101, 303] on button "Archivos adjuntos" at bounding box center [124, 307] width 150 height 31
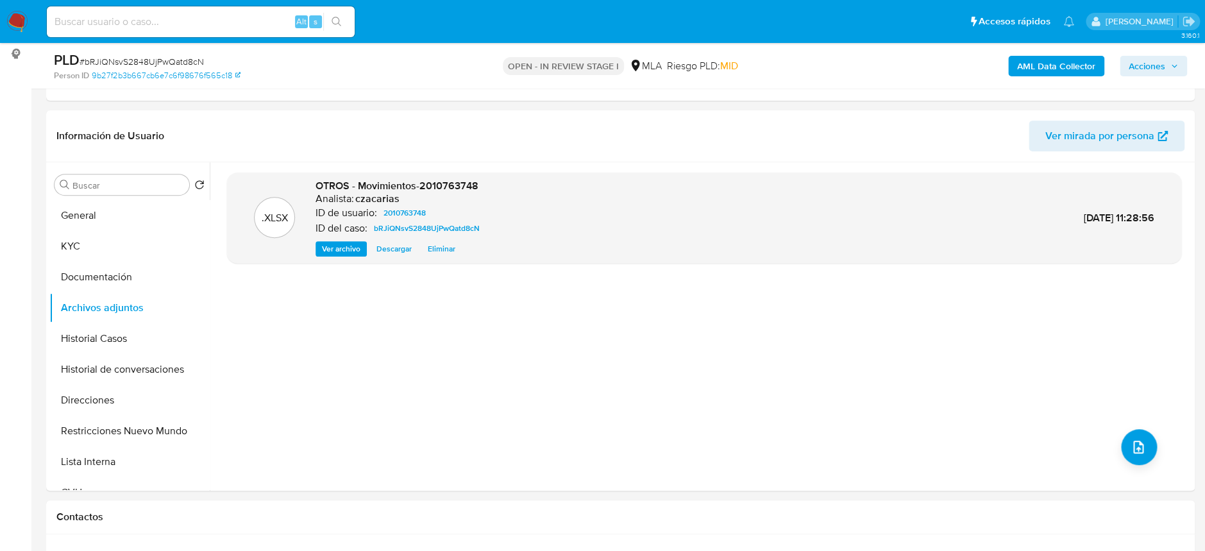
click at [1045, 69] on b "AML Data Collector" at bounding box center [1056, 66] width 78 height 21
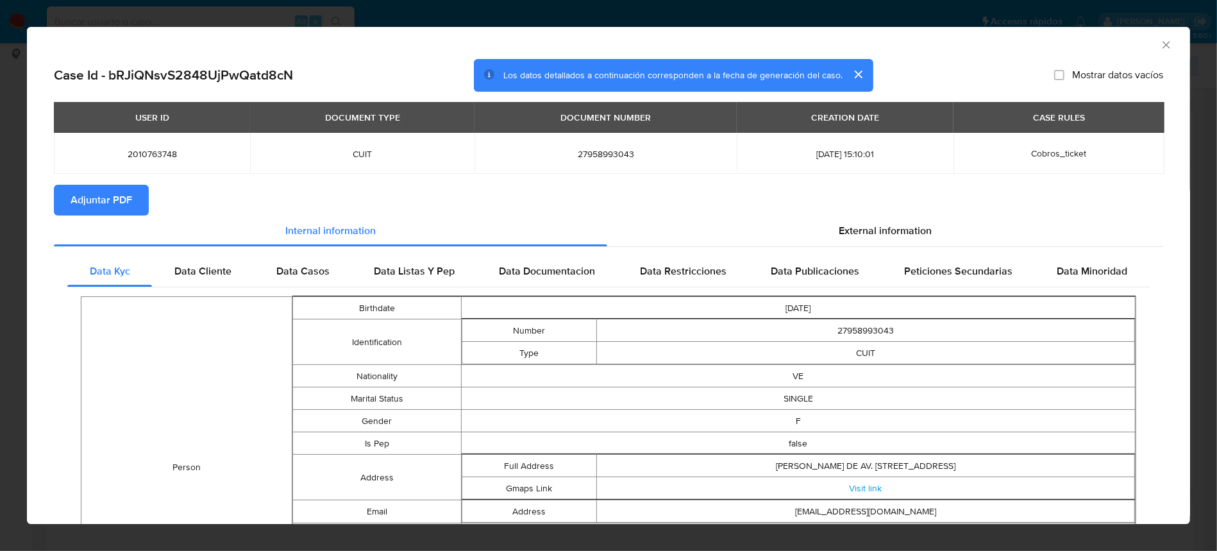
click at [101, 187] on span "Adjuntar PDF" at bounding box center [102, 200] width 62 height 28
click at [1160, 45] on icon "Cerrar ventana" at bounding box center [1166, 44] width 13 height 13
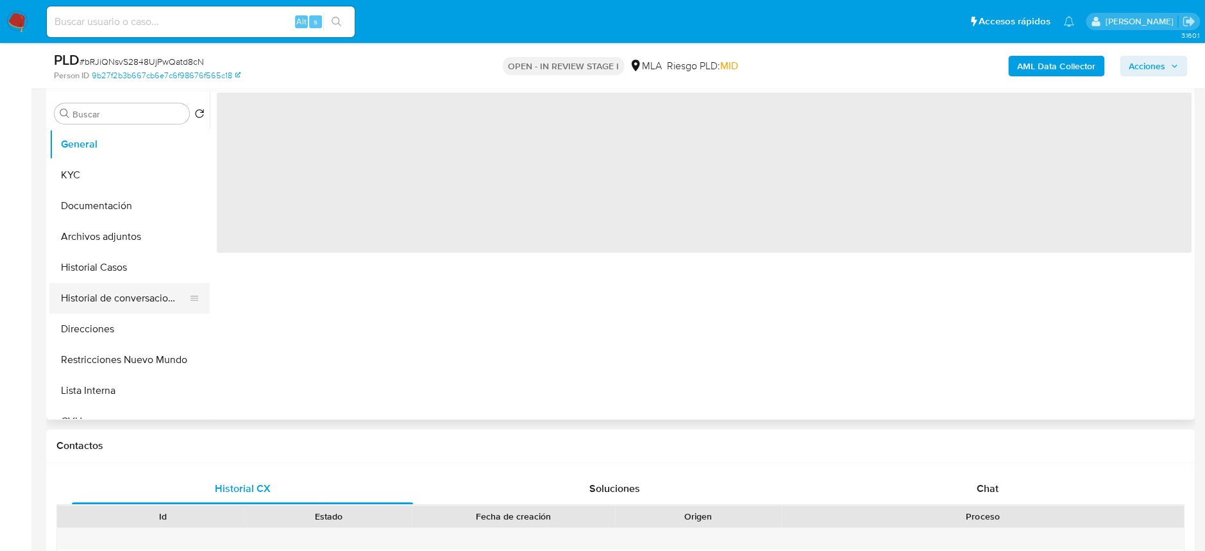
scroll to position [256, 0]
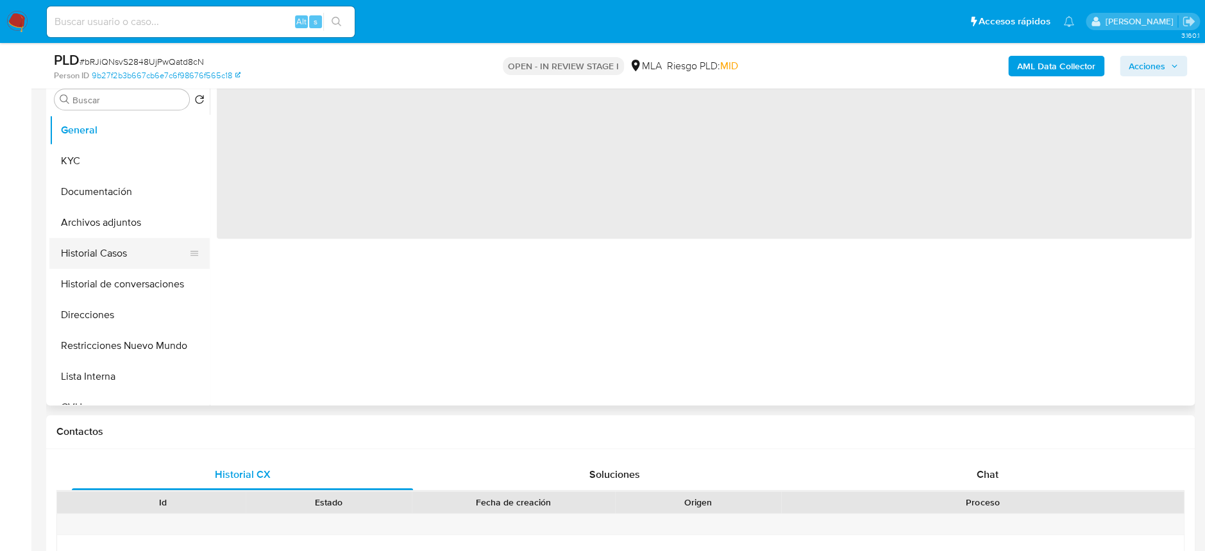
select select "10"
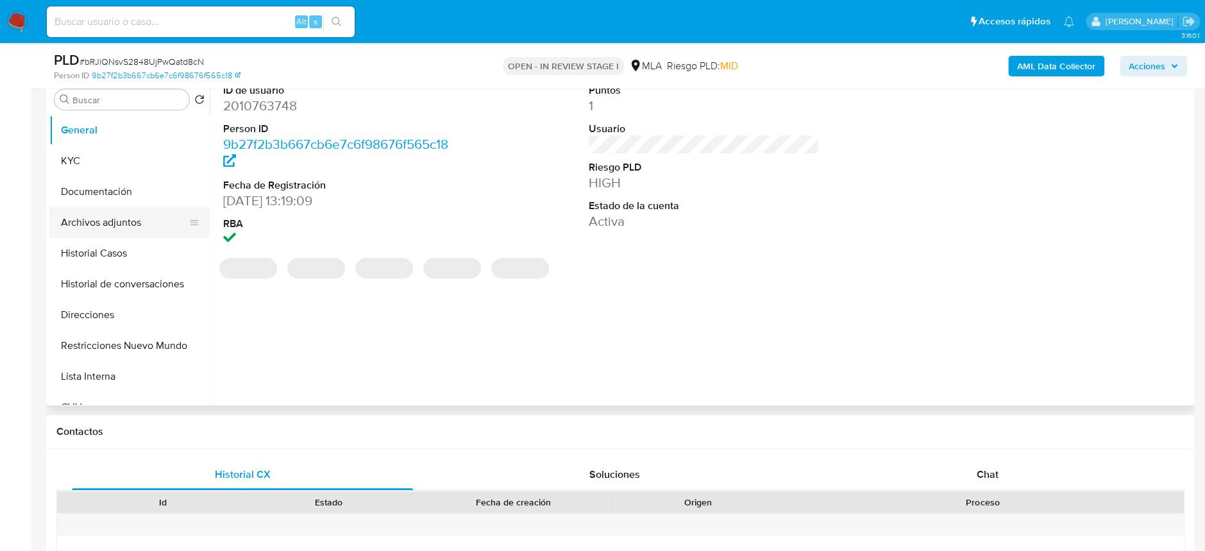
click at [129, 217] on button "Archivos adjuntos" at bounding box center [124, 222] width 150 height 31
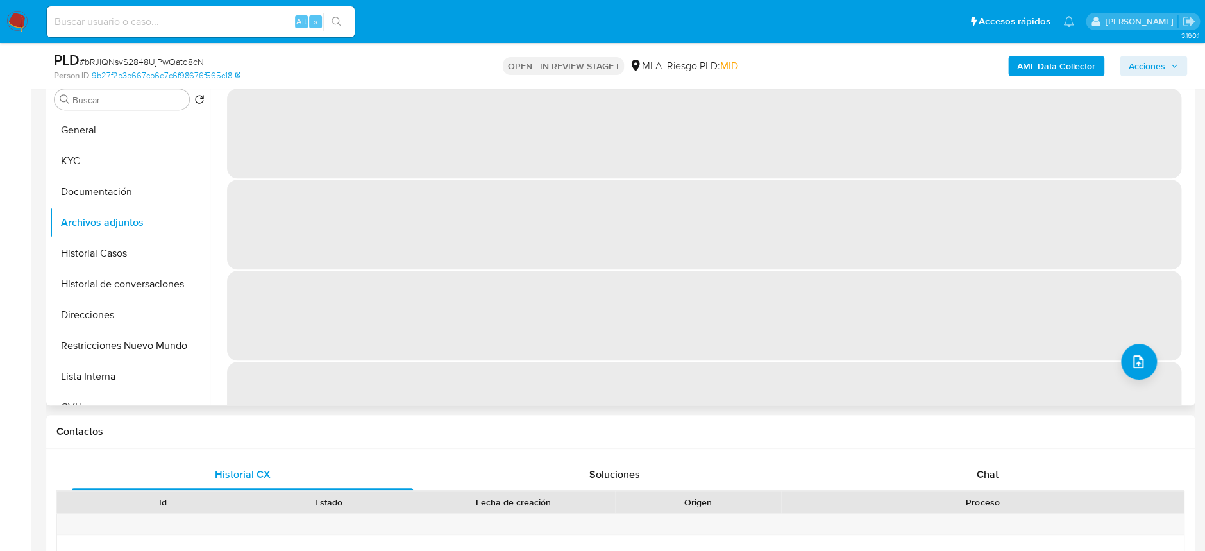
scroll to position [171, 0]
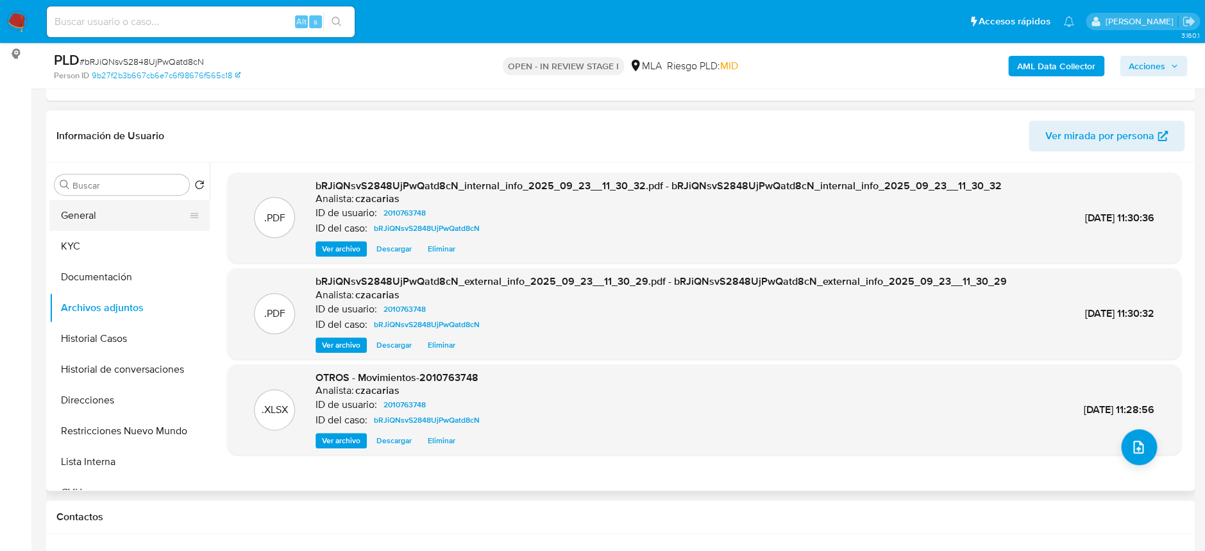
click at [110, 210] on button "General" at bounding box center [124, 215] width 150 height 31
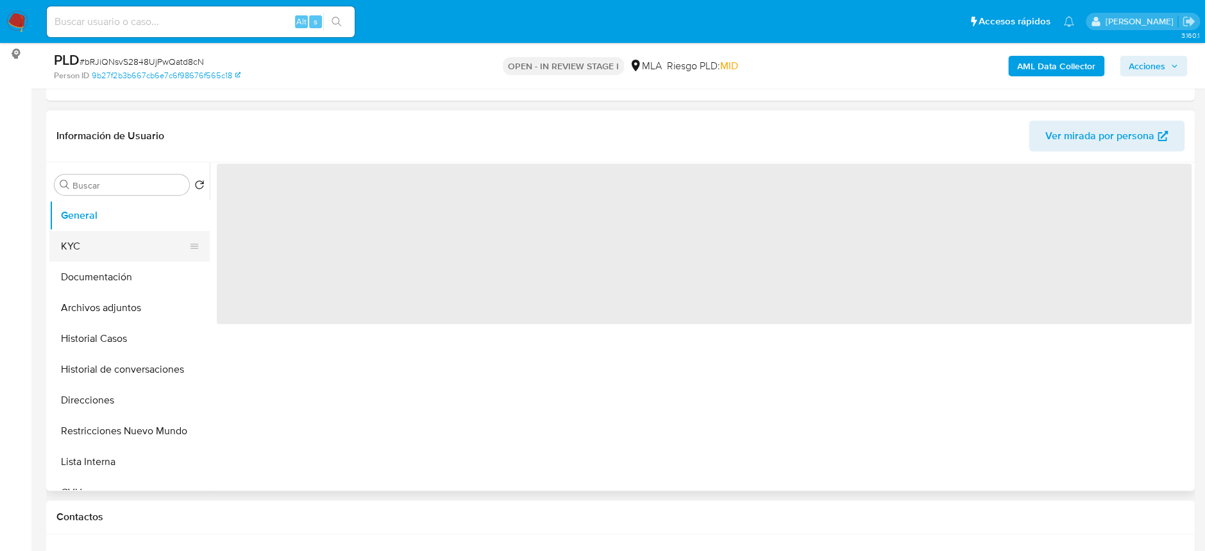
click at [110, 234] on button "KYC" at bounding box center [124, 246] width 150 height 31
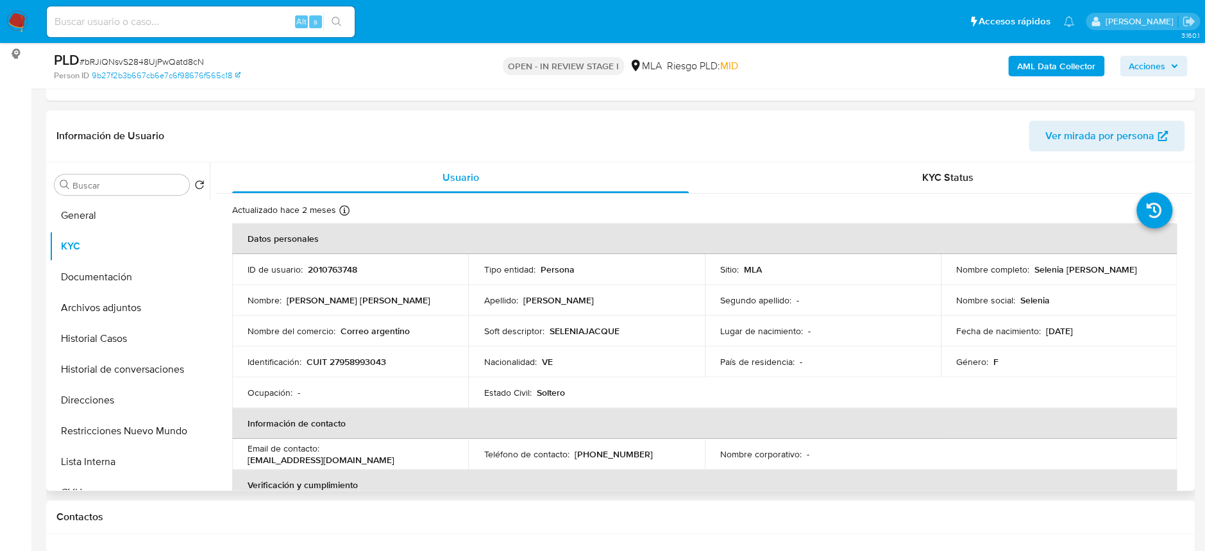
click at [357, 356] on p "CUIT 27958993043" at bounding box center [347, 362] width 80 height 12
click at [373, 342] on td "Nombre del comercio : Correo argentino" at bounding box center [350, 331] width 236 height 31
click at [364, 362] on p "CUIT 27958993043" at bounding box center [347, 362] width 80 height 12
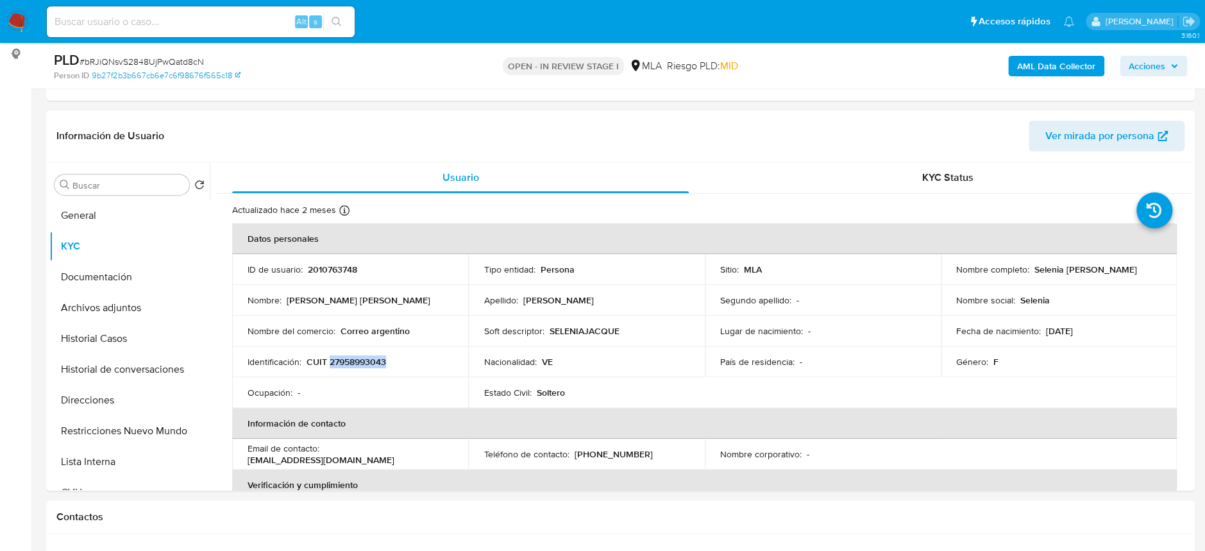
copy p "27958993043"
click at [171, 55] on span "# bRJiQNsvS2848UjPwQatd8cN" at bounding box center [142, 61] width 124 height 13
copy span "bRJiQNsvS2848UjPwQatd8cN"
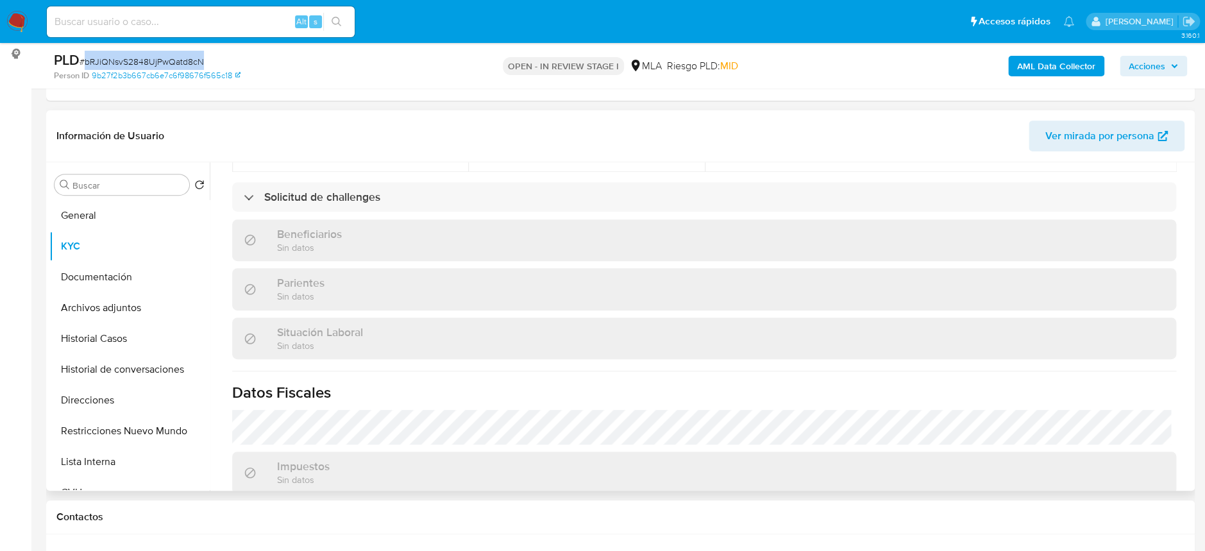
scroll to position [651, 0]
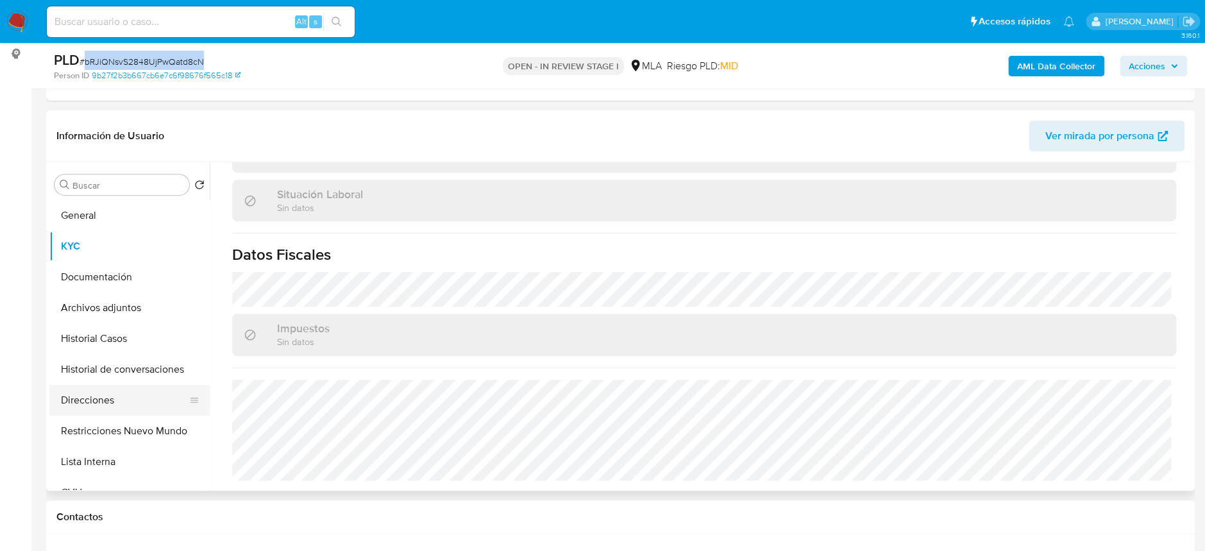
click at [110, 393] on button "Direcciones" at bounding box center [124, 400] width 150 height 31
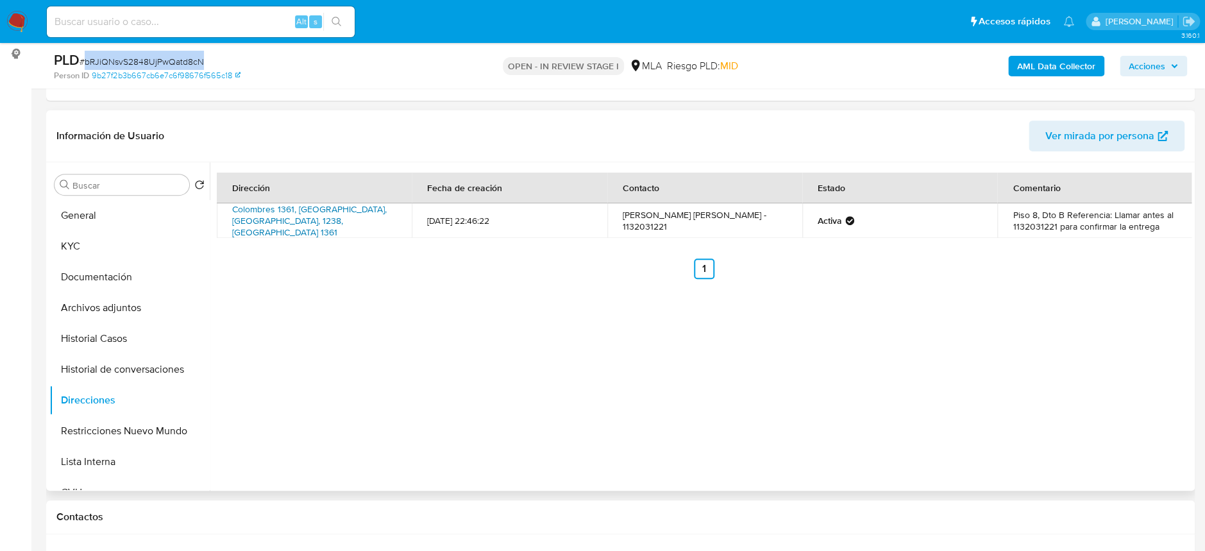
click at [267, 221] on link "Colombres 1361, [GEOGRAPHIC_DATA], [GEOGRAPHIC_DATA], 1238, [GEOGRAPHIC_DATA] 1…" at bounding box center [309, 221] width 155 height 36
click at [113, 244] on button "KYC" at bounding box center [124, 246] width 150 height 31
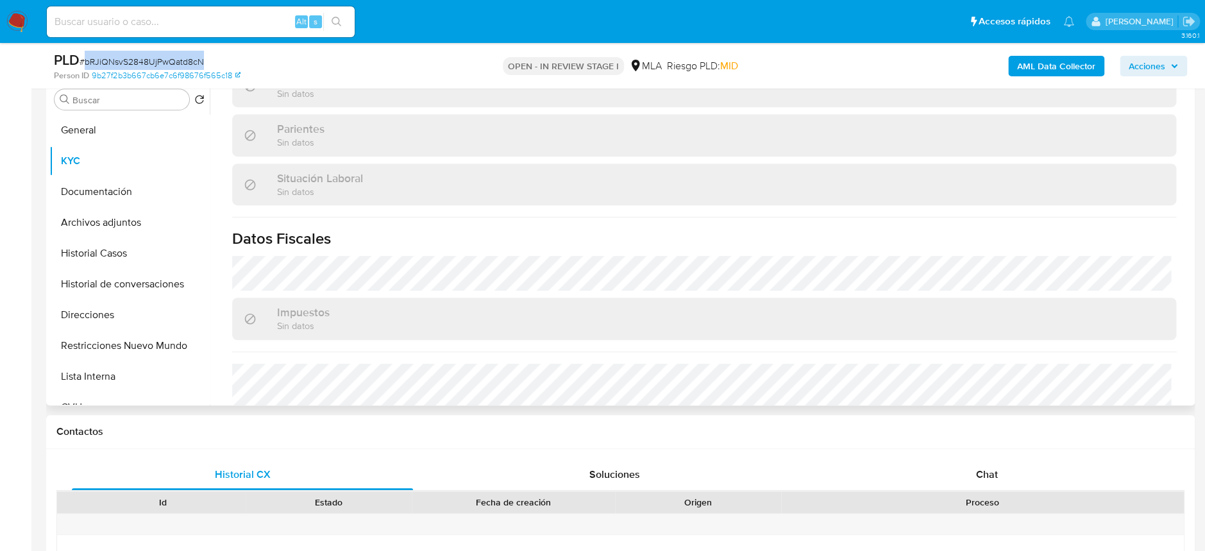
scroll to position [651, 0]
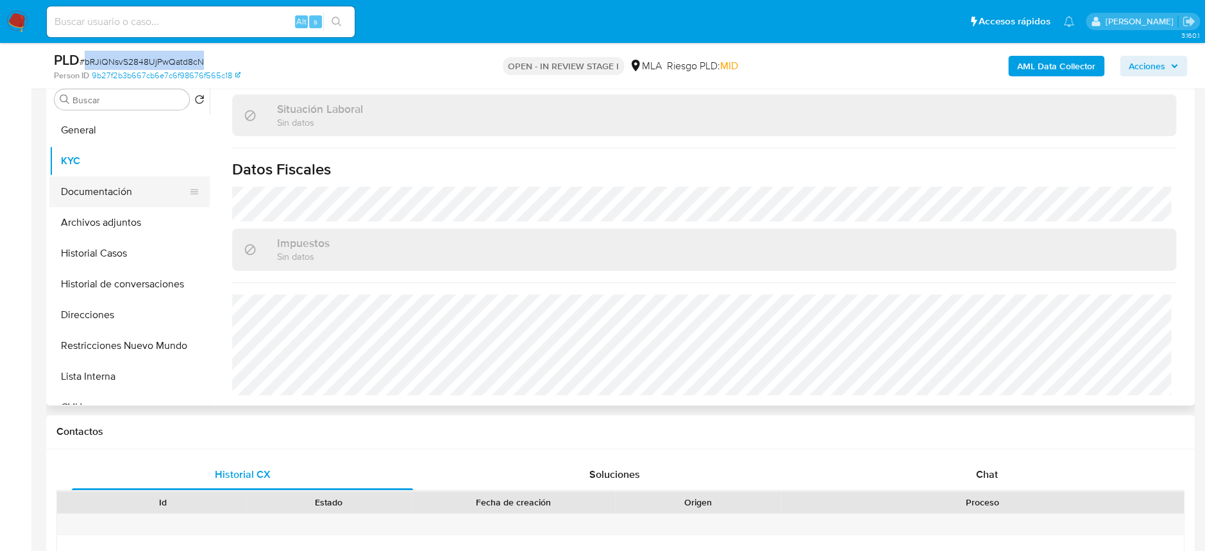
click at [108, 197] on button "Documentación" at bounding box center [124, 191] width 150 height 31
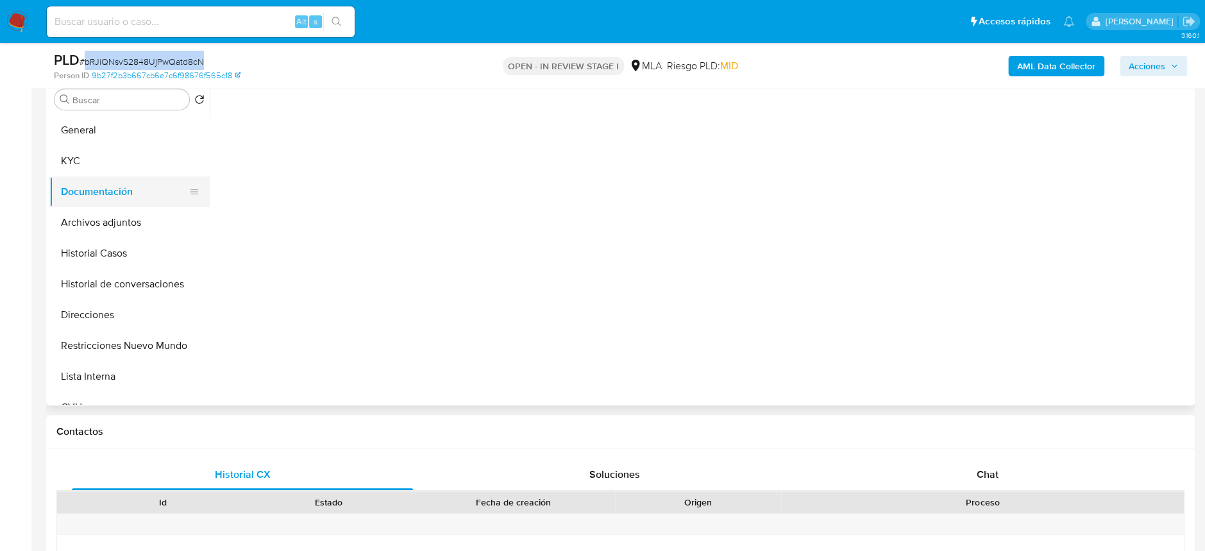
scroll to position [0, 0]
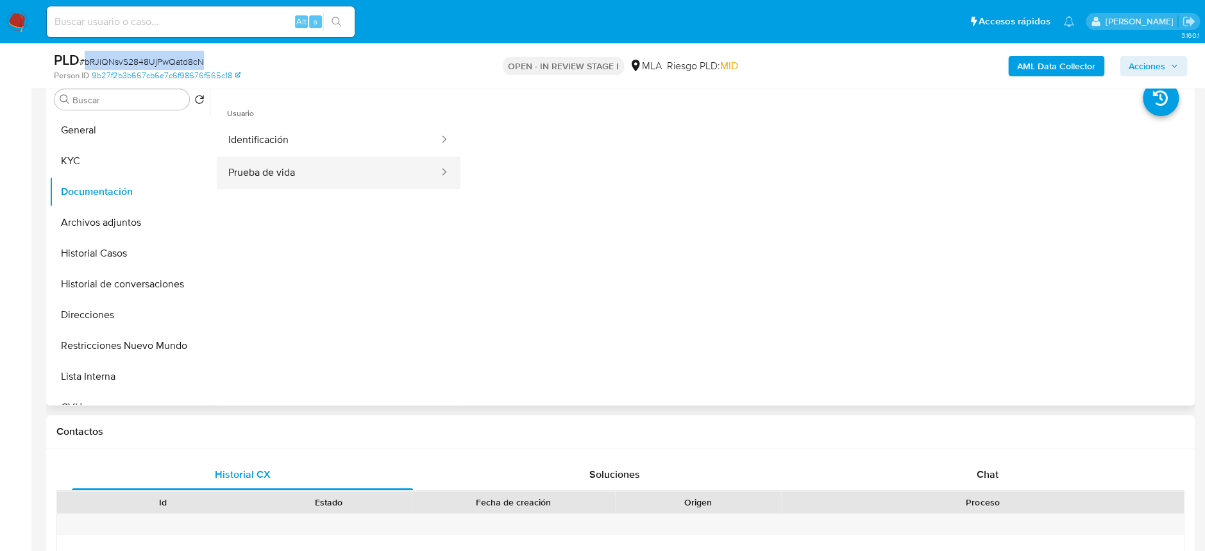
click at [314, 178] on button "Prueba de vida" at bounding box center [328, 173] width 223 height 33
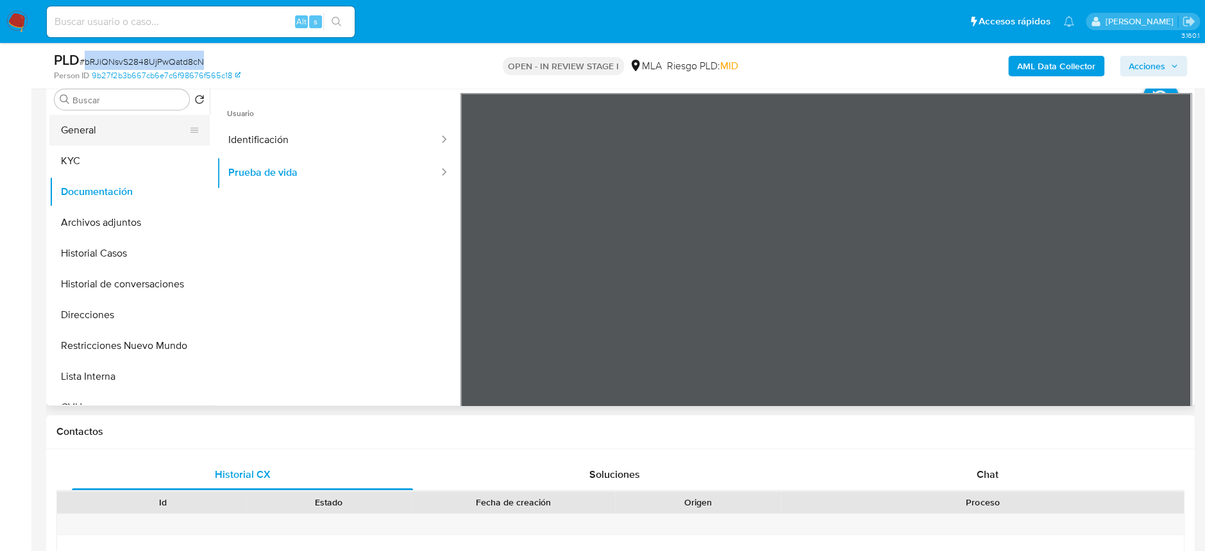
click at [103, 135] on button "General" at bounding box center [124, 130] width 150 height 31
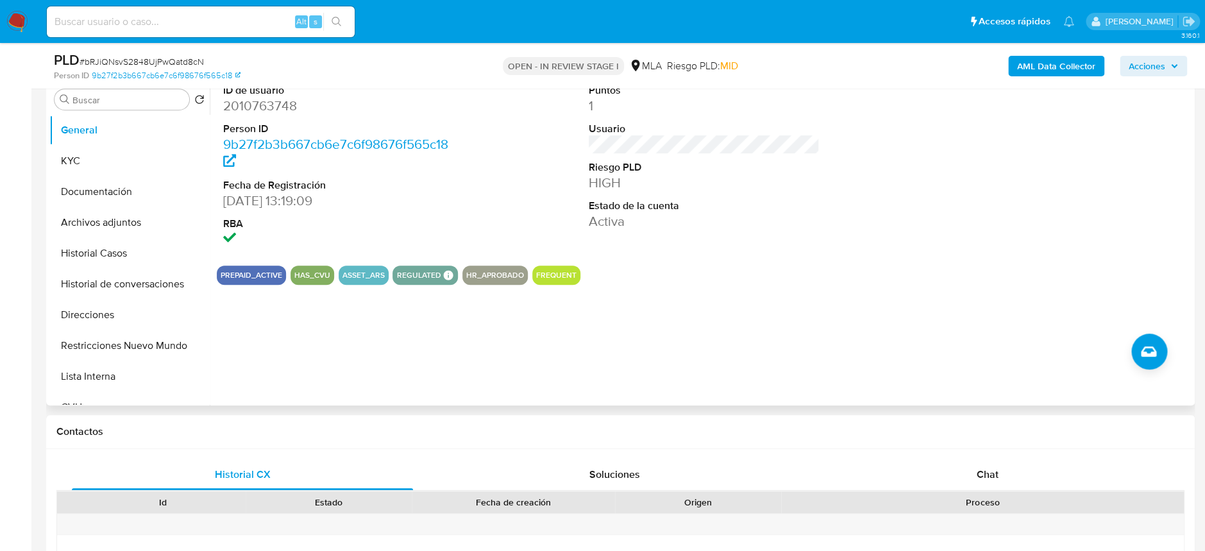
click at [227, 97] on dd "2010763748" at bounding box center [338, 106] width 231 height 18
click at [233, 98] on dd "2010763748" at bounding box center [338, 106] width 231 height 18
copy dd "2010763748"
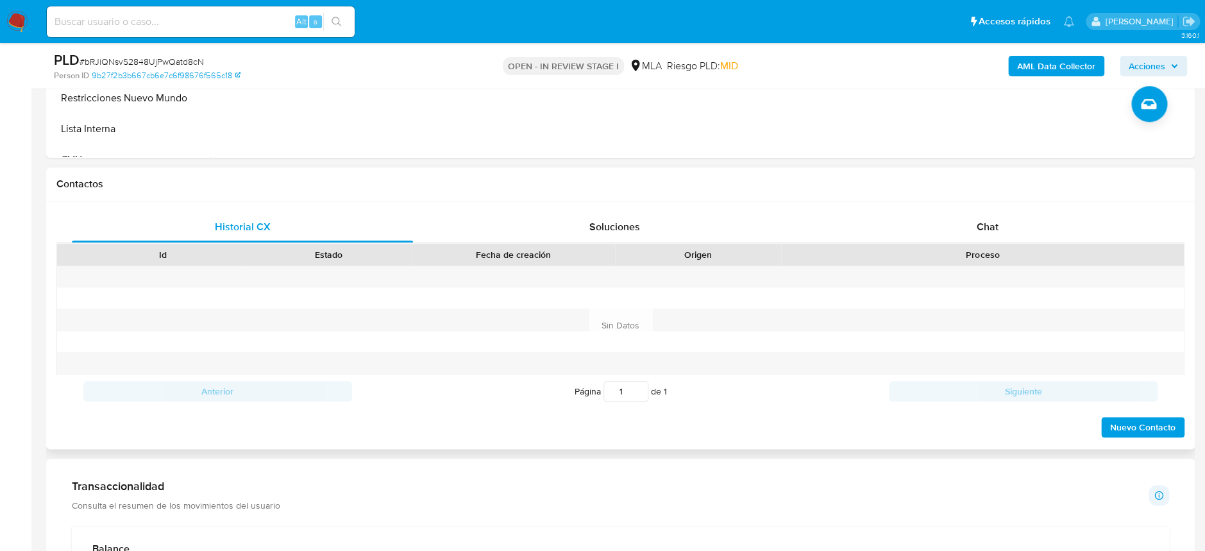
scroll to position [598, 0]
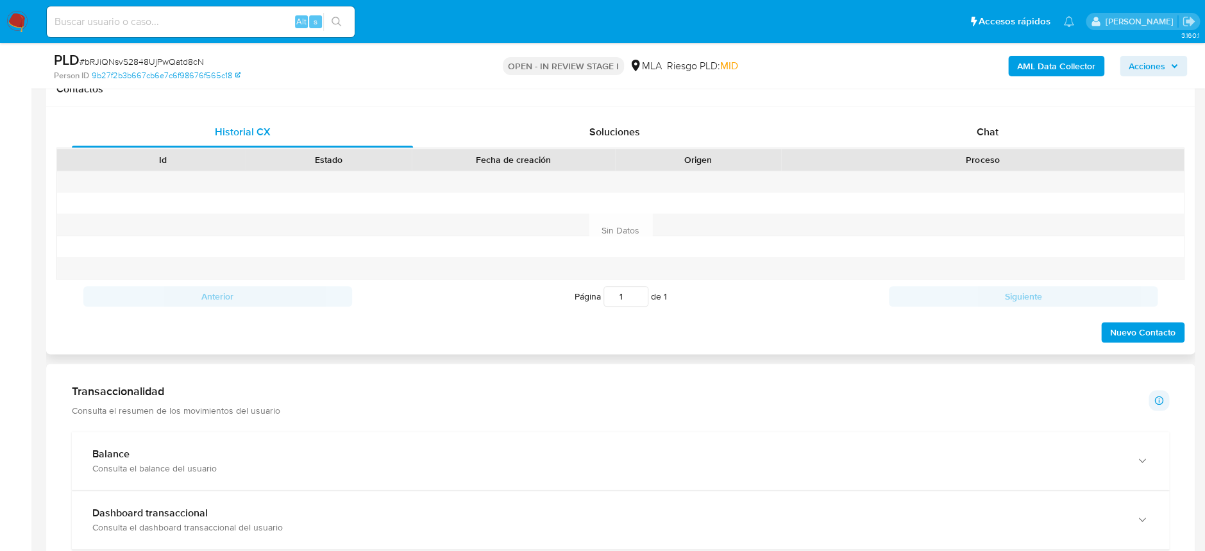
click at [954, 148] on div "Id Estado Fecha de creación Origen Proceso" at bounding box center [620, 159] width 1128 height 22
click at [967, 135] on div "Chat" at bounding box center [987, 132] width 341 height 31
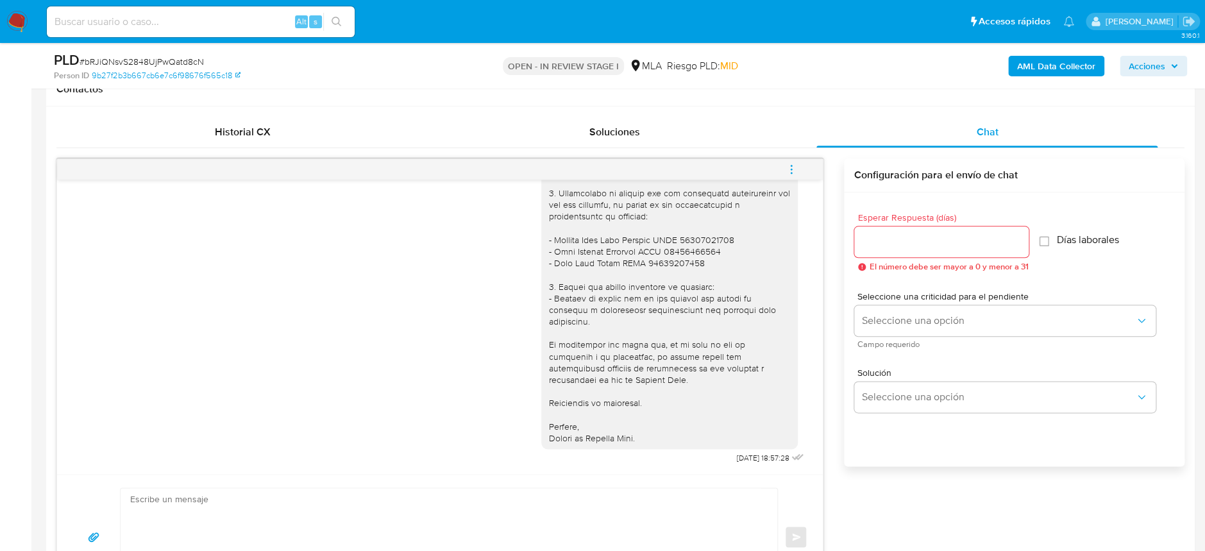
click at [796, 168] on icon "menu-action" at bounding box center [792, 170] width 12 height 12
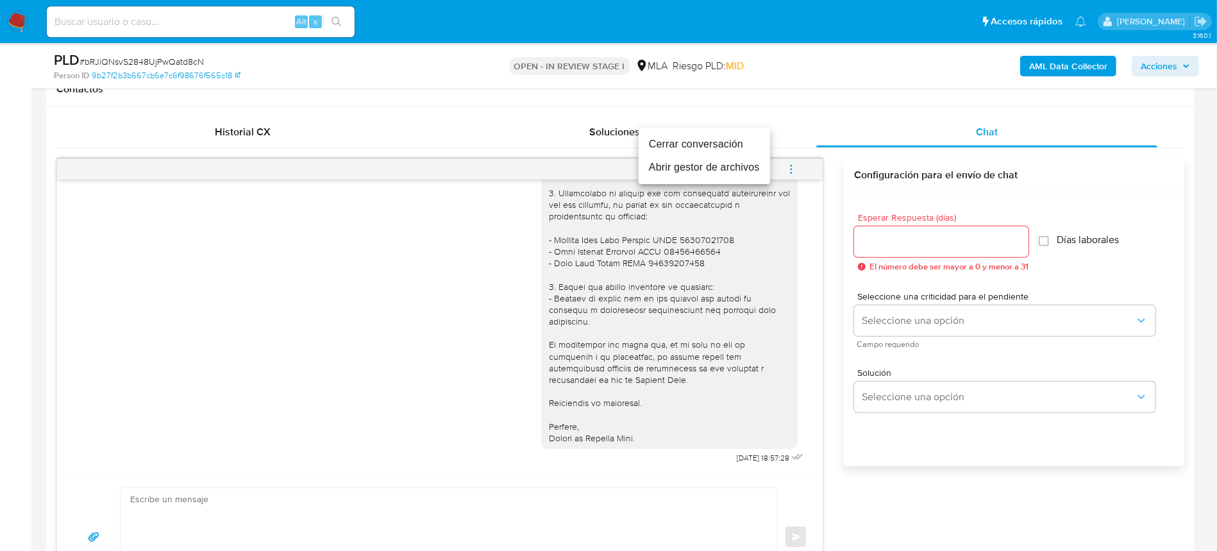
click at [717, 146] on li "Cerrar conversación" at bounding box center [704, 144] width 131 height 23
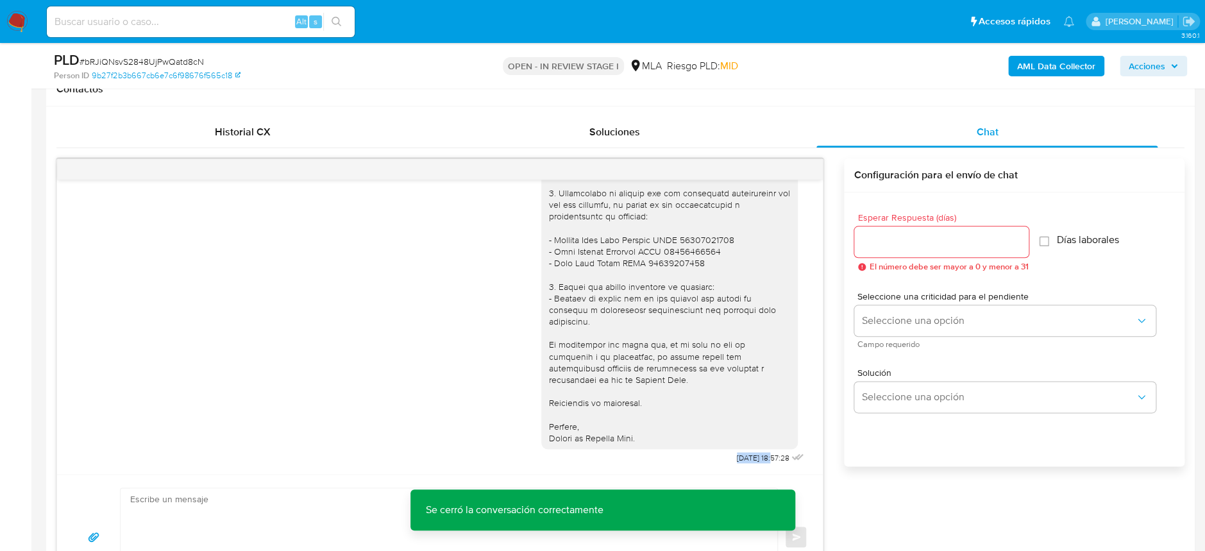
drag, startPoint x: 702, startPoint y: 461, endPoint x: 748, endPoint y: 462, distance: 45.6
click at [748, 462] on div "[DATE] 18:57:28" at bounding box center [674, 139] width 266 height 656
copy span "[DATE]"
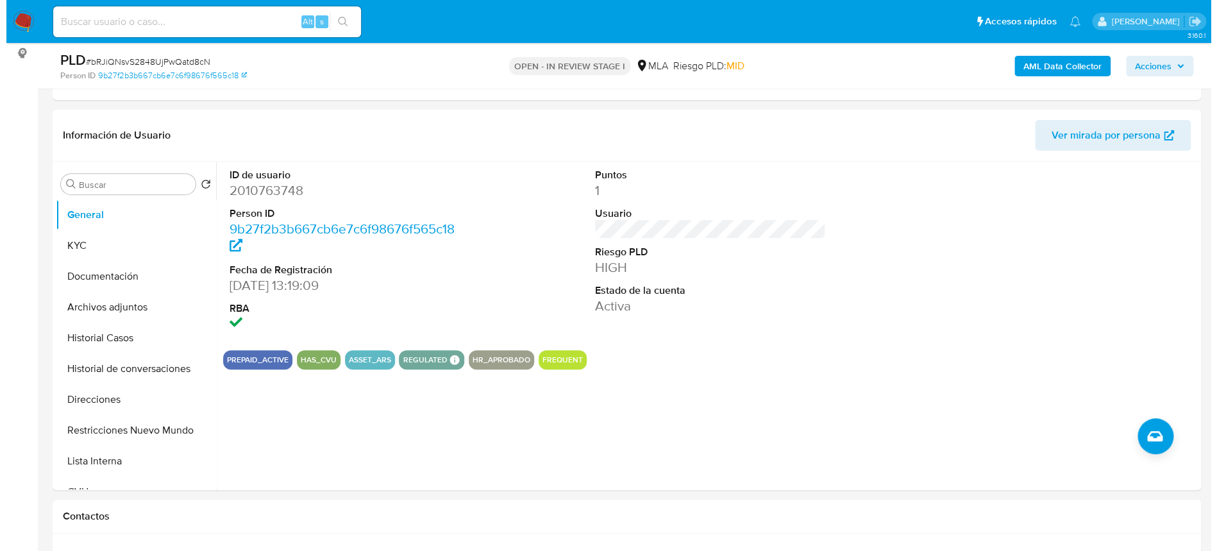
scroll to position [171, 0]
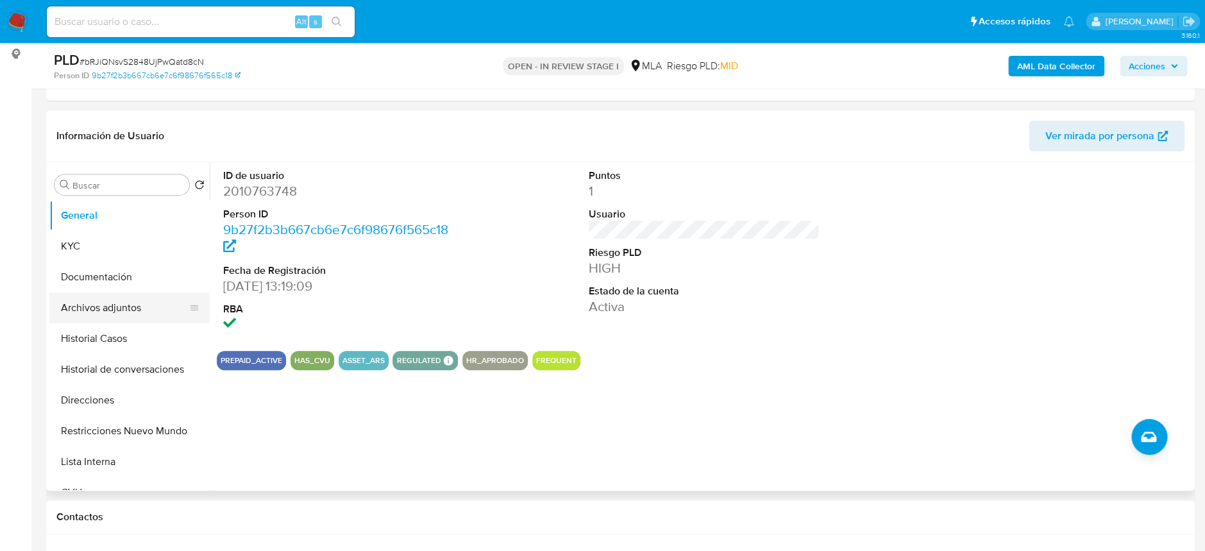
click at [109, 301] on button "Archivos adjuntos" at bounding box center [124, 307] width 150 height 31
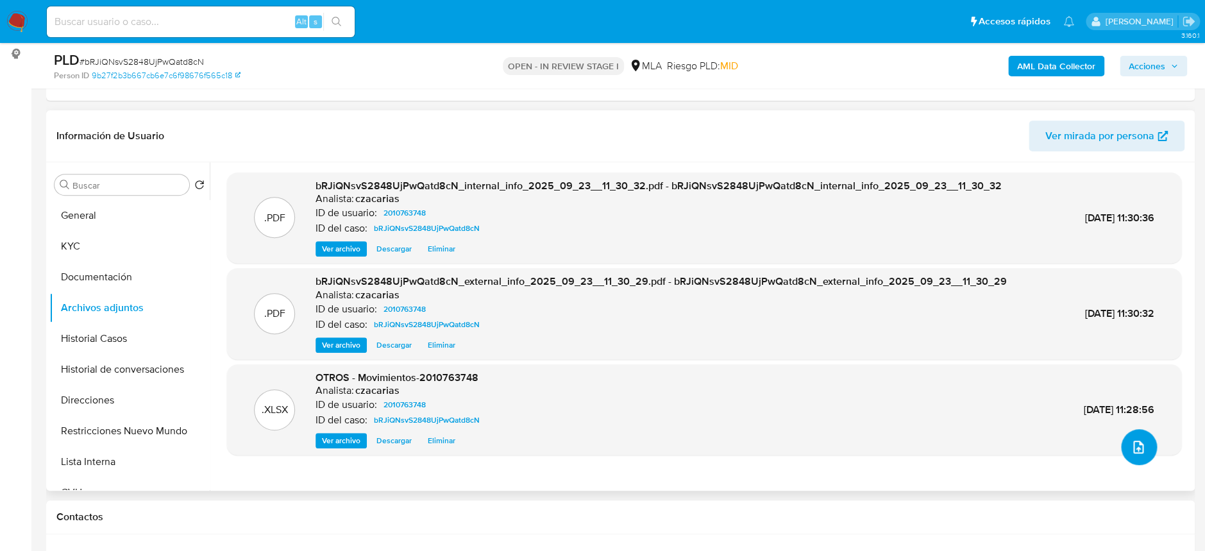
click at [1132, 445] on icon "upload-file" at bounding box center [1138, 446] width 15 height 15
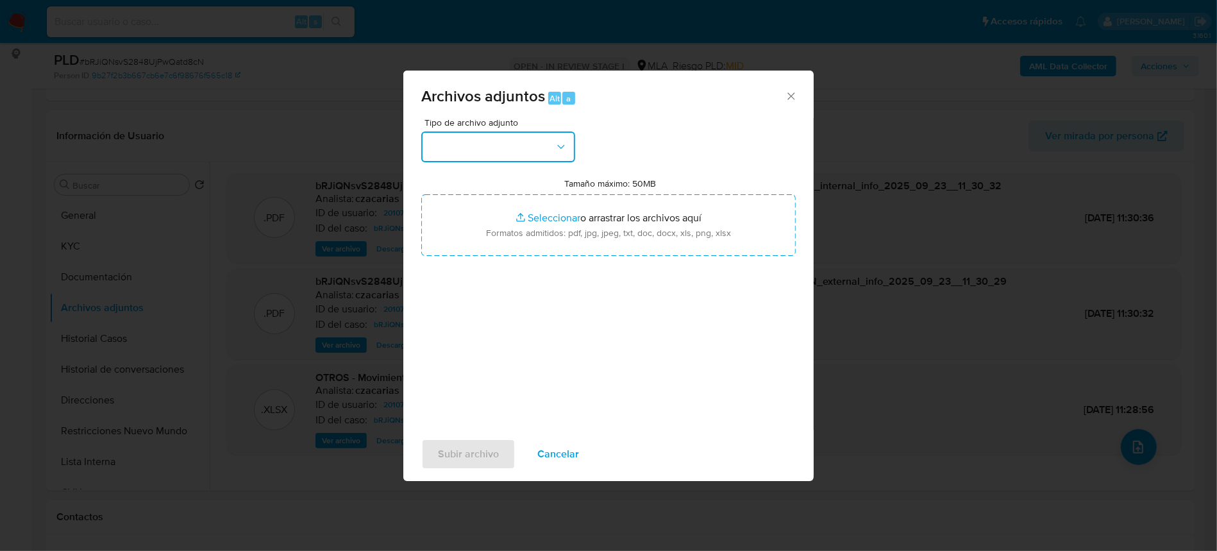
drag, startPoint x: 529, startPoint y: 135, endPoint x: 529, endPoint y: 161, distance: 26.3
click at [529, 135] on button "button" at bounding box center [498, 146] width 154 height 31
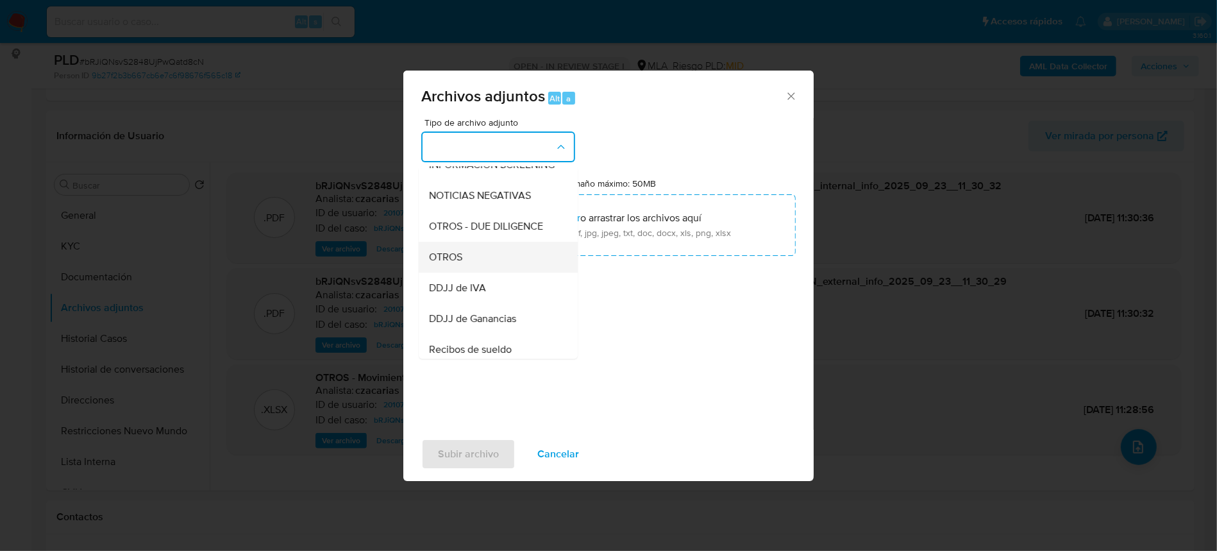
click at [471, 265] on div "OTROS" at bounding box center [494, 257] width 131 height 31
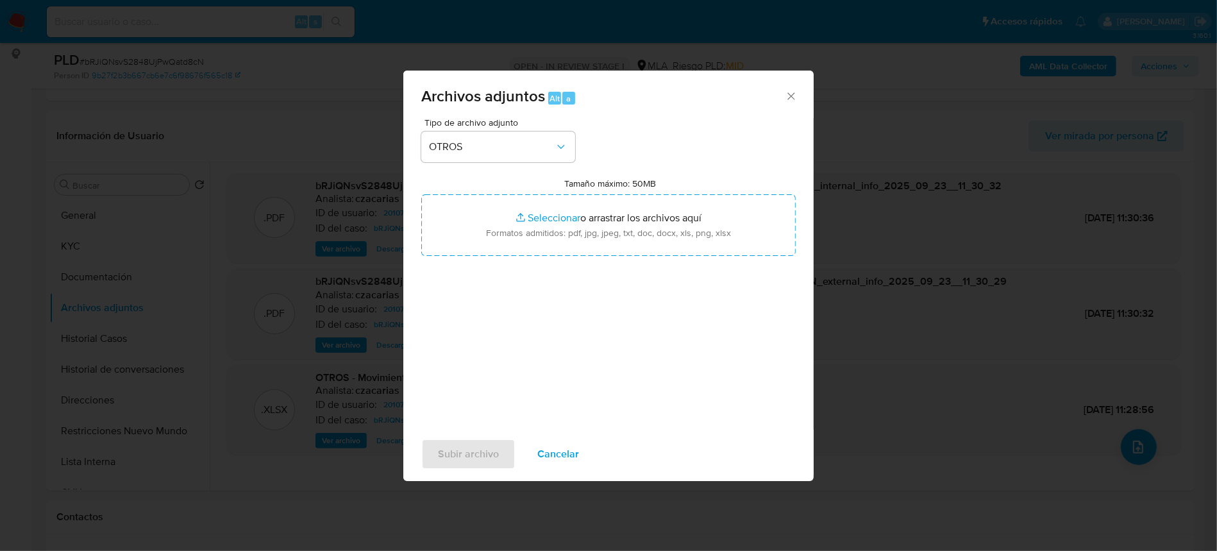
click at [555, 444] on span "Cancelar" at bounding box center [558, 454] width 42 height 28
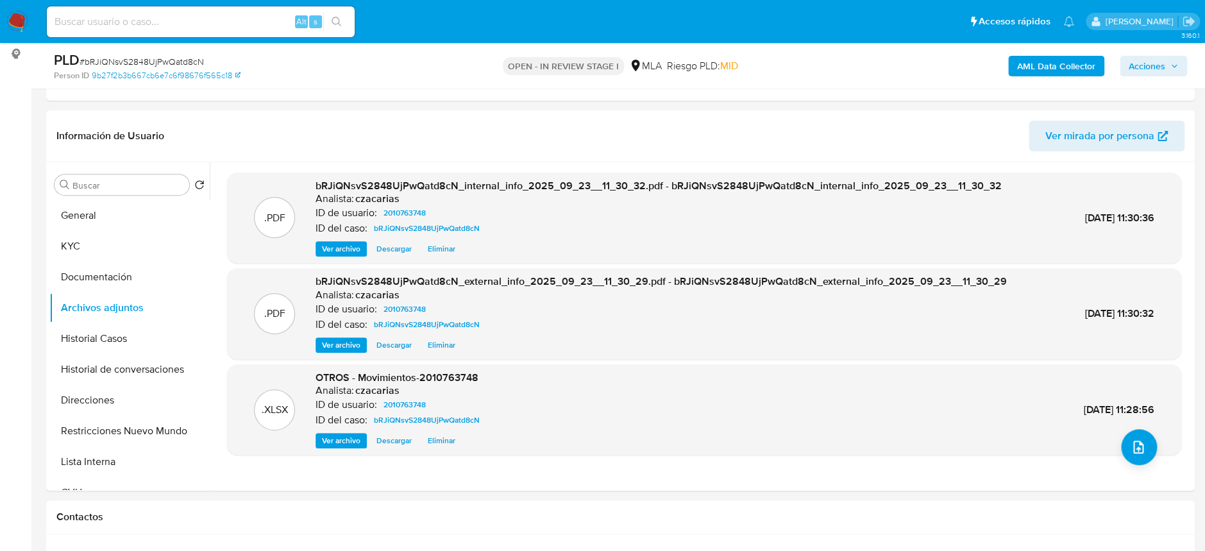
click at [142, 65] on span "# bRJiQNsvS2848UjPwQatd8cN" at bounding box center [142, 61] width 124 height 13
copy span "bRJiQNsvS2848UjPwQatd8cN"
click at [1135, 441] on icon "upload-file" at bounding box center [1138, 446] width 15 height 15
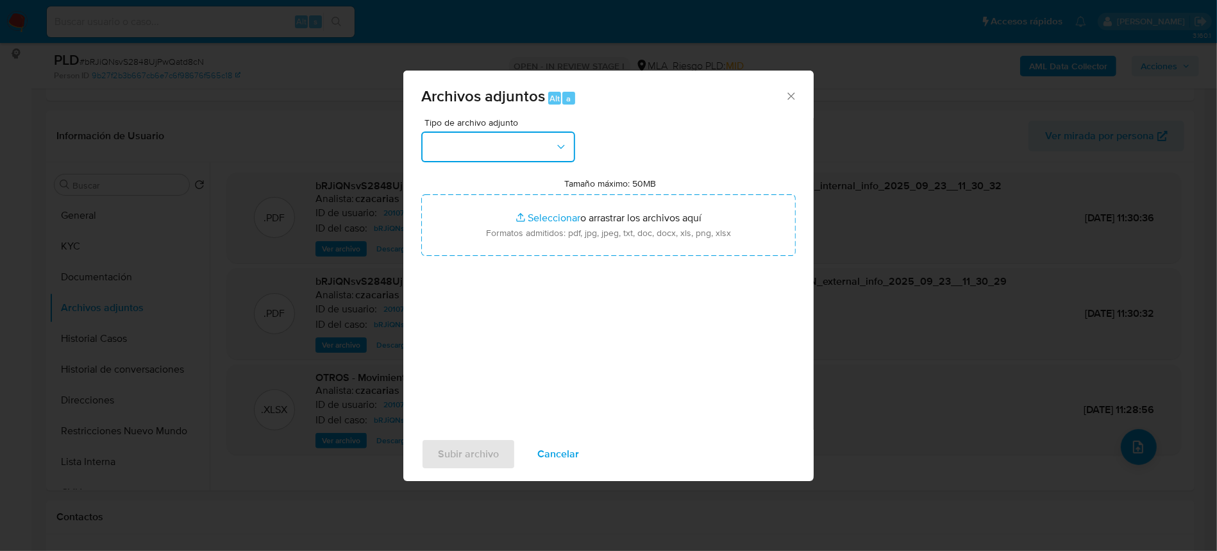
click at [523, 140] on button "button" at bounding box center [498, 146] width 154 height 31
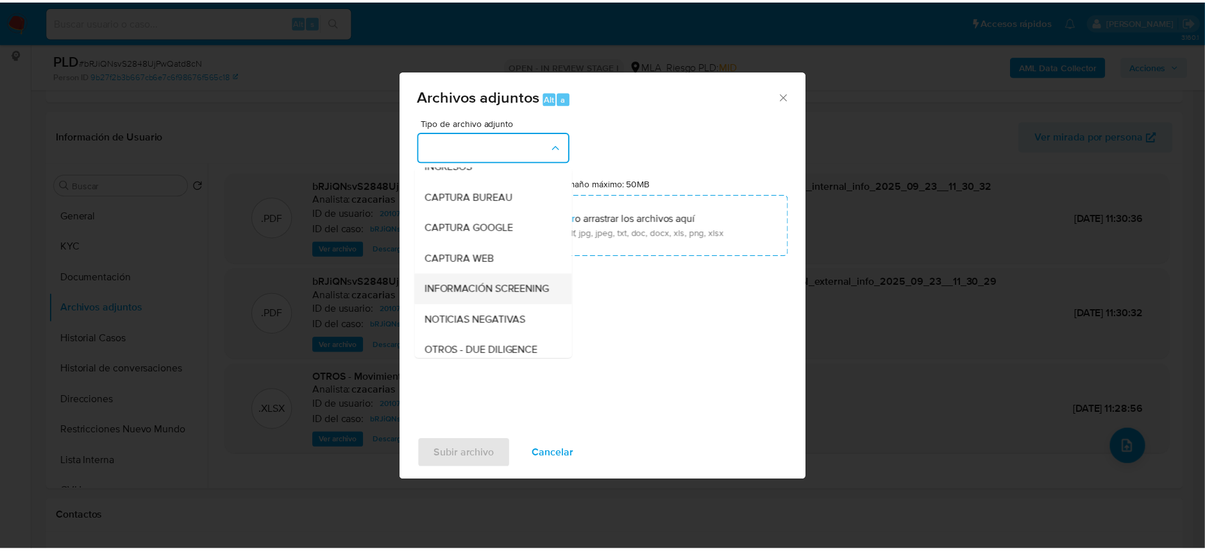
scroll to position [85, 0]
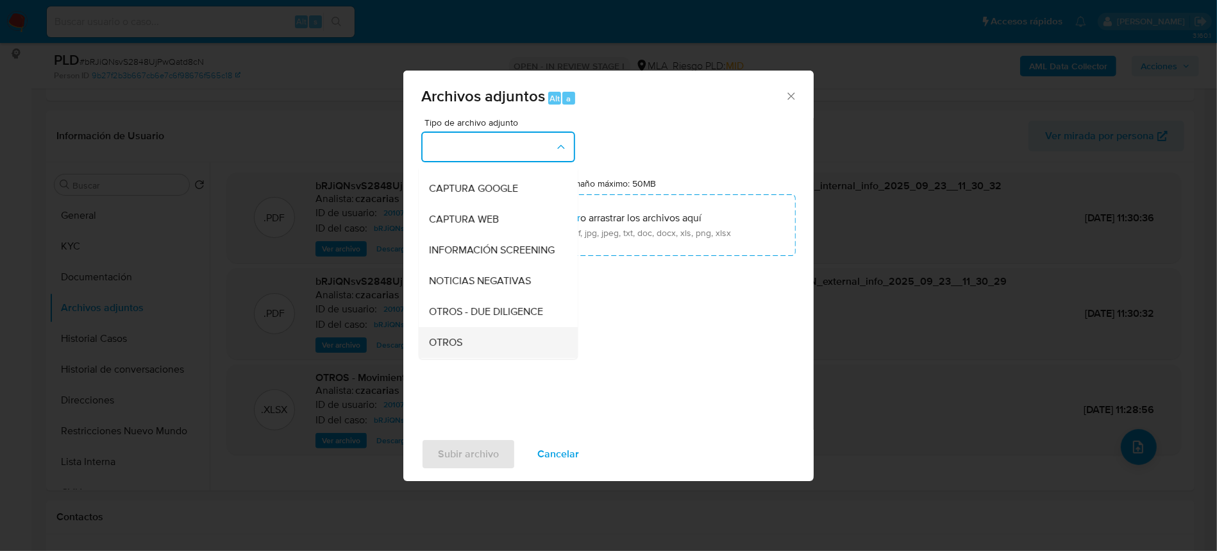
click at [496, 348] on div "OTROS" at bounding box center [494, 342] width 131 height 31
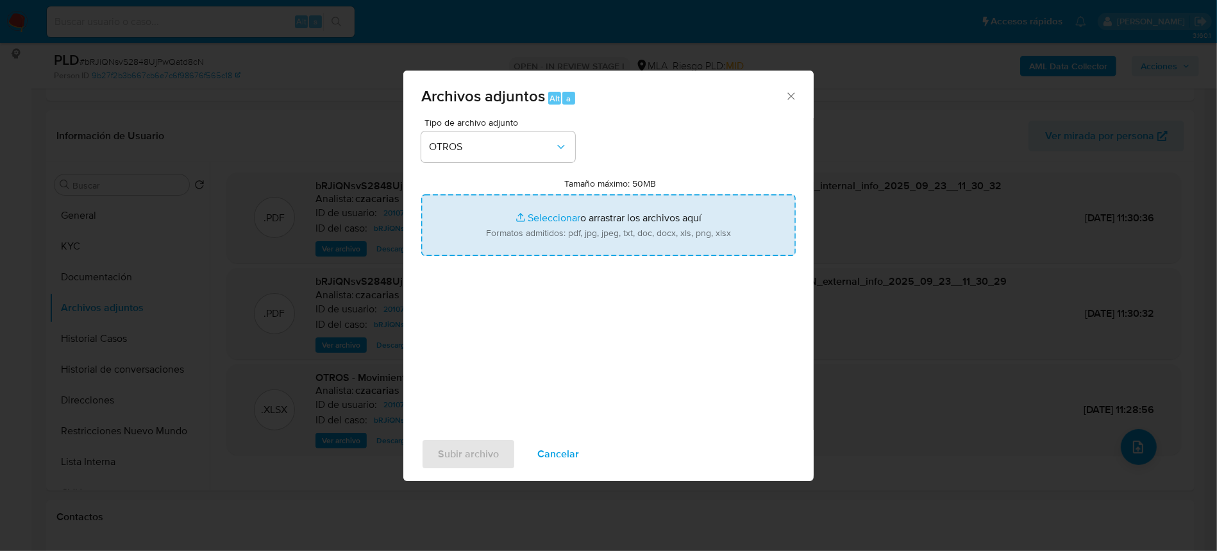
type input "C:\fakepath\Caselog bRJiQNsvS2848UjPwQatd8cN_2025_08_19_12_44_50.docx"
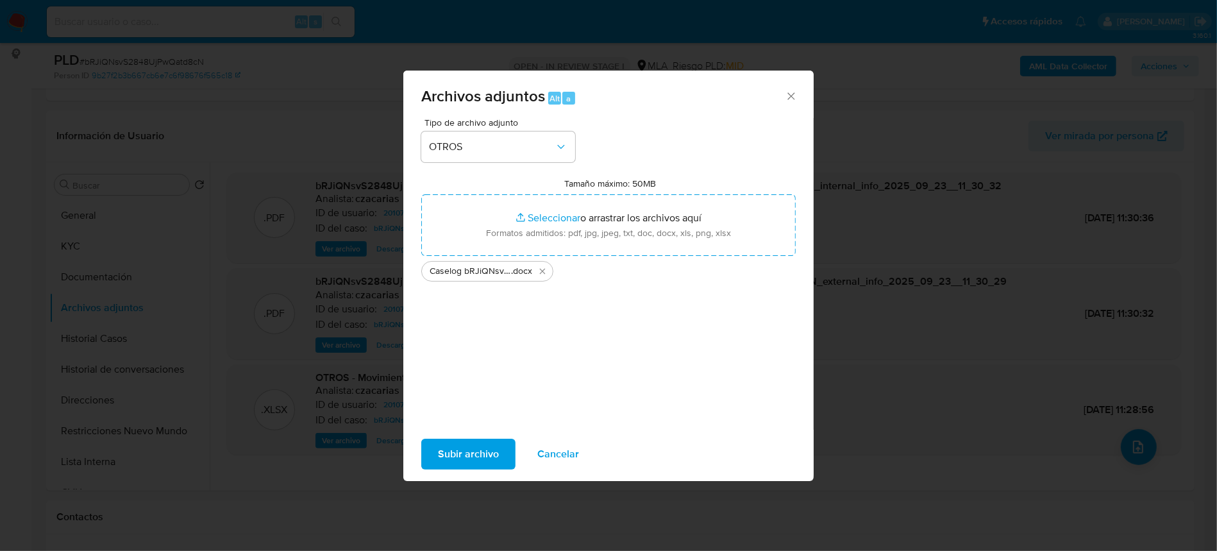
click at [455, 453] on span "Subir archivo" at bounding box center [468, 454] width 61 height 28
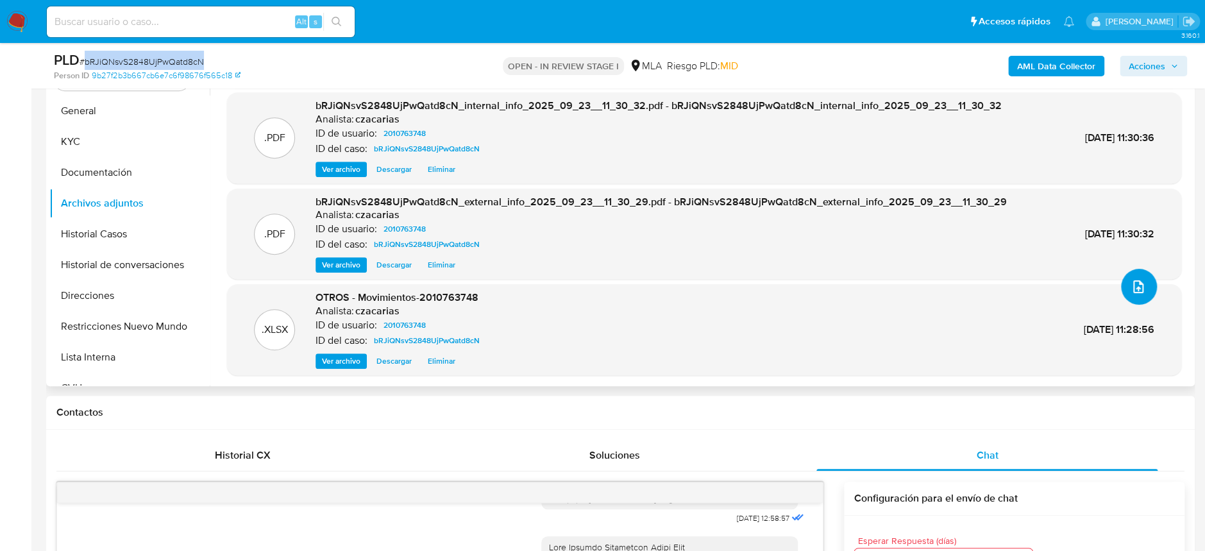
scroll to position [0, 0]
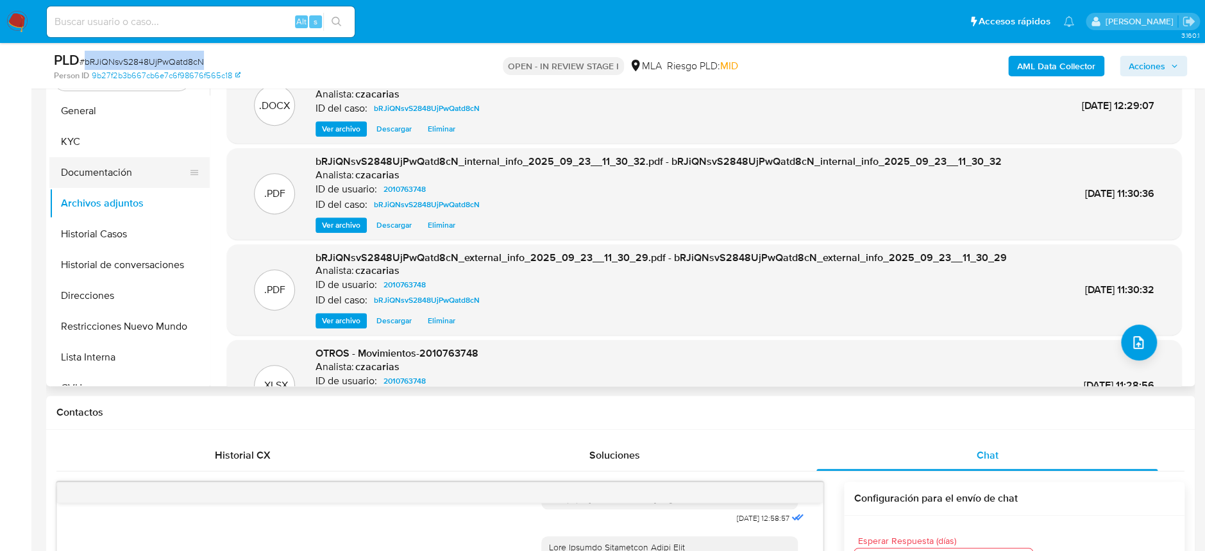
click at [97, 162] on button "Documentación" at bounding box center [124, 172] width 150 height 31
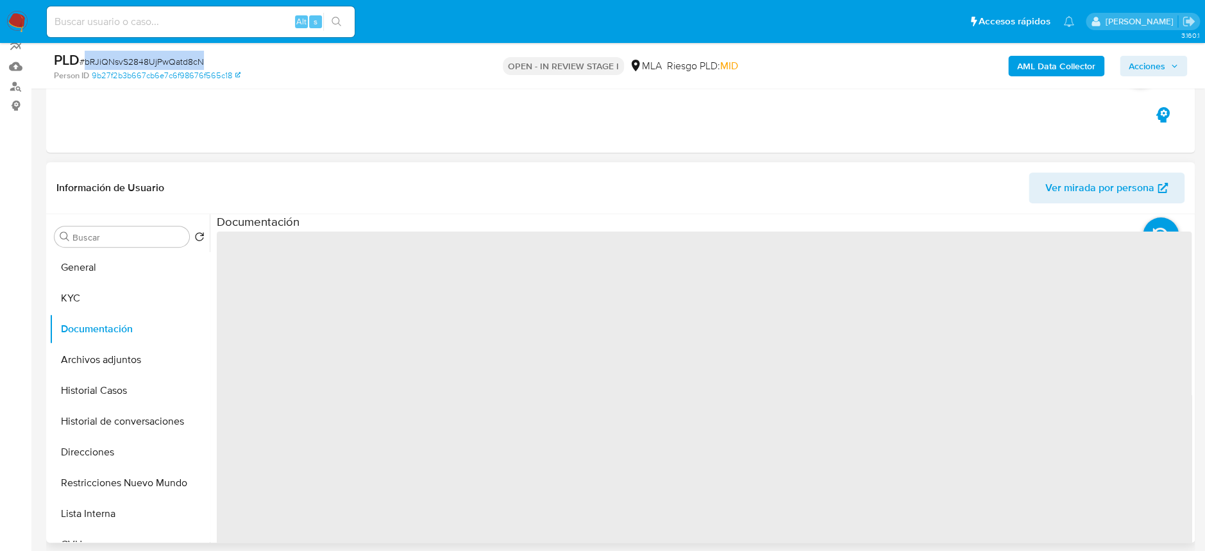
scroll to position [104, 0]
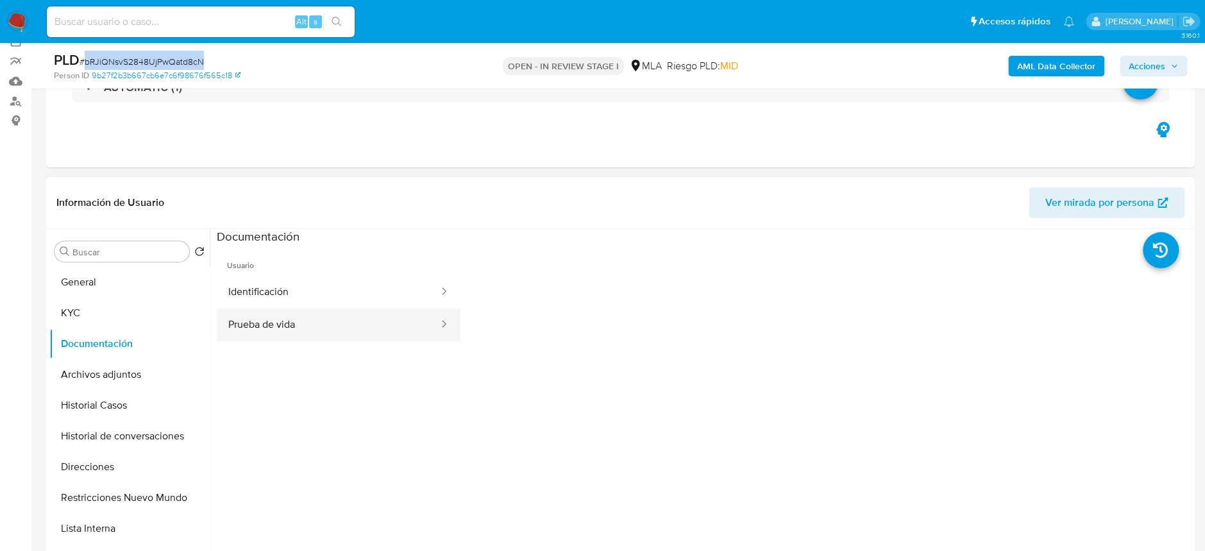
click at [351, 309] on button "Prueba de vida" at bounding box center [328, 325] width 223 height 33
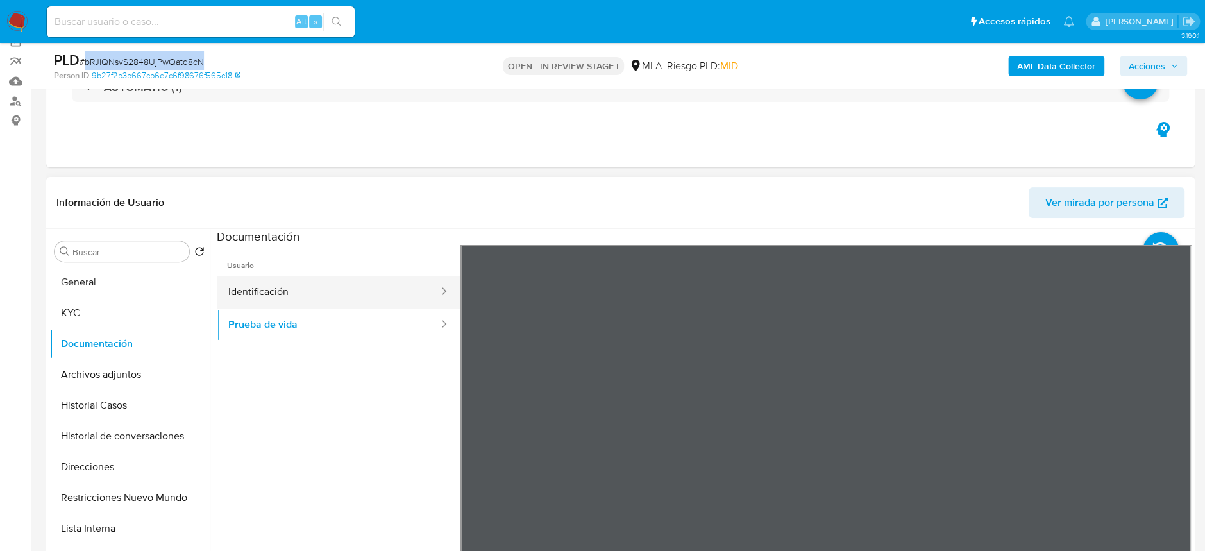
click at [336, 294] on button "Identificación" at bounding box center [328, 292] width 223 height 33
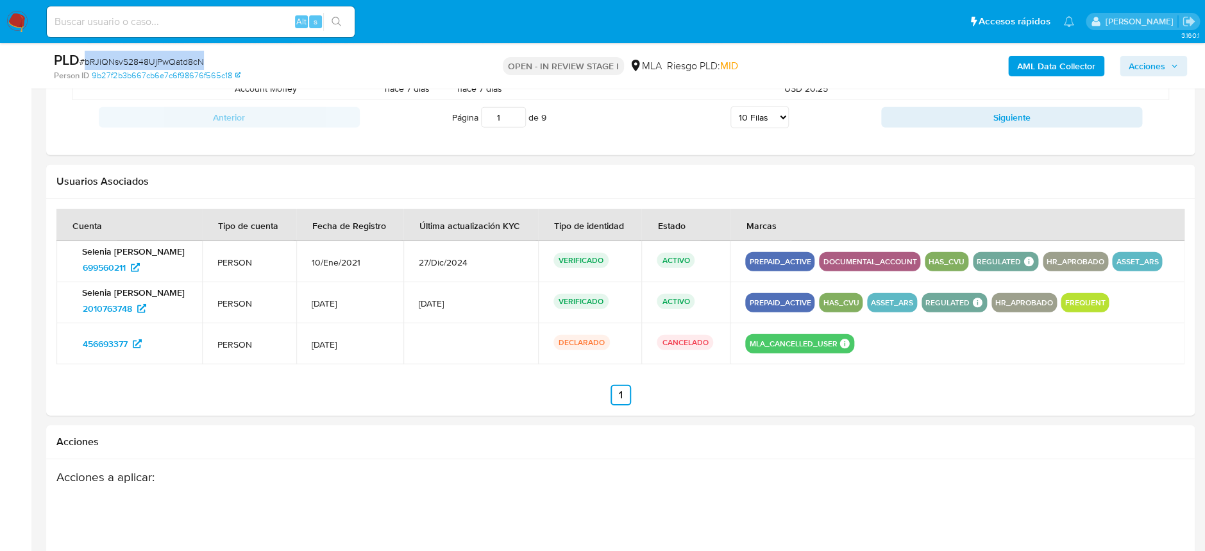
scroll to position [1815, 0]
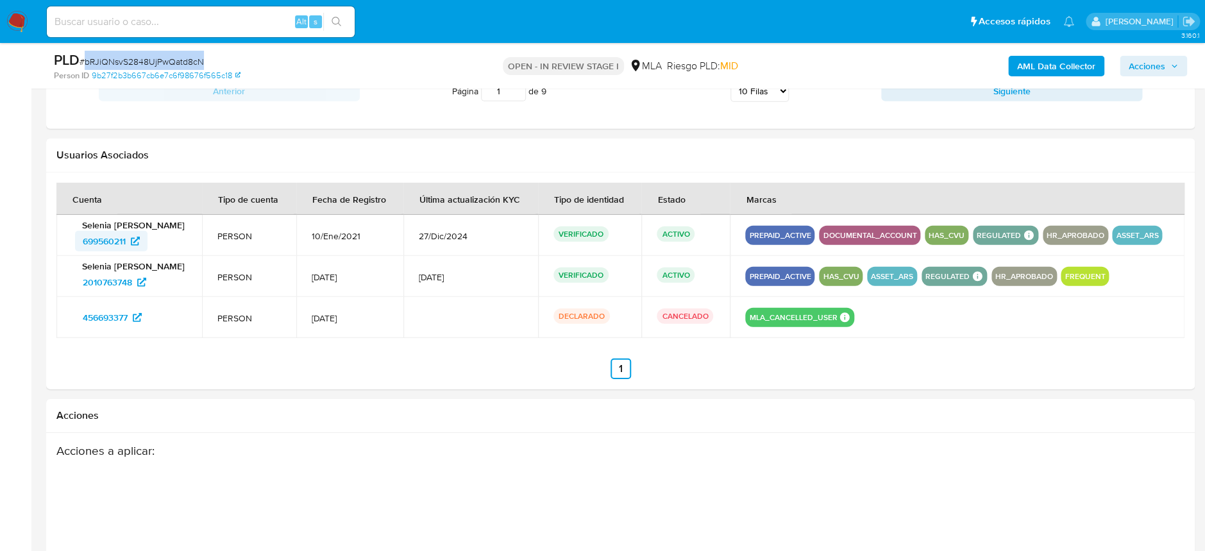
click at [120, 251] on span "699560211" at bounding box center [104, 241] width 43 height 21
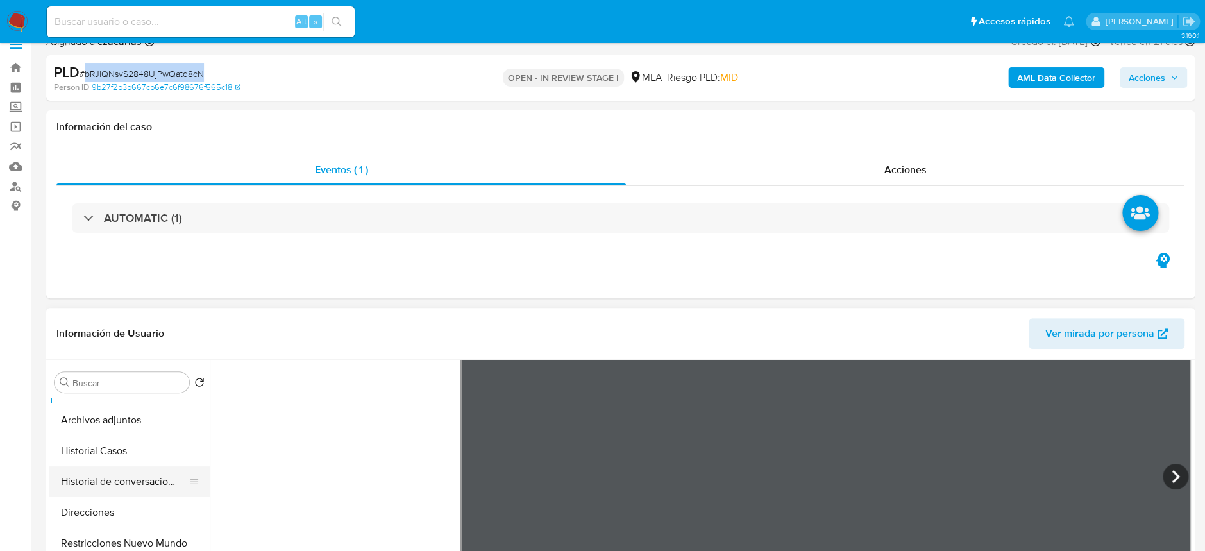
scroll to position [0, 0]
click at [126, 509] on button "Archivos adjuntos" at bounding box center [124, 505] width 150 height 31
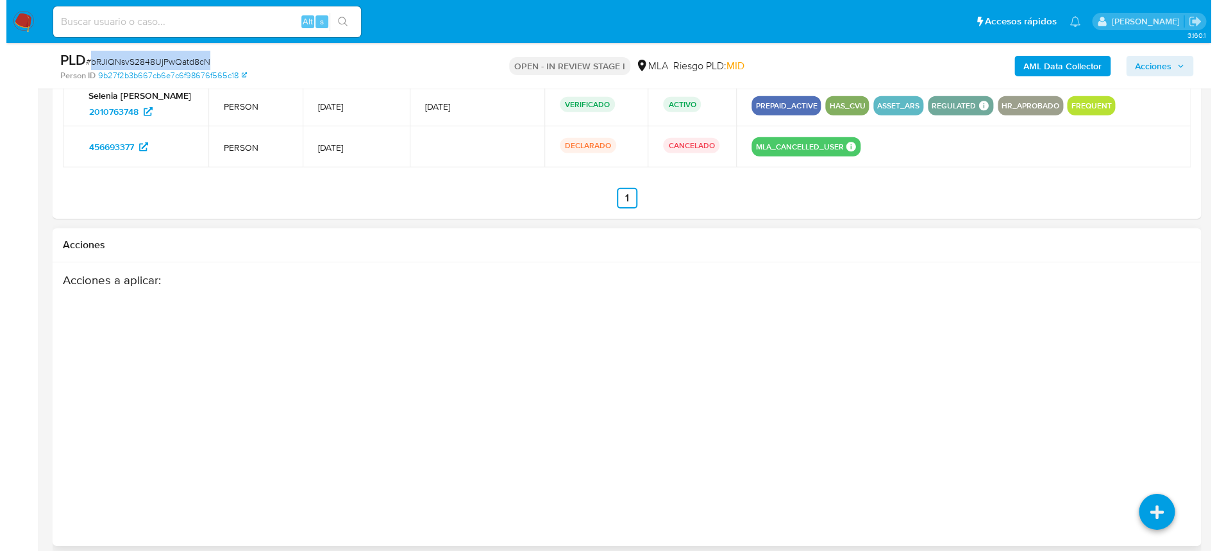
scroll to position [1986, 0]
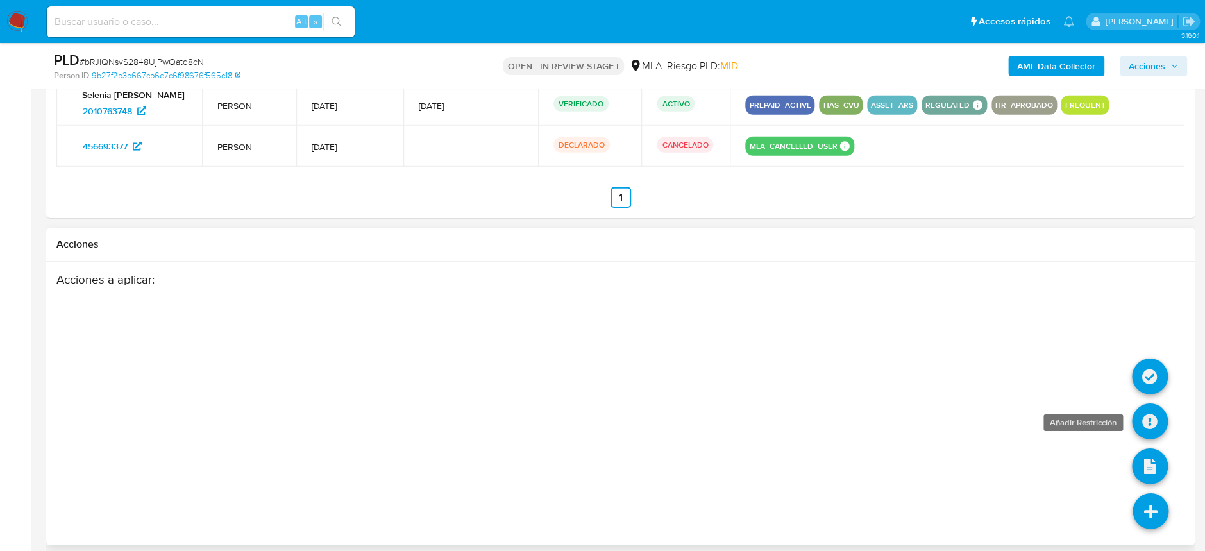
click at [1156, 439] on icon at bounding box center [1150, 421] width 36 height 36
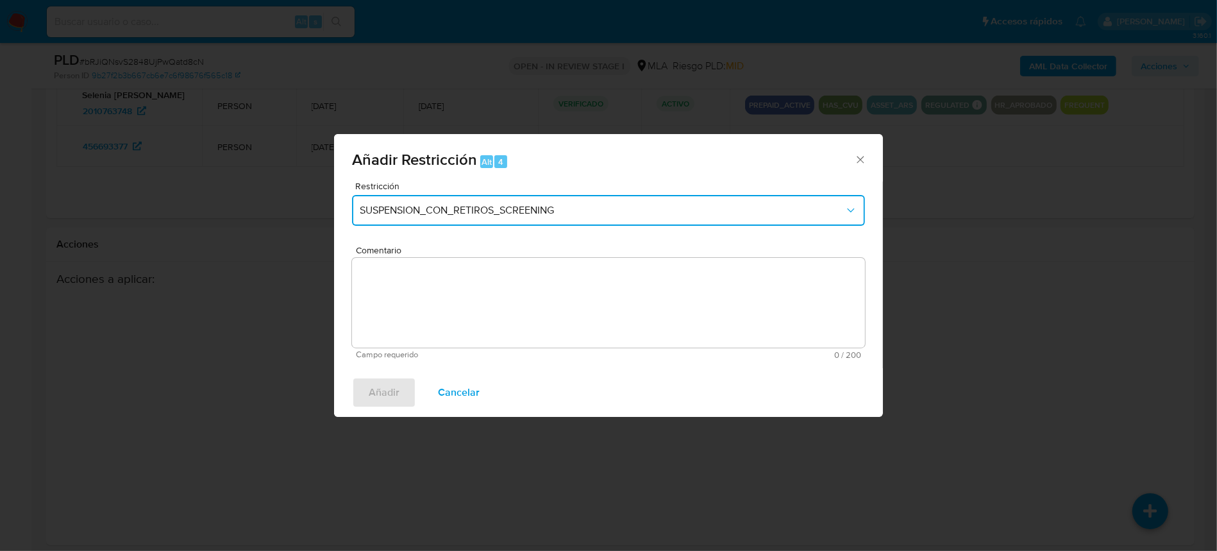
click at [609, 207] on span "SUSPENSION_CON_RETIROS_SCREENING" at bounding box center [602, 210] width 485 height 13
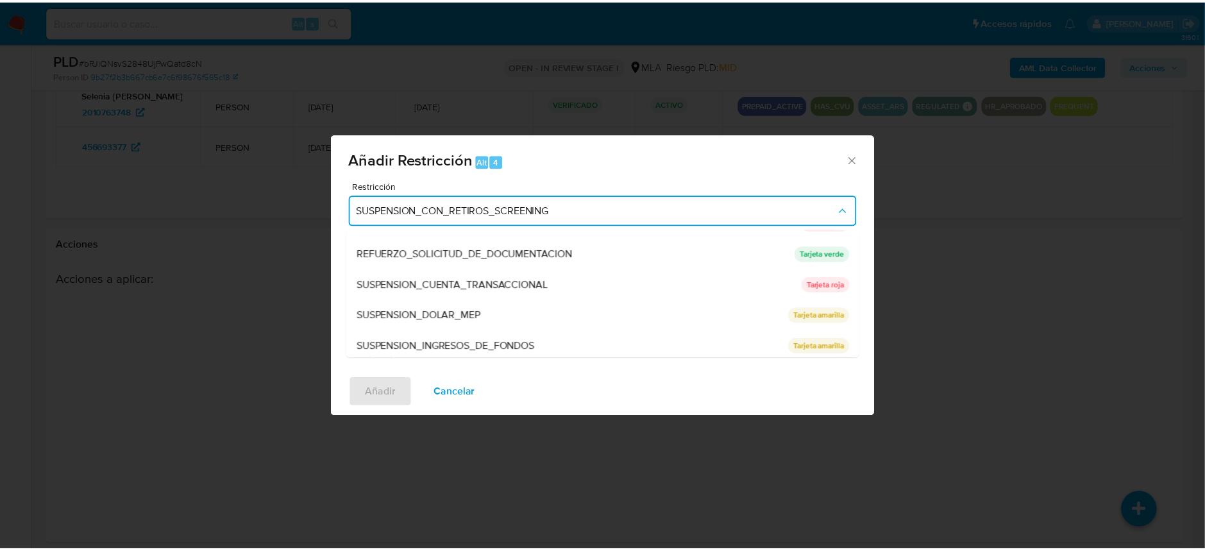
scroll to position [271, 0]
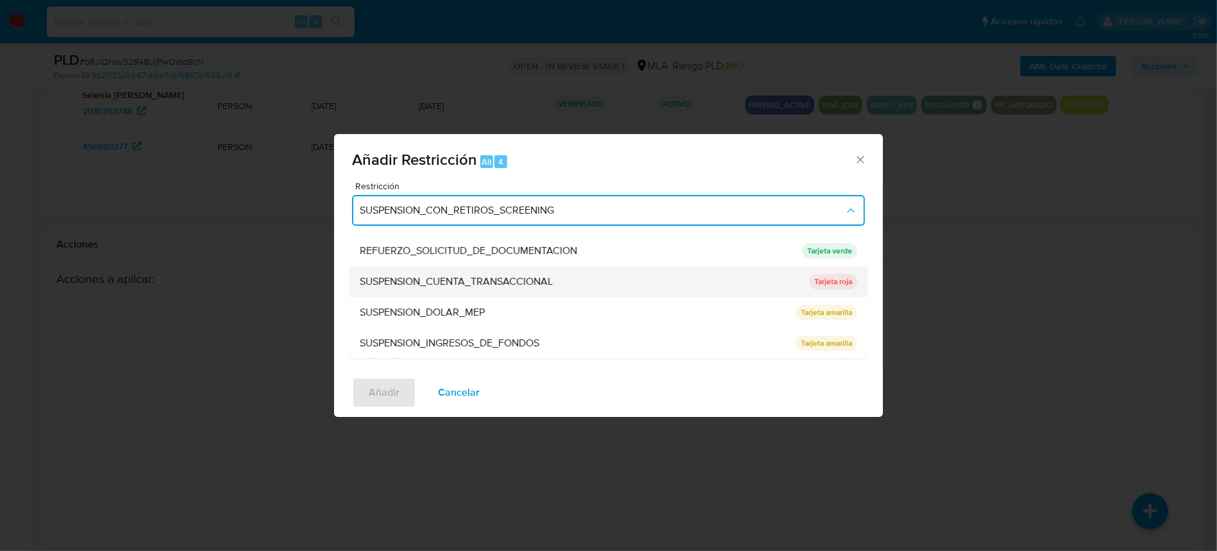
click at [546, 282] on span "SUSPENSION_CUENTA_TRANSACCIONAL" at bounding box center [456, 282] width 193 height 13
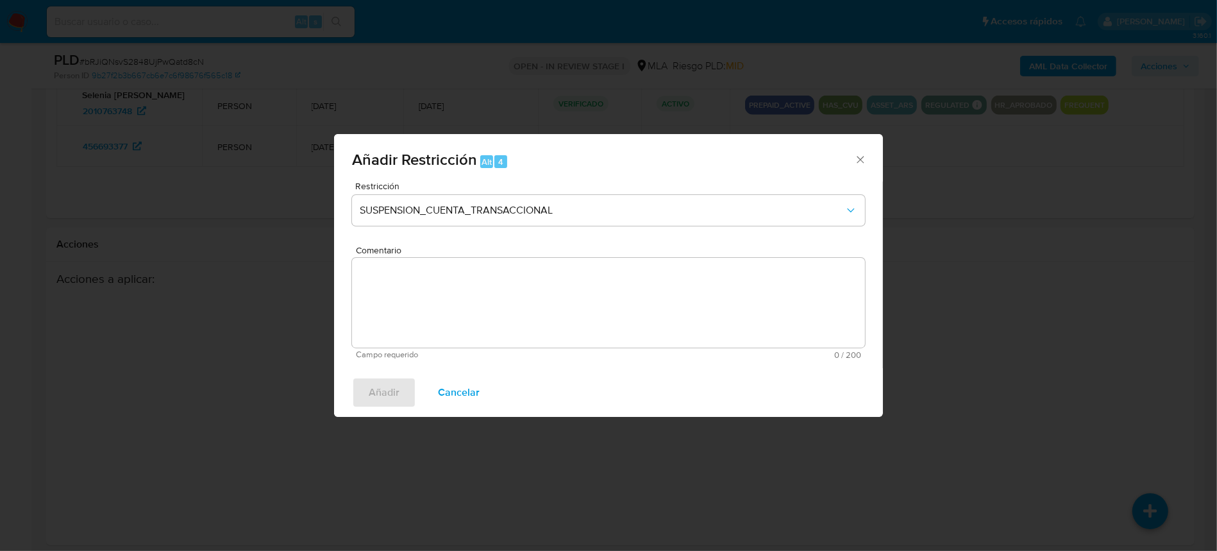
click at [589, 301] on textarea "Comentario" at bounding box center [608, 303] width 513 height 90
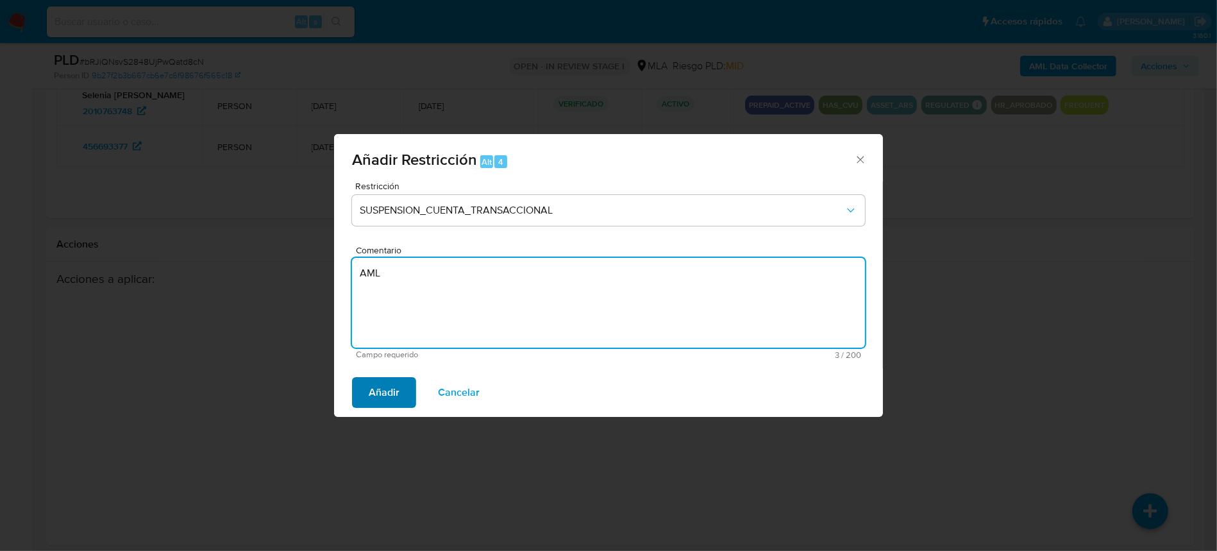
type textarea "AML"
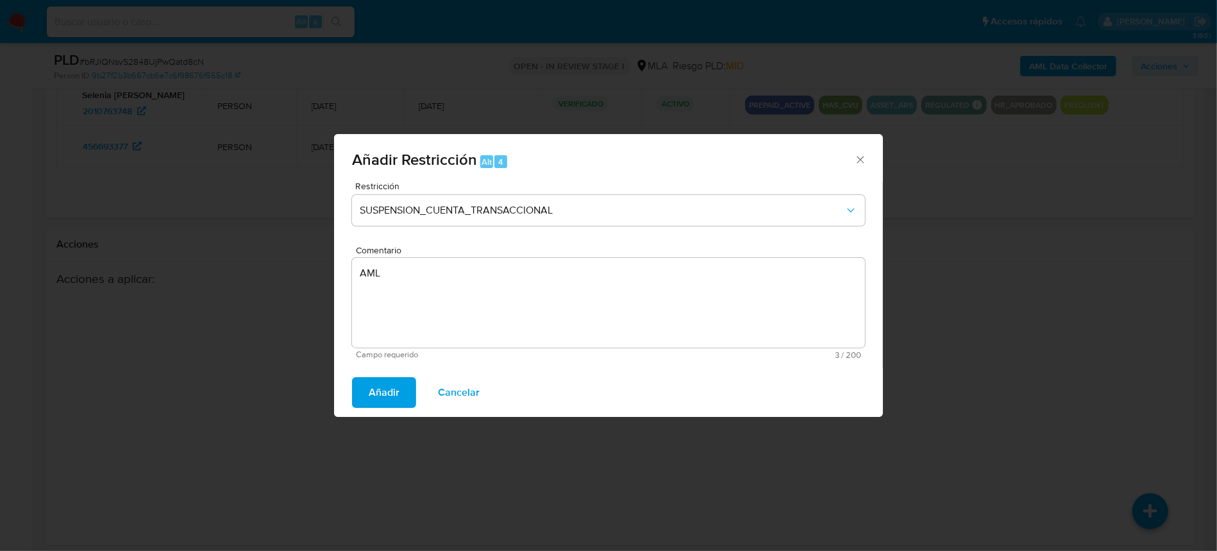
click at [374, 396] on span "Añadir" at bounding box center [384, 392] width 31 height 28
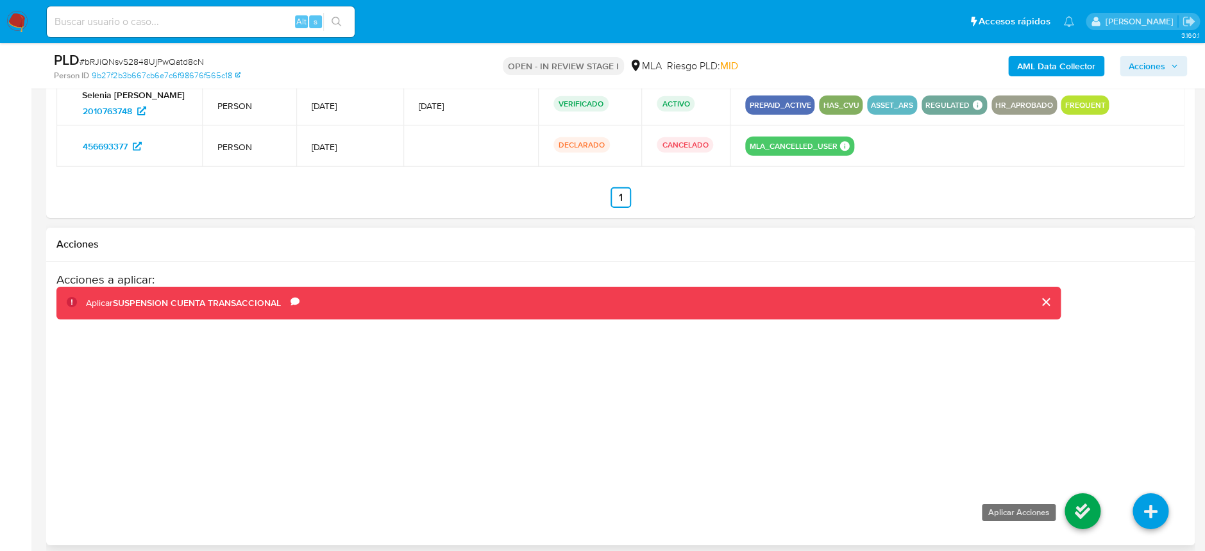
click at [1074, 529] on icon at bounding box center [1083, 511] width 36 height 36
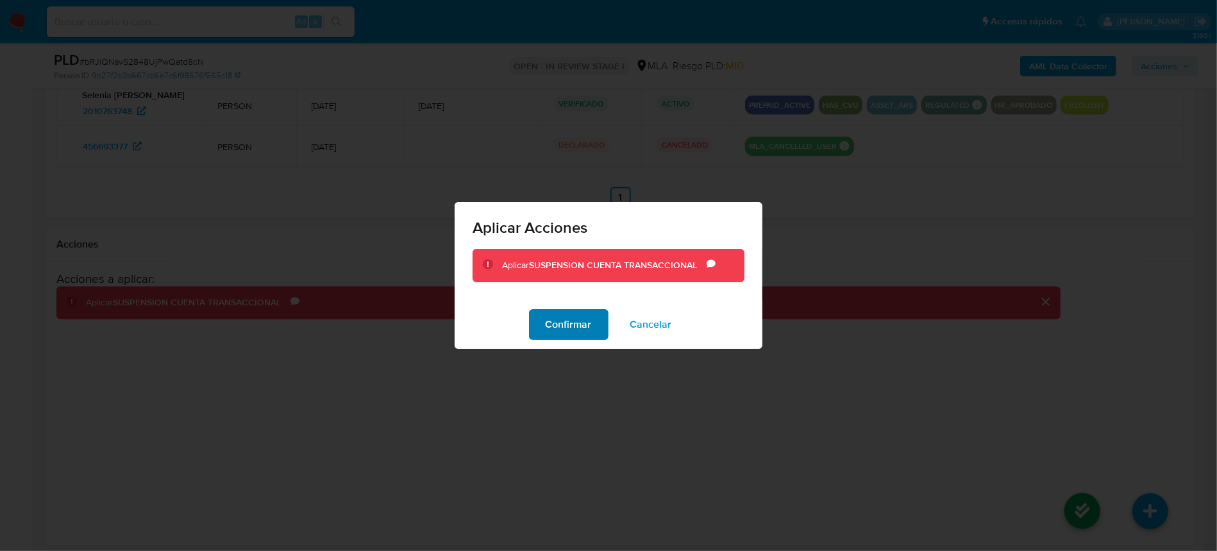
click at [552, 323] on span "Confirmar" at bounding box center [569, 324] width 46 height 28
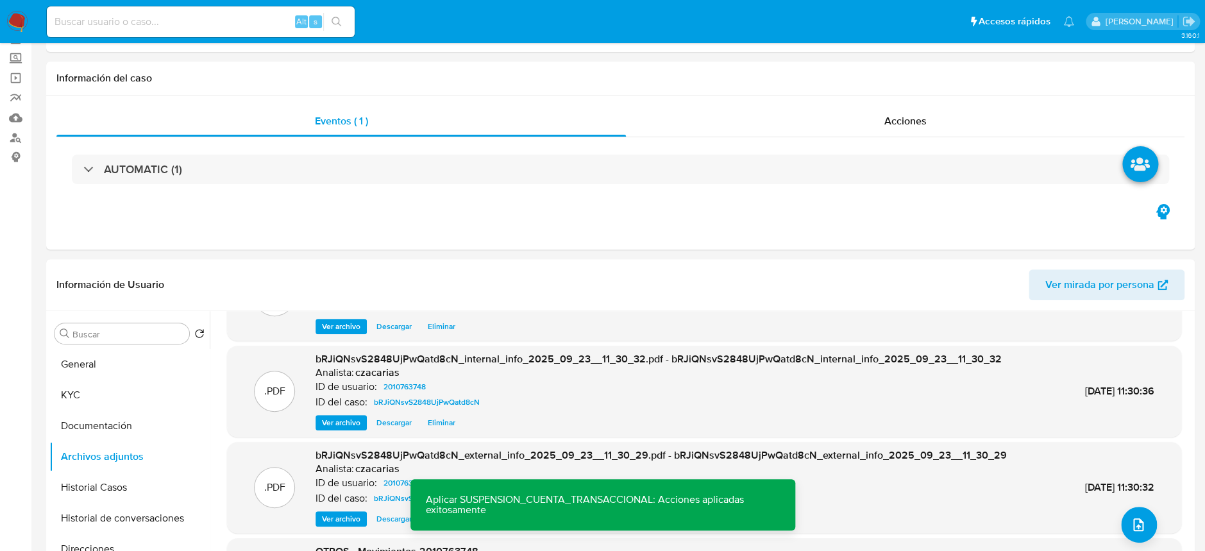
scroll to position [85, 0]
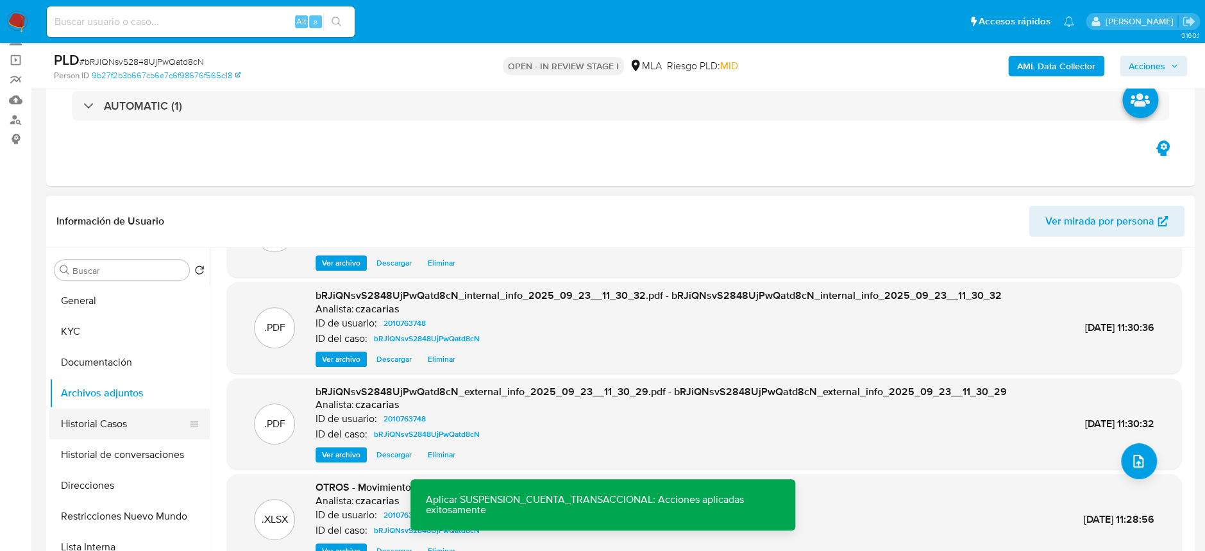
click at [104, 427] on button "Historial Casos" at bounding box center [124, 424] width 150 height 31
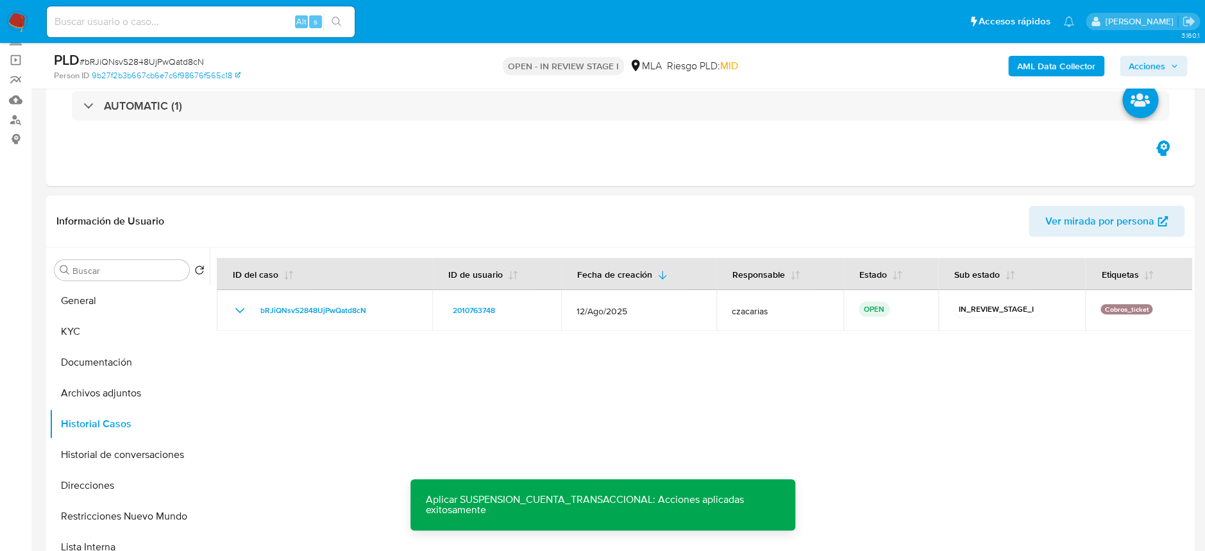
click at [1164, 65] on span "Acciones" at bounding box center [1147, 66] width 37 height 21
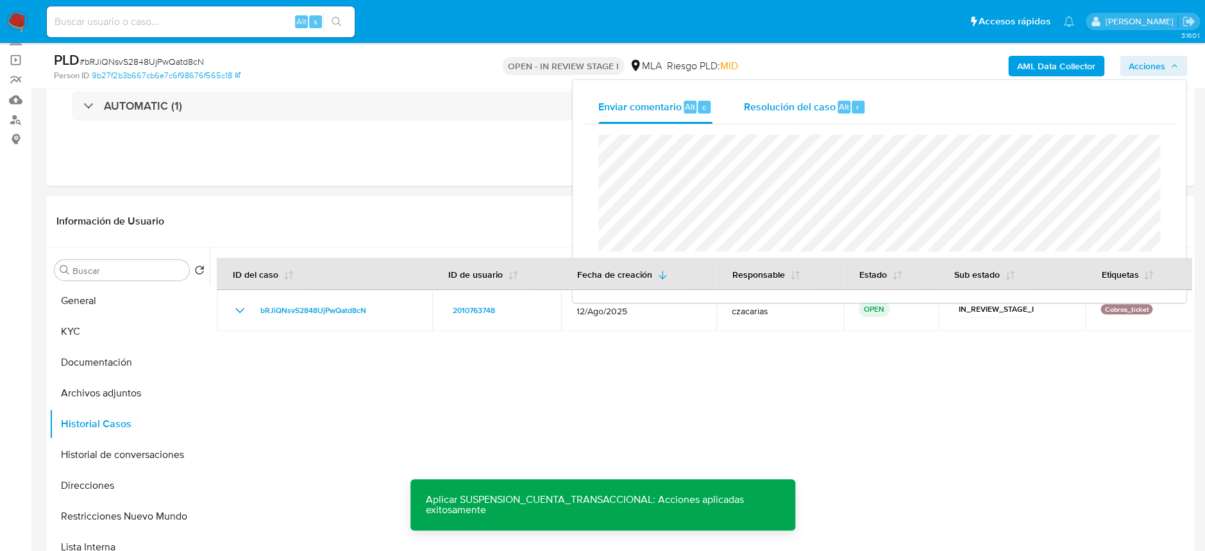
click at [774, 99] on span "Resolución del caso" at bounding box center [789, 106] width 92 height 15
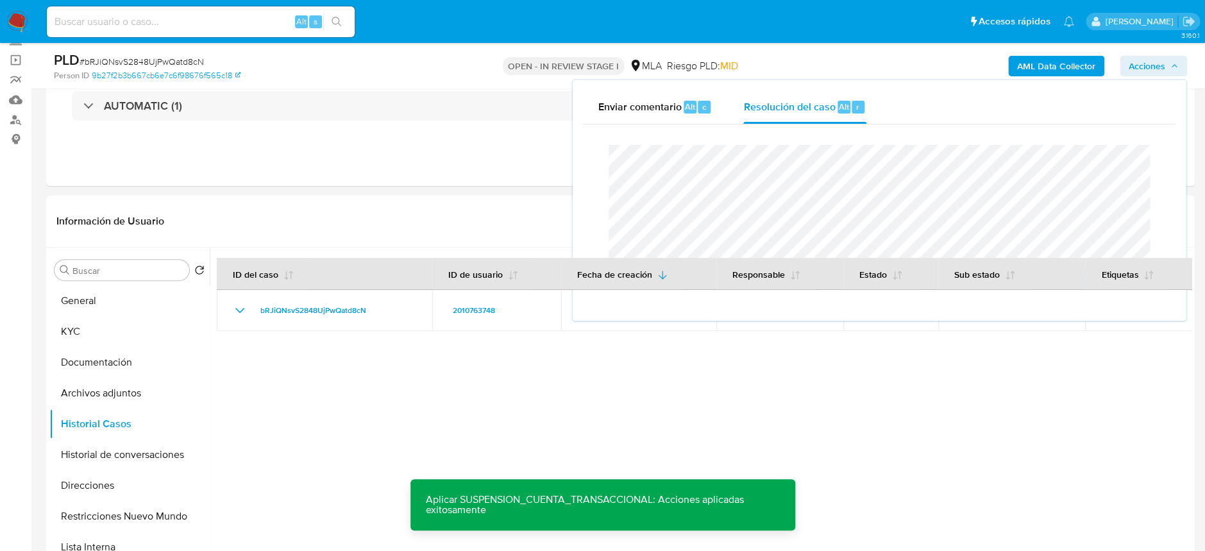
drag, startPoint x: 207, startPoint y: 57, endPoint x: 182, endPoint y: 65, distance: 26.4
click at [204, 57] on div "PLD # bRJiQNsvS2848UjPwQatd8cN" at bounding box center [240, 60] width 373 height 19
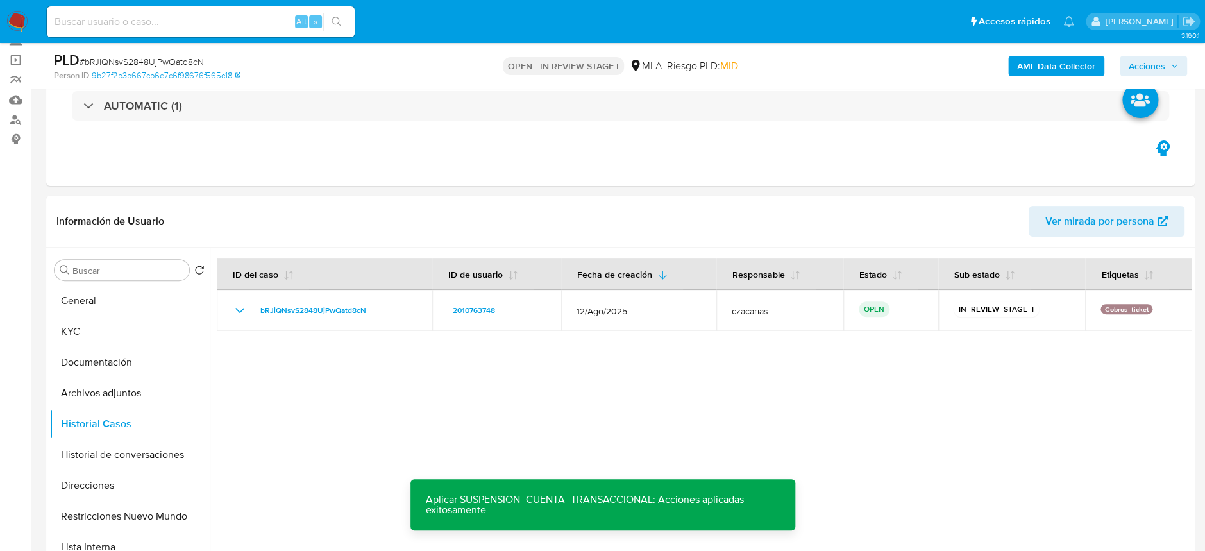
click at [182, 65] on span "# bRJiQNsvS2848UjPwQatd8cN" at bounding box center [142, 61] width 124 height 13
copy span "bRJiQNsvS2848UjPwQatd8cN"
click at [1149, 68] on span "Acciones" at bounding box center [1147, 66] width 37 height 21
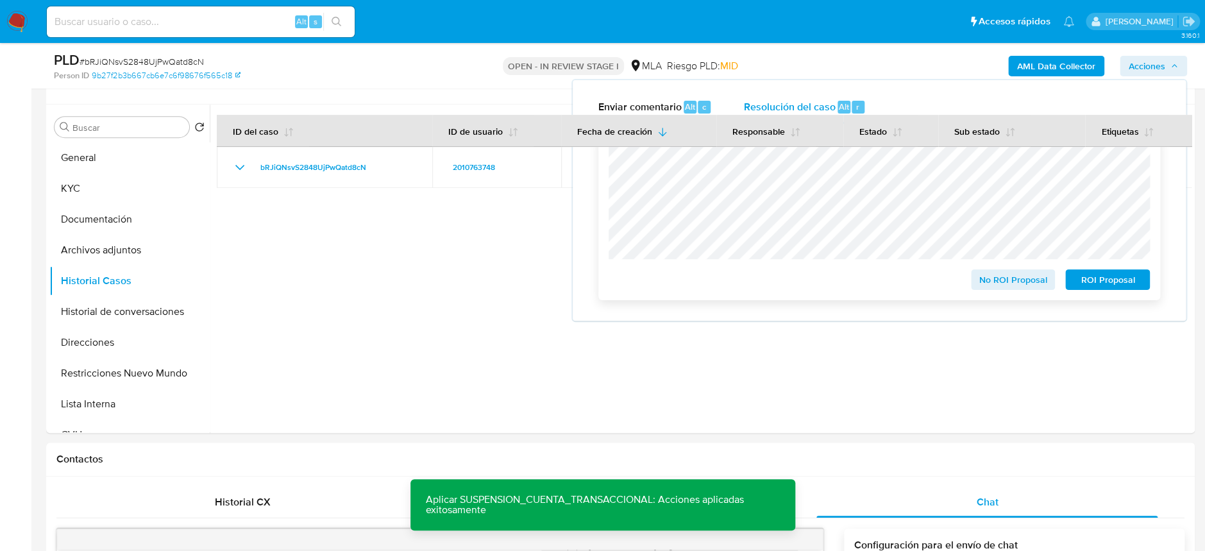
scroll to position [256, 0]
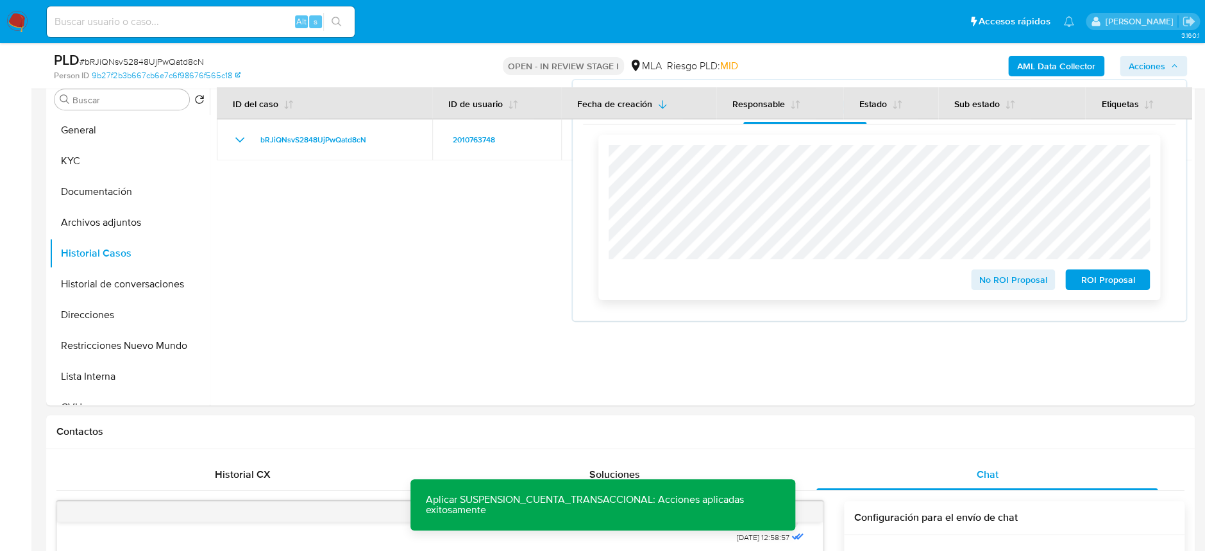
click at [1133, 284] on span "ROI Proposal" at bounding box center [1107, 280] width 67 height 18
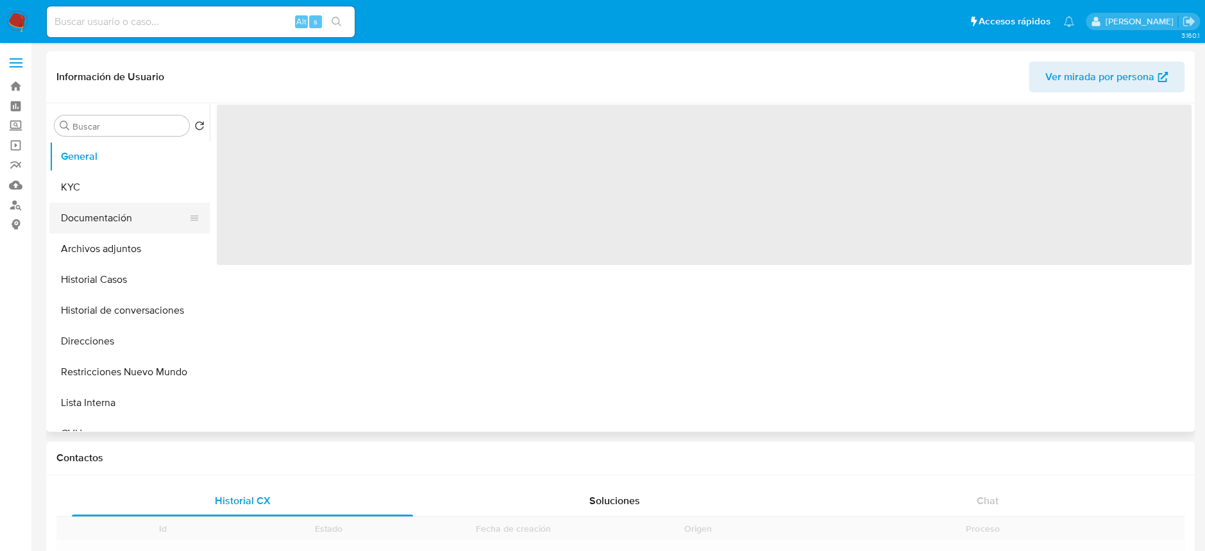
click at [124, 228] on button "Documentación" at bounding box center [124, 218] width 150 height 31
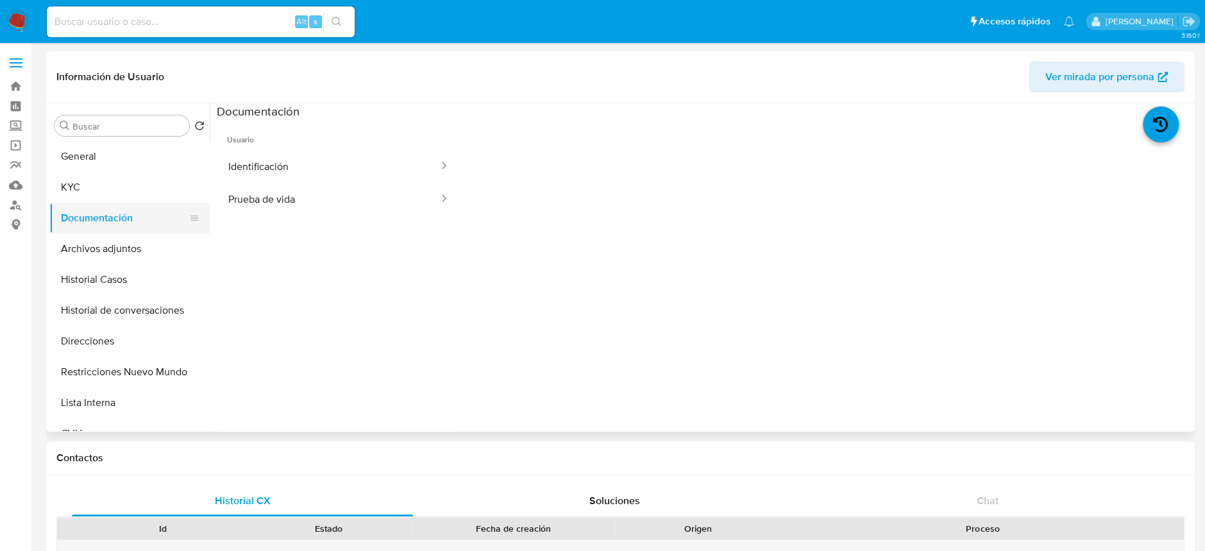
select select "10"
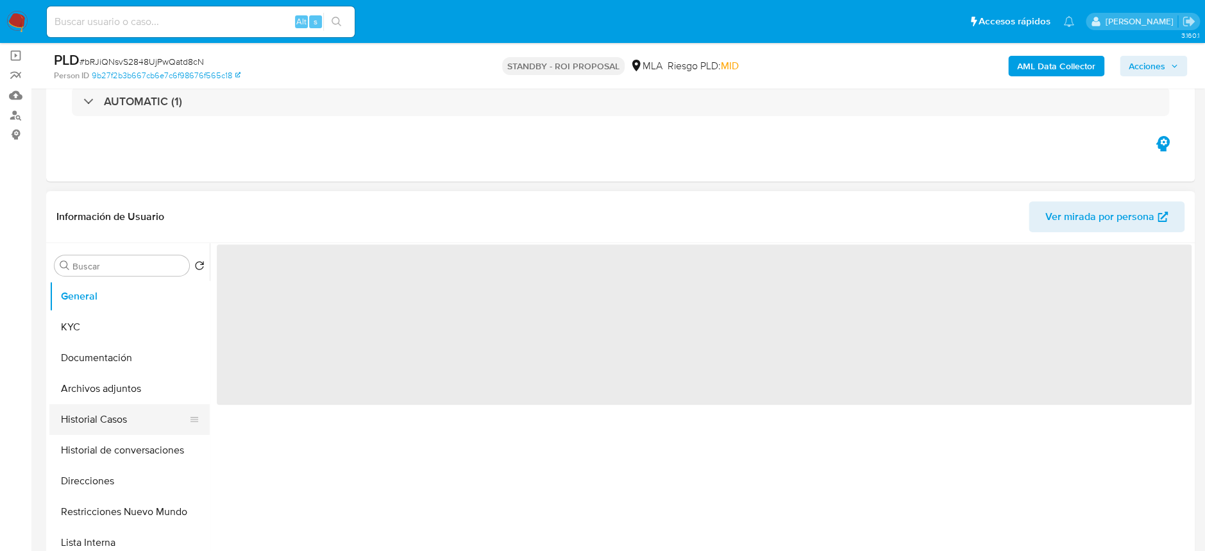
scroll to position [171, 0]
select select "10"
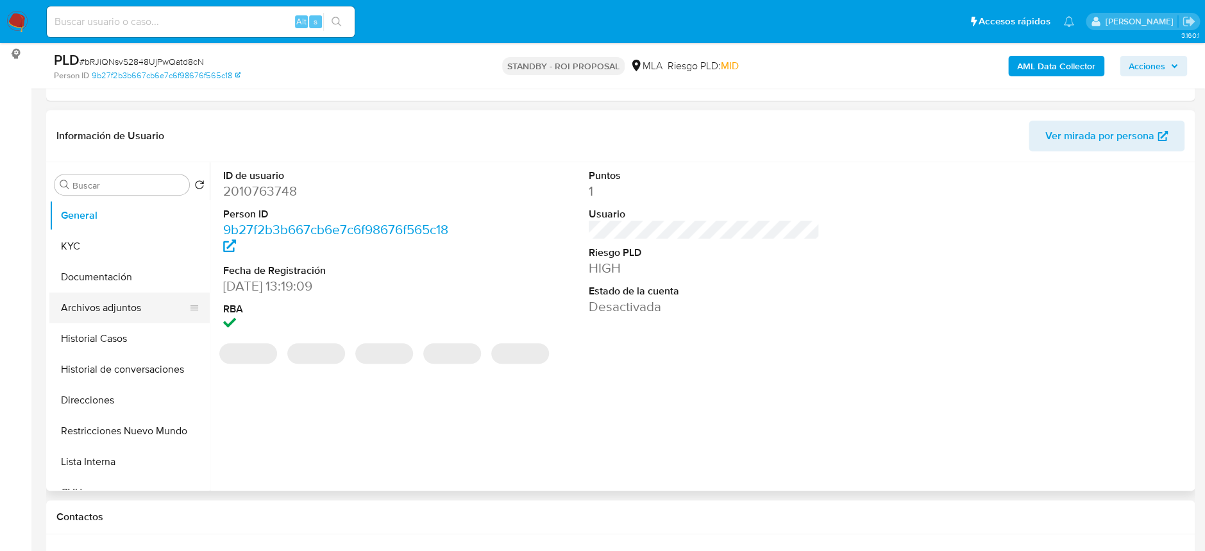
click at [130, 312] on button "Archivos adjuntos" at bounding box center [124, 307] width 150 height 31
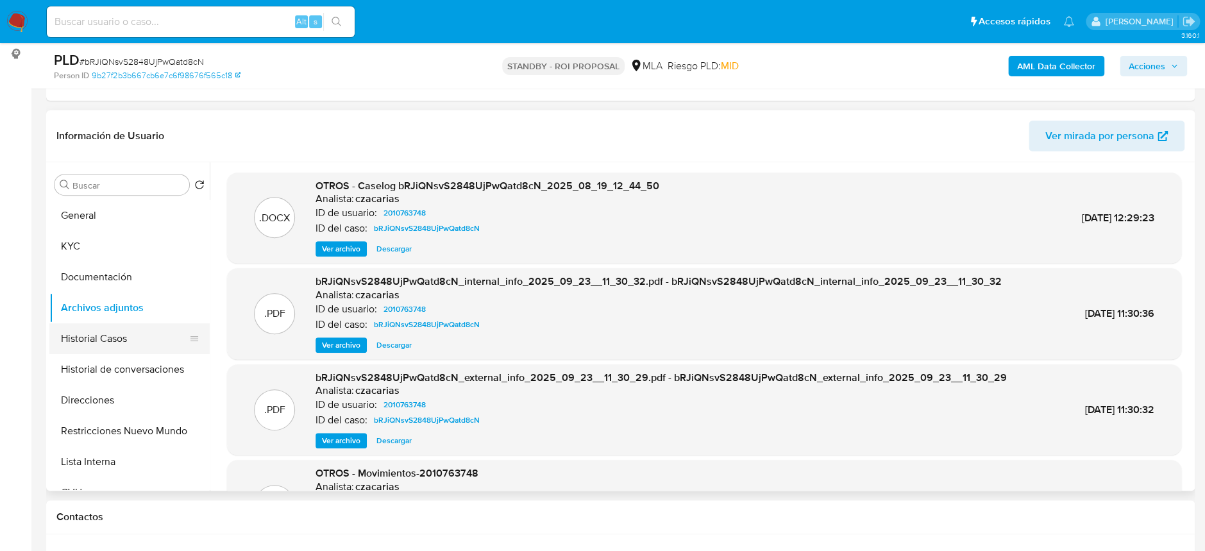
click at [130, 335] on button "Historial Casos" at bounding box center [124, 338] width 150 height 31
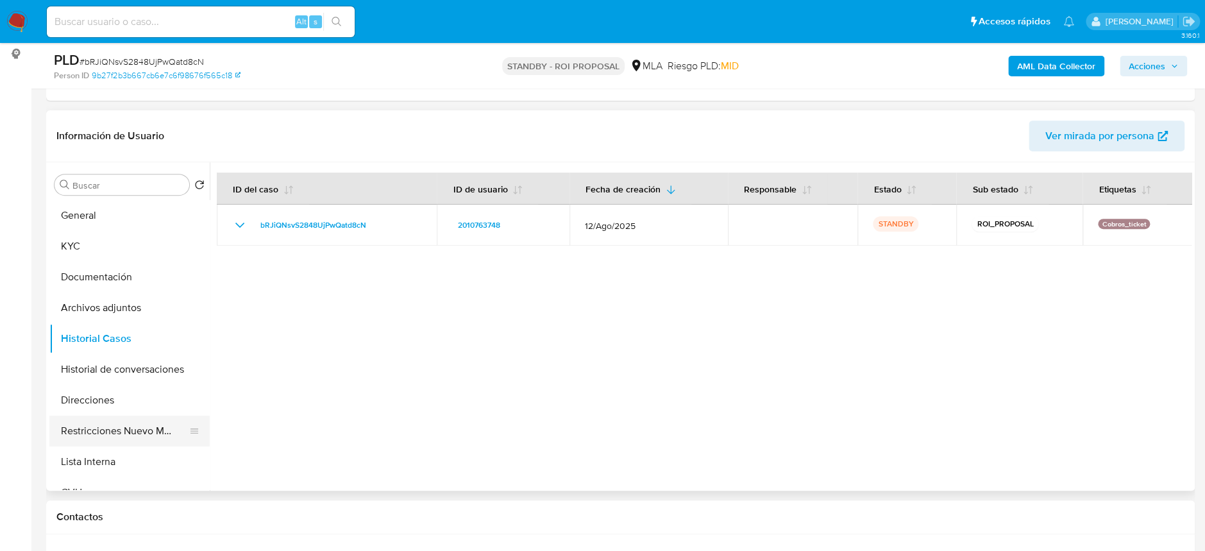
click at [142, 422] on button "Restricciones Nuevo Mundo" at bounding box center [124, 431] width 150 height 31
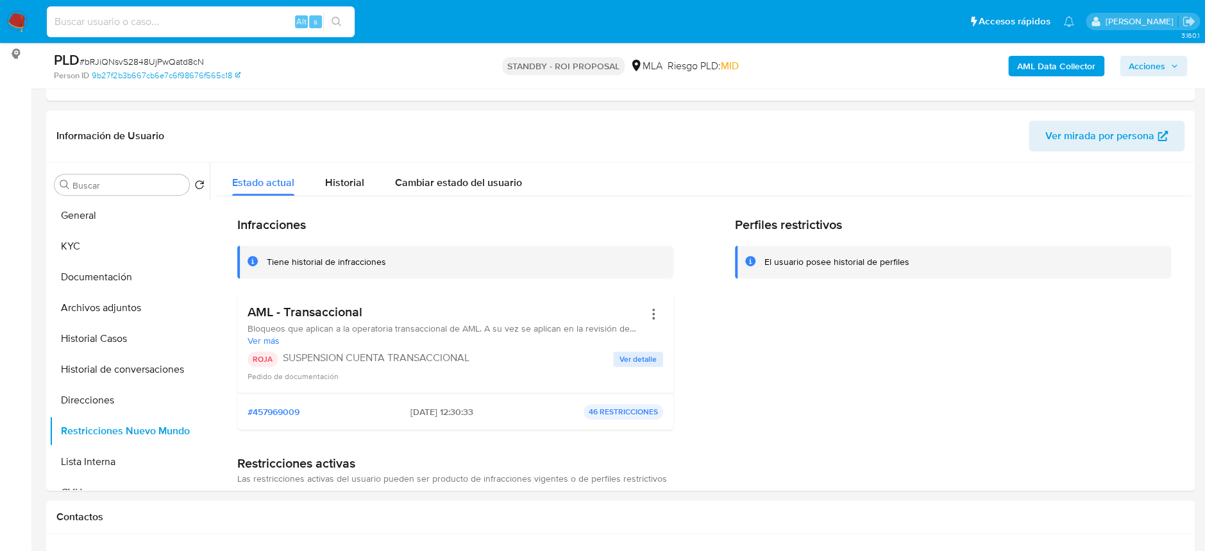
drag, startPoint x: 159, startPoint y: 21, endPoint x: 167, endPoint y: 21, distance: 8.4
click at [159, 21] on input at bounding box center [201, 21] width 308 height 17
paste input "2Bslw96xGDjQZA5GcspNOqS3"
type input "2Bslw96xGDjQZA5GcspNOqS3"
click at [345, 19] on button "search-icon" at bounding box center [336, 22] width 26 height 18
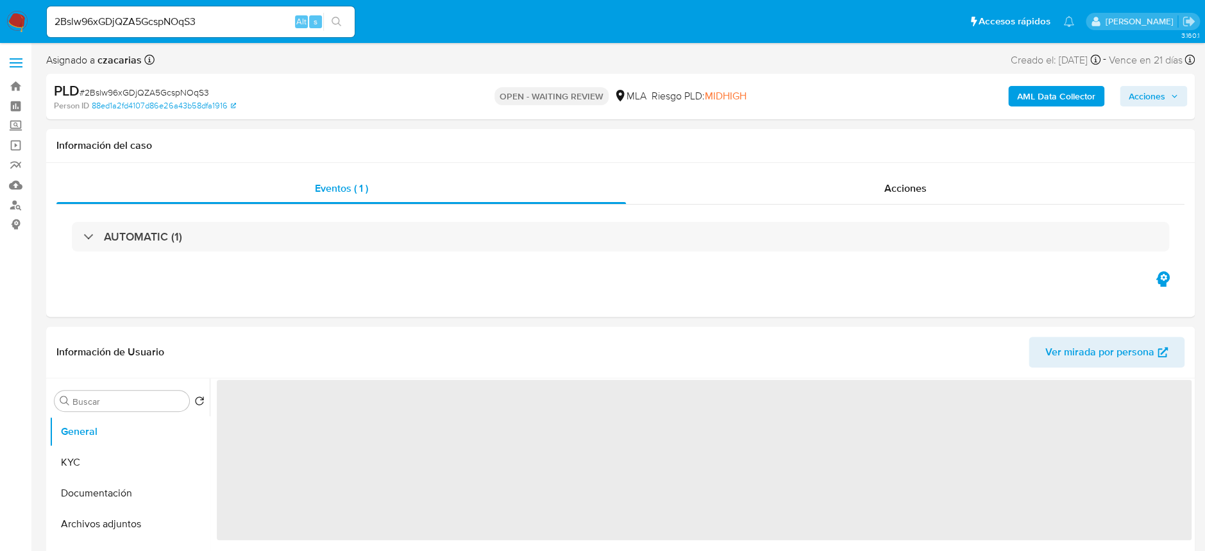
select select "10"
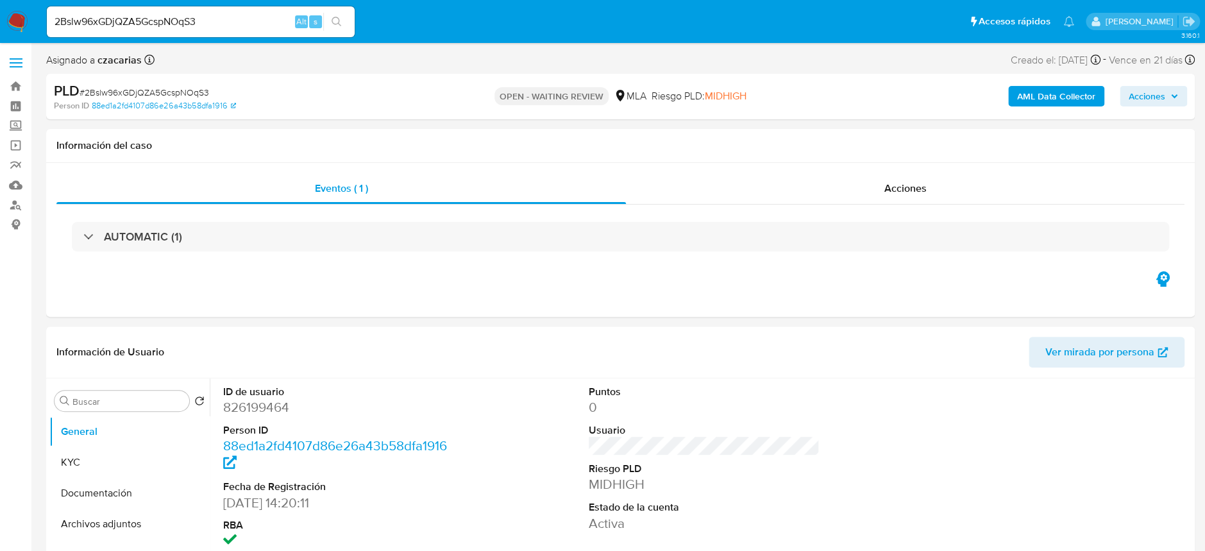
click at [141, 92] on span "# 2Bslw96xGDjQZA5GcspNOqS3" at bounding box center [145, 92] width 130 height 13
copy span "2Bslw96xGDjQZA5GcspNOqS3"
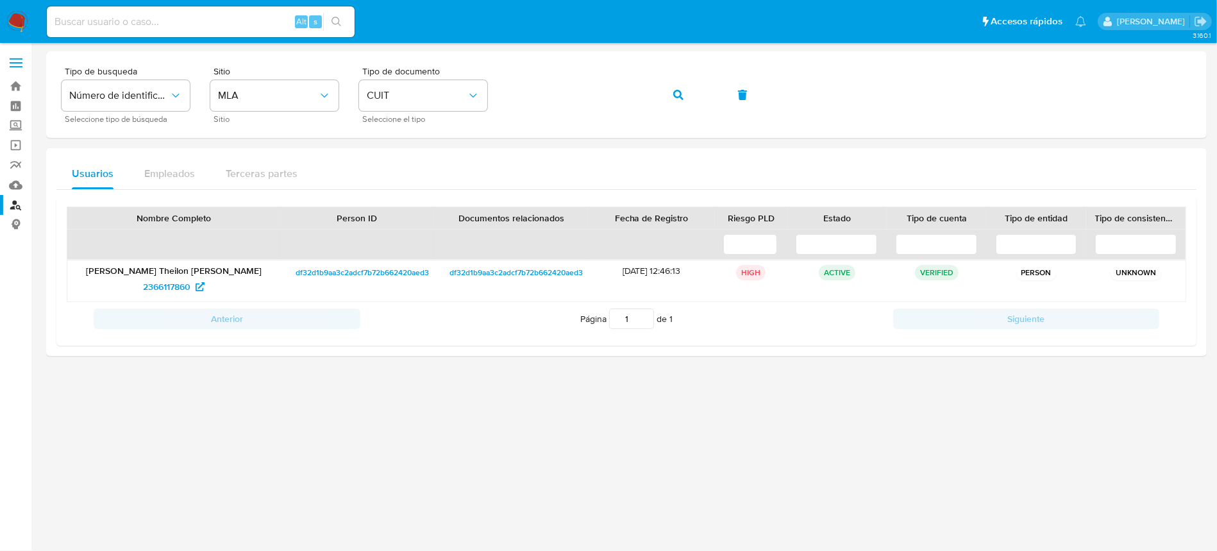
click at [20, 19] on img at bounding box center [17, 22] width 22 height 22
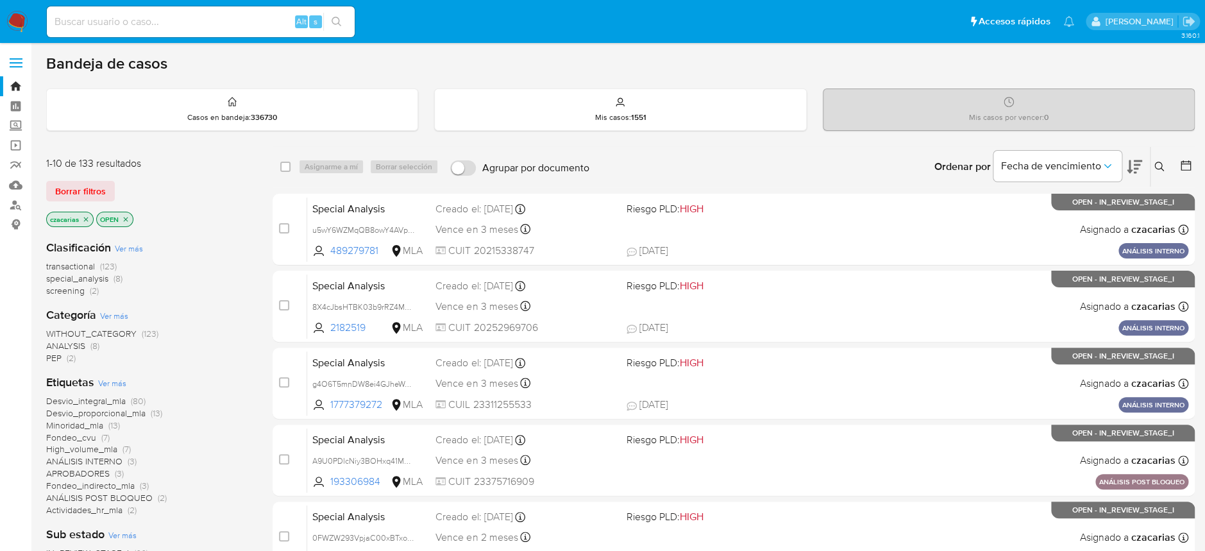
click at [1153, 169] on button at bounding box center [1161, 166] width 21 height 15
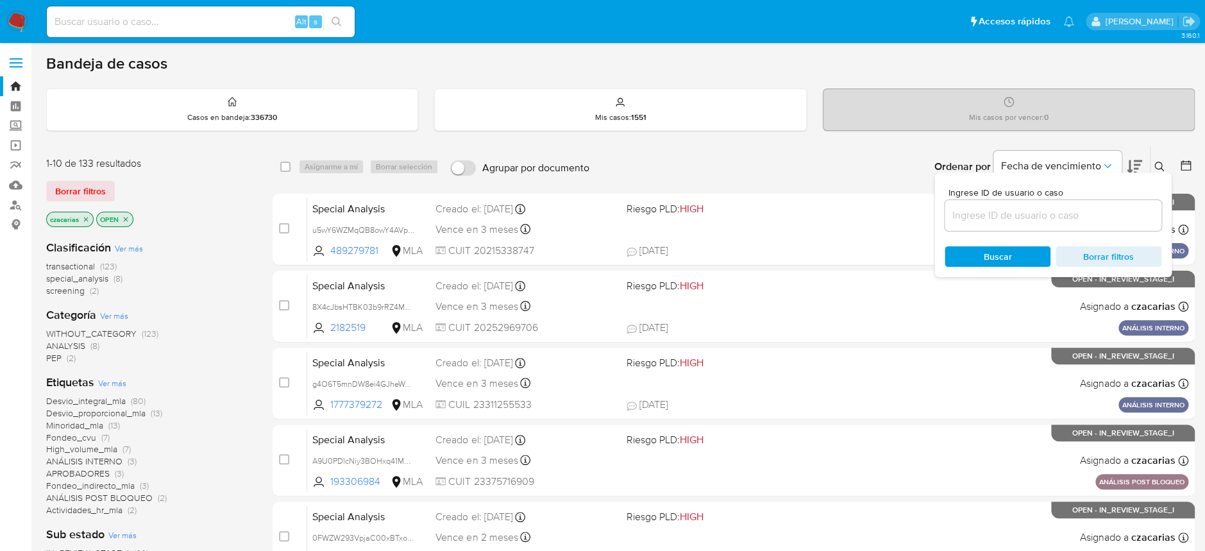
click at [994, 225] on div at bounding box center [1053, 215] width 217 height 31
click at [994, 223] on input at bounding box center [1053, 215] width 217 height 17
paste input "2Bslw96xGDjQZA5GcspNOqS3"
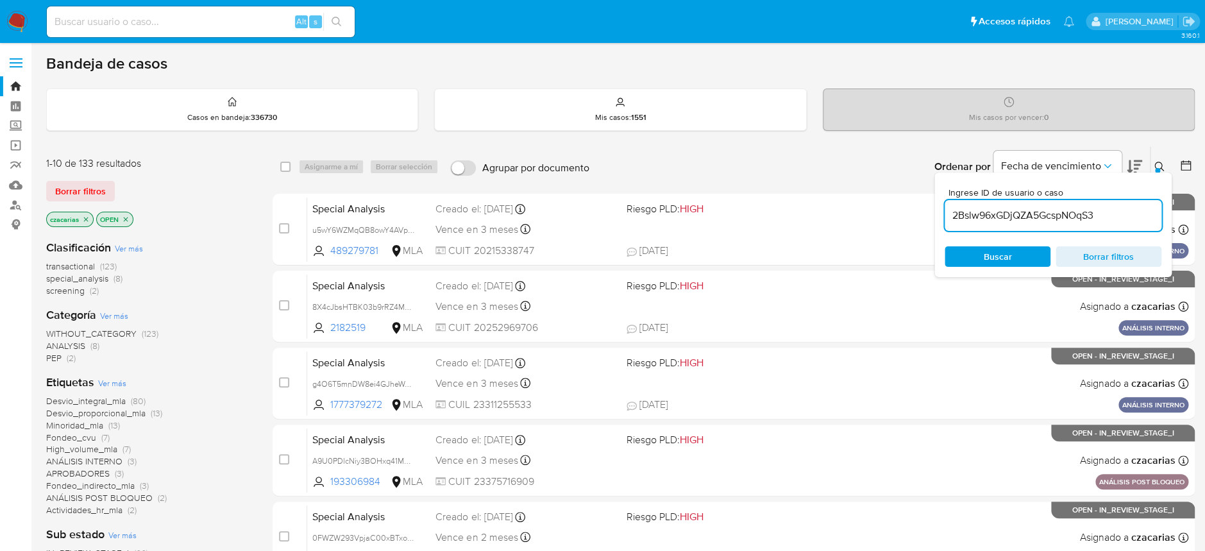
type input "2Bslw96xGDjQZA5GcspNOqS3"
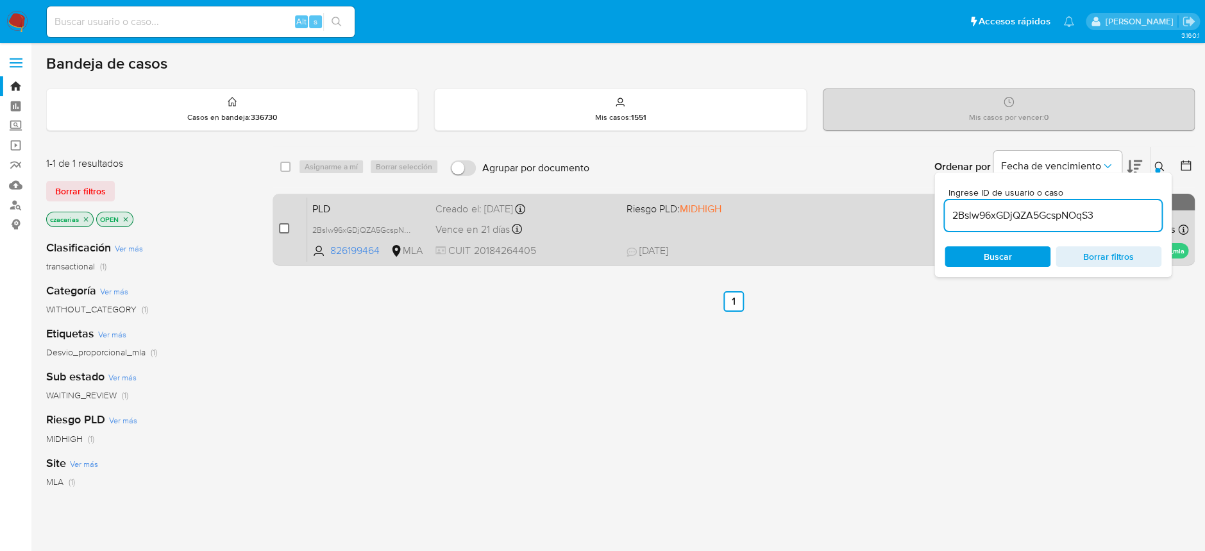
click at [284, 227] on input "checkbox" at bounding box center [284, 228] width 10 height 10
checkbox input "true"
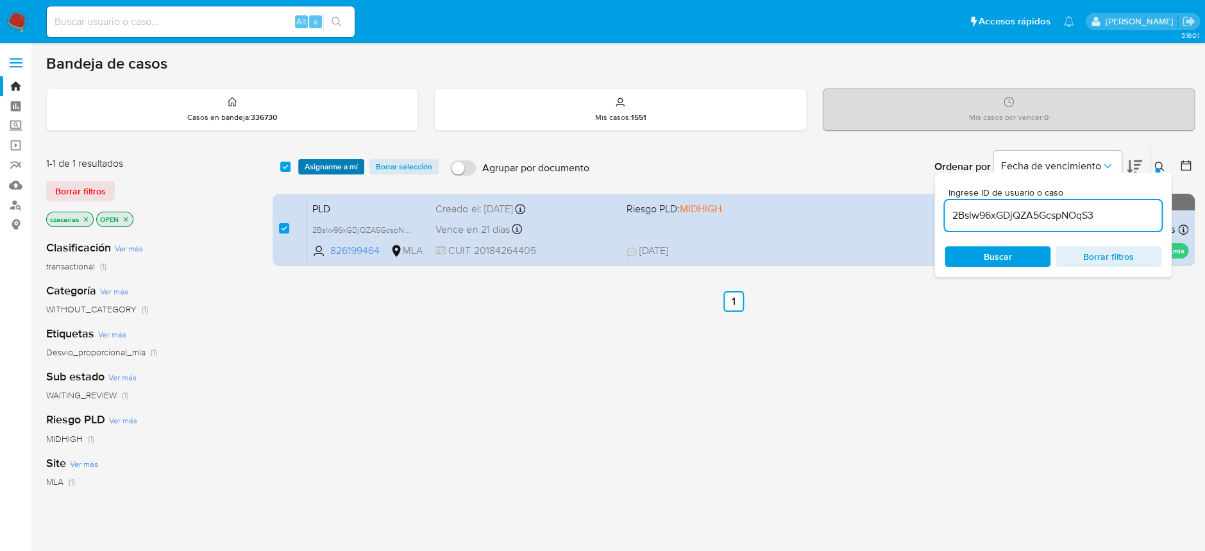
click at [328, 164] on span "Asignarme a mí" at bounding box center [331, 166] width 53 height 13
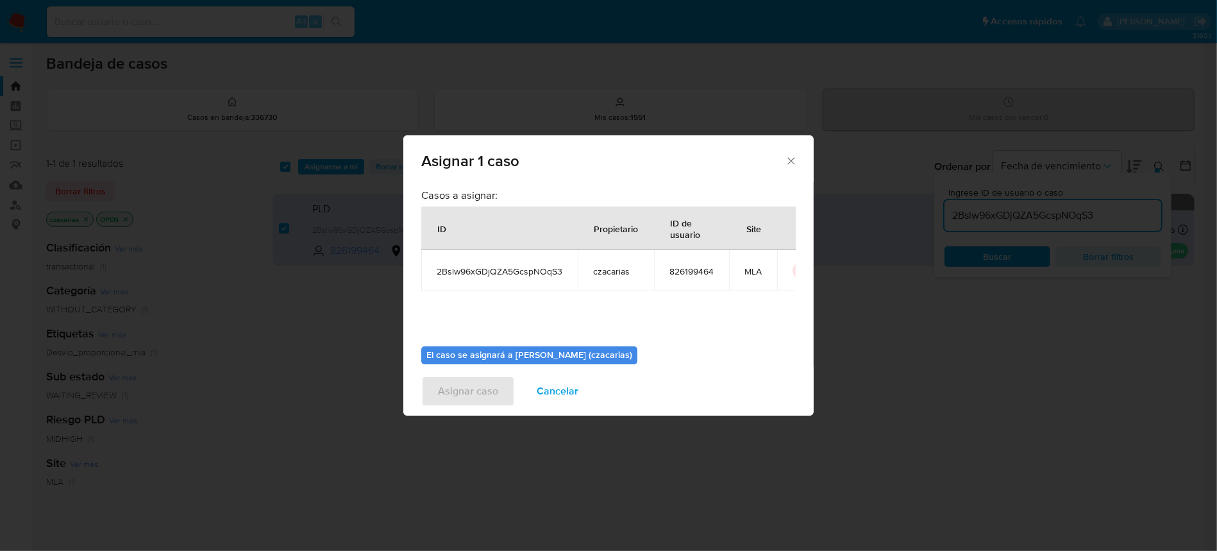
scroll to position [65, 0]
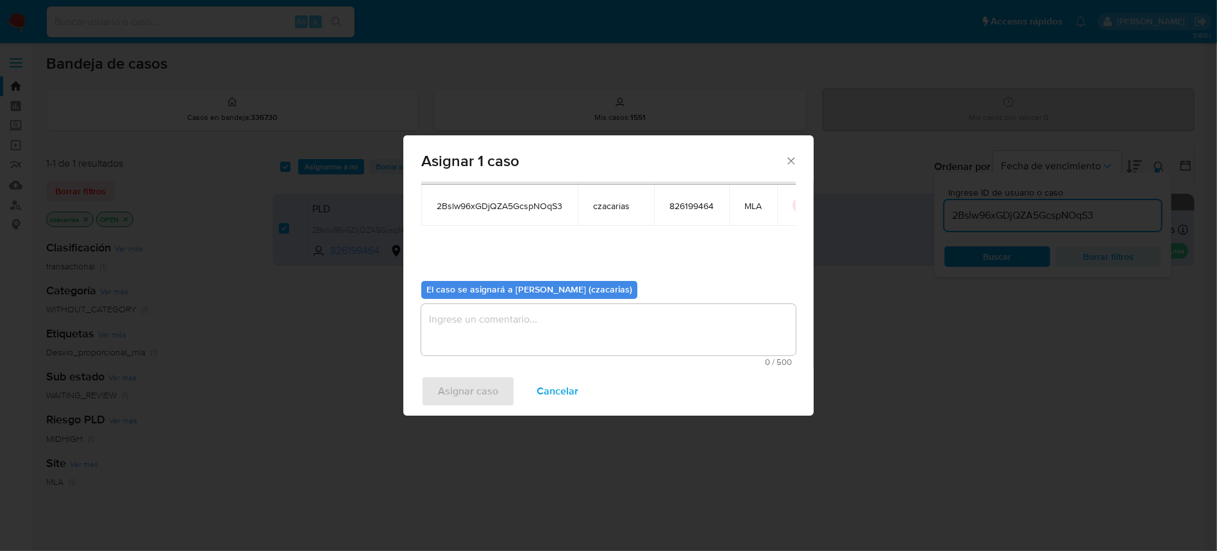
click at [491, 325] on textarea "assign-modal" at bounding box center [608, 329] width 375 height 51
click at [459, 403] on span "Asignar caso" at bounding box center [468, 391] width 60 height 28
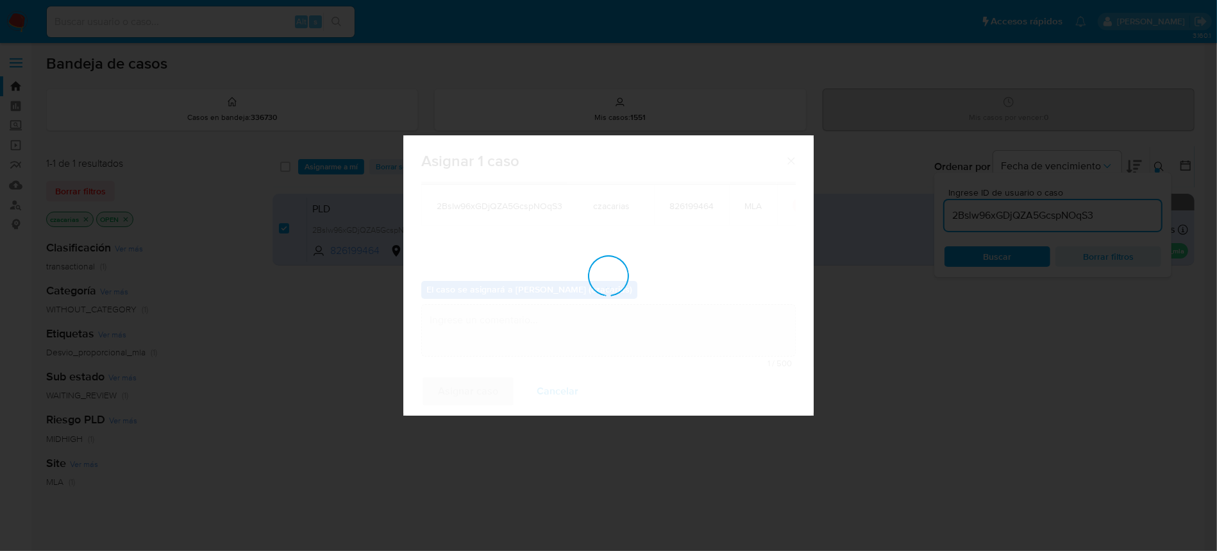
checkbox input "false"
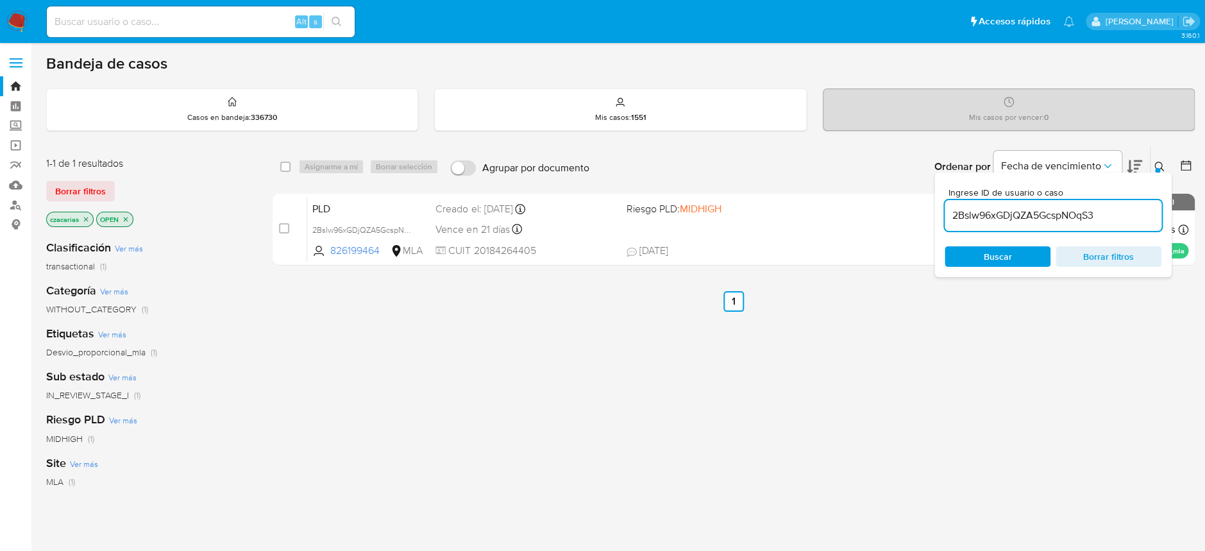
click at [1053, 217] on input "2Bslw96xGDjQZA5GcspNOqS3" at bounding box center [1053, 215] width 217 height 17
paste input "1fgyLVrUTDv7MWuiNB2XH7M"
type input "21fgyLVrUTDv7MWuiNB2XH7M"
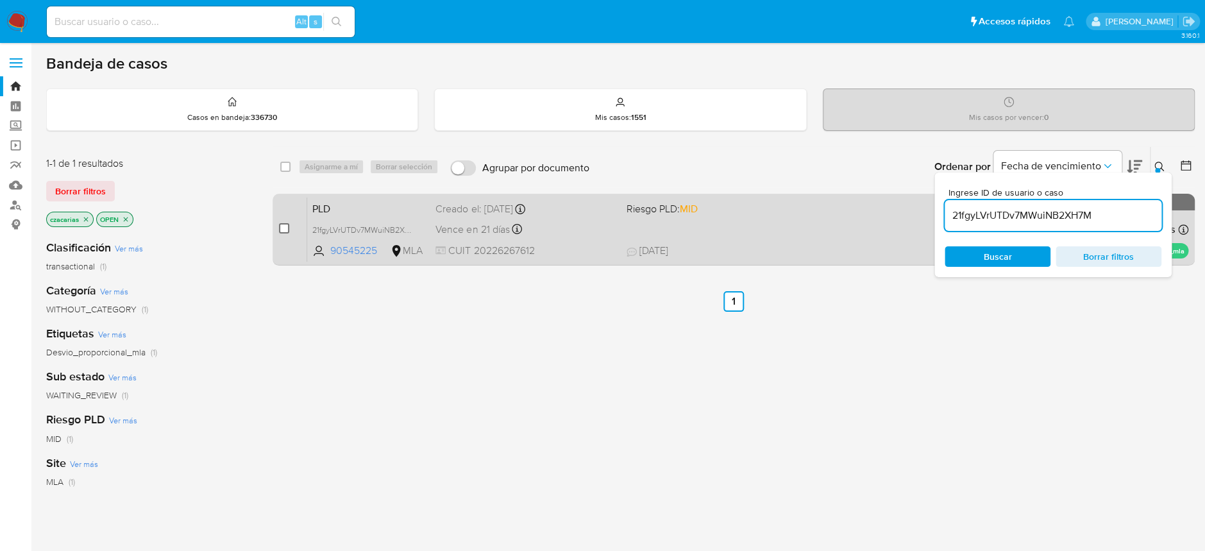
click at [287, 229] on input "checkbox" at bounding box center [284, 228] width 10 height 10
checkbox input "true"
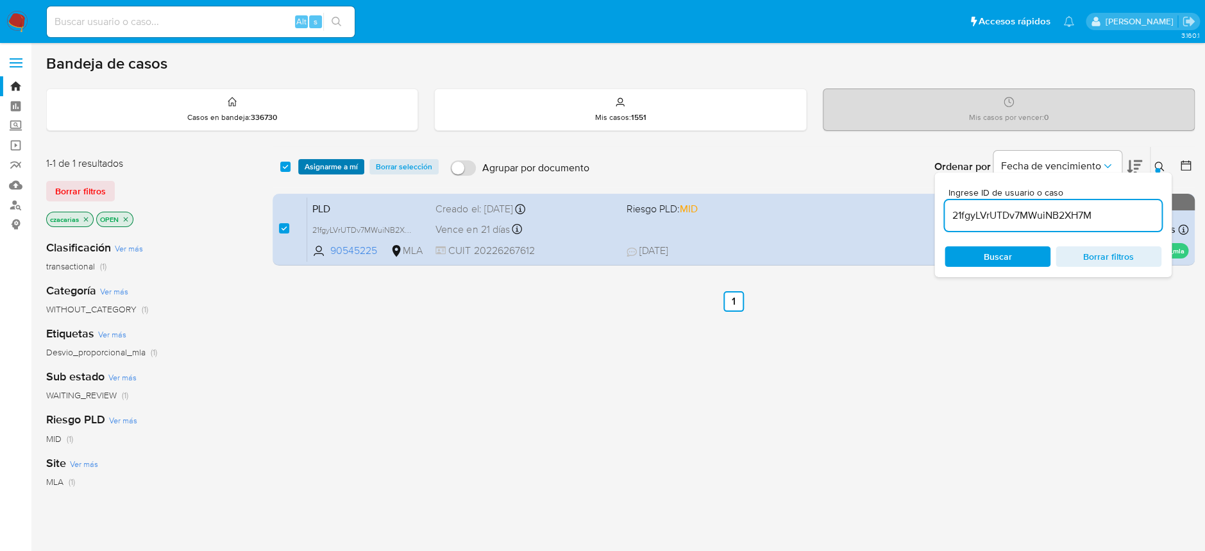
click at [321, 162] on span "Asignarme a mí" at bounding box center [331, 166] width 53 height 13
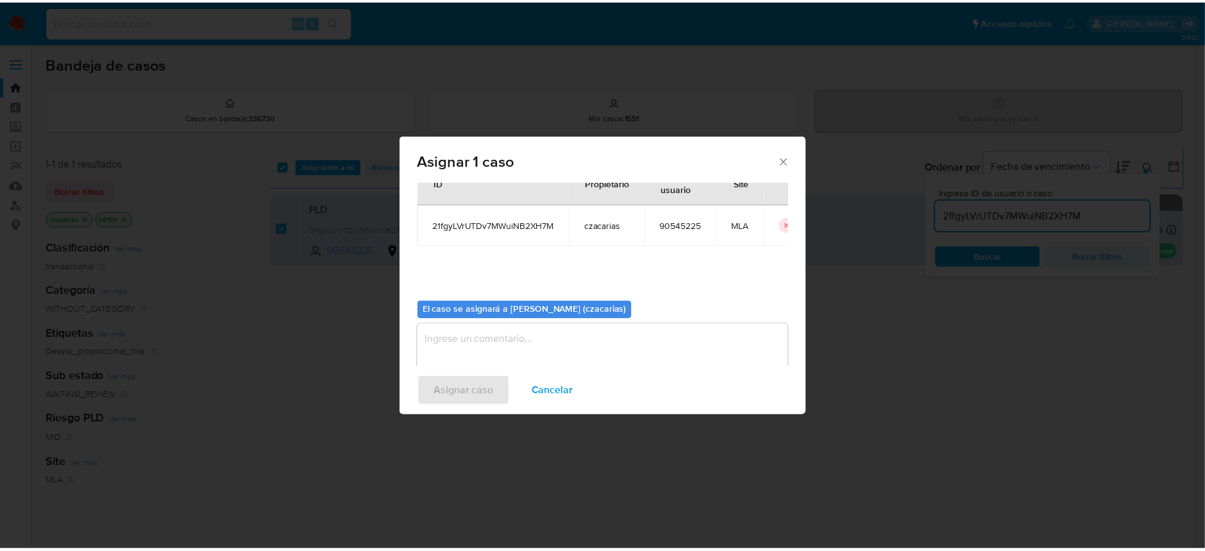
scroll to position [65, 0]
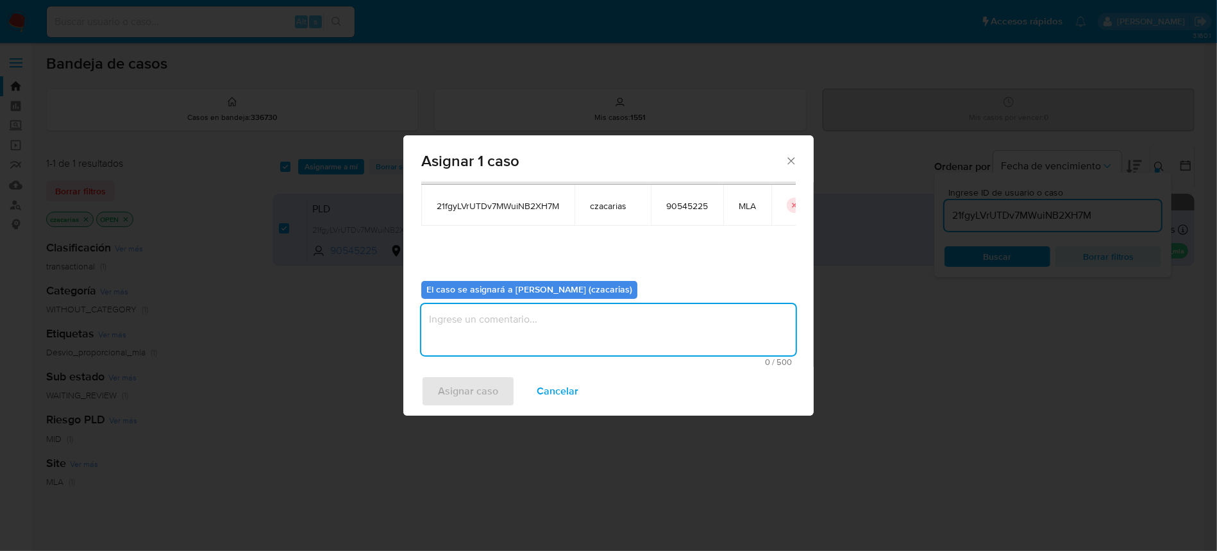
click at [575, 310] on textarea "assign-modal" at bounding box center [608, 329] width 375 height 51
click at [509, 386] on button "Asignar caso" at bounding box center [468, 391] width 94 height 31
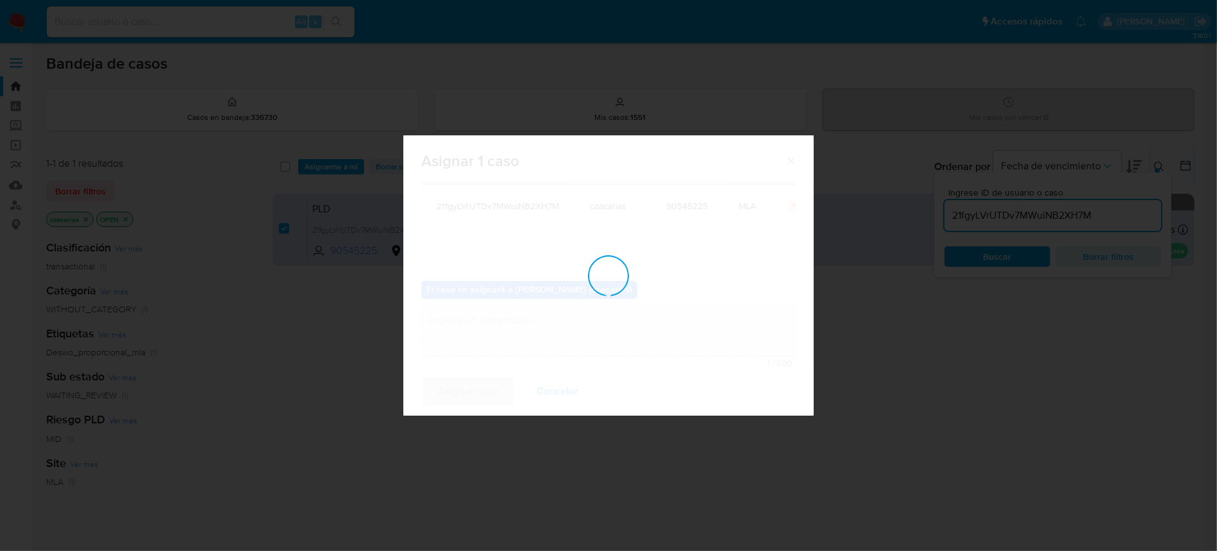
checkbox input "false"
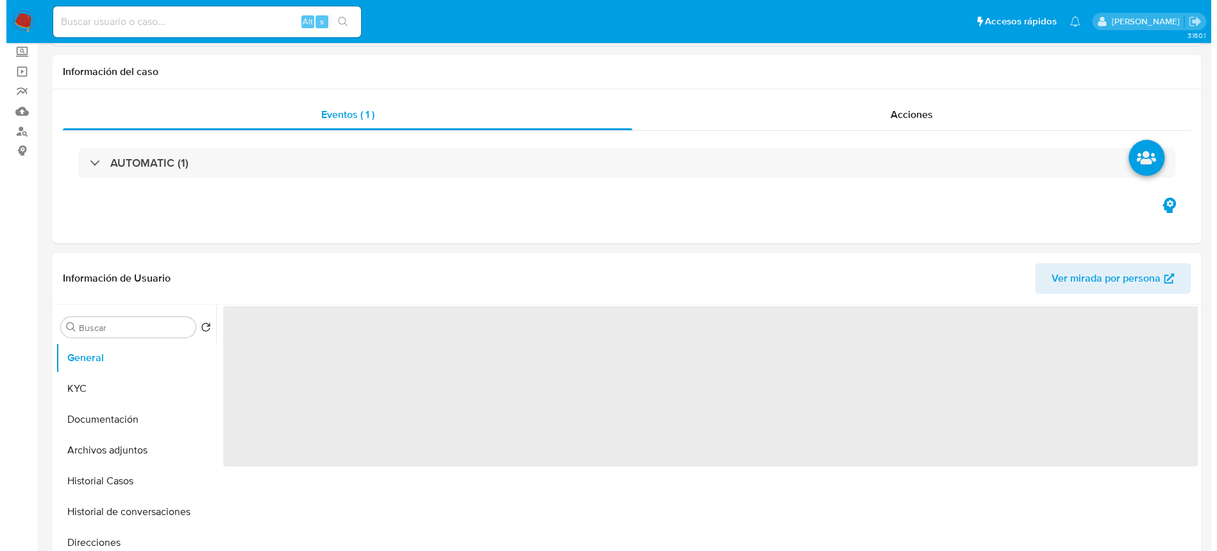
scroll to position [171, 0]
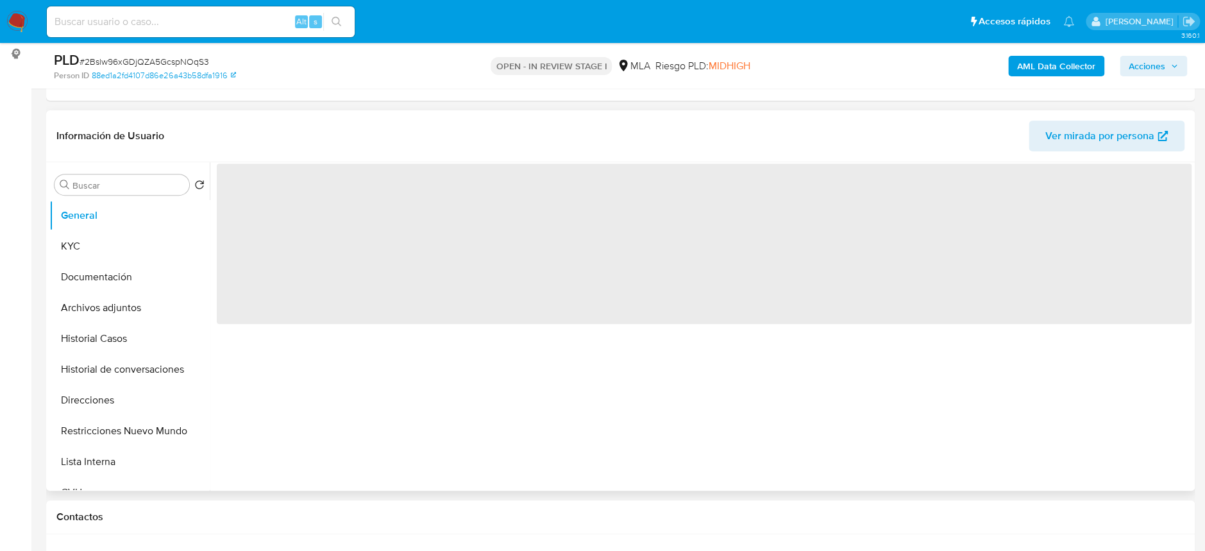
select select "10"
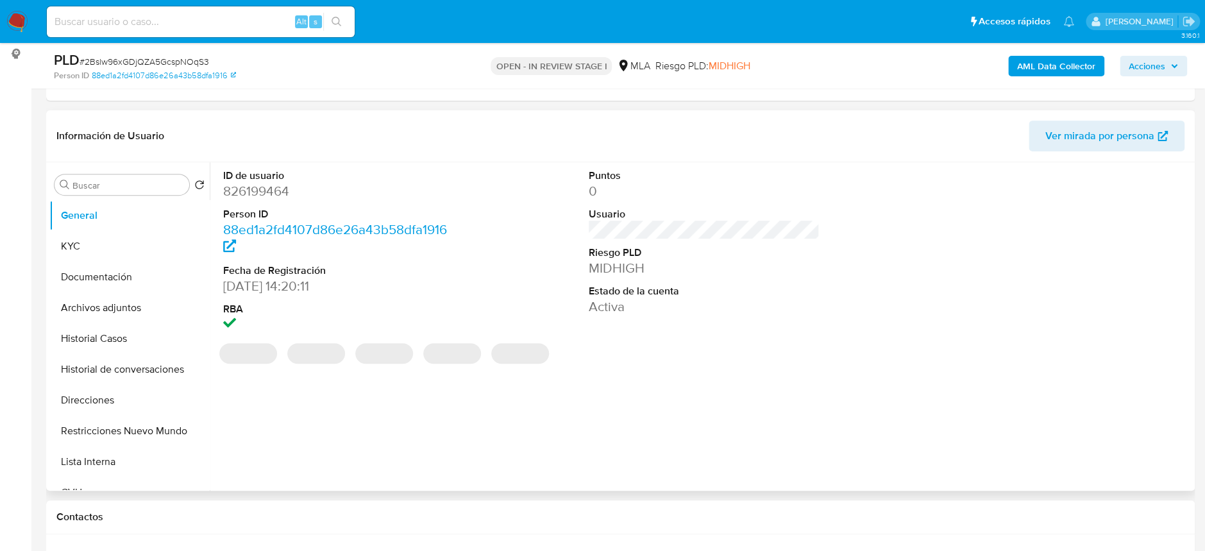
click at [278, 183] on dd "826199464" at bounding box center [338, 191] width 231 height 18
click at [268, 189] on dd "826199464" at bounding box center [338, 191] width 231 height 18
copy dd "826199464"
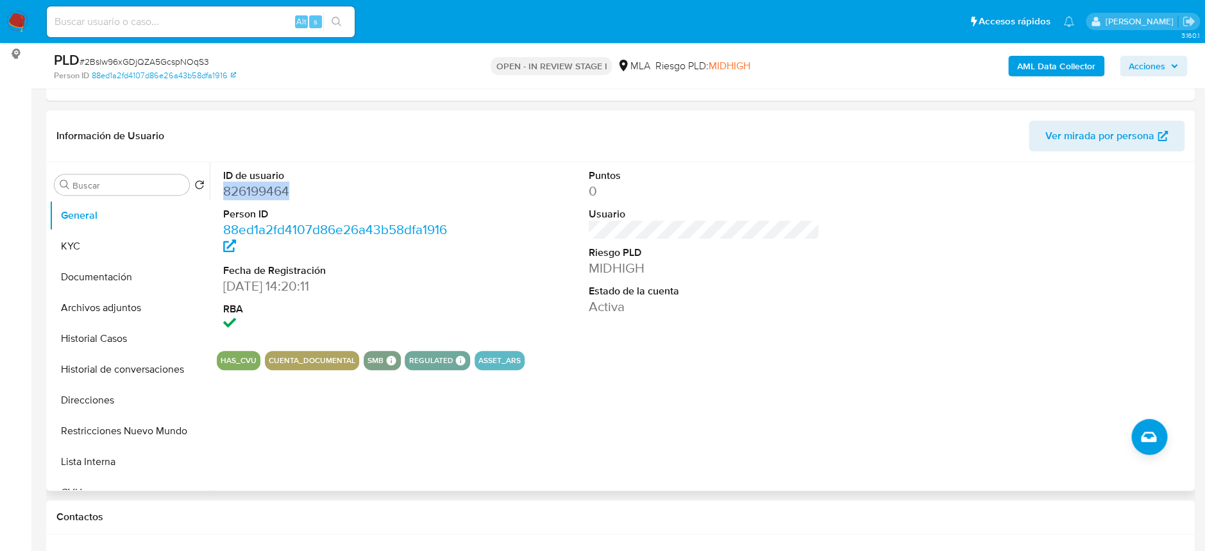
click at [256, 192] on dd "826199464" at bounding box center [338, 191] width 231 height 18
click at [135, 300] on button "Archivos adjuntos" at bounding box center [124, 307] width 150 height 31
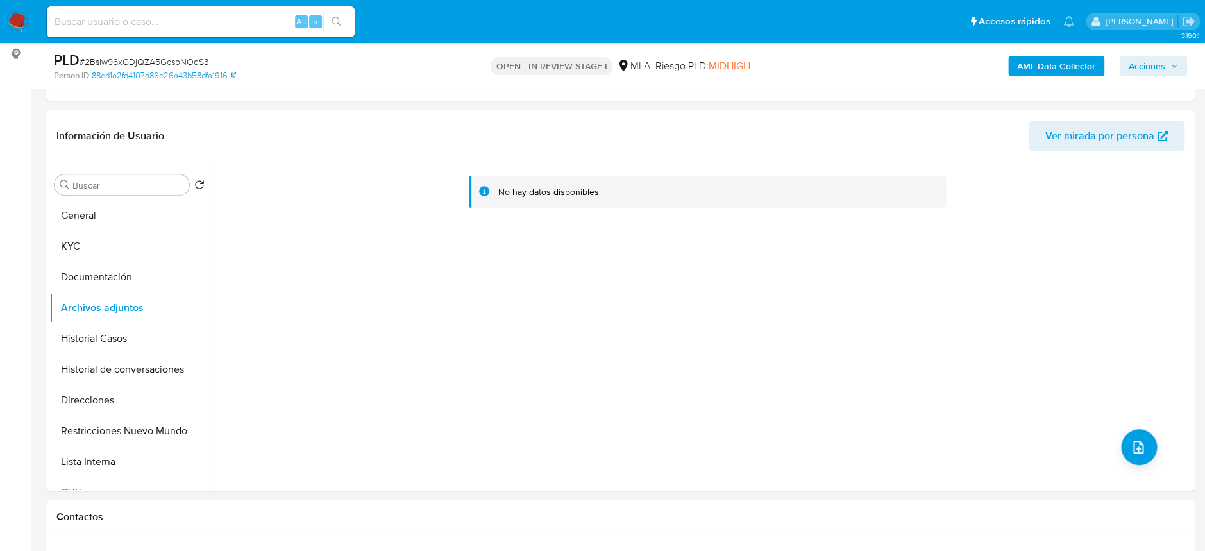
click at [1088, 62] on b "AML Data Collector" at bounding box center [1056, 66] width 78 height 21
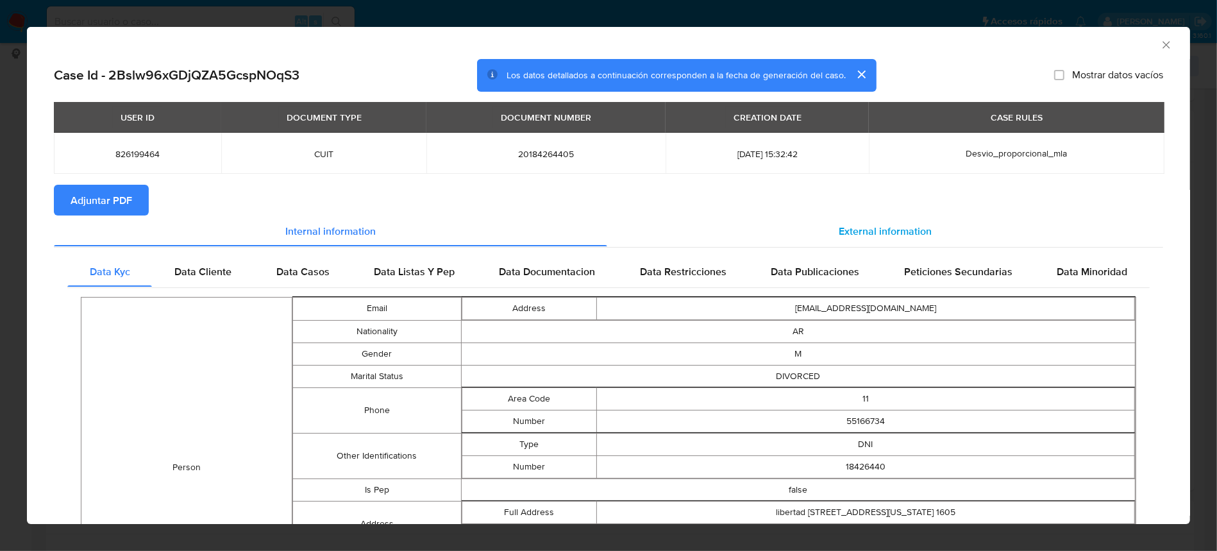
click at [813, 230] on div "External information" at bounding box center [885, 231] width 556 height 31
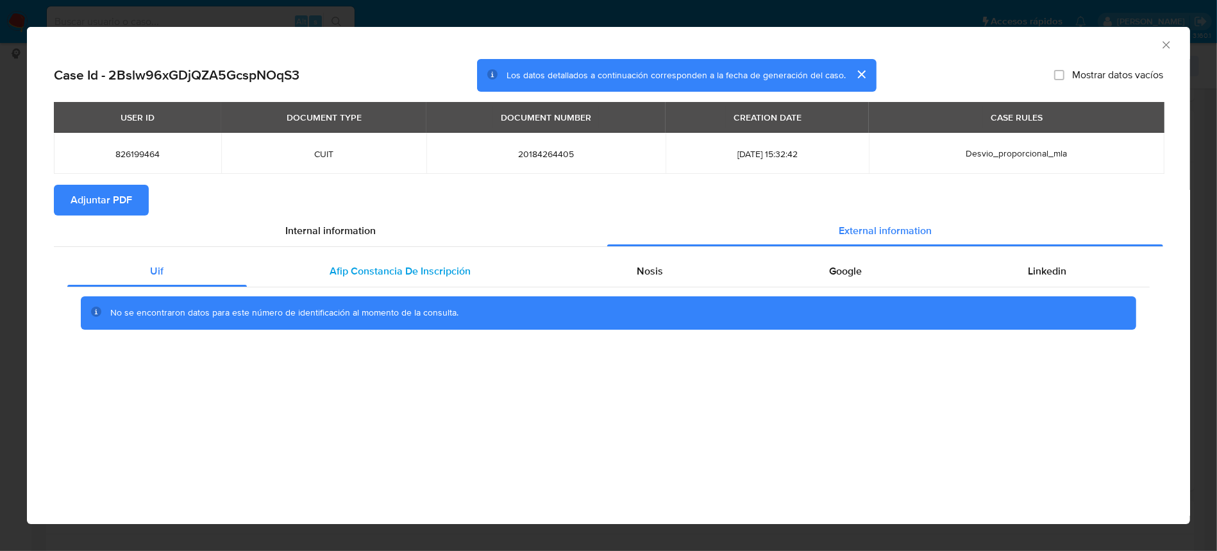
click at [466, 278] on span "Afip Constancia De Inscripción" at bounding box center [400, 271] width 141 height 15
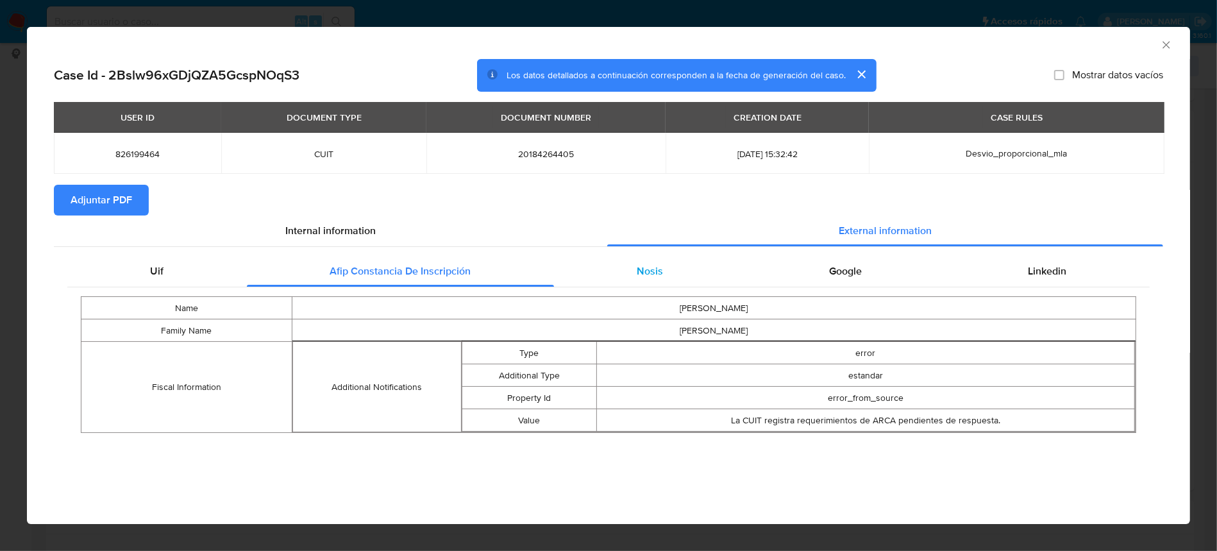
click at [641, 271] on span "Nosis" at bounding box center [651, 271] width 26 height 15
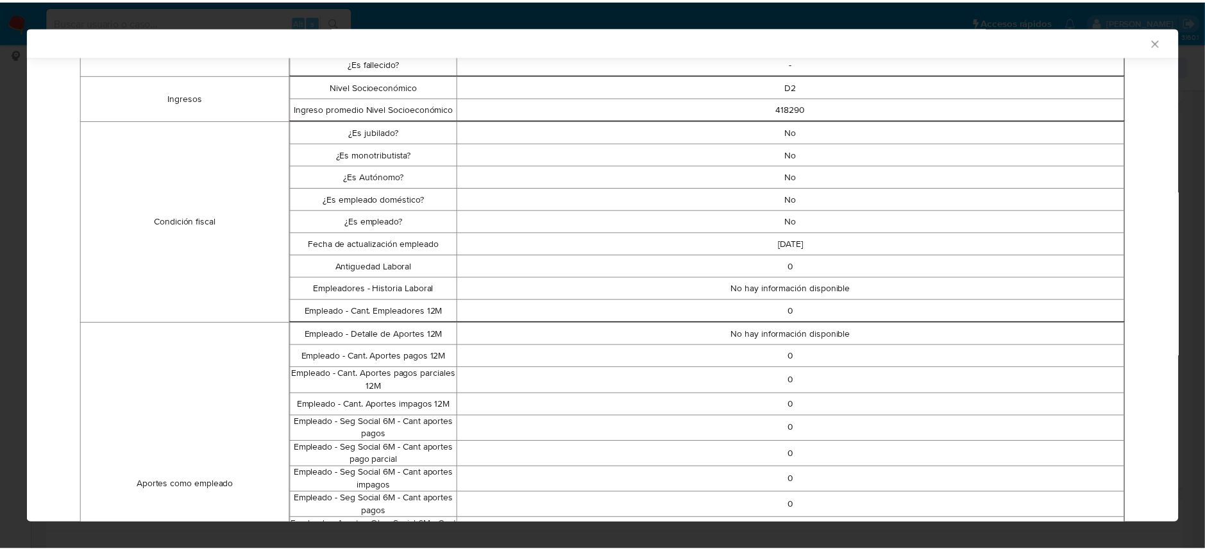
scroll to position [0, 0]
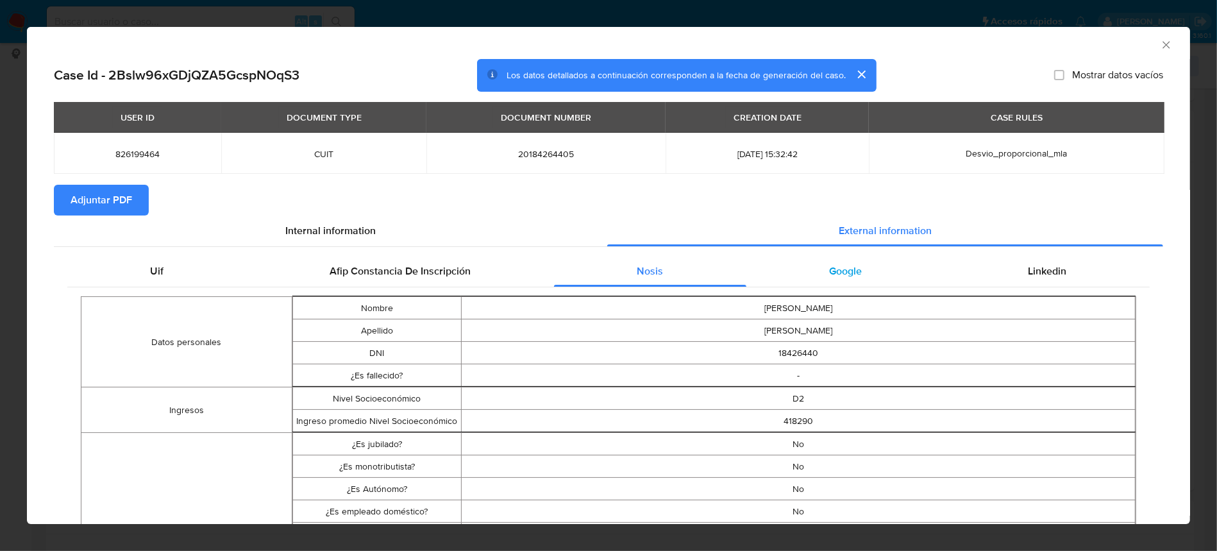
click at [850, 268] on span "Google" at bounding box center [846, 271] width 33 height 15
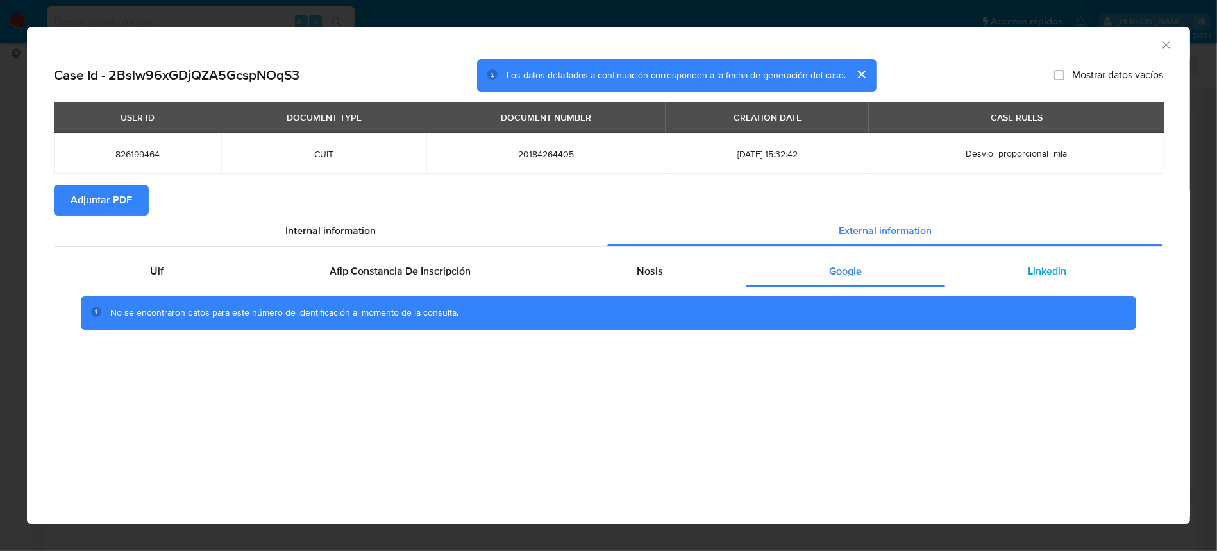
click at [1022, 269] on div "Linkedin" at bounding box center [1047, 271] width 205 height 31
click at [130, 208] on span "Adjuntar PDF" at bounding box center [102, 200] width 62 height 28
click at [1160, 47] on icon "Cerrar ventana" at bounding box center [1166, 44] width 13 height 13
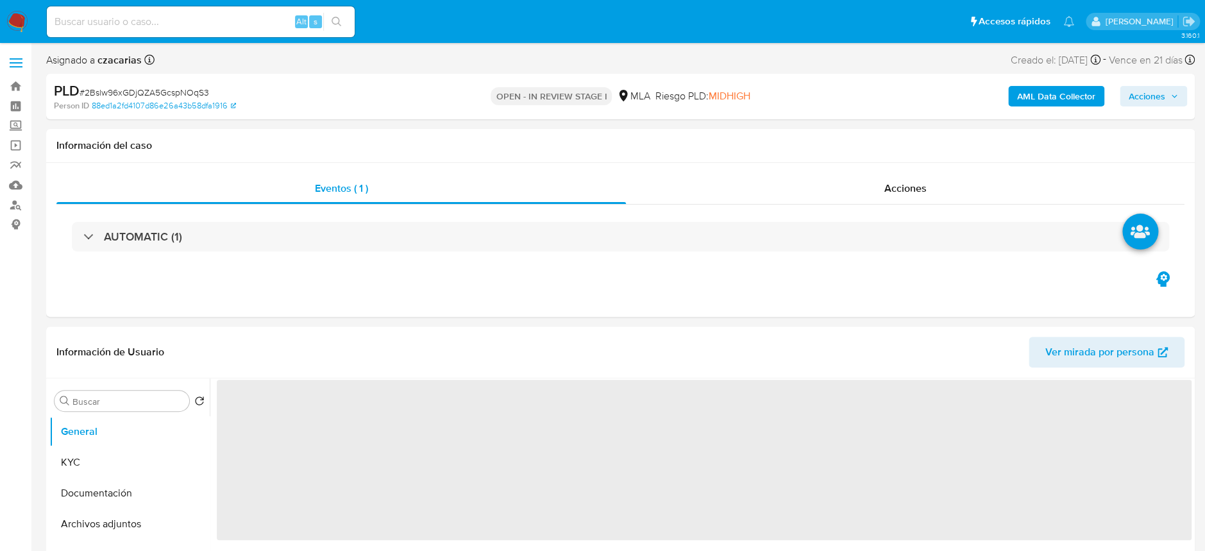
select select "10"
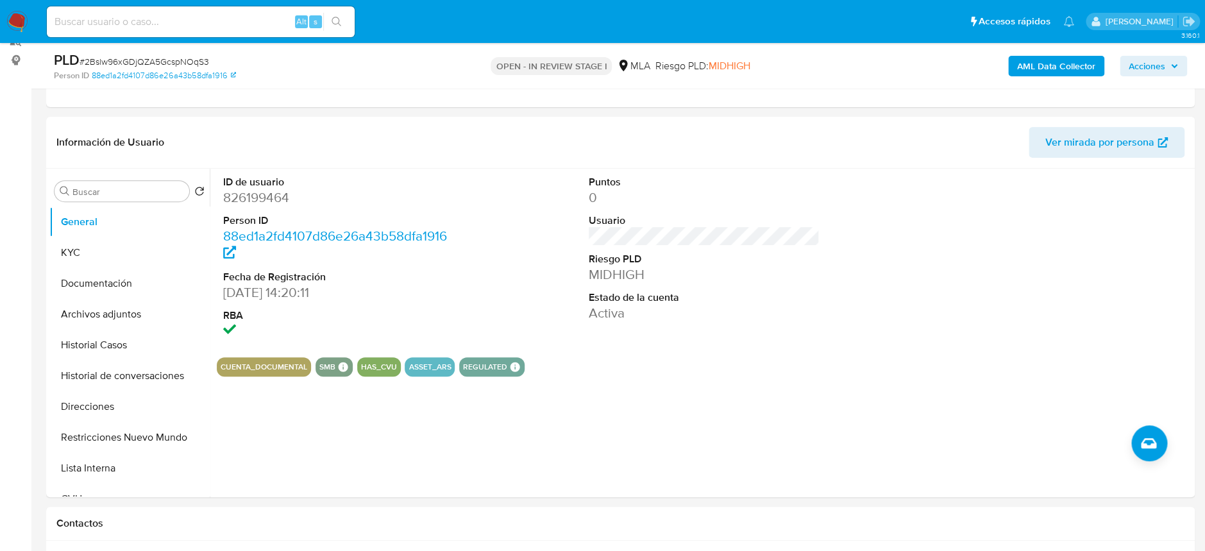
scroll to position [171, 0]
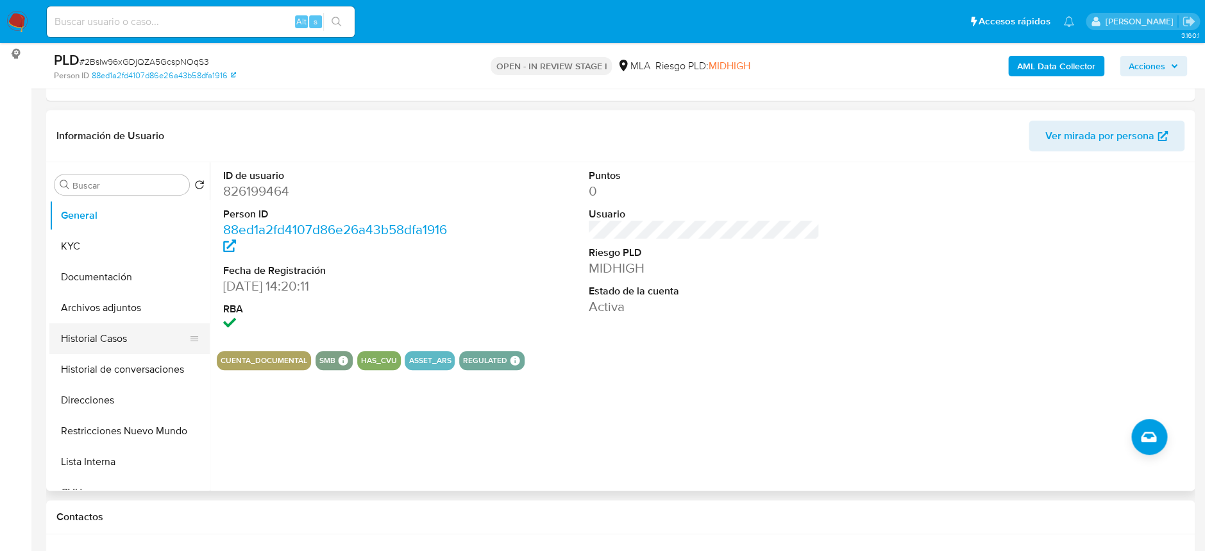
click at [96, 341] on button "Historial Casos" at bounding box center [124, 338] width 150 height 31
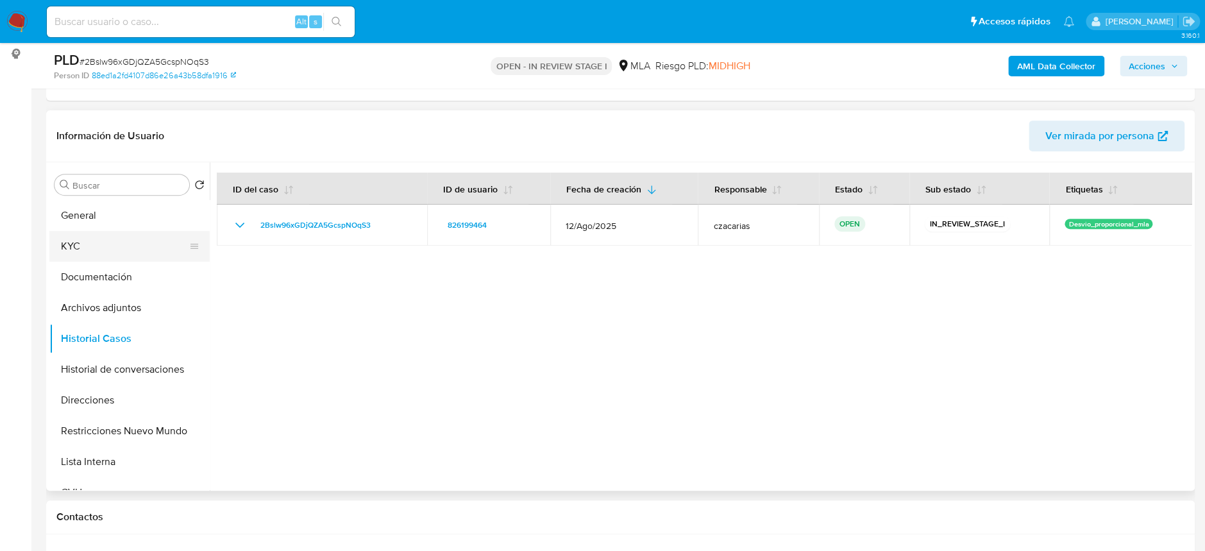
click at [95, 241] on button "KYC" at bounding box center [124, 246] width 150 height 31
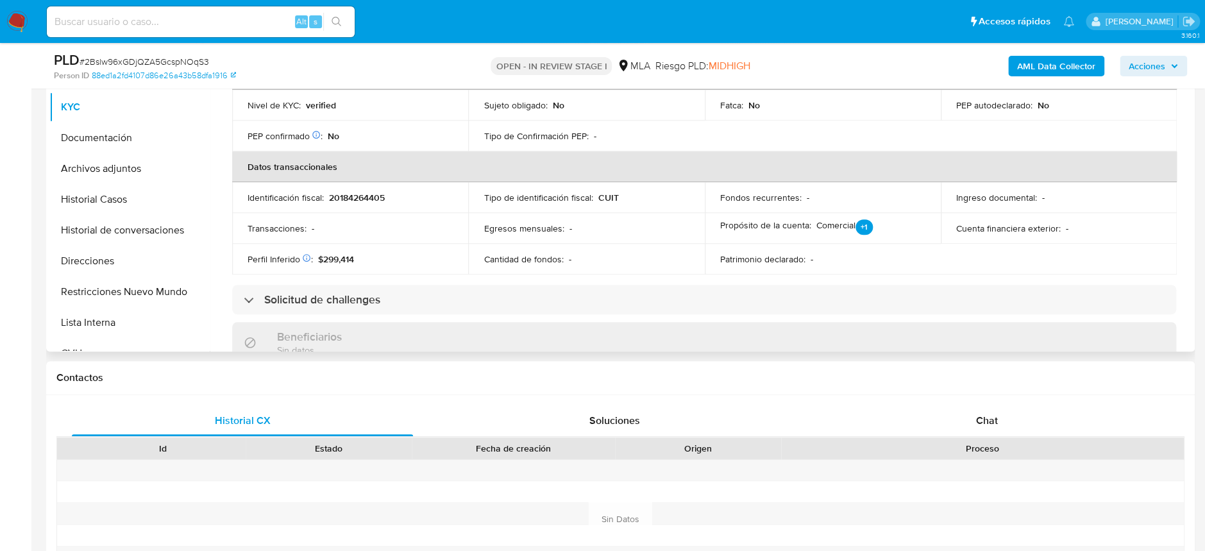
scroll to position [266, 0]
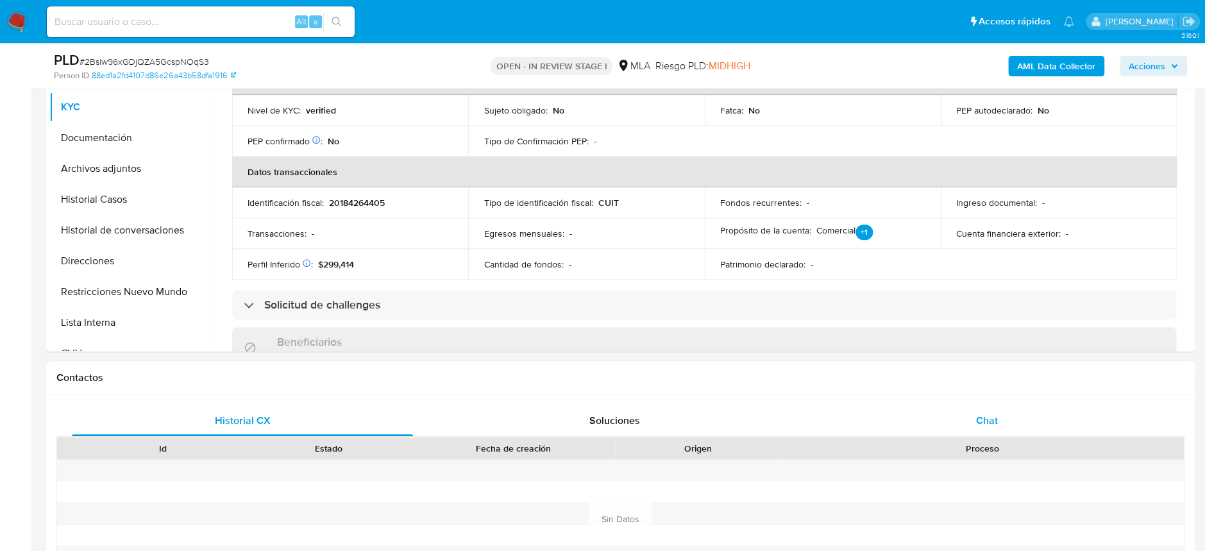
click at [1006, 419] on div "Chat" at bounding box center [987, 420] width 341 height 31
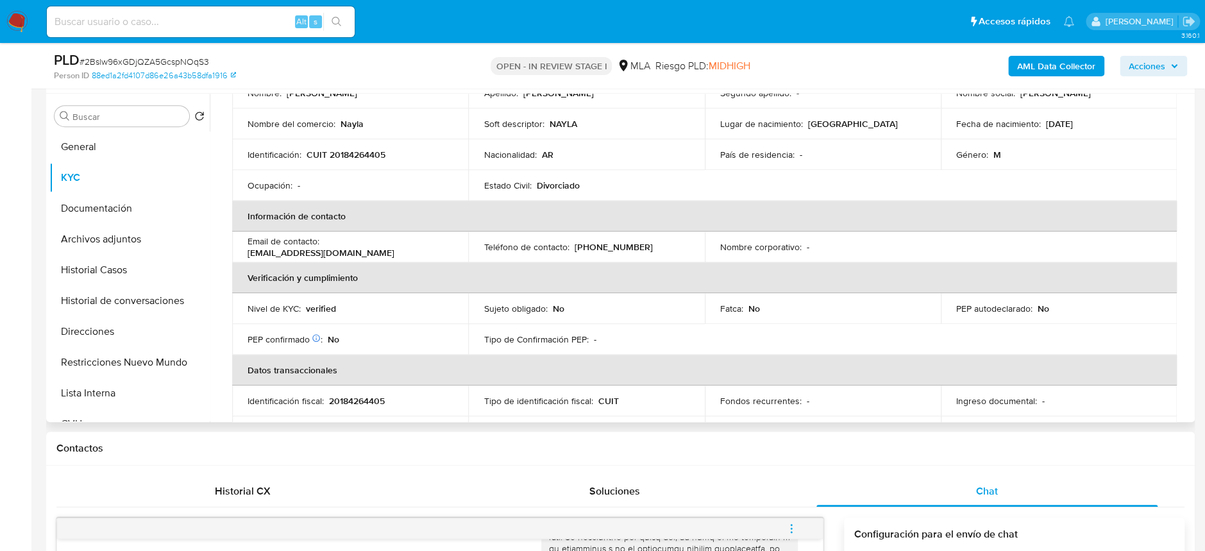
scroll to position [96, 0]
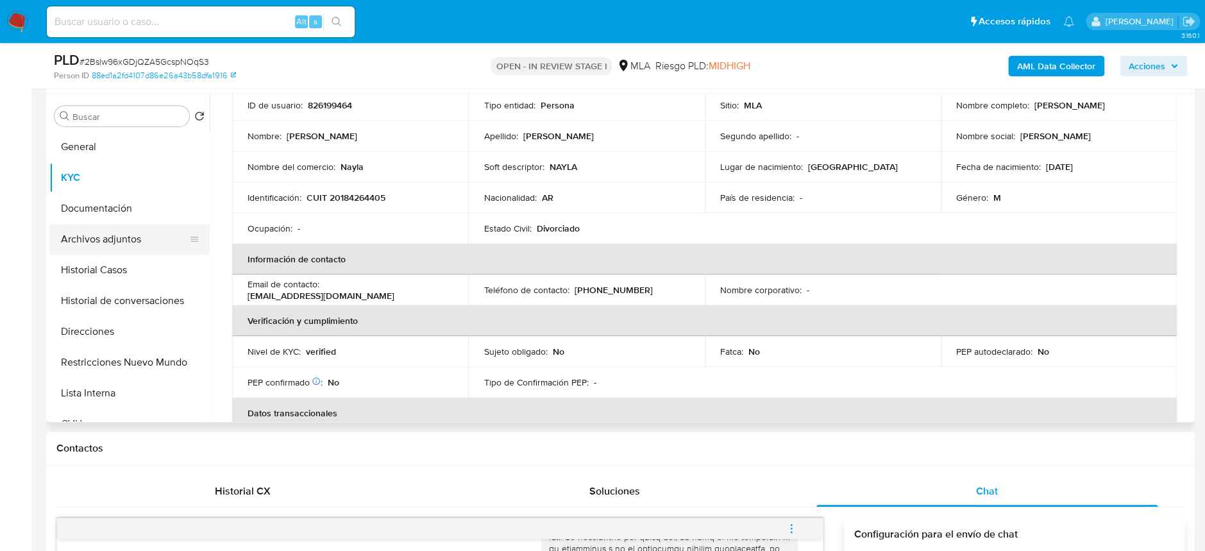
click at [138, 244] on button "Archivos adjuntos" at bounding box center [124, 239] width 150 height 31
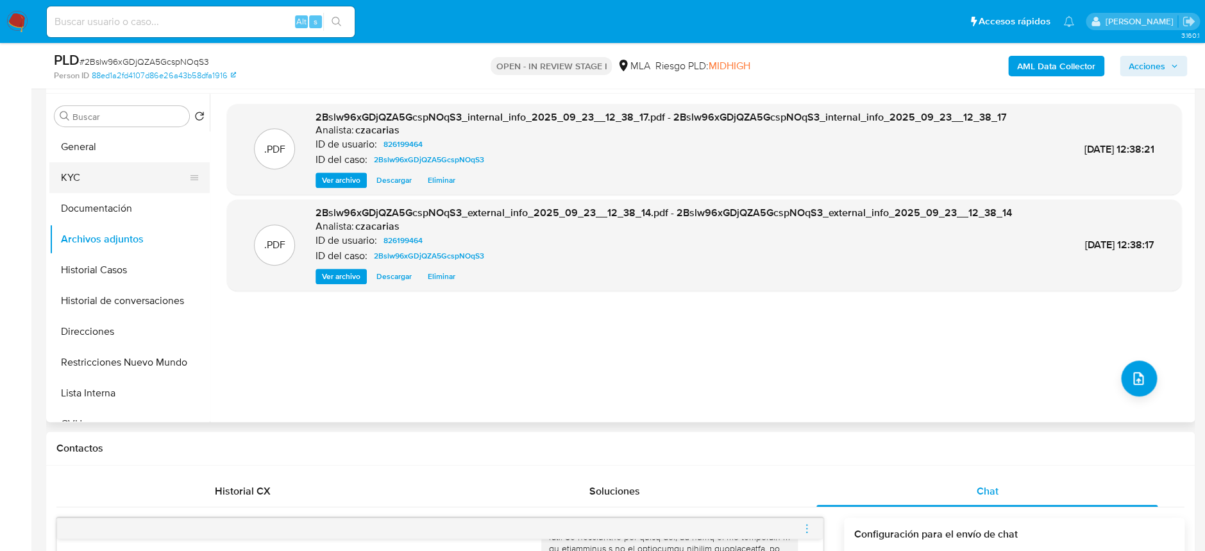
click at [99, 174] on button "KYC" at bounding box center [124, 177] width 150 height 31
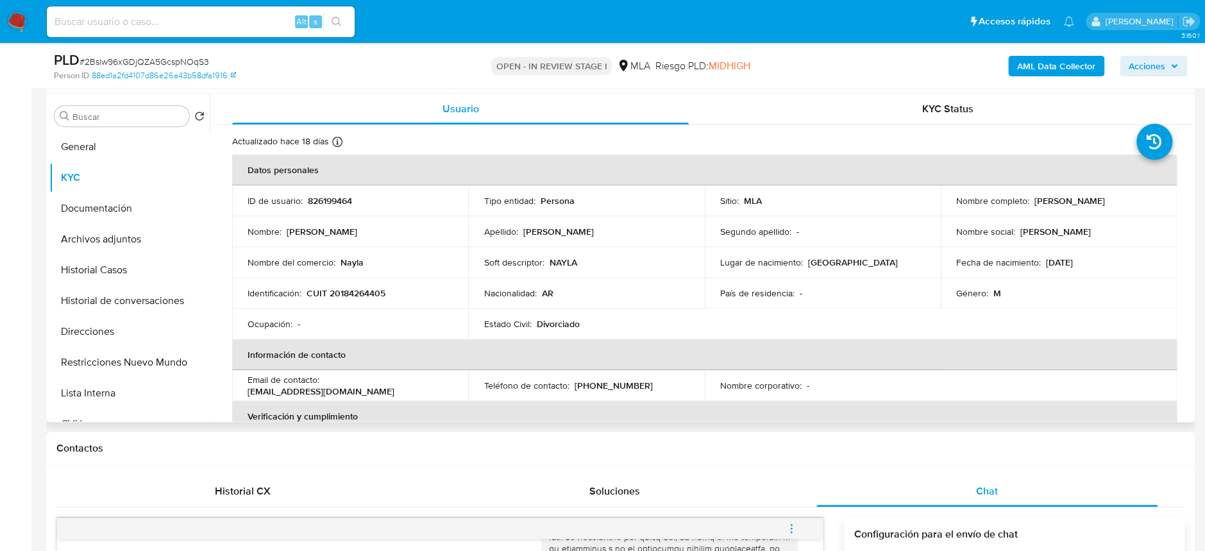
click at [347, 296] on p "CUIT 20184264405" at bounding box center [346, 293] width 79 height 12
copy p "20184264405"
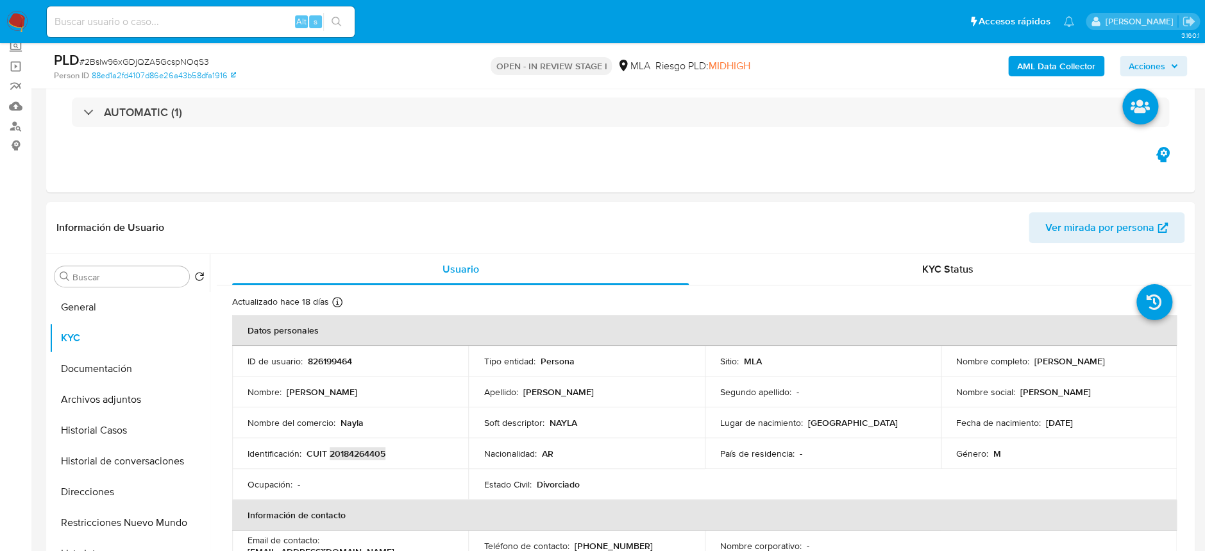
scroll to position [68, 0]
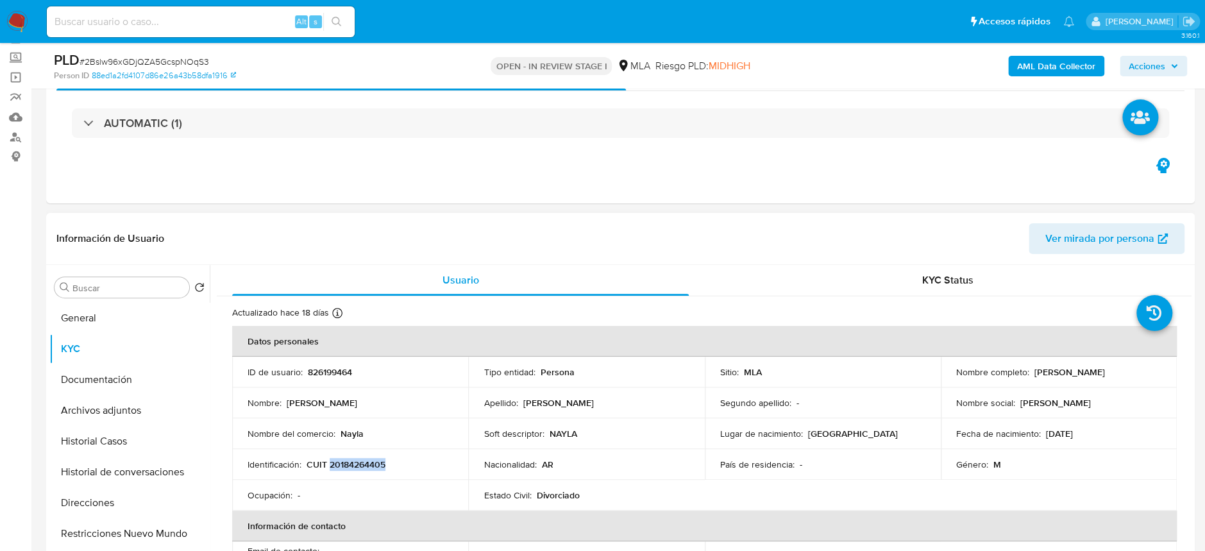
click at [359, 462] on p "CUIT 20184264405" at bounding box center [346, 465] width 79 height 12
click at [359, 461] on p "CUIT 20184264405" at bounding box center [346, 465] width 79 height 12
click at [361, 468] on p "CUIT 20184264405" at bounding box center [346, 465] width 79 height 12
click at [115, 397] on button "Archivos adjuntos" at bounding box center [124, 410] width 150 height 31
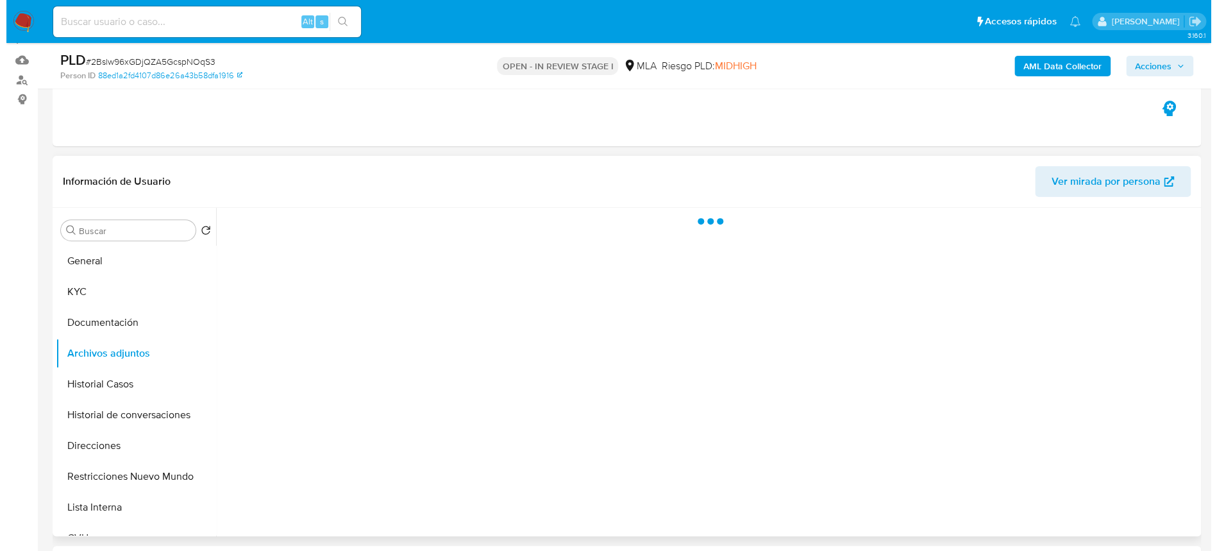
scroll to position [153, 0]
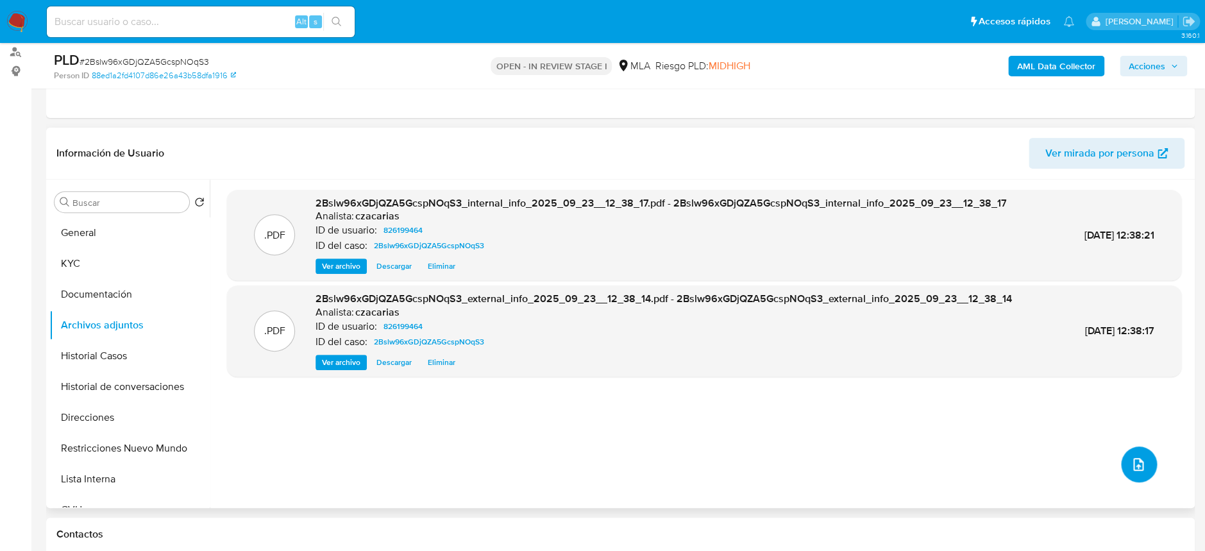
click at [1138, 466] on icon "upload-file" at bounding box center [1138, 464] width 15 height 15
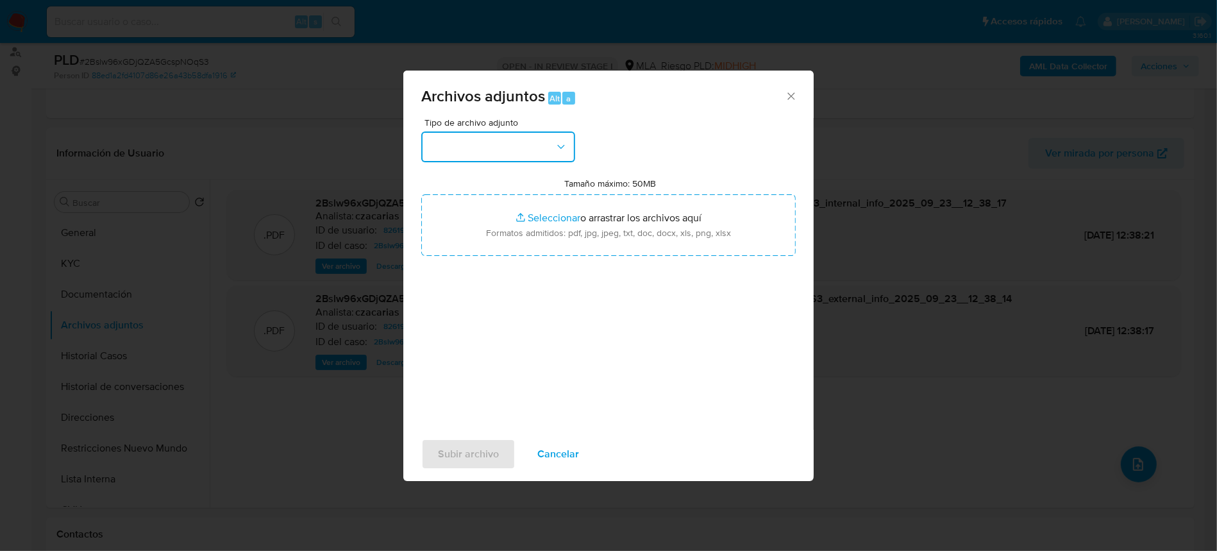
click at [536, 139] on button "button" at bounding box center [498, 146] width 154 height 31
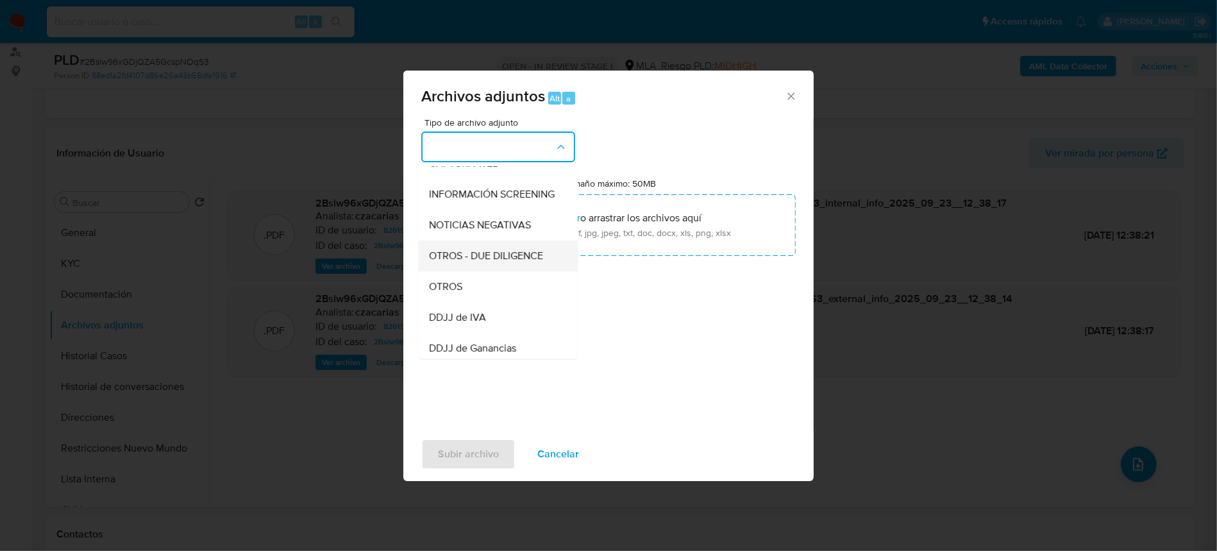
scroll to position [171, 0]
click at [461, 264] on span "OTROS" at bounding box center [445, 257] width 33 height 13
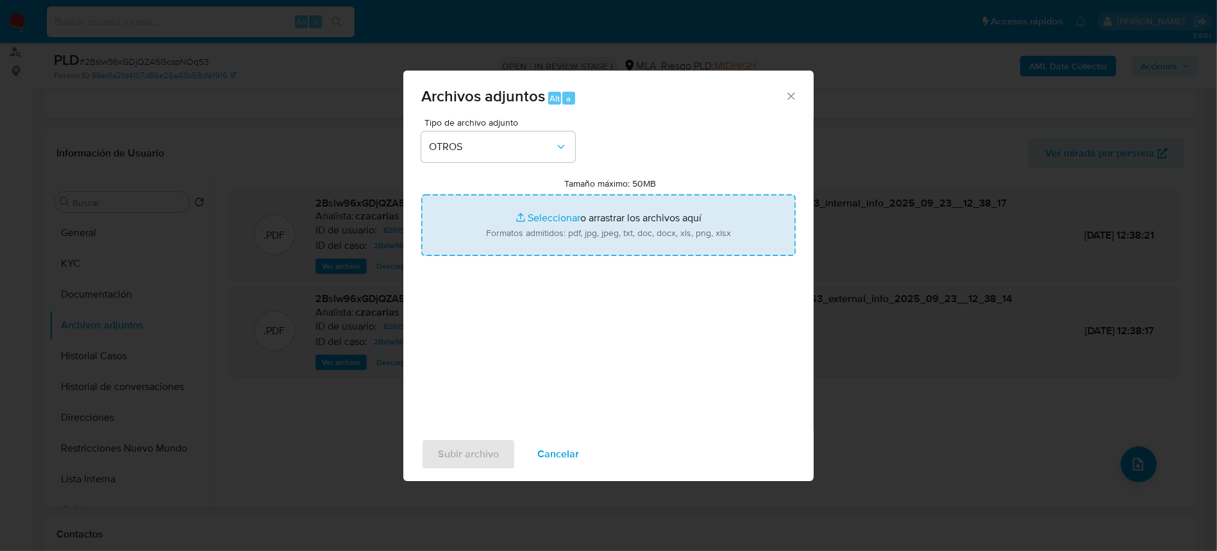
type input "C:\fakepath\Movimientos-826199464.xlsx"
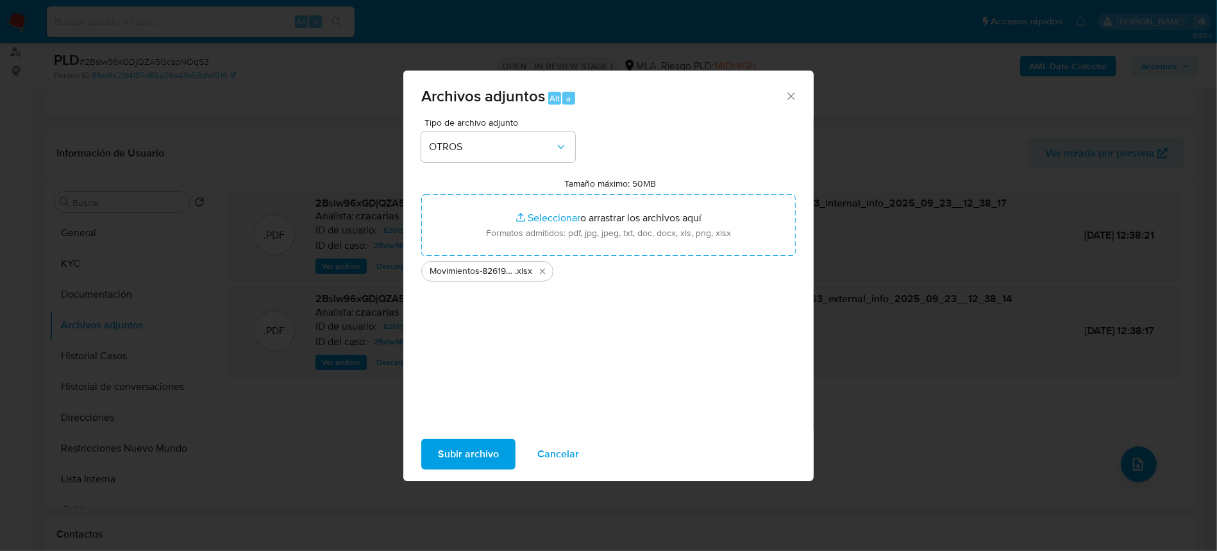
click at [494, 454] on span "Subir archivo" at bounding box center [468, 454] width 61 height 28
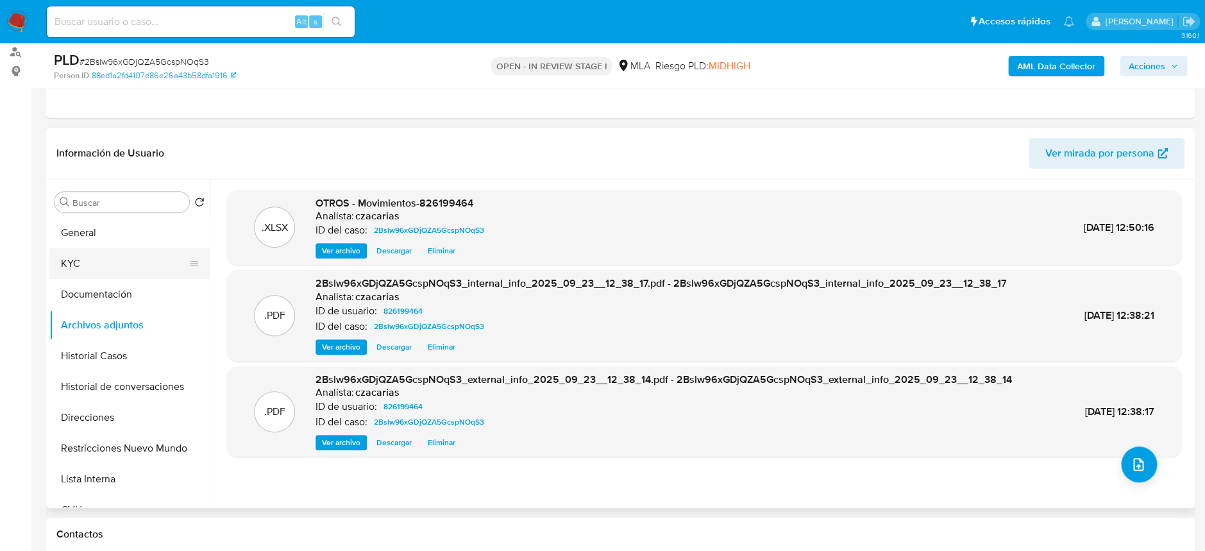
click at [117, 259] on button "KYC" at bounding box center [124, 263] width 150 height 31
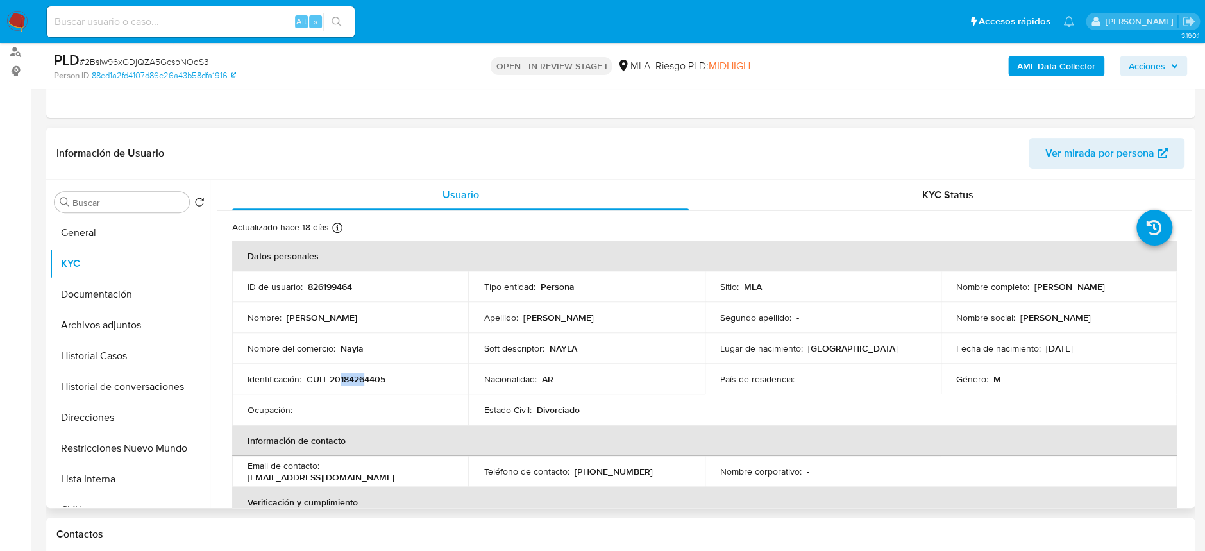
drag, startPoint x: 338, startPoint y: 378, endPoint x: 365, endPoint y: 380, distance: 27.0
click at [365, 380] on p "CUIT 20184264405" at bounding box center [346, 379] width 79 height 12
click at [148, 339] on button "Archivos adjuntos" at bounding box center [124, 325] width 150 height 31
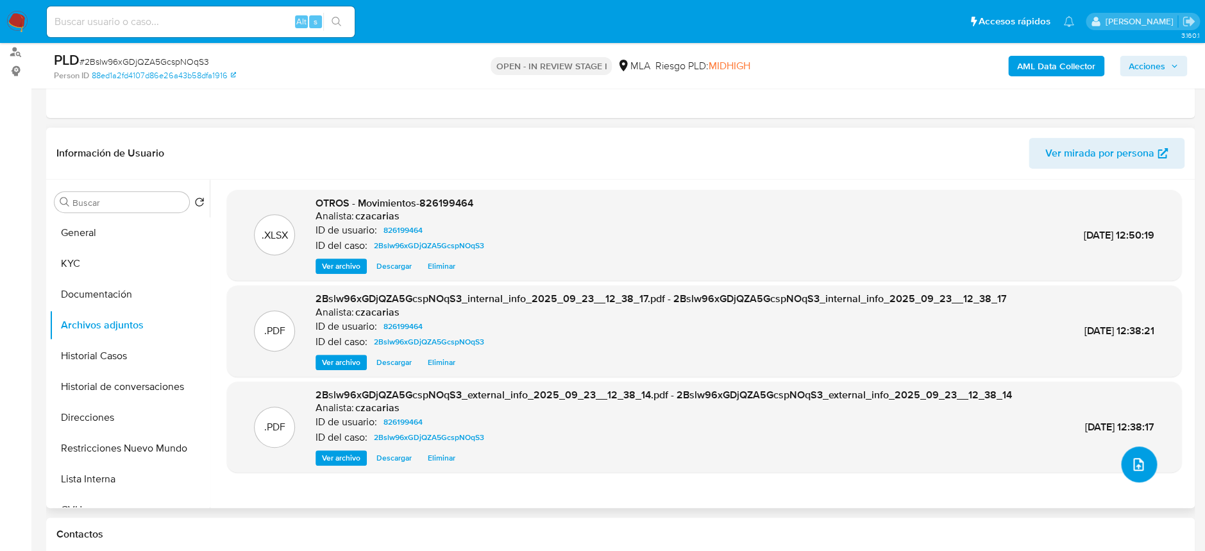
click at [1121, 461] on button "upload-file" at bounding box center [1139, 464] width 36 height 36
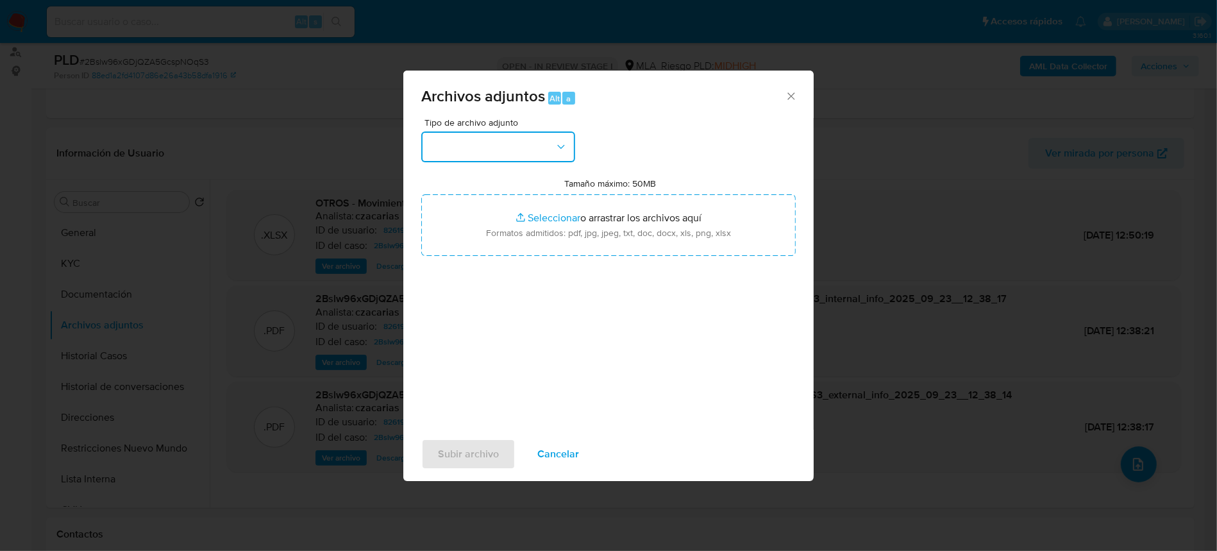
click at [527, 153] on button "button" at bounding box center [498, 146] width 154 height 31
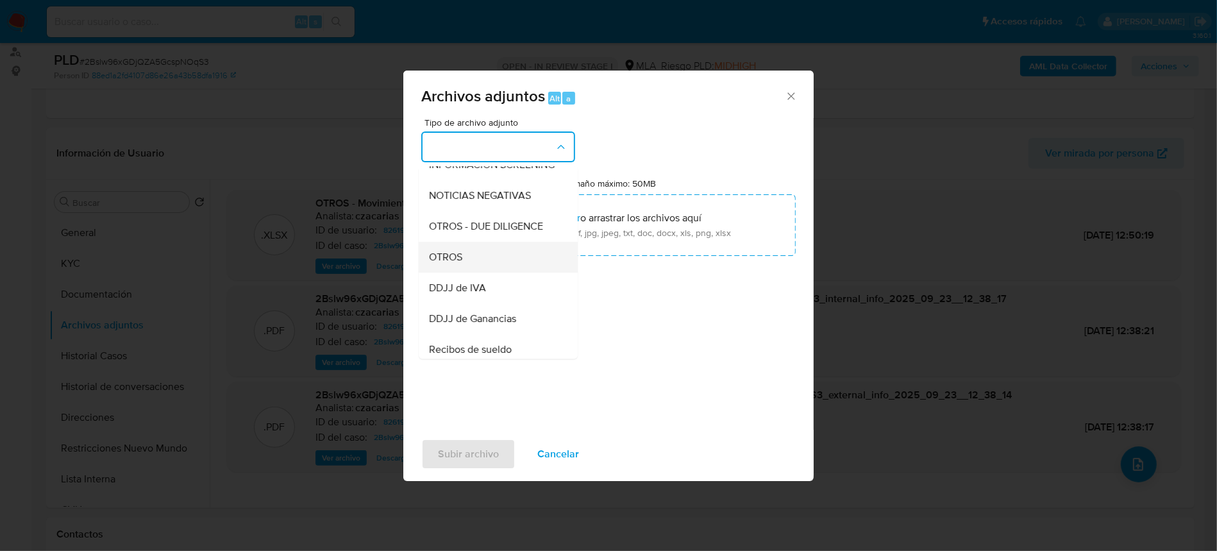
click at [464, 271] on div "OTROS" at bounding box center [494, 257] width 131 height 31
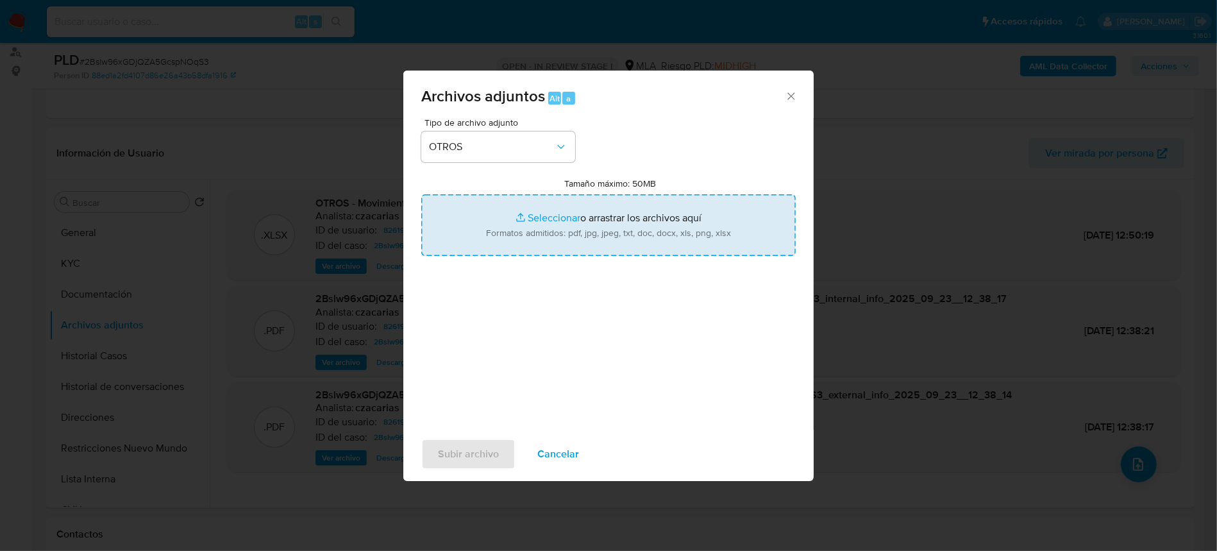
type input "C:\fakepath\NOSIS_RUSSO MARCELO JORGE JAVIER.pdf"
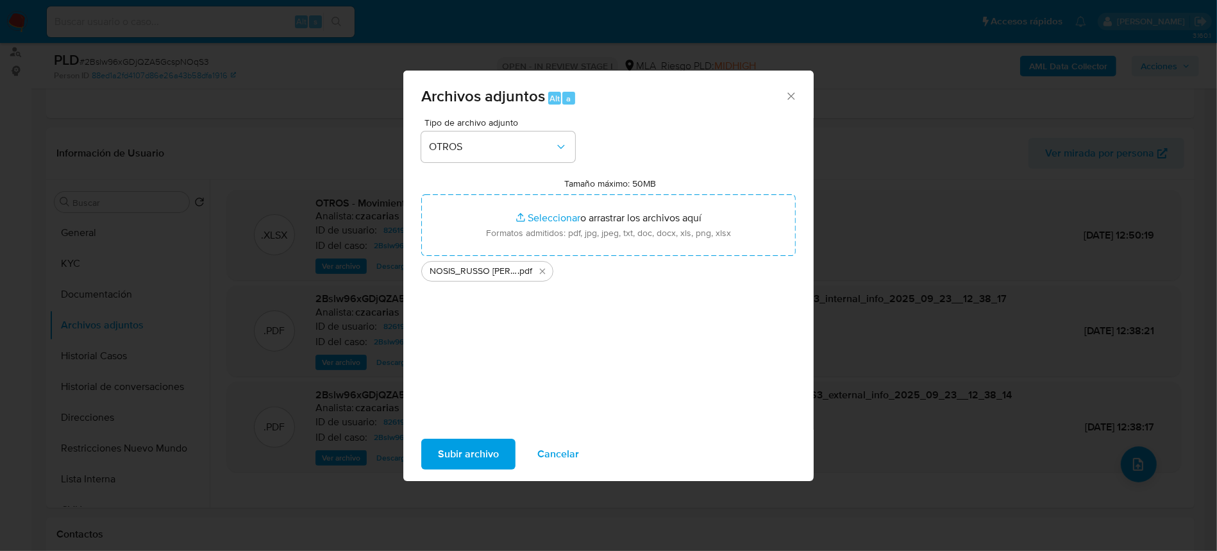
click at [461, 450] on span "Subir archivo" at bounding box center [468, 454] width 61 height 28
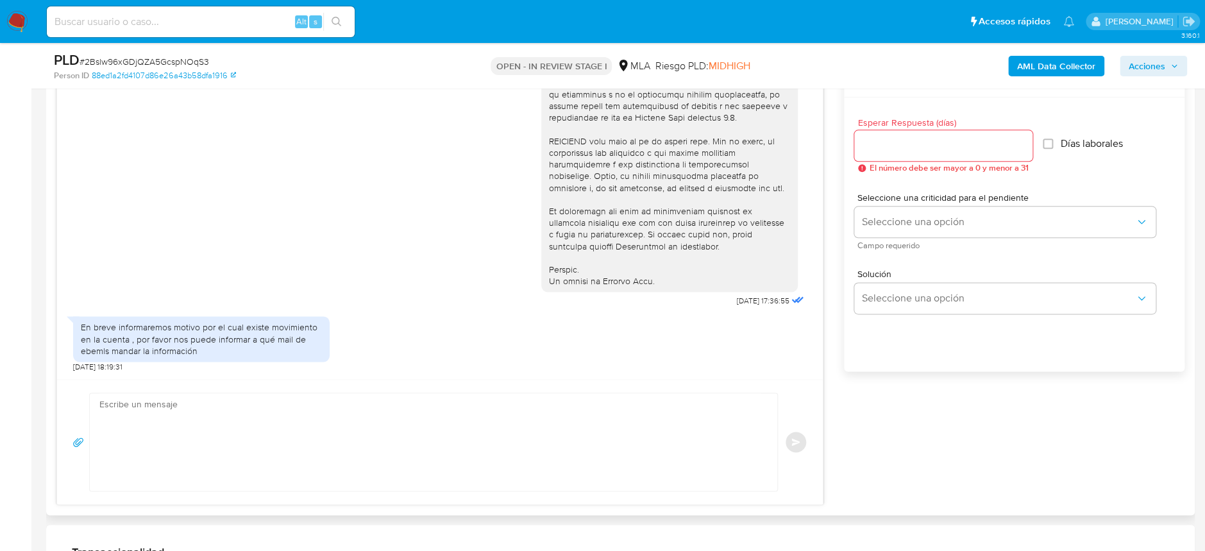
scroll to position [752, 0]
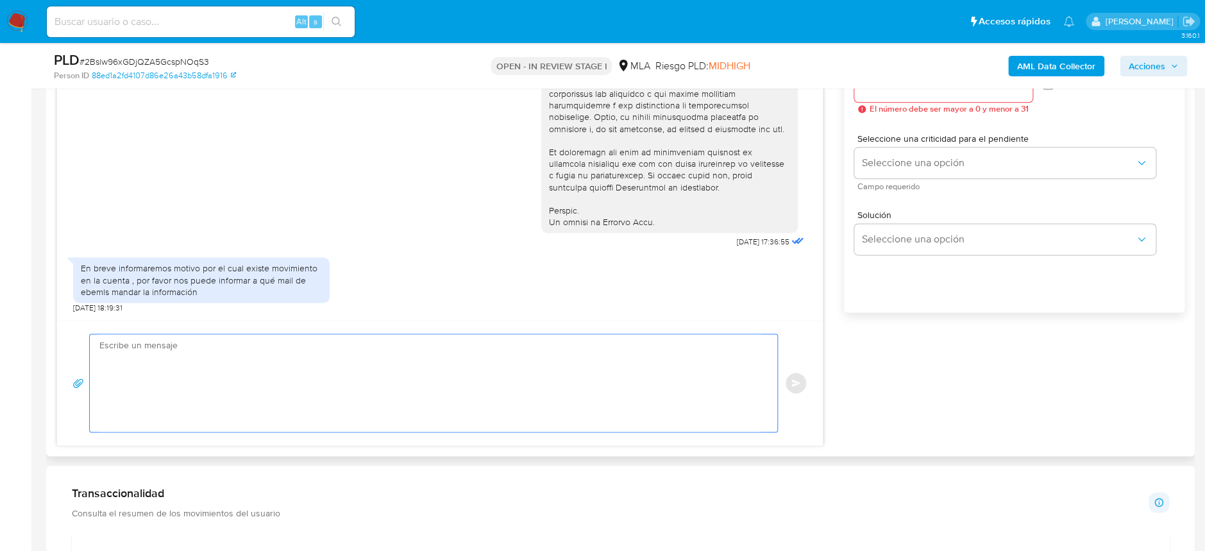
click at [246, 367] on textarea at bounding box center [430, 382] width 662 height 97
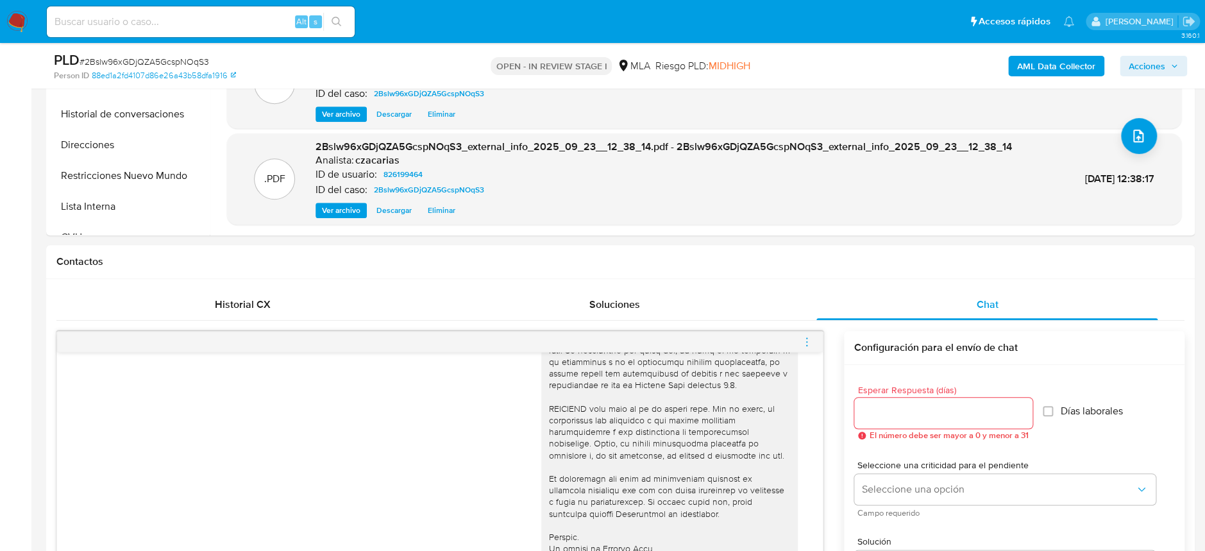
scroll to position [239, 0]
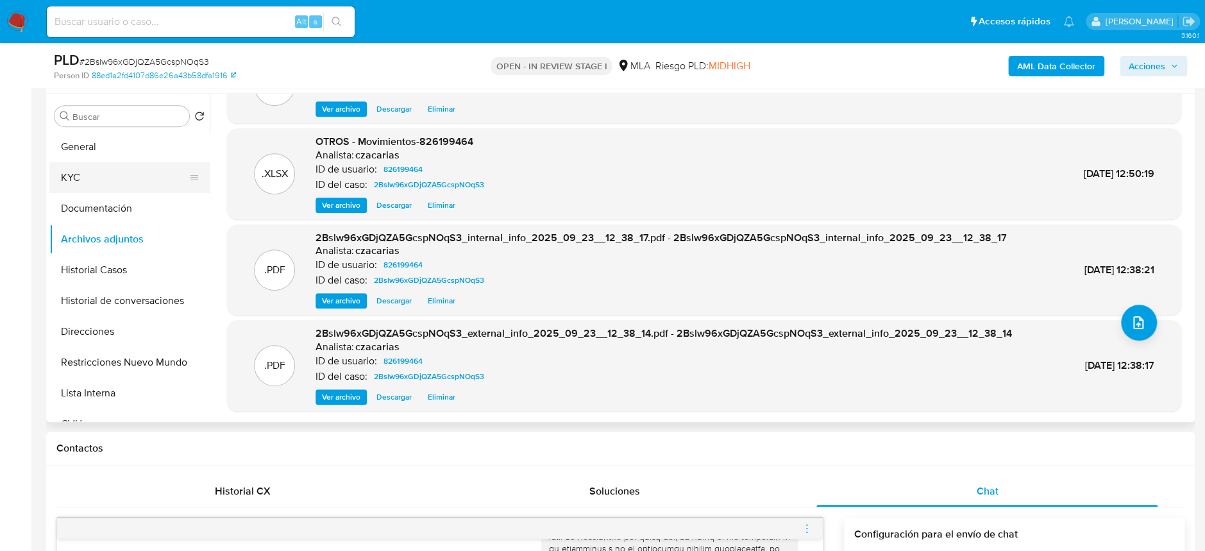
click at [97, 180] on button "KYC" at bounding box center [124, 177] width 150 height 31
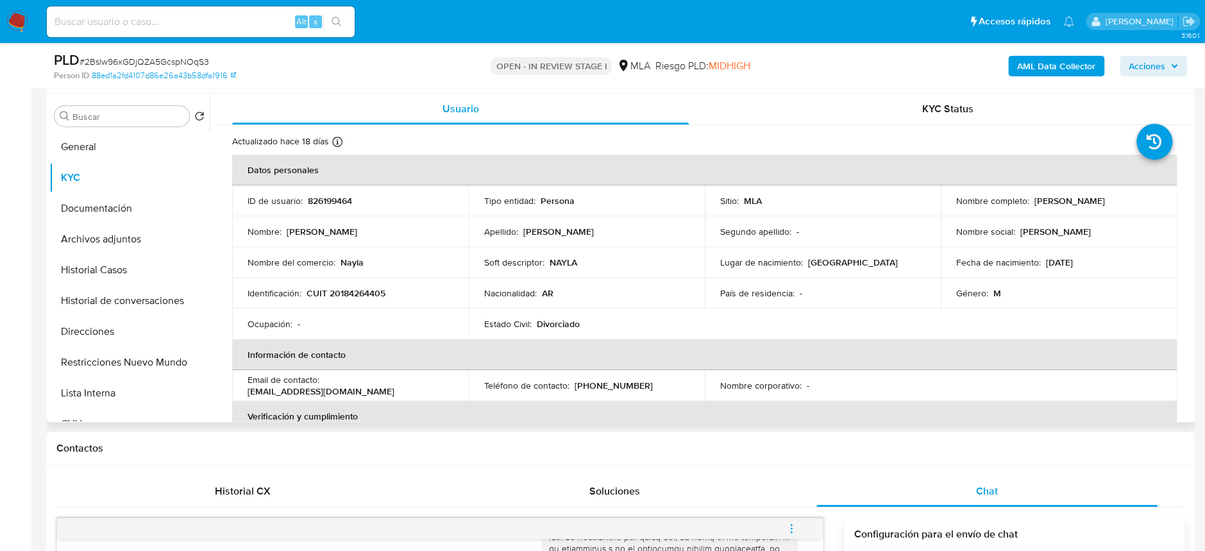
drag, startPoint x: 1029, startPoint y: 199, endPoint x: 1157, endPoint y: 193, distance: 128.4
click at [1157, 193] on td "Nombre completo : Marcelo Jorge Javier Russo" at bounding box center [1059, 200] width 236 height 31
drag, startPoint x: 1144, startPoint y: 200, endPoint x: 1131, endPoint y: 200, distance: 12.2
click at [1142, 200] on div "Nombre completo : Marcelo Jorge Javier Russo" at bounding box center [1058, 201] width 205 height 12
drag, startPoint x: 1140, startPoint y: 199, endPoint x: 1028, endPoint y: 200, distance: 112.9
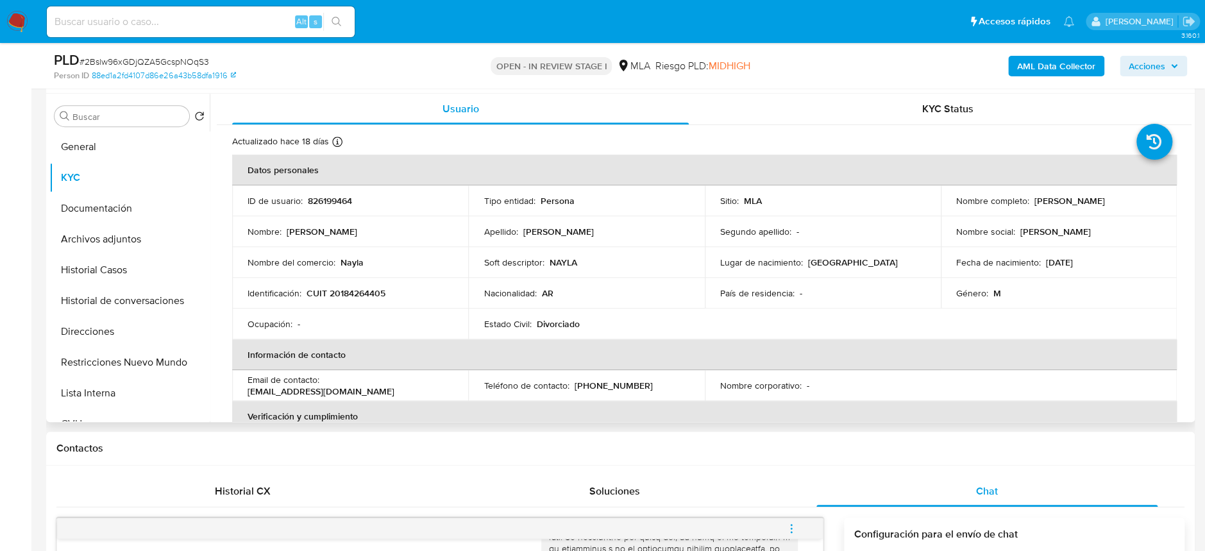
click at [1028, 200] on div "Nombre completo : Marcelo Jorge Javier Russo" at bounding box center [1058, 201] width 205 height 12
copy div "Marcelo Jorge Javier Russo"
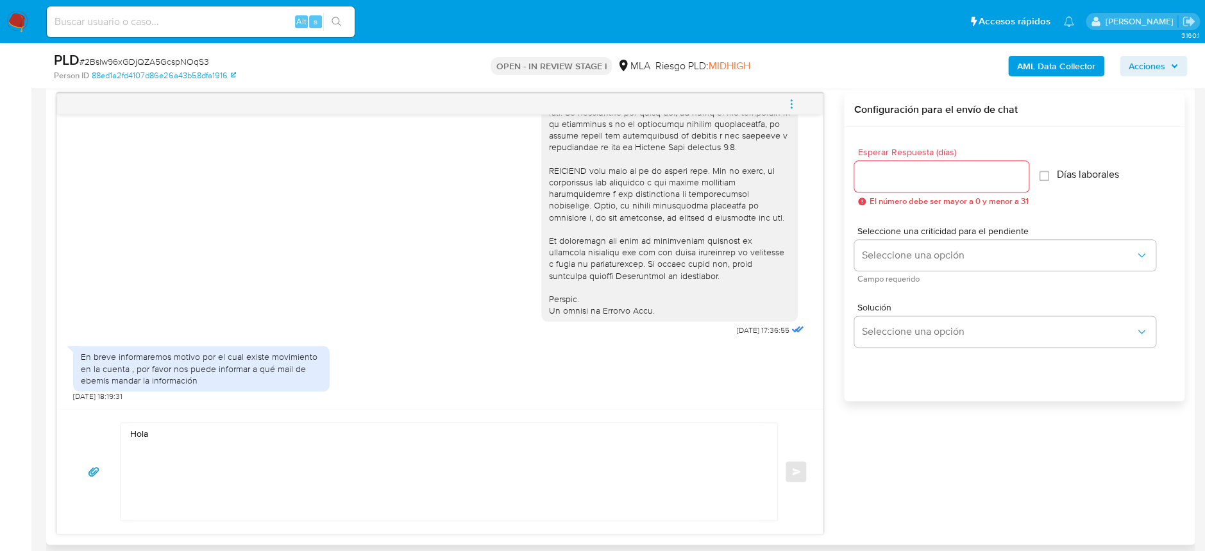
scroll to position [667, 0]
click at [216, 432] on textarea "Hola" at bounding box center [445, 467] width 631 height 97
paste textarea "Marcelo Jorge Javier Russo"
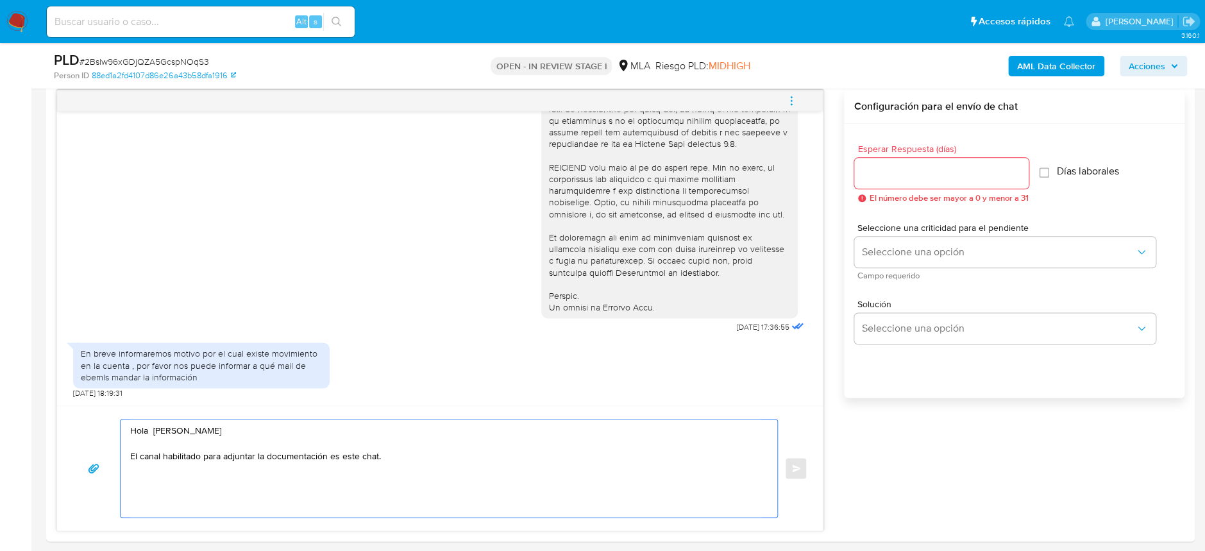
paste textarea "En función de las operaciones registradas en tu cuenta de Mercado Pago, necesit…"
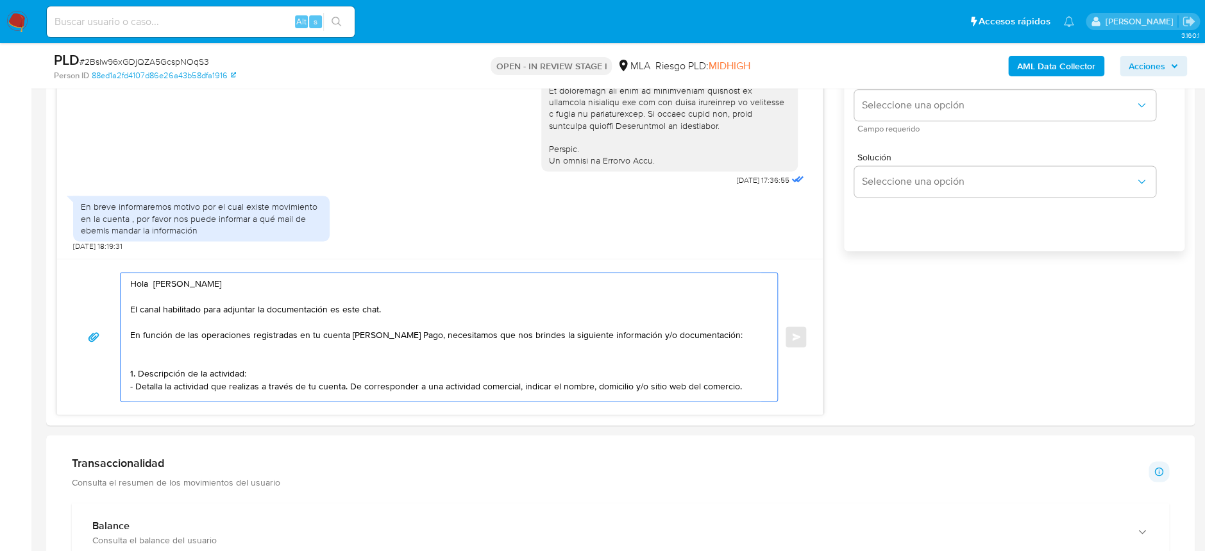
scroll to position [838, 0]
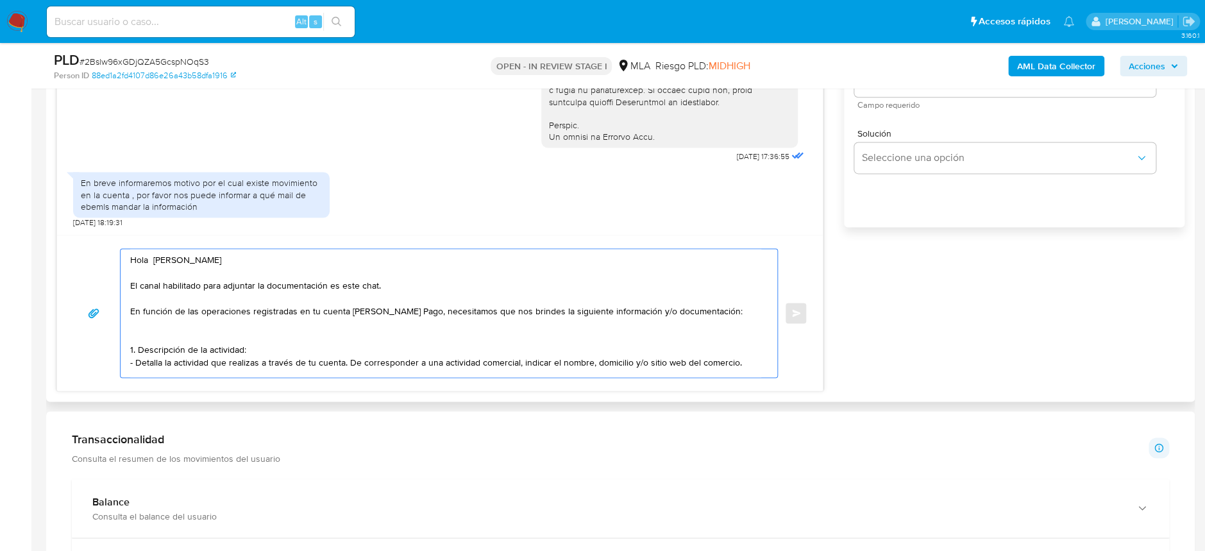
click at [739, 351] on textarea "Hola Marcelo Jorge Javier Russo El canal habilitado para adjuntar la documentac…" at bounding box center [445, 313] width 631 height 128
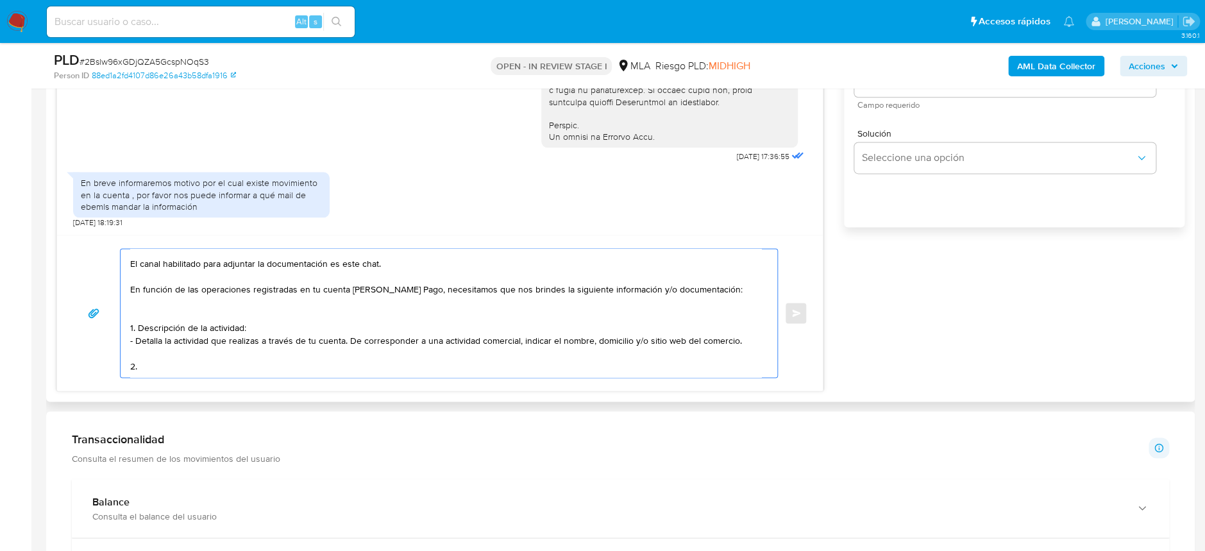
scroll to position [32, 0]
drag, startPoint x: 176, startPoint y: 364, endPoint x: 114, endPoint y: 346, distance: 64.3
click at [114, 346] on div "Hola Marcelo Jorge Javier Russo El canal habilitado para adjuntar la documentac…" at bounding box center [439, 313] width 735 height 130
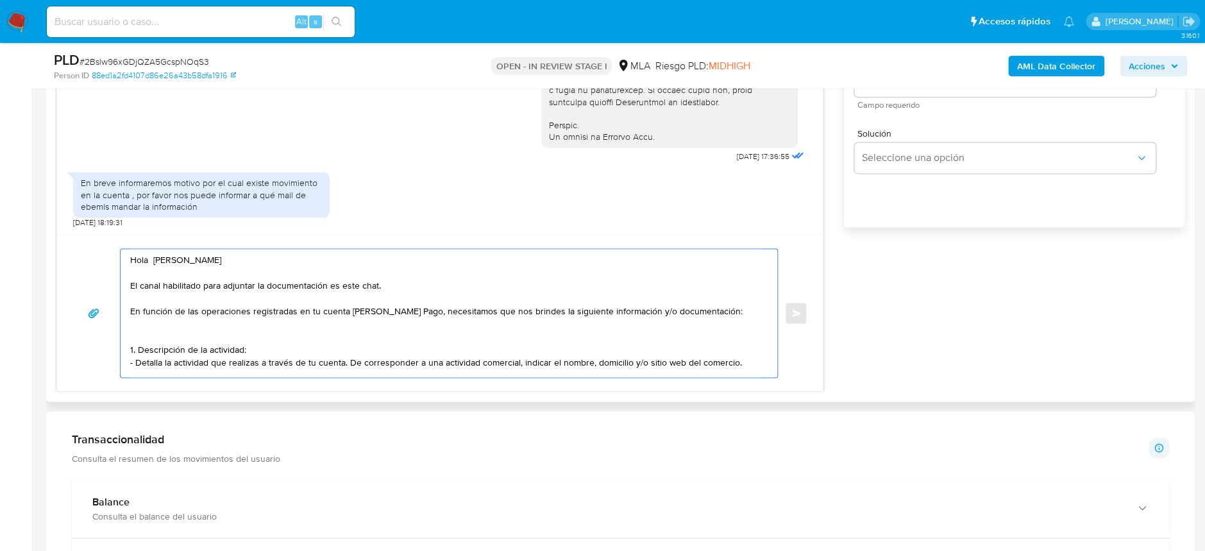
paste textarea "2. De acuerdo a la actividad que realices en tu cuenta, adjunta la siguiente do…"
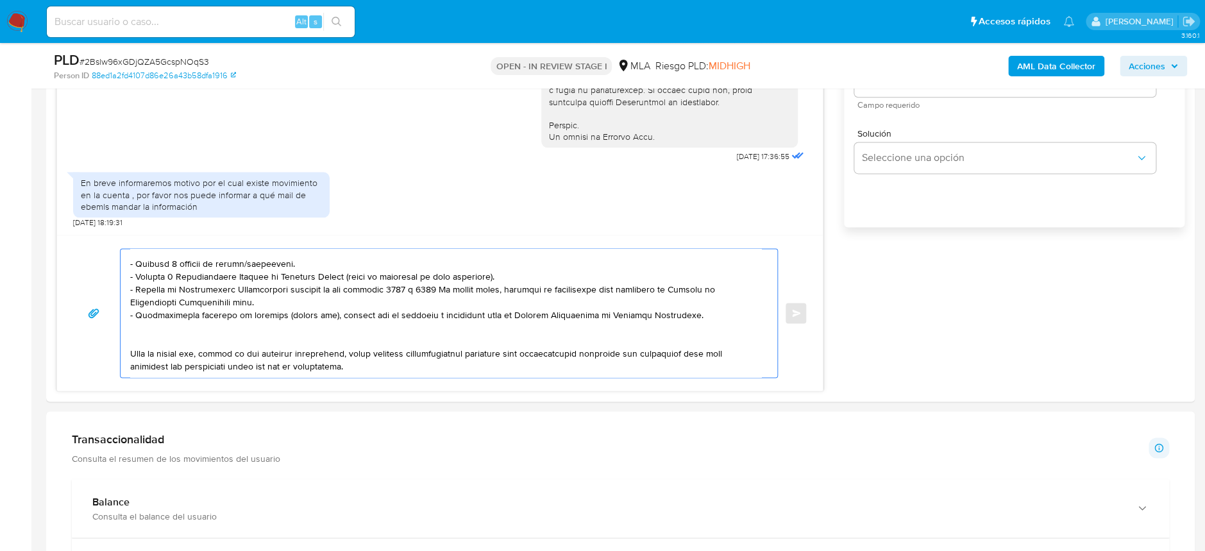
scroll to position [209, 0]
paste textarea "3. Proporciona el vínculo con las siguientes contrapartes con las que operaste,…"
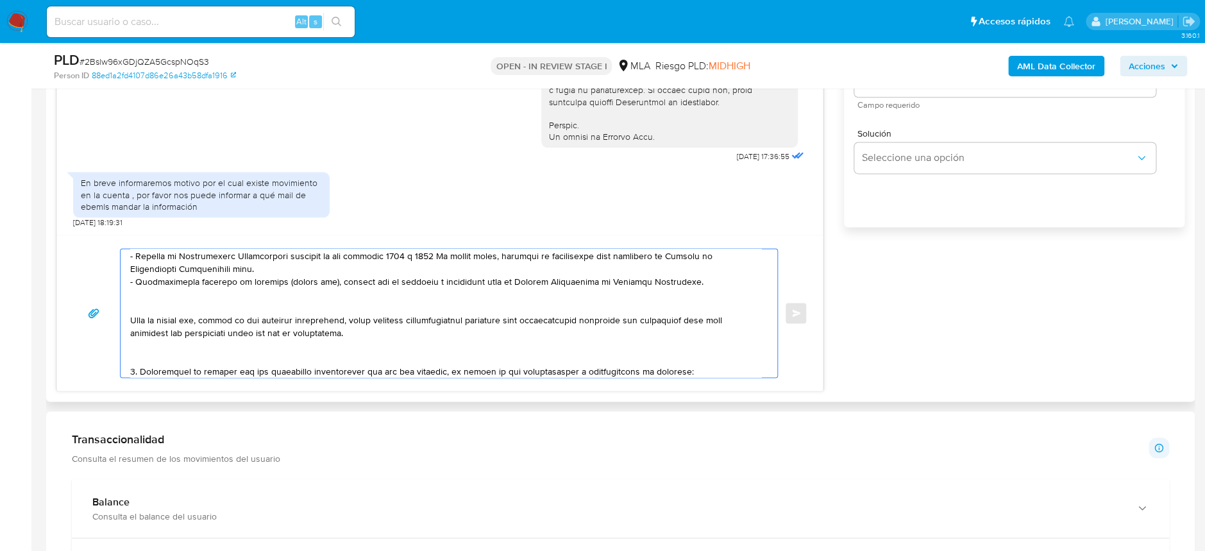
scroll to position [257, 0]
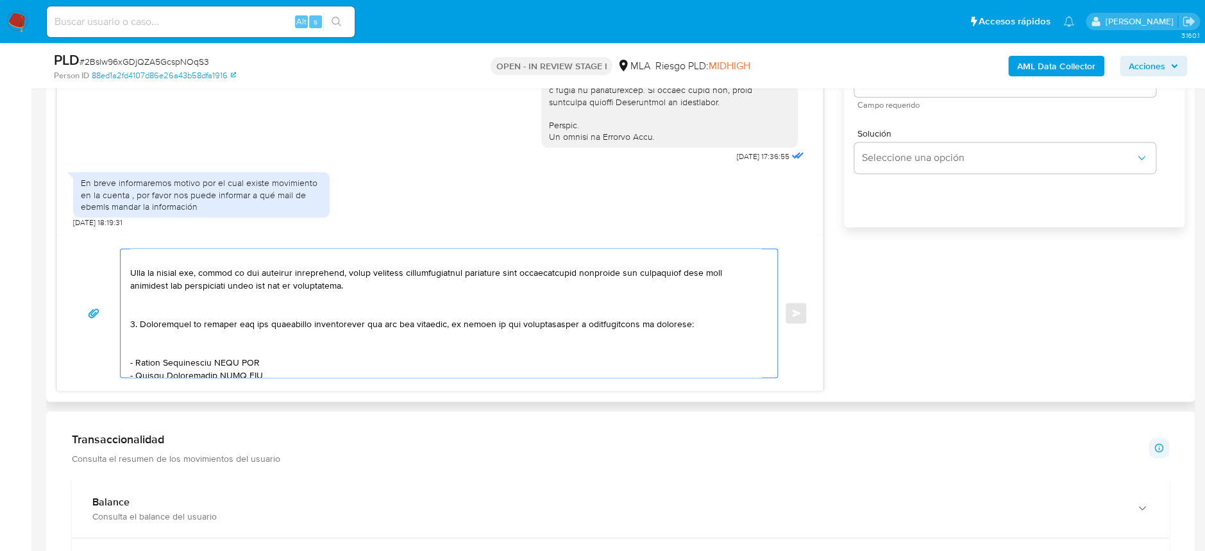
drag, startPoint x: 134, startPoint y: 342, endPoint x: 216, endPoint y: 340, distance: 82.1
click at [216, 340] on textarea at bounding box center [445, 313] width 631 height 128
paste textarea "Damian Leandro Cabral"
drag, startPoint x: 274, startPoint y: 340, endPoint x: 257, endPoint y: 344, distance: 17.9
click at [267, 343] on textarea at bounding box center [445, 313] width 631 height 128
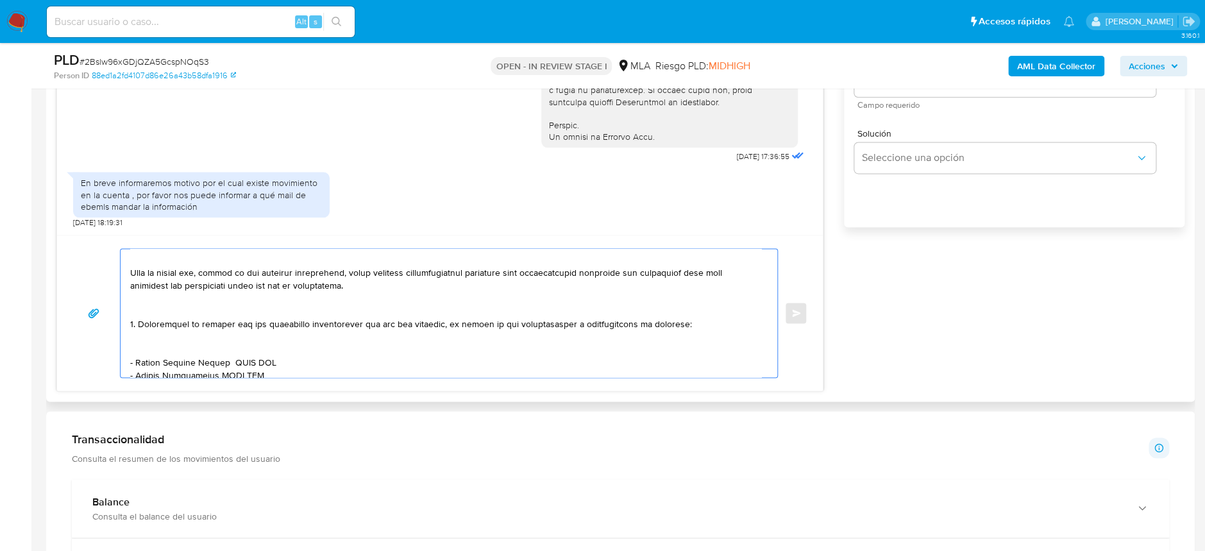
click at [260, 343] on textarea at bounding box center [445, 313] width 631 height 128
paste textarea "20315557543"
drag, startPoint x: 137, startPoint y: 356, endPoint x: 217, endPoint y: 353, distance: 80.2
click at [217, 353] on textarea at bounding box center [445, 313] width 631 height 128
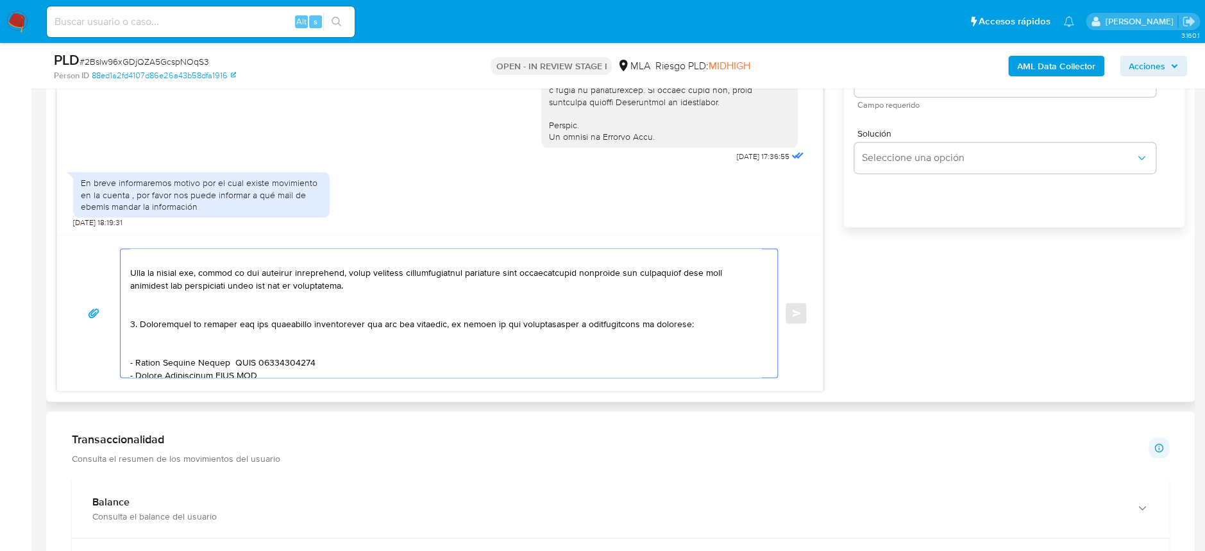
paste textarea "rberto Eugenio Cubito"
click at [266, 351] on textarea at bounding box center [445, 313] width 631 height 128
paste textarea "20143797709"
click at [156, 371] on textarea at bounding box center [445, 313] width 631 height 128
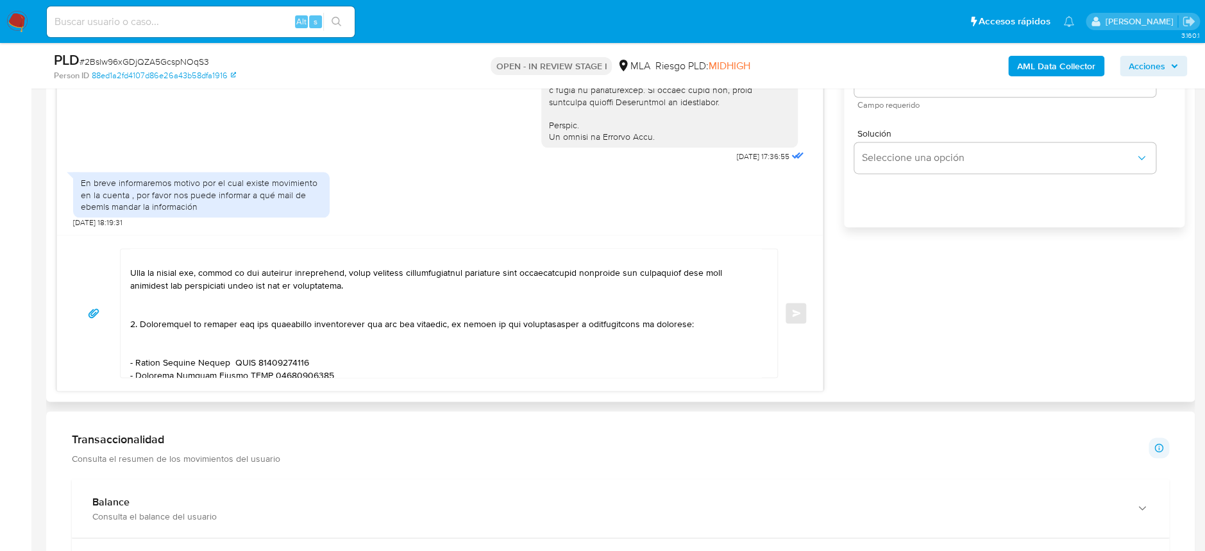
paste textarea "LUMA LA MEJOR CARNE SRL"
click at [273, 362] on textarea at bounding box center [445, 313] width 631 height 128
click at [273, 365] on textarea at bounding box center [445, 313] width 631 height 128
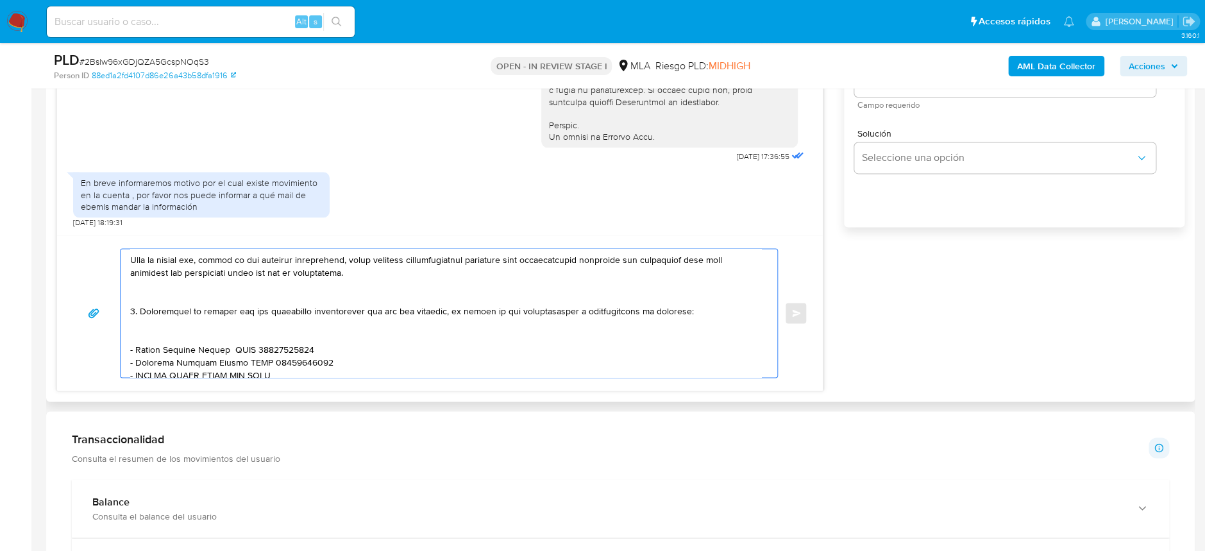
paste textarea "30712459421"
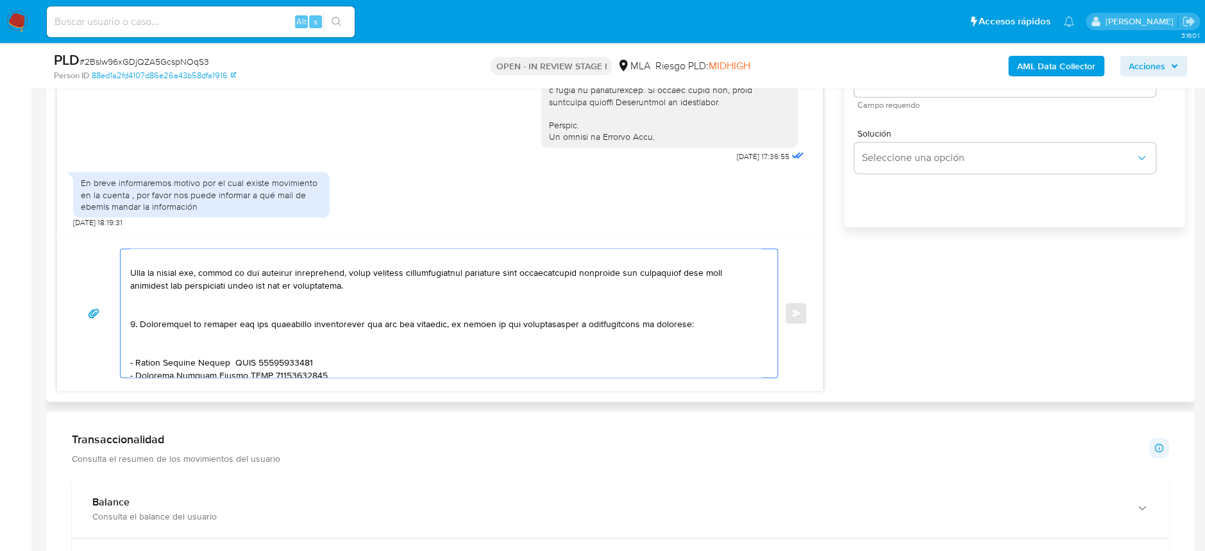
scroll to position [269, 0]
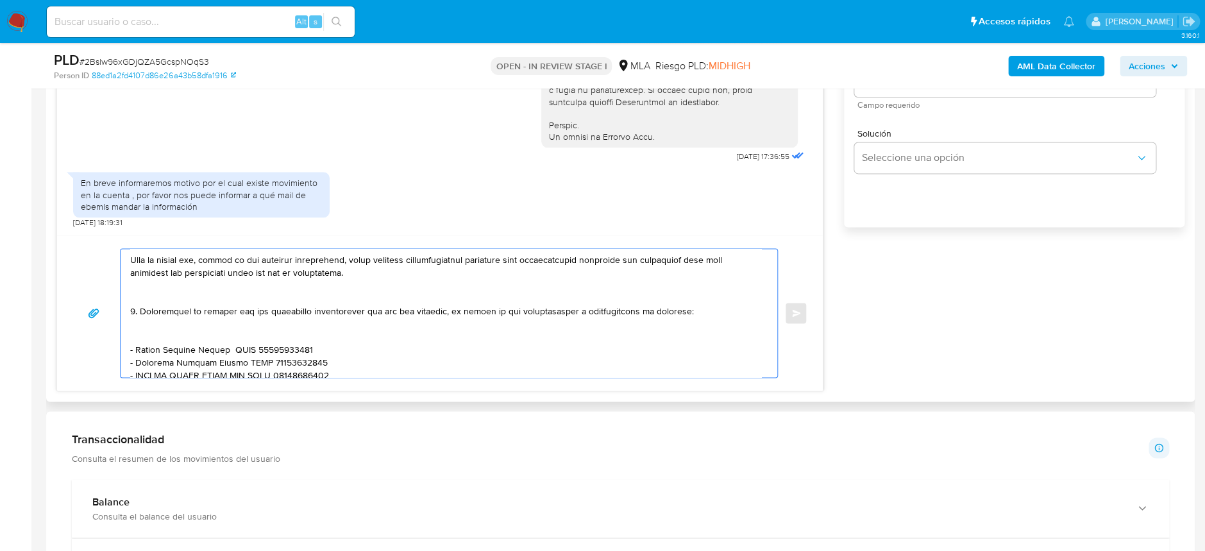
click at [268, 365] on textarea at bounding box center [445, 313] width 631 height 128
click at [178, 381] on div "Enviar" at bounding box center [440, 313] width 766 height 156
click at [183, 367] on textarea at bounding box center [445, 313] width 631 height 128
paste textarea "Maria Claura Konig"
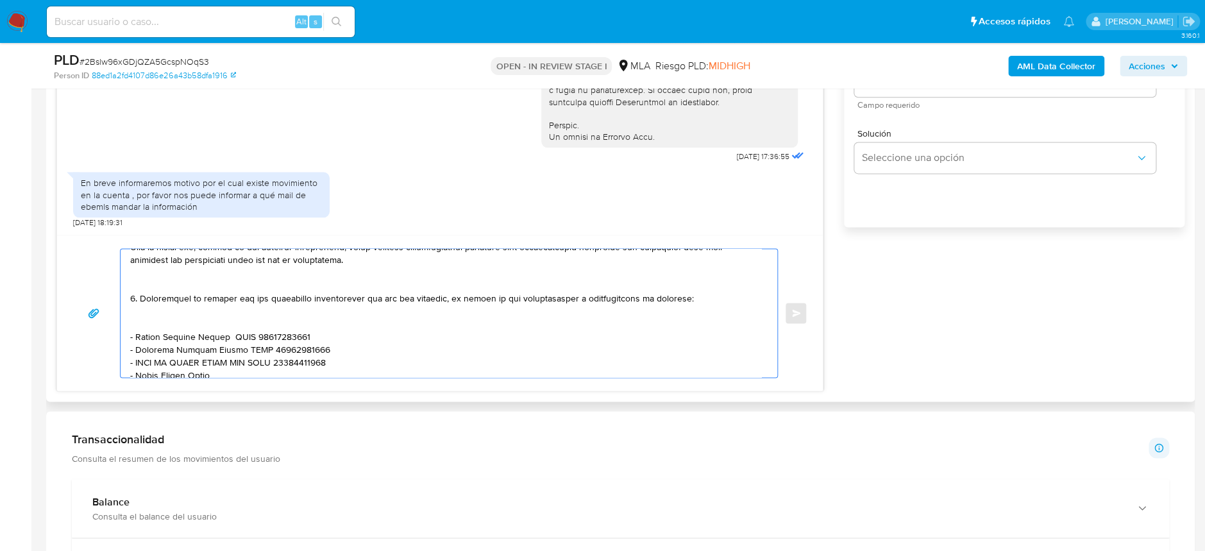
scroll to position [282, 0]
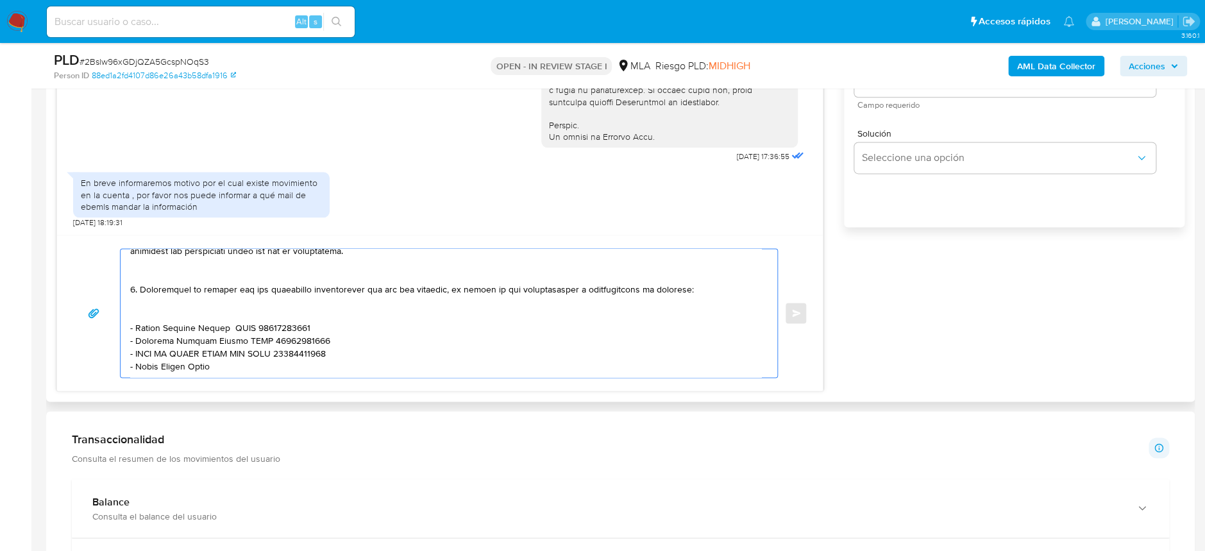
click at [241, 362] on textarea at bounding box center [445, 313] width 631 height 128
click at [256, 348] on textarea at bounding box center [445, 313] width 631 height 128
click at [250, 357] on textarea at bounding box center [445, 313] width 631 height 128
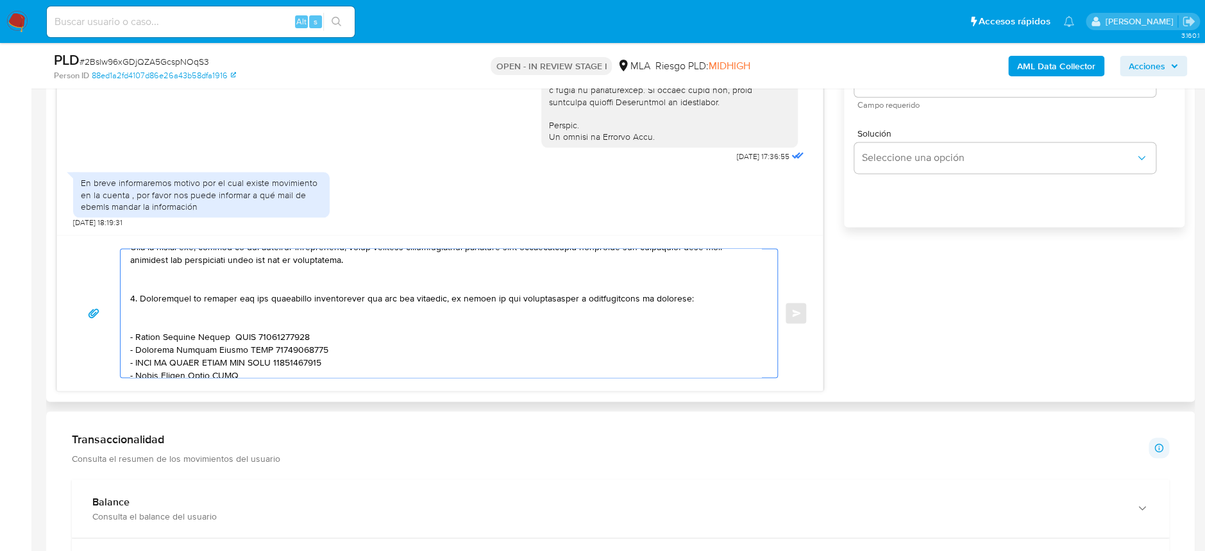
paste textarea "27291665557"
click at [157, 369] on textarea at bounding box center [445, 313] width 631 height 128
paste textarea "Edgardo Alberto Hellmann"
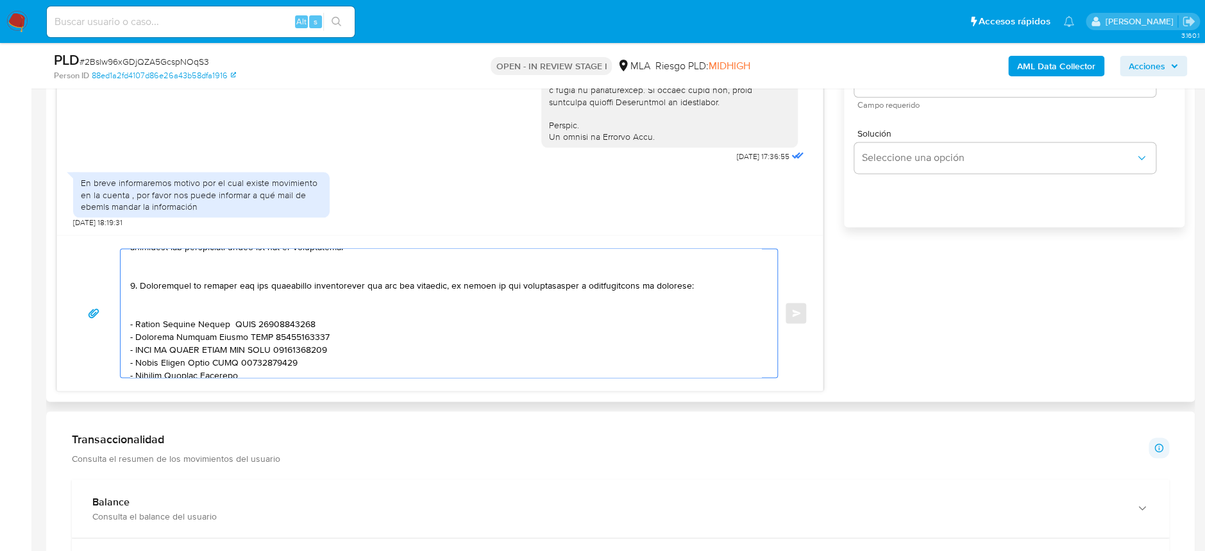
click at [258, 359] on textarea at bounding box center [445, 313] width 631 height 128
click at [307, 356] on textarea at bounding box center [445, 313] width 631 height 128
paste textarea "20148683507"
click at [186, 366] on textarea at bounding box center [445, 313] width 631 height 128
paste textarea "Olaclara"
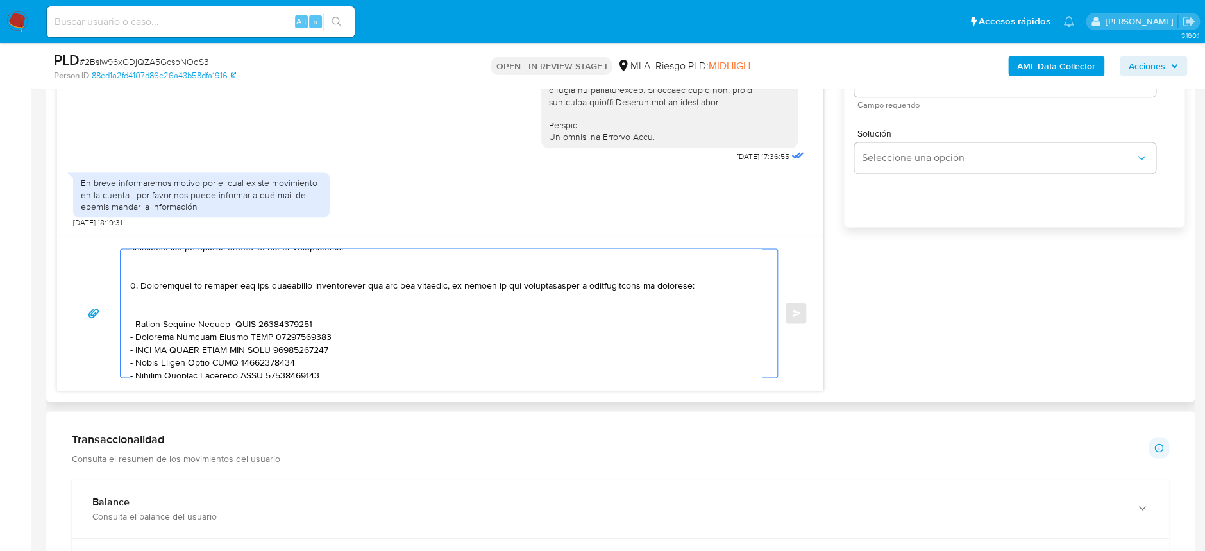
click at [256, 373] on textarea at bounding box center [445, 313] width 631 height 128
paste textarea "counterpart_identification_number"
click at [218, 377] on div "Enviar" at bounding box center [440, 313] width 766 height 156
click at [224, 369] on textarea at bounding box center [445, 313] width 631 height 128
paste textarea "30709966622"
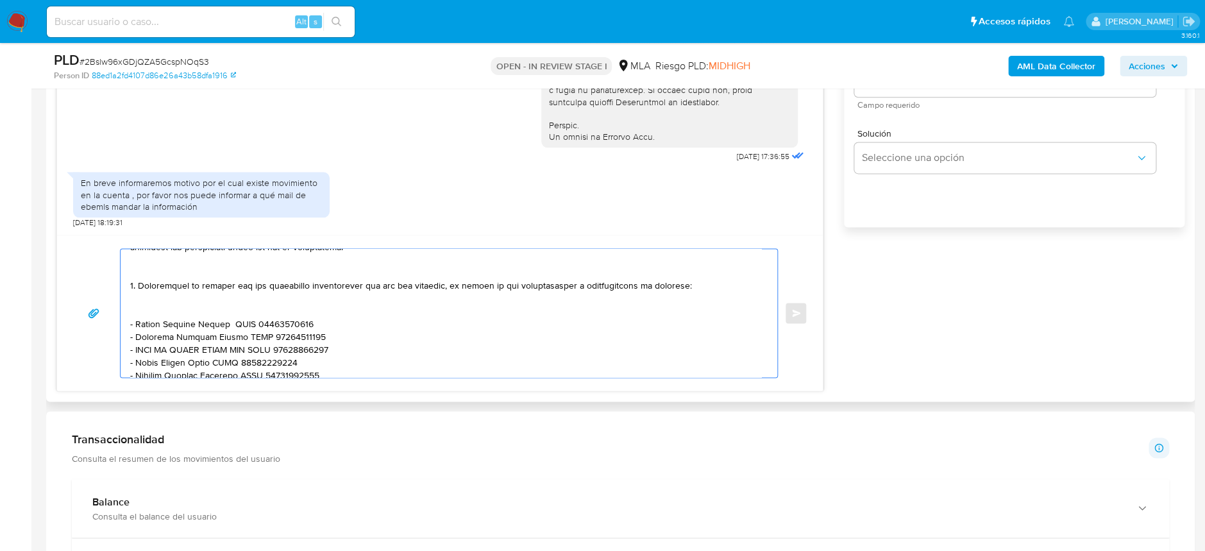
scroll to position [307, 0]
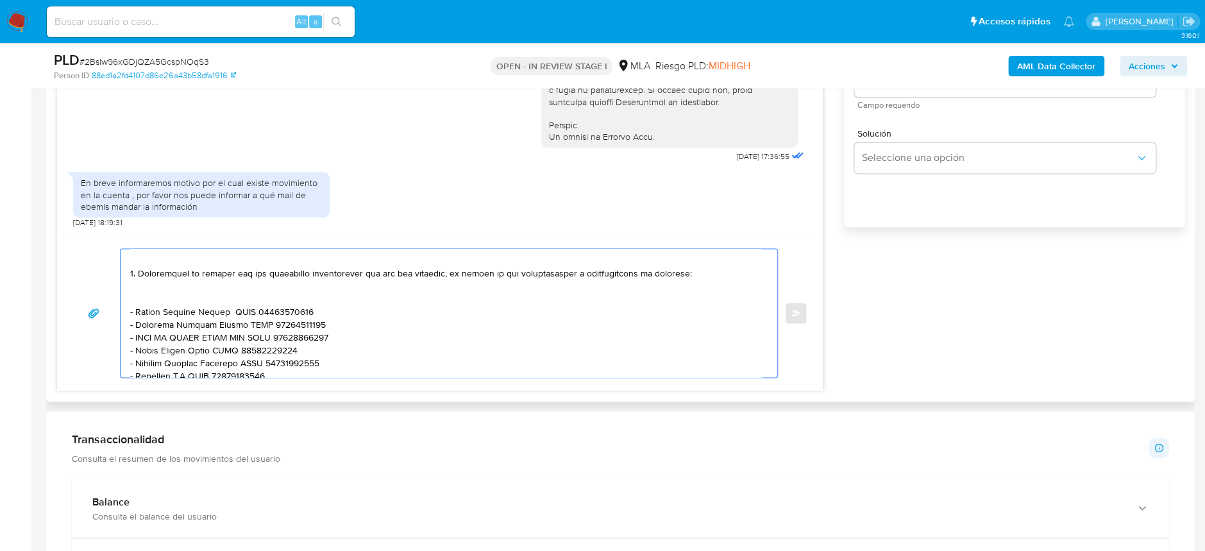
click at [224, 369] on textarea at bounding box center [445, 313] width 631 height 128
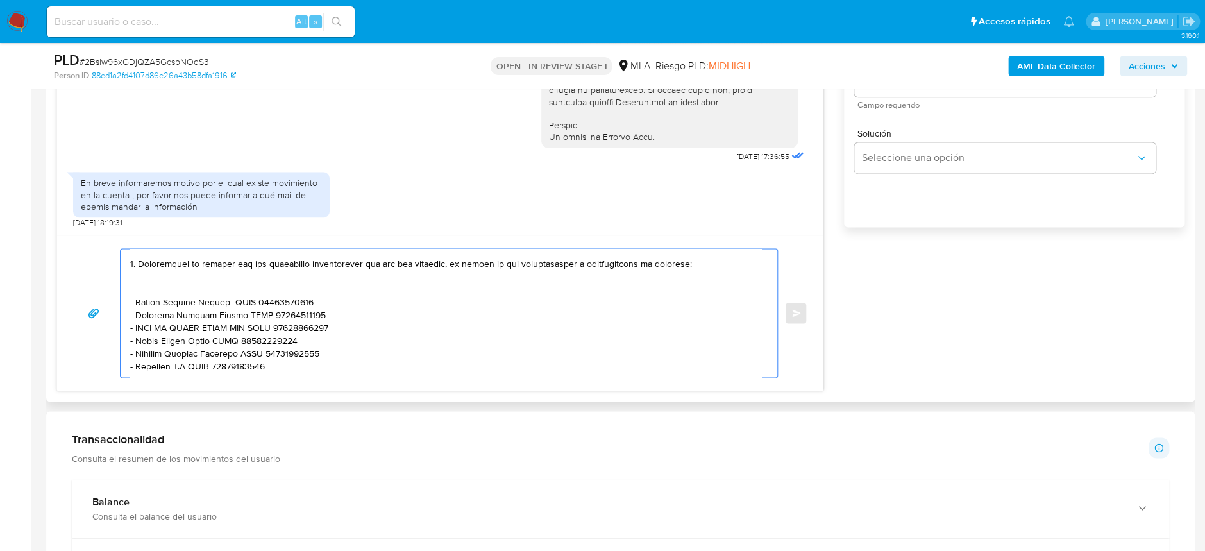
paste textarea "Es importante que sepas que, en el caso de que no respondas a lo solicitado, tu…"
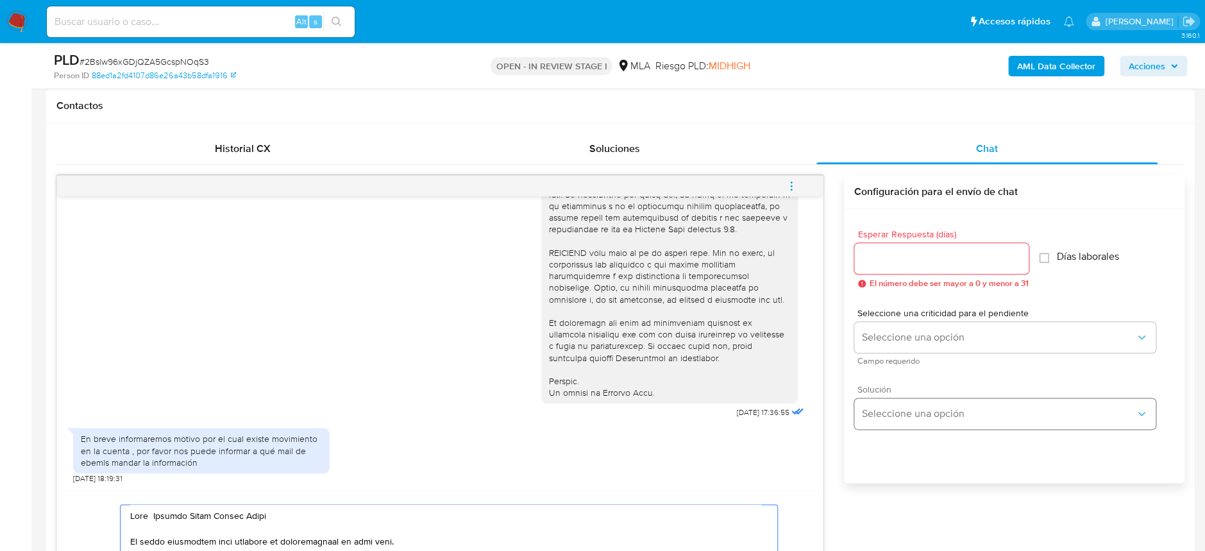
scroll to position [581, 0]
type textarea "Hola Marcelo Jorge Javier Russo El canal habilitado para adjuntar la documentac…"
click at [904, 260] on input "Esperar Respuesta (días)" at bounding box center [941, 259] width 174 height 17
type input "2"
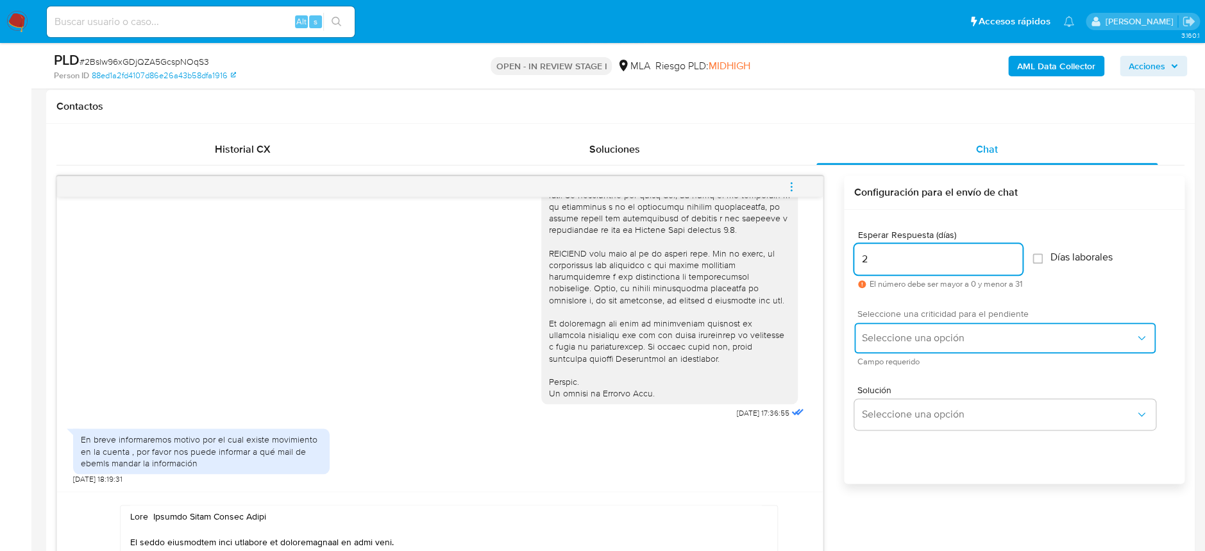
click at [904, 330] on button "Seleccione una opción" at bounding box center [1004, 338] width 301 height 31
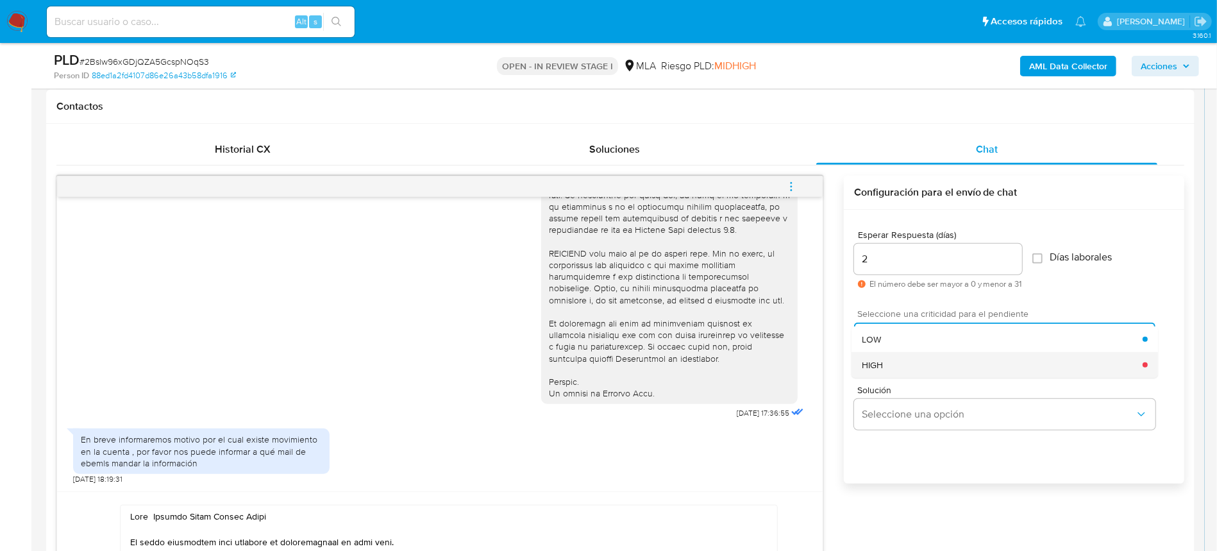
click at [912, 366] on div "HIGH" at bounding box center [1002, 365] width 281 height 26
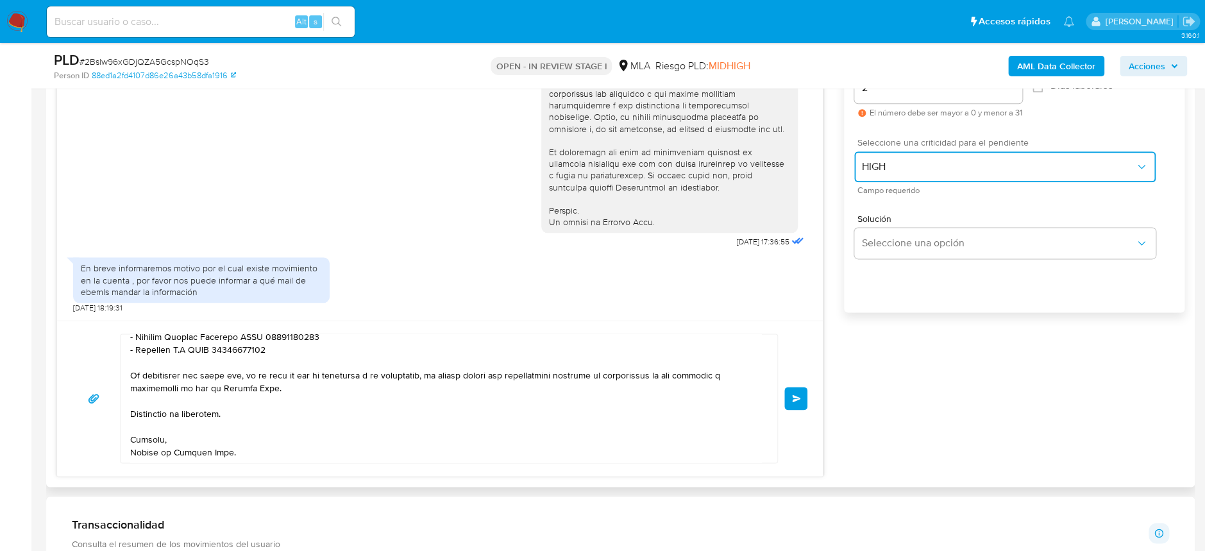
scroll to position [475, 0]
click at [797, 400] on span "Enviar" at bounding box center [796, 398] width 9 height 8
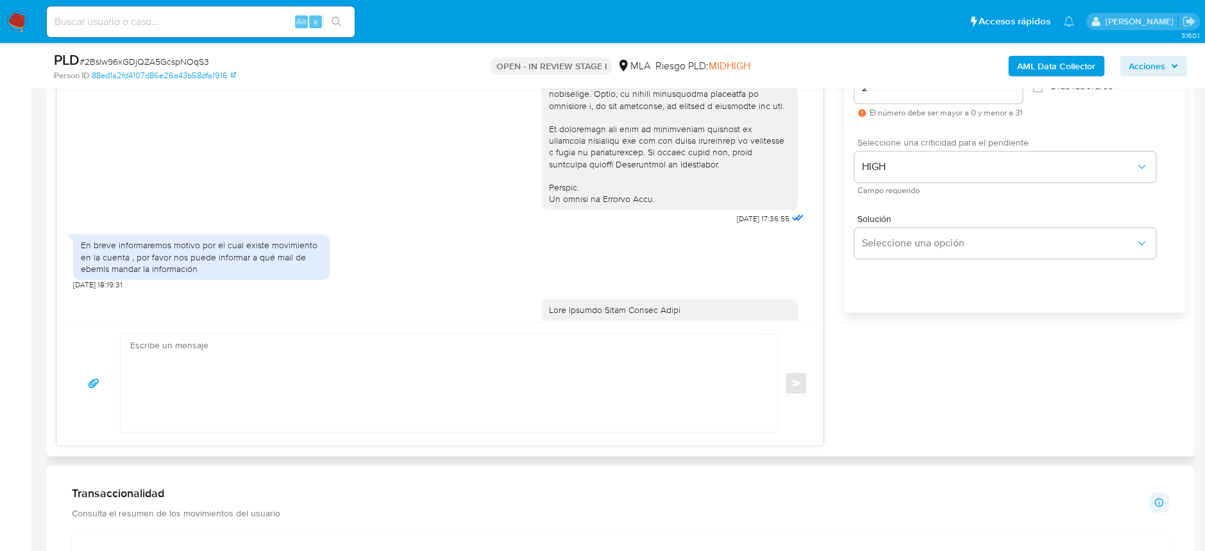
scroll to position [1290, 0]
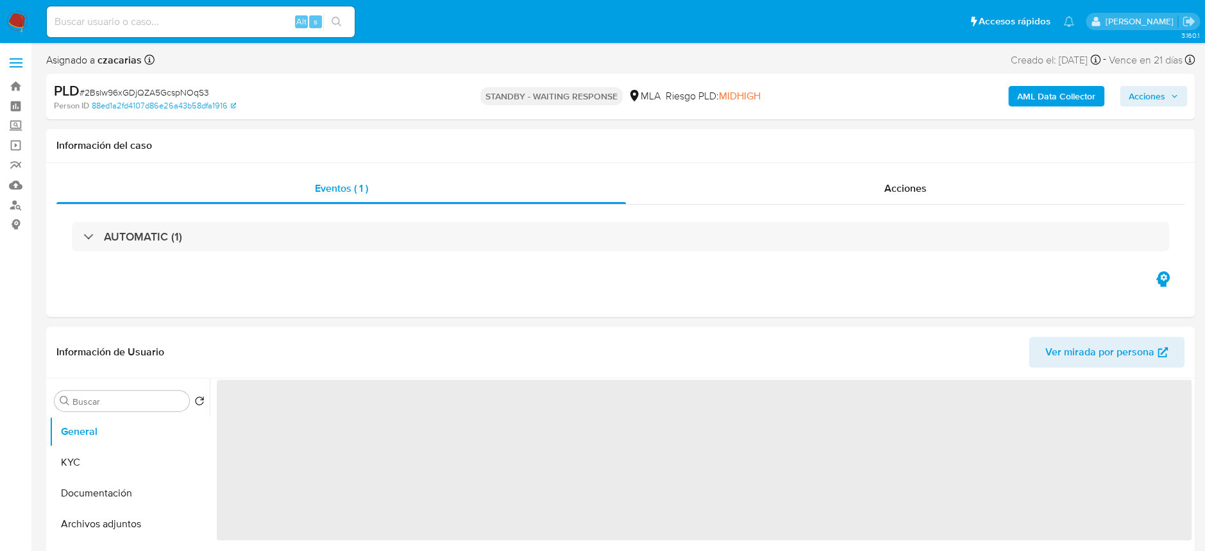
select select "10"
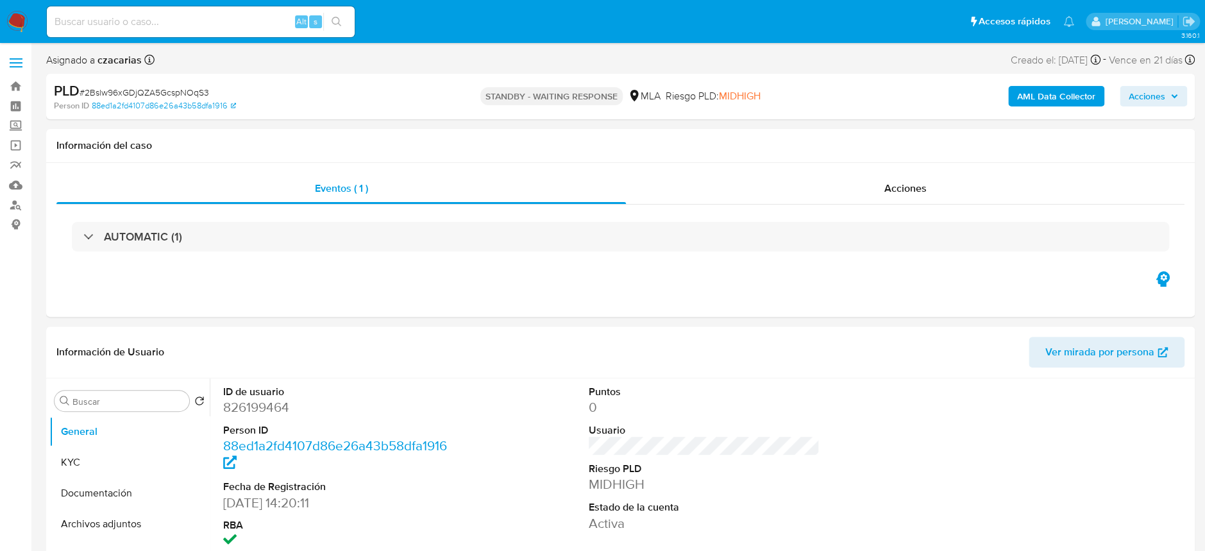
click at [8, 29] on img at bounding box center [17, 22] width 22 height 22
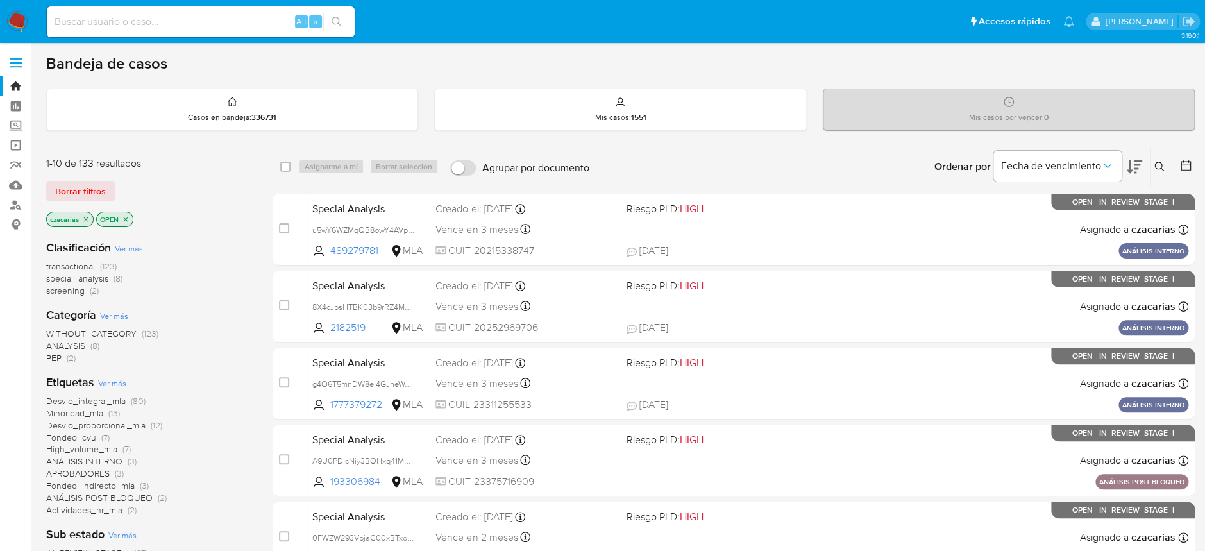
click at [235, 12] on div "Alt s" at bounding box center [201, 21] width 308 height 31
click at [269, 26] on input at bounding box center [201, 21] width 308 height 17
paste input "21fgyLVrUTDv7MWuiNB2XH7M"
type input "21fgyLVrUTDv7MWuiNB2XH7M"
click at [325, 17] on button "search-icon" at bounding box center [336, 22] width 26 height 18
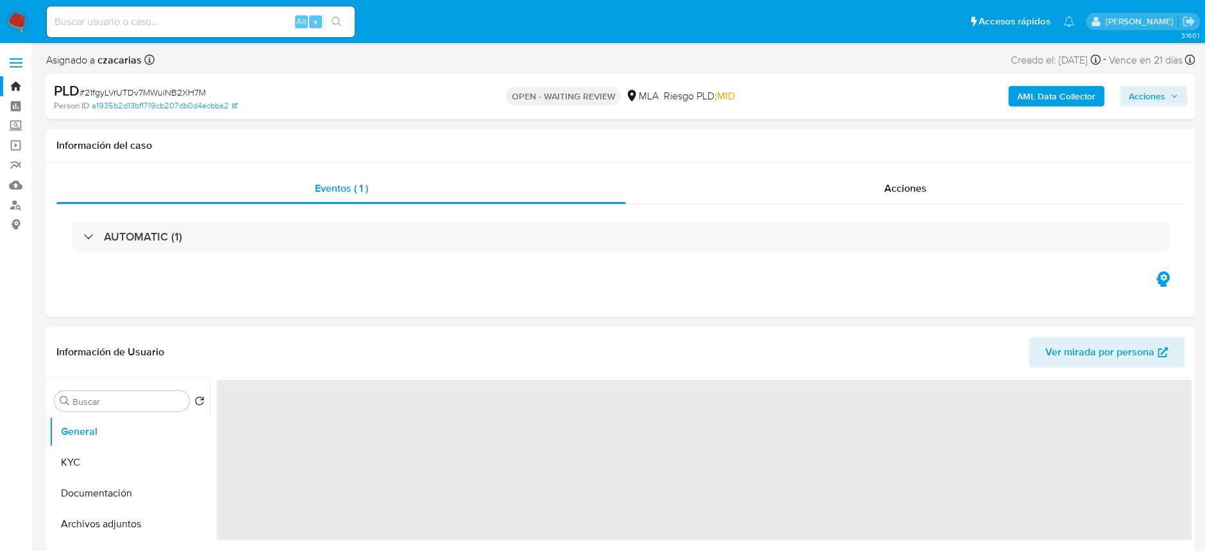
select select "10"
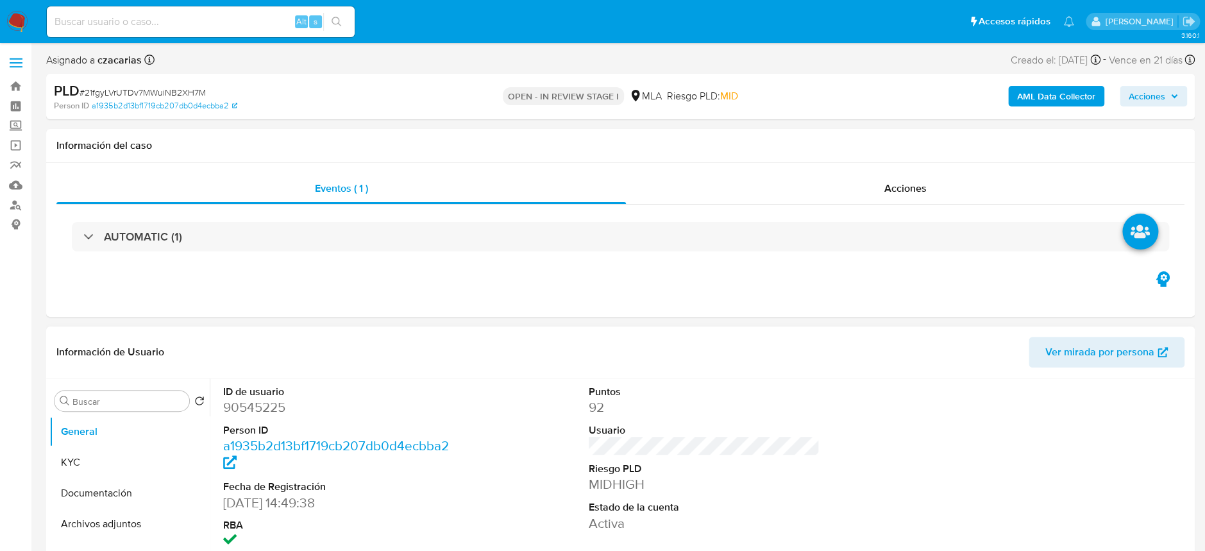
click at [272, 406] on dd "90545225" at bounding box center [338, 407] width 231 height 18
click at [272, 405] on dd "90545225" at bounding box center [338, 407] width 231 height 18
copy dd "90545225"
click at [258, 408] on dd "90545225" at bounding box center [338, 407] width 231 height 18
